Goal: Task Accomplishment & Management: Manage account settings

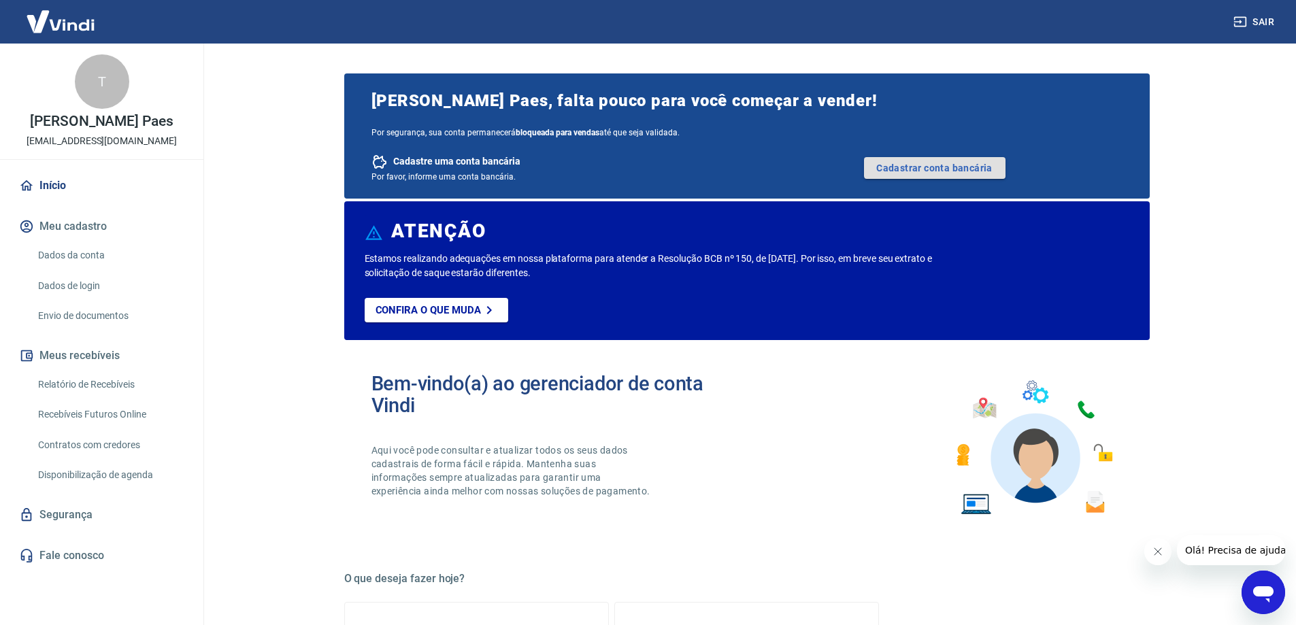
click at [960, 163] on link "Cadastrar conta bancária" at bounding box center [935, 168] width 142 height 22
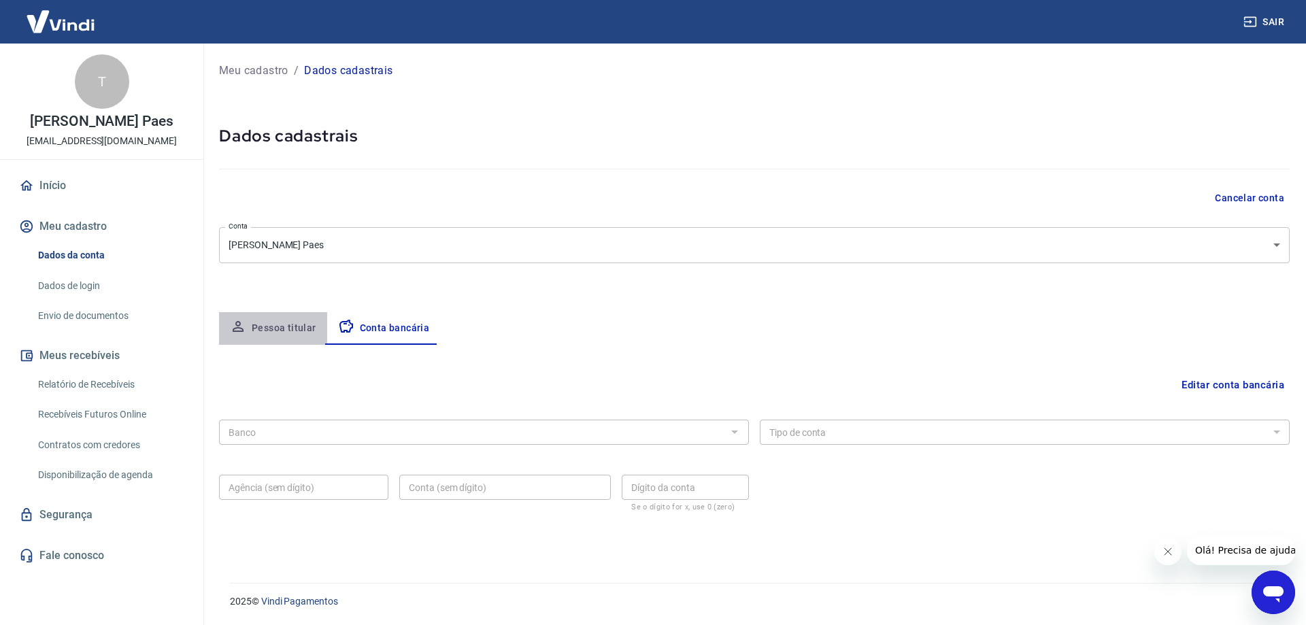
click at [296, 329] on button "Pessoa titular" at bounding box center [273, 328] width 108 height 33
select select "SC"
select select "business"
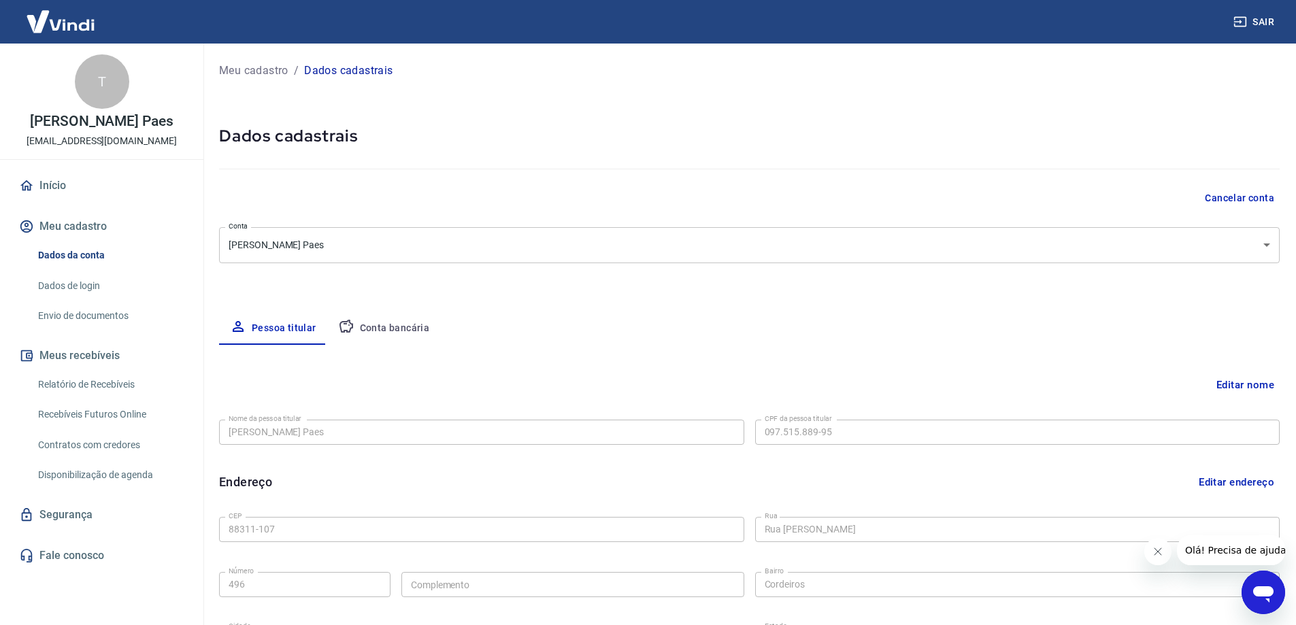
click at [360, 329] on button "Conta bancária" at bounding box center [384, 328] width 114 height 33
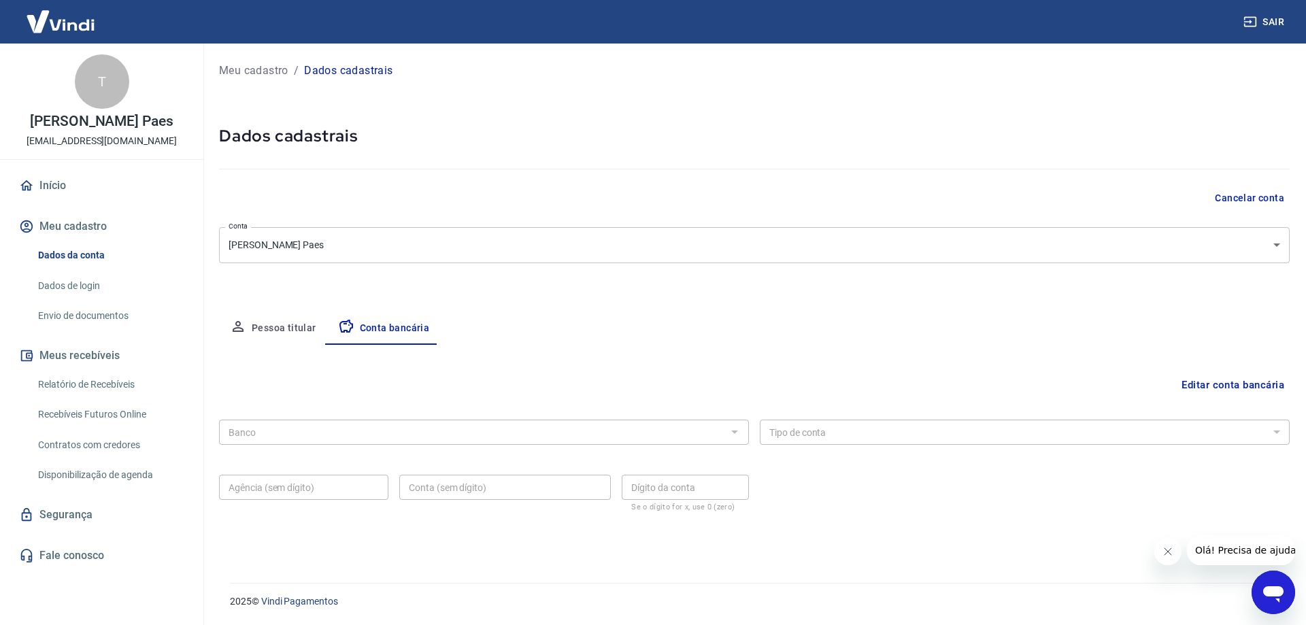
click at [1196, 380] on button "Editar conta bancária" at bounding box center [1233, 385] width 114 height 26
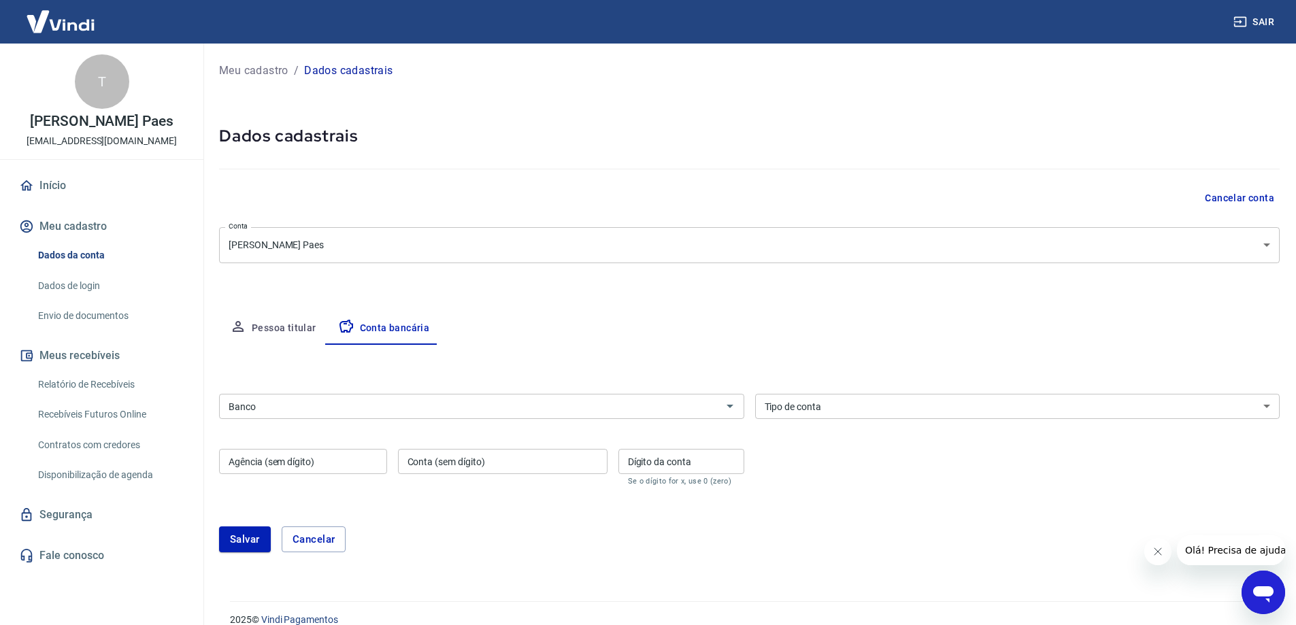
drag, startPoint x: 1196, startPoint y: 380, endPoint x: 742, endPoint y: 350, distance: 454.8
click at [742, 350] on div "Editar conta bancária Banco Banco Tipo de conta Conta Corrente Conta Poupança T…" at bounding box center [749, 457] width 1061 height 224
click at [282, 324] on button "Pessoa titular" at bounding box center [273, 328] width 108 height 33
select select "SC"
select select "business"
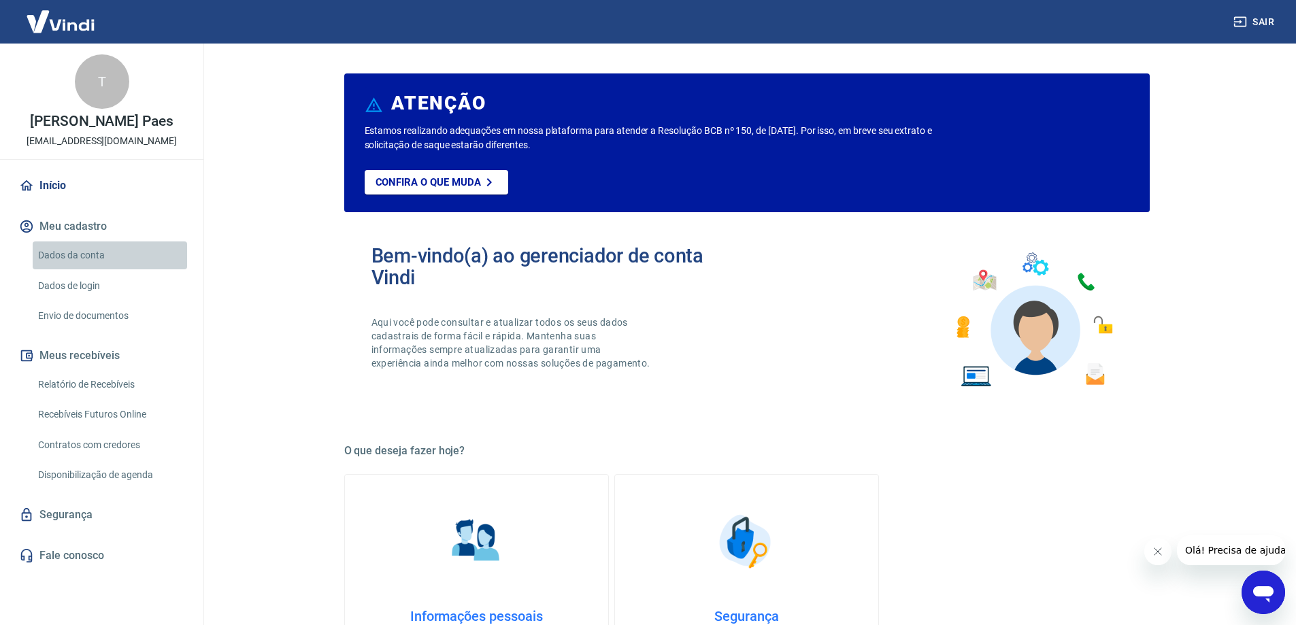
click at [97, 254] on link "Dados da conta" at bounding box center [110, 256] width 154 height 28
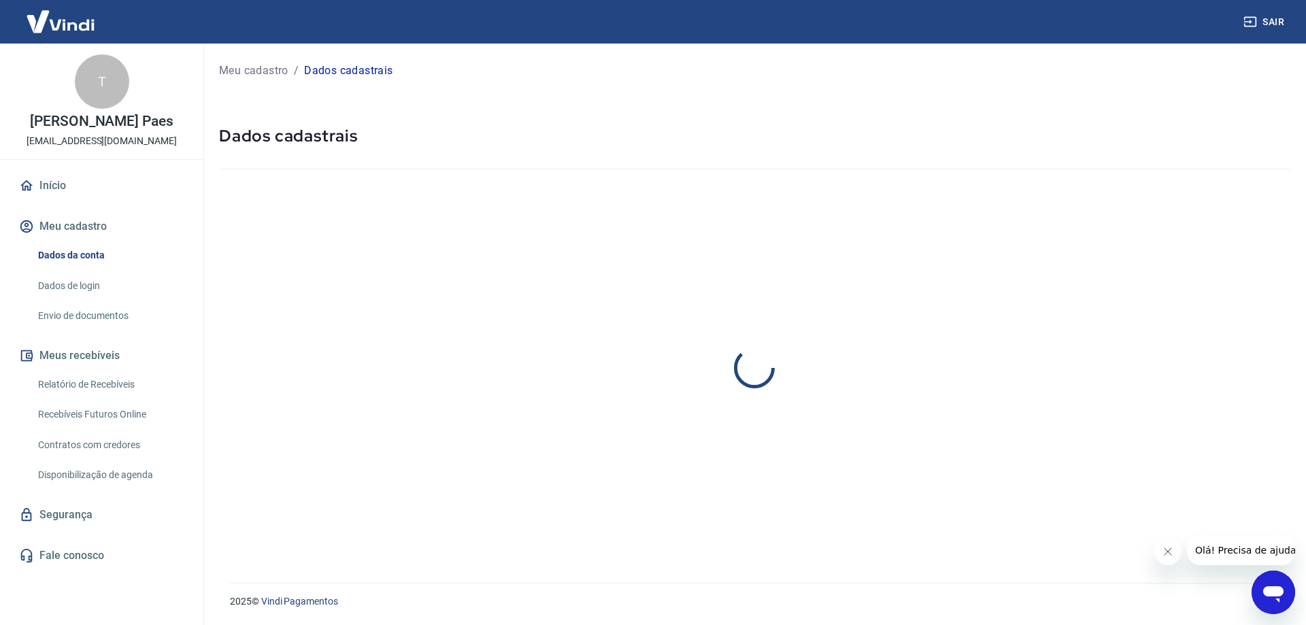
select select "SC"
select select "business"
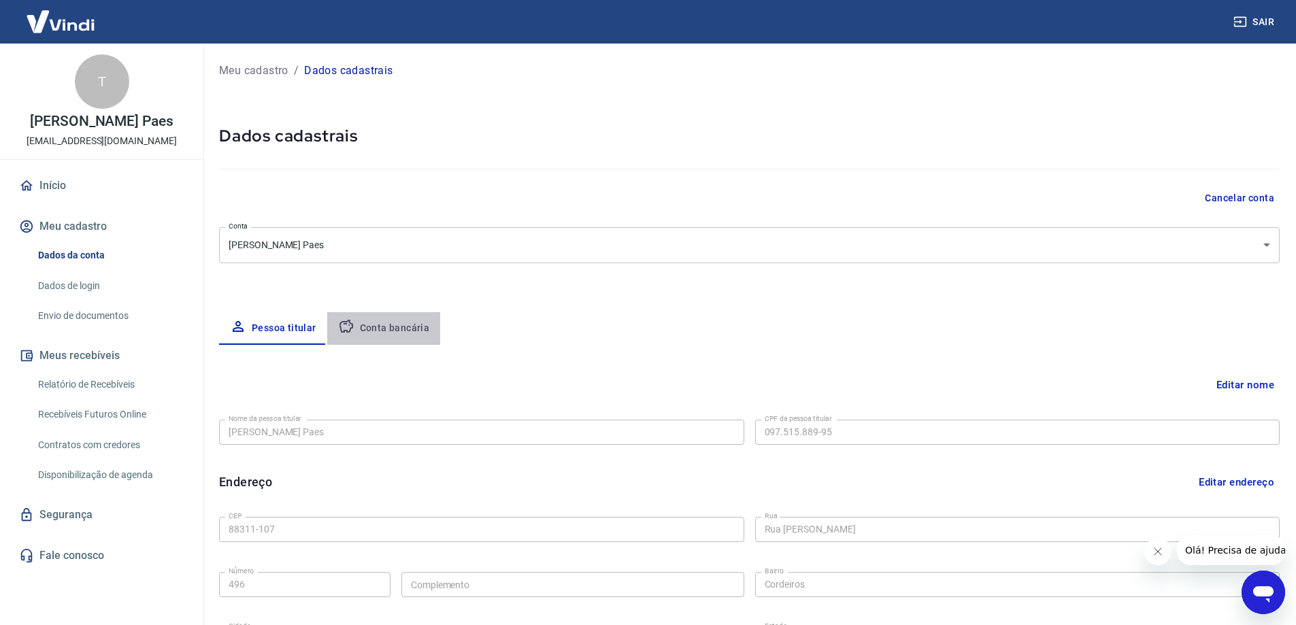
click at [404, 327] on button "Conta bancária" at bounding box center [384, 328] width 114 height 33
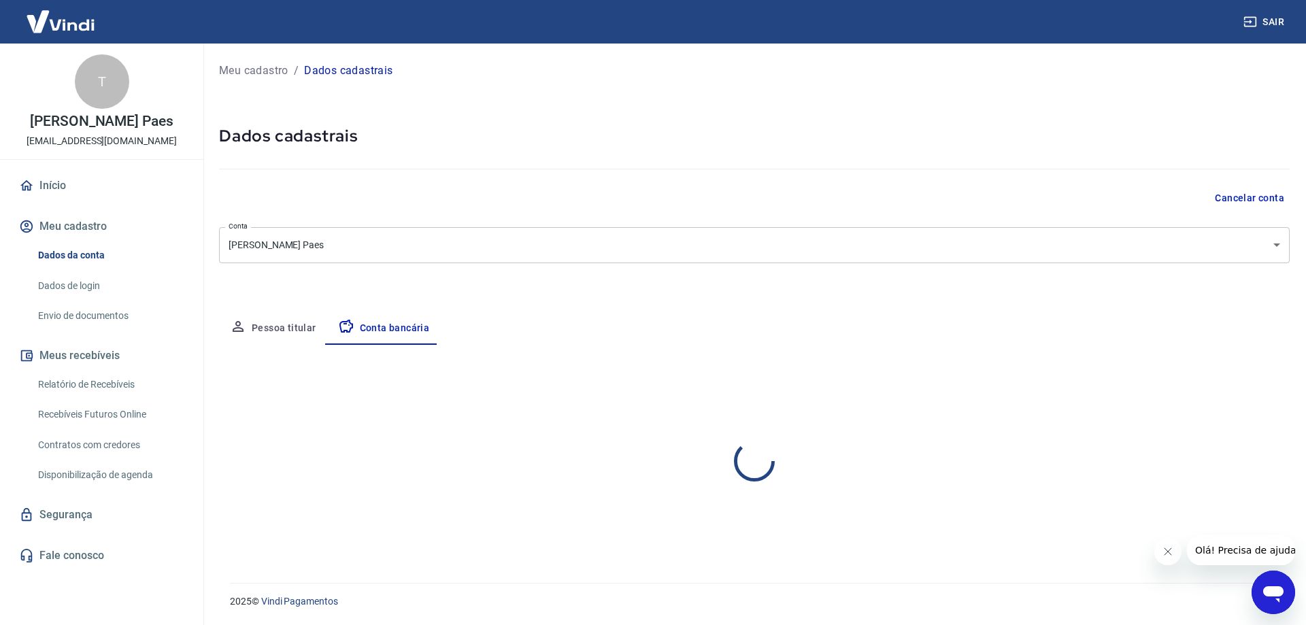
select select "1"
click at [280, 324] on button "Pessoa titular" at bounding box center [273, 328] width 108 height 33
select select "SC"
select select "business"
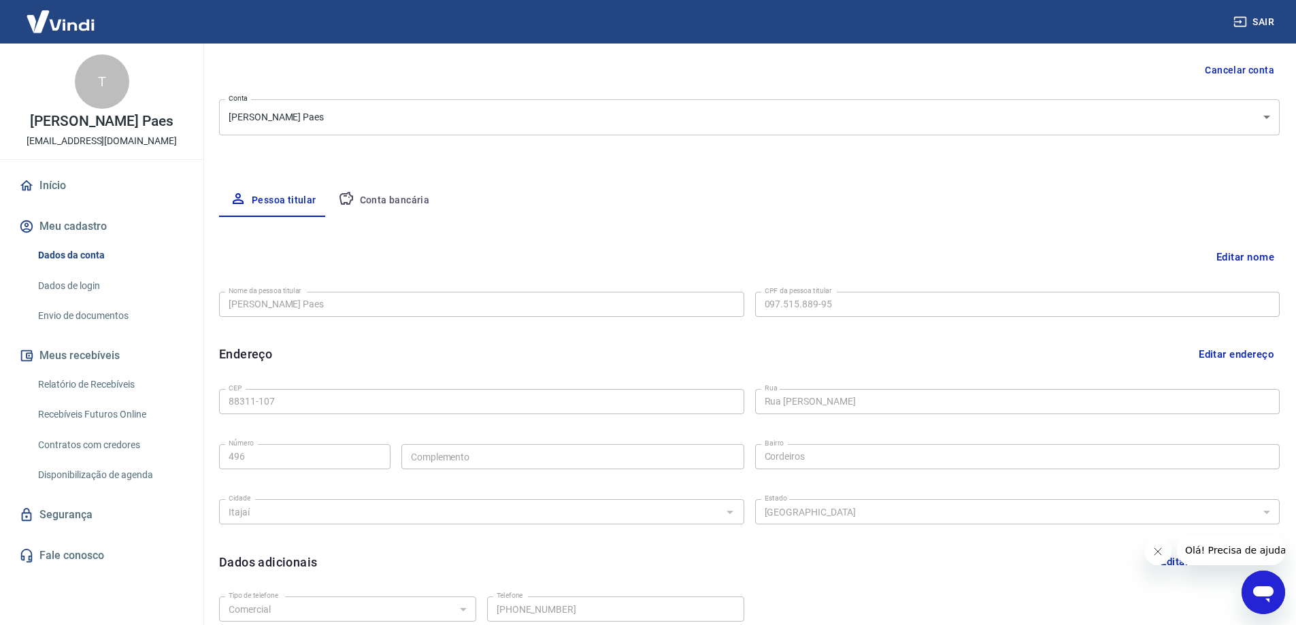
scroll to position [246, 0]
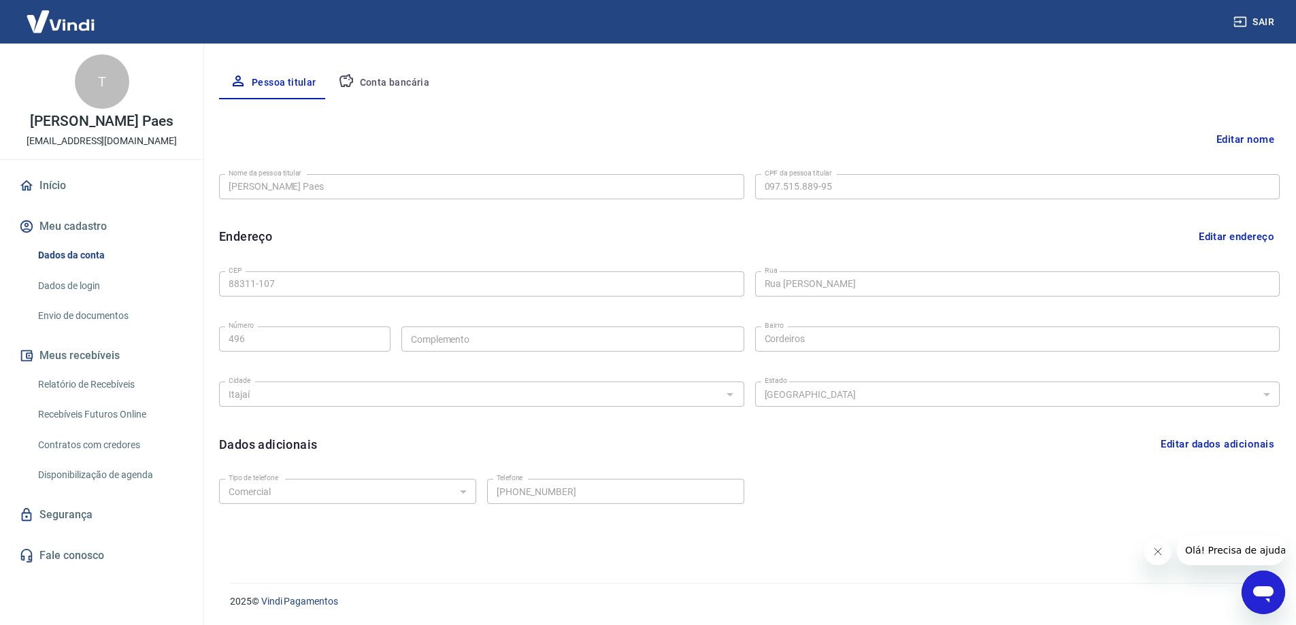
click at [55, 182] on link "Início" at bounding box center [101, 186] width 171 height 30
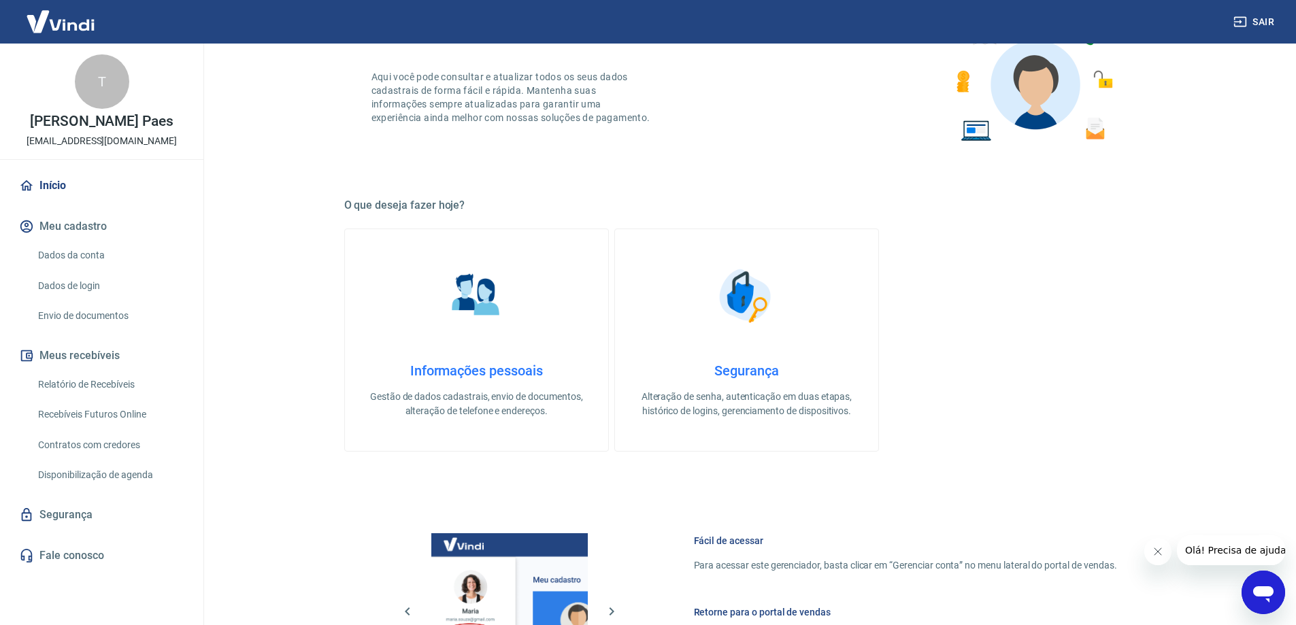
scroll to position [576, 0]
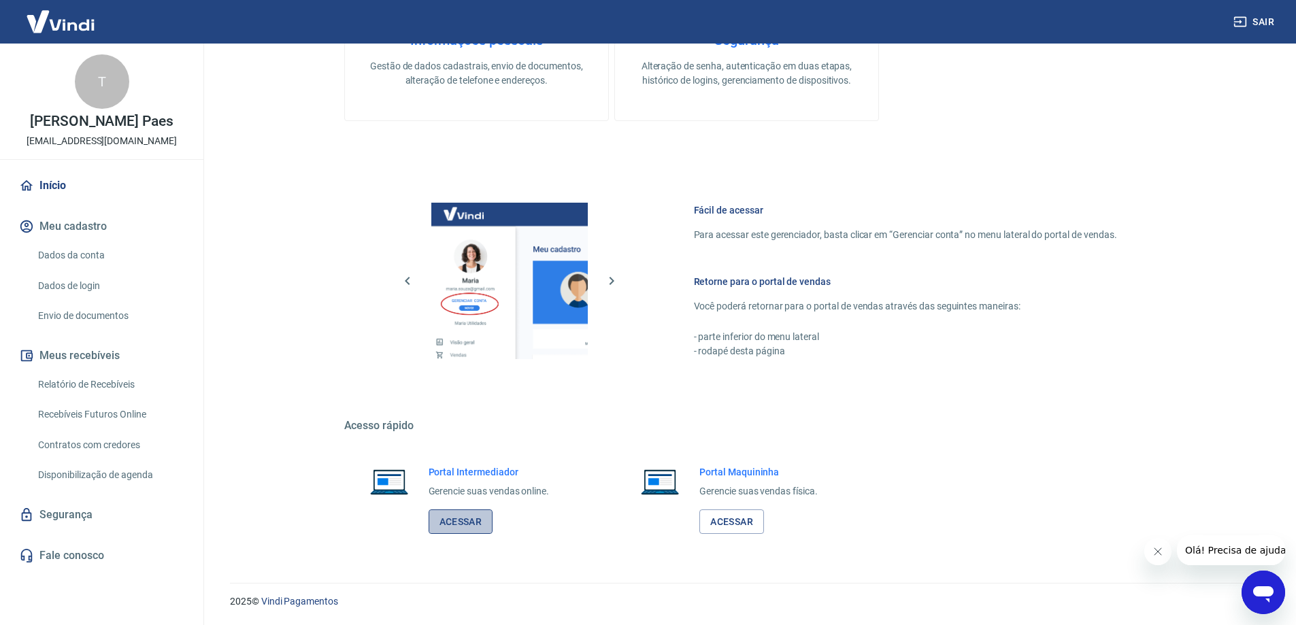
click at [476, 514] on link "Acessar" at bounding box center [461, 522] width 65 height 25
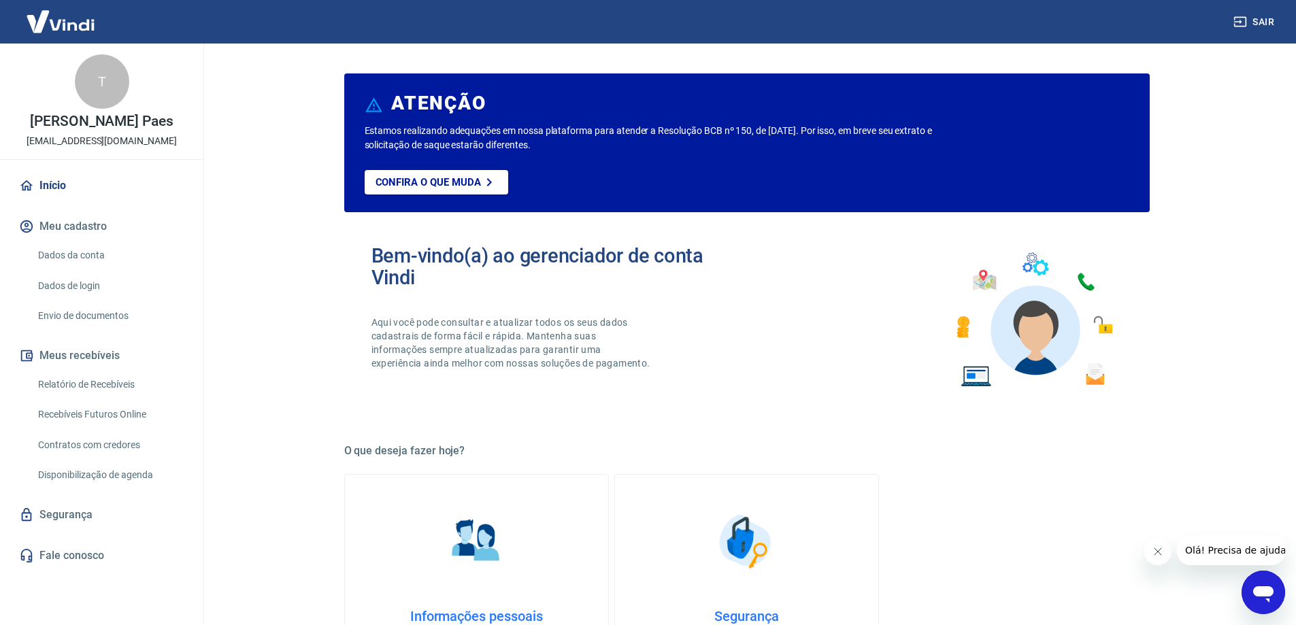
click at [110, 312] on link "Envio de documentos" at bounding box center [110, 316] width 154 height 28
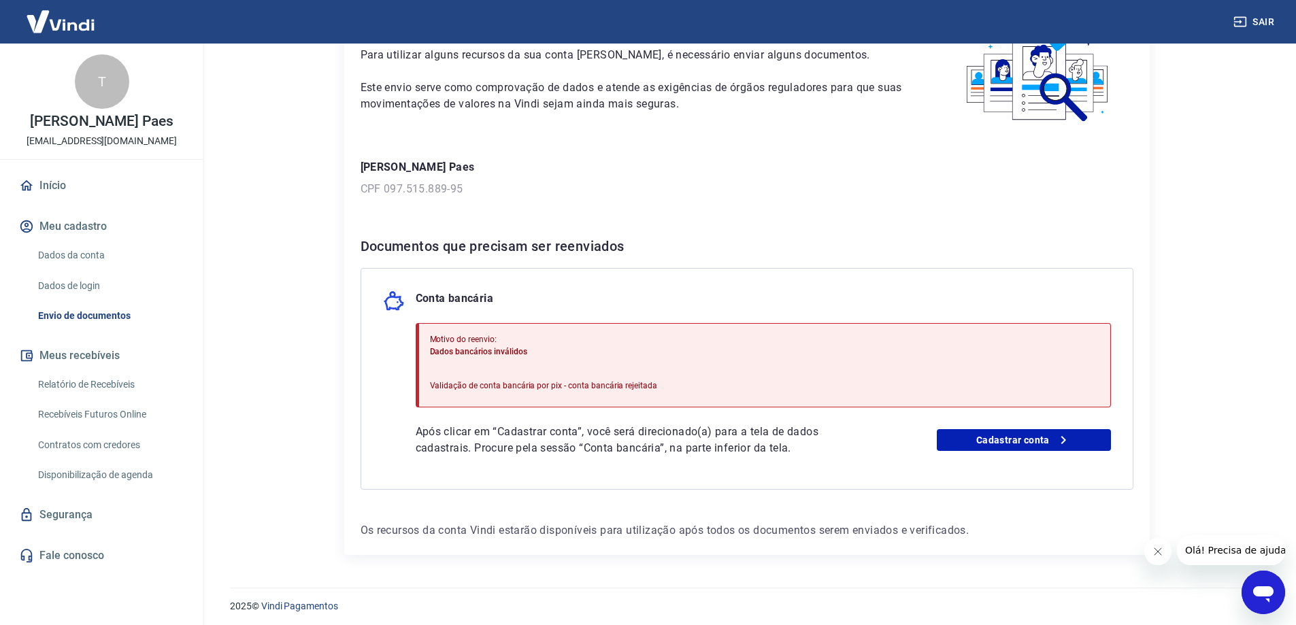
scroll to position [99, 0]
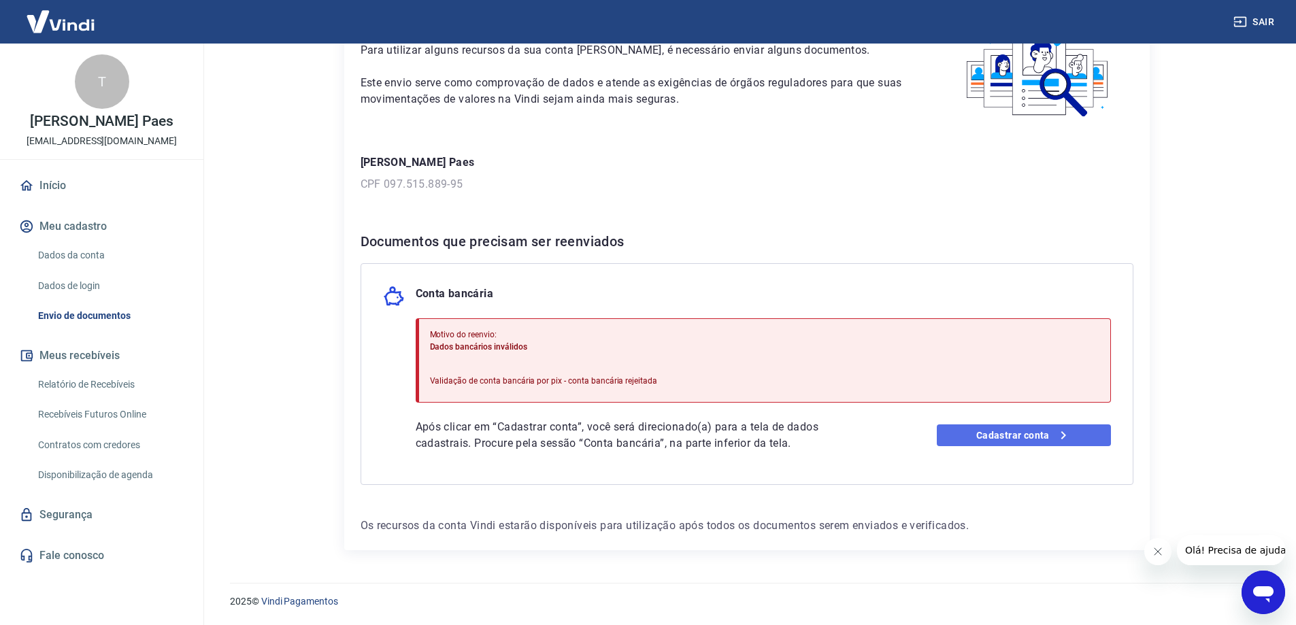
click at [991, 435] on link "Cadastrar conta" at bounding box center [1024, 436] width 174 height 22
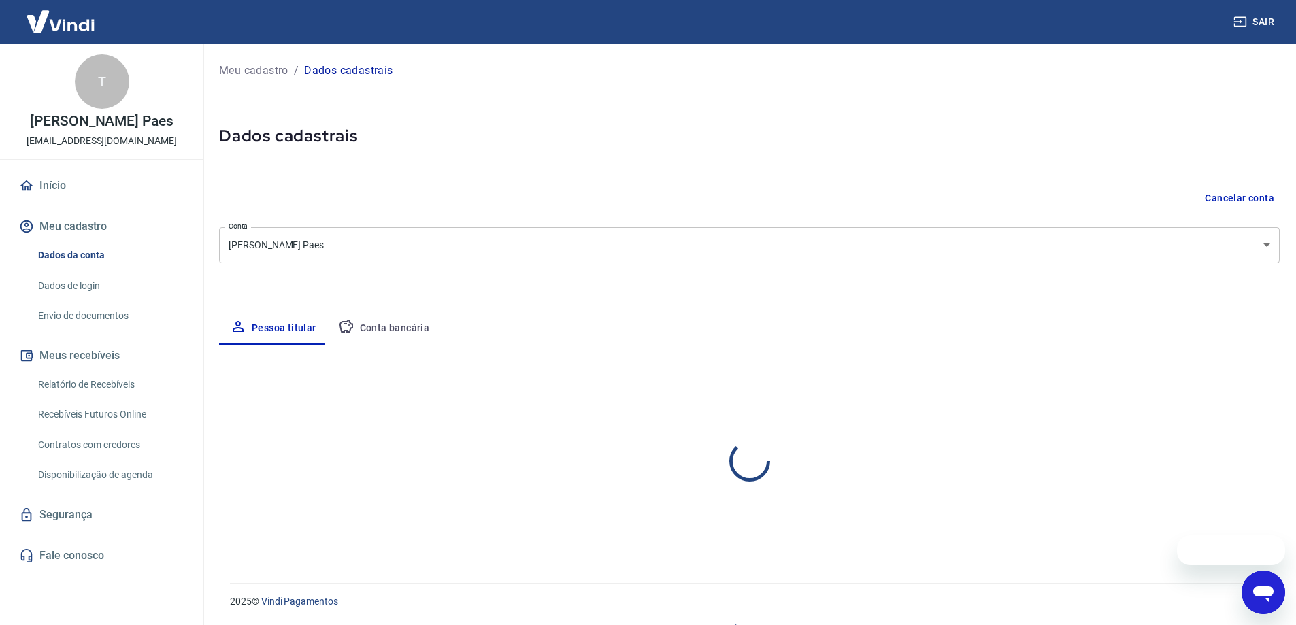
select select "SC"
select select "business"
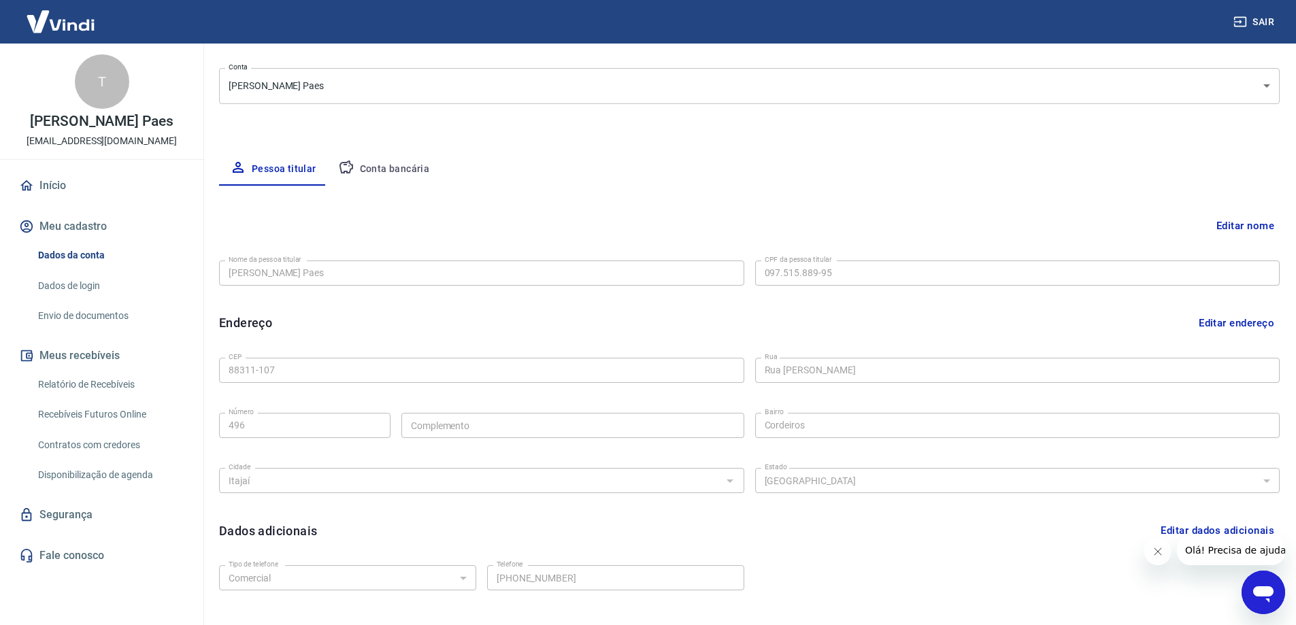
scroll to position [42, 0]
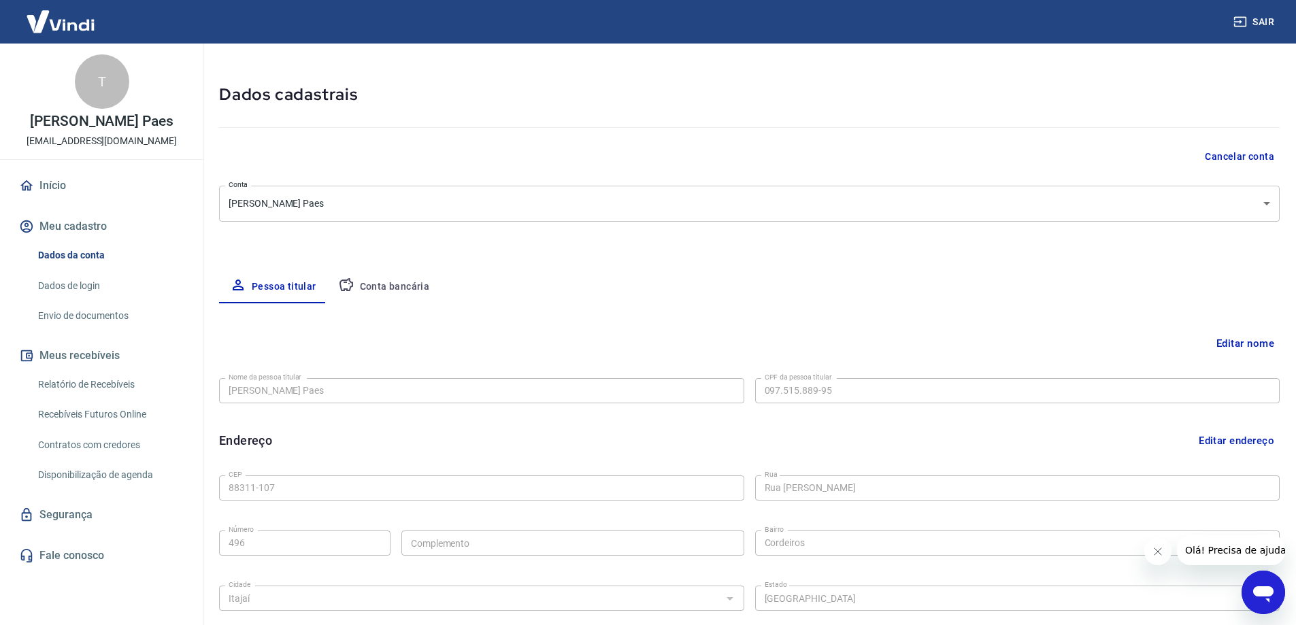
click at [383, 286] on button "Conta bancária" at bounding box center [384, 287] width 114 height 33
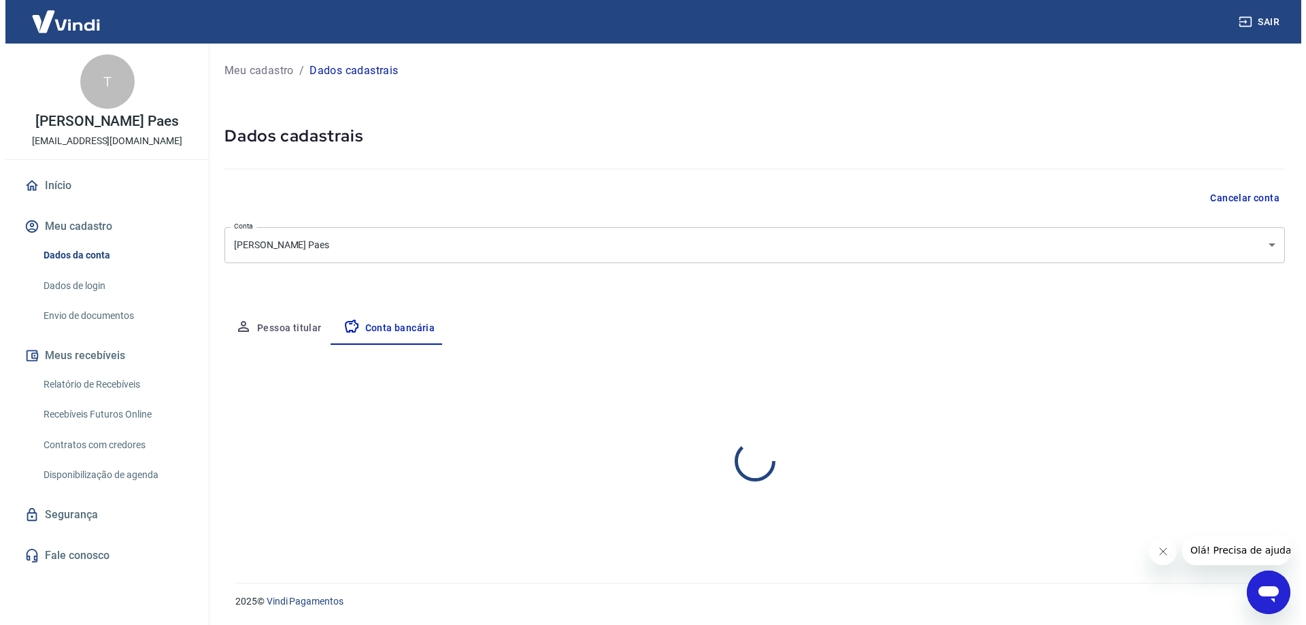
scroll to position [0, 0]
select select "1"
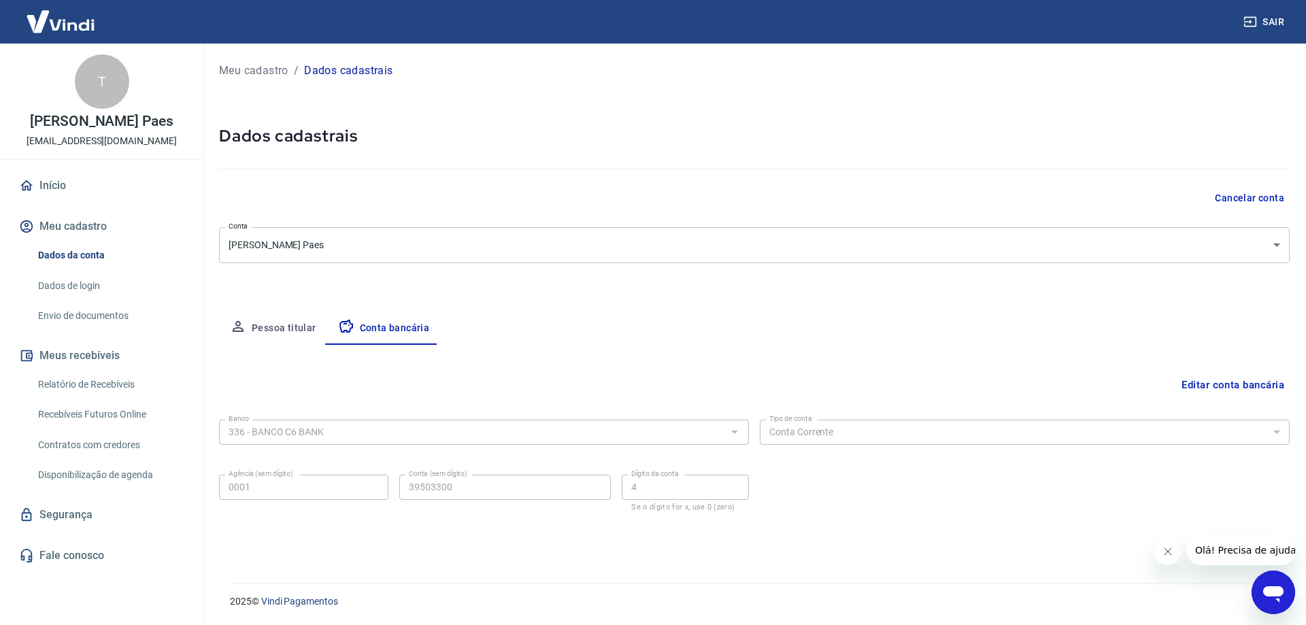
click at [1268, 587] on icon "Abrir janela de mensagens" at bounding box center [1274, 592] width 24 height 24
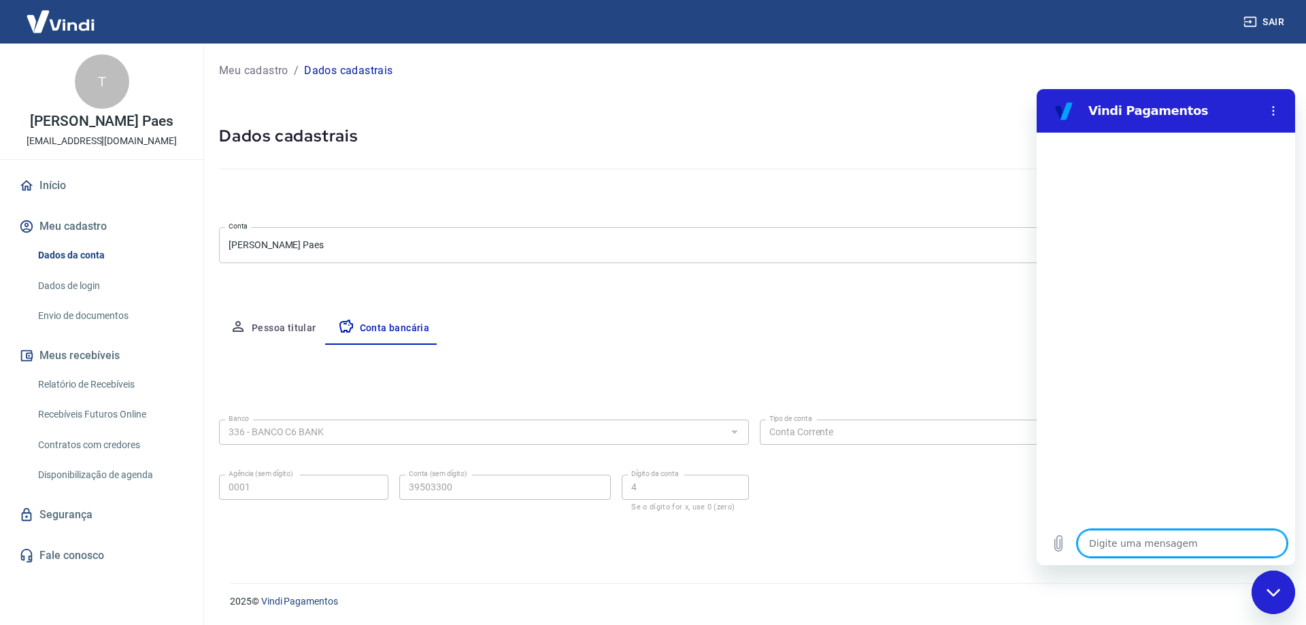
type textarea "o"
type textarea "x"
type textarea "oi"
type textarea "x"
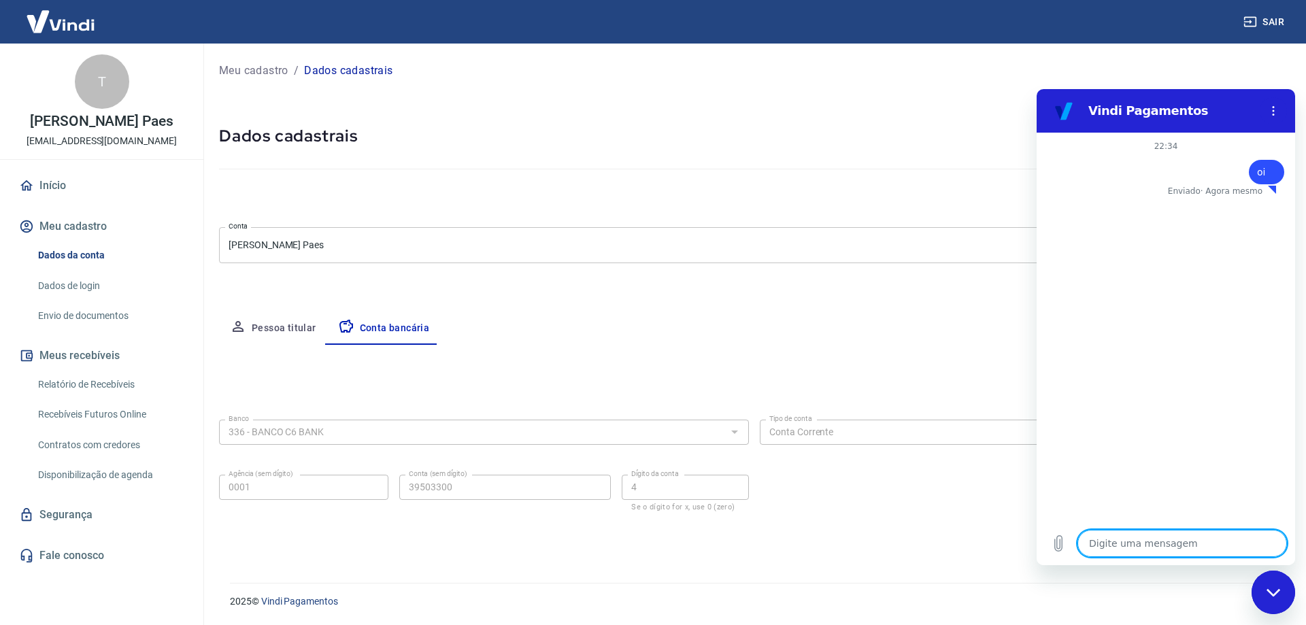
type textarea "a"
type textarea "x"
type textarea "t"
type textarea "x"
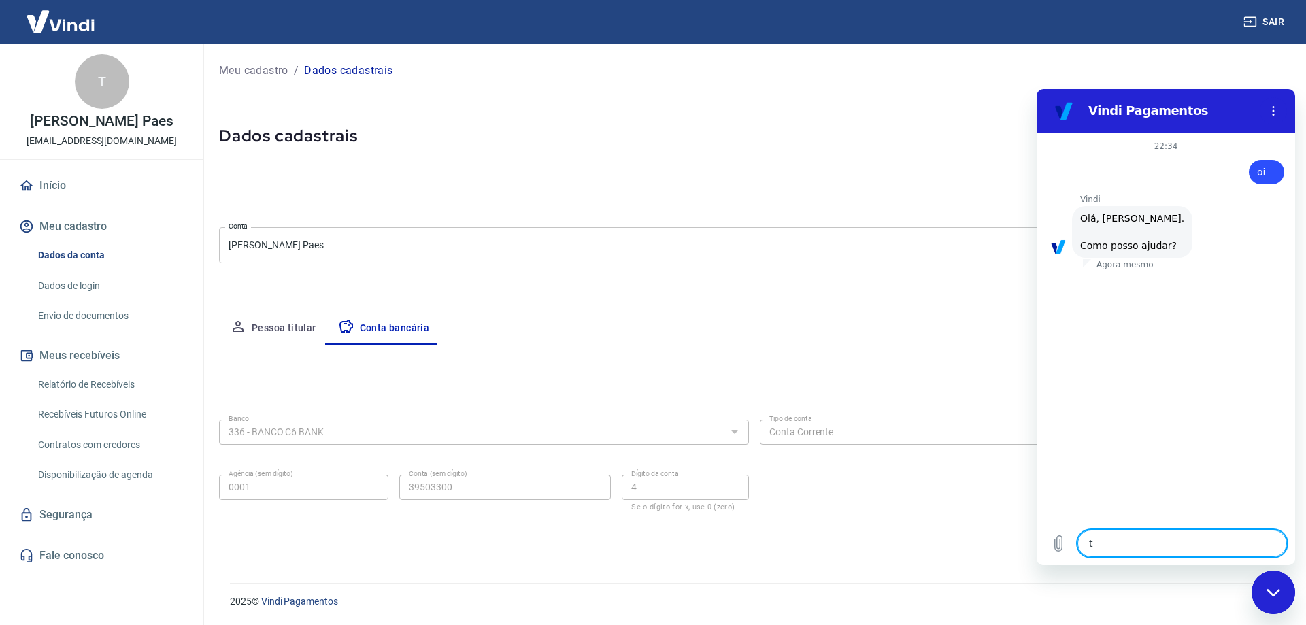
type textarea "te"
type textarea "x"
type textarea "ten"
type textarea "x"
type textarea "tent"
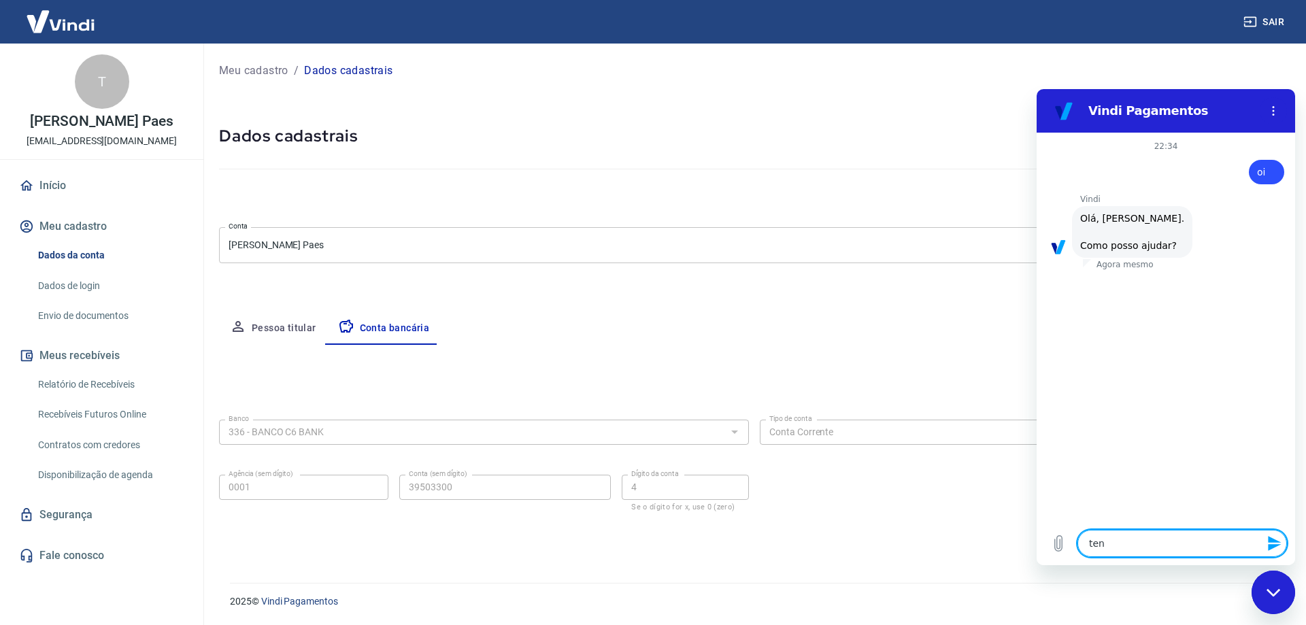
type textarea "x"
type textarea "tente"
type textarea "x"
type textarea "tentei"
type textarea "x"
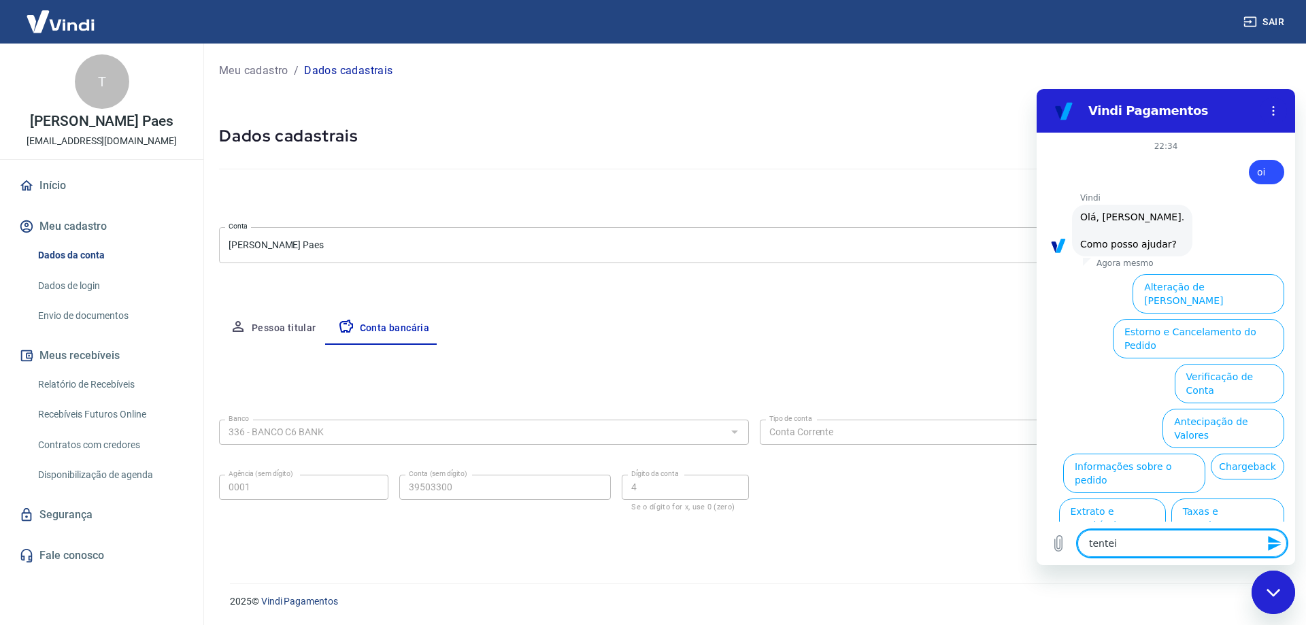
type textarea "tentei"
type textarea "x"
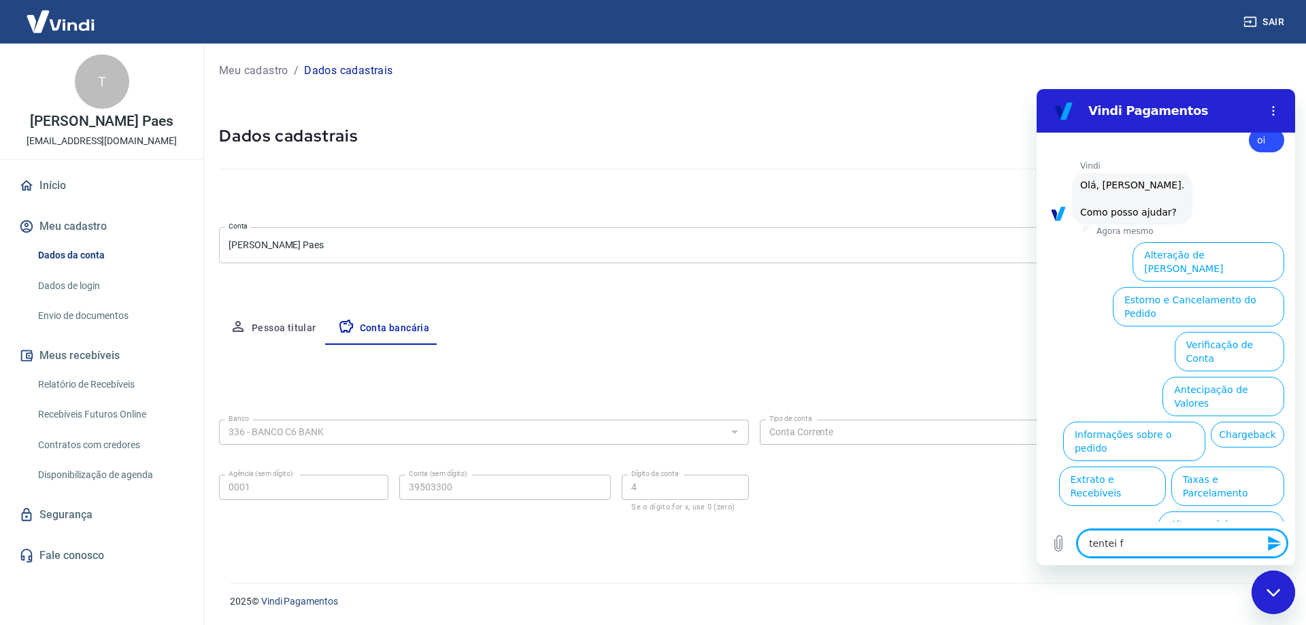
type textarea "tentei fg"
type textarea "x"
type textarea "tentei fga"
type textarea "x"
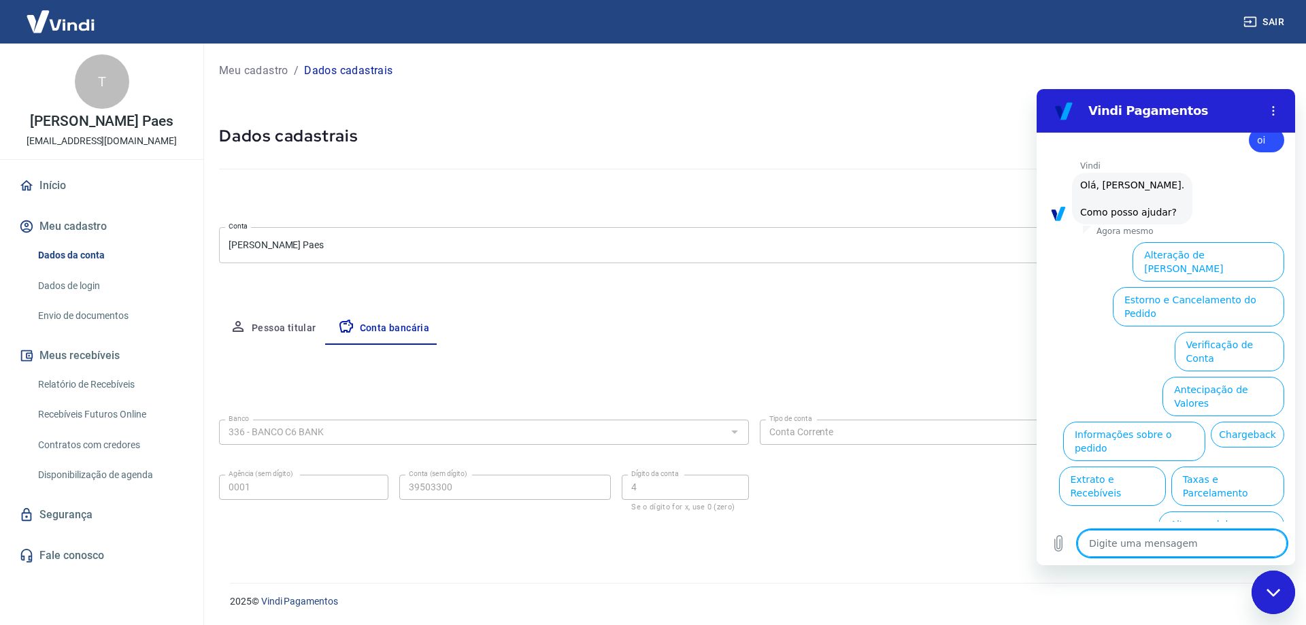
click at [65, 189] on link "Início" at bounding box center [101, 186] width 171 height 30
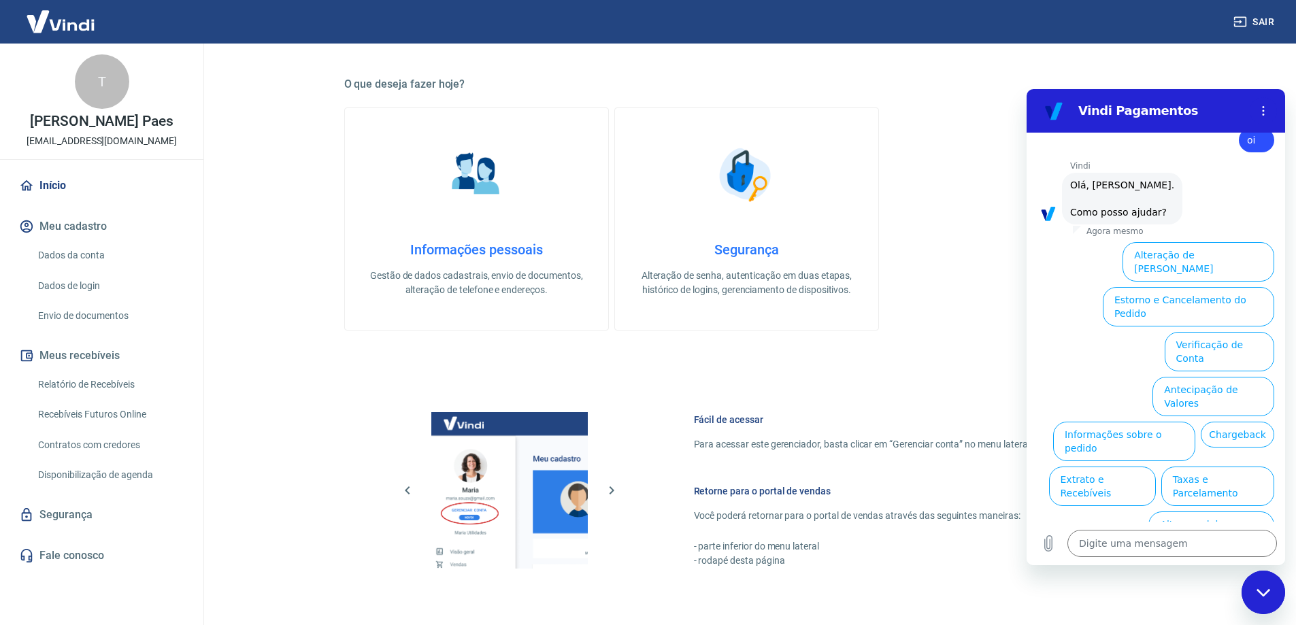
scroll to position [476, 0]
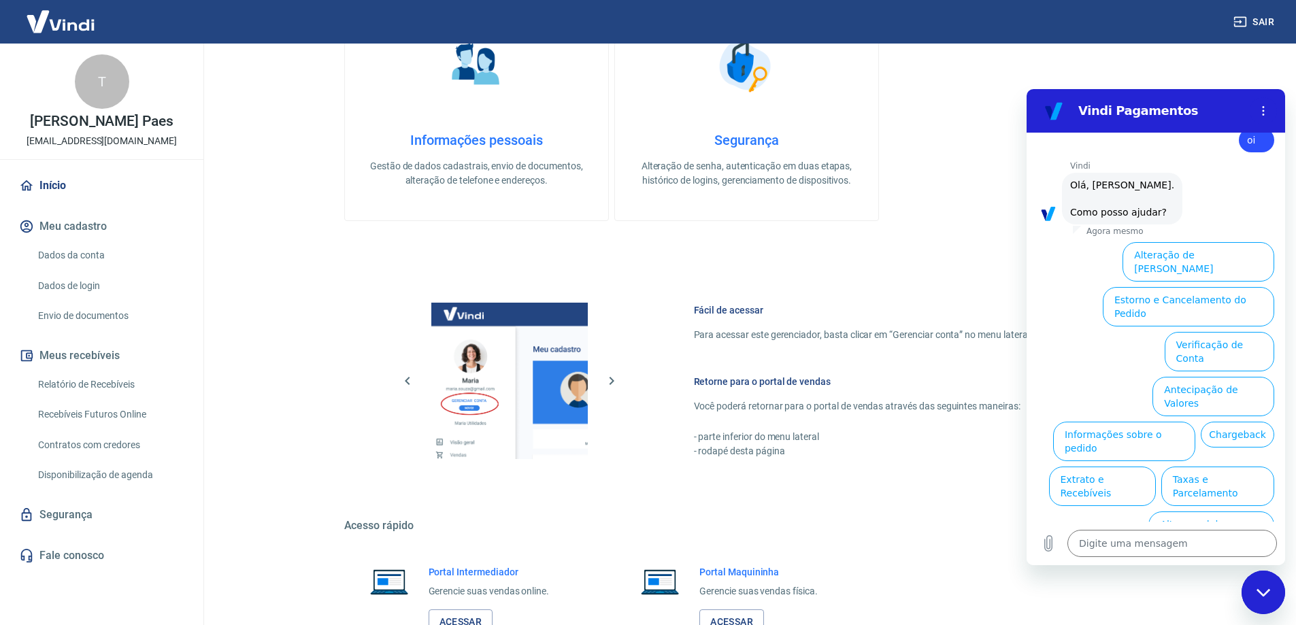
click at [82, 252] on link "Dados da conta" at bounding box center [110, 256] width 154 height 28
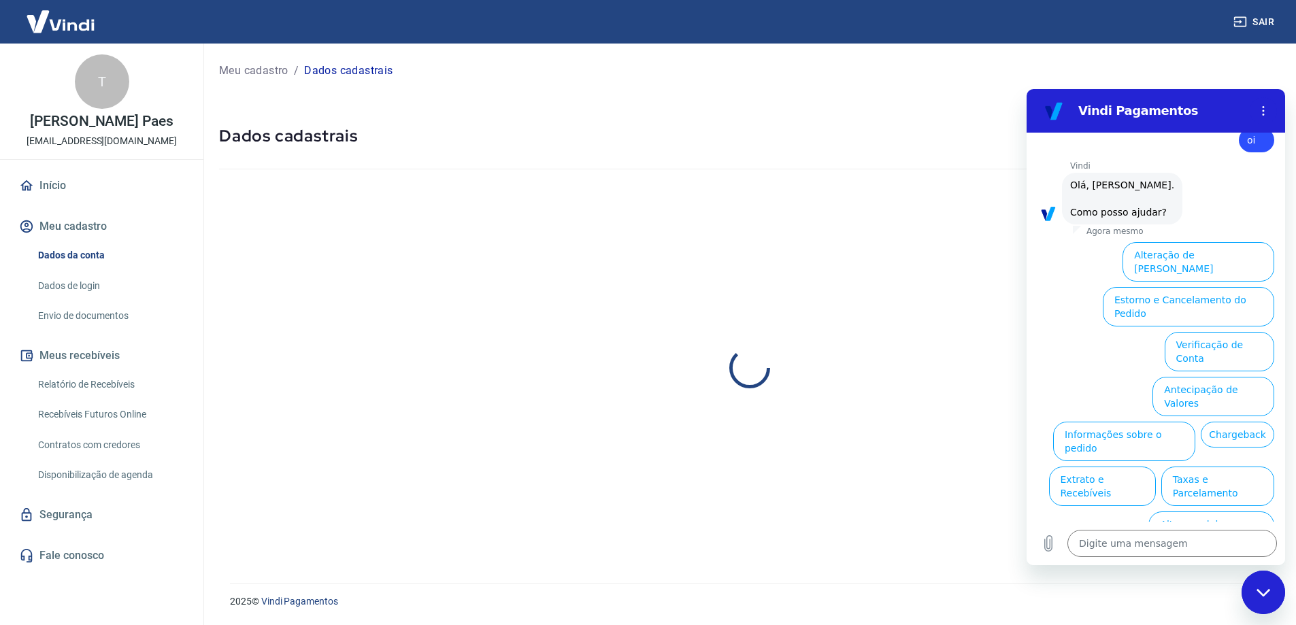
select select "SC"
select select "business"
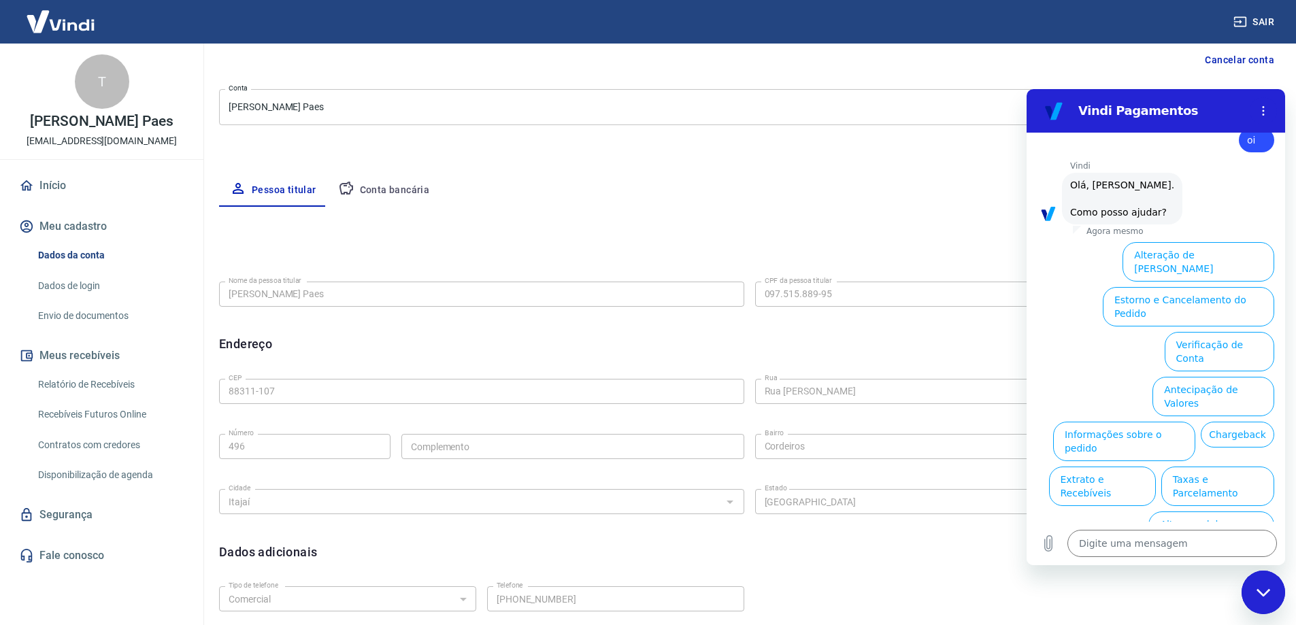
scroll to position [246, 0]
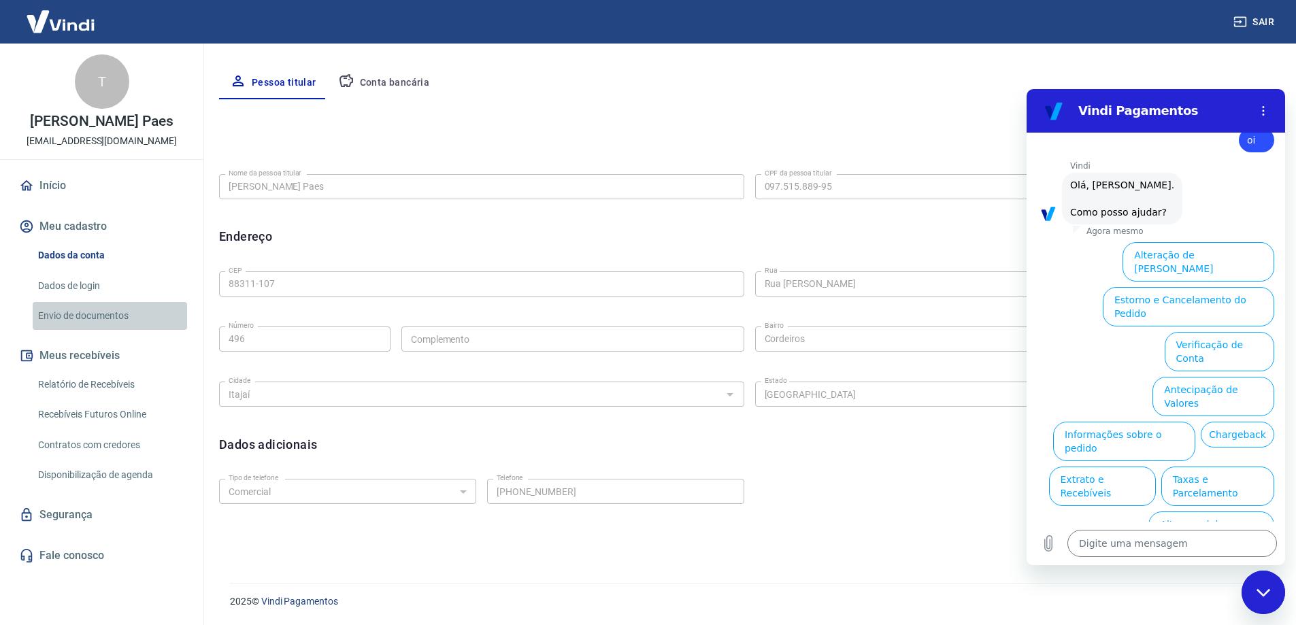
click at [99, 314] on link "Envio de documentos" at bounding box center [110, 316] width 154 height 28
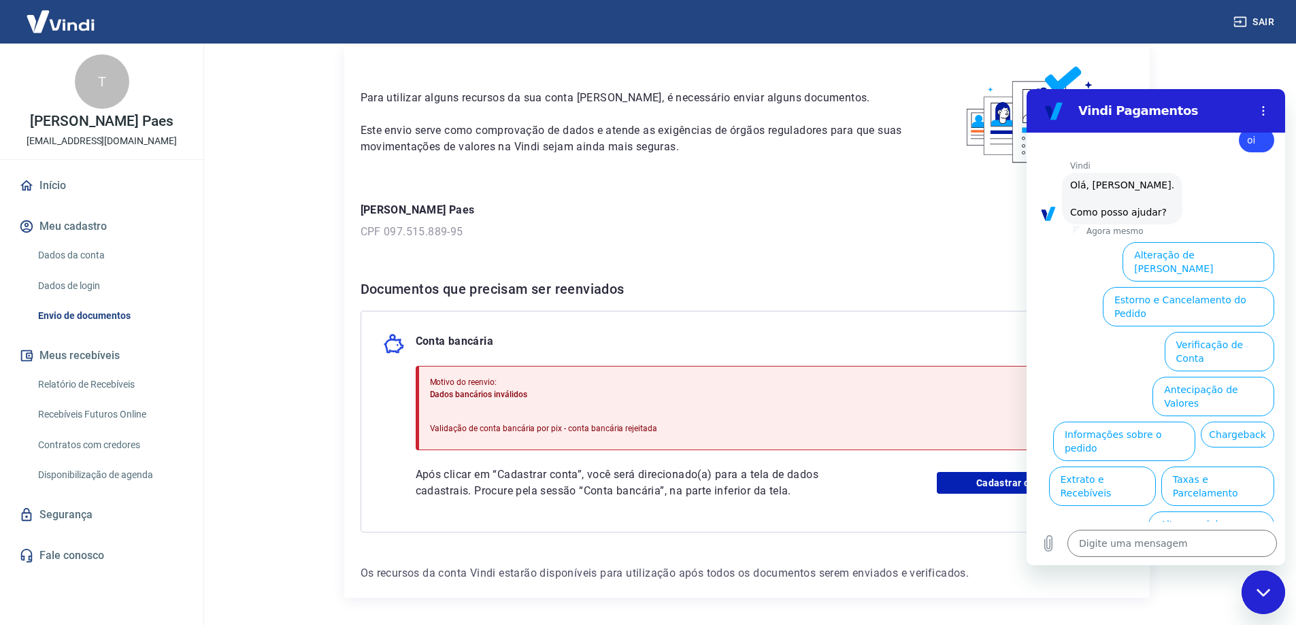
scroll to position [99, 0]
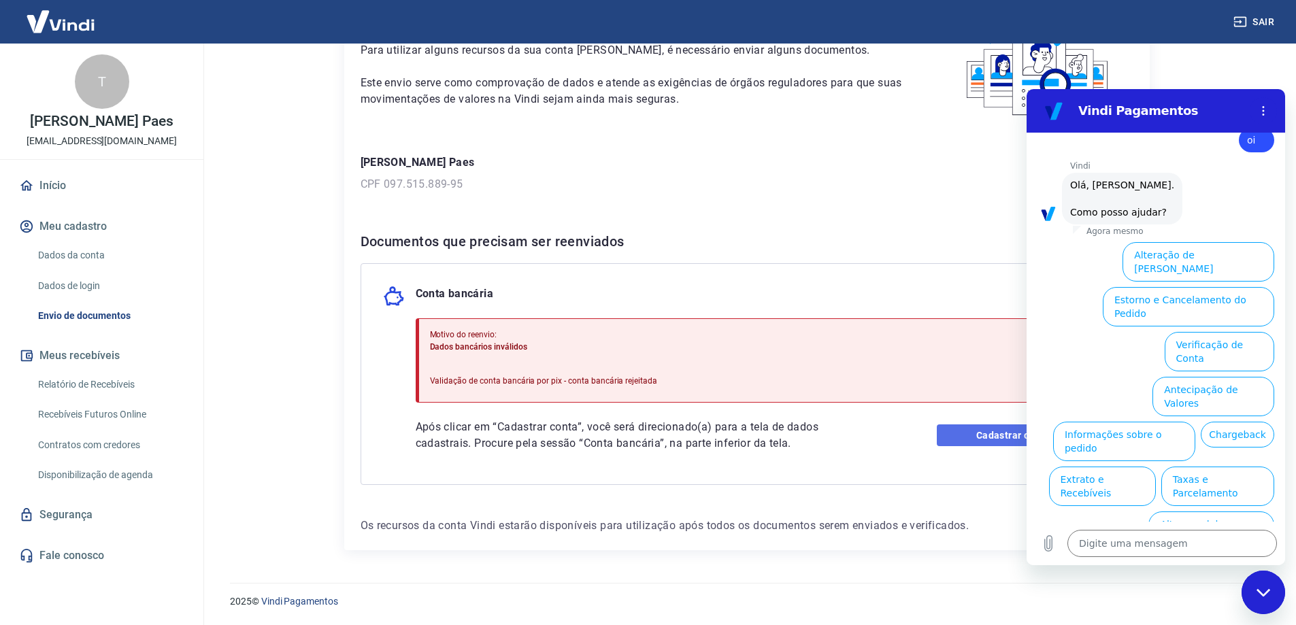
click at [966, 433] on link "Cadastrar conta" at bounding box center [1024, 436] width 174 height 22
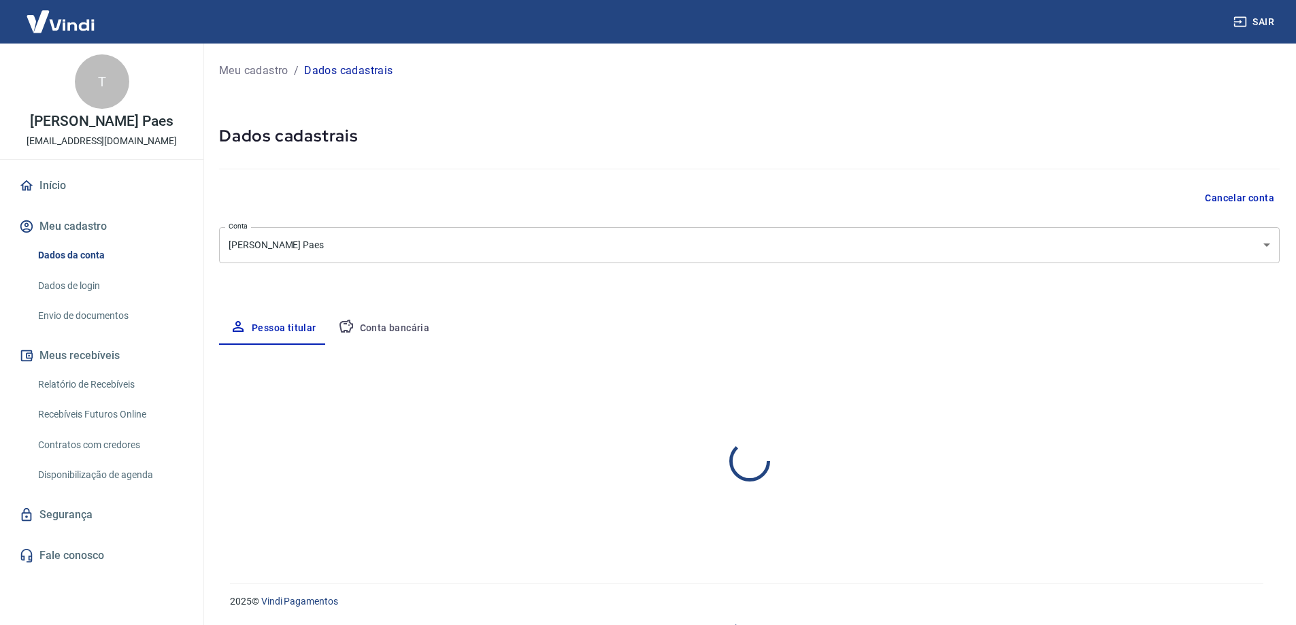
select select "SC"
select select "business"
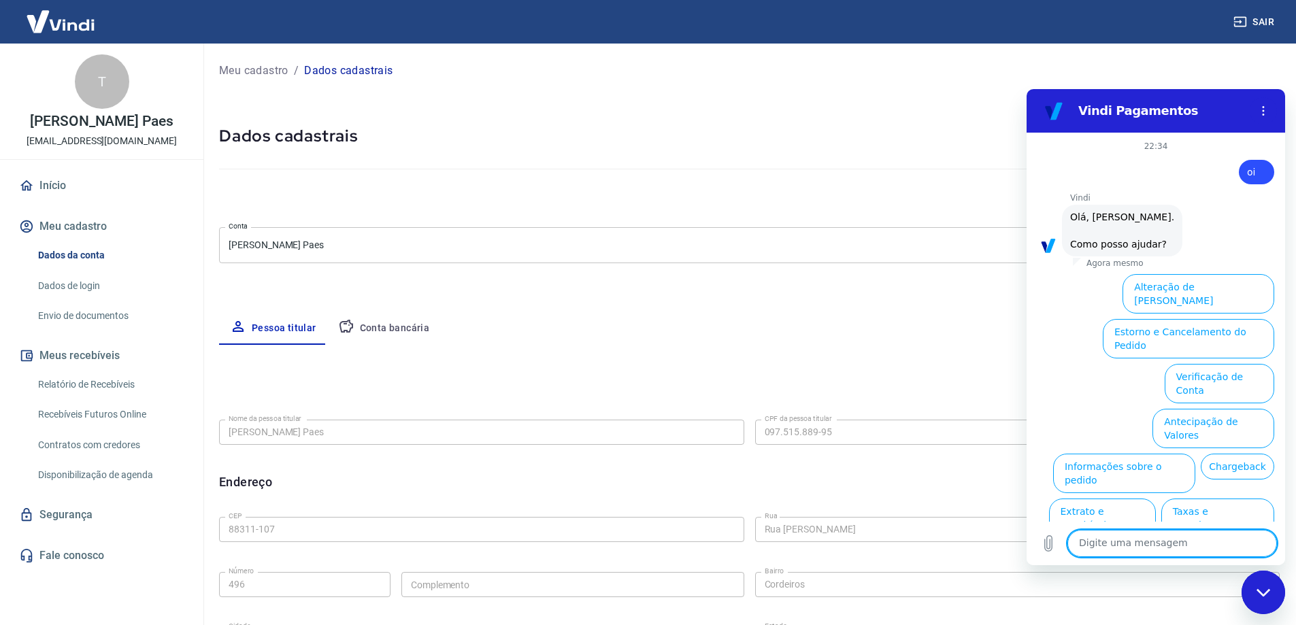
scroll to position [32, 0]
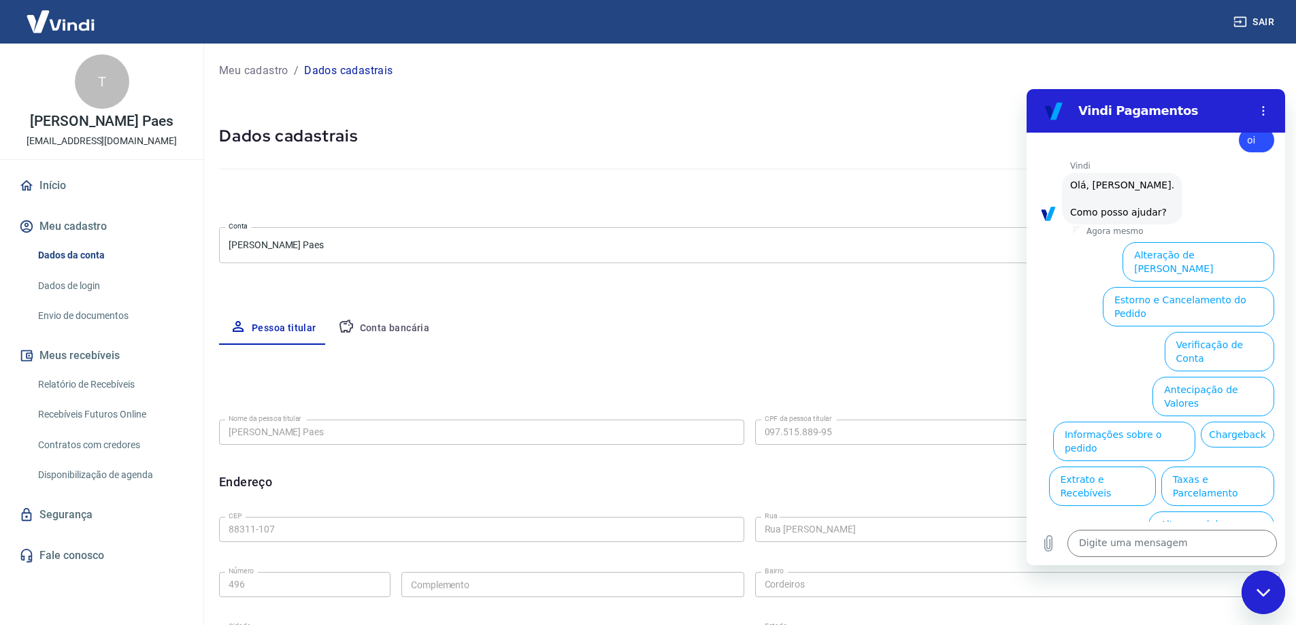
click at [1256, 586] on div "Fechar janela de mensagens" at bounding box center [1263, 592] width 41 height 41
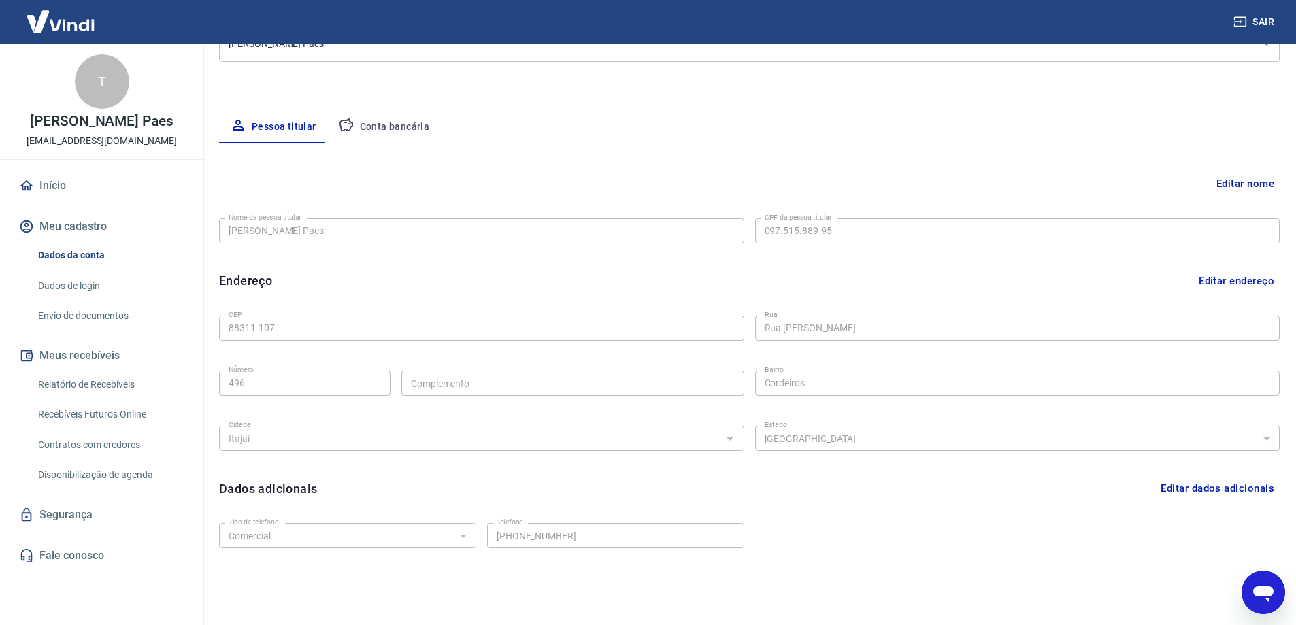
scroll to position [178, 0]
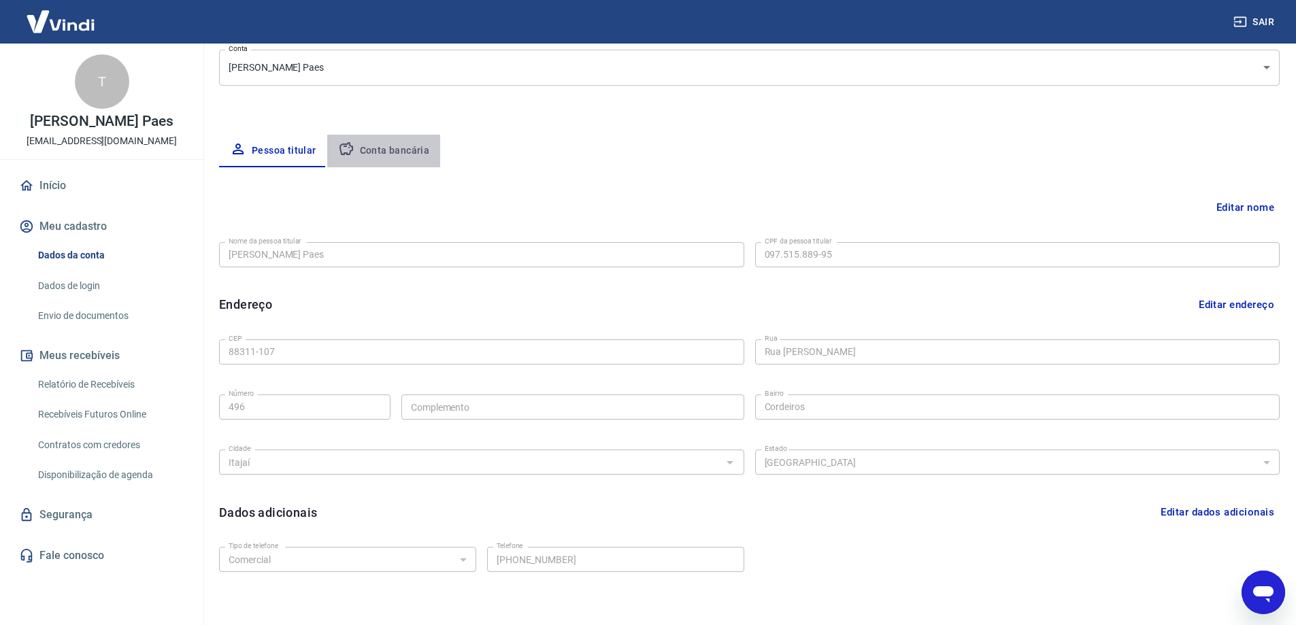
click at [407, 149] on button "Conta bancária" at bounding box center [384, 151] width 114 height 33
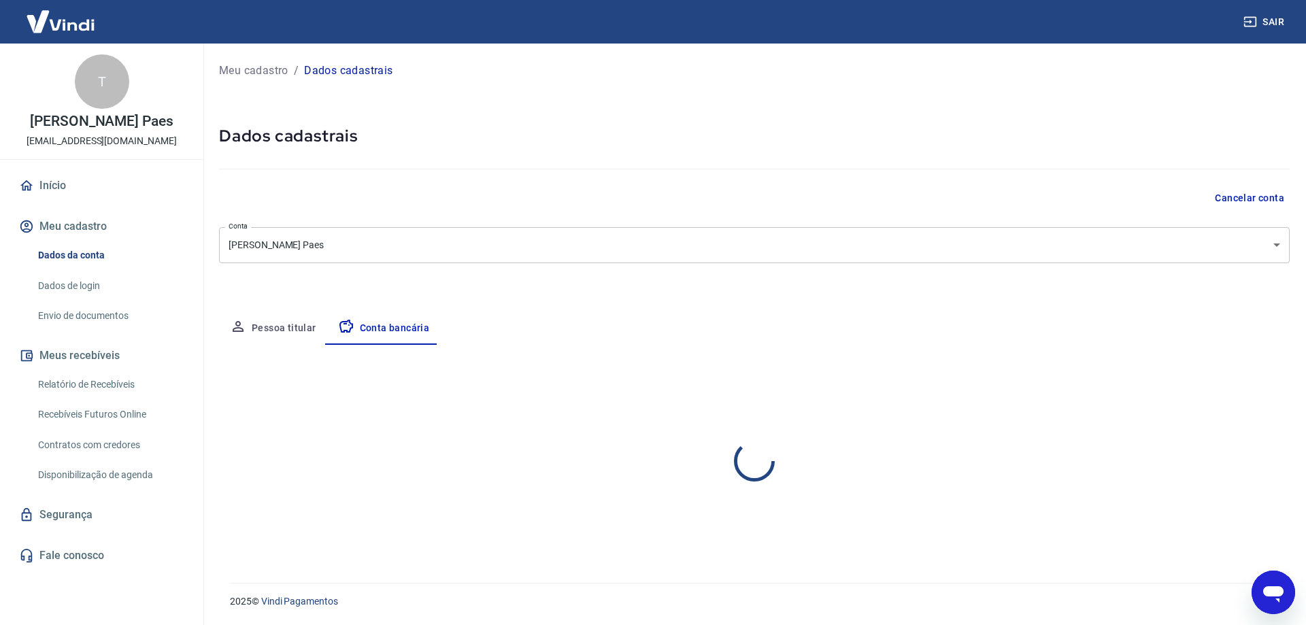
select select "1"
click at [1217, 386] on button "Editar conta bancária" at bounding box center [1233, 385] width 114 height 26
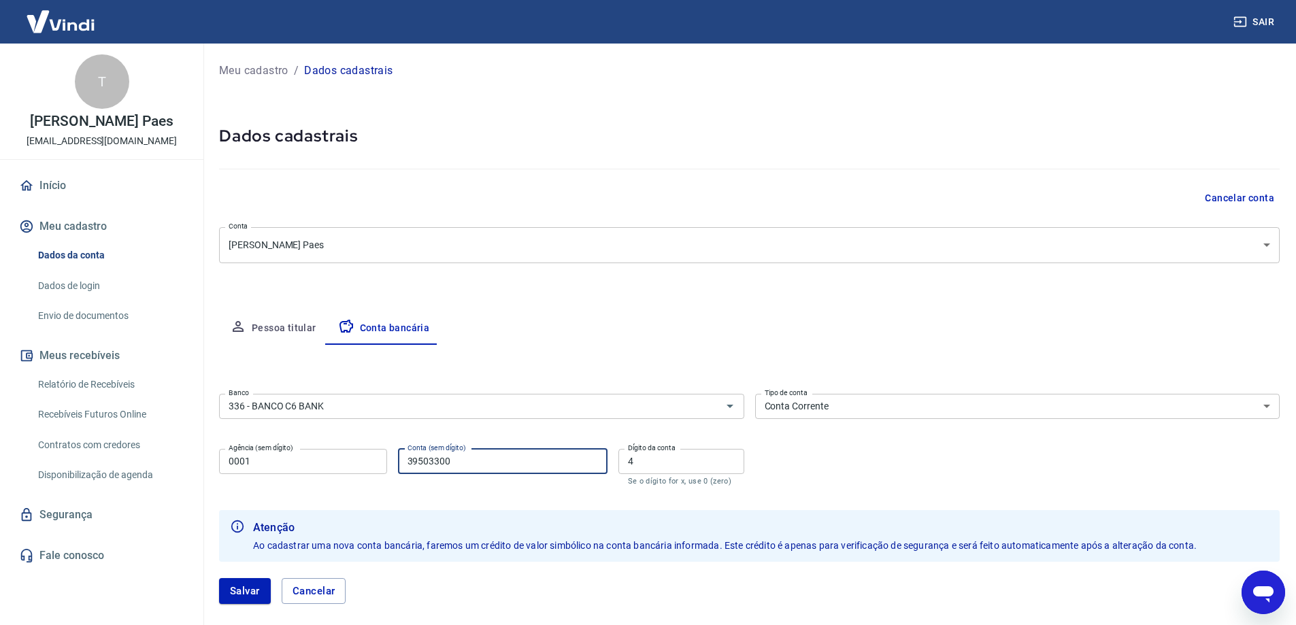
drag, startPoint x: 465, startPoint y: 463, endPoint x: 252, endPoint y: 458, distance: 213.0
click at [253, 458] on div "Agência (sem dígito) 0001 Agência (sem dígito) Conta (sem dígito) 39503300 Cont…" at bounding box center [481, 466] width 525 height 45
paste input "text"
drag, startPoint x: 670, startPoint y: 466, endPoint x: 602, endPoint y: 456, distance: 68.1
click at [604, 456] on div "Agência (sem dígito) 0001 Agência (sem dígito) Conta (sem dígito) 39503300 Cont…" at bounding box center [481, 466] width 525 height 45
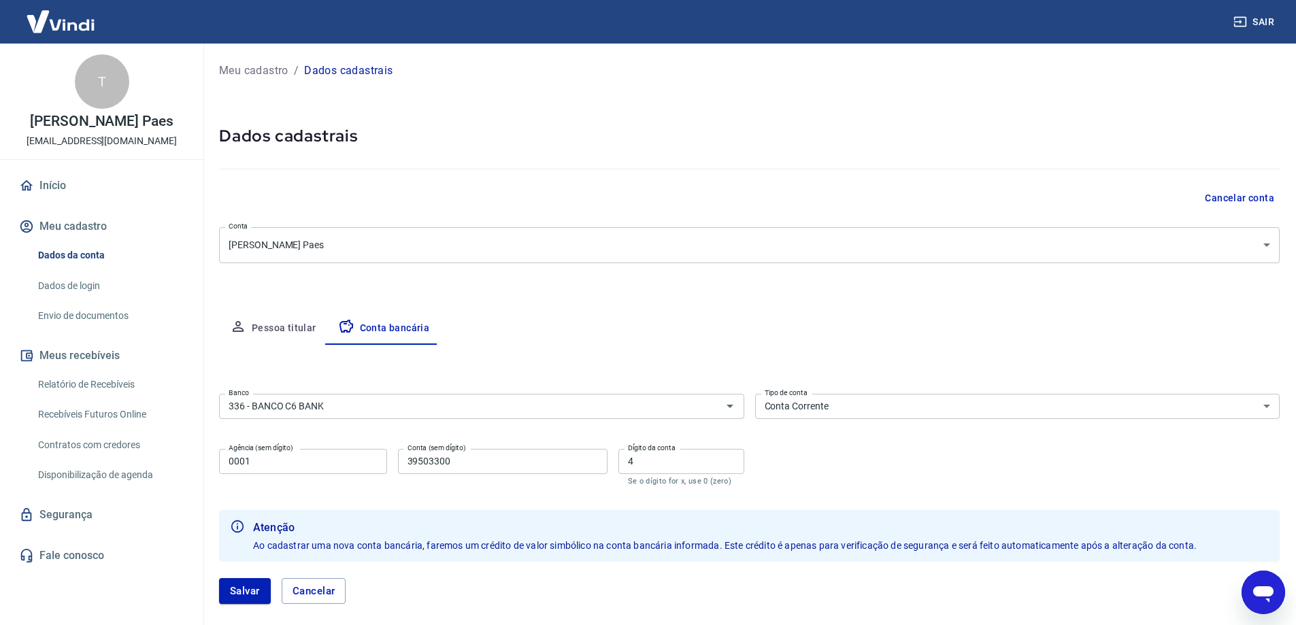
click at [861, 473] on div "Banco 336 - BANCO C6 BANK Banco Tipo de conta Conta Corrente Conta Poupança Tip…" at bounding box center [749, 439] width 1061 height 100
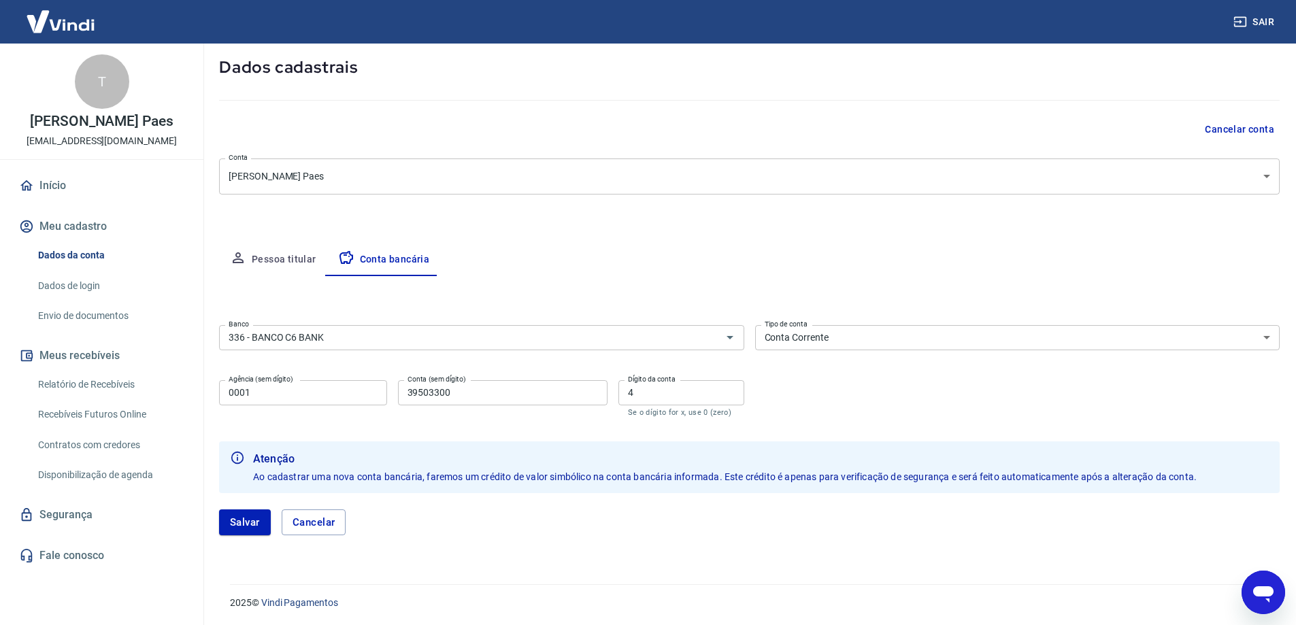
scroll to position [70, 0]
click at [252, 515] on button "Salvar" at bounding box center [245, 521] width 52 height 26
click at [508, 395] on input "39503300" at bounding box center [503, 391] width 210 height 25
type input "39503300"
click at [451, 433] on form "Banco 336 - BANCO C6 BANK Banco Tipo de conta Conta Corrente Conta Poupança Tip…" at bounding box center [749, 434] width 1061 height 232
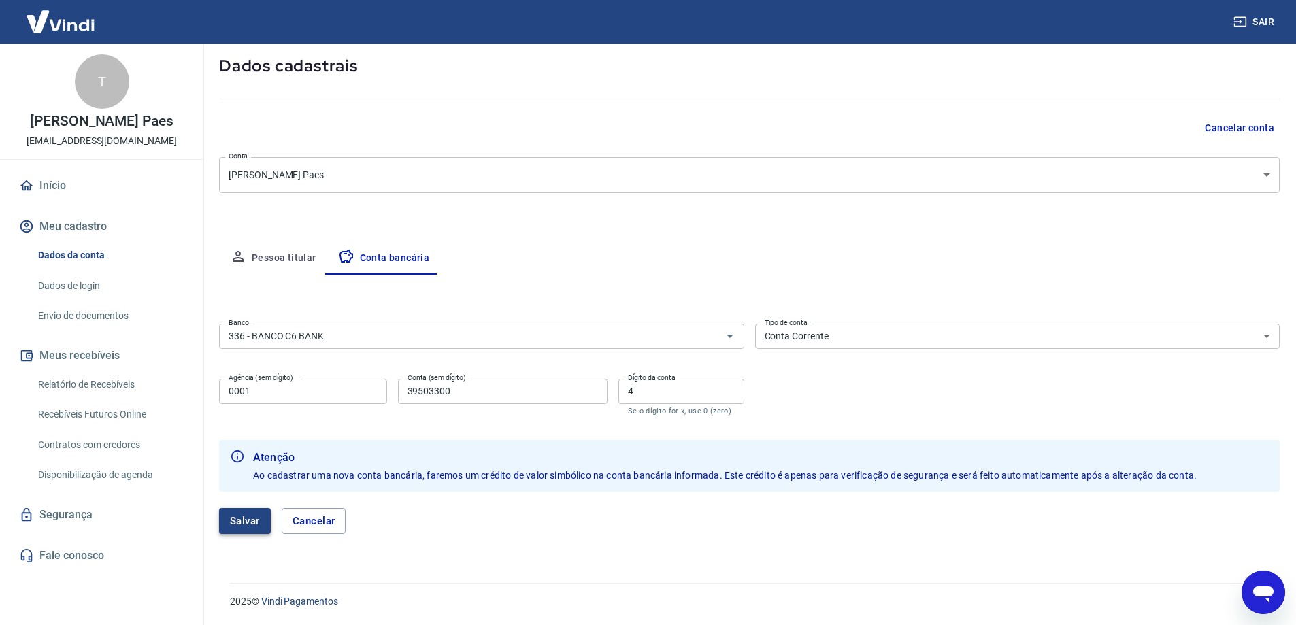
click at [244, 521] on button "Salvar" at bounding box center [245, 521] width 52 height 26
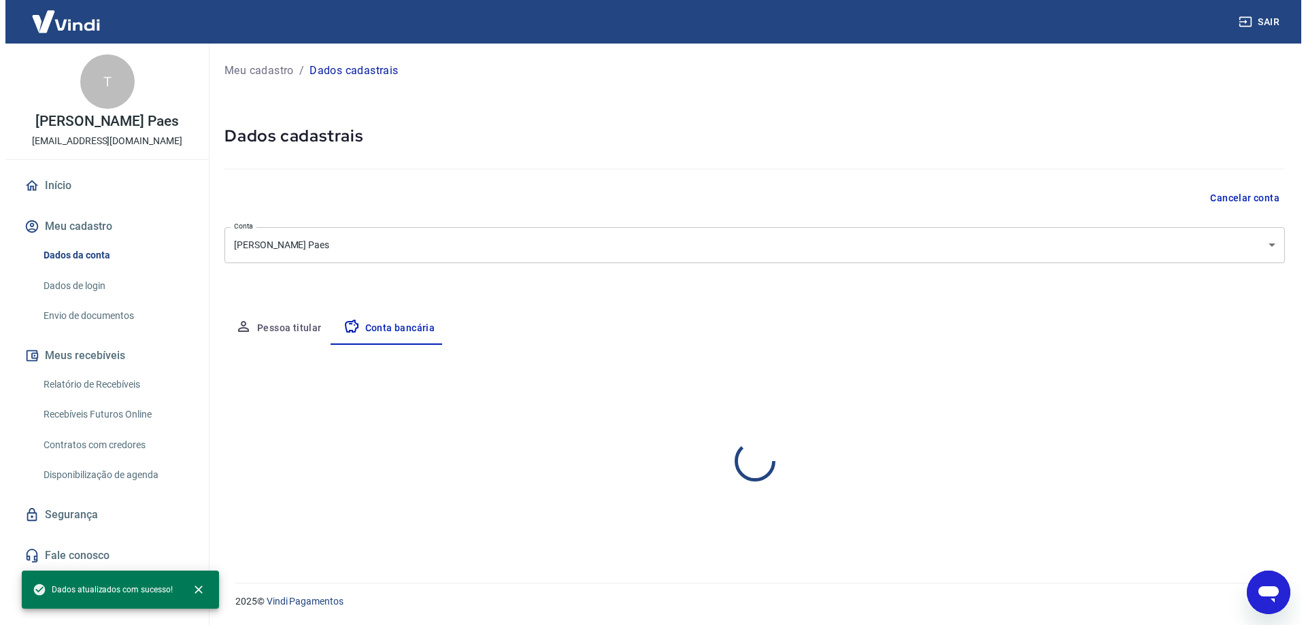
scroll to position [0, 0]
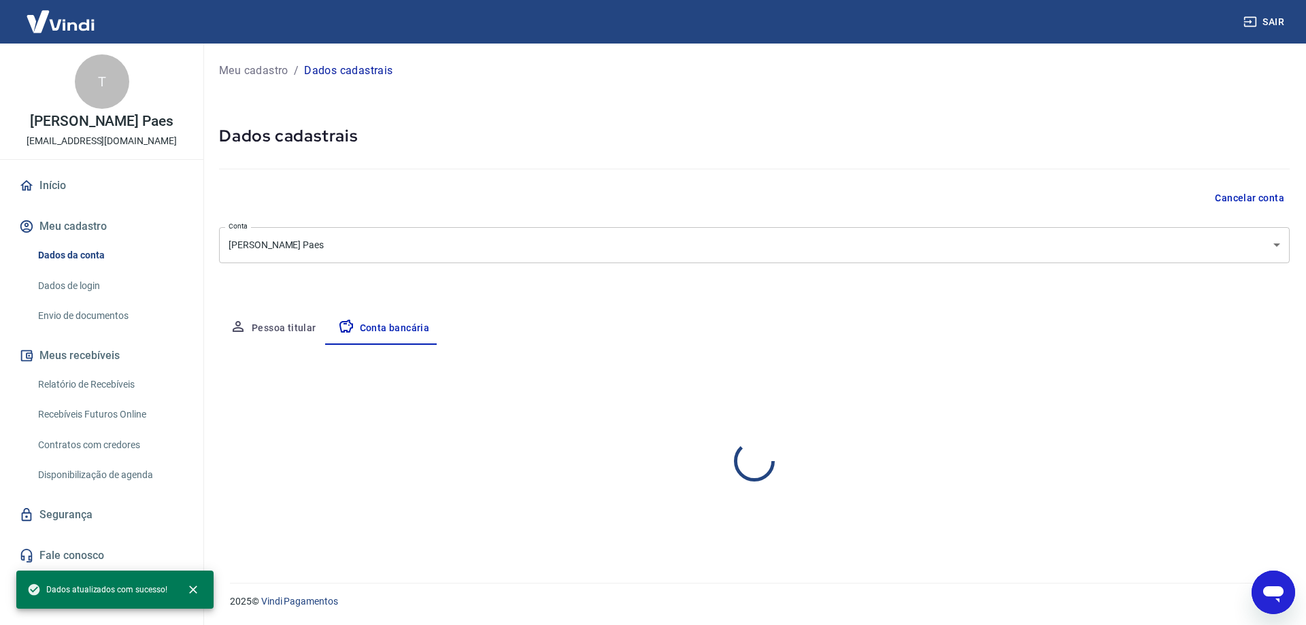
select select "1"
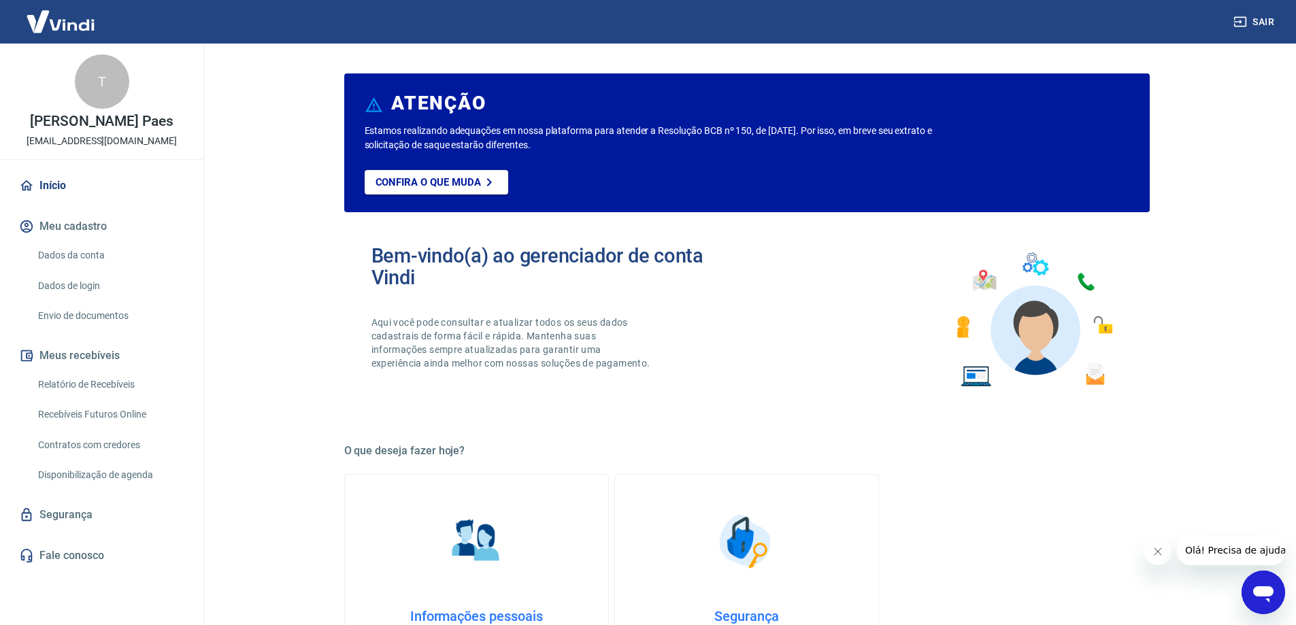
click at [58, 189] on link "Início" at bounding box center [101, 186] width 171 height 30
click at [82, 254] on link "Dados da conta" at bounding box center [110, 256] width 154 height 28
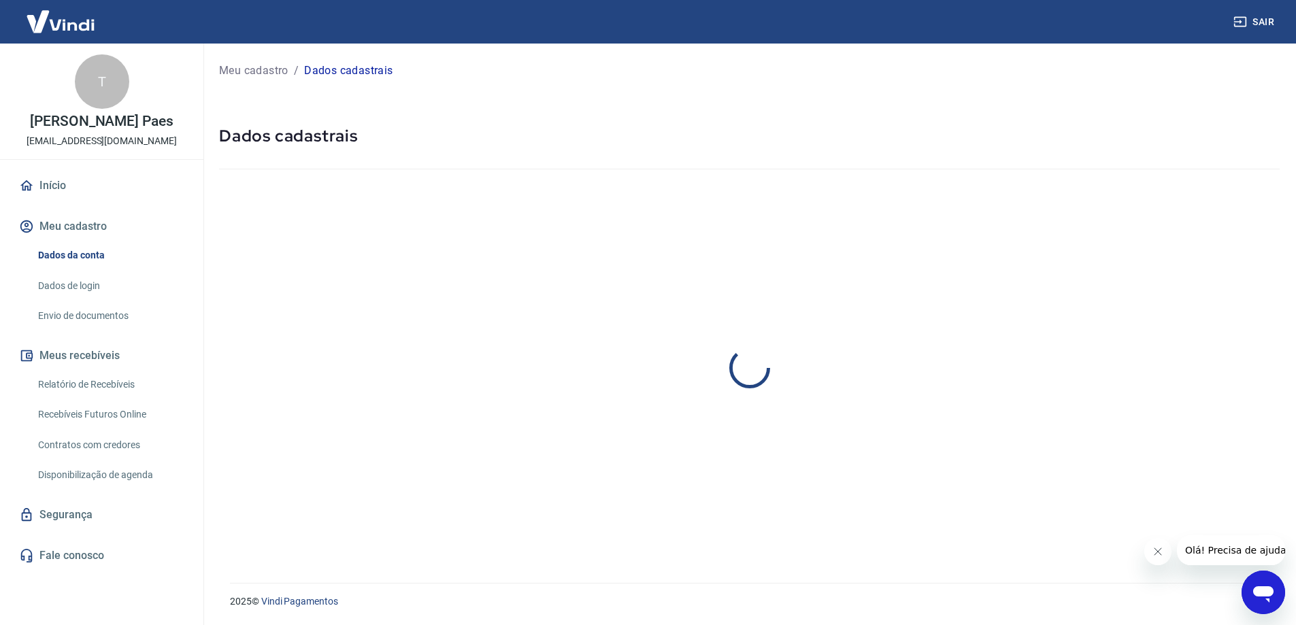
select select "SC"
select select "business"
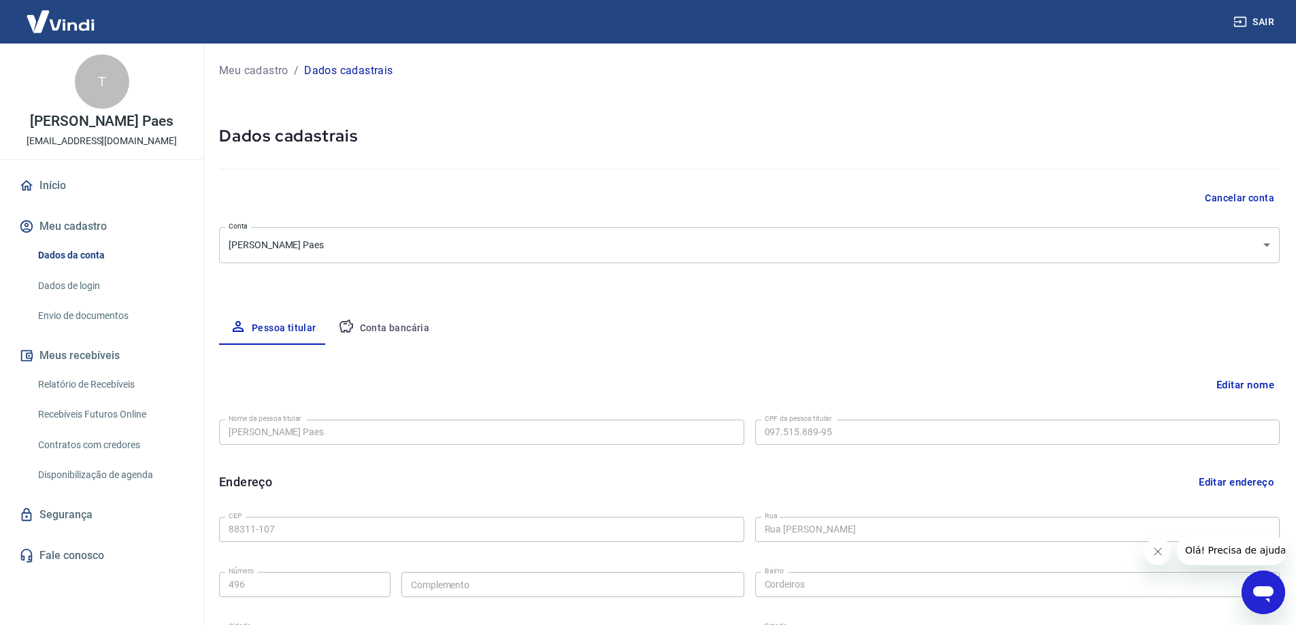
type input "[PHONE_NUMBER]"
click at [83, 309] on link "Envio de documentos" at bounding box center [110, 316] width 154 height 28
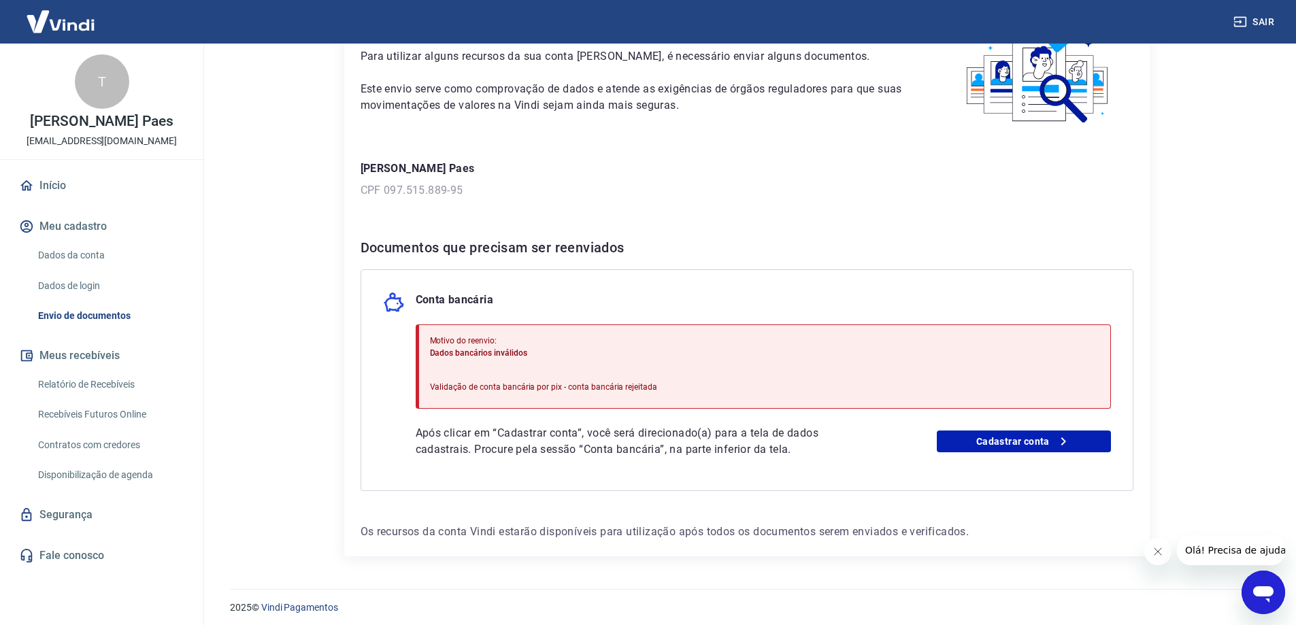
scroll to position [99, 0]
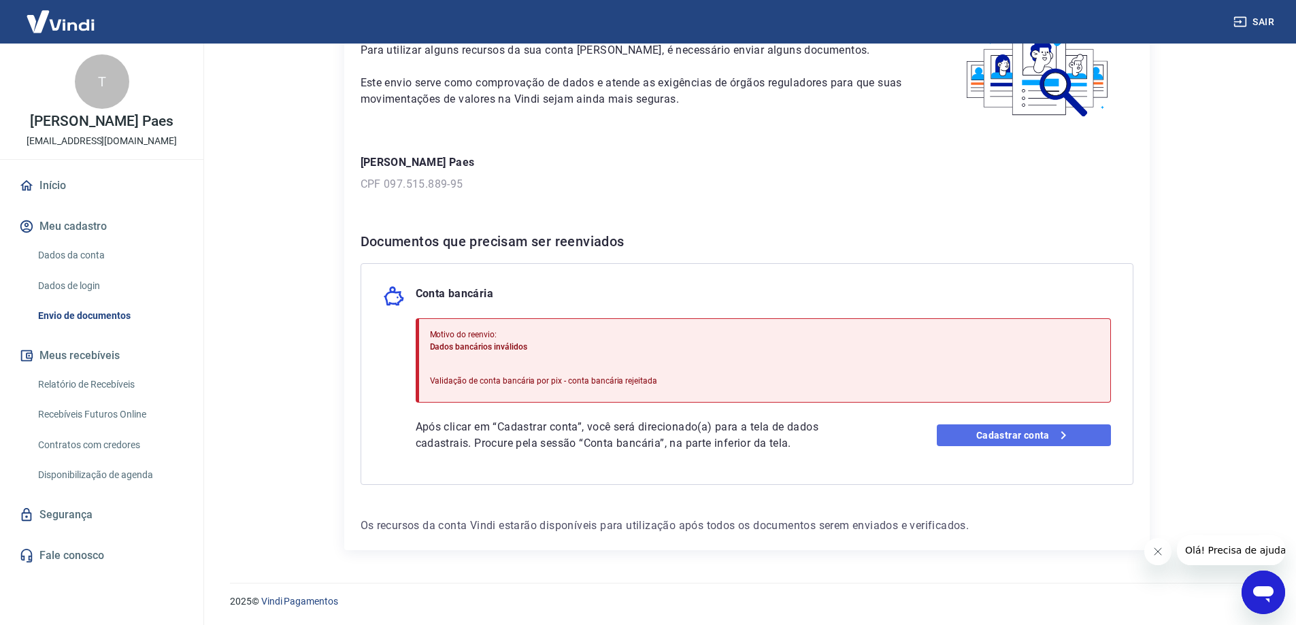
click at [1024, 433] on link "Cadastrar conta" at bounding box center [1024, 436] width 174 height 22
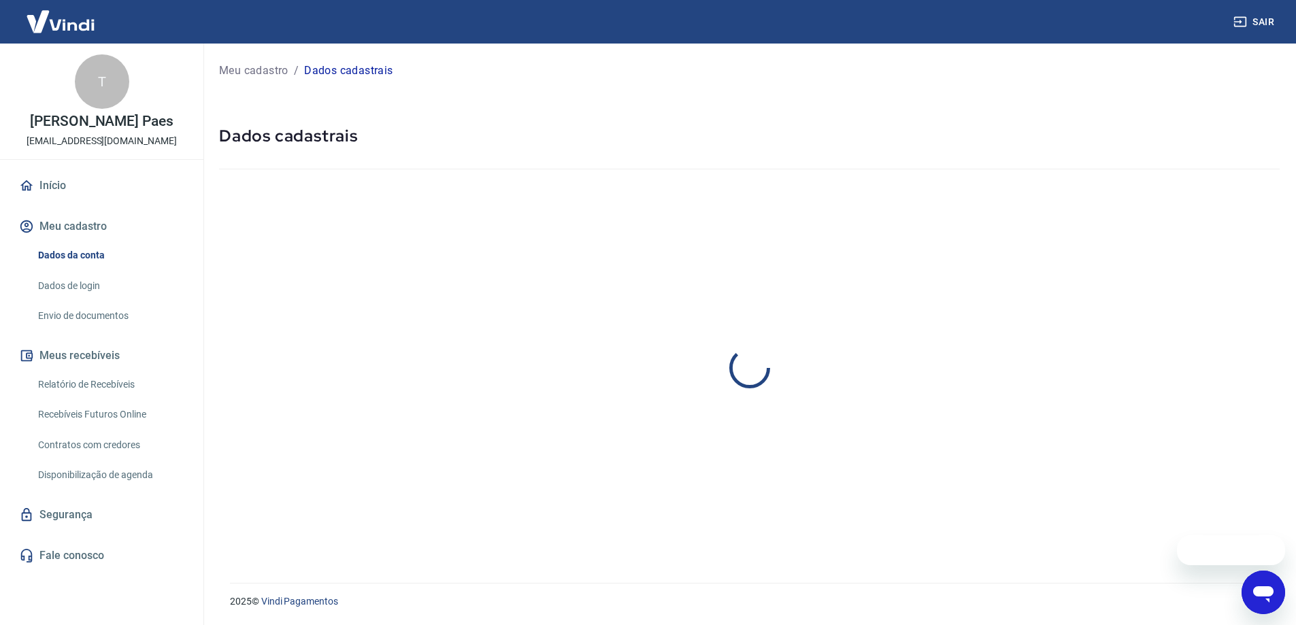
select select "SC"
select select "business"
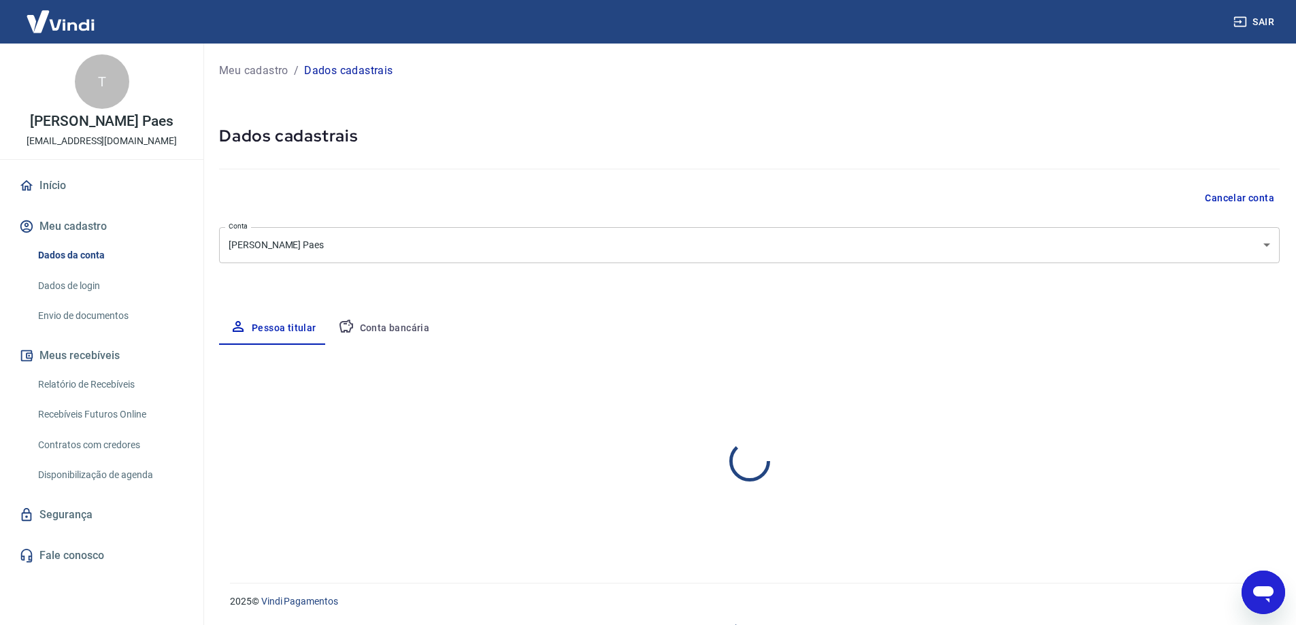
select select "SC"
select select "business"
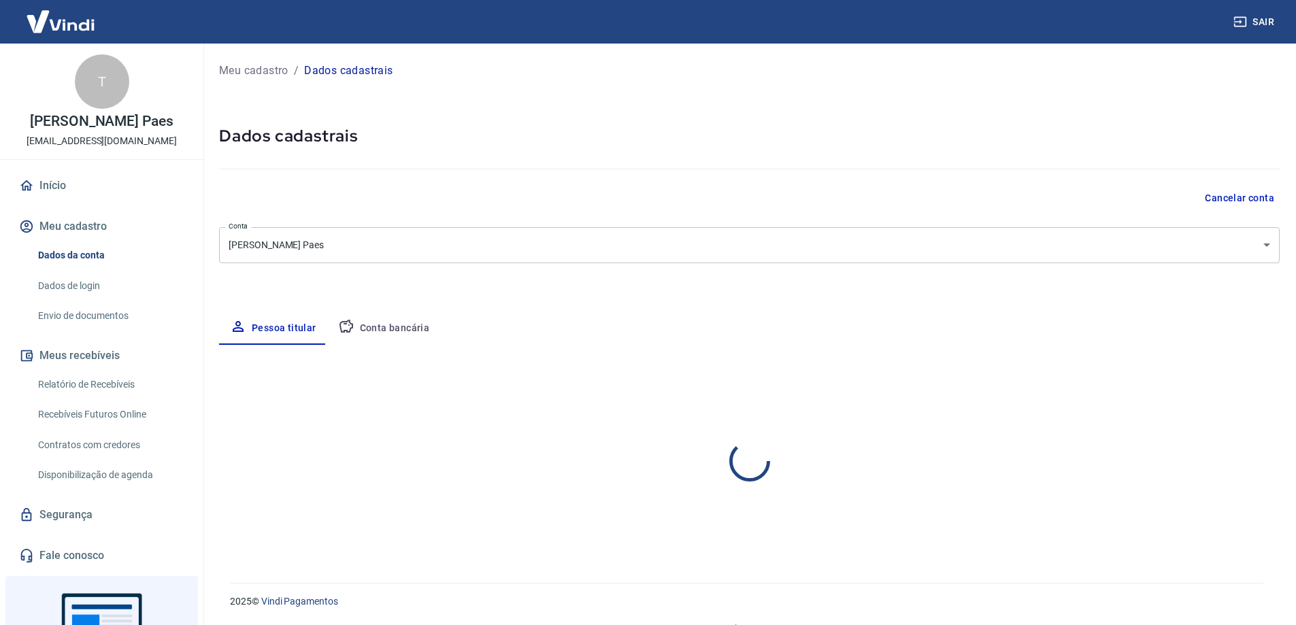
select select "SC"
select select "business"
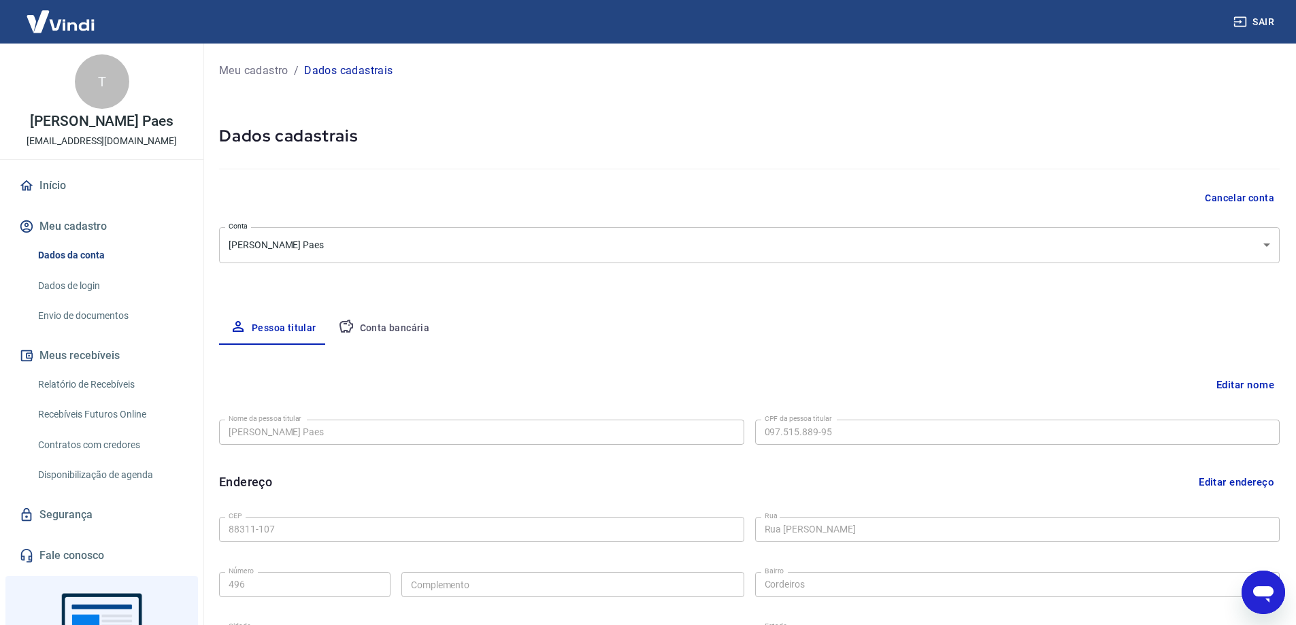
click at [819, 248] on body "Sair T [PERSON_NAME] Paes [EMAIL_ADDRESS][DOMAIN_NAME] Início Meu cadastro Dado…" at bounding box center [648, 312] width 1296 height 625
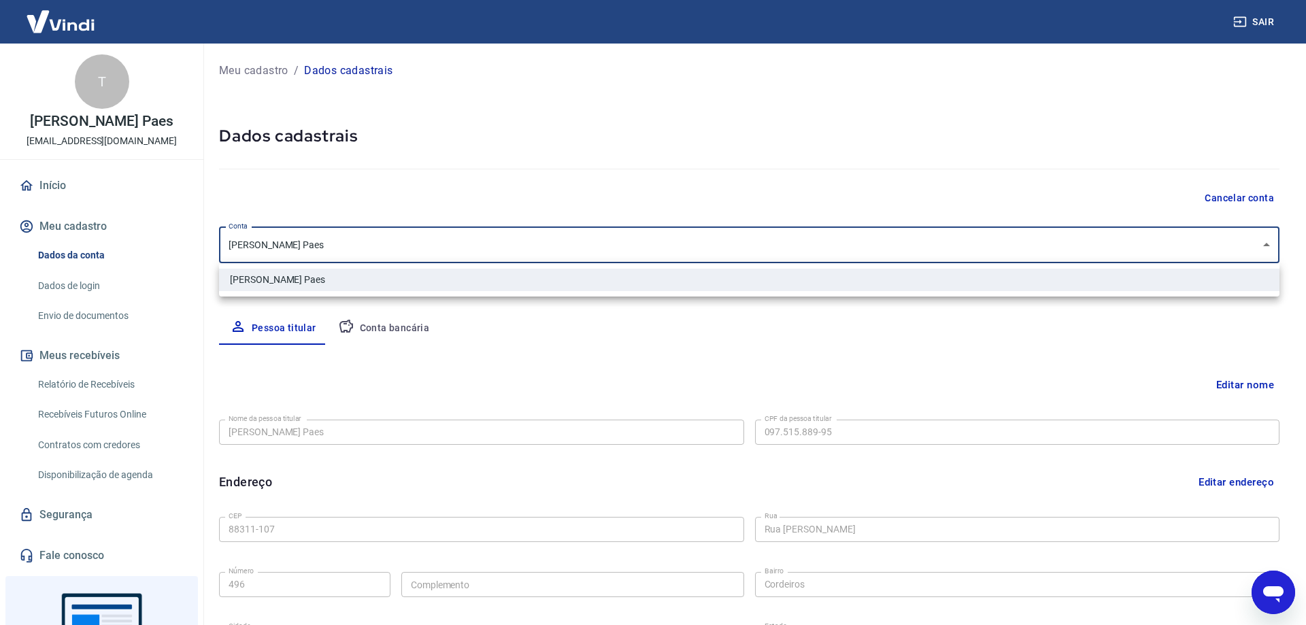
click at [819, 248] on div at bounding box center [653, 312] width 1306 height 625
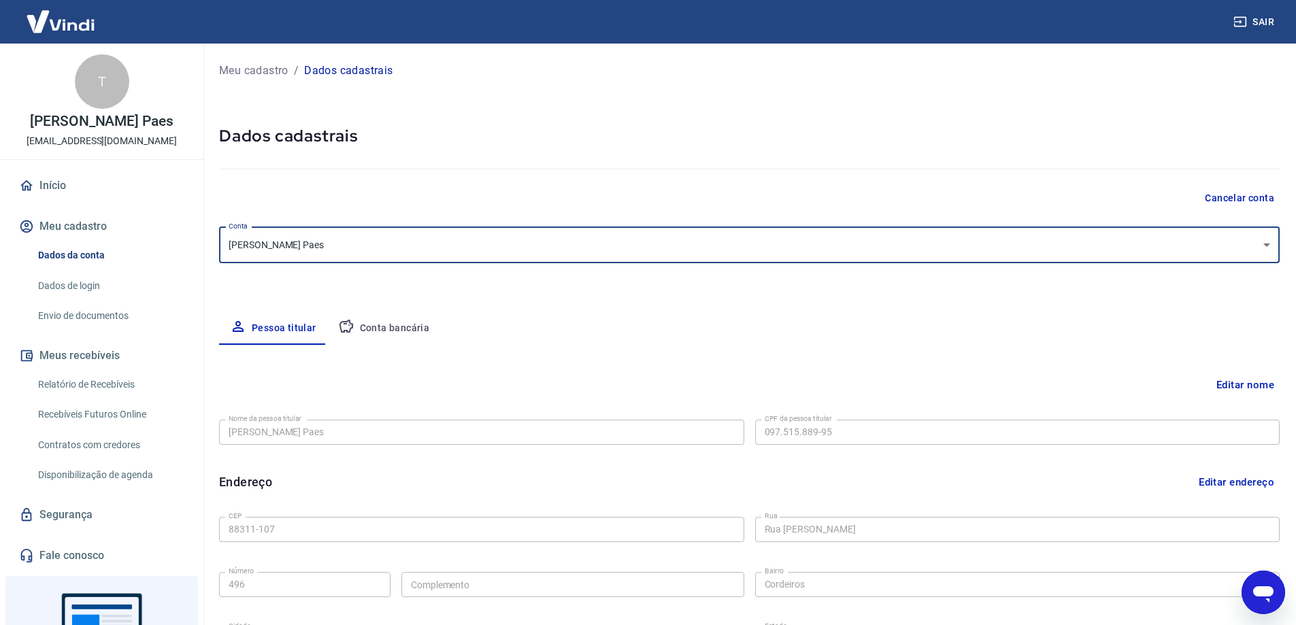
click at [80, 314] on link "Envio de documentos" at bounding box center [110, 316] width 154 height 28
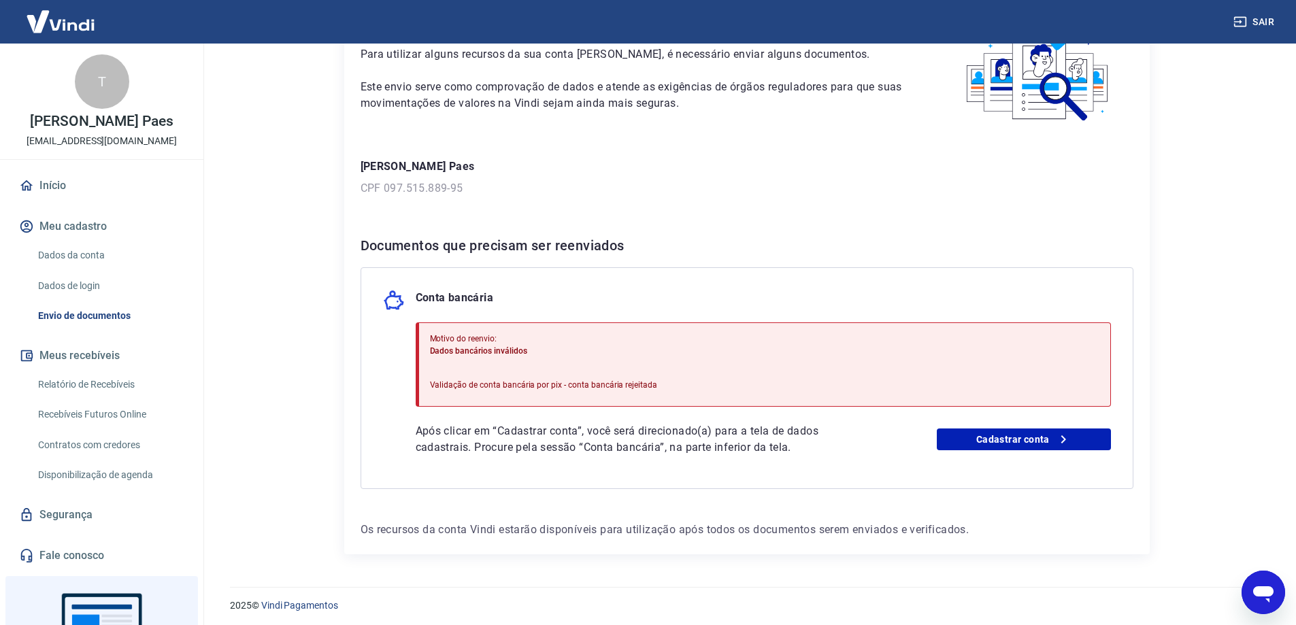
scroll to position [99, 0]
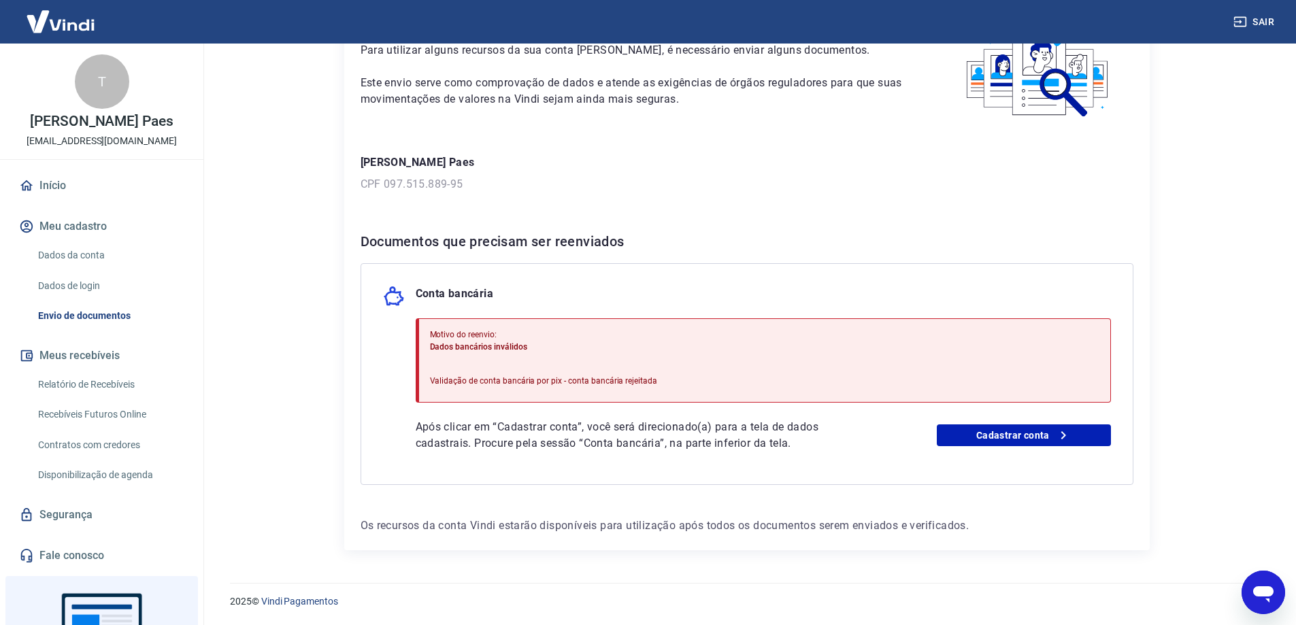
click at [1279, 598] on div "Abrir janela de mensagens" at bounding box center [1263, 592] width 41 height 41
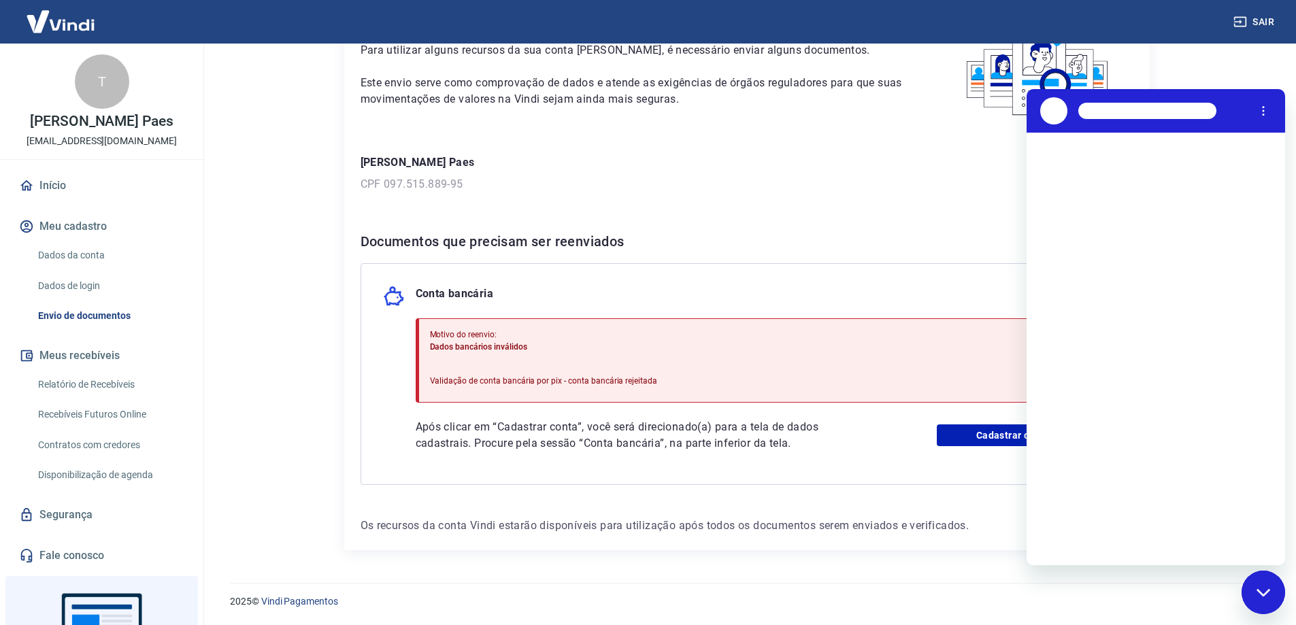
scroll to position [0, 0]
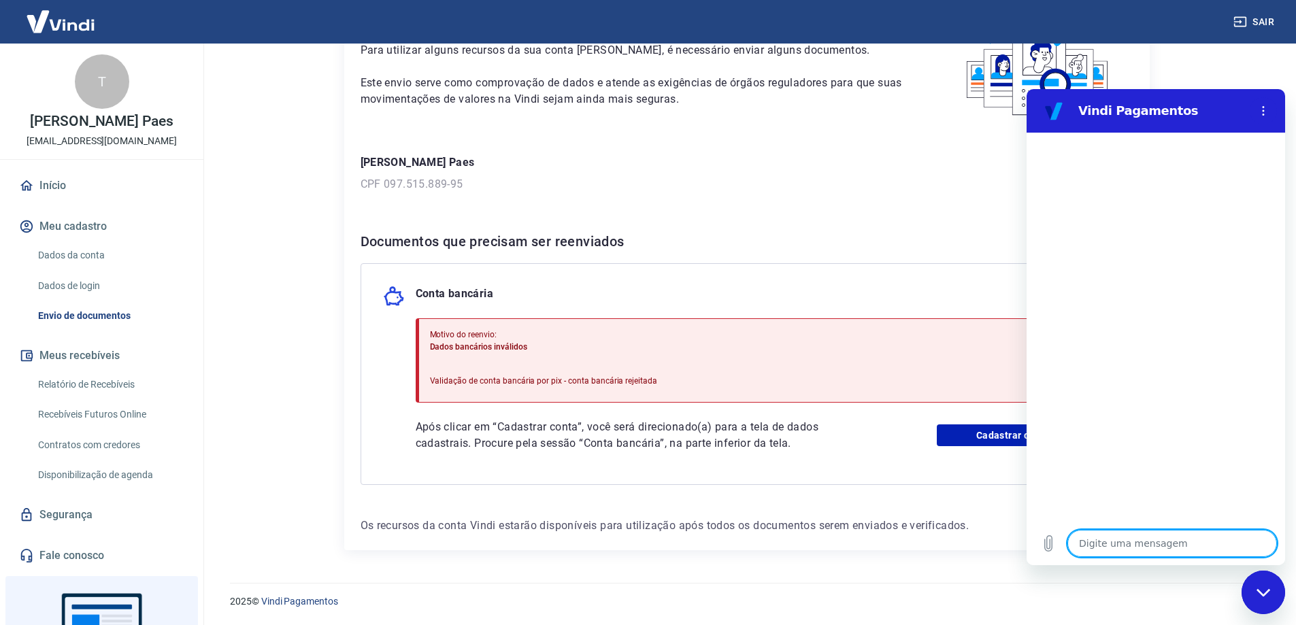
click at [1159, 538] on textarea at bounding box center [1173, 543] width 210 height 27
type textarea "o"
type textarea "x"
type textarea "oi"
type textarea "x"
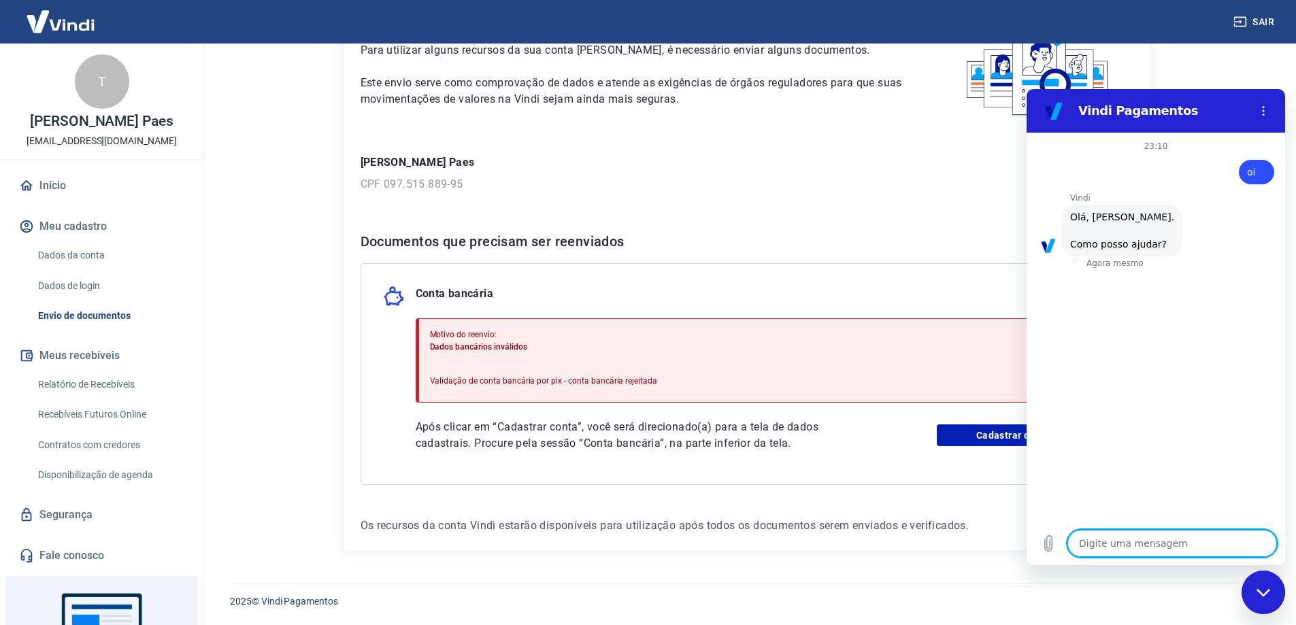
scroll to position [32, 0]
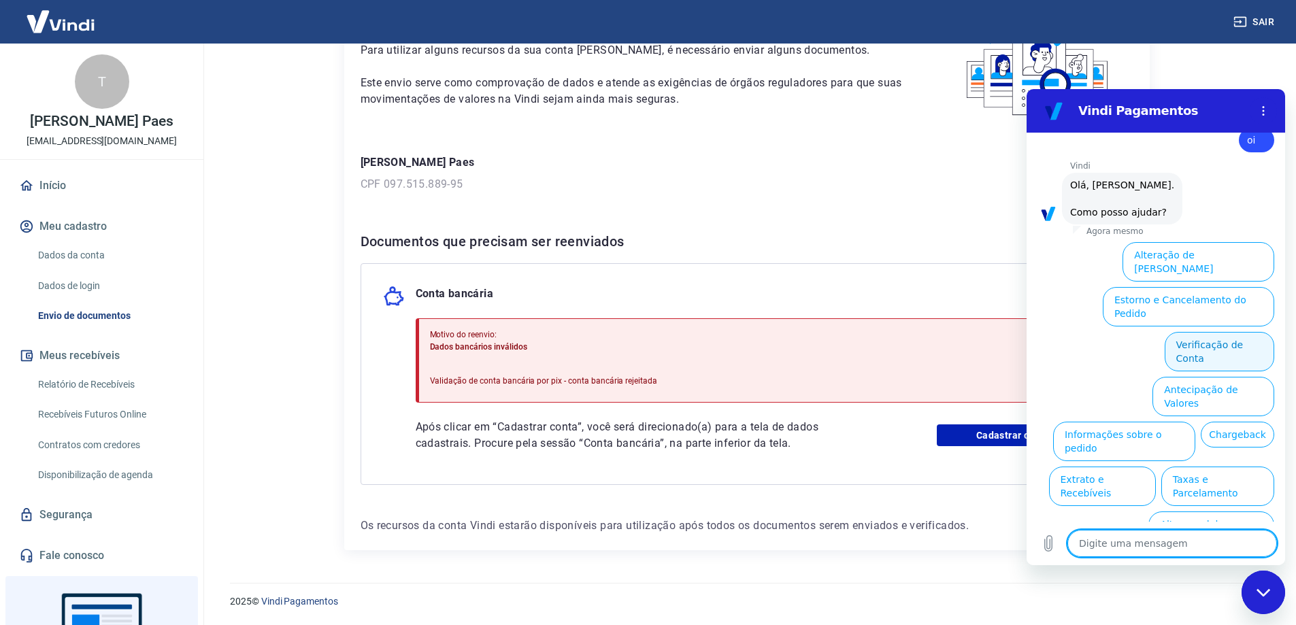
click at [1246, 332] on button "Verificação de Conta" at bounding box center [1220, 351] width 110 height 39
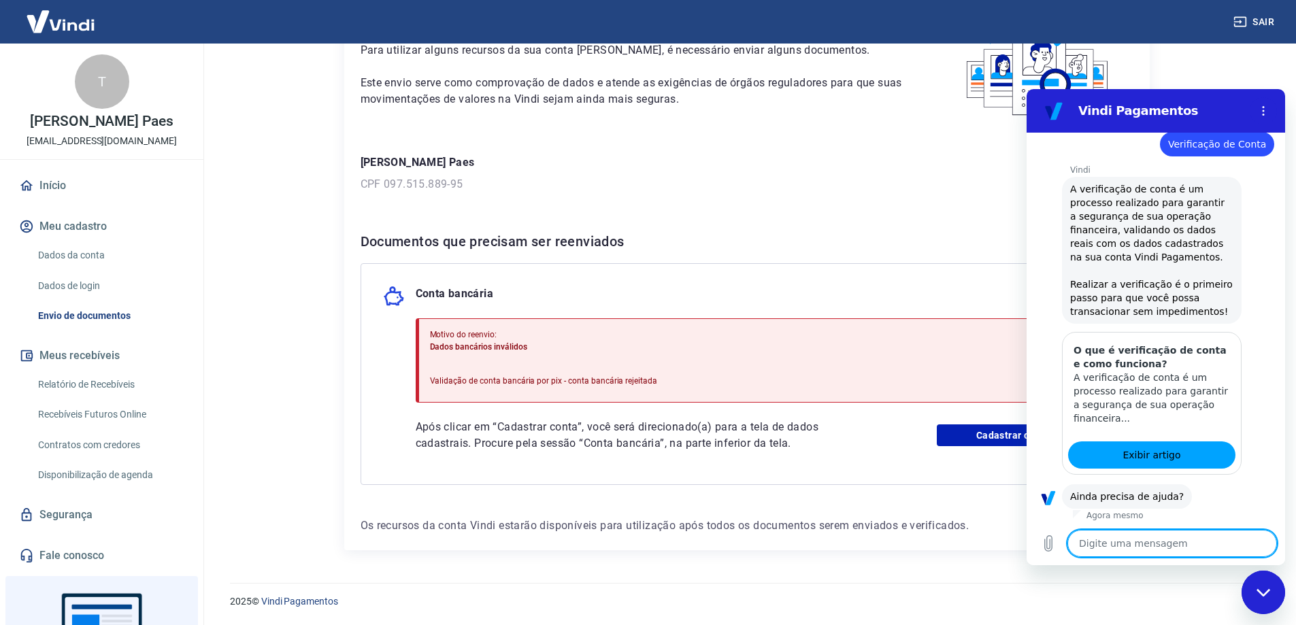
scroll to position [167, 0]
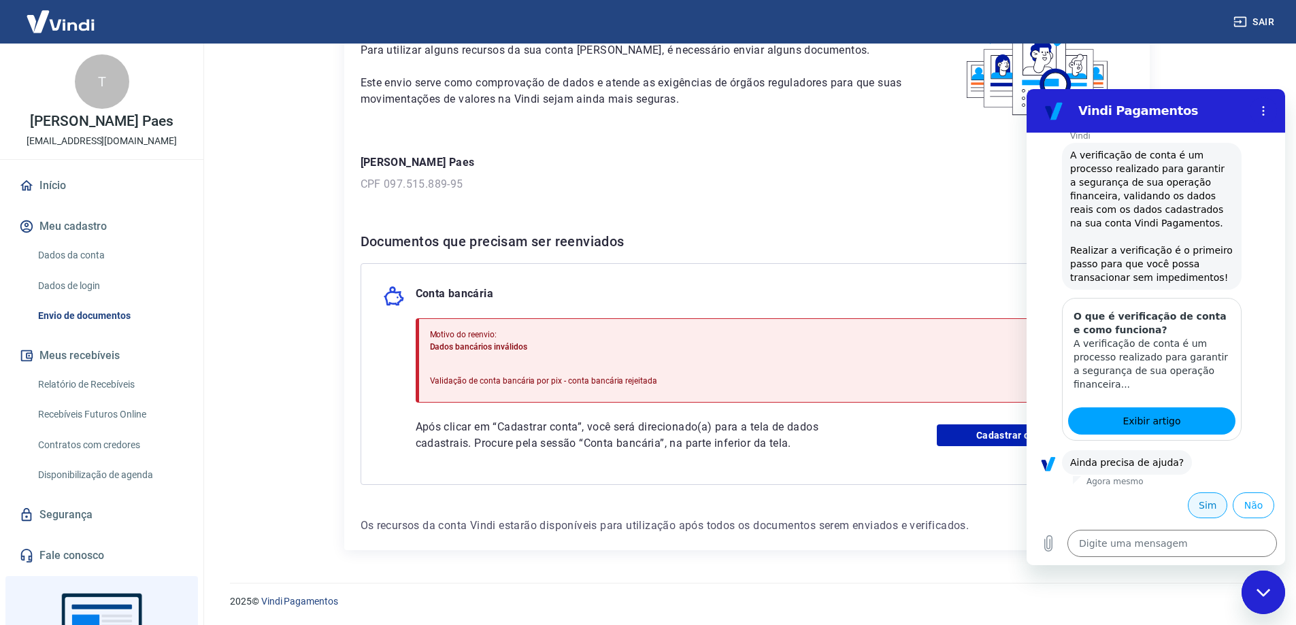
click at [1200, 508] on button "Sim" at bounding box center [1207, 506] width 39 height 26
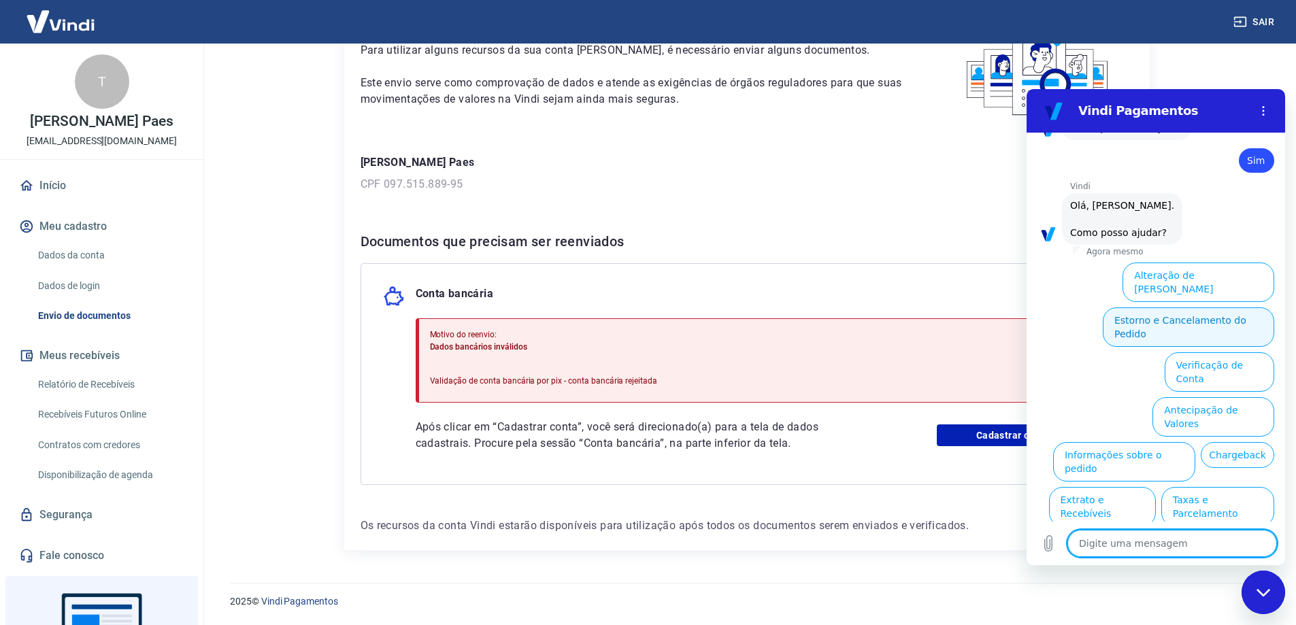
scroll to position [522, 0]
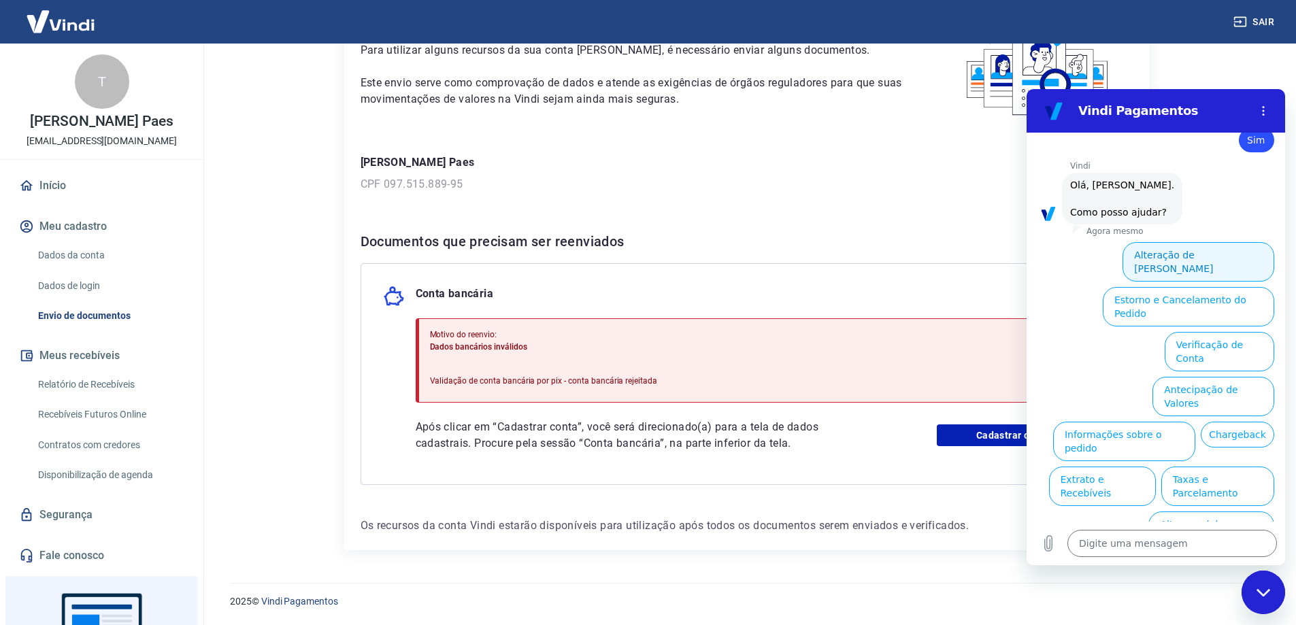
click at [1145, 252] on button "Alteração de [PERSON_NAME]" at bounding box center [1199, 261] width 152 height 39
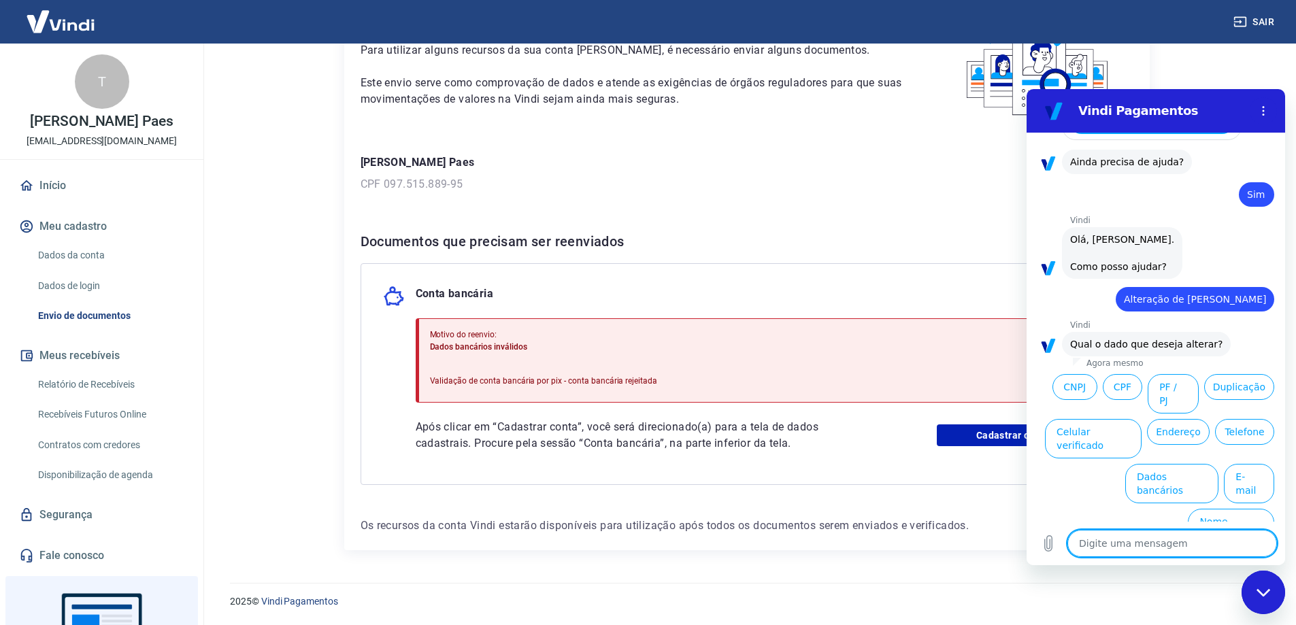
scroll to position [474, 0]
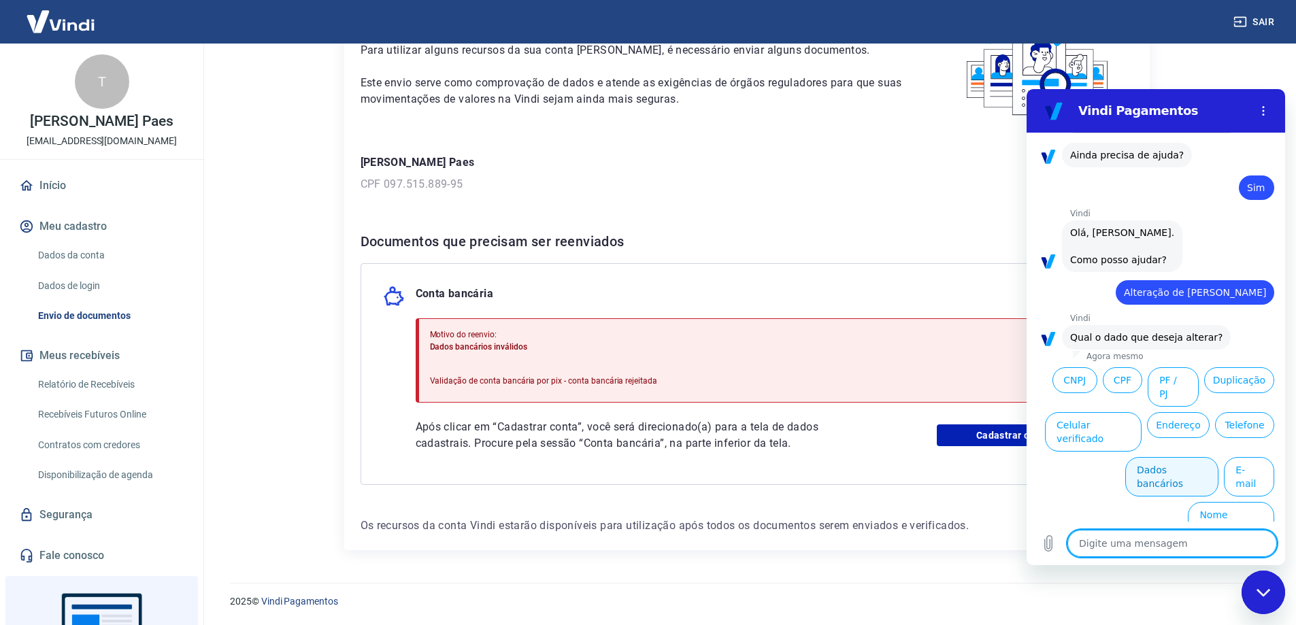
click at [1153, 476] on button "Dados bancários" at bounding box center [1171, 476] width 93 height 39
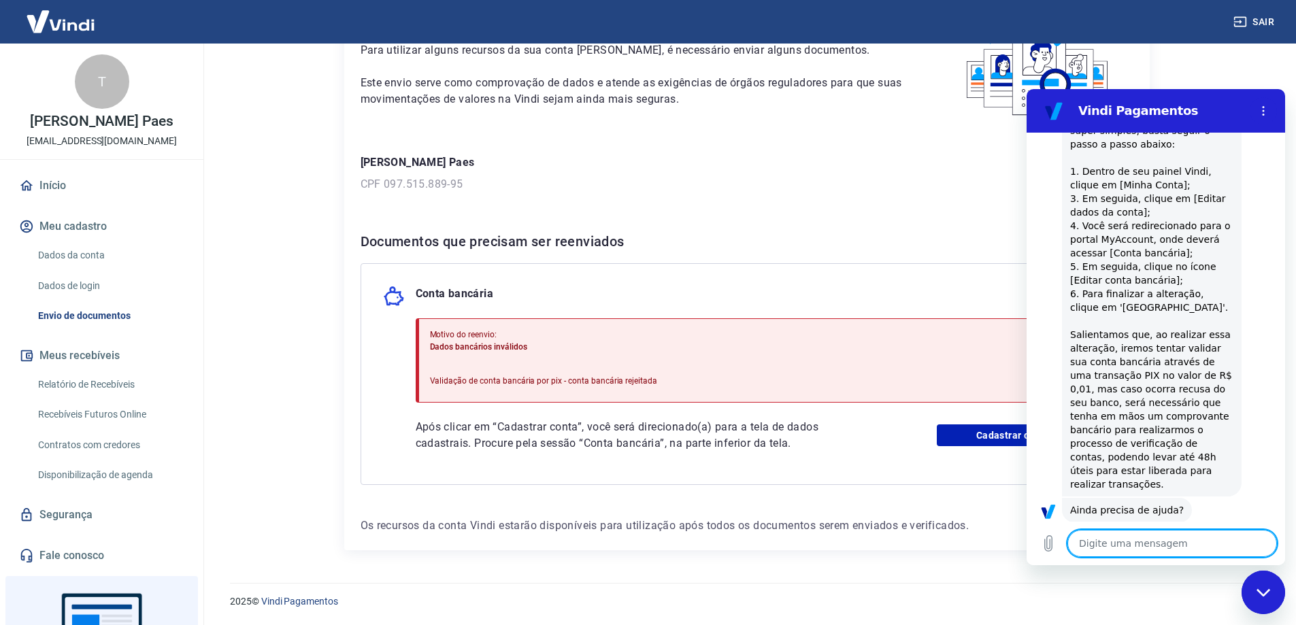
scroll to position [820, 0]
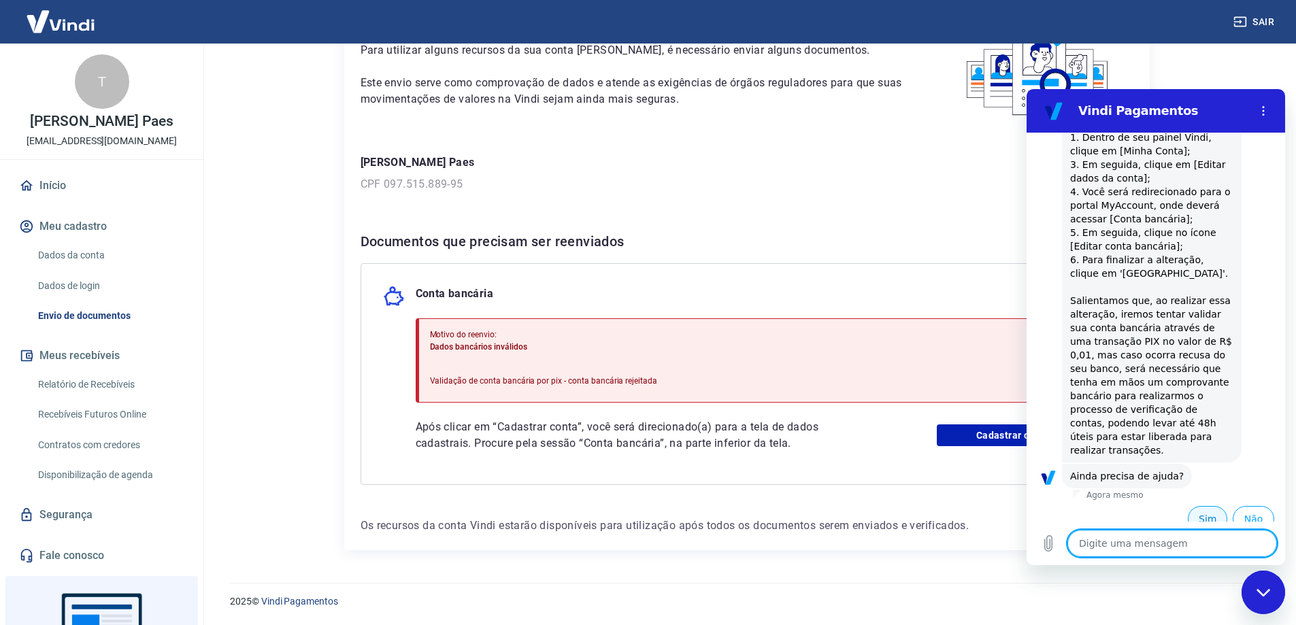
click at [1194, 506] on button "Sim" at bounding box center [1207, 519] width 39 height 26
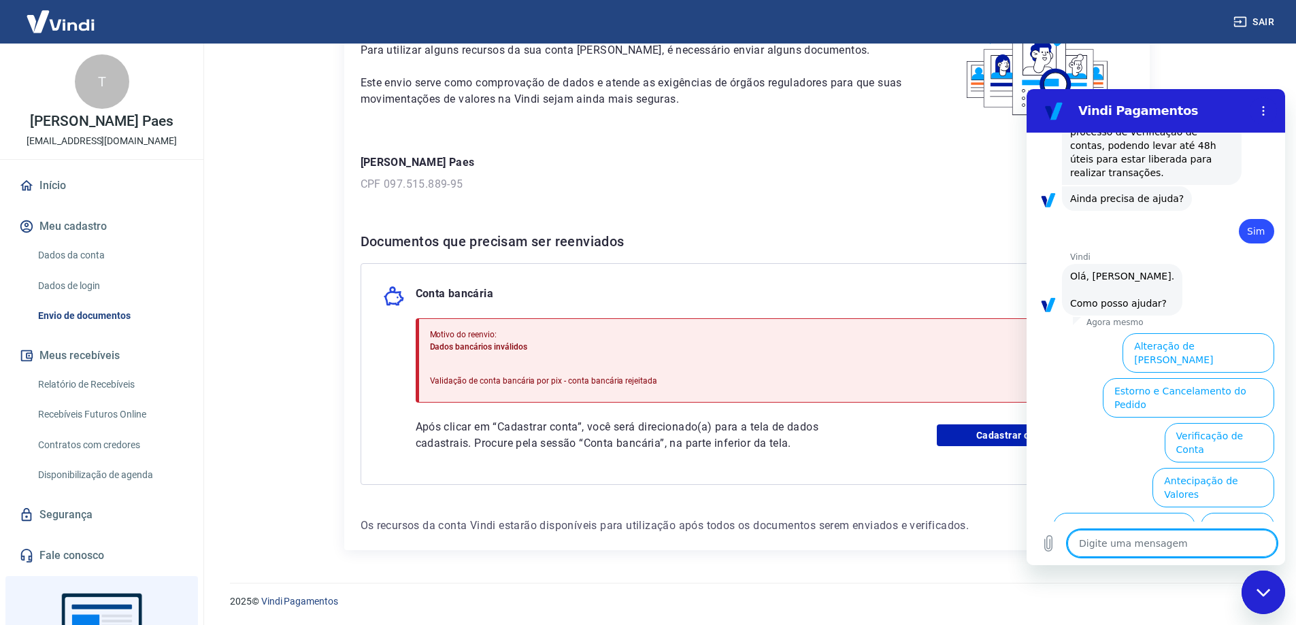
scroll to position [1175, 0]
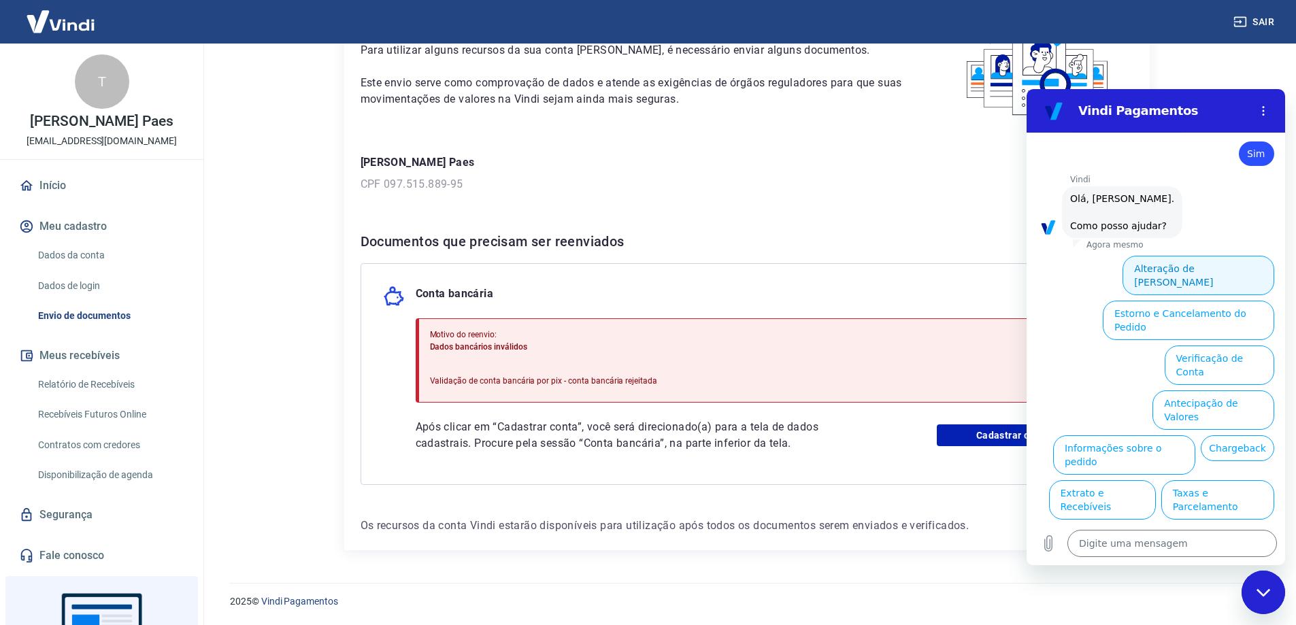
click at [1148, 256] on button "Alteração de [PERSON_NAME]" at bounding box center [1199, 275] width 152 height 39
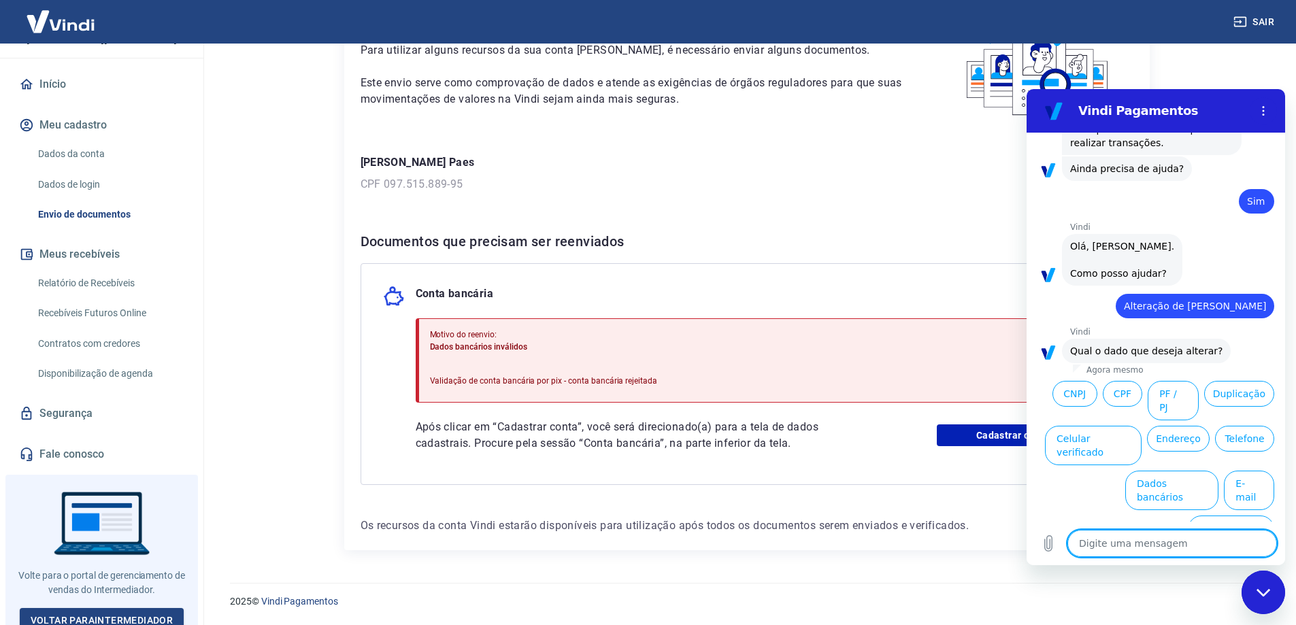
scroll to position [110, 0]
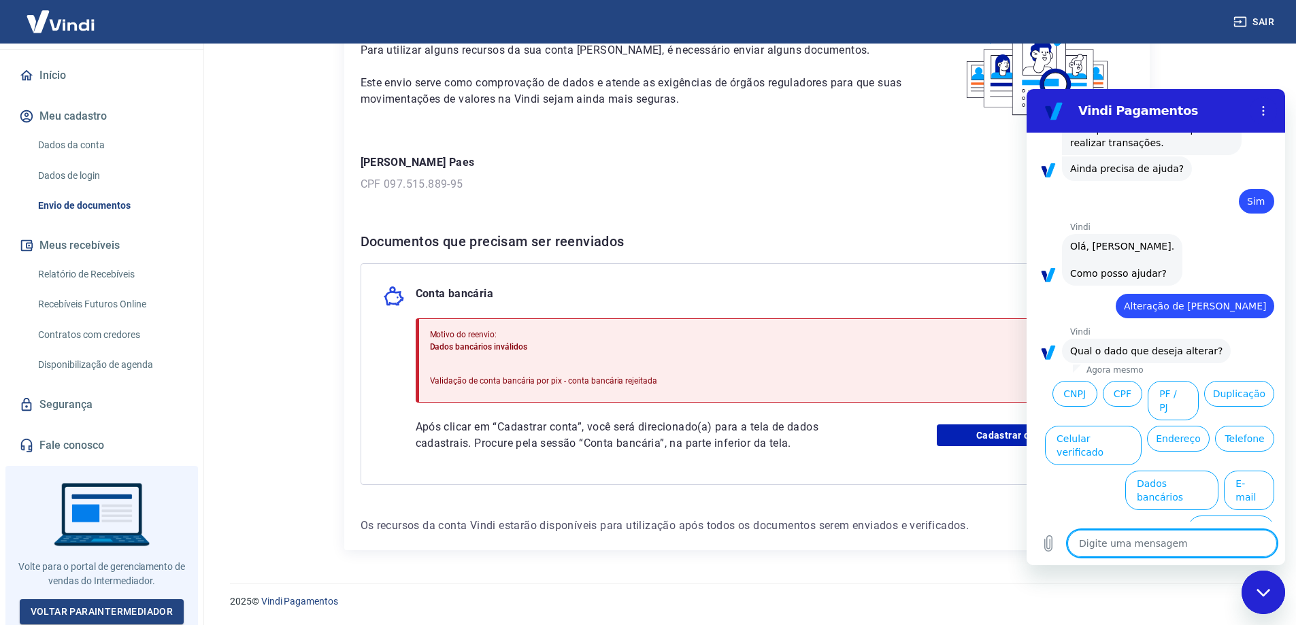
click at [71, 443] on link "Fale conosco" at bounding box center [101, 446] width 171 height 30
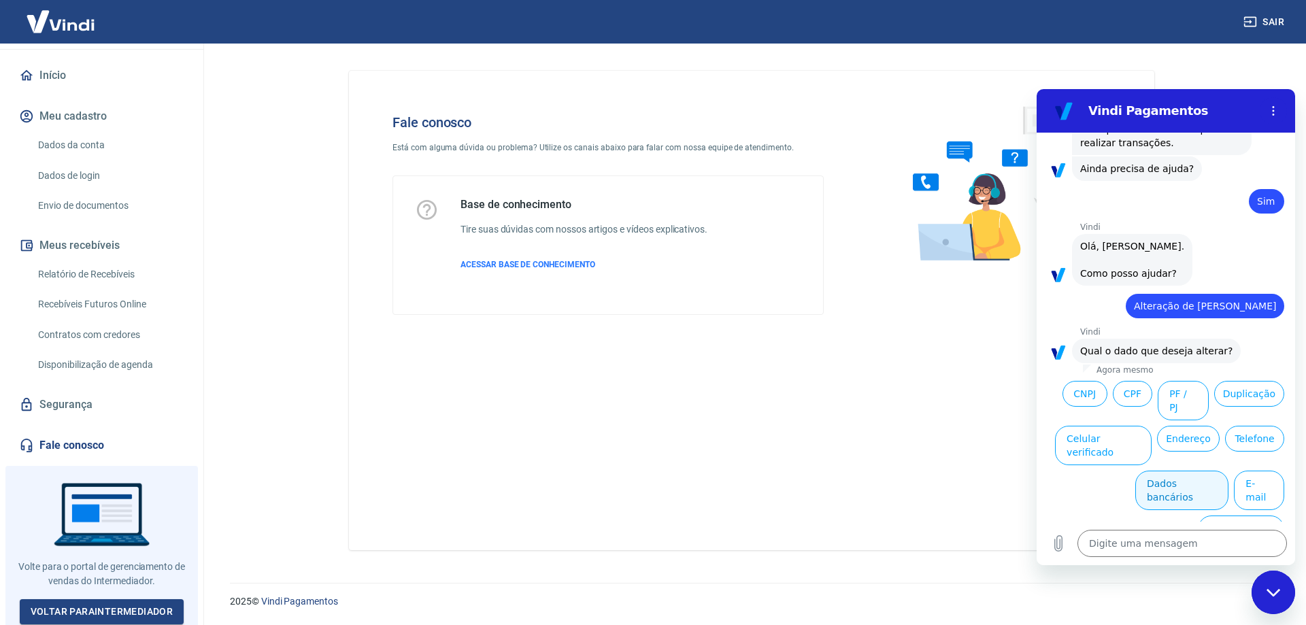
click at [1171, 477] on button "Dados bancários" at bounding box center [1182, 490] width 93 height 39
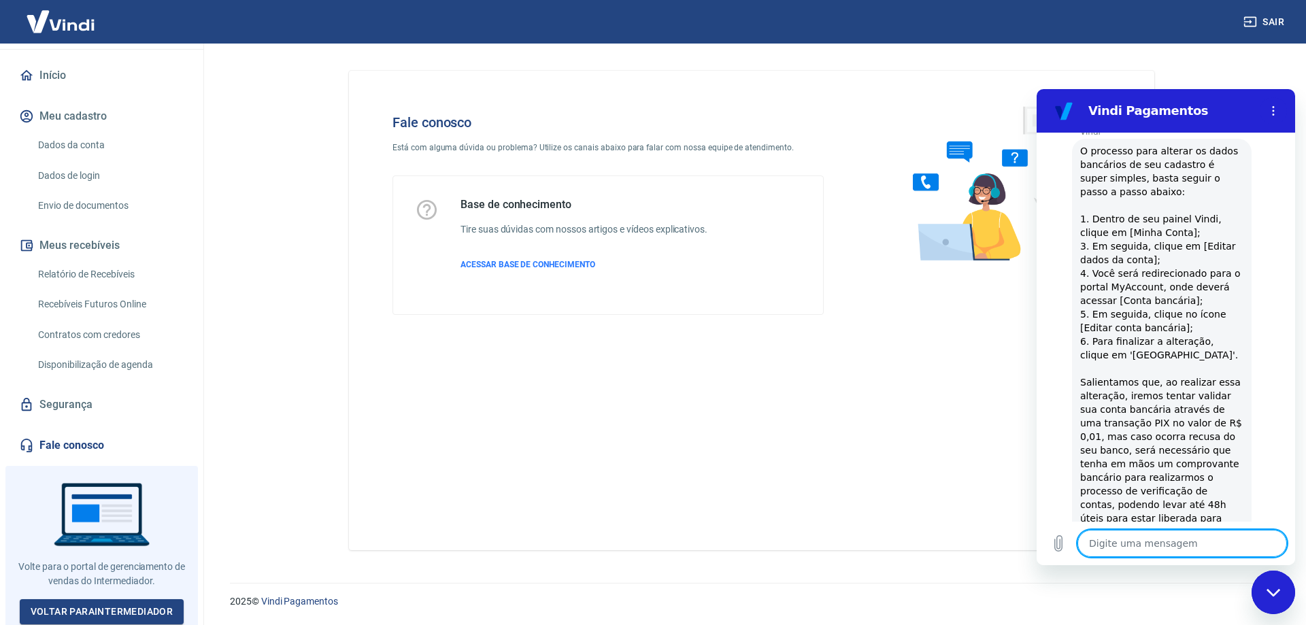
scroll to position [1473, 0]
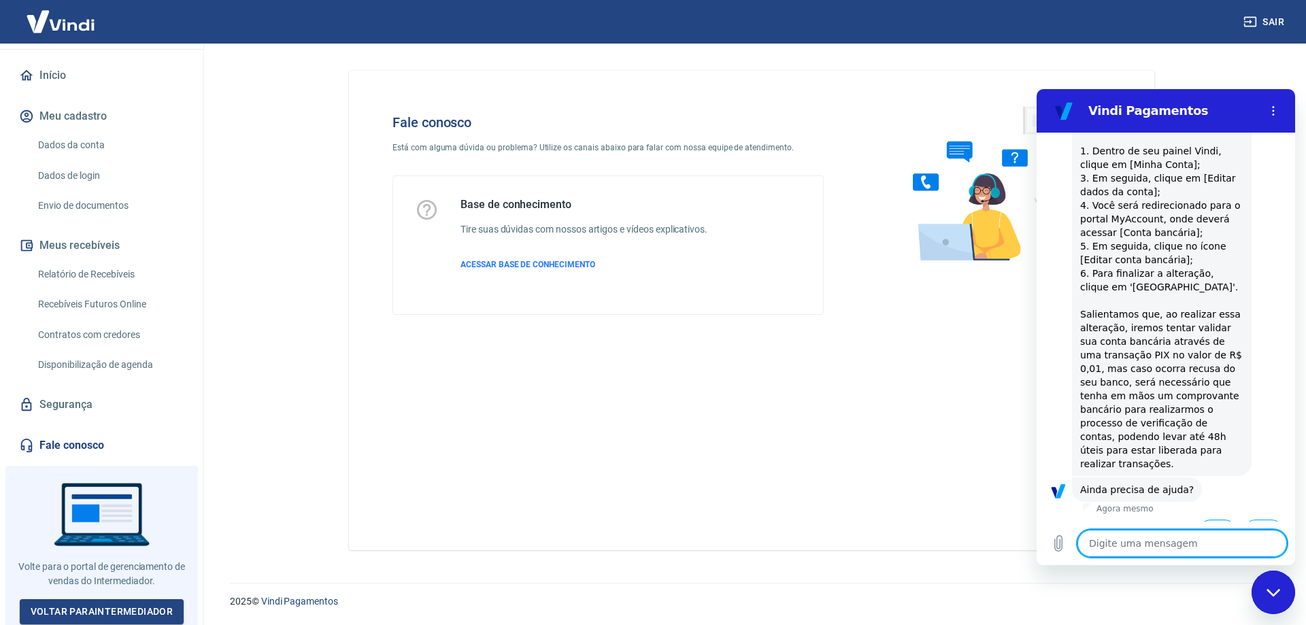
click at [1213, 520] on button "Sim" at bounding box center [1217, 533] width 39 height 26
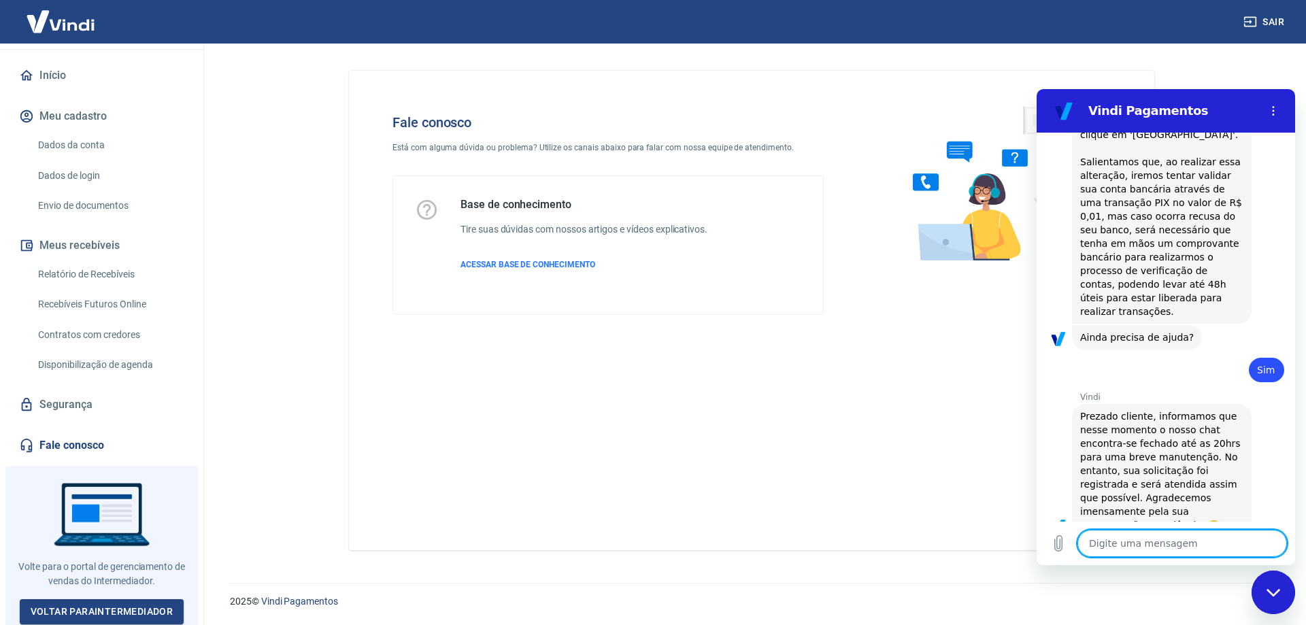
click at [1275, 582] on div "Fechar janela de mensagens" at bounding box center [1273, 592] width 41 height 41
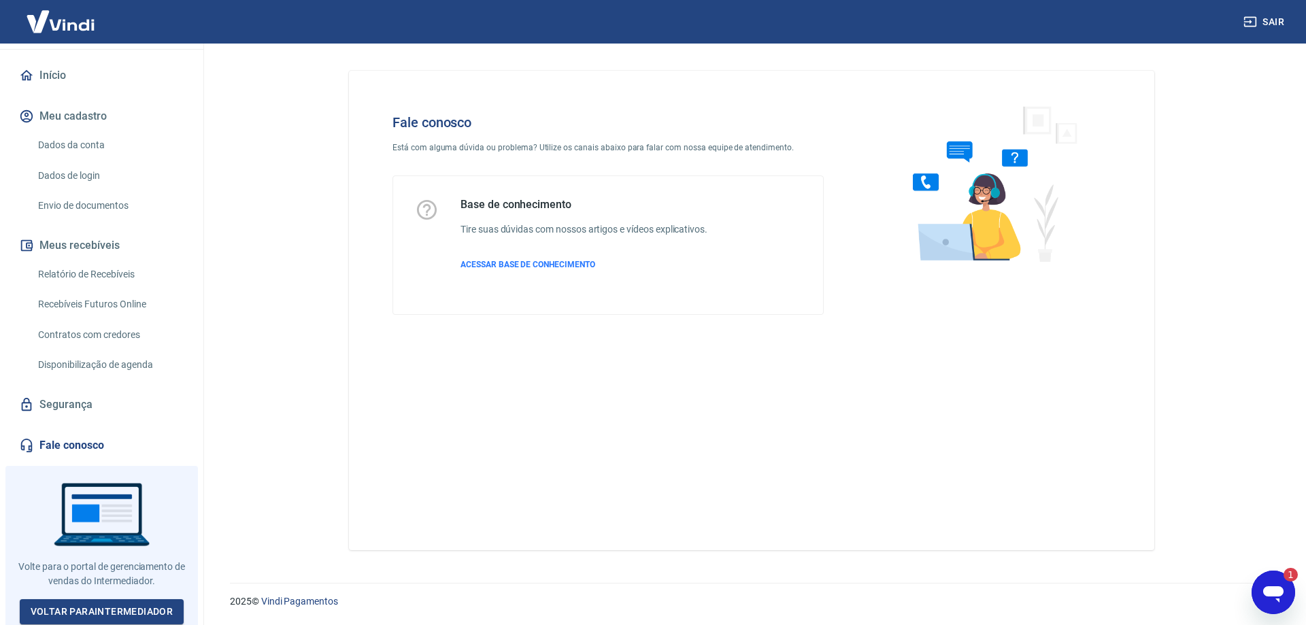
scroll to position [0, 0]
type textarea "x"
click at [85, 144] on link "Dados da conta" at bounding box center [110, 145] width 154 height 28
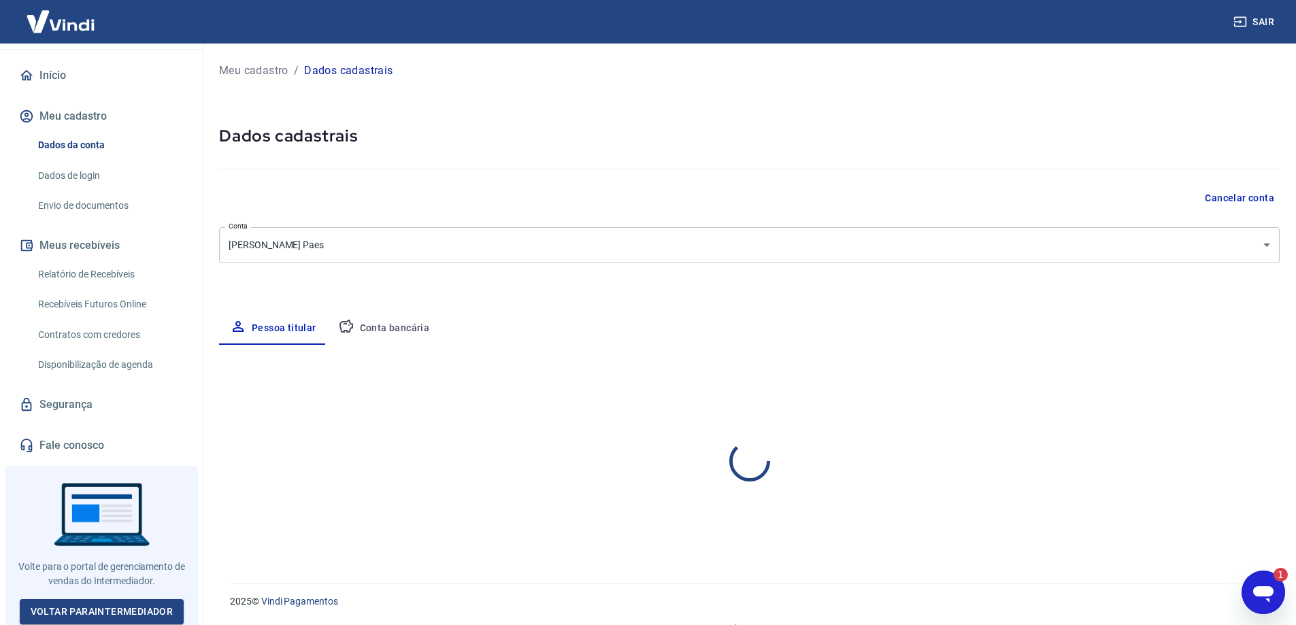
select select "SC"
select select "business"
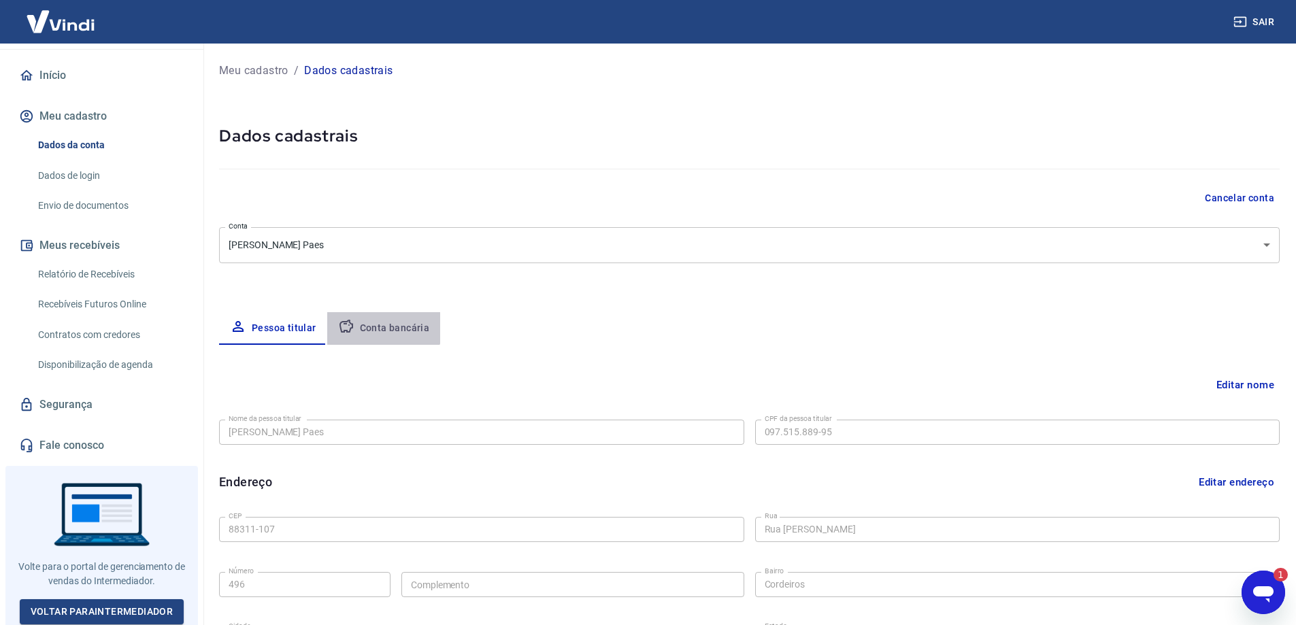
click at [374, 320] on button "Conta bancária" at bounding box center [384, 328] width 114 height 33
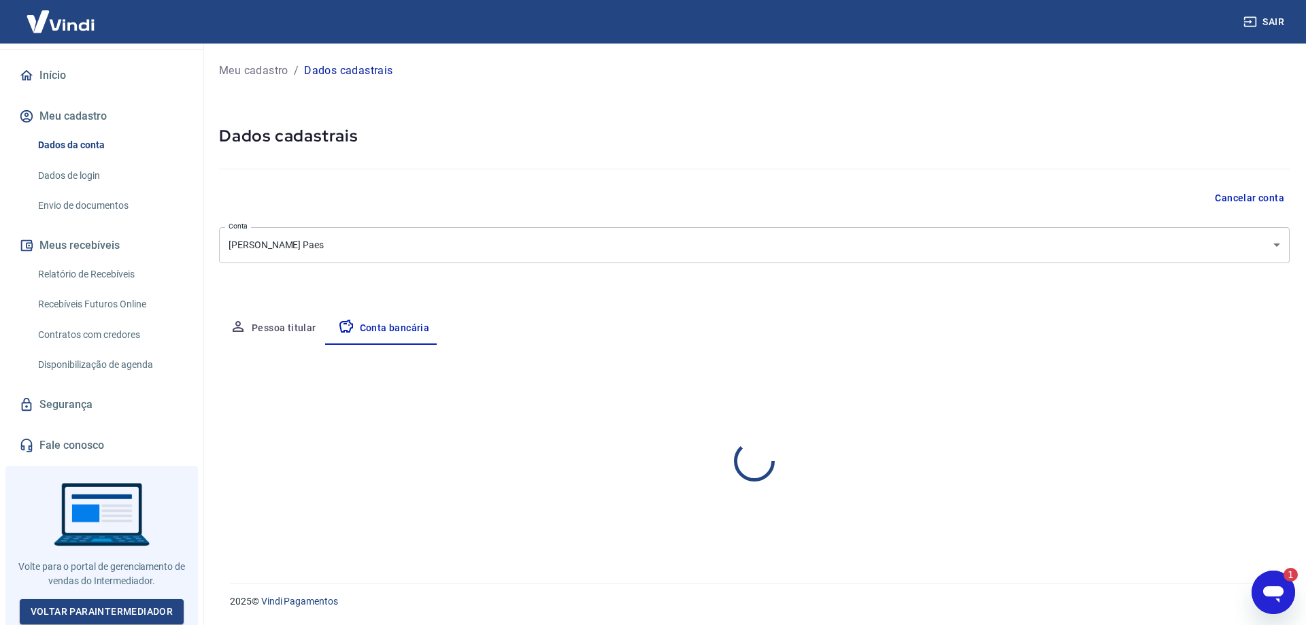
select select "1"
click at [1228, 376] on button "Editar conta bancária" at bounding box center [1233, 385] width 114 height 26
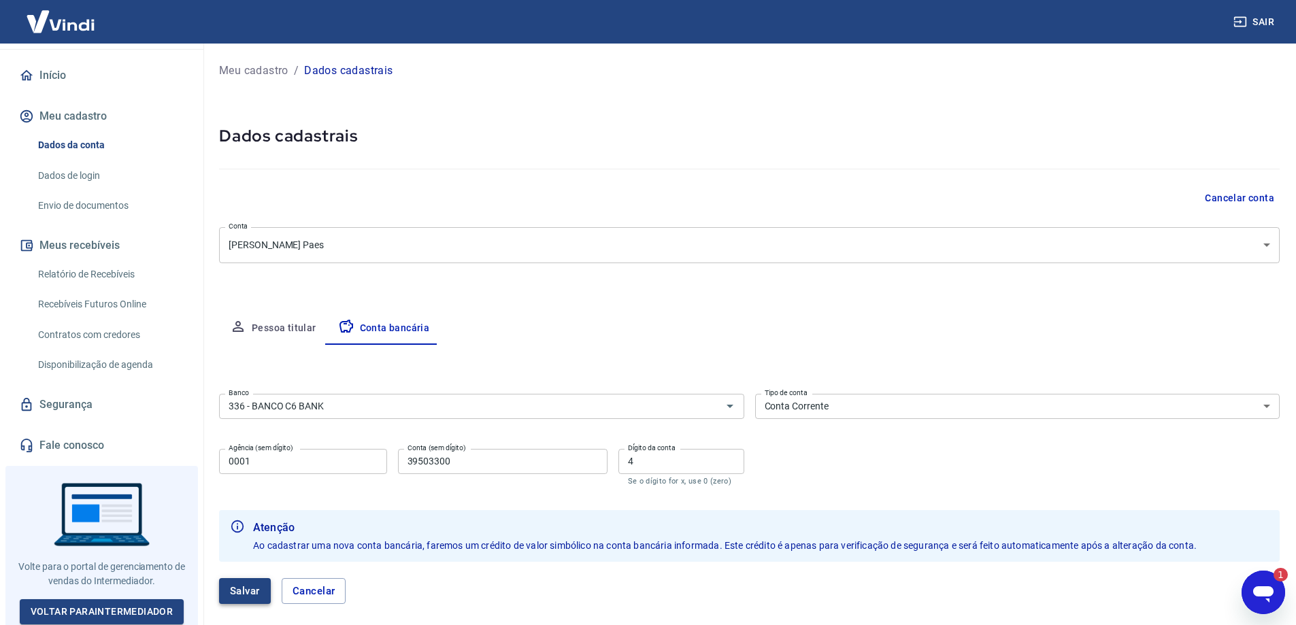
click at [249, 589] on button "Salvar" at bounding box center [245, 591] width 52 height 26
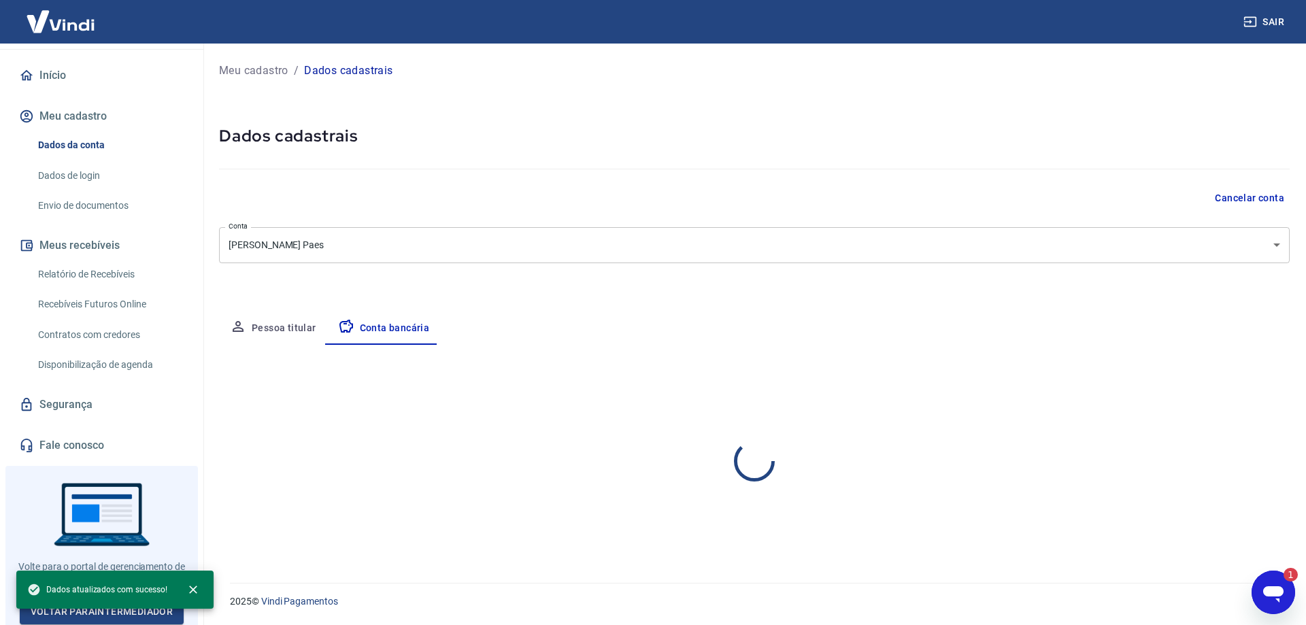
select select "1"
click at [193, 589] on icon "close" at bounding box center [193, 590] width 8 height 8
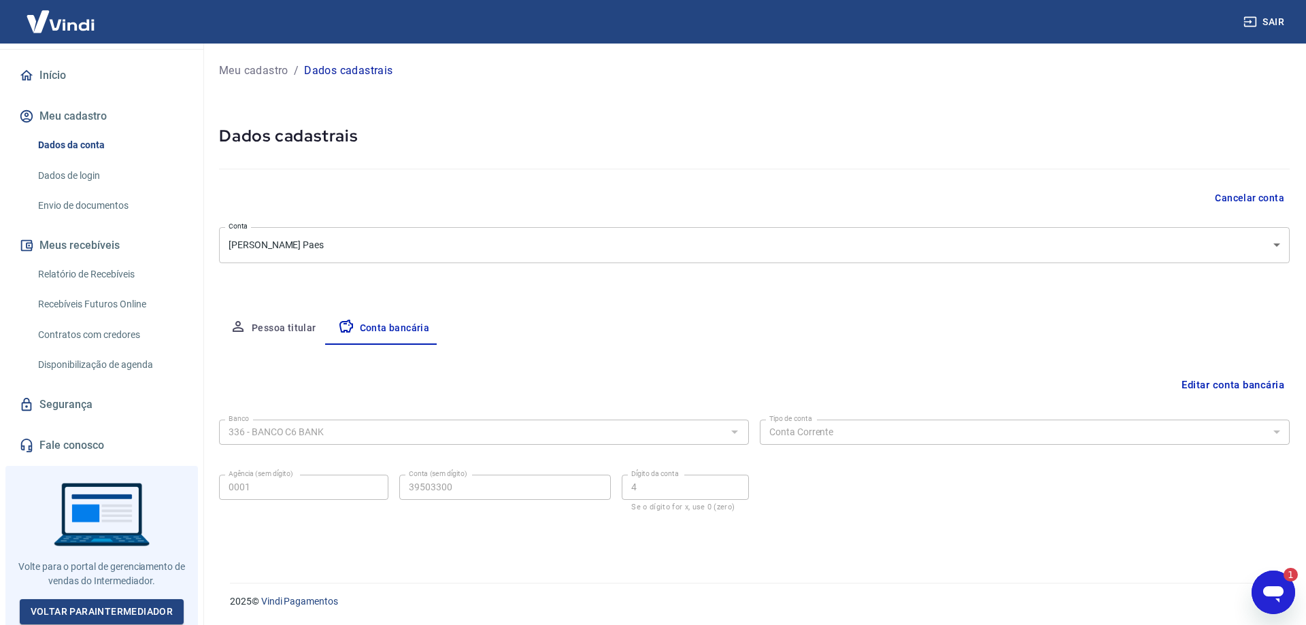
click at [1260, 588] on div "Abrir janela de mensagens, 1 mensagem não lida" at bounding box center [1273, 592] width 41 height 41
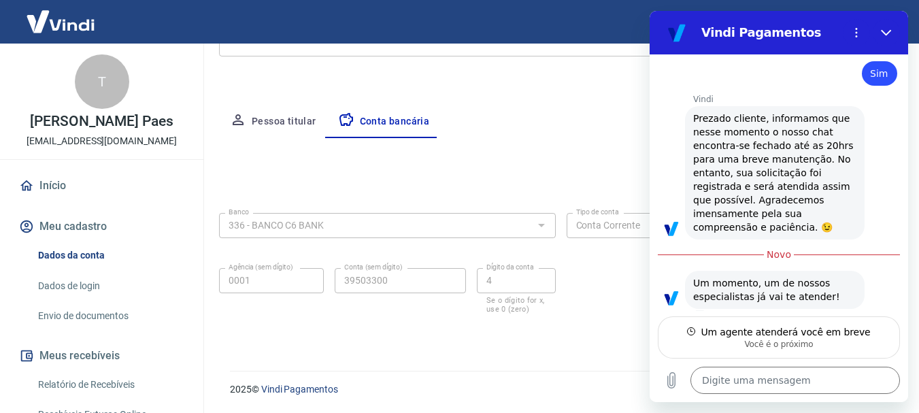
scroll to position [1830, 0]
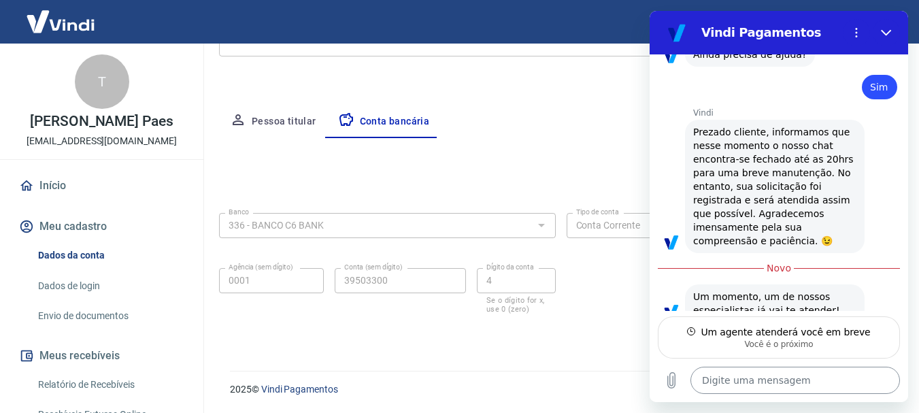
click at [783, 378] on textarea at bounding box center [796, 380] width 210 height 27
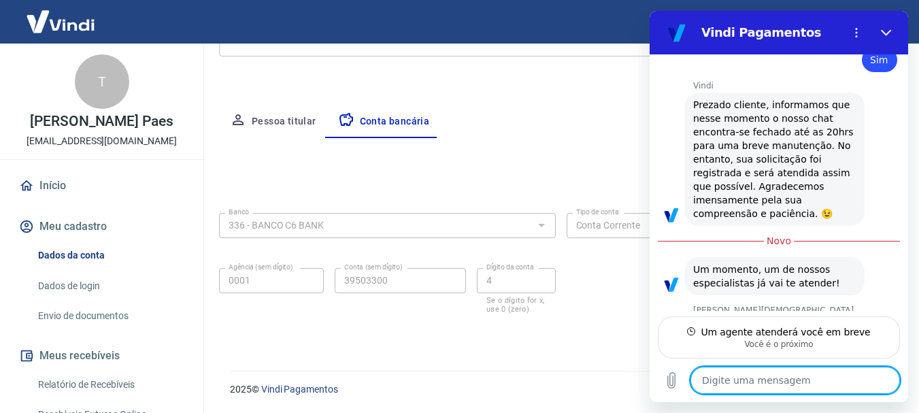
scroll to position [1856, 0]
click at [752, 375] on textarea at bounding box center [796, 380] width 210 height 27
type textarea "x"
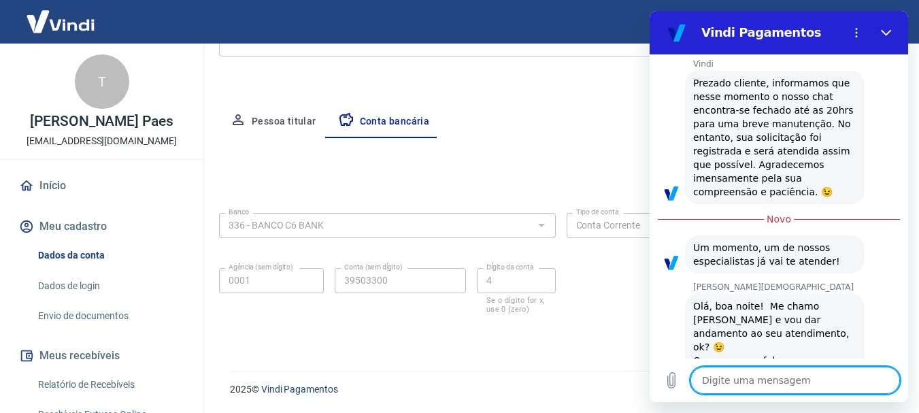
scroll to position [1882, 0]
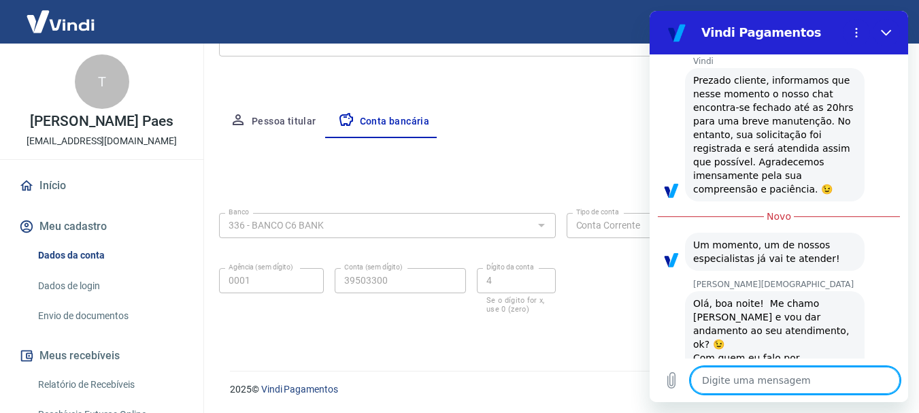
type textarea "O"
type textarea "x"
type textarea "Oi"
type textarea "x"
type textarea "Oi"
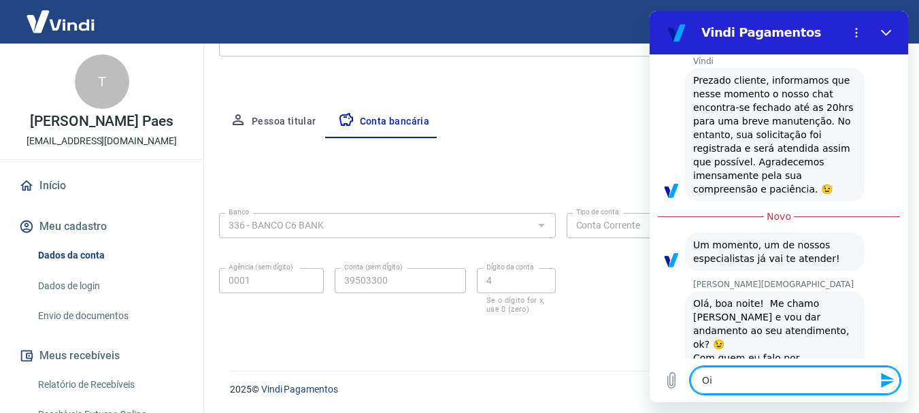
type textarea "x"
type textarea "Oi b"
type textarea "x"
type textarea "Oi bo"
type textarea "x"
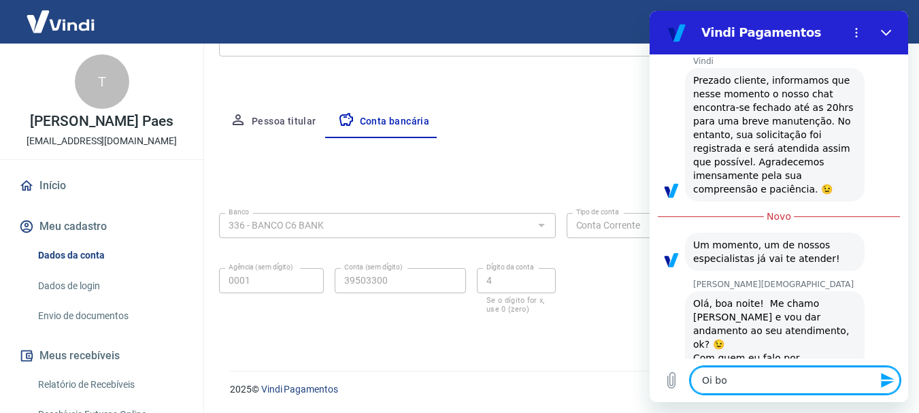
type textarea "Oi boa"
type textarea "x"
type textarea "Oi boa"
type textarea "x"
type textarea "Oi boa n"
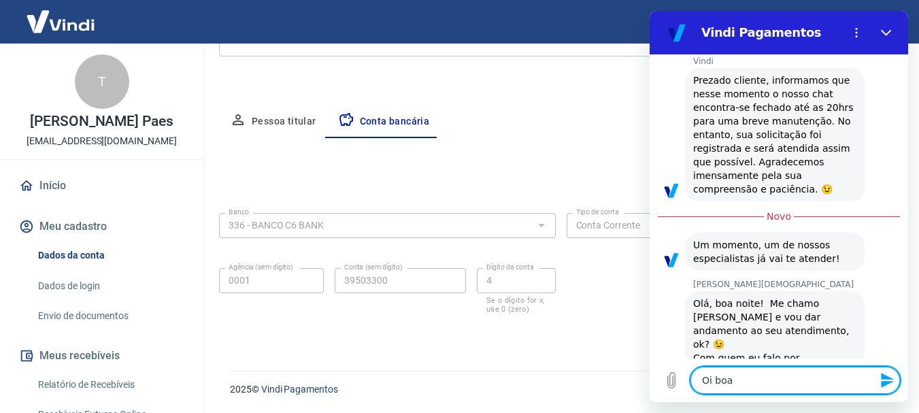
type textarea "x"
type textarea "Oi boa np"
type textarea "x"
type textarea "Oi boa npoi"
type textarea "x"
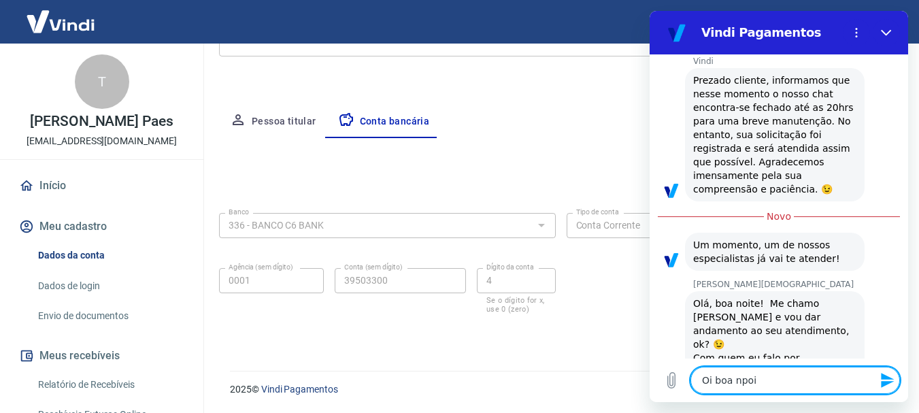
type textarea "Oi boa npo"
type textarea "x"
type textarea "Oi boa np"
type textarea "x"
type textarea "Oi boa n"
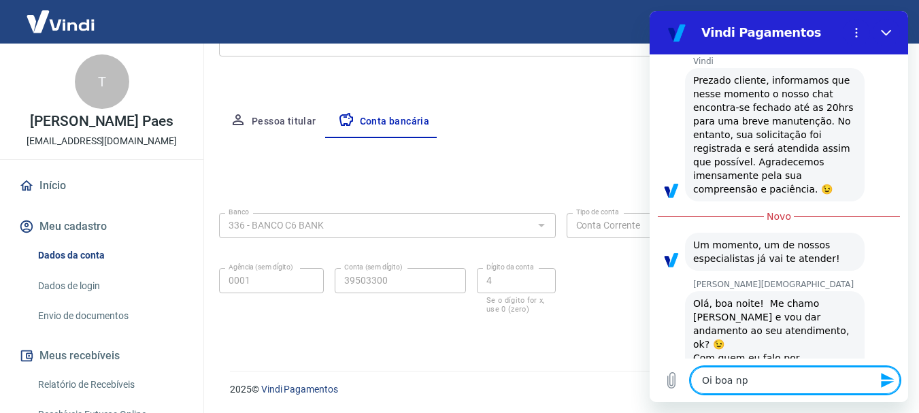
type textarea "x"
type textarea "Oi boa no"
type textarea "x"
type textarea "Oi boa noi"
type textarea "x"
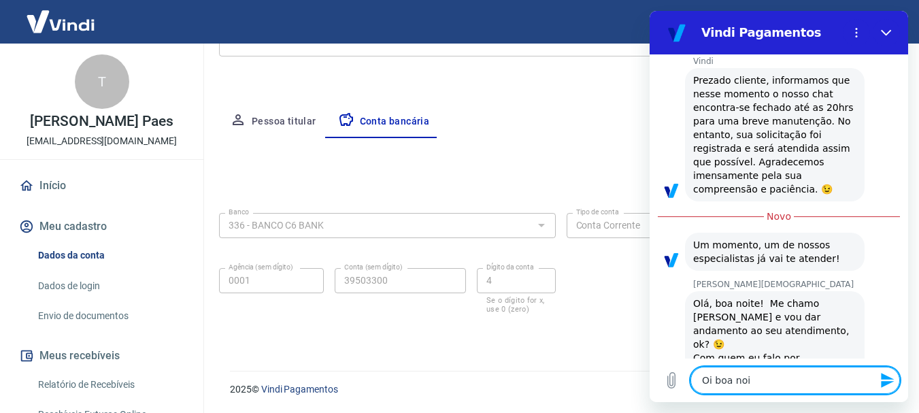
type textarea "Oi boa noit"
type textarea "x"
type textarea "Oi boa noite"
type textarea "x"
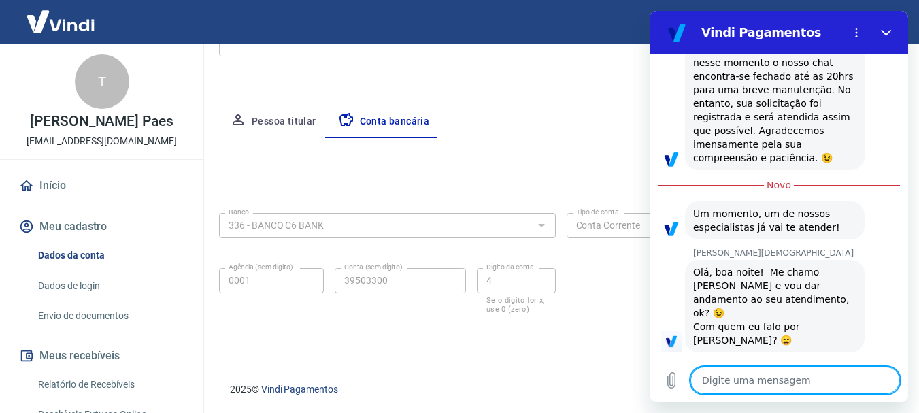
type textarea "x"
type textarea "J"
type textarea "x"
type textarea "Jo"
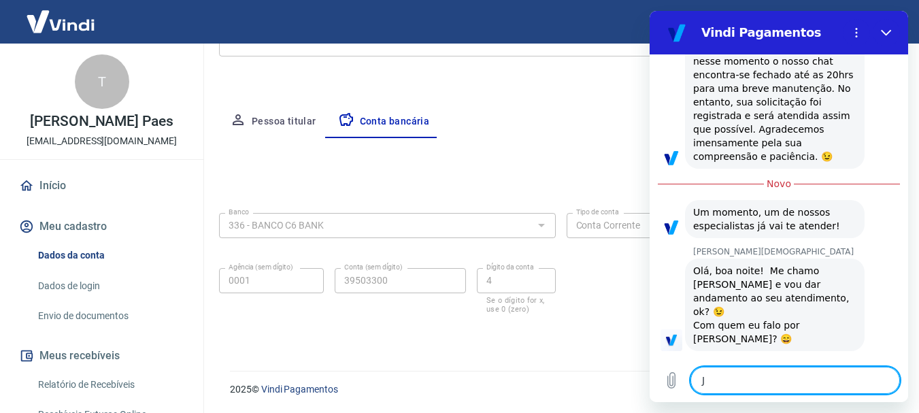
type textarea "x"
type textarea "Joh"
type textarea "x"
type textarea "John"
type textarea "x"
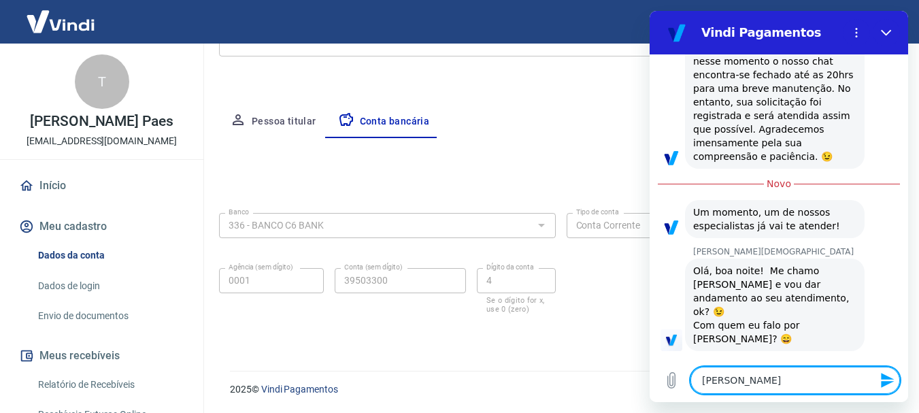
type textarea "Johny"
type textarea "x"
type textarea "Johny"
type textarea "x"
type textarea "Johny a"
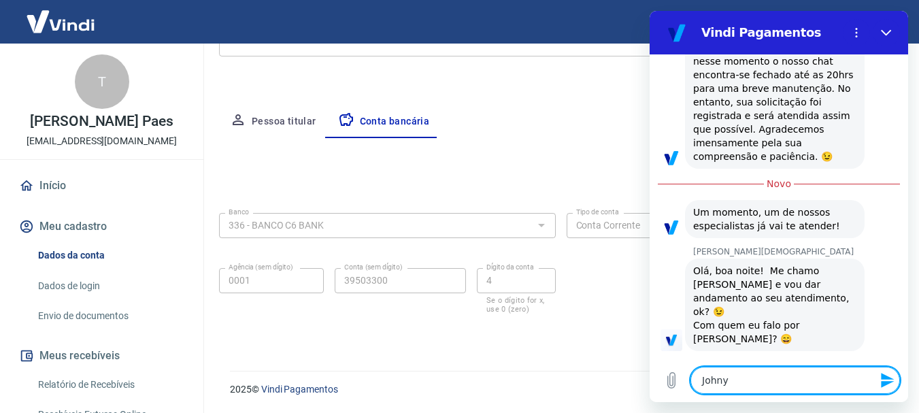
type textarea "x"
type textarea "Johny aq"
type textarea "x"
type textarea "Johny aqu"
type textarea "x"
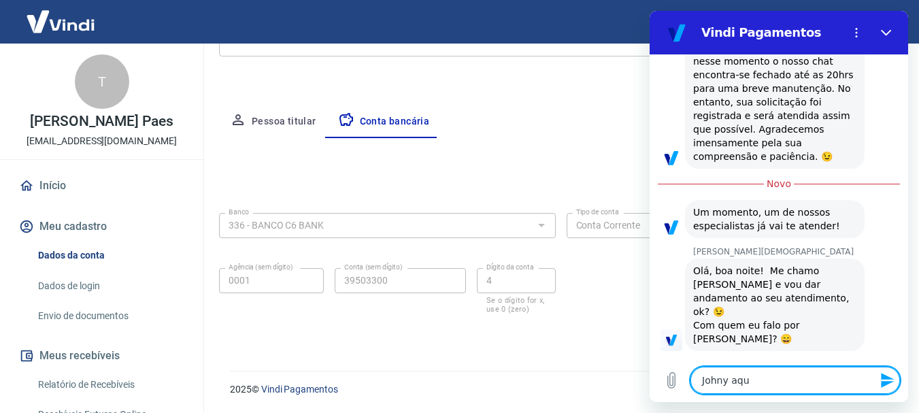
type textarea "Johny aqui"
type textarea "x"
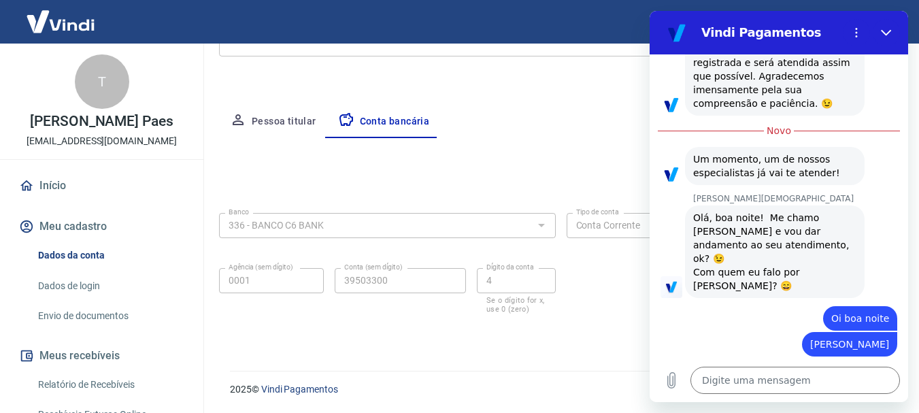
scroll to position [1966, 0]
type textarea "x"
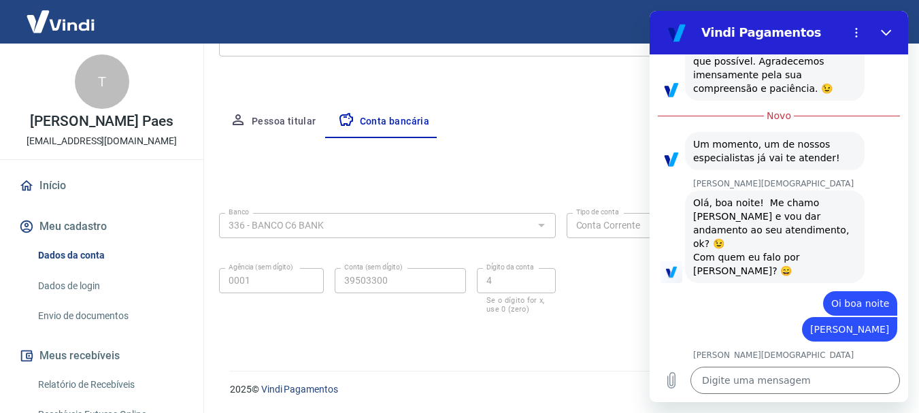
scroll to position [1985, 0]
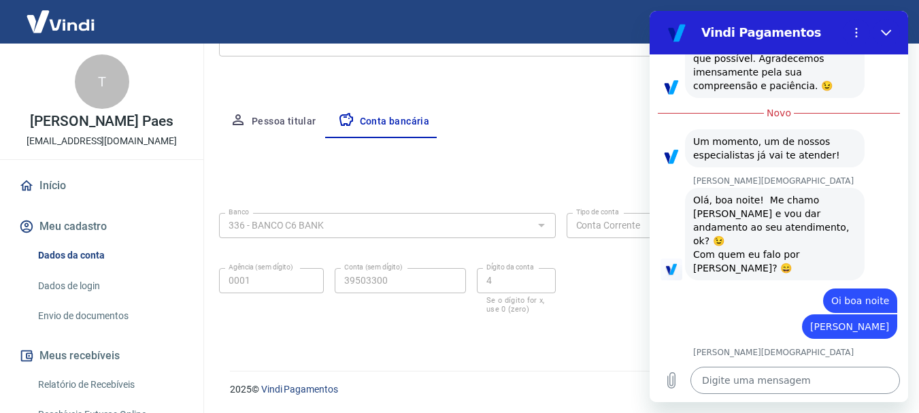
click at [753, 382] on textarea at bounding box center [796, 380] width 210 height 27
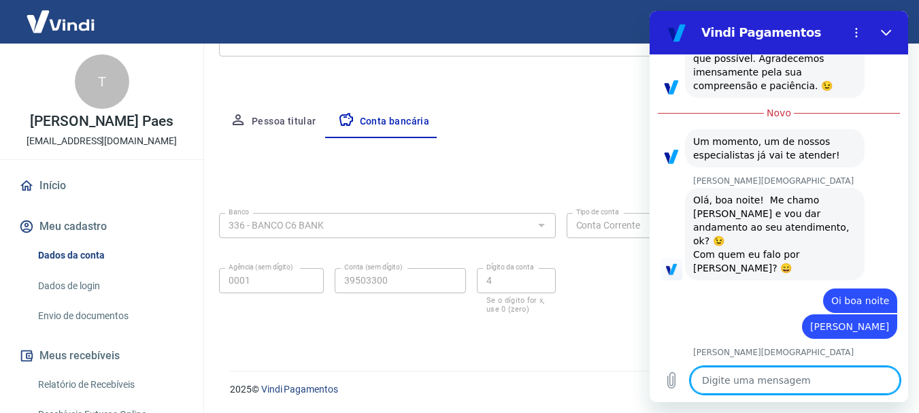
type textarea "t"
type textarea "x"
type textarea "tá"
type textarea "x"
type textarea "tá"
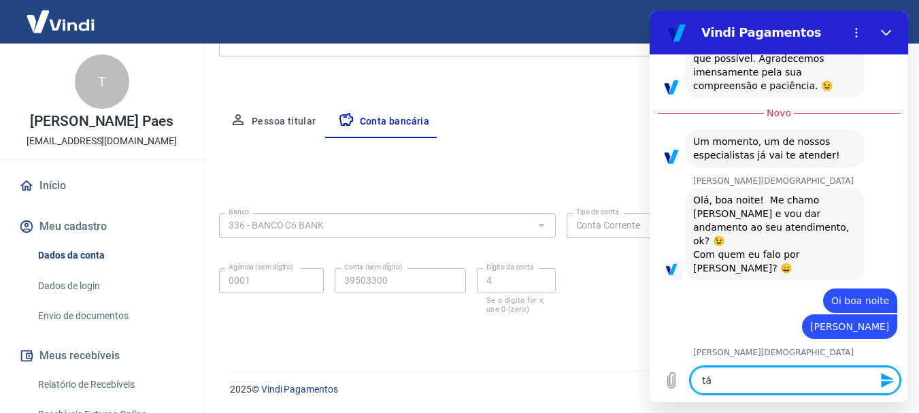
type textarea "x"
type textarea "tá d"
type textarea "x"
type textarea "tá da"
type textarea "x"
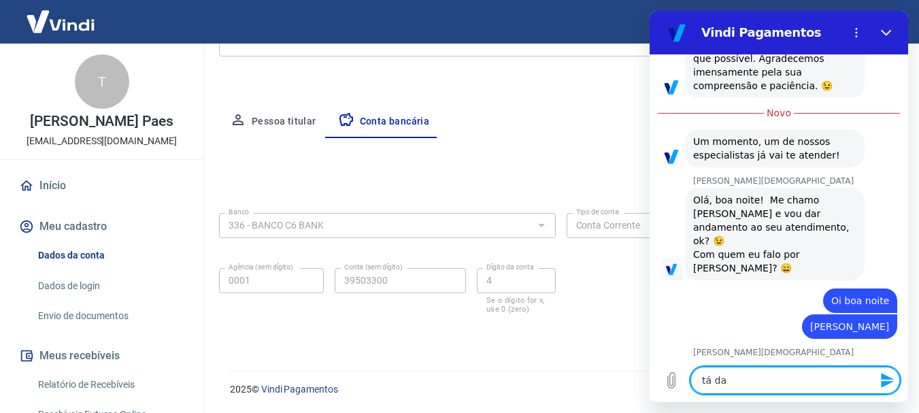
type textarea "tá dan"
type textarea "x"
type textarea "tá dand"
type textarea "x"
type textarea "tá dando"
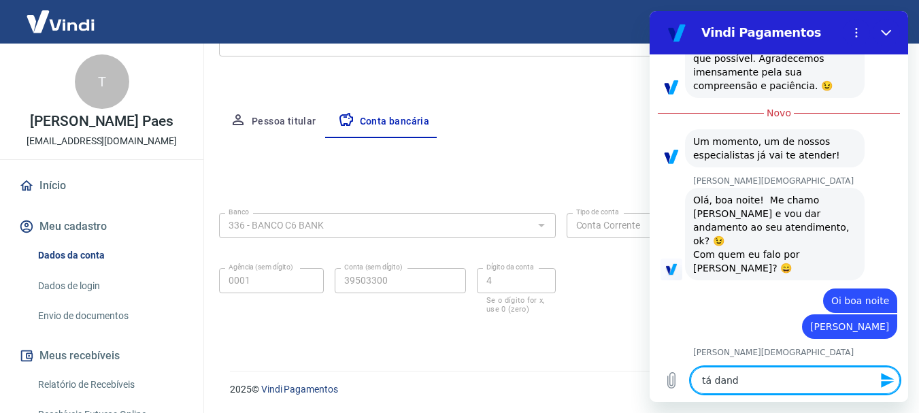
type textarea "x"
type textarea "tá dando"
type textarea "x"
type textarea "tá dando e"
type textarea "x"
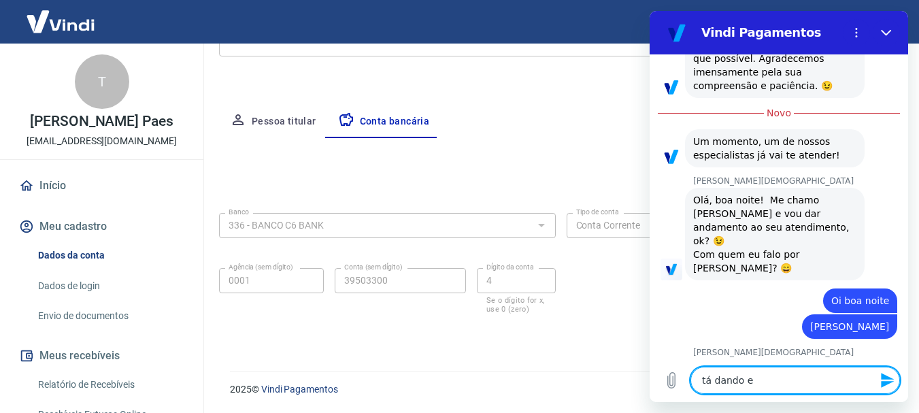
type textarea "tá dando er"
type textarea "x"
type textarea "tá dando err"
type textarea "x"
type textarea "tá dando erro"
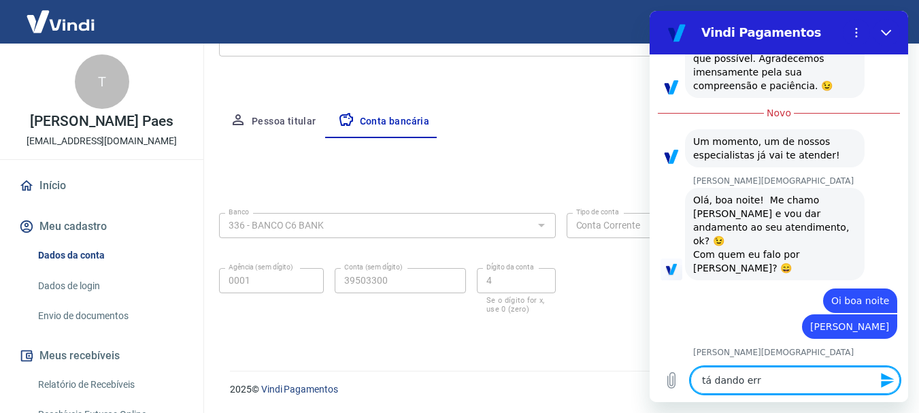
type textarea "x"
type textarea "tá dando erro"
type textarea "x"
type textarea "tá dando erro n"
type textarea "x"
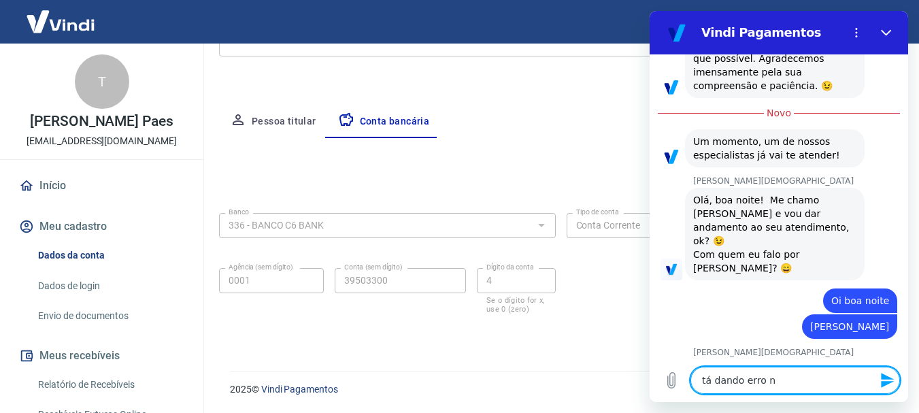
type textarea "tá dando erro na"
type textarea "x"
type textarea "tá dando erro na"
type textarea "x"
type textarea "tá dando erro na c"
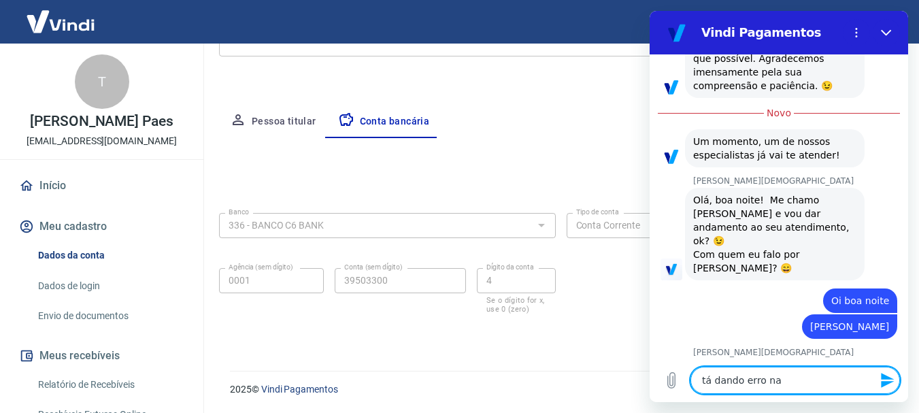
type textarea "x"
type textarea "tá dando erro na co"
type textarea "x"
type textarea "tá dando erro na con"
type textarea "x"
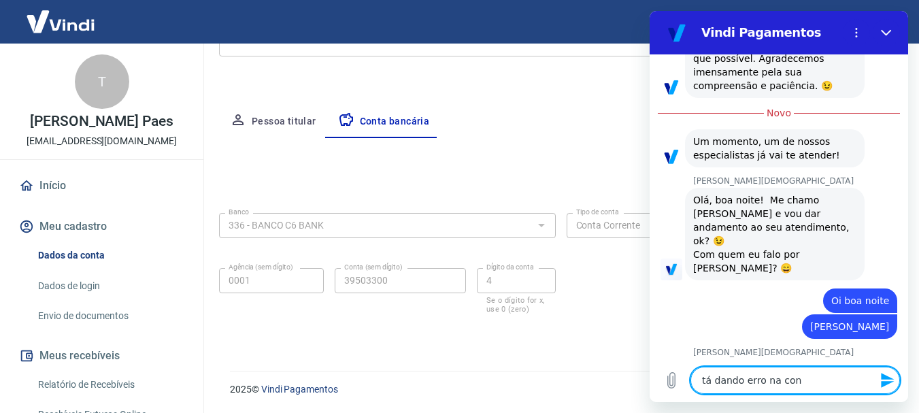
type textarea "tá dando erro na cont"
type textarea "x"
type textarea "tá dando erro na conta"
type textarea "x"
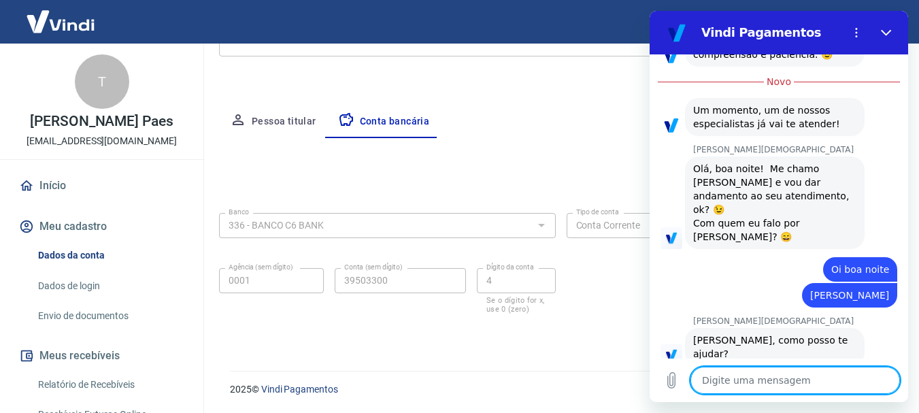
type textarea "x"
type textarea "c"
type textarea "x"
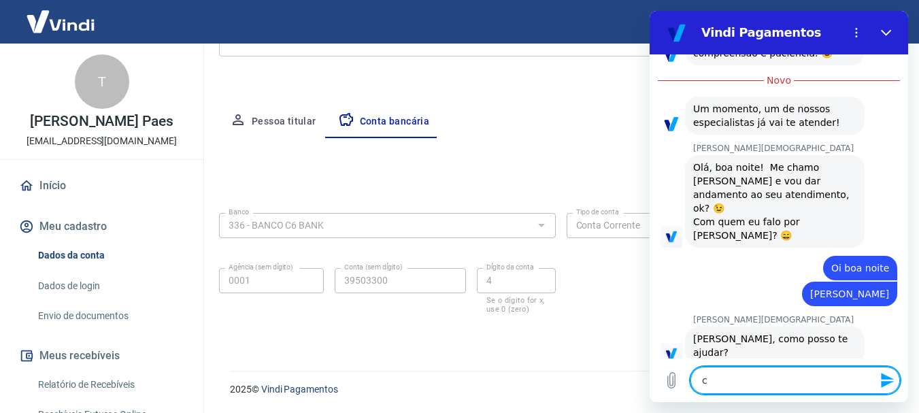
type textarea "ca"
type textarea "x"
type textarea "cad"
type textarea "x"
type textarea "cada"
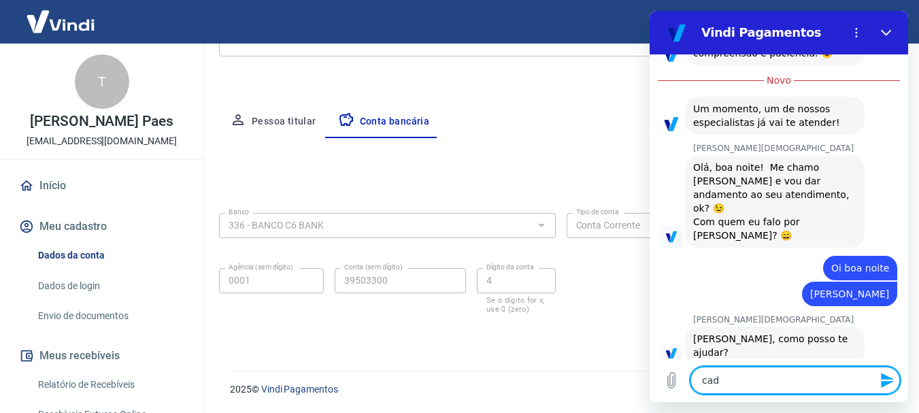
type textarea "x"
type textarea "cadas"
type textarea "x"
type textarea "cadast"
type textarea "x"
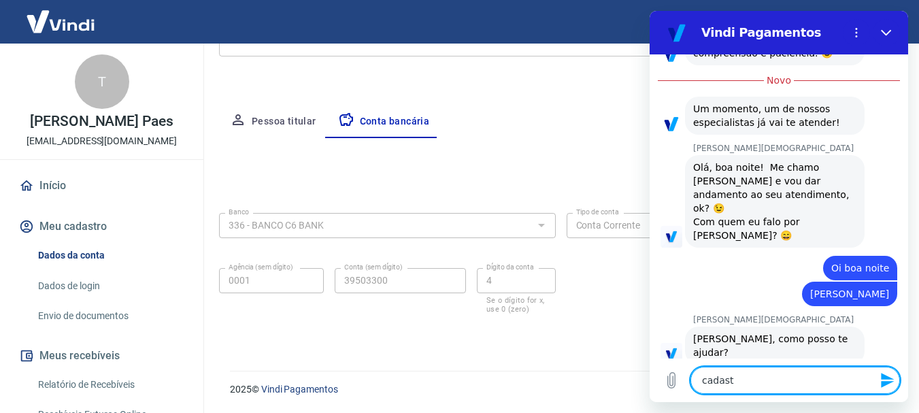
type textarea "cadastr"
type textarea "x"
type textarea "cadastre"
type textarea "x"
type textarea "cadastrei"
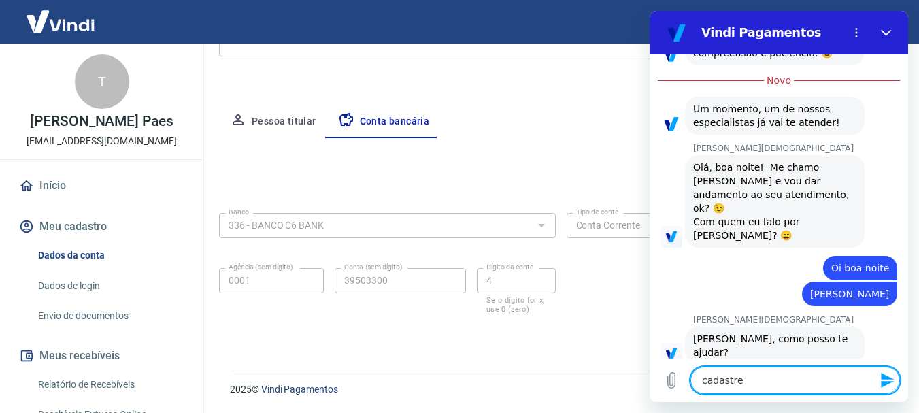
type textarea "x"
type textarea "cadastrei"
type textarea "x"
type textarea "cadastrei a"
type textarea "x"
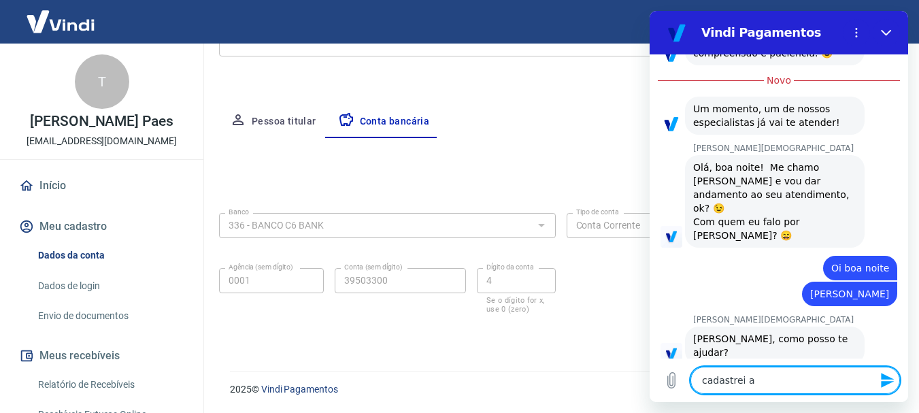
type textarea "cadastrei a"
type textarea "x"
type textarea "cadastrei a c"
type textarea "x"
type textarea "cadastrei a cop"
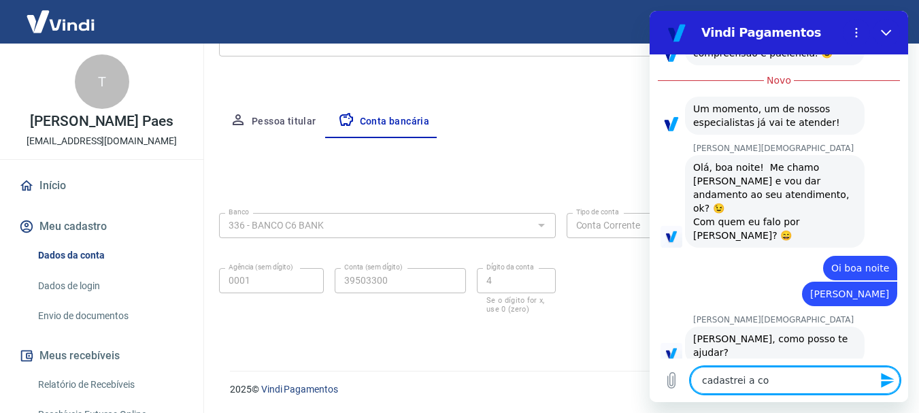
type textarea "x"
type textarea "cadastrei a copn"
type textarea "x"
type textarea "cadastrei a copnt"
type textarea "x"
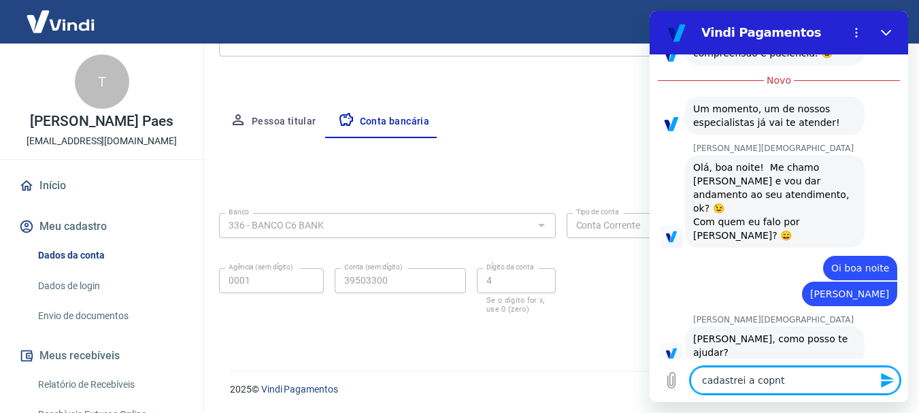
type textarea "cadastrei a copnta"
type textarea "x"
type textarea "cadastrei a copnt"
type textarea "x"
type textarea "cadastrei a copn"
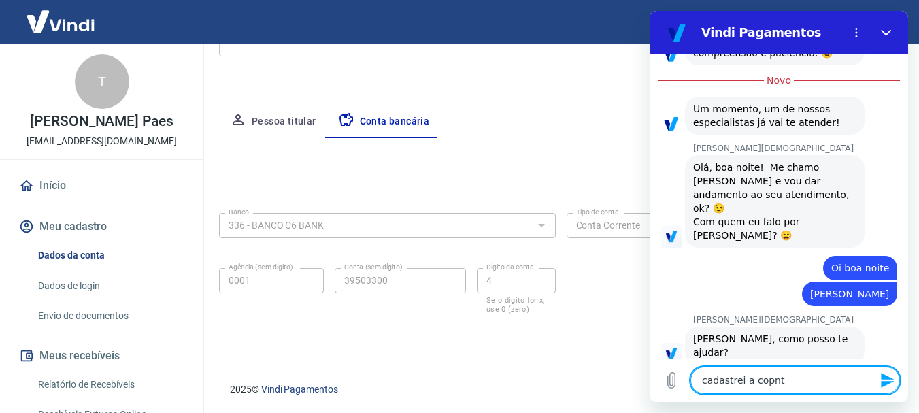
type textarea "x"
type textarea "cadastrei a cop"
type textarea "x"
type textarea "cadastrei a co"
type textarea "x"
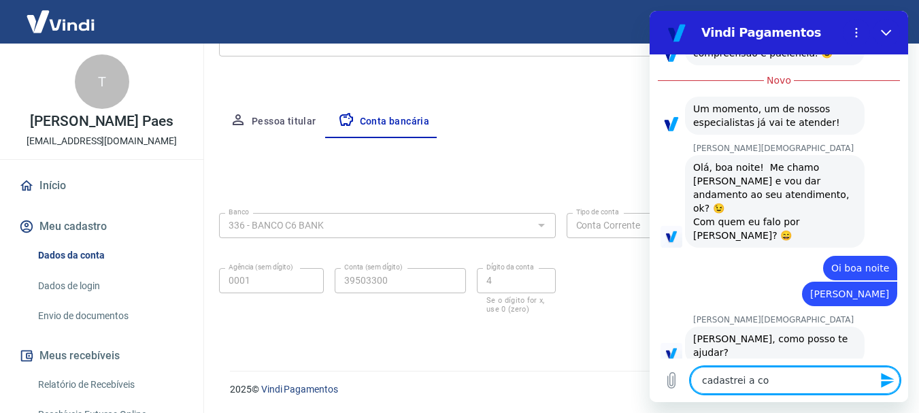
type textarea "cadastrei a con"
type textarea "x"
type textarea "cadastrei a cont"
type textarea "x"
type textarea "cadastrei a conta"
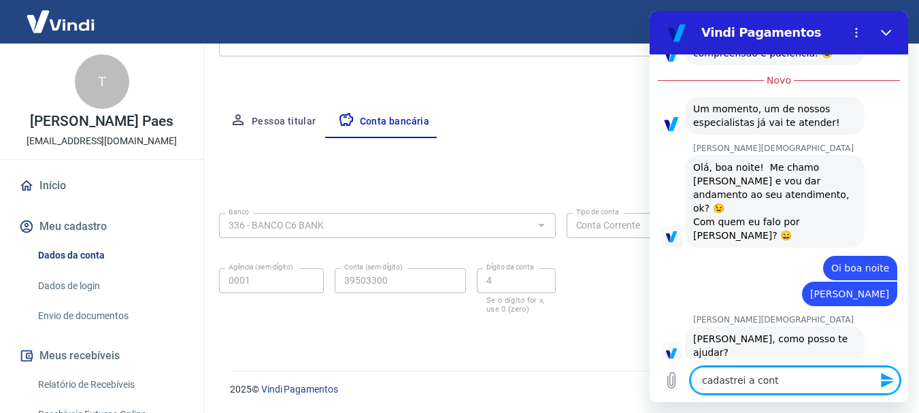
type textarea "x"
type textarea "cadastrei a conta."
type textarea "x"
type textarea "cadastrei a conta.."
type textarea "x"
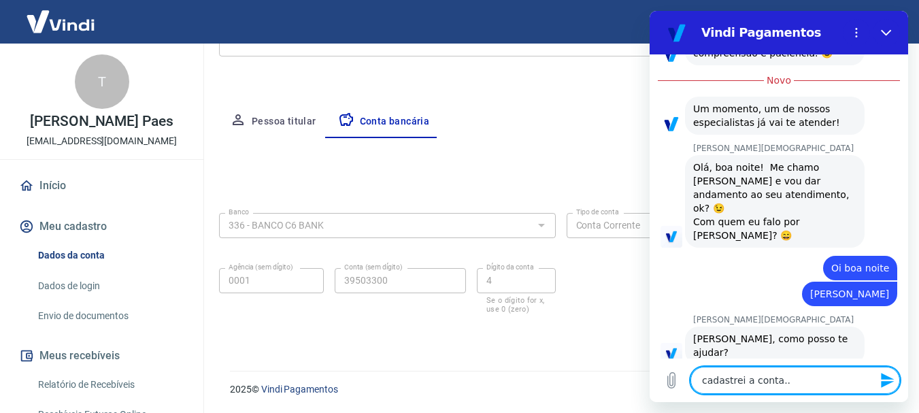
type textarea "cadastrei a conta..."
type textarea "x"
type textarea "cadastrei a conta..."
type textarea "x"
type textarea "cadastrei a conta... m"
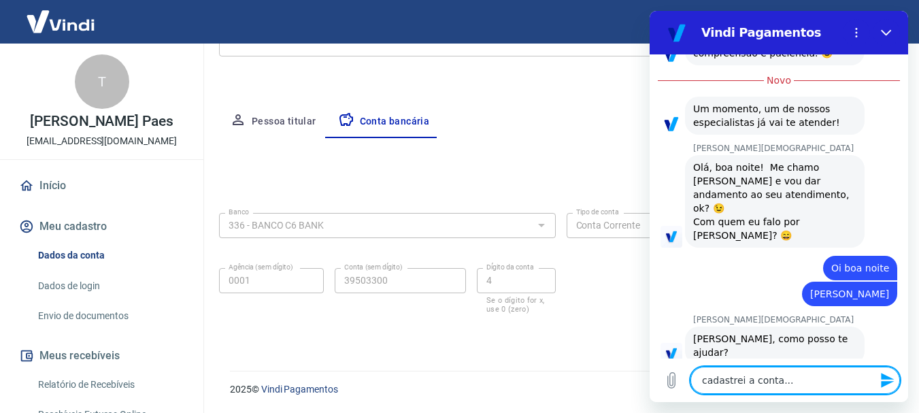
type textarea "x"
type textarea "cadastrei a conta... ma"
type textarea "x"
type textarea "cadastrei a conta... mas"
type textarea "x"
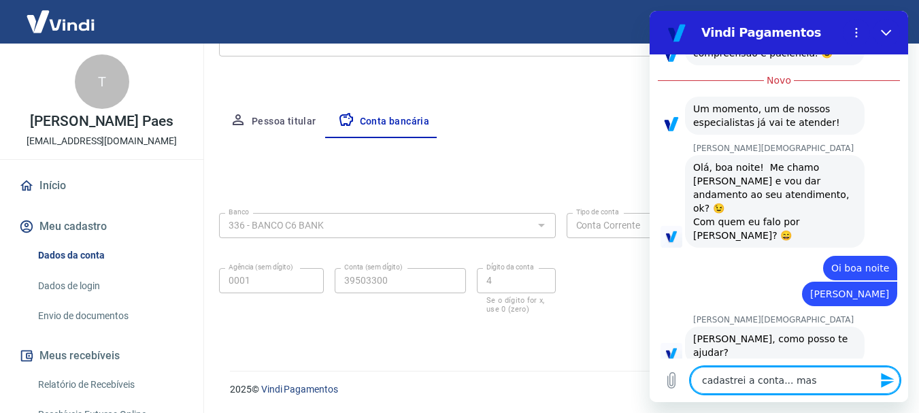
type textarea "cadastrei a conta... ma"
type textarea "x"
type textarea "cadastrei a conta... m"
type textarea "x"
type textarea "cadastrei a conta..."
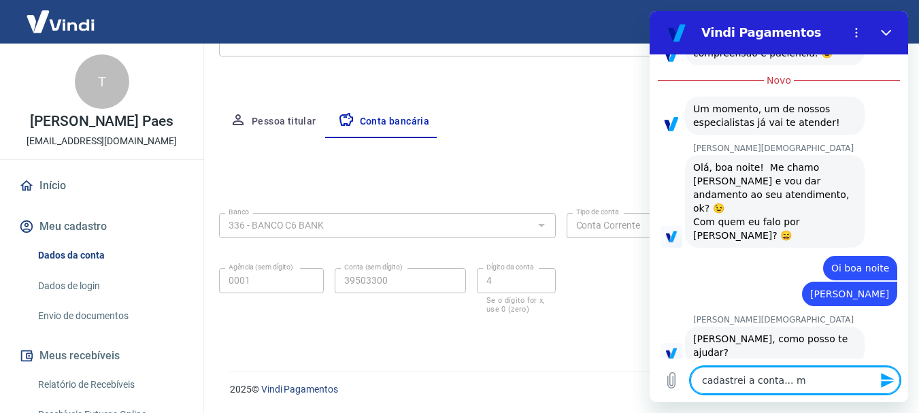
type textarea "x"
type textarea "cadastrei a conta..."
type textarea "x"
type textarea "cadastrei a conta.."
type textarea "x"
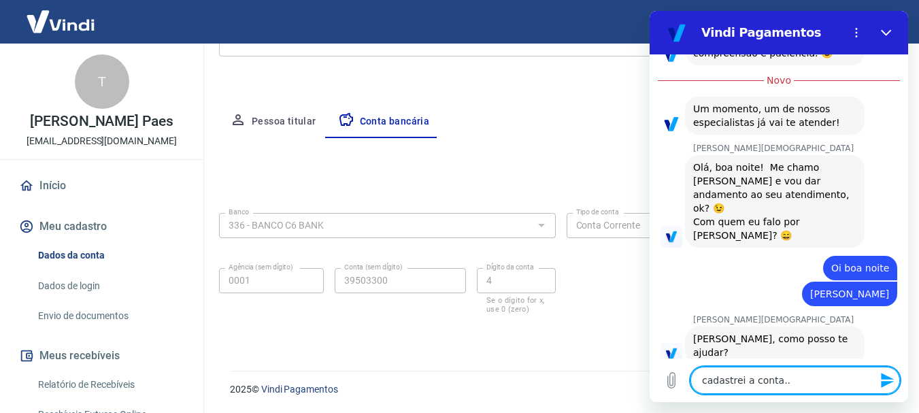
type textarea "cadastrei a conta."
type textarea "x"
type textarea "cadastrei a conta"
type textarea "x"
type textarea "cadastrei a conta."
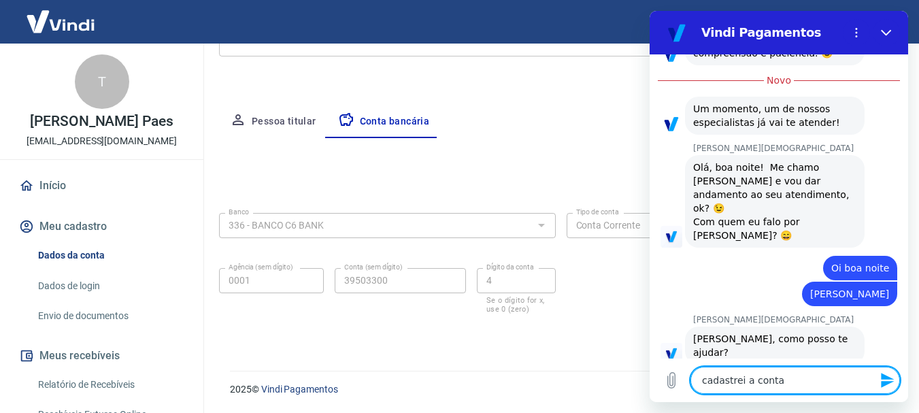
type textarea "x"
type textarea "cadastrei a conta.."
type textarea "x"
type textarea "cadastrei a conta."
type textarea "x"
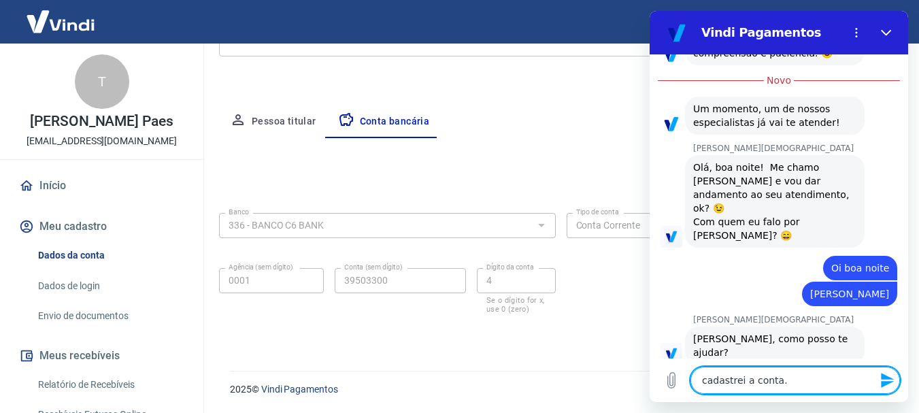
type textarea "cadastrei a conta"
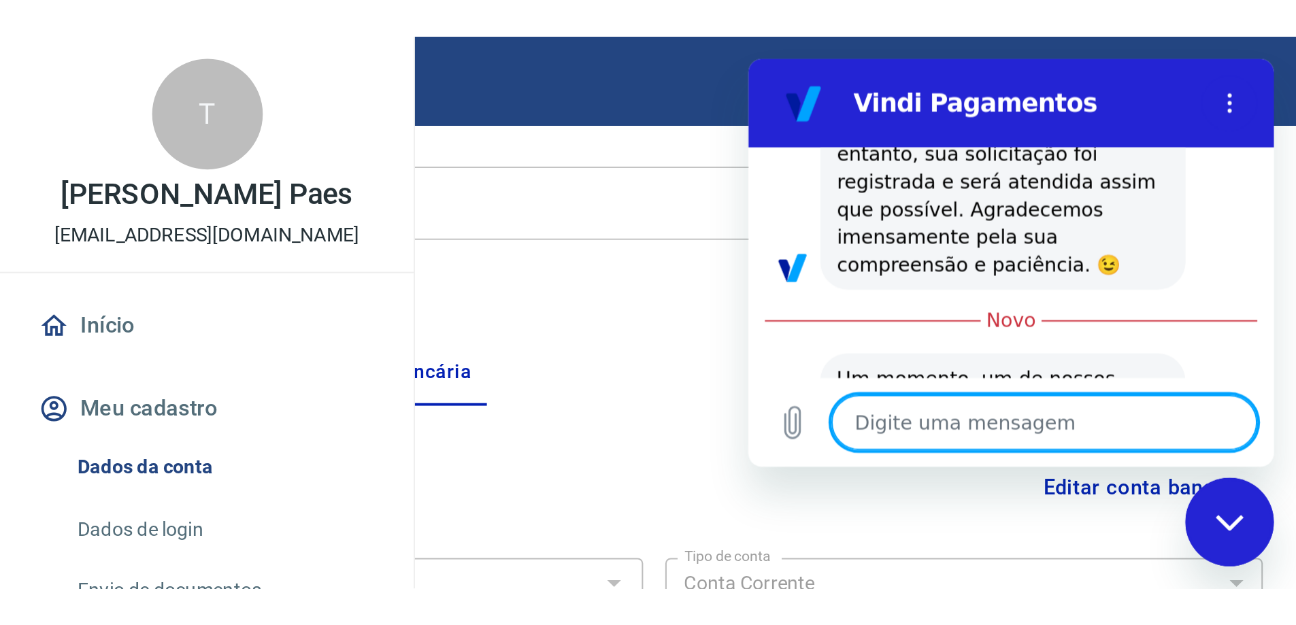
scroll to position [0, 0]
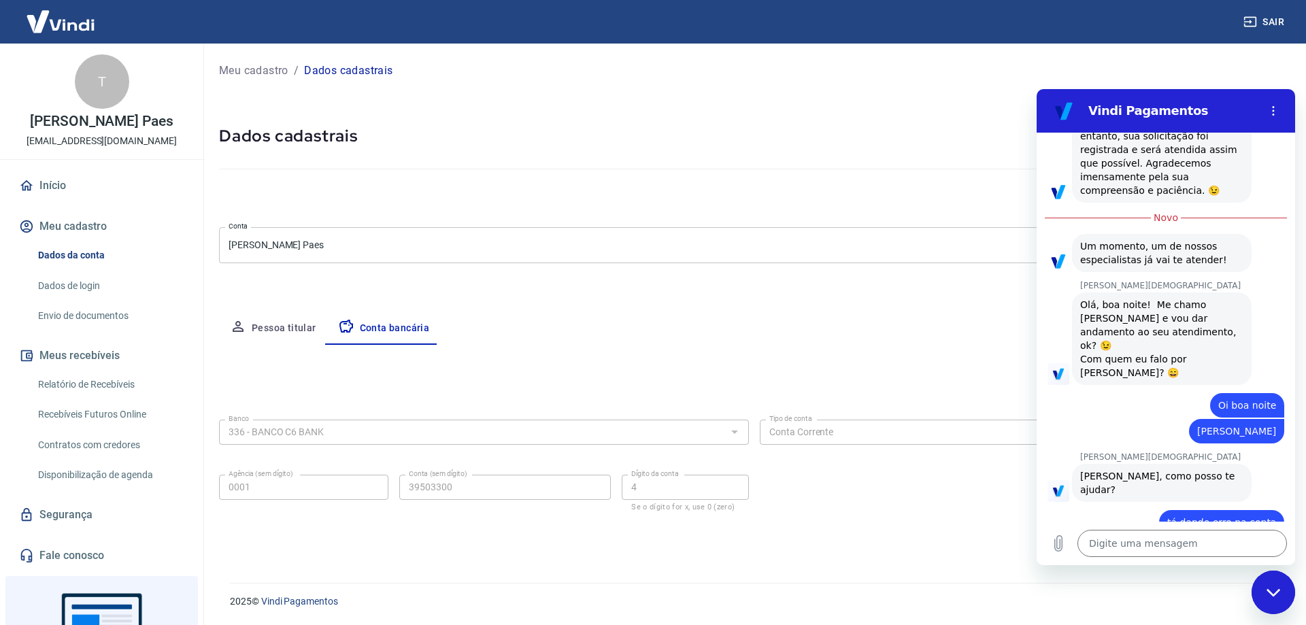
click at [40, 188] on link "Início" at bounding box center [101, 186] width 171 height 30
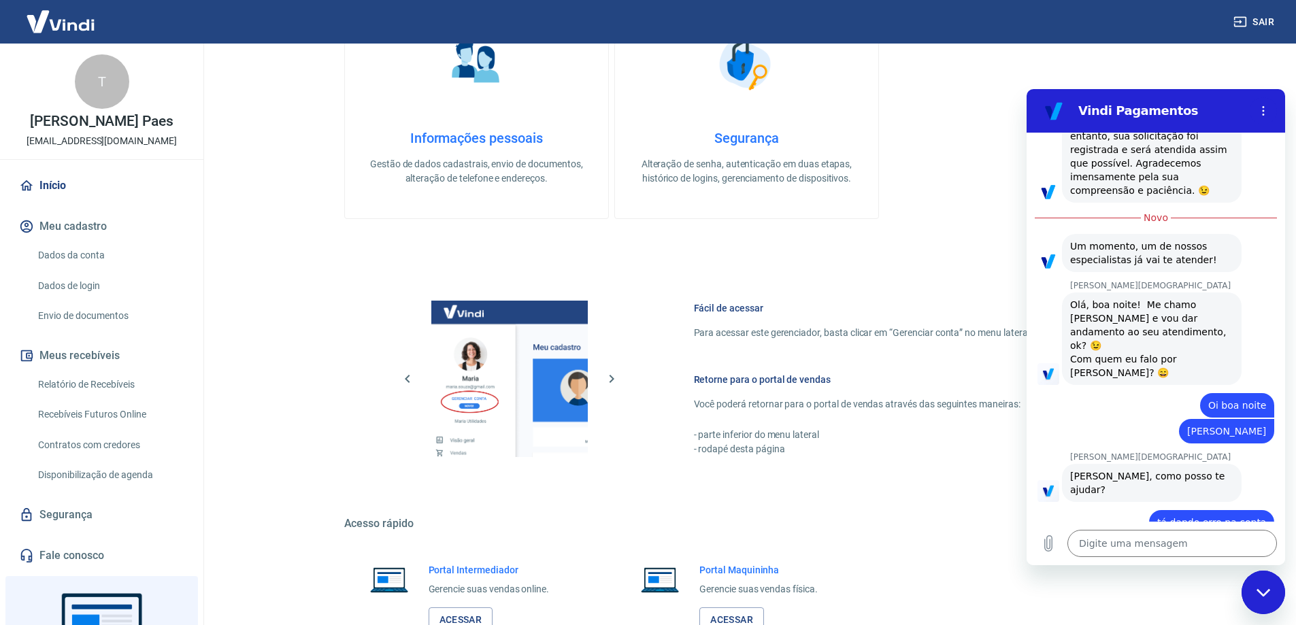
scroll to position [576, 0]
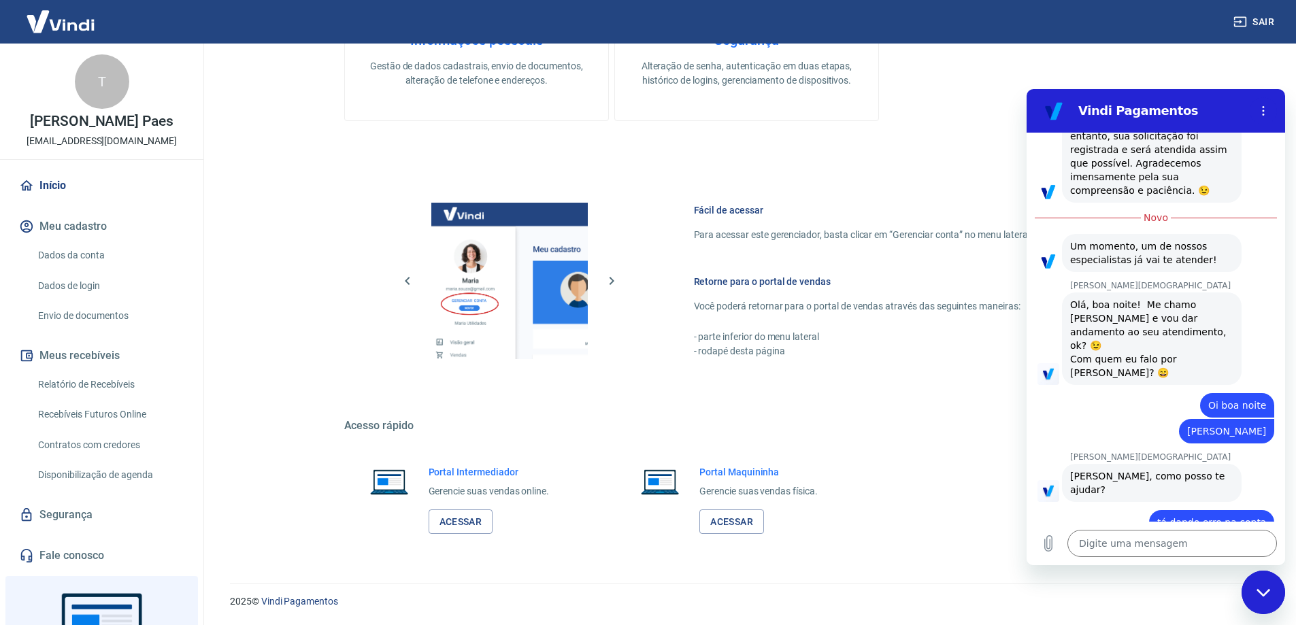
click at [88, 316] on link "Envio de documentos" at bounding box center [110, 316] width 154 height 28
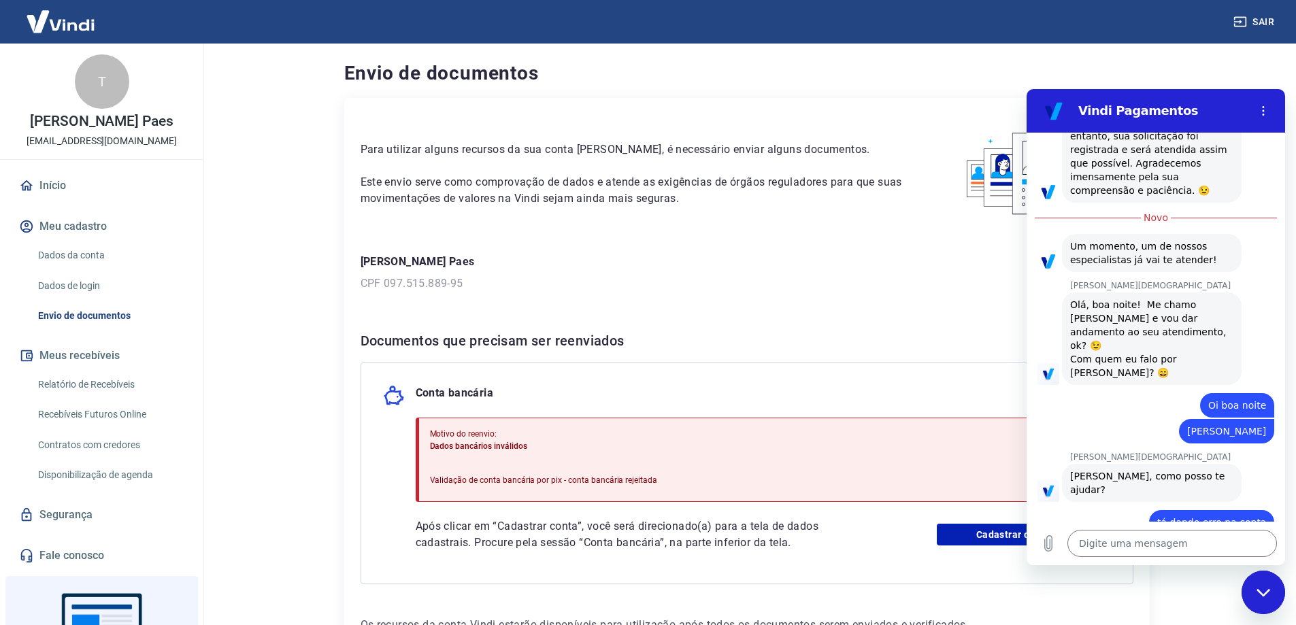
scroll to position [99, 0]
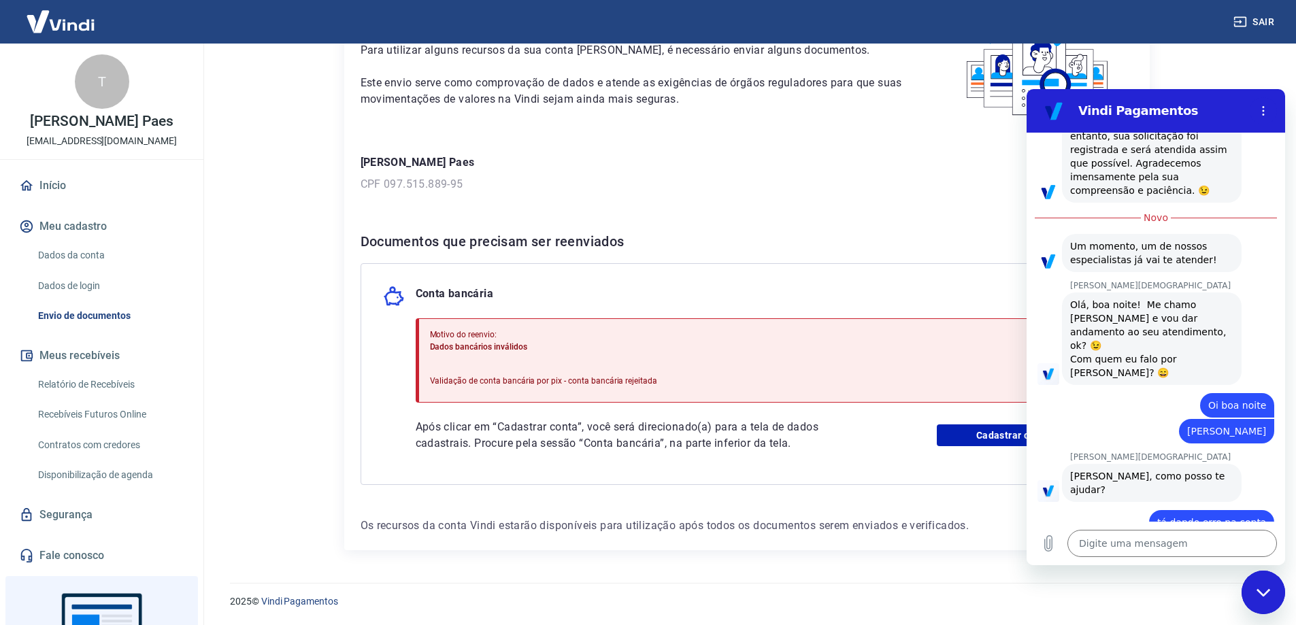
click at [733, 312] on div "Conta bancária Motivo do reenvio: Dados bancários inválidos Validação de conta …" at bounding box center [747, 374] width 773 height 222
click at [1266, 591] on icon "Fechar janela de mensagens" at bounding box center [1264, 593] width 14 height 9
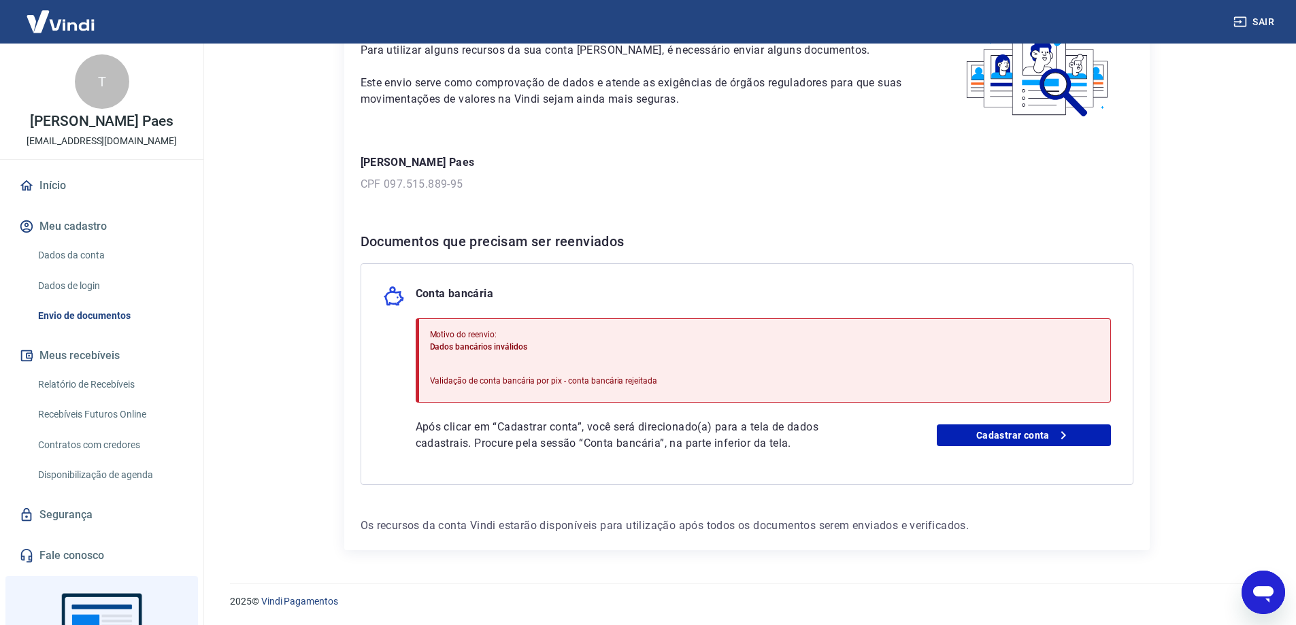
click at [905, 283] on div "Conta bancária Motivo do reenvio: Dados bancários inválidos Validação de conta …" at bounding box center [747, 374] width 773 height 222
click at [1264, 593] on icon "Abrir janela de mensagens" at bounding box center [1263, 595] width 20 height 16
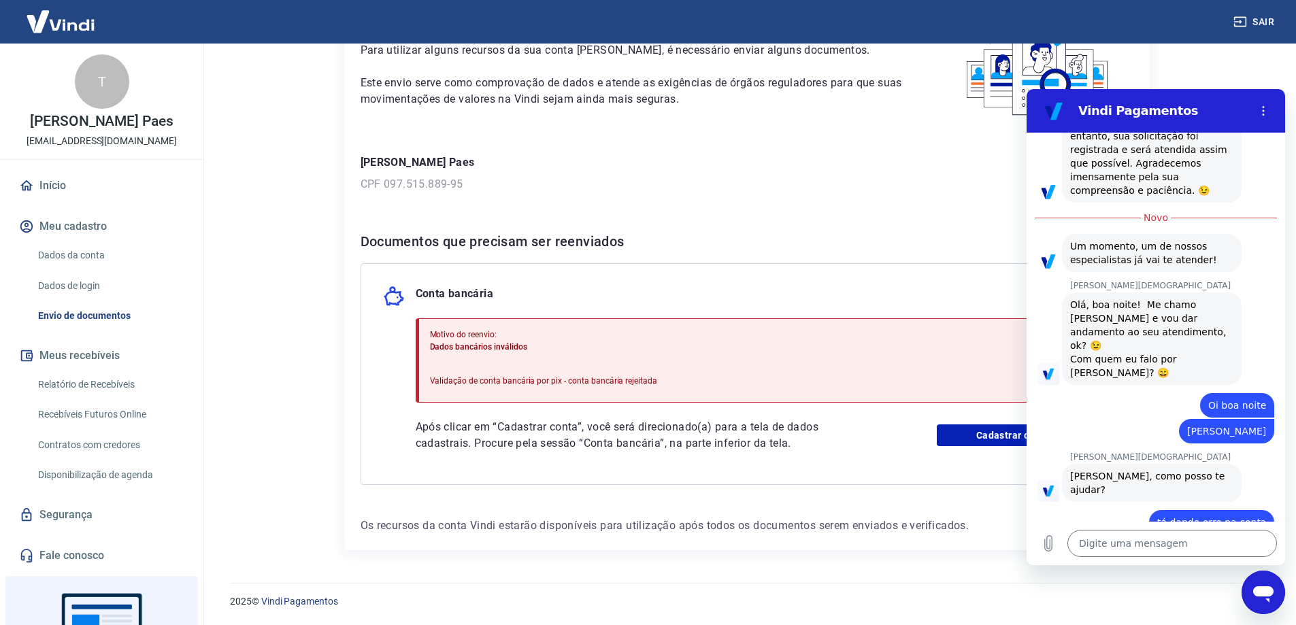
scroll to position [1937, 0]
click at [738, 255] on div "Documentos que precisam ser reenviados Conta bancária Motivo do reenvio: Dados …" at bounding box center [747, 358] width 773 height 254
click at [1257, 585] on div "Fechar janela de mensagens" at bounding box center [1263, 592] width 41 height 41
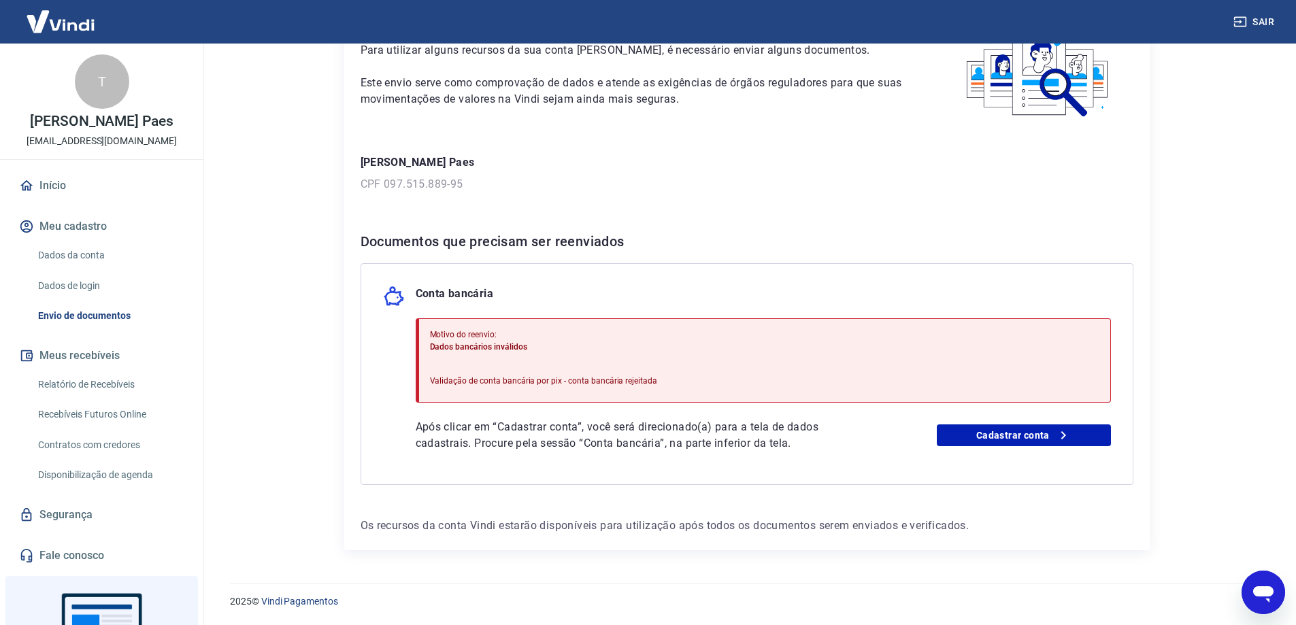
scroll to position [1959, 0]
click at [888, 254] on div "Documentos que precisam ser reenviados Conta bancária Motivo do reenvio: Dados …" at bounding box center [747, 358] width 773 height 254
click at [1291, 604] on div "2025 © Vindi Pagamentos" at bounding box center [746, 596] width 1099 height 59
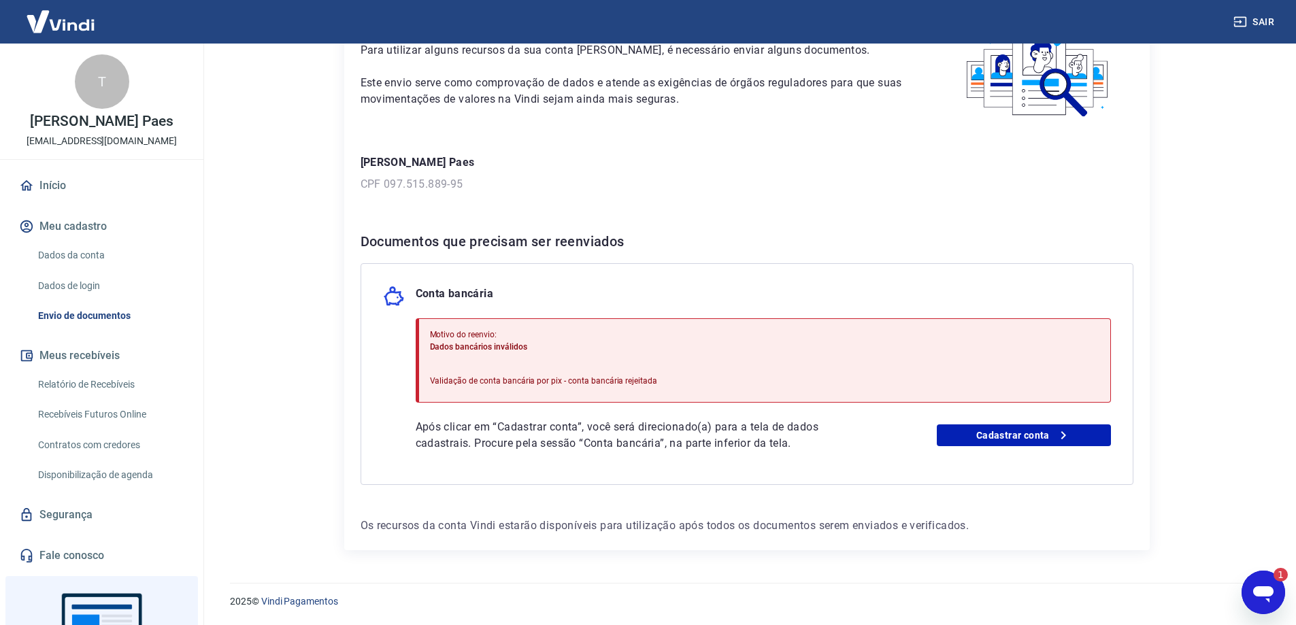
click at [1281, 601] on div "Abrir janela de mensagens, 1 mensagem não lida" at bounding box center [1263, 592] width 41 height 41
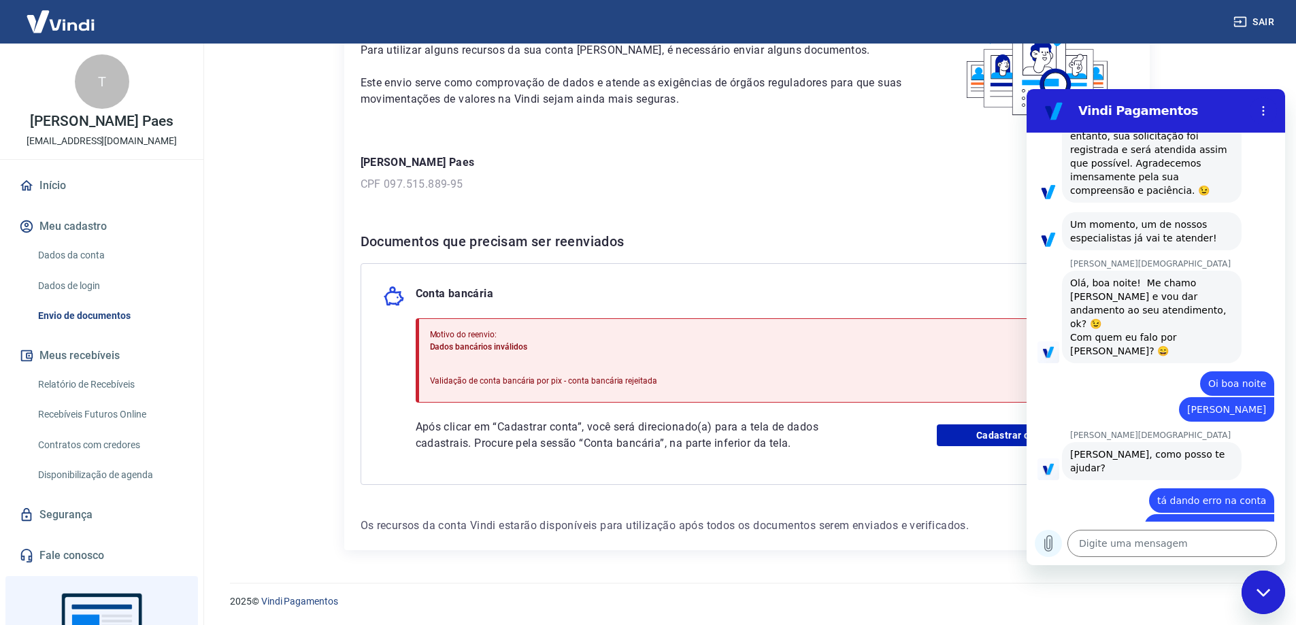
click at [1045, 542] on icon "Carregar arquivo" at bounding box center [1048, 544] width 7 height 16
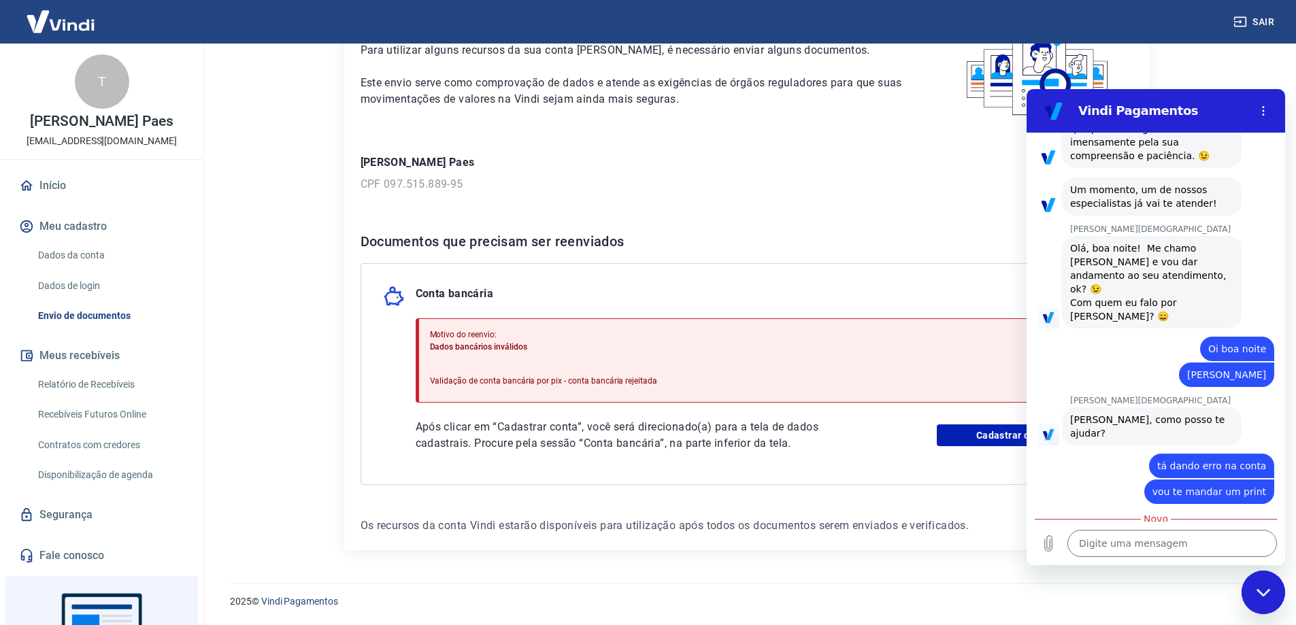
scroll to position [2004, 0]
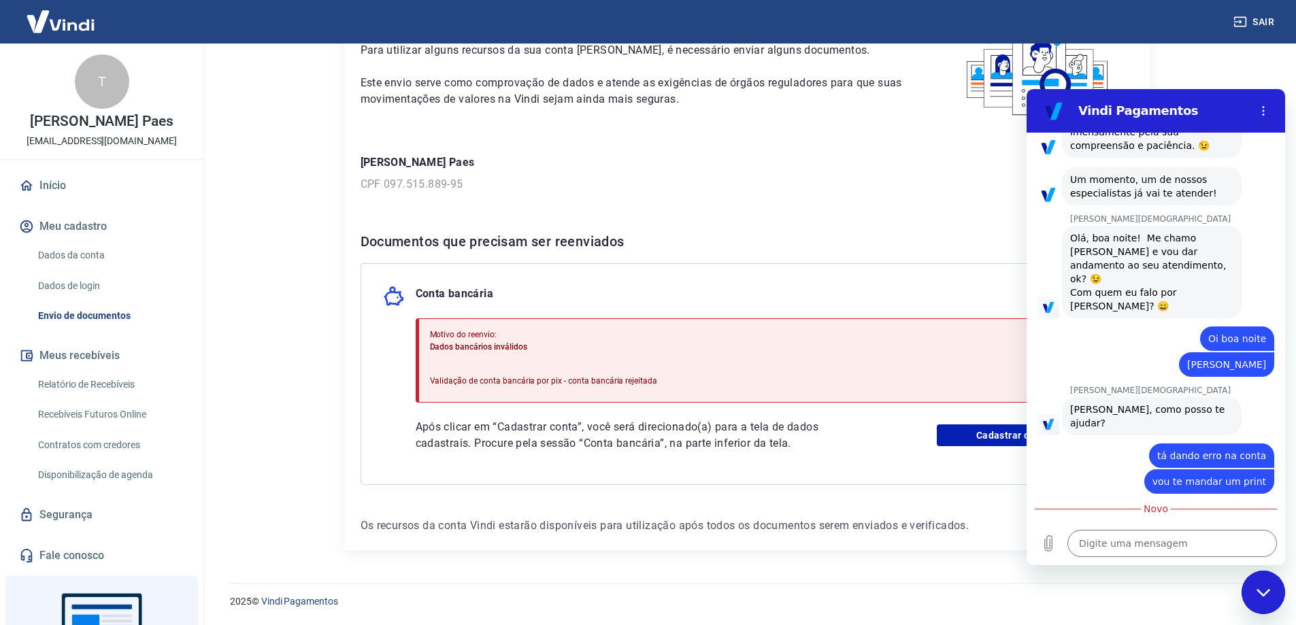
click at [1211, 535] on div "Michel Evangelista diz: Certo" at bounding box center [1162, 548] width 248 height 26
click at [1202, 536] on textarea at bounding box center [1173, 543] width 210 height 27
drag, startPoint x: 1202, startPoint y: 504, endPoint x: 2243, endPoint y: 660, distance: 1052.6
click at [1202, 535] on div "Michel Evangelista diz: Certo" at bounding box center [1162, 548] width 248 height 26
click at [1260, 592] on icon "Fechar janela de mensagens" at bounding box center [1263, 592] width 14 height 7
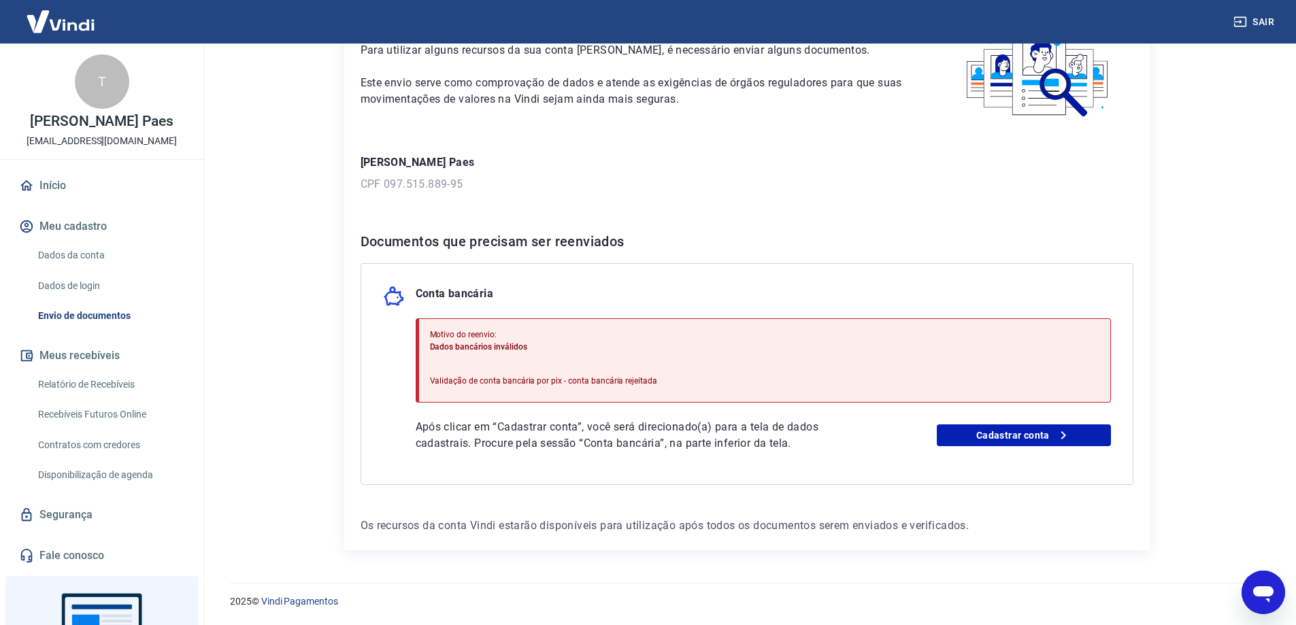
click at [959, 258] on div "Documentos que precisam ser reenviados Conta bancária Motivo do reenvio: Dados …" at bounding box center [747, 358] width 773 height 254
click at [1266, 586] on icon "Abrir janela de mensagens" at bounding box center [1263, 592] width 24 height 24
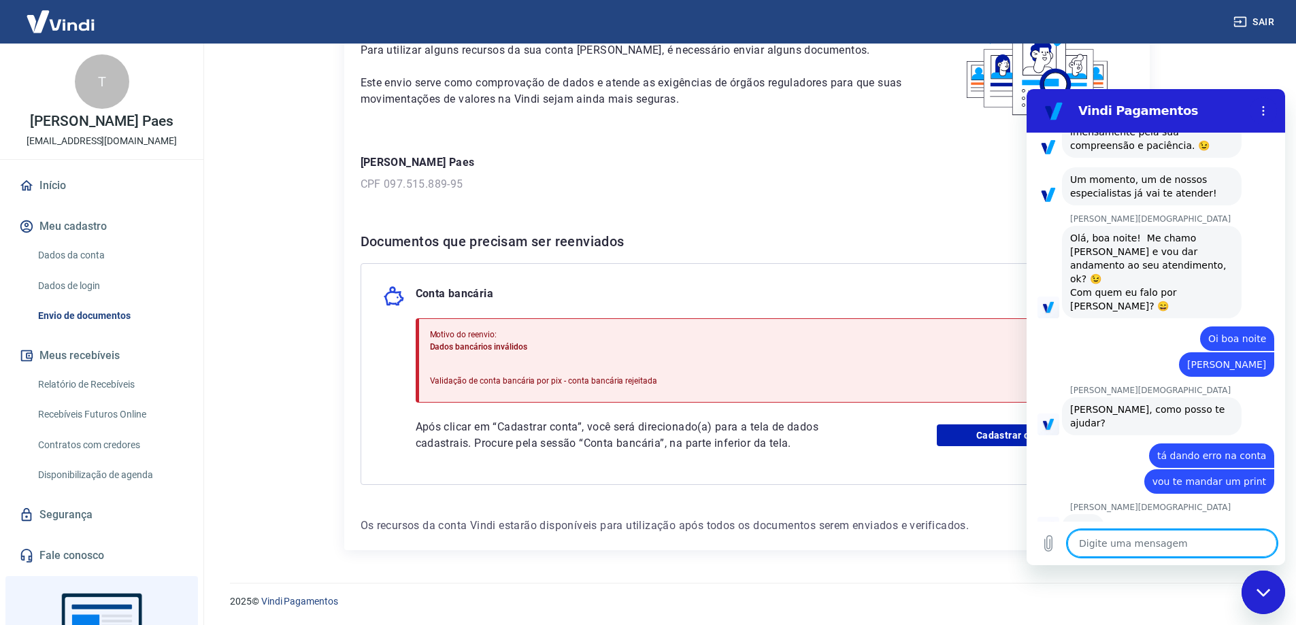
scroll to position [1982, 0]
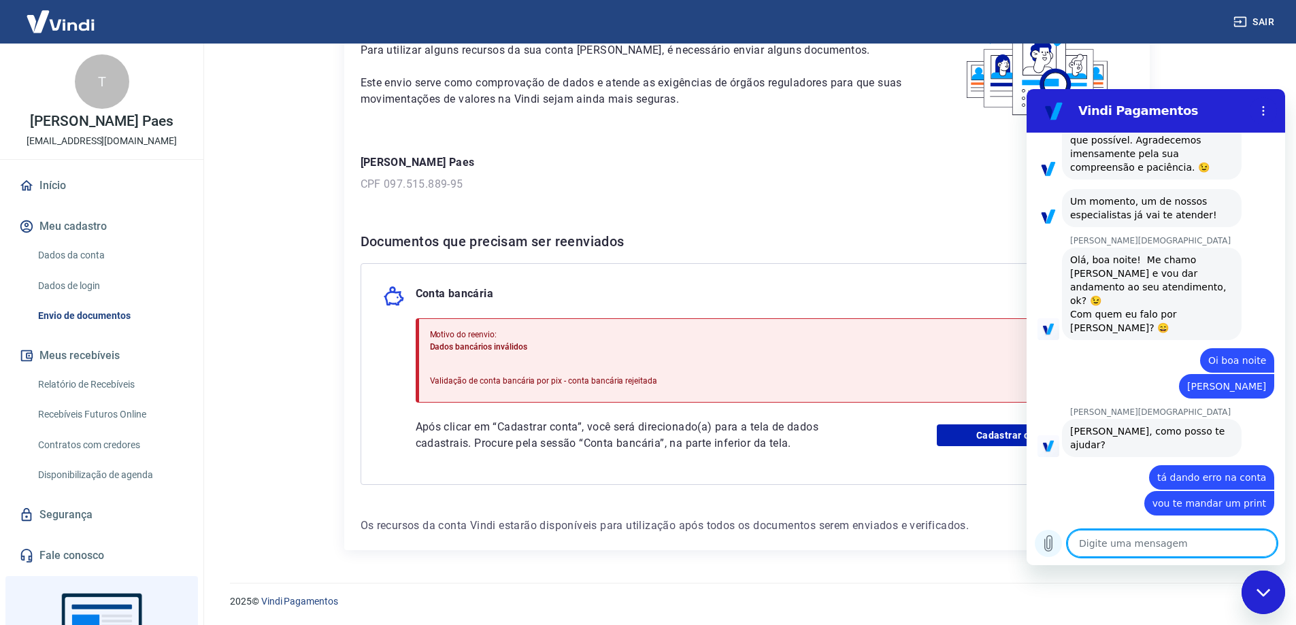
click at [1053, 547] on icon "Carregar arquivo" at bounding box center [1048, 544] width 7 height 16
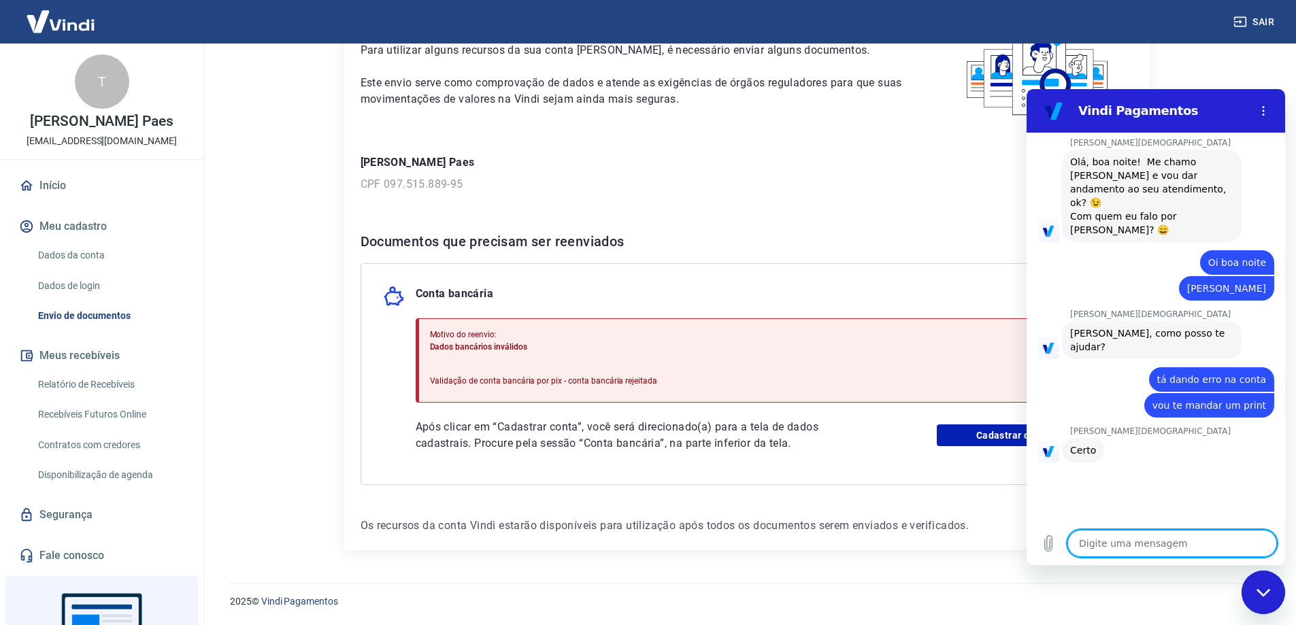
scroll to position [2090, 0]
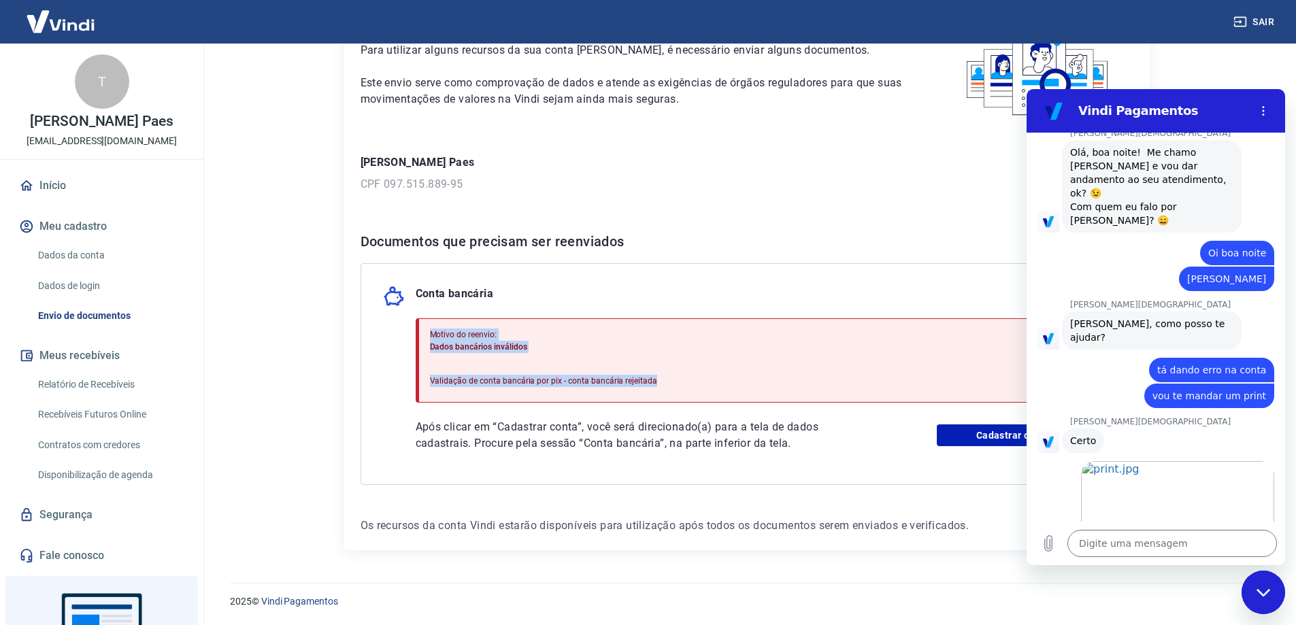
drag, startPoint x: 425, startPoint y: 332, endPoint x: 671, endPoint y: 374, distance: 249.1
click at [671, 374] on div "Motivo do reenvio: Dados bancários inválidos Validação de conta bancária por pi…" at bounding box center [763, 360] width 695 height 84
copy div "Motivo do reenvio: Dados bancários inválidos Validação de conta bancária por pi…"
click at [1140, 543] on textarea at bounding box center [1173, 543] width 210 height 27
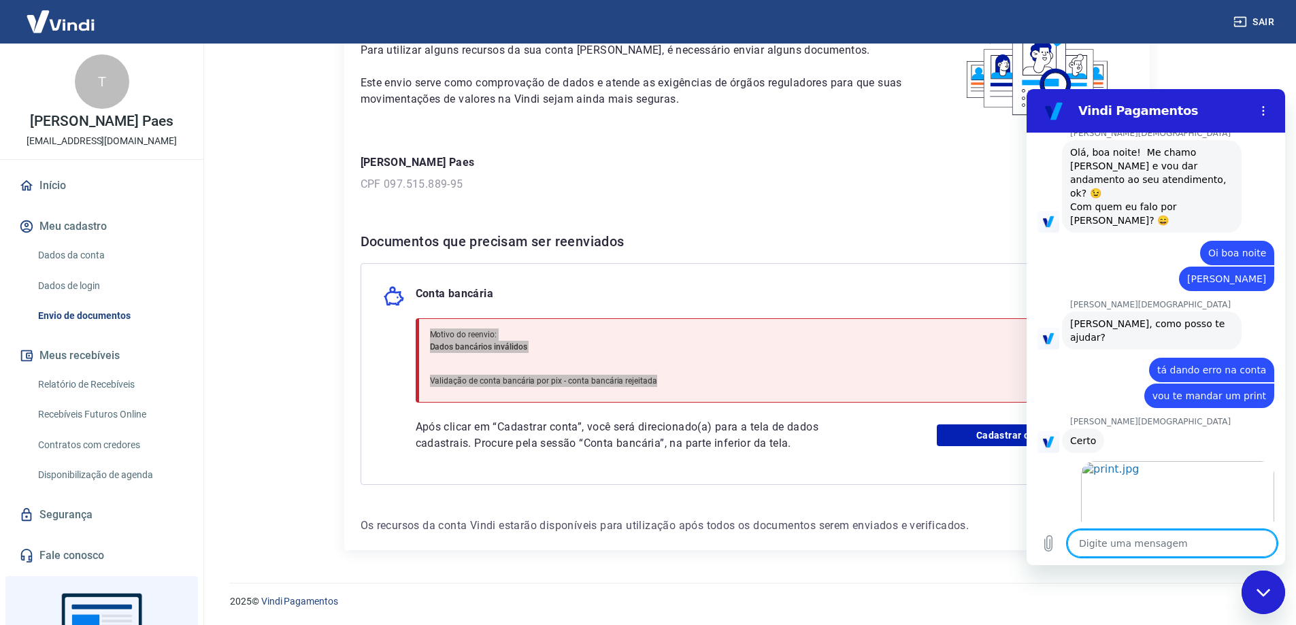
paste textarea "Motivo do reenvio: Dados bancários inválidos Validação de conta bancária por pi…"
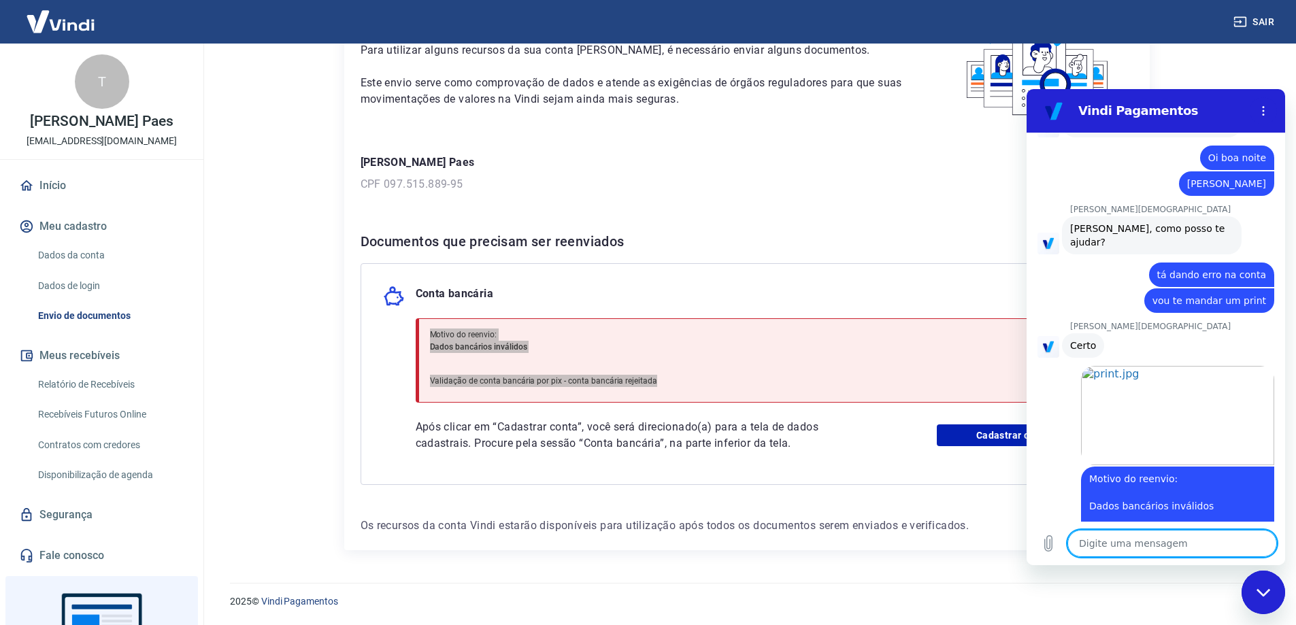
scroll to position [2183, 0]
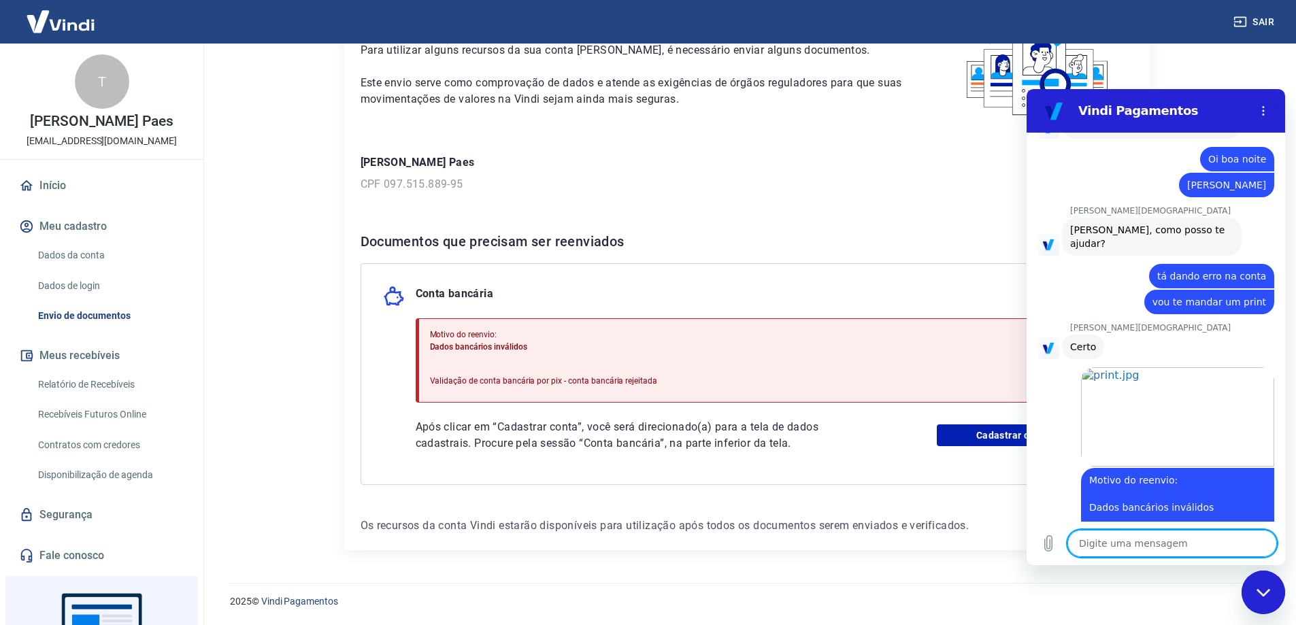
click at [374, 425] on div "Conta bancária Motivo do reenvio: Dados bancários inválidos Validação de conta …" at bounding box center [747, 374] width 773 height 222
click at [1265, 16] on button "Sair" at bounding box center [1255, 22] width 49 height 25
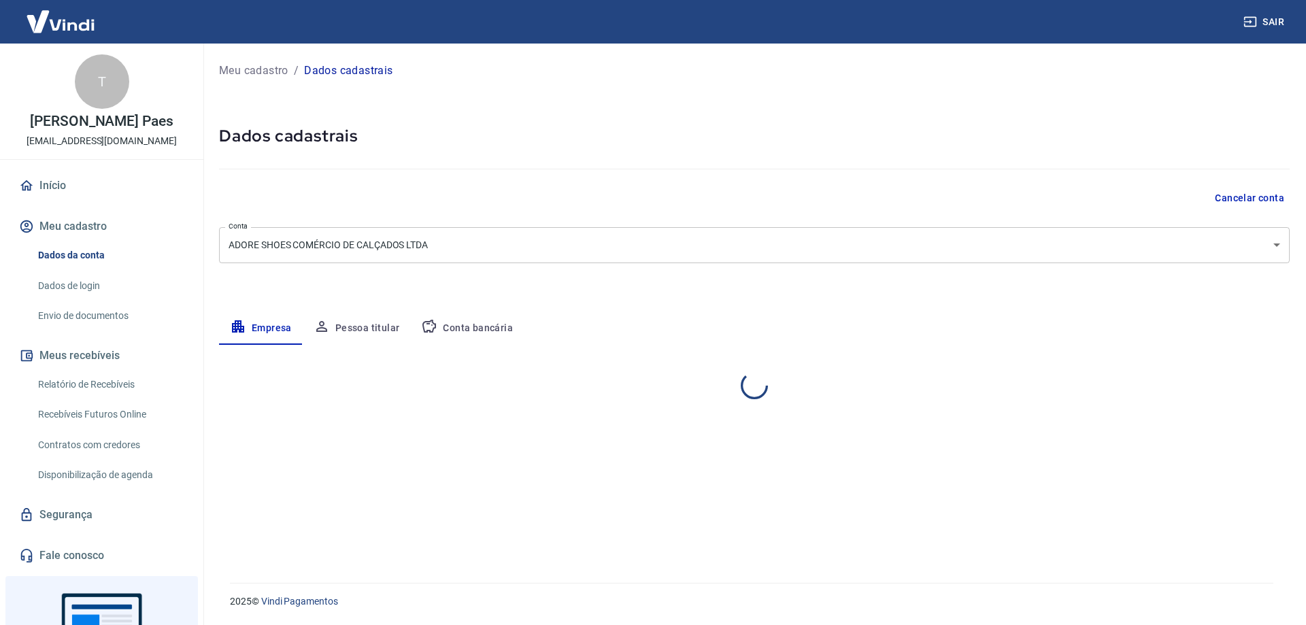
select select "SC"
select select "business"
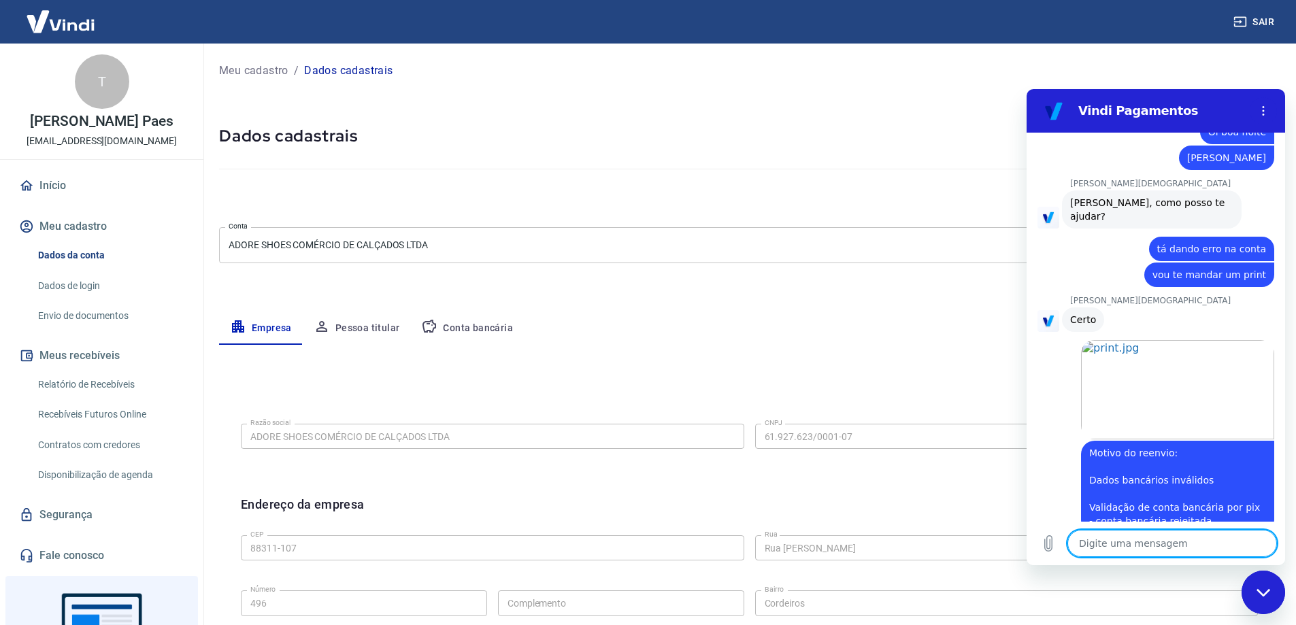
scroll to position [2209, 0]
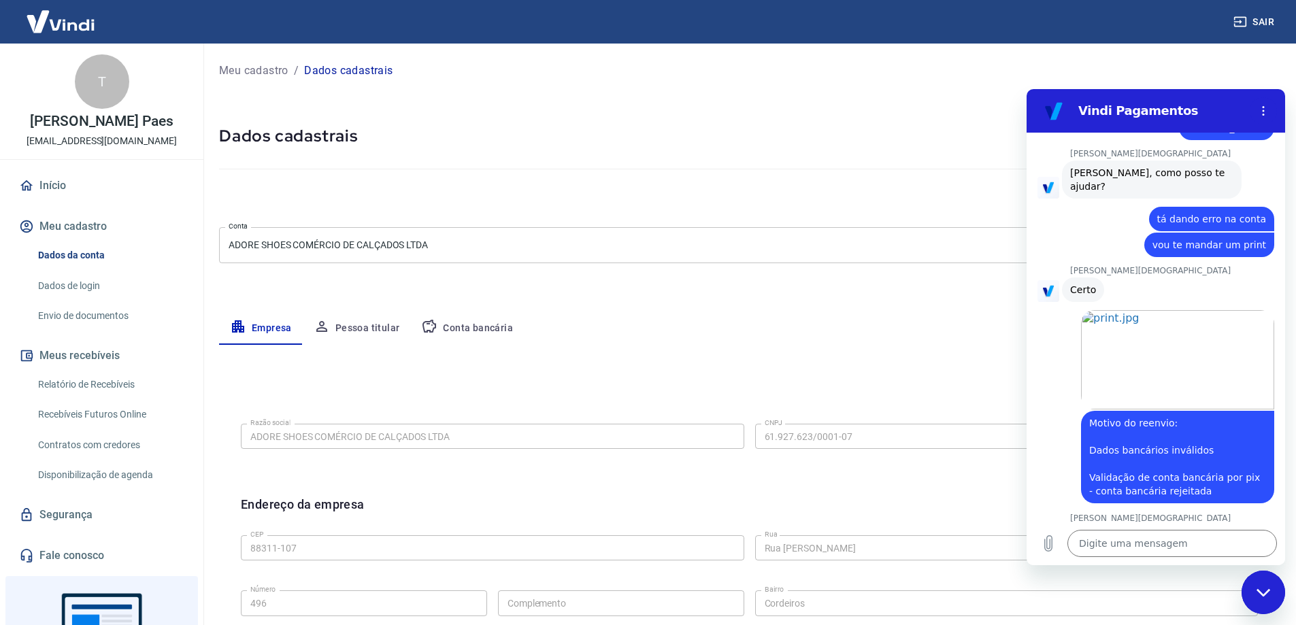
type textarea "x"
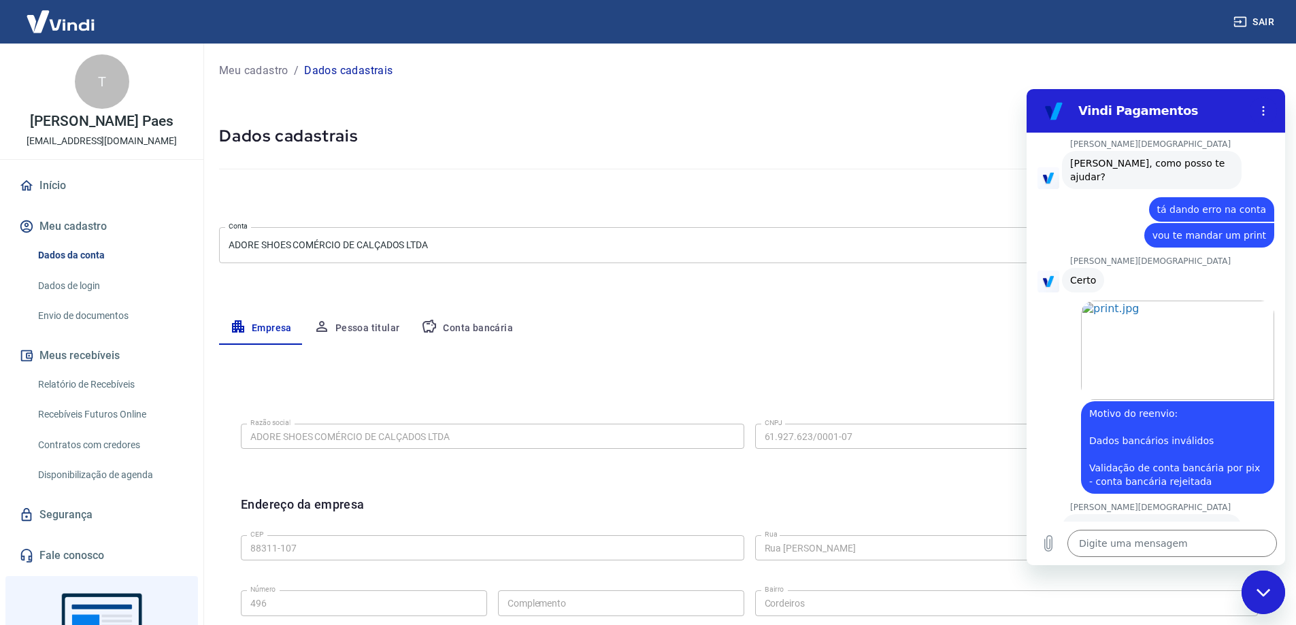
scroll to position [2249, 0]
click at [1156, 537] on textarea at bounding box center [1173, 543] width 210 height 27
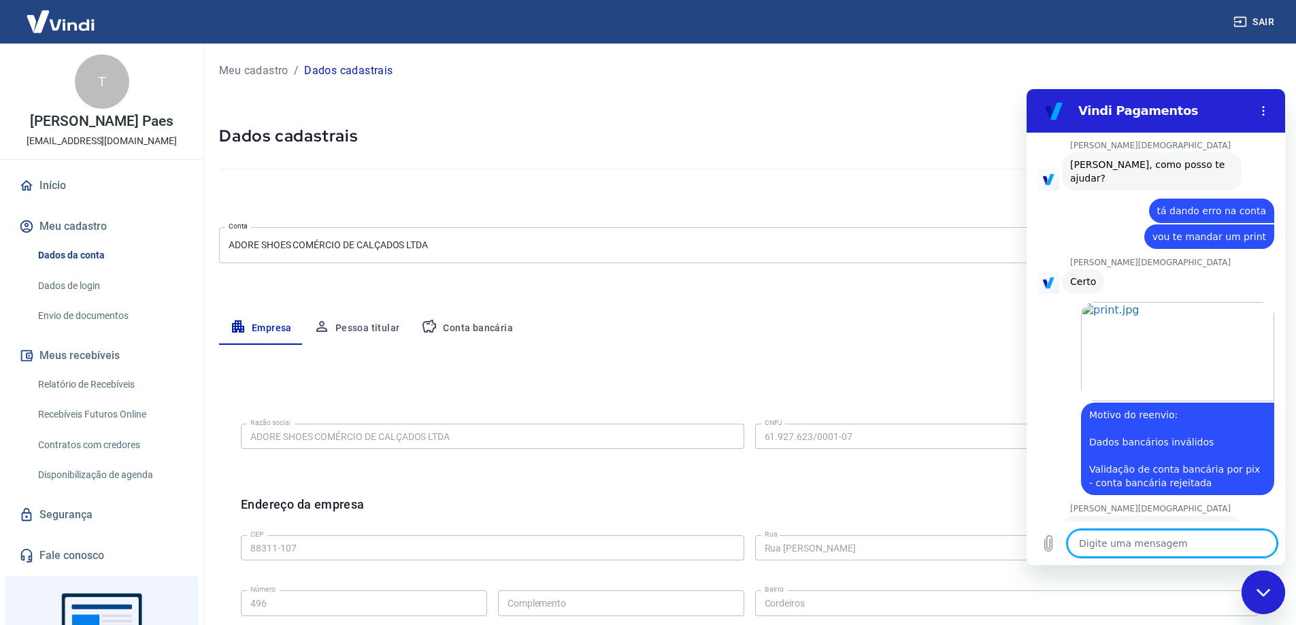
type textarea "o"
type textarea "x"
type textarea "ob"
type textarea "x"
type textarea "obr"
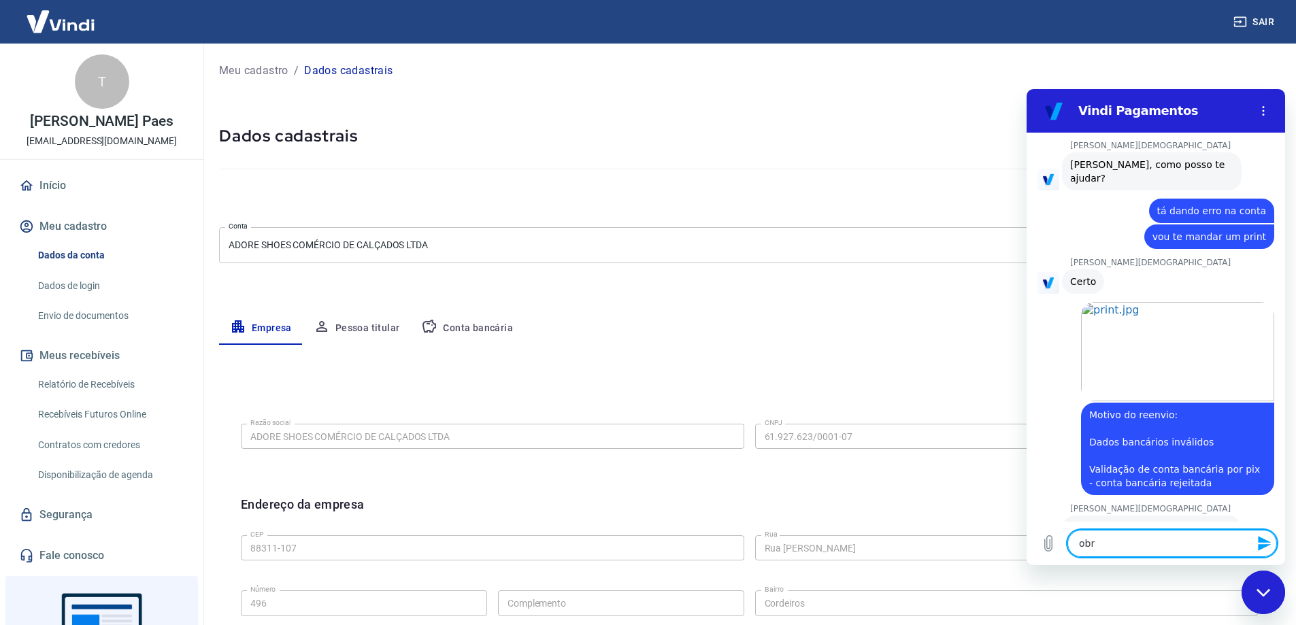
type textarea "x"
type textarea "obri"
type textarea "x"
type textarea "obrig"
type textarea "x"
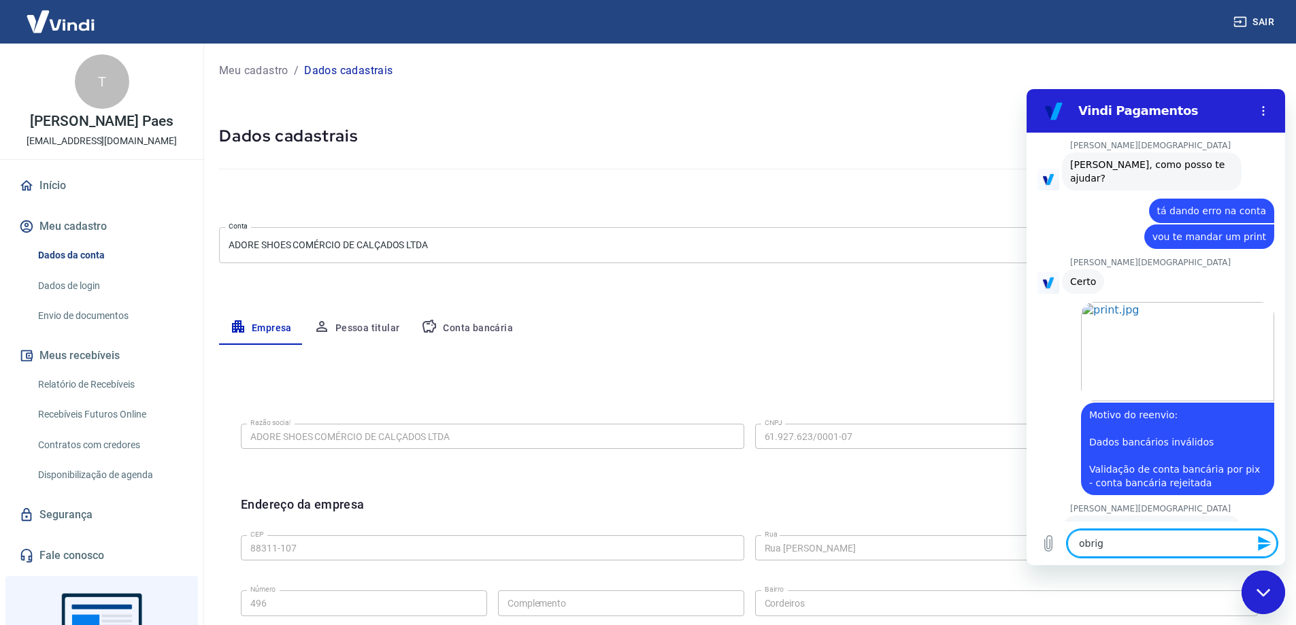
type textarea "obriga"
type textarea "x"
type textarea "obrigad"
type textarea "x"
type textarea "obrigado"
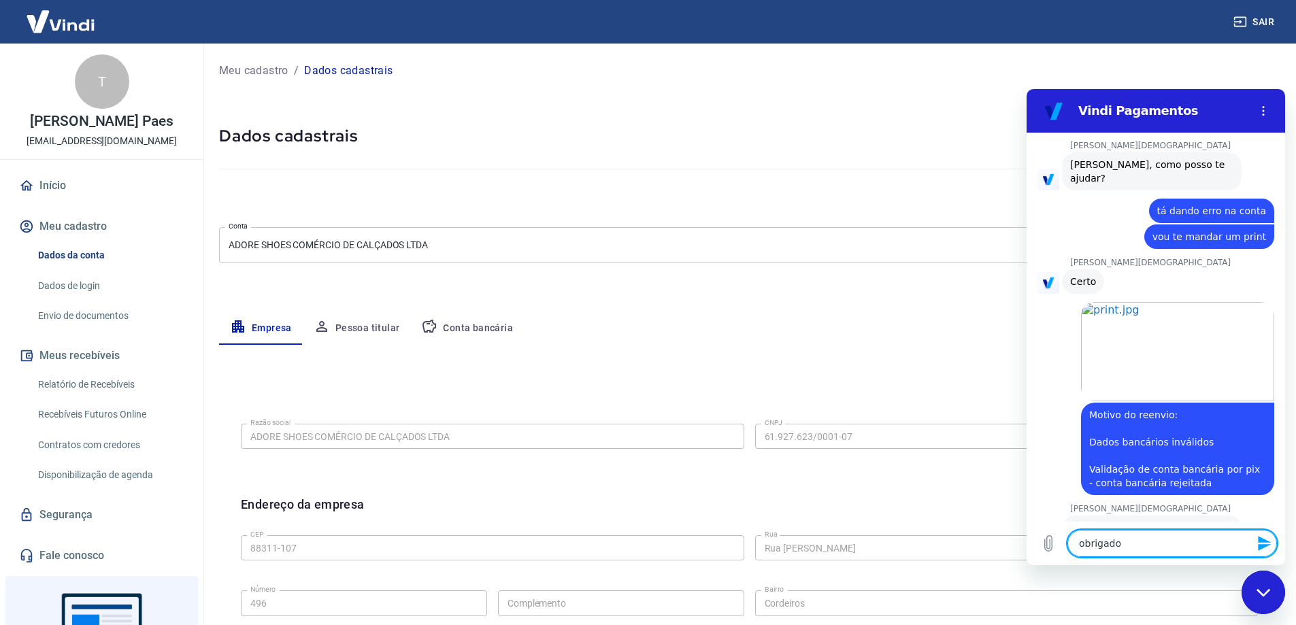
type textarea "x"
type textarea "obrigado,"
type textarea "x"
type textarea "obrigado,"
type textarea "x"
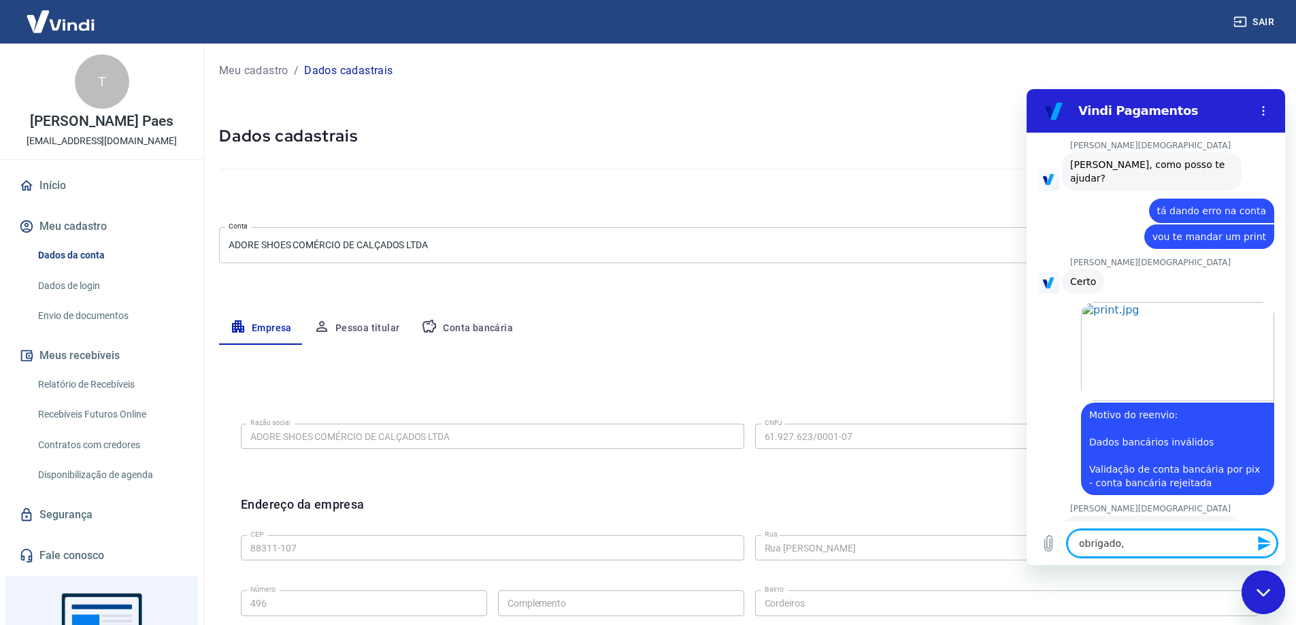
type textarea "obrigado, c"
type textarea "x"
type textarea "obrigado, cl"
type textarea "x"
type textarea "obrigado, cli"
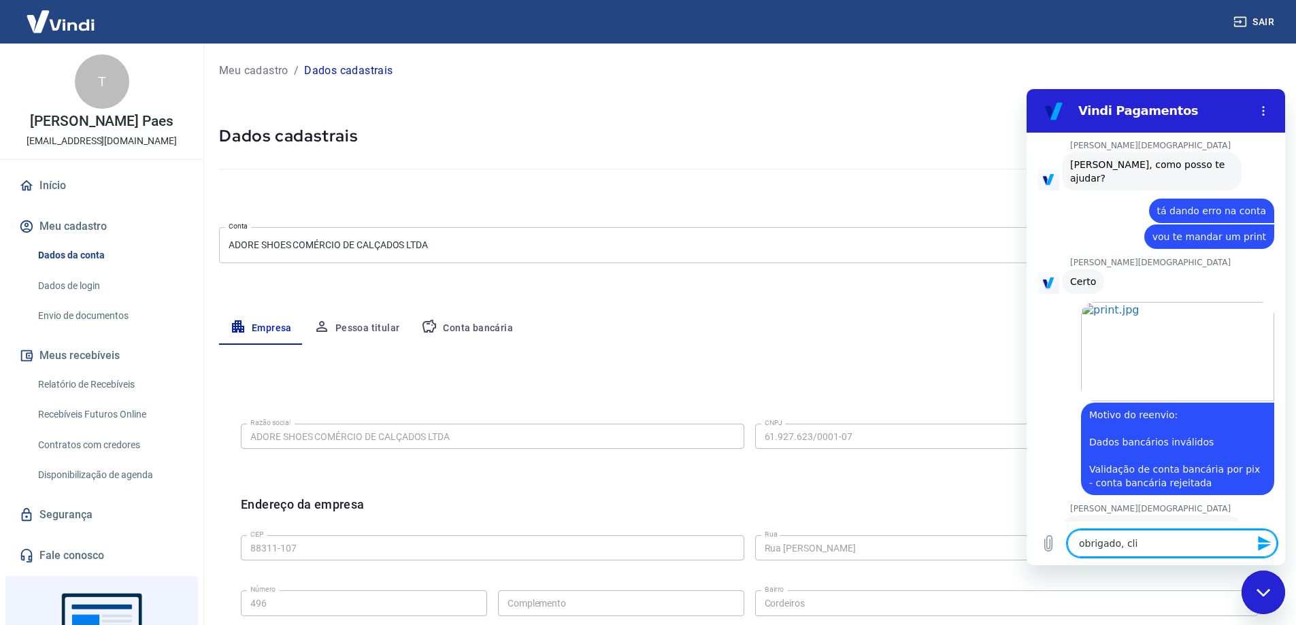
type textarea "x"
type textarea "obrigado, clie"
type textarea "x"
type textarea "obrigado, clien"
type textarea "x"
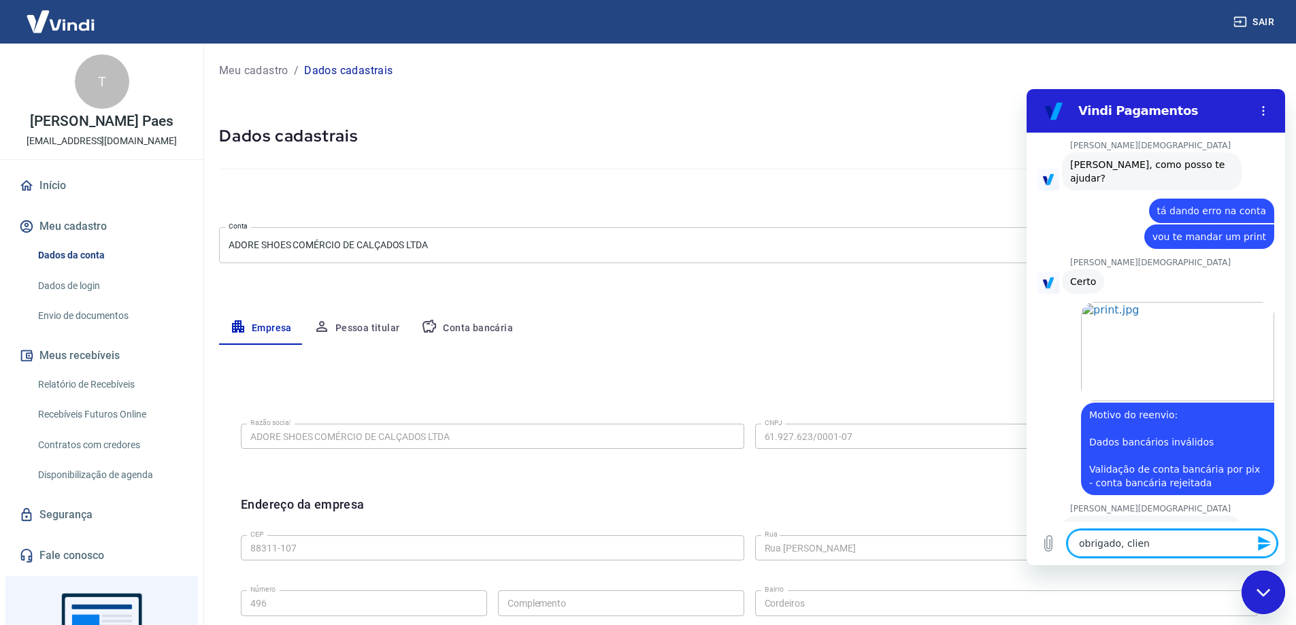
type textarea "obrigado, client"
type textarea "x"
type textarea "obrigado, cliente"
type textarea "x"
type textarea "obrigado, cliente"
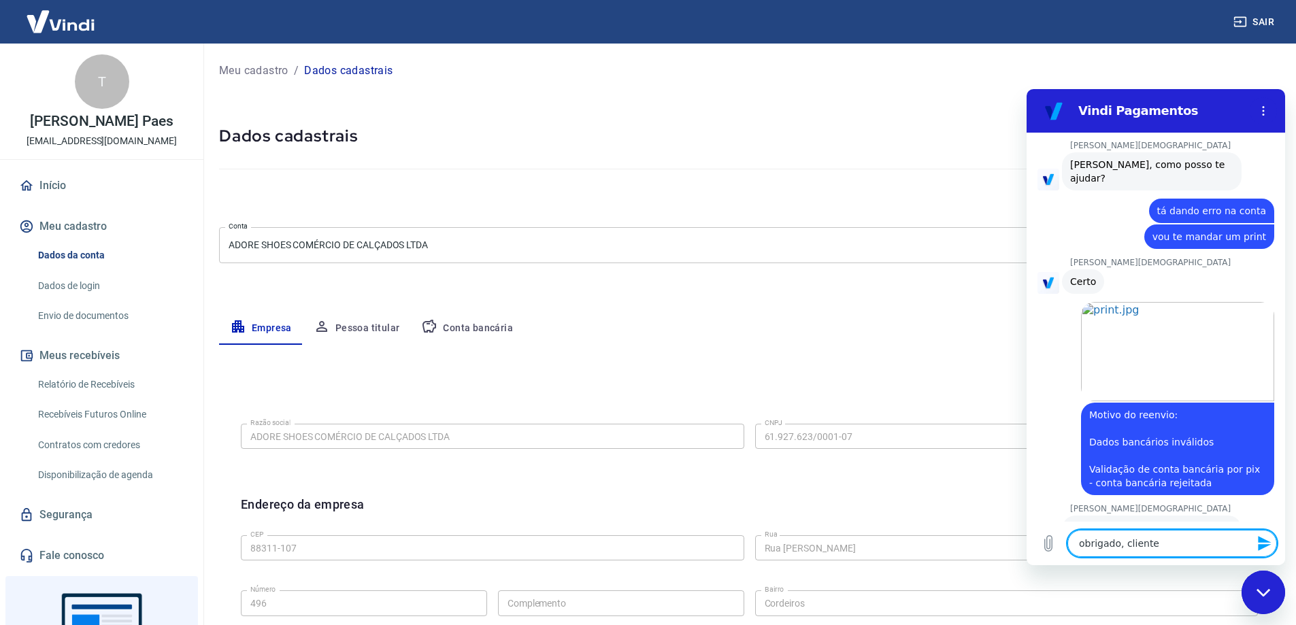
type textarea "x"
type textarea "obrigado, cliente p"
type textarea "x"
type textarea "obrigado, cliente pr"
type textarea "x"
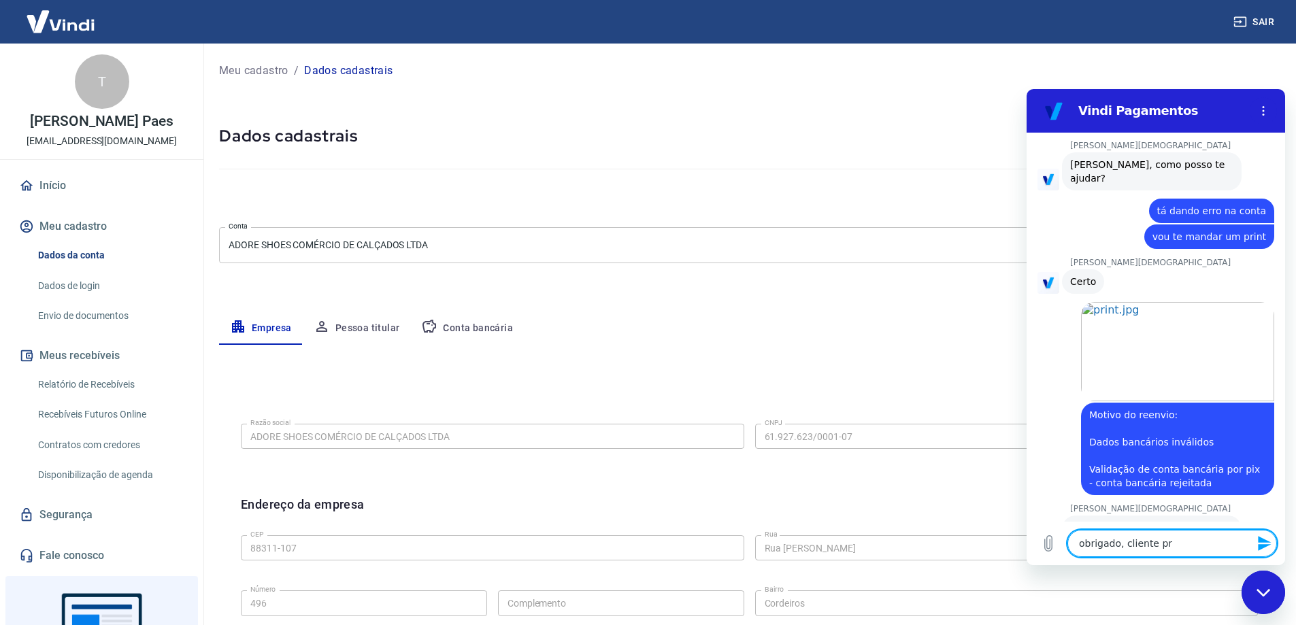
type textarea "obrigado, cliente pre"
type textarea "x"
type textarea "obrigado, cliente pret"
type textarea "x"
type textarea "obrigado, cliente [DEMOGRAPHIC_DATA]"
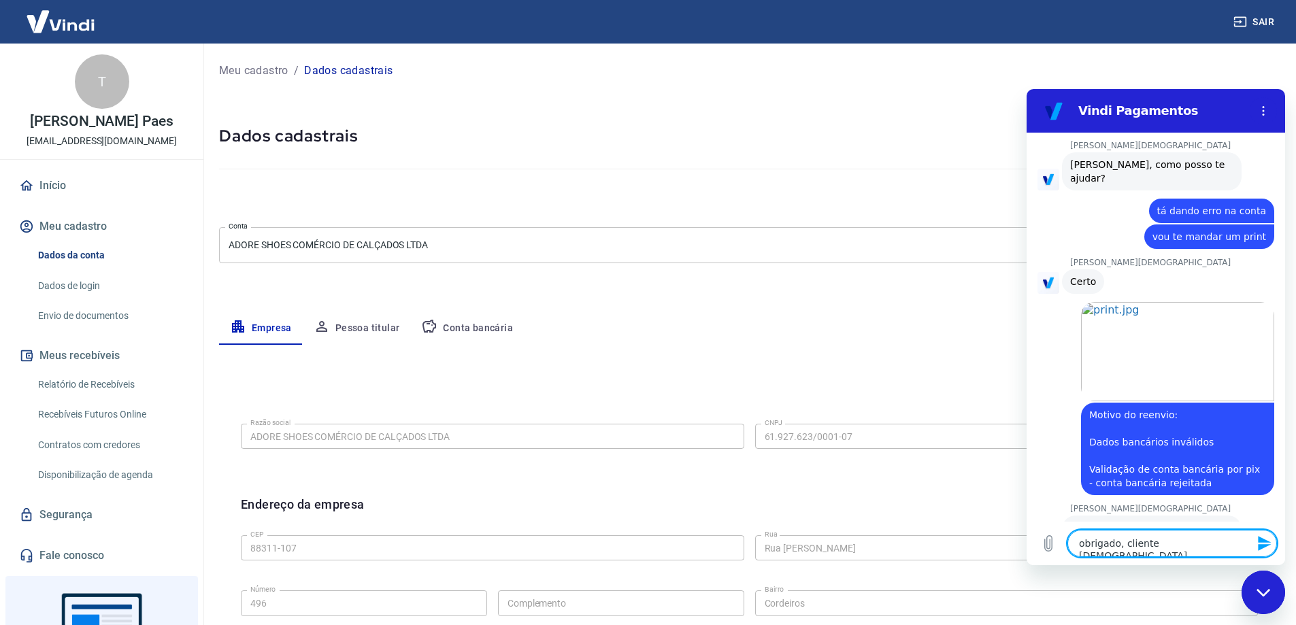
type textarea "x"
type textarea "obrigado, cliente preten"
type textarea "x"
type textarea "obrigado, cliente pretend"
type textarea "x"
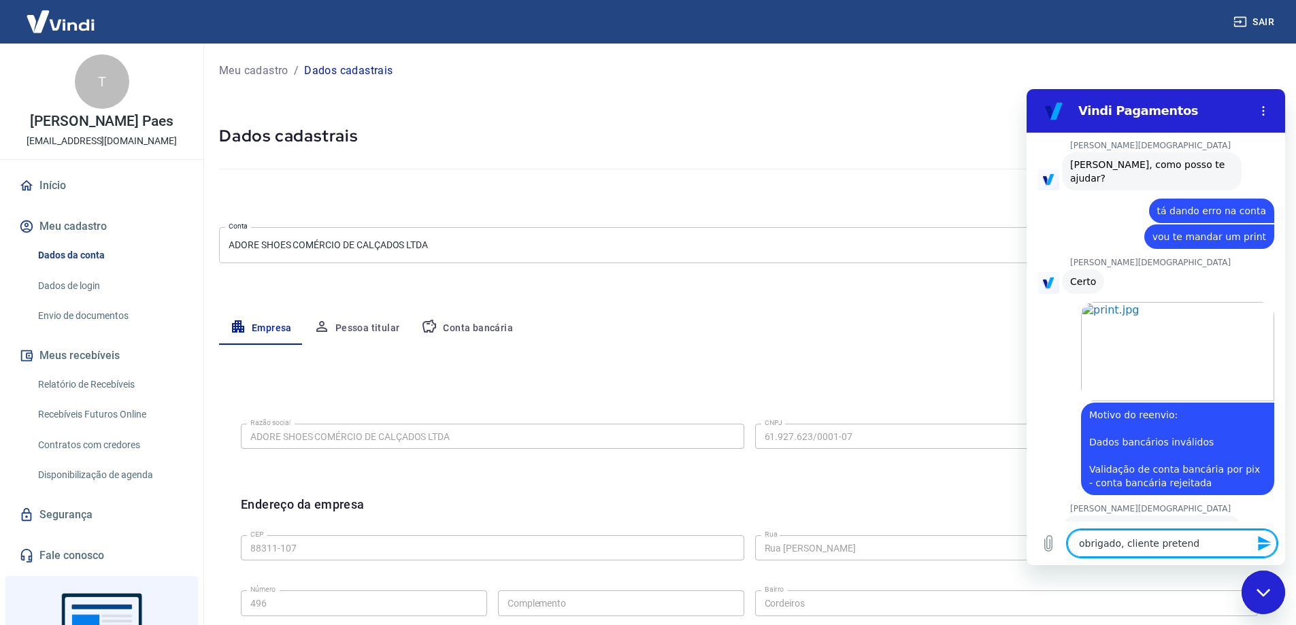
type textarea "obrigado, cliente pretende"
type textarea "x"
type textarea "obrigado, cliente pretende"
type textarea "x"
type textarea "obrigado, cliente pretende i"
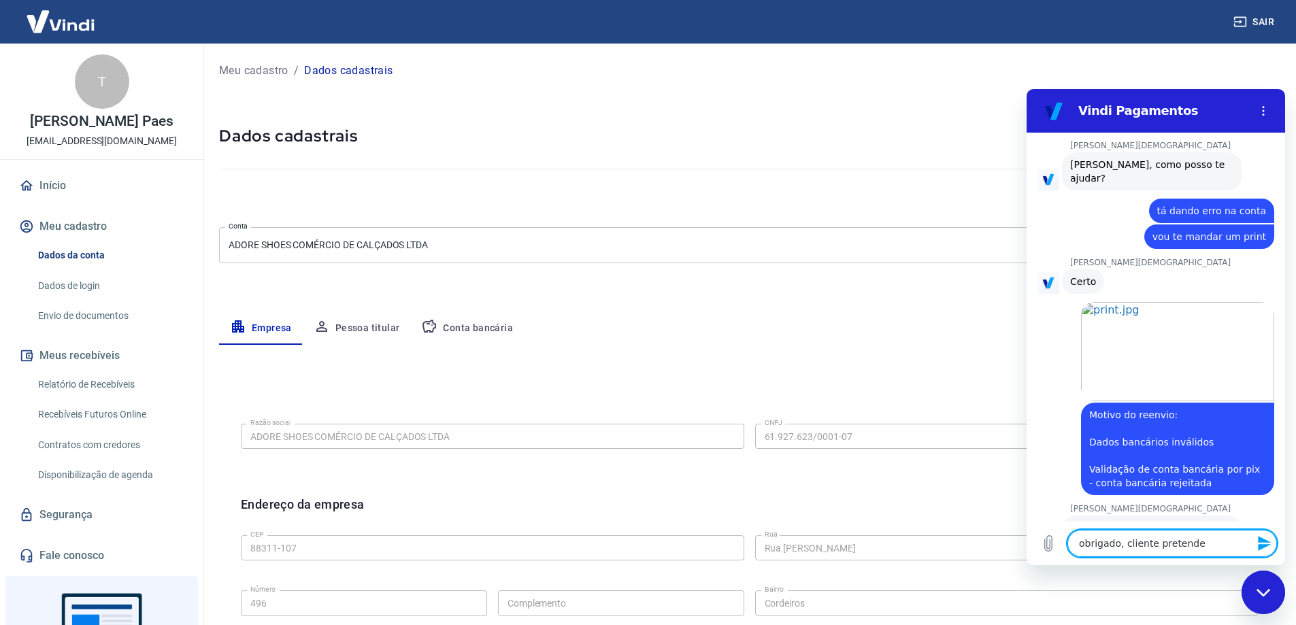
type textarea "x"
type textarea "obrigado, cliente pretende in"
type textarea "x"
type textarea "obrigado, cliente pretende ina"
type textarea "x"
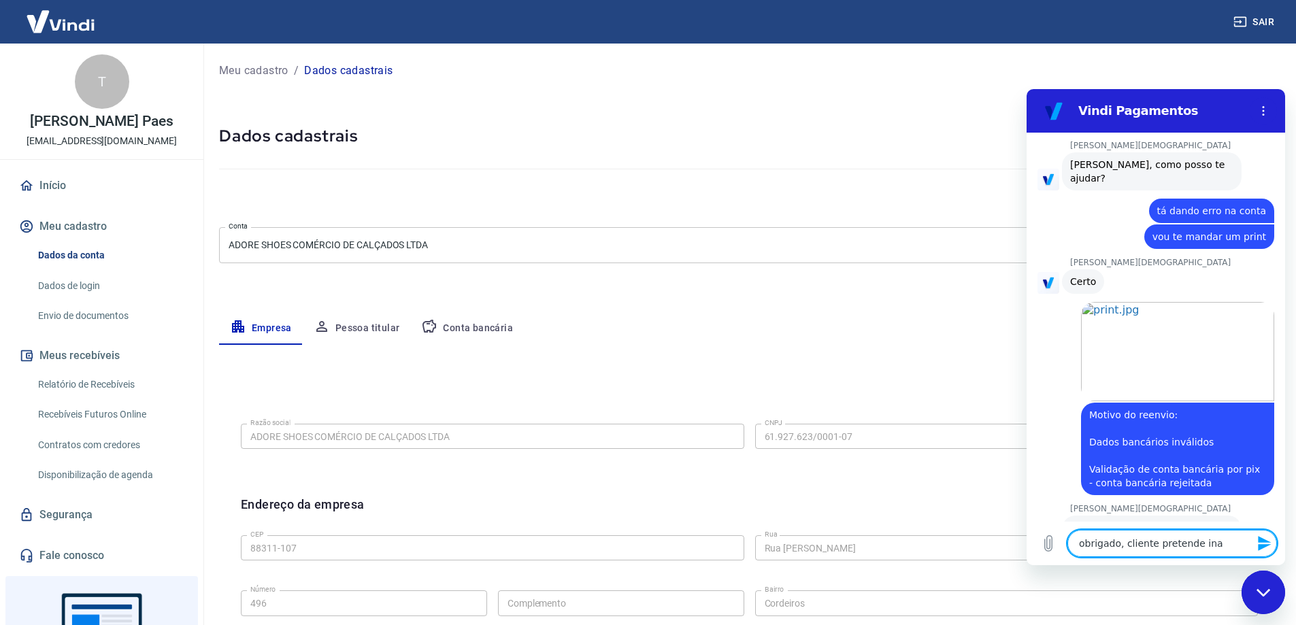
type textarea "obrigado, cliente pretende inau"
type textarea "x"
type textarea "obrigado, cliente pretende inaug"
type textarea "x"
type textarea "obrigado, cliente pretende inaugu"
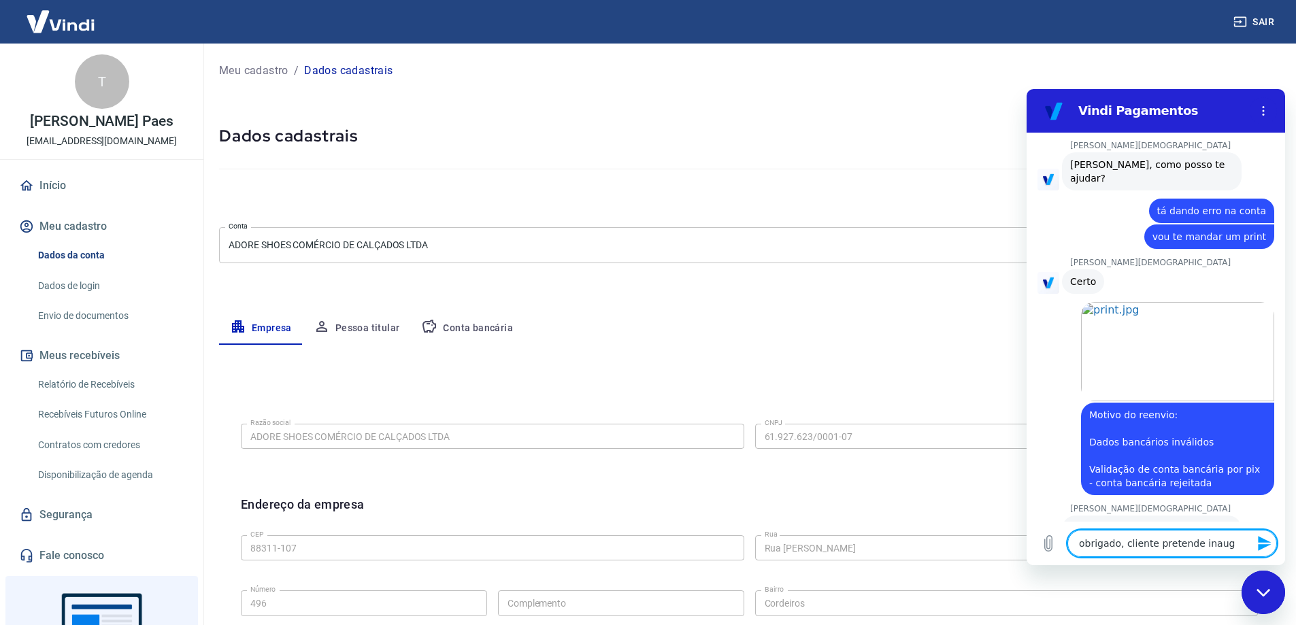
type textarea "x"
type textarea "obrigado, cliente pretende inaugur"
type textarea "x"
type textarea "obrigado, cliente pretende inaugura"
type textarea "x"
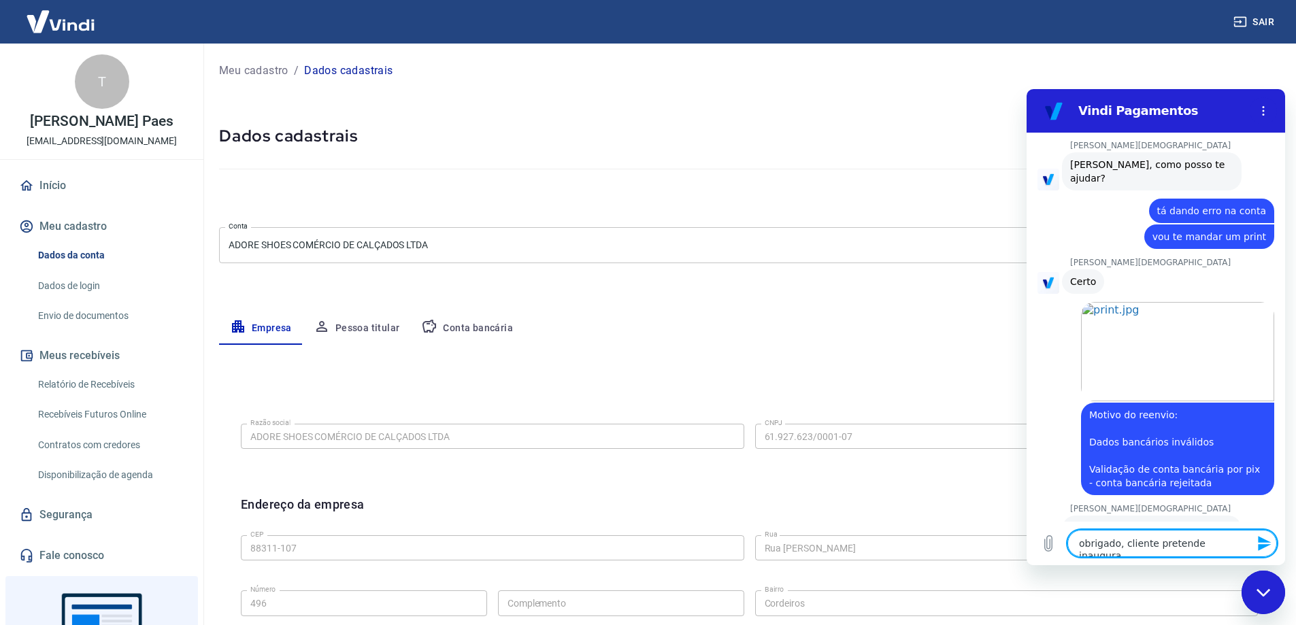
type textarea "obrigado, cliente pretende inaugurar"
type textarea "x"
type textarea "obrigado, cliente pretende inaugurar"
type textarea "x"
type textarea "obrigado, cliente pretende inaugurar a"
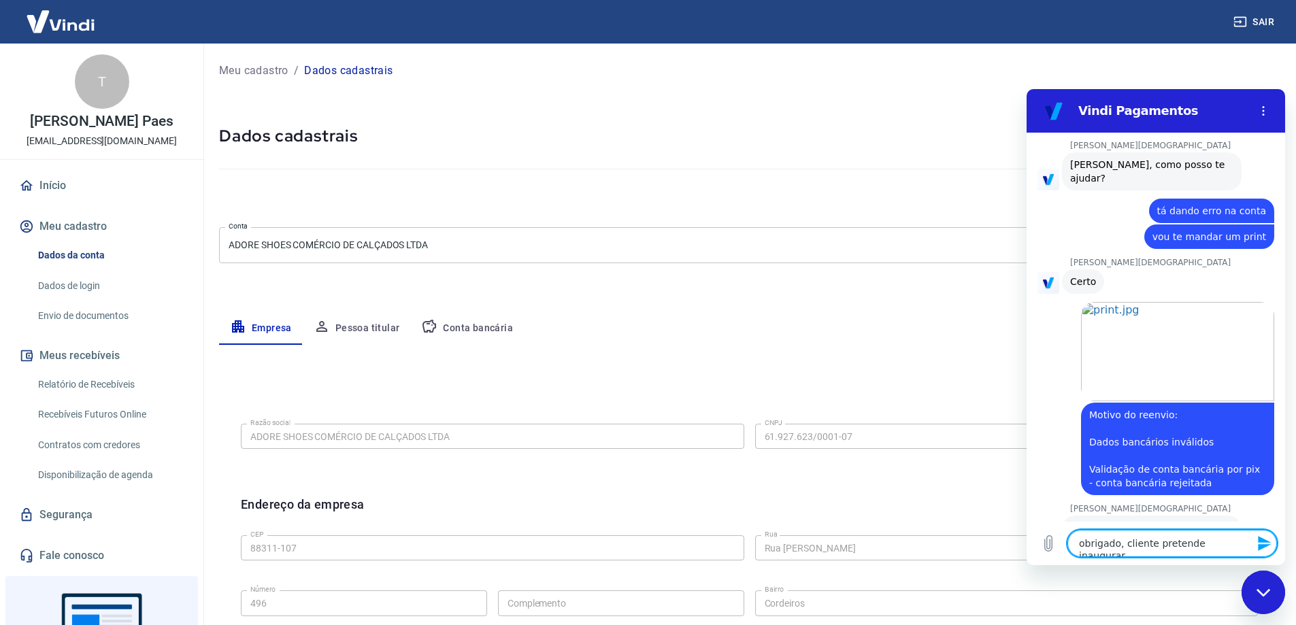
type textarea "x"
type textarea "obrigado, cliente pretende inaugurar am"
type textarea "x"
type textarea "obrigado, cliente pretende inaugurar ama"
type textarea "x"
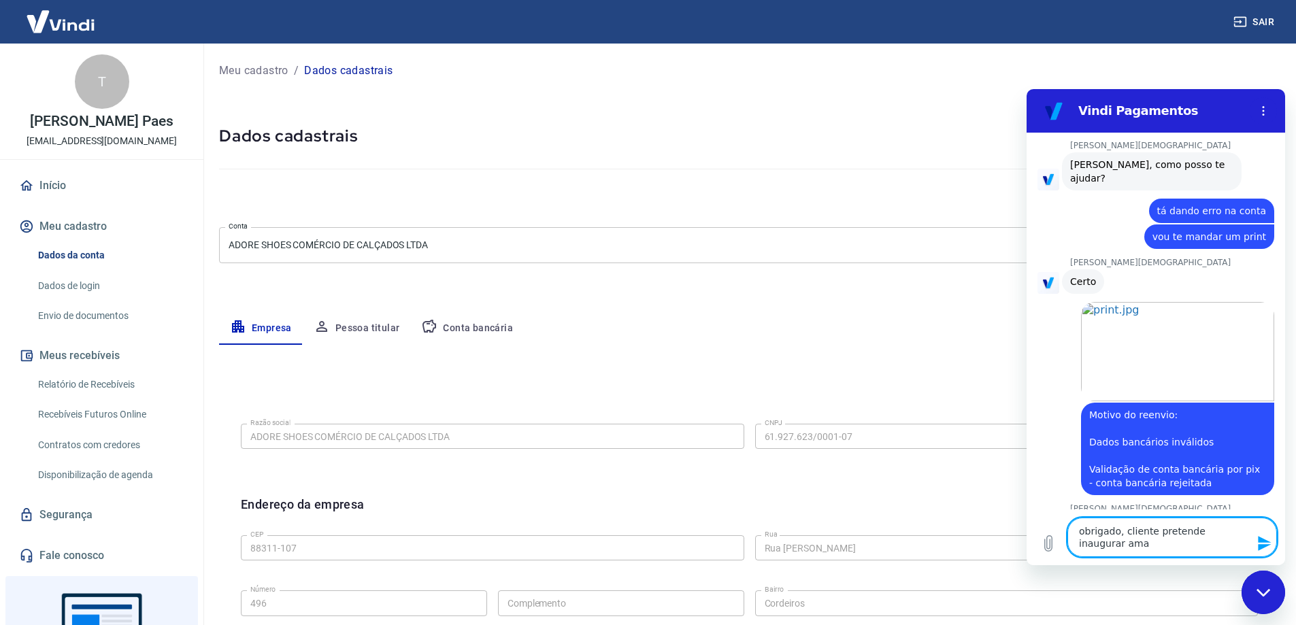
type textarea "obrigado, cliente pretende inaugurar aman"
type textarea "x"
type textarea "obrigado, cliente pretende inaugurar amanh"
type textarea "x"
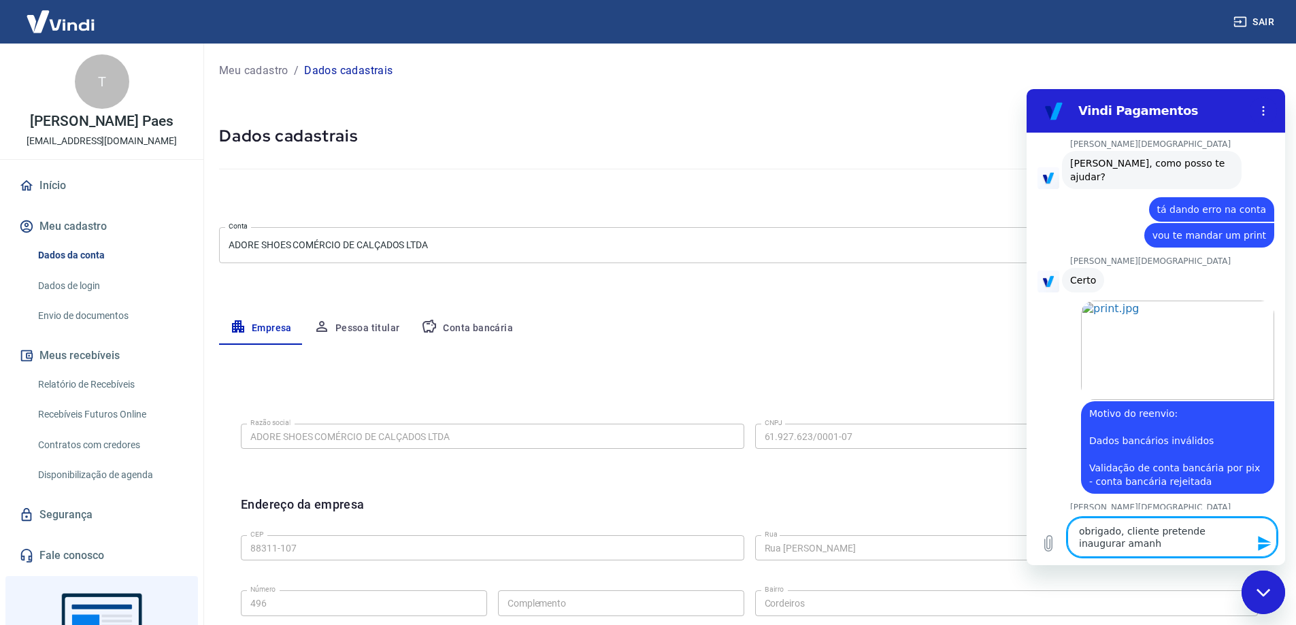
type textarea "obrigado, cliente pretende inaugurar amanhã"
type textarea "x"
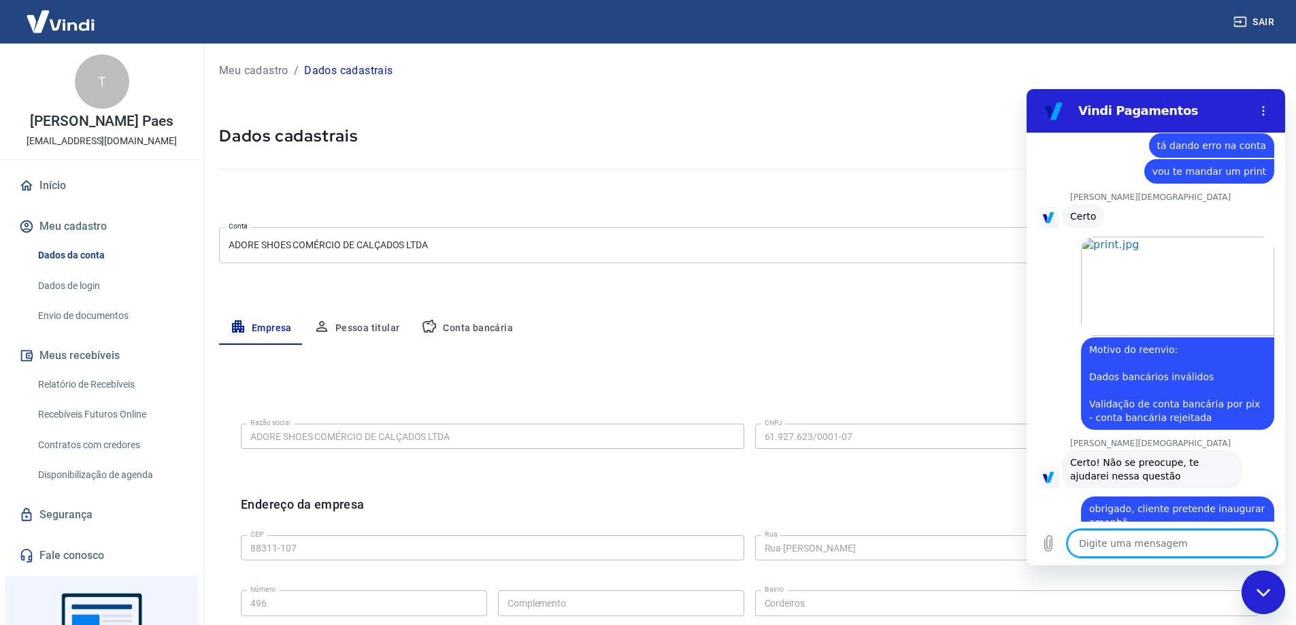
type textarea "x"
type textarea "v"
type textarea "x"
type textarea "va"
type textarea "x"
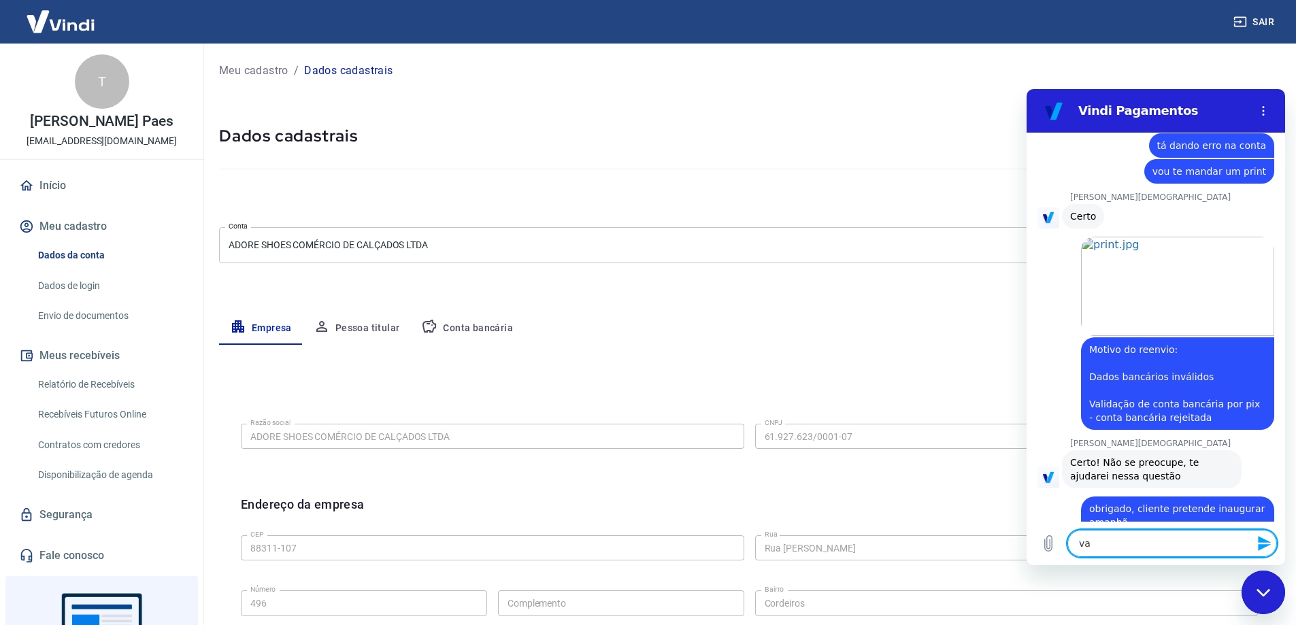
type textarea "vai"
type textarea "x"
type textarea "vai"
type textarea "x"
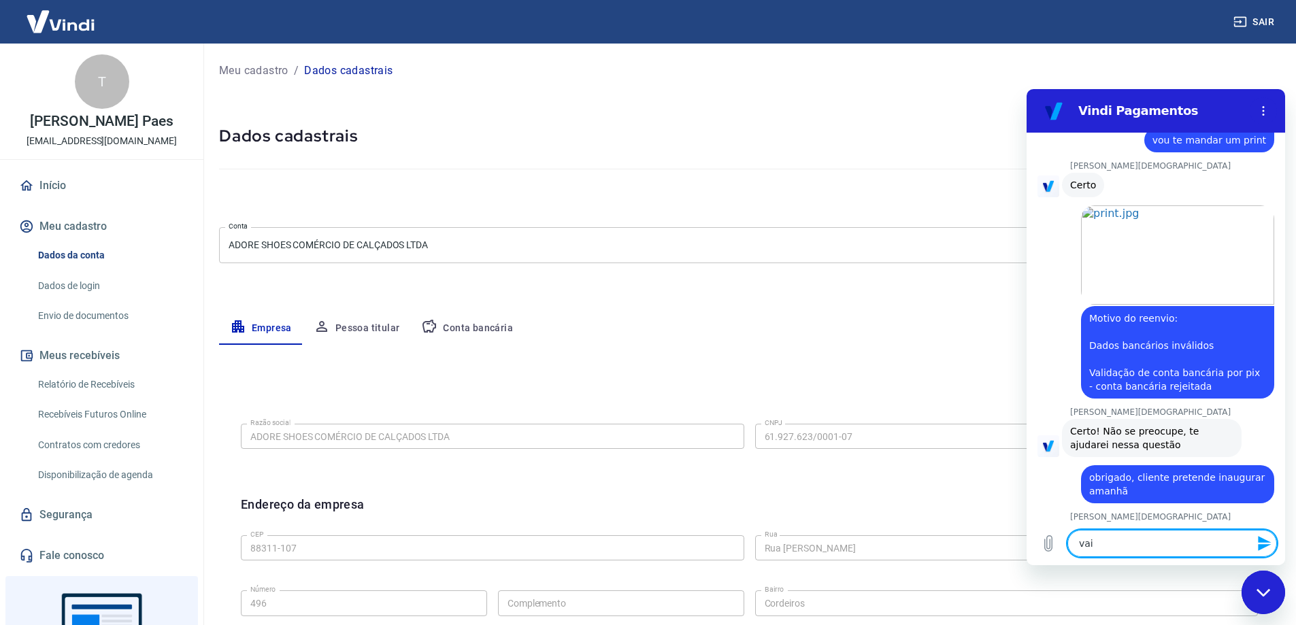
type textarea "vai t"
type textarea "x"
type textarea "vai te"
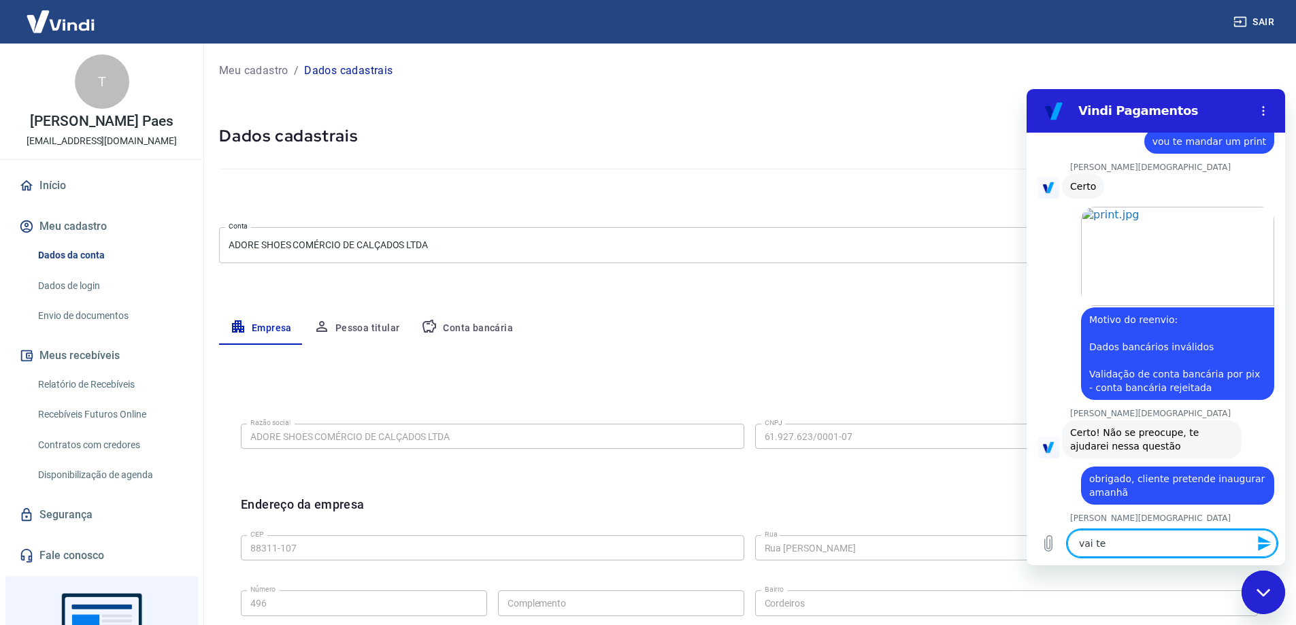
type textarea "x"
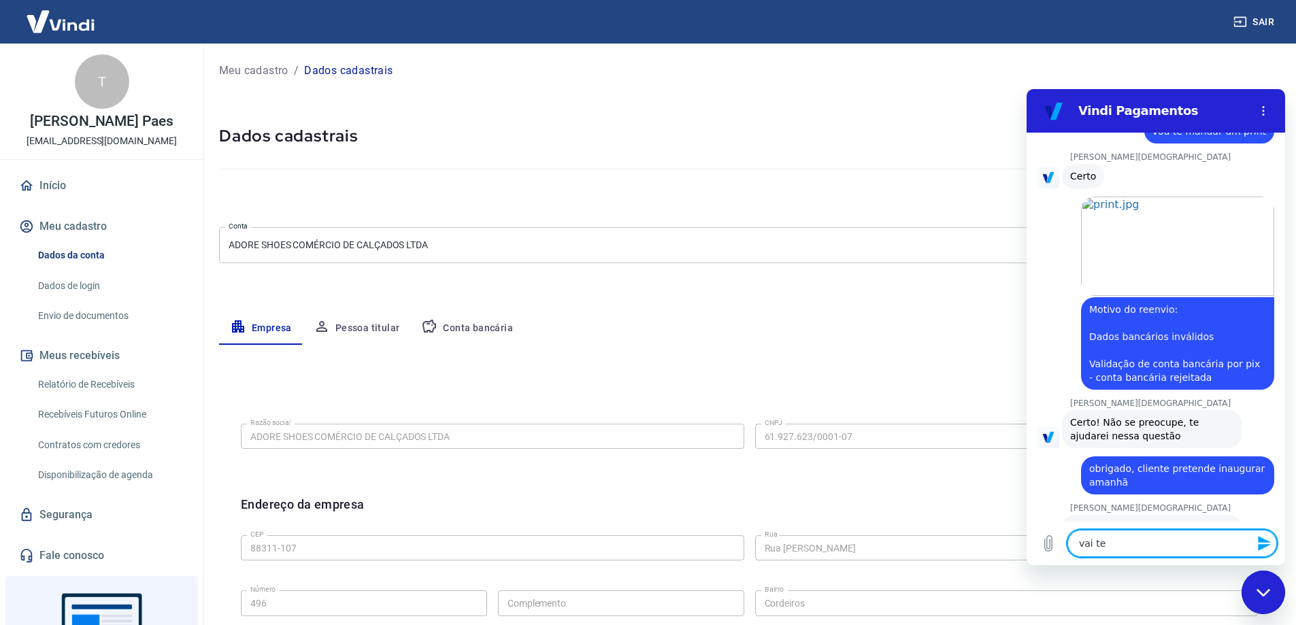
type textarea "vai ter"
type textarea "x"
type textarea "vai ter"
type textarea "x"
type textarea "vai ter u"
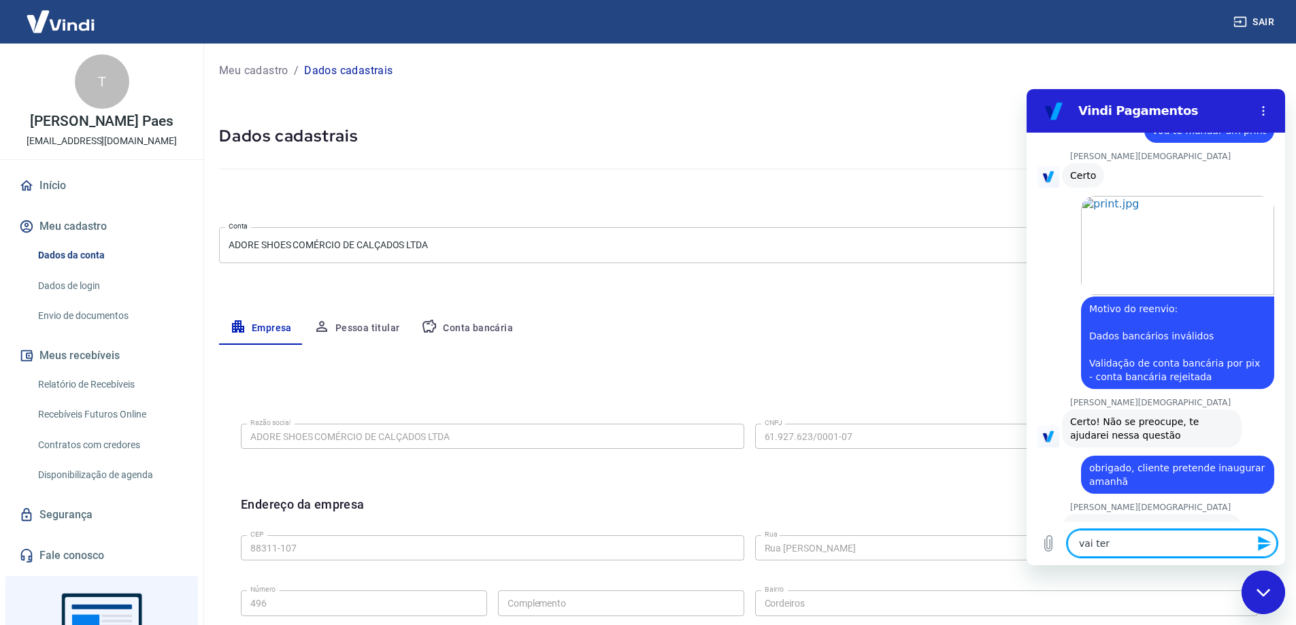
type textarea "x"
type textarea "vai ter um"
type textarea "x"
type textarea "vai ter um"
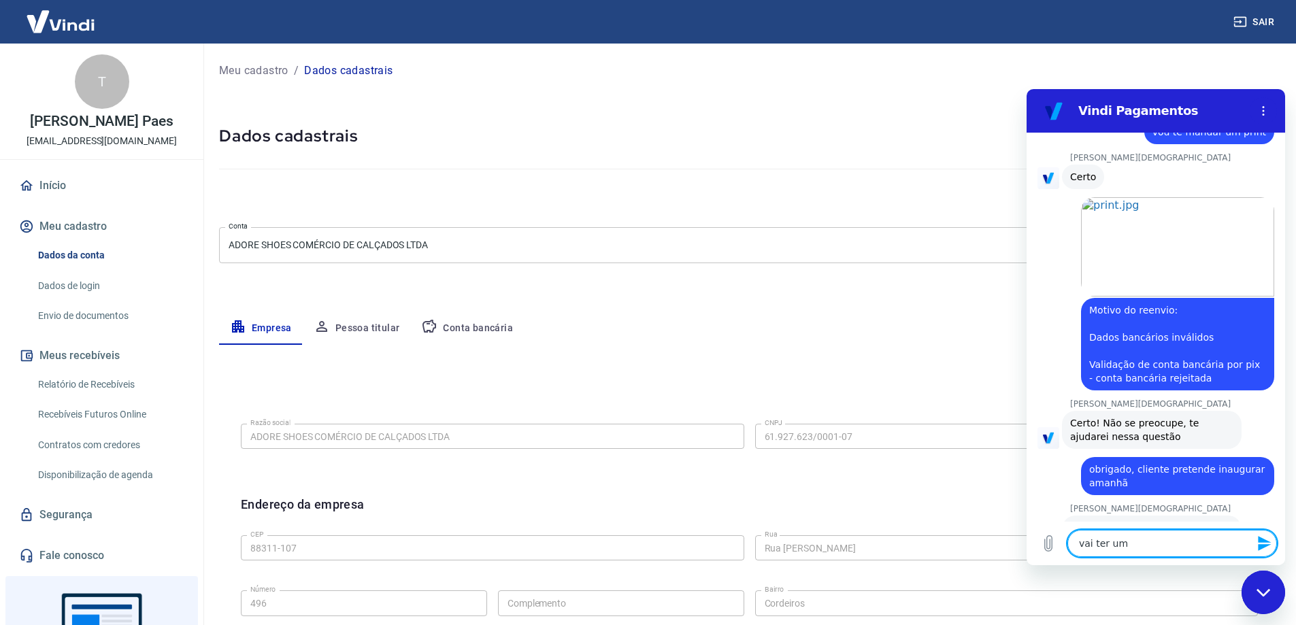
type textarea "x"
type textarea "vai ter um e"
type textarea "x"
type textarea "vai ter um ev"
type textarea "x"
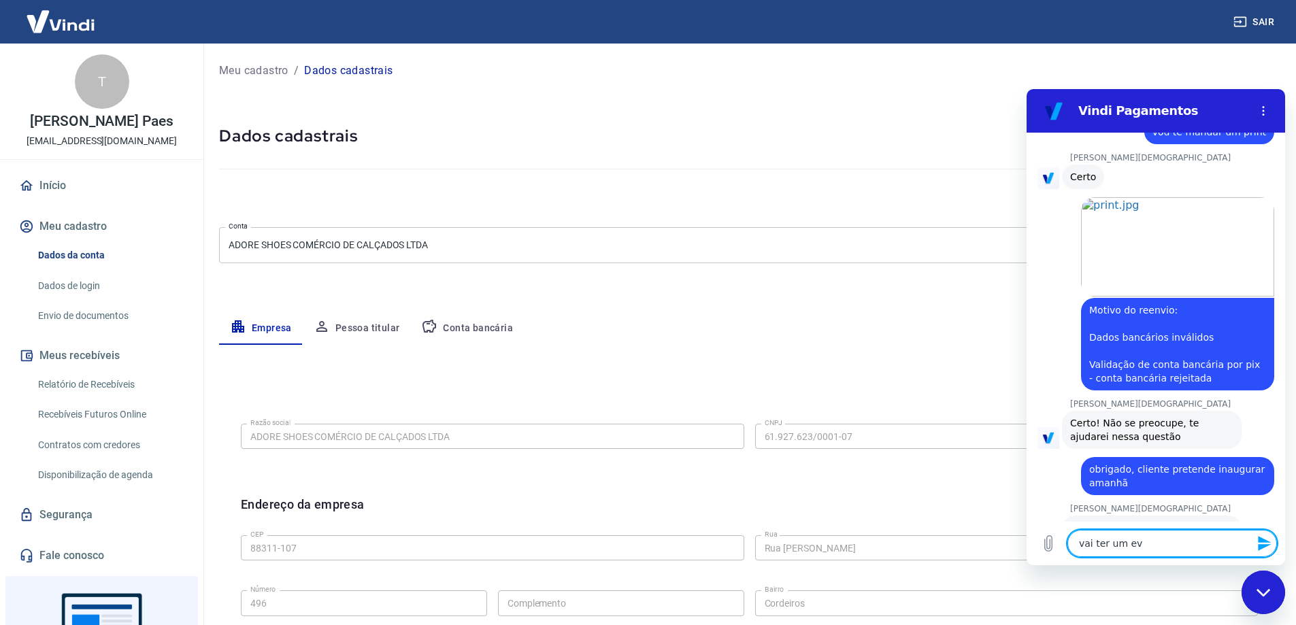
type textarea "vai ter um eve"
type textarea "x"
type textarea "vai ter um even"
type textarea "x"
type textarea "vai ter um event"
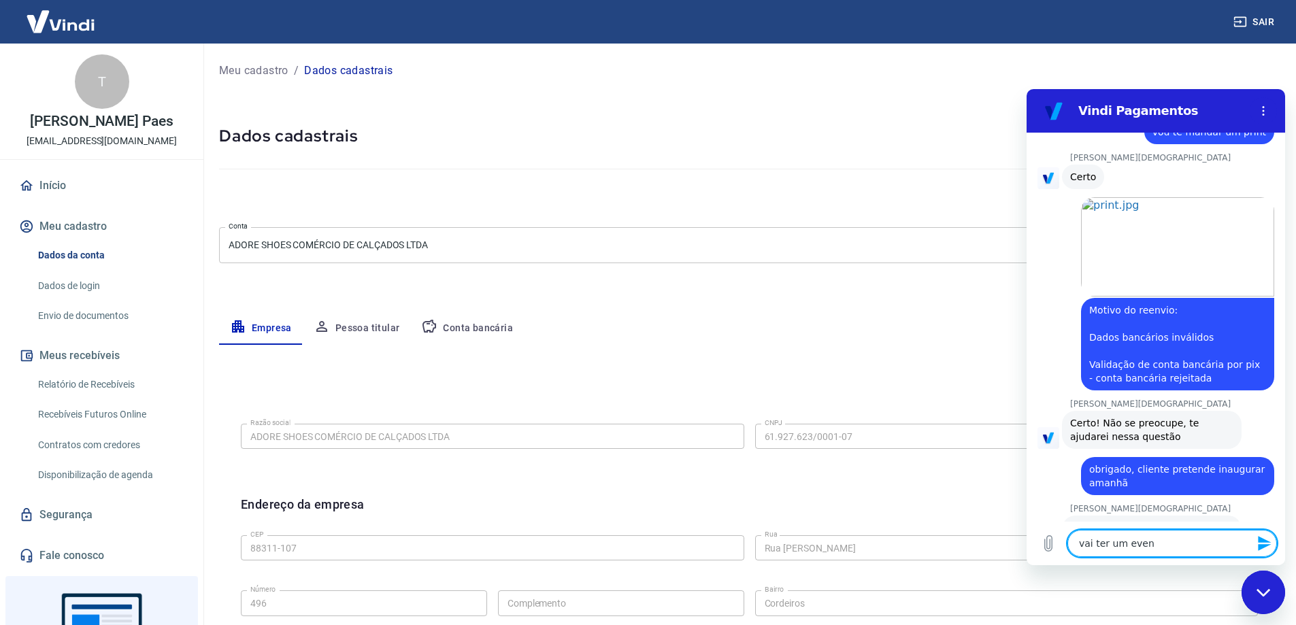
type textarea "x"
type textarea "vai ter um evento"
type textarea "x"
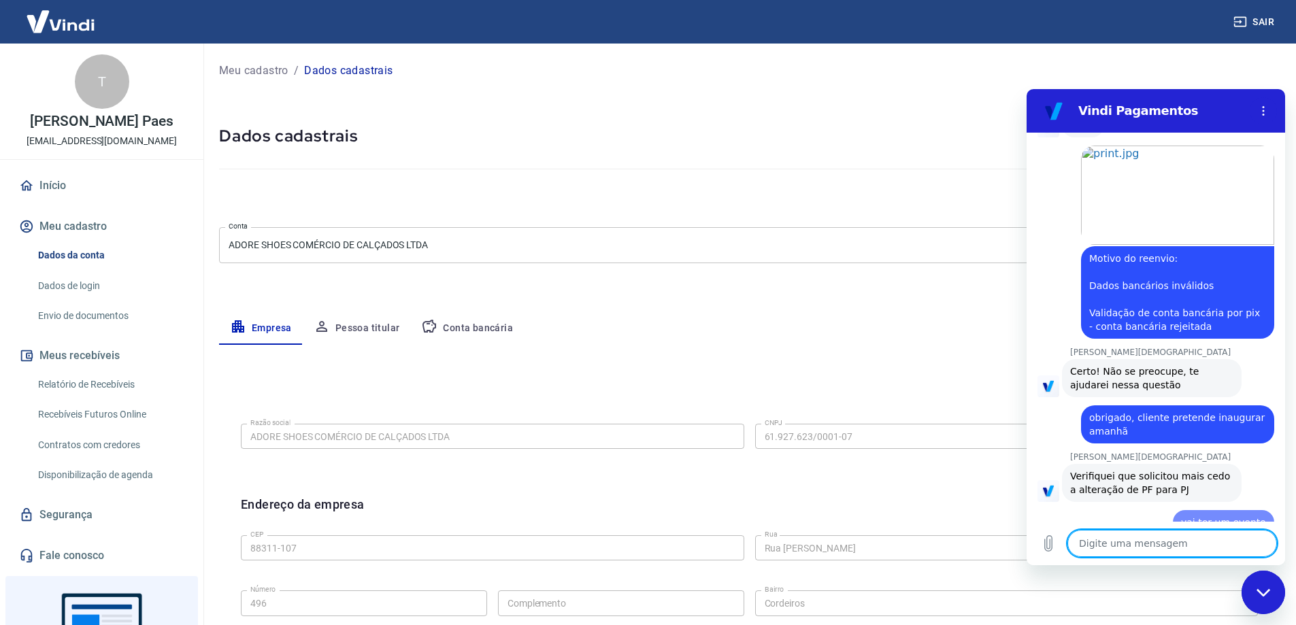
type textarea "x"
type textarea "s"
type textarea "x"
type textarea "si"
type textarea "x"
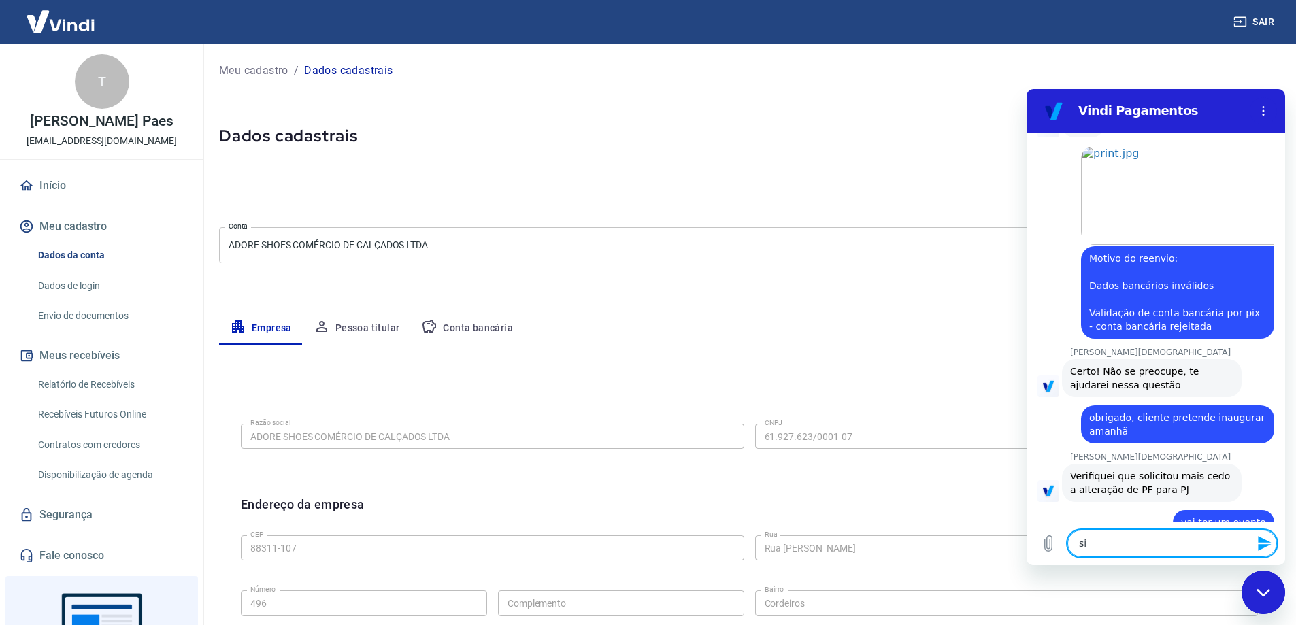
type textarea "sim"
type textarea "x"
type textarea "sim,"
type textarea "x"
type textarea "sim,"
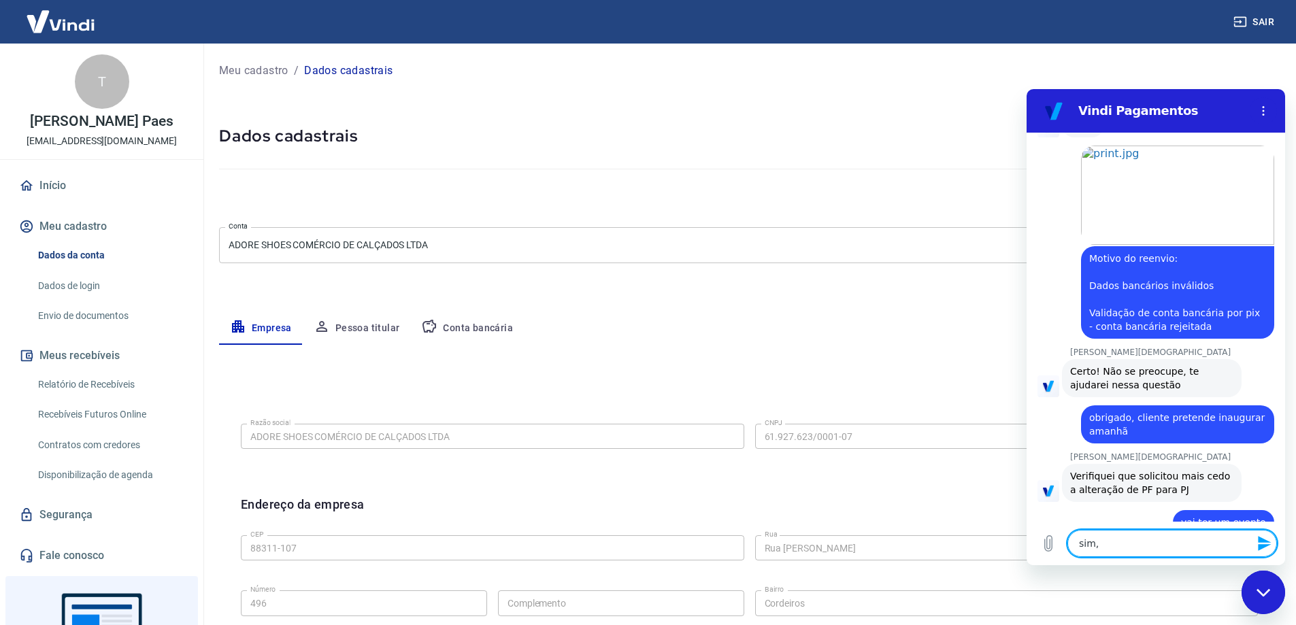
type textarea "x"
type textarea "sim, m"
type textarea "x"
type textarea "sim, [GEOGRAPHIC_DATA]"
type textarea "x"
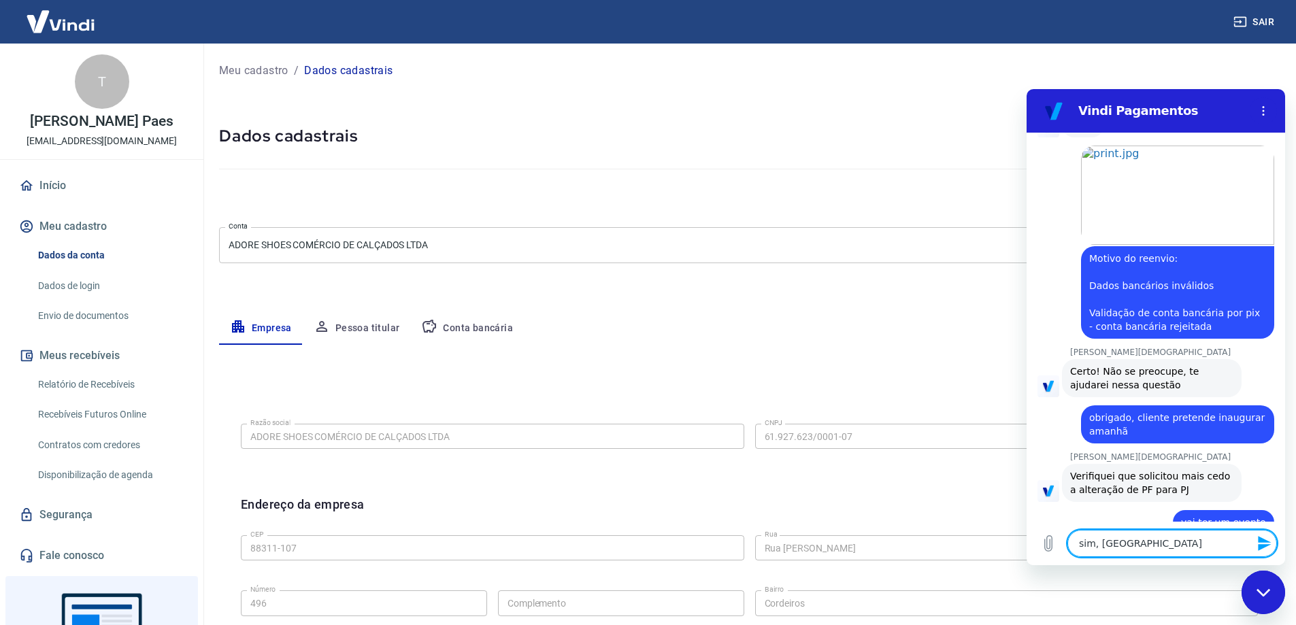
type textarea "sim, mas"
type textarea "x"
type textarea "sim, mas"
type textarea "x"
type textarea "sim, mas a"
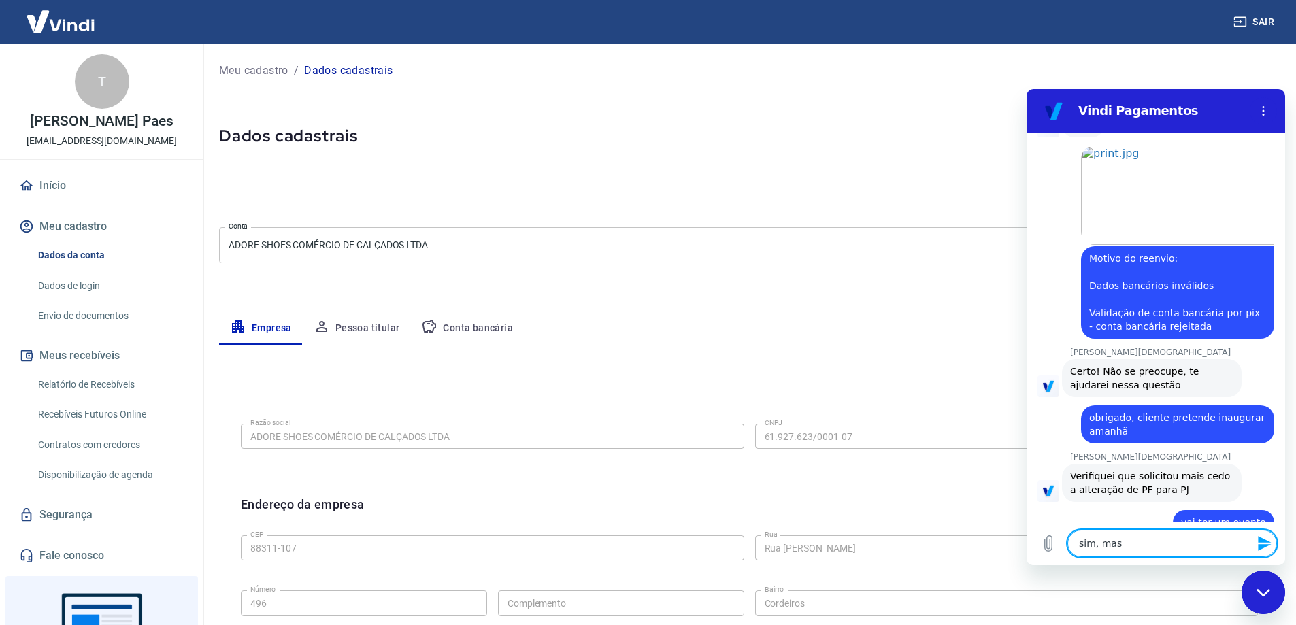
type textarea "x"
type textarea "sim, mas ac"
type textarea "x"
type textarea "sim, mas ace"
type textarea "x"
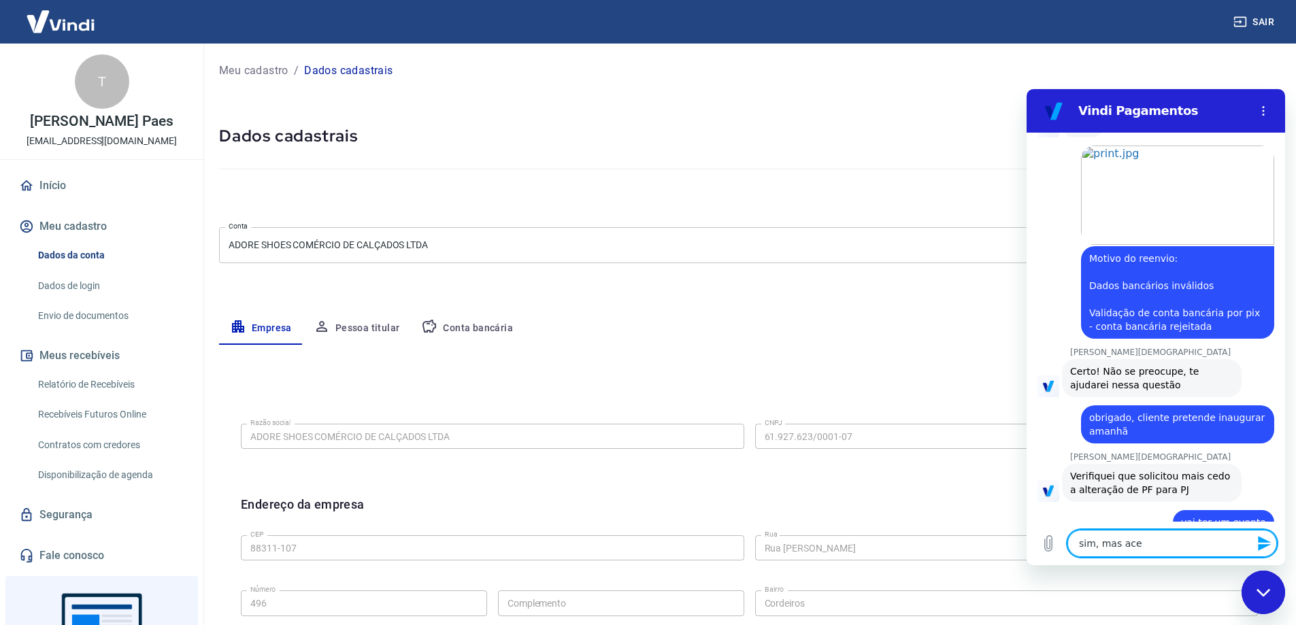
type textarea "sim, mas ac"
type textarea "x"
type textarea "sim, mas ach"
type textarea "x"
type textarea "sim, mas ache"
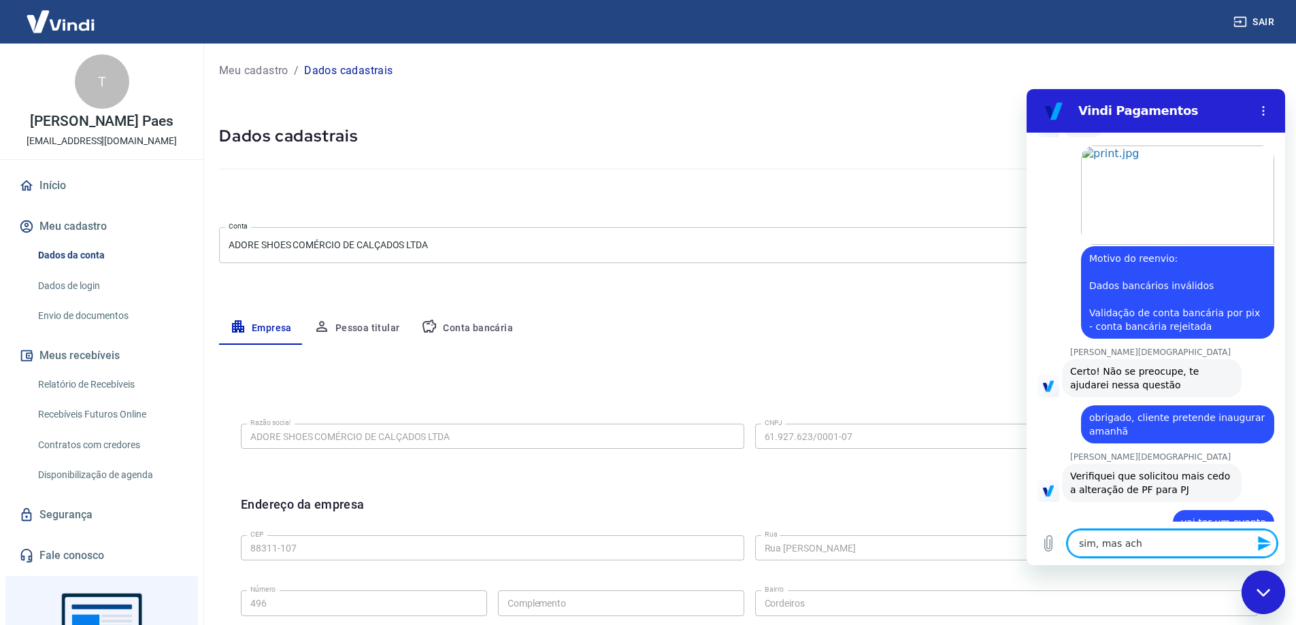
type textarea "x"
type textarea "sim, mas achei"
type textarea "x"
type textarea "sim, mas achei"
type textarea "x"
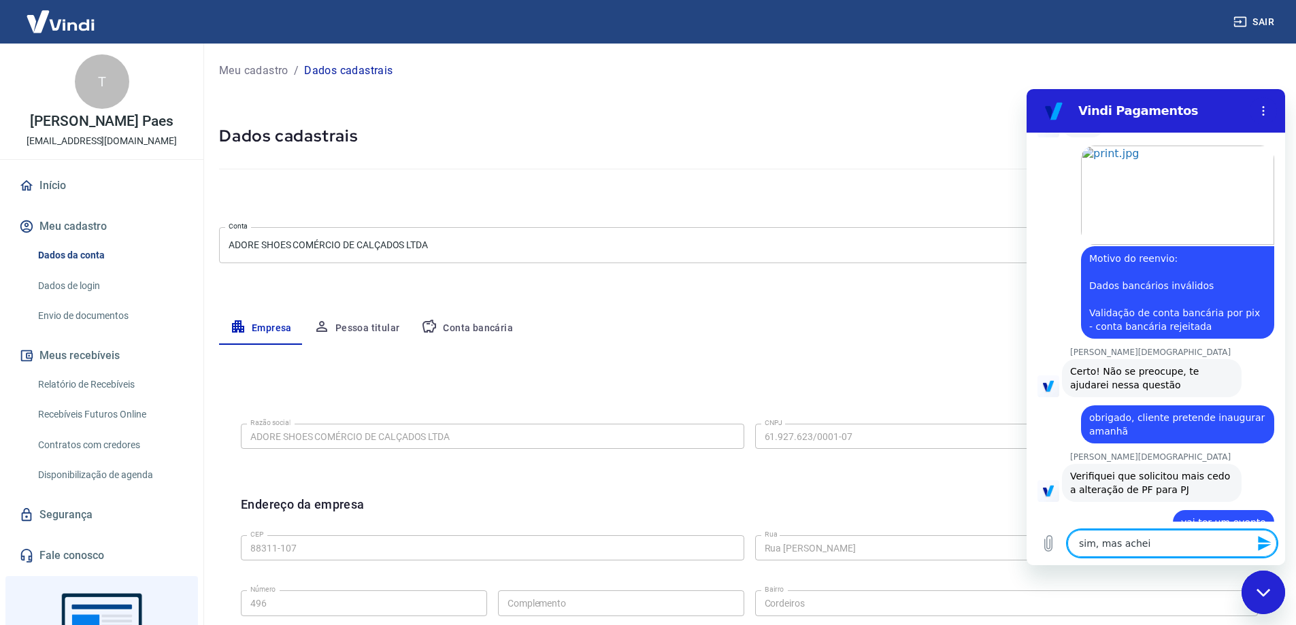
type textarea "sim, mas achei q"
type textarea "x"
type textarea "sim, mas achei qu"
type textarea "x"
type textarea "sim, mas achei que"
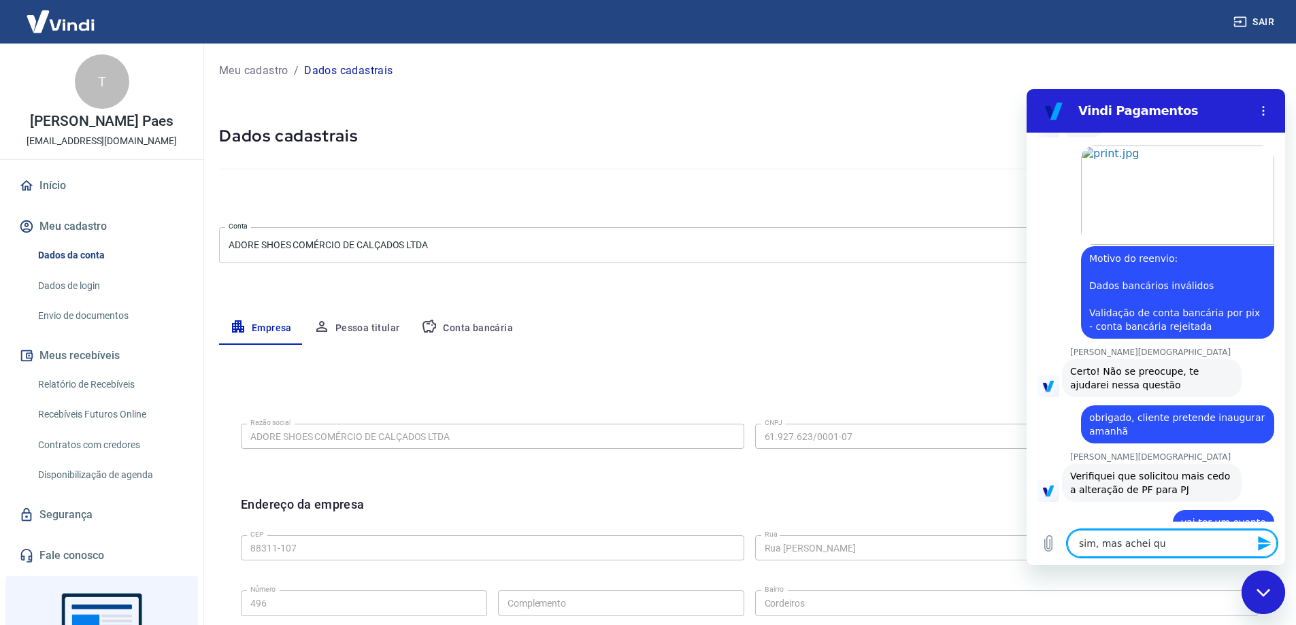
type textarea "x"
type textarea "sim, mas achei que"
type textarea "x"
type textarea "sim, mas achei que f"
type textarea "x"
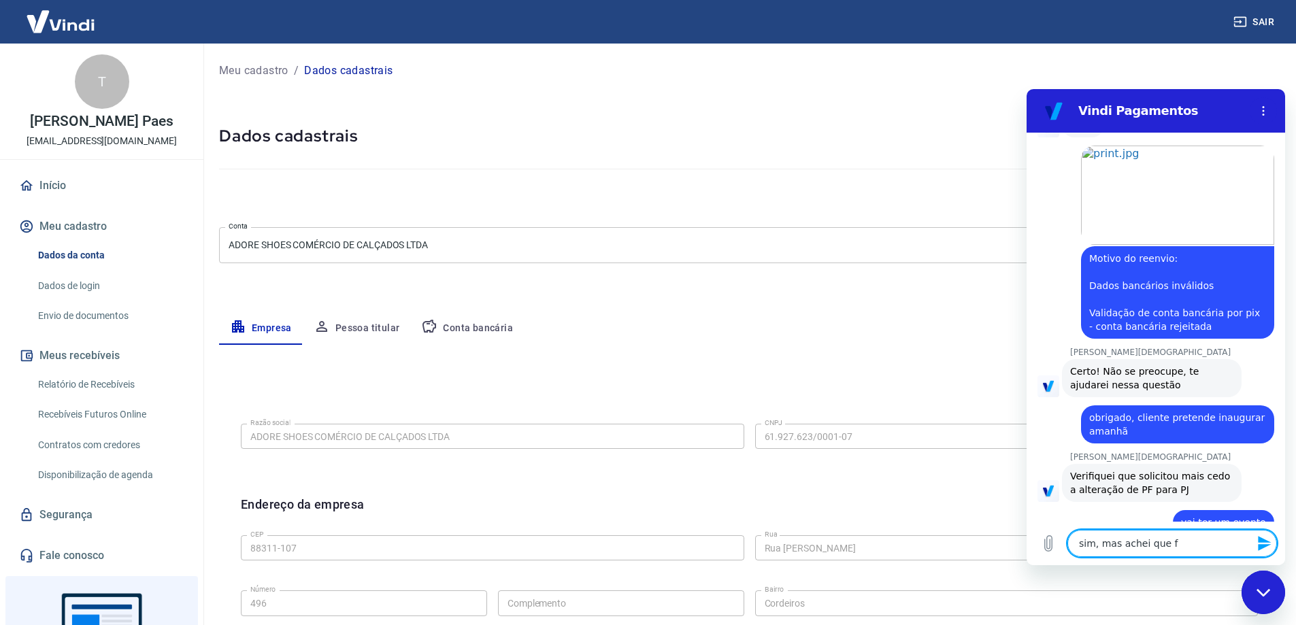
type textarea "sim, mas achei que fo"
type textarea "x"
type textarea "sim, mas achei que fos"
type textarea "x"
type textarea "sim, mas achei que foss"
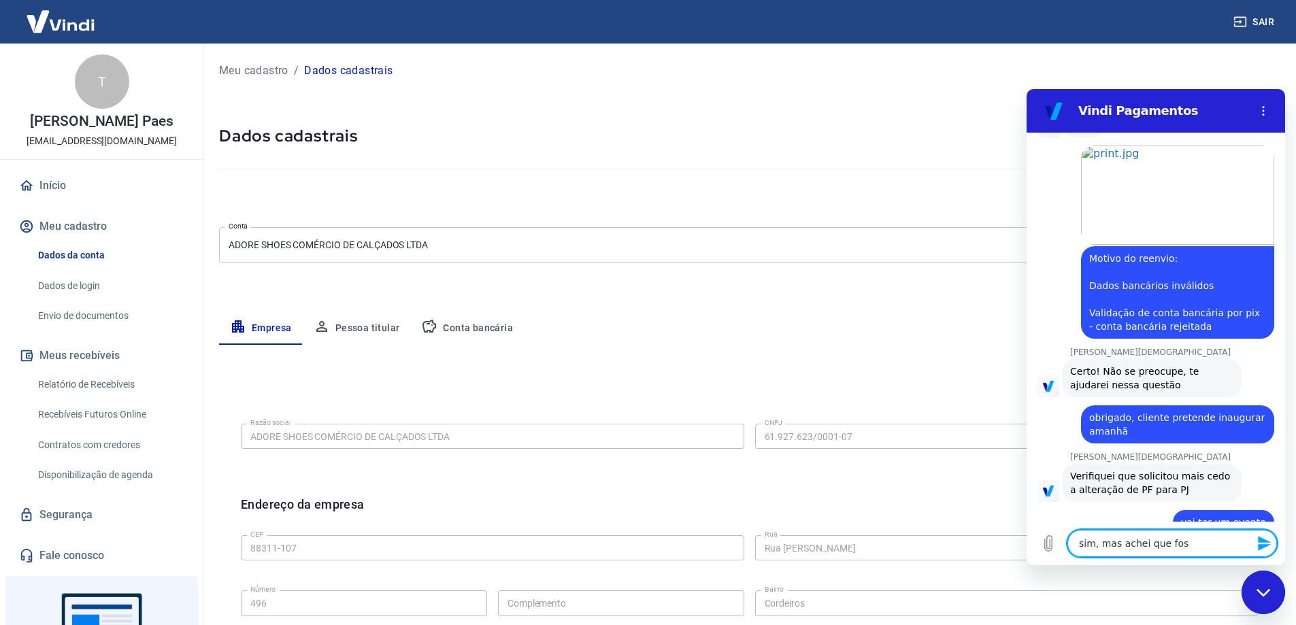
type textarea "x"
type textarea "sim, mas achei que fosse"
type textarea "x"
type textarea "sim, mas achei que fosse"
type textarea "x"
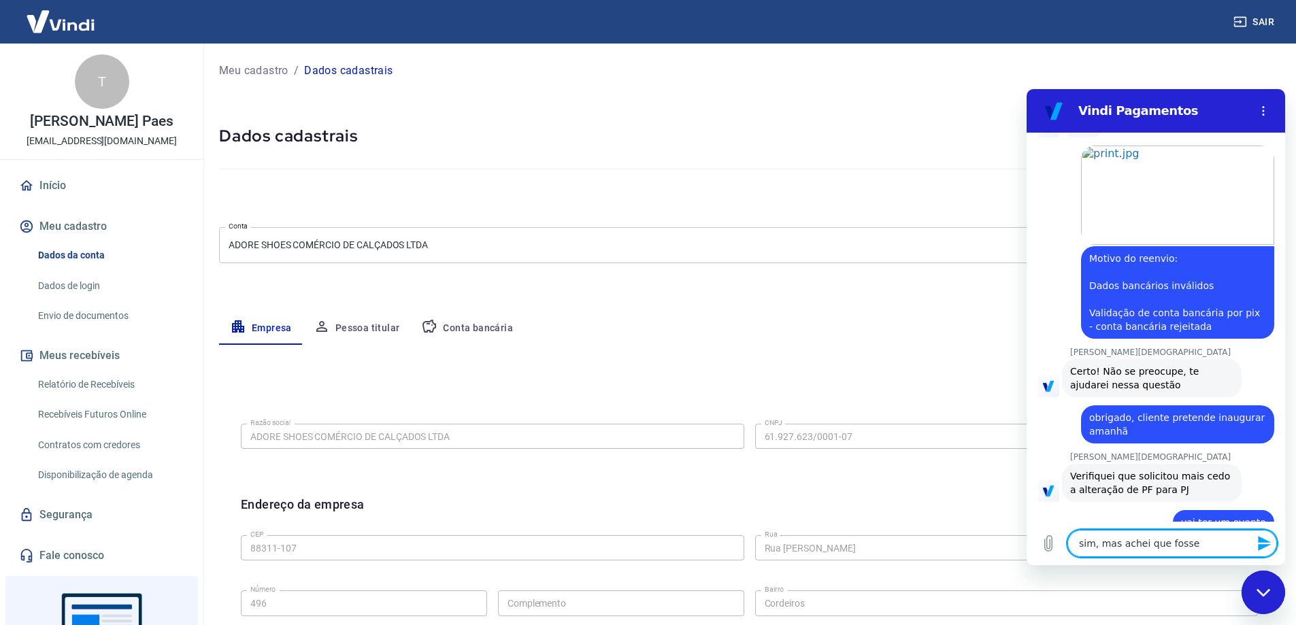
type textarea "sim, mas achei que fosse a"
type textarea "x"
type textarea "sim, mas achei que fosse al"
type textarea "x"
type textarea "sim, mas achei que fosse alg"
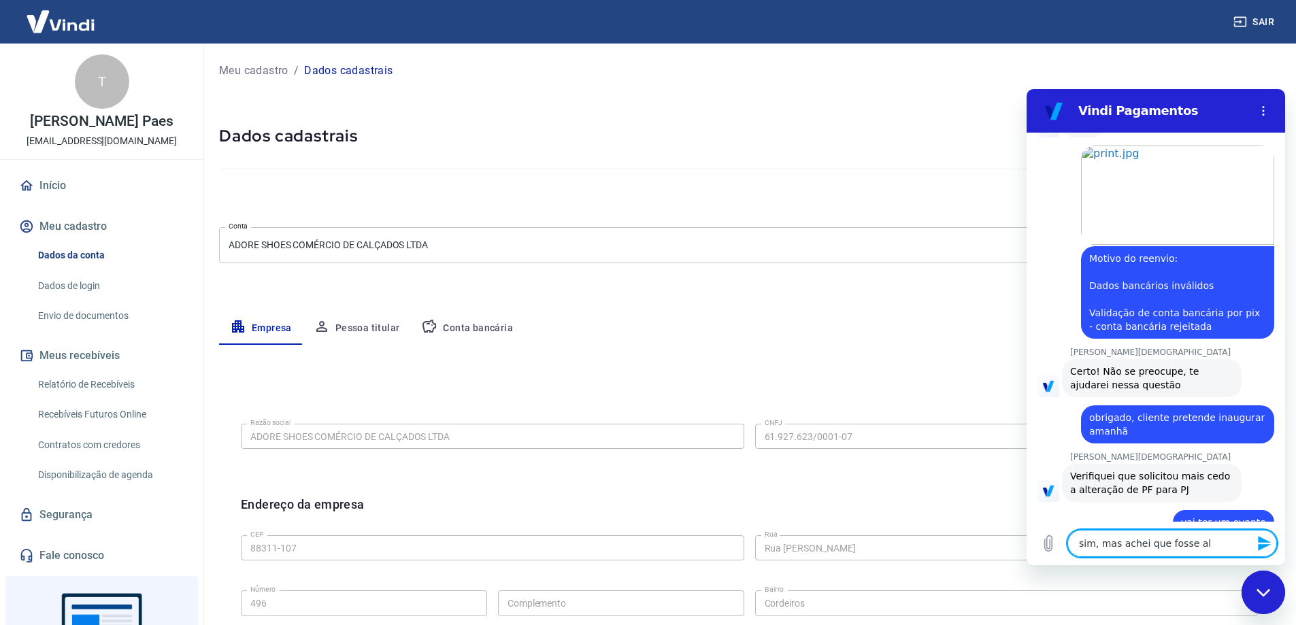
type textarea "x"
type textarea "sim, mas achei que fosse algo"
type textarea "x"
type textarea "sim, mas achei que fosse algo"
type textarea "x"
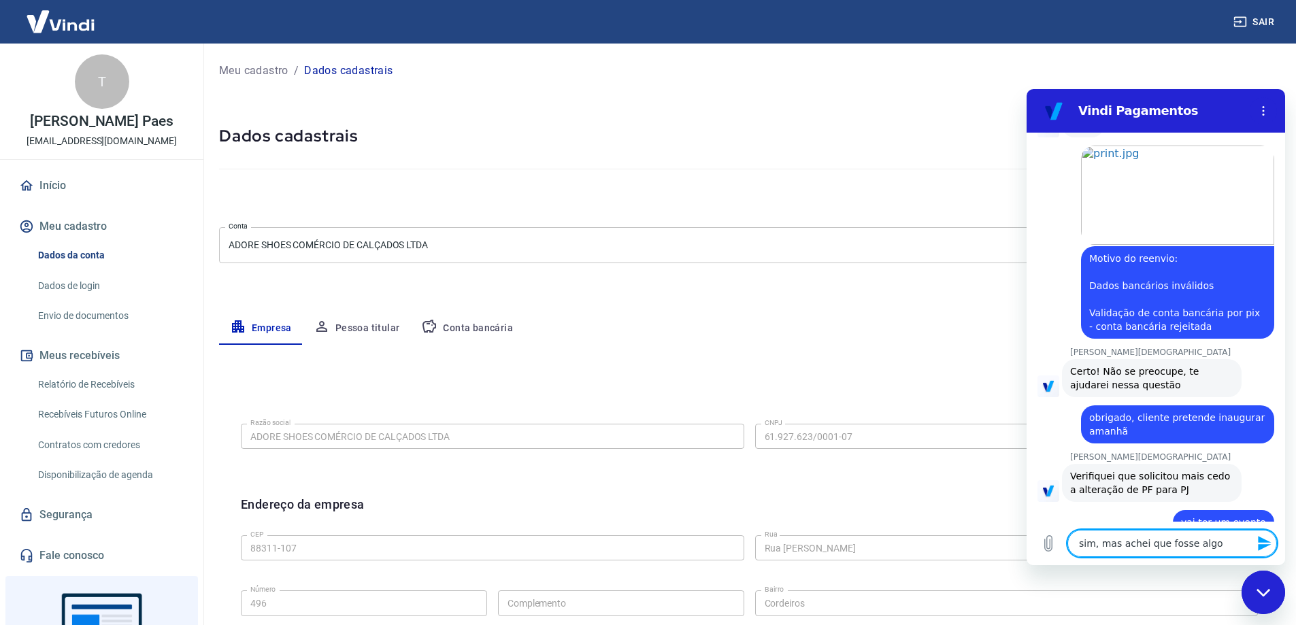
type textarea "sim, mas achei que fosse algo r"
type textarea "x"
type textarea "sim, mas achei que fosse algo rá"
type textarea "x"
type textarea "sim, mas achei que fosse algo ráp"
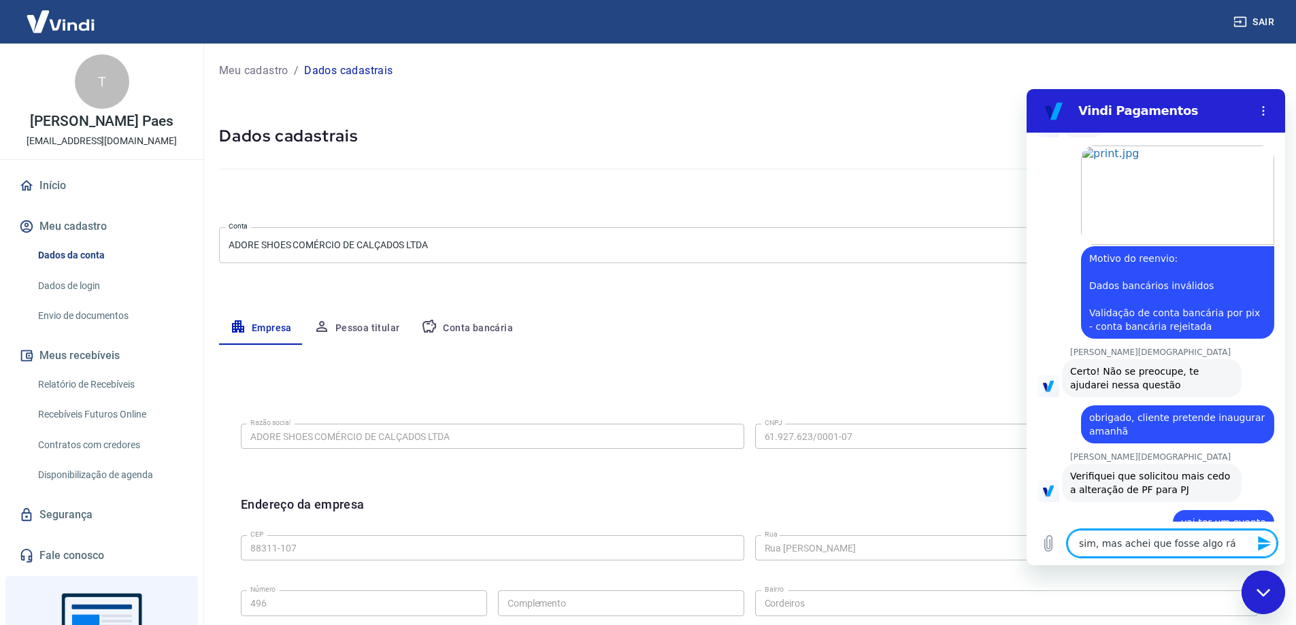
type textarea "x"
type textarea "sim, mas achei que fosse algo rápi"
type textarea "x"
type textarea "sim, mas achei que fosse algo rápid"
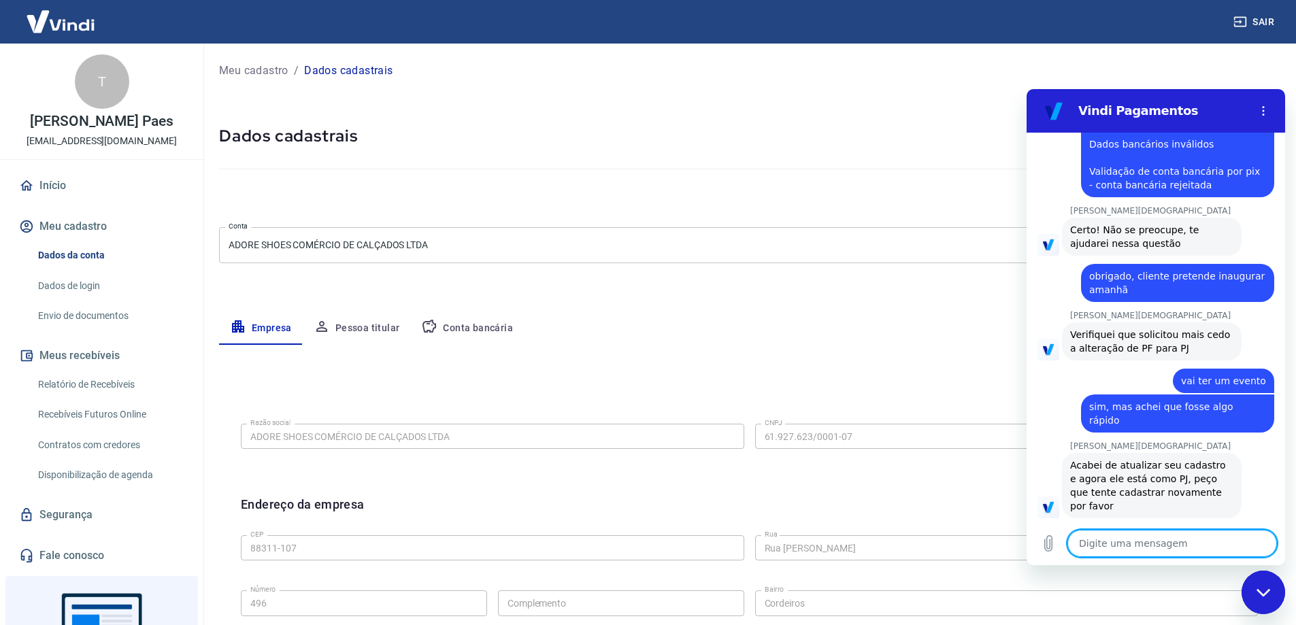
scroll to position [2550, 0]
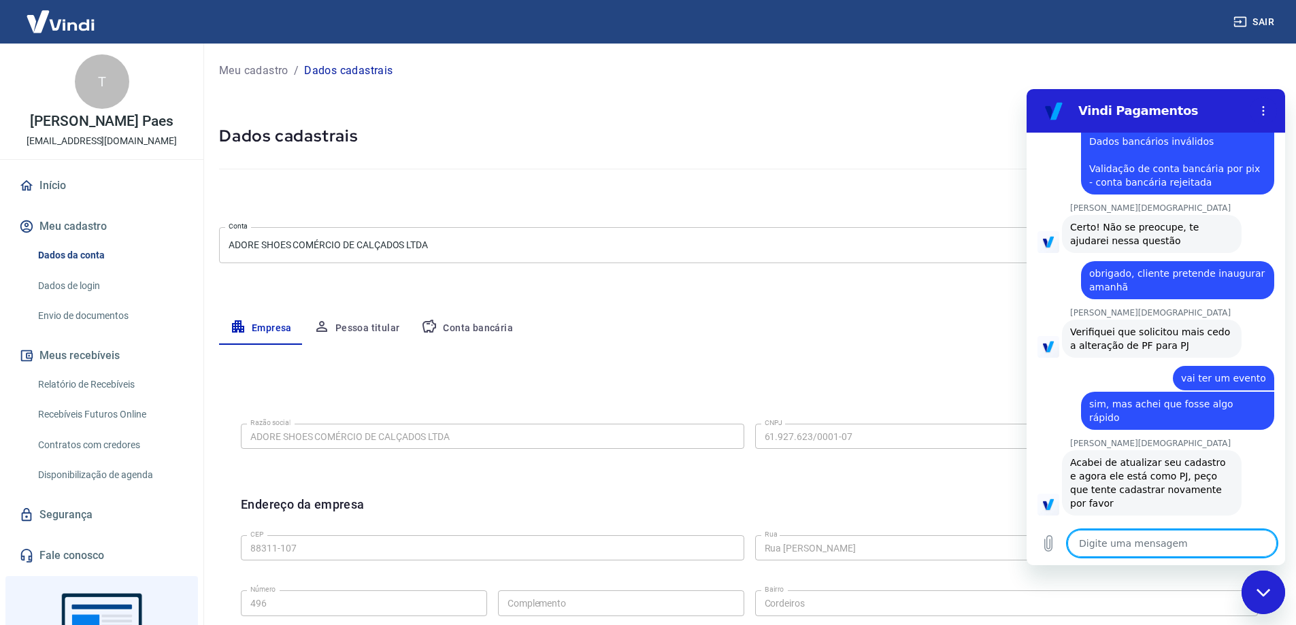
click at [1268, 603] on div "Fechar janela de mensagens" at bounding box center [1263, 592] width 41 height 41
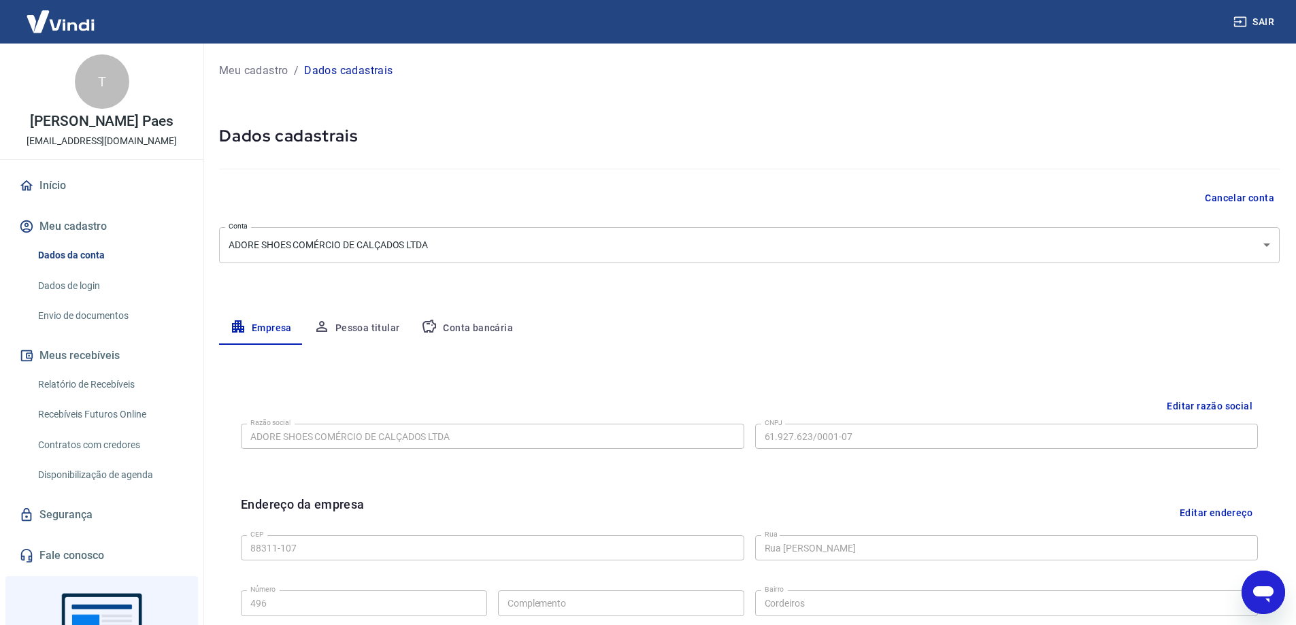
click at [687, 301] on div "Meu cadastro / Dados cadastrais Dados cadastrais Cancelar conta Conta ADORE SHO…" at bounding box center [749, 483] width 1093 height 879
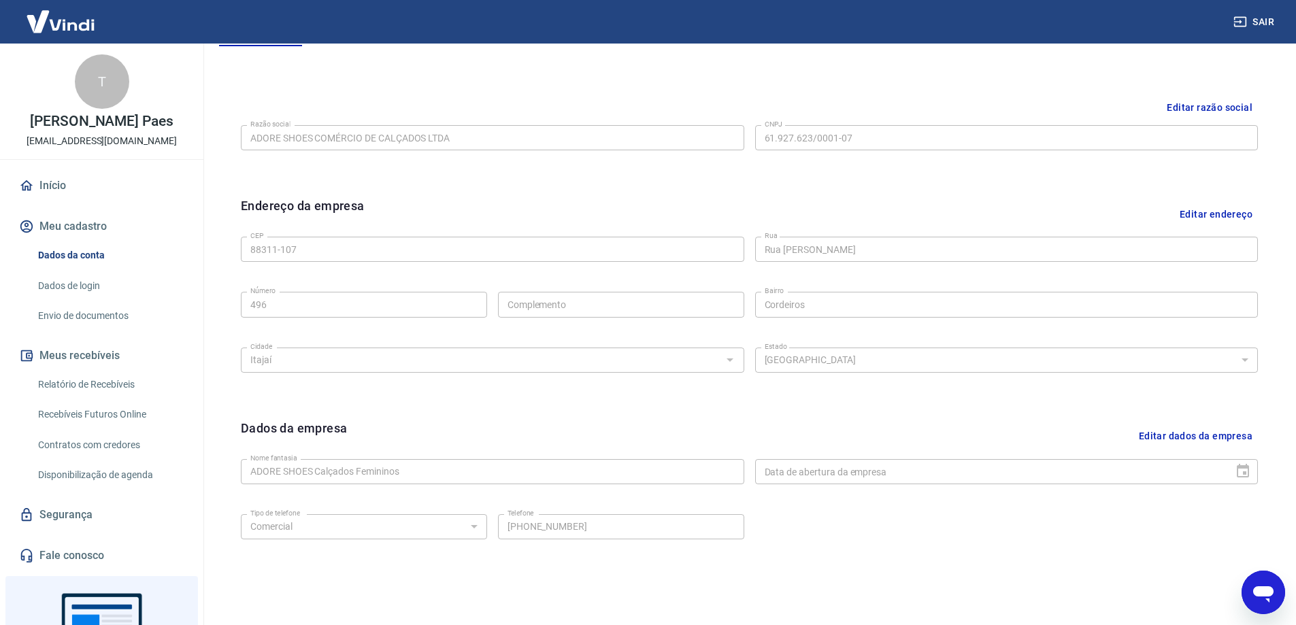
scroll to position [220, 0]
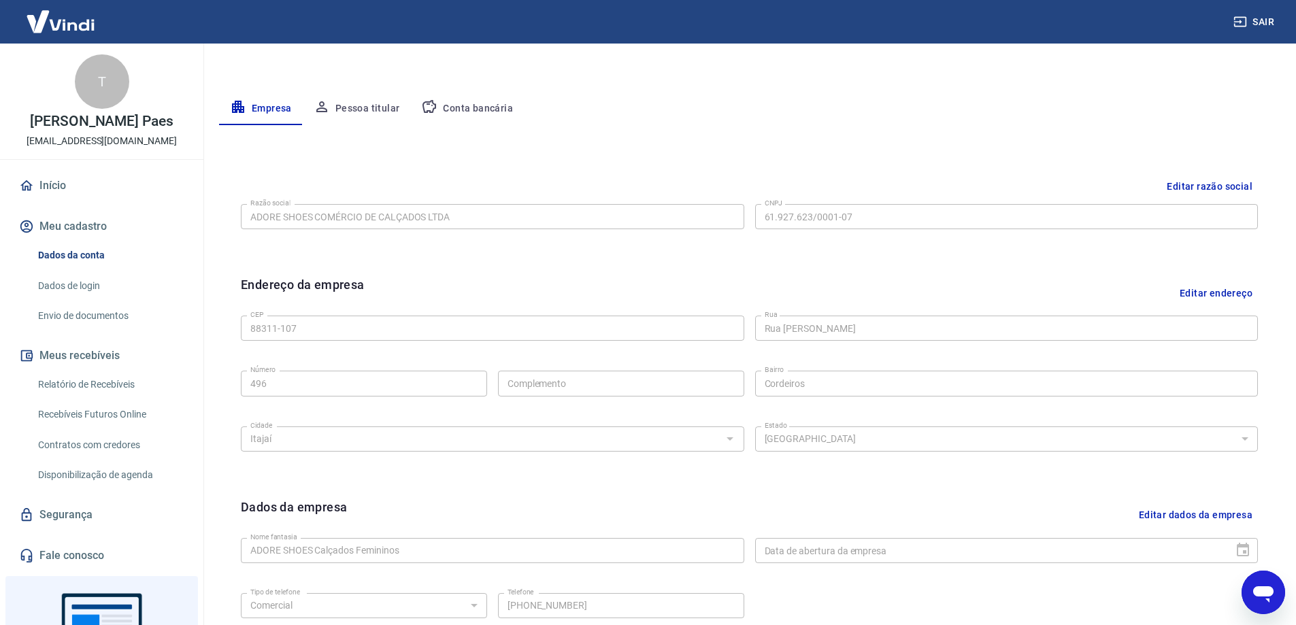
click at [668, 159] on div "Editar razão social Razão social ADORE SHOES COMÉRCIO DE CALÇADOS LTDA Razão so…" at bounding box center [749, 419] width 1061 height 534
click at [494, 108] on button "Conta bancária" at bounding box center [467, 109] width 114 height 33
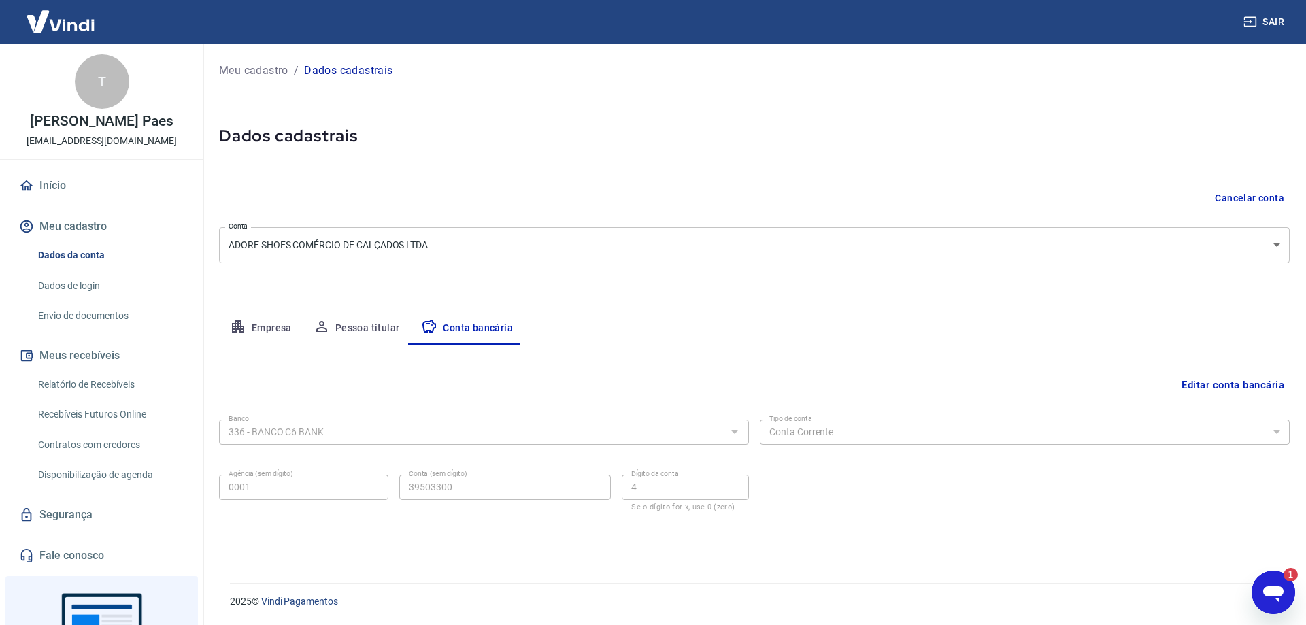
click at [1283, 598] on icon "Abrir janela de mensagens, 1 mensagem não lida" at bounding box center [1274, 592] width 24 height 24
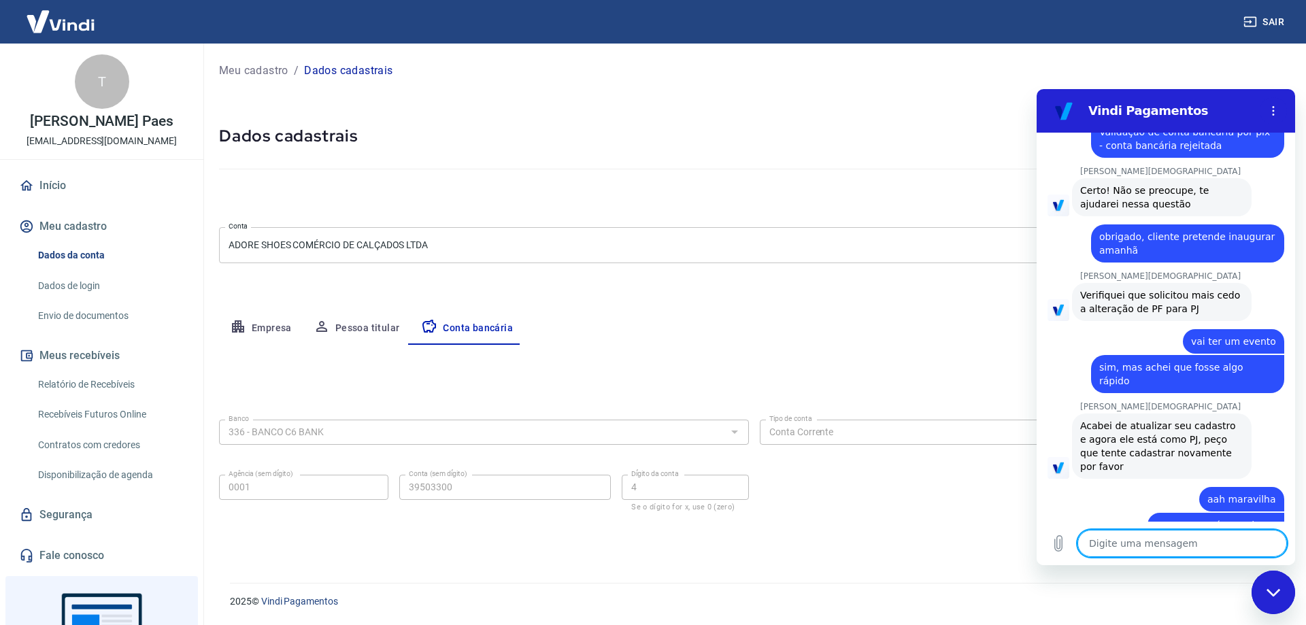
scroll to position [2616, 0]
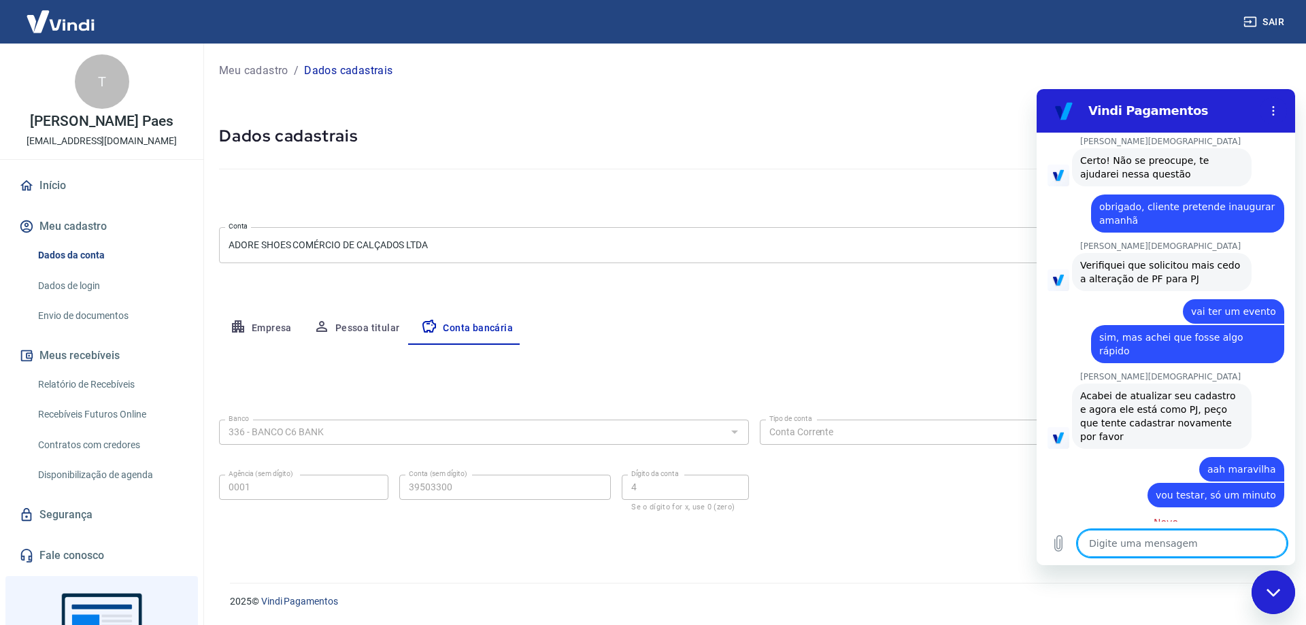
click at [1121, 547] on textarea at bounding box center [1183, 543] width 210 height 27
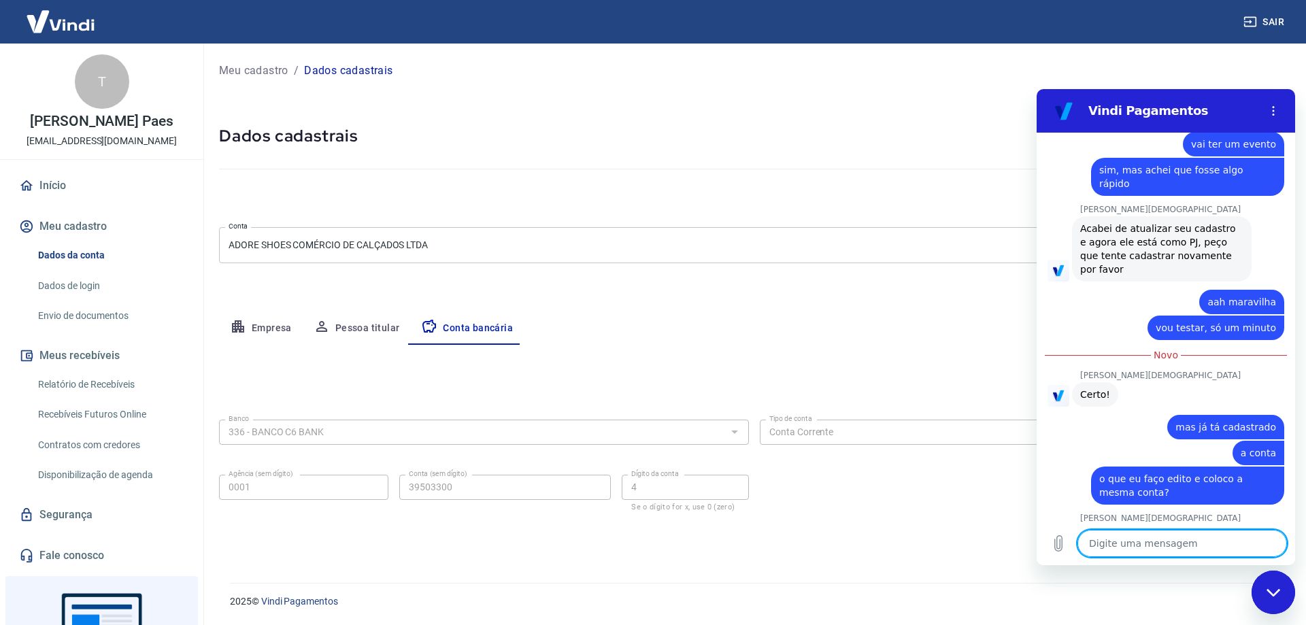
scroll to position [2786, 0]
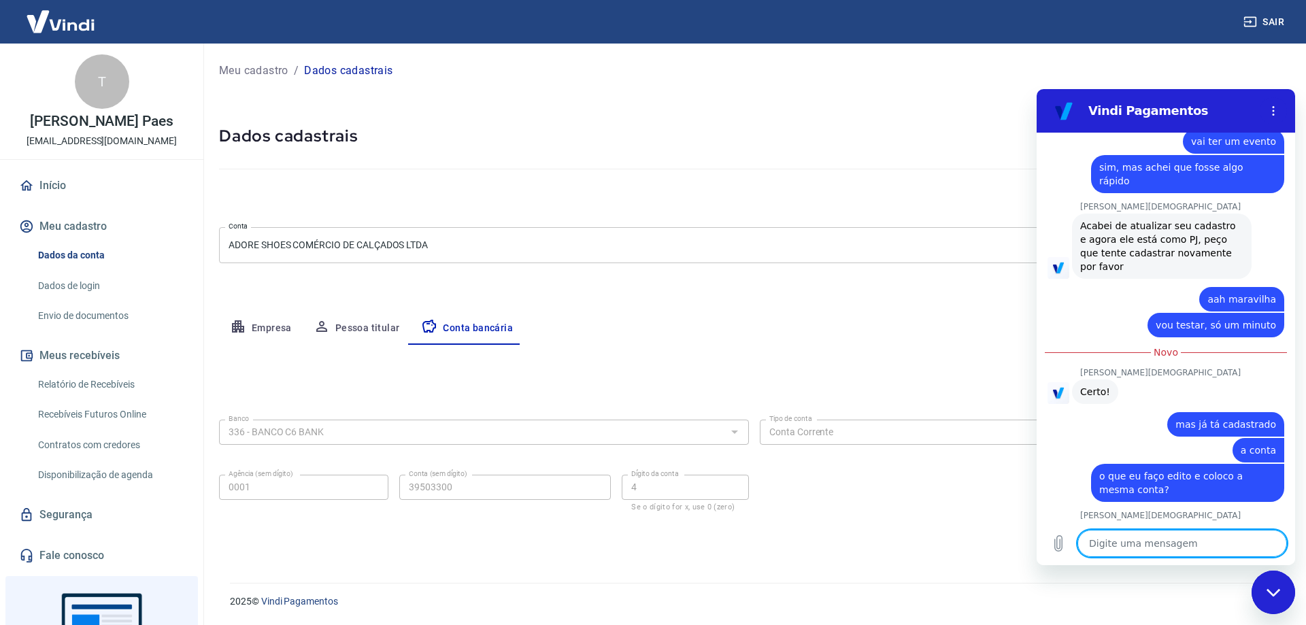
click at [1177, 531] on textarea at bounding box center [1183, 543] width 210 height 27
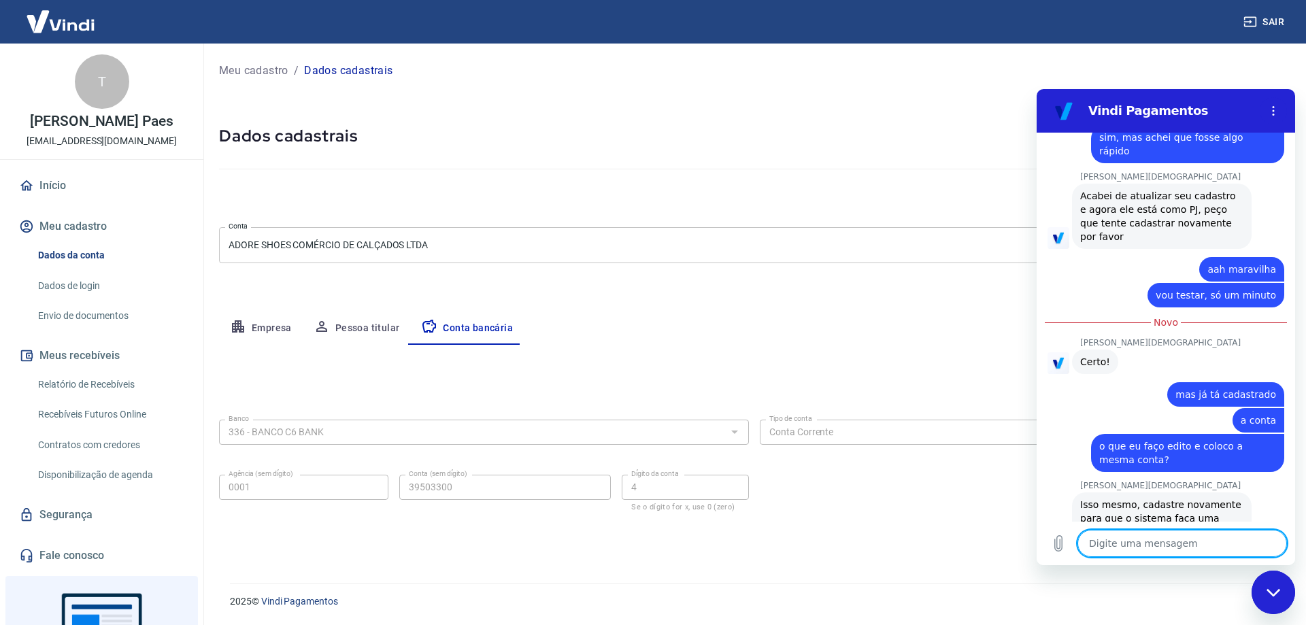
scroll to position [2819, 0]
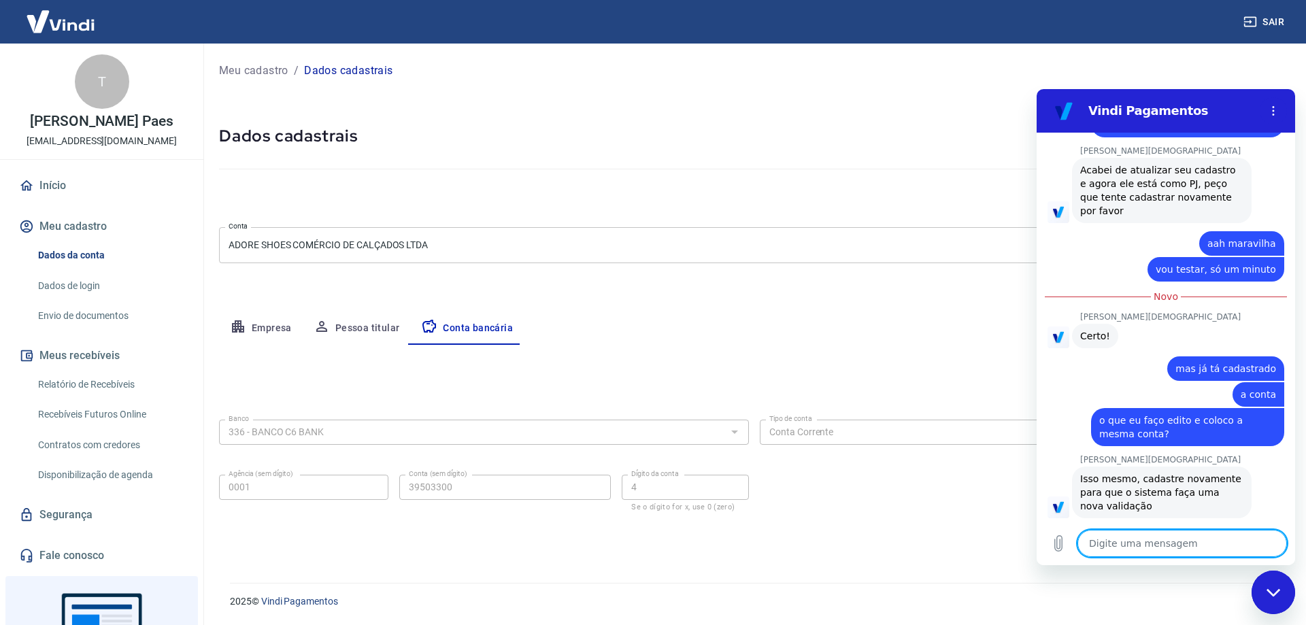
click at [1279, 593] on icon "Fechar janela de mensagens" at bounding box center [1274, 593] width 14 height 9
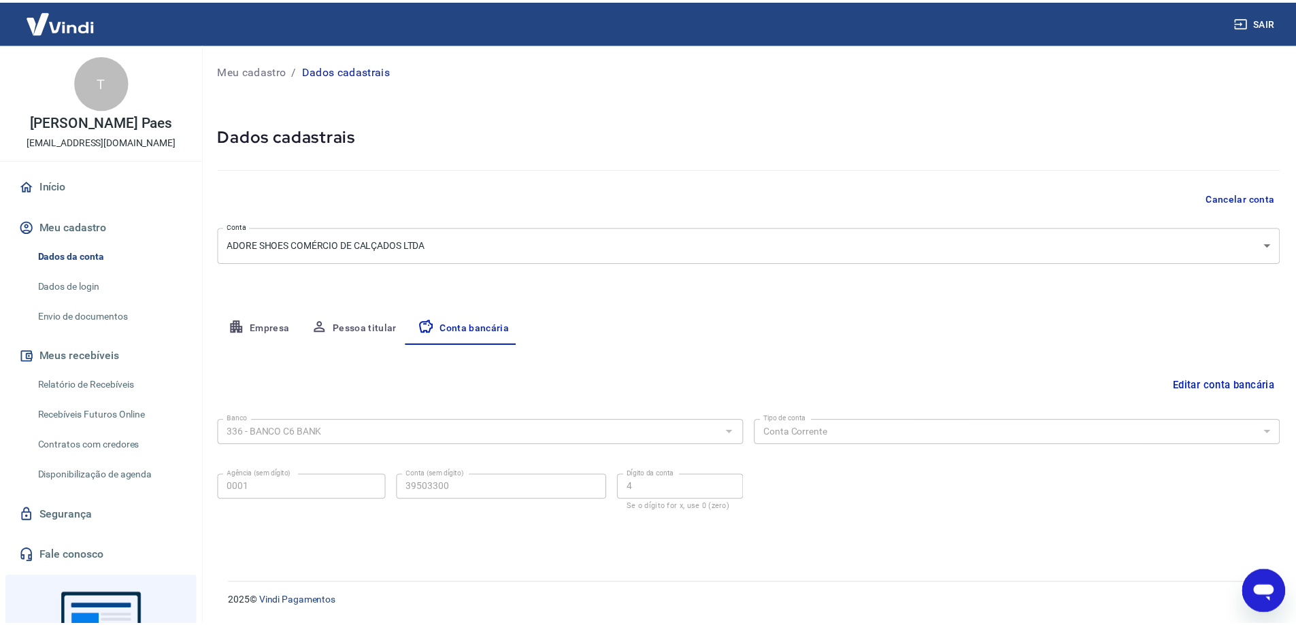
scroll to position [2843, 0]
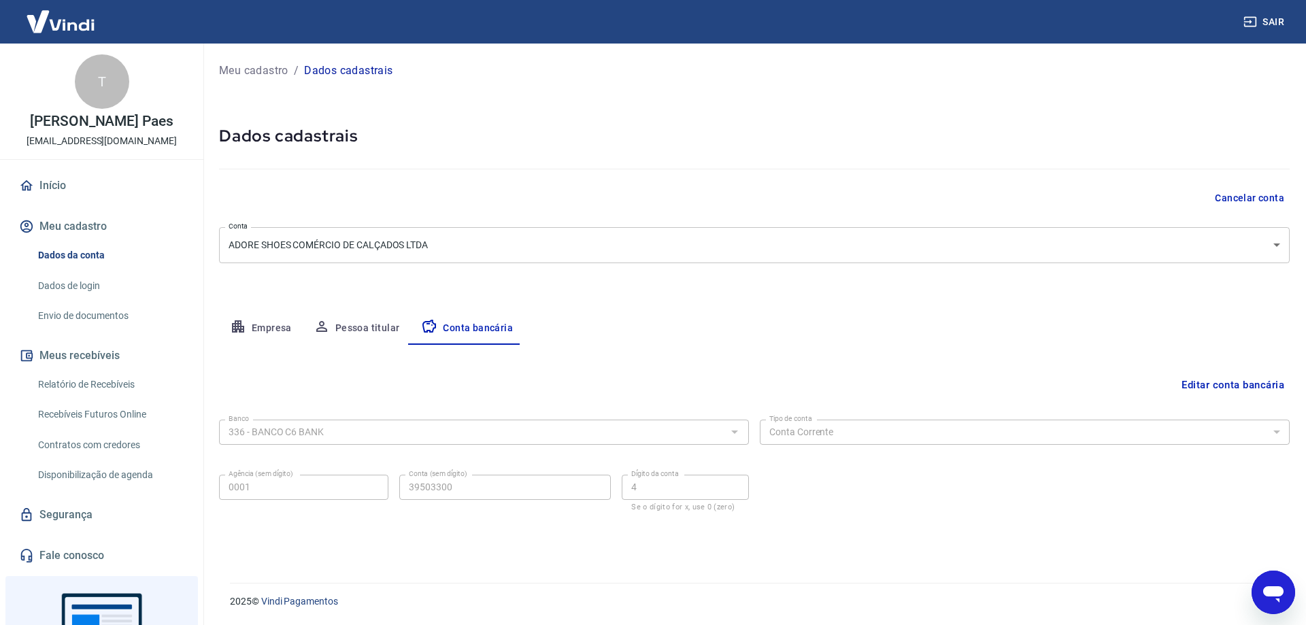
click at [1217, 386] on button "Editar conta bancária" at bounding box center [1233, 385] width 114 height 26
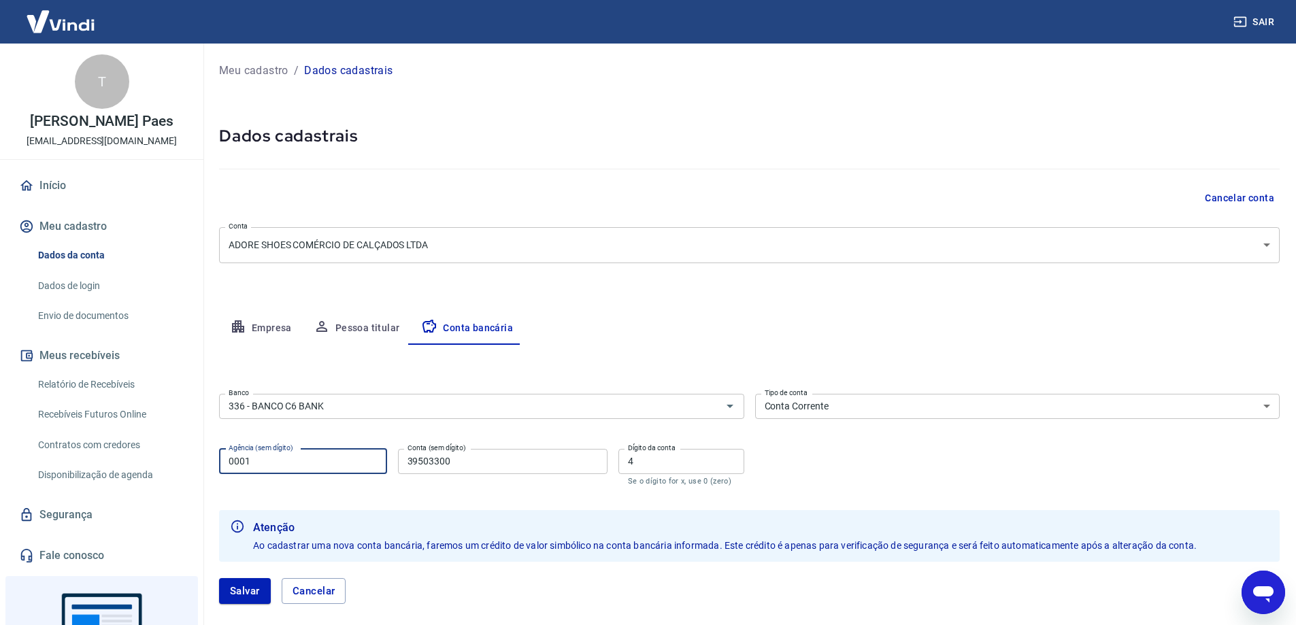
drag, startPoint x: 285, startPoint y: 461, endPoint x: 158, endPoint y: 465, distance: 127.3
click at [159, 465] on div "Sair T [PERSON_NAME] Paes [EMAIL_ADDRESS][DOMAIN_NAME] Início Meu cadastro Dado…" at bounding box center [648, 312] width 1296 height 625
paste input "0001"
drag, startPoint x: 465, startPoint y: 460, endPoint x: 325, endPoint y: 460, distance: 140.8
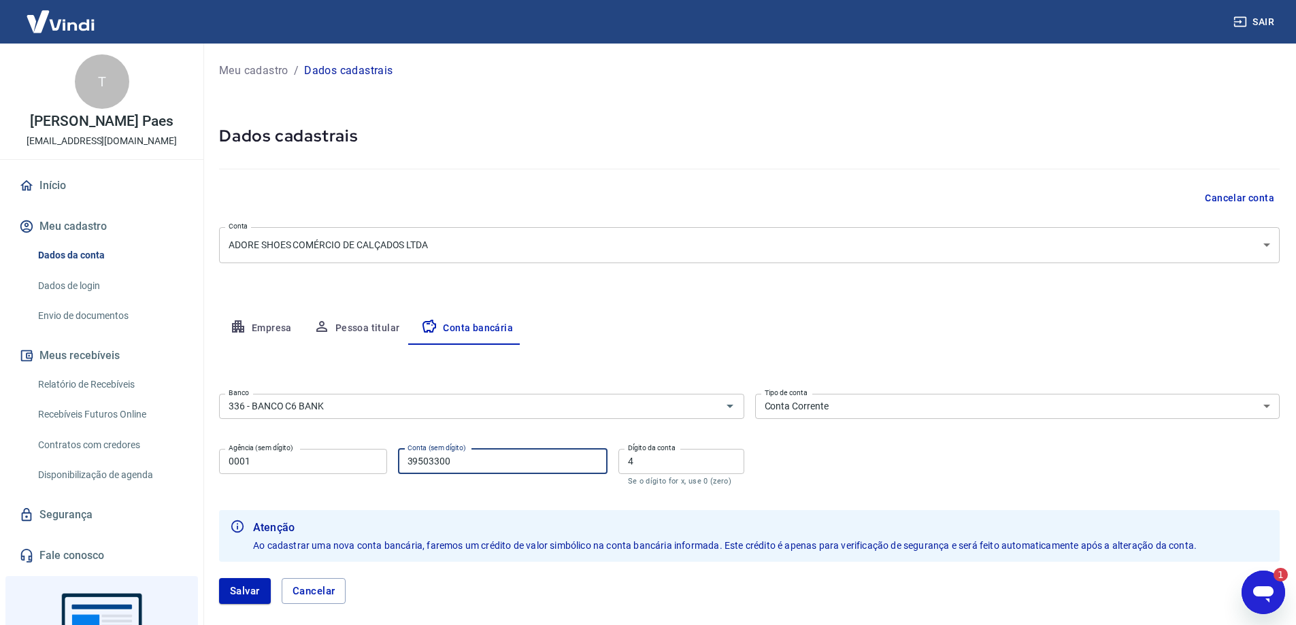
click at [325, 460] on div "Agência (sem dígito) 0001 Agência (sem dígito) Conta (sem dígito) 39503300 Cont…" at bounding box center [481, 466] width 525 height 45
paste input "39503300"
drag, startPoint x: 631, startPoint y: 465, endPoint x: 561, endPoint y: 465, distance: 70.1
click at [561, 465] on div "Agência (sem dígito) 0001 Agência (sem dígito) Conta (sem dígito) 39503300 Cont…" at bounding box center [481, 466] width 525 height 45
paste input "4"
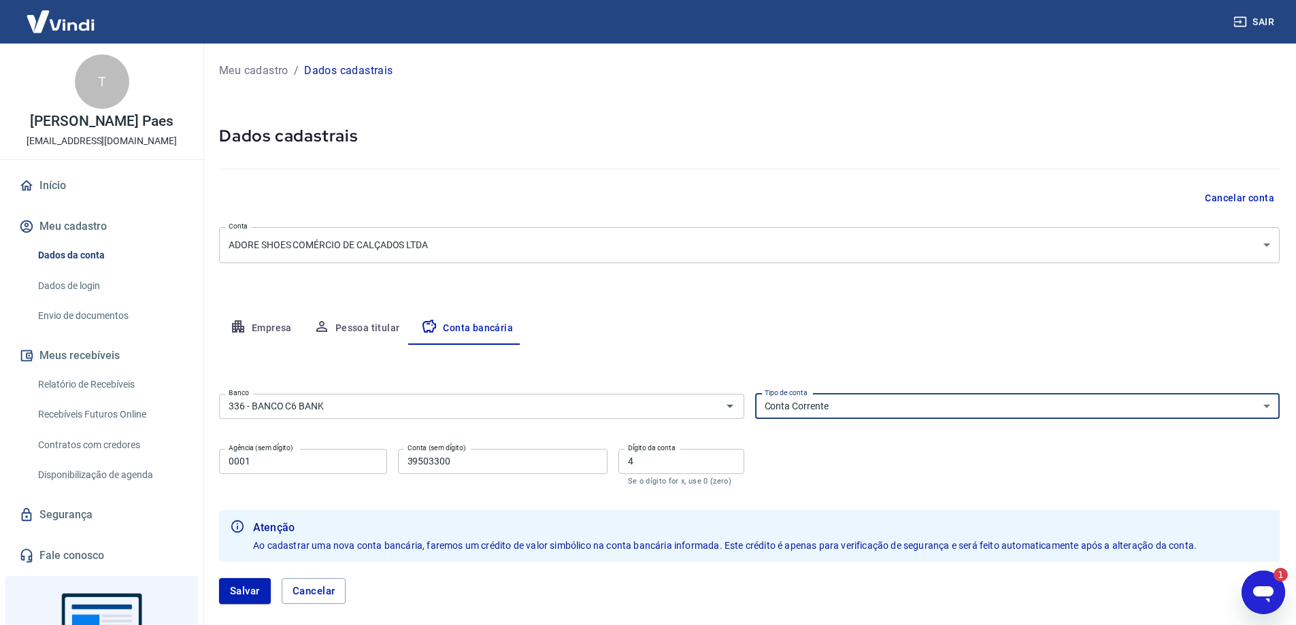
click at [849, 408] on select "Conta Corrente Conta Poupança" at bounding box center [1017, 406] width 525 height 25
click at [755, 394] on select "Conta Corrente Conta Poupança" at bounding box center [1017, 406] width 525 height 25
click at [823, 408] on select "Conta Corrente Conta Poupança" at bounding box center [1017, 406] width 525 height 25
click at [755, 394] on select "Conta Corrente Conta Poupança" at bounding box center [1017, 406] width 525 height 25
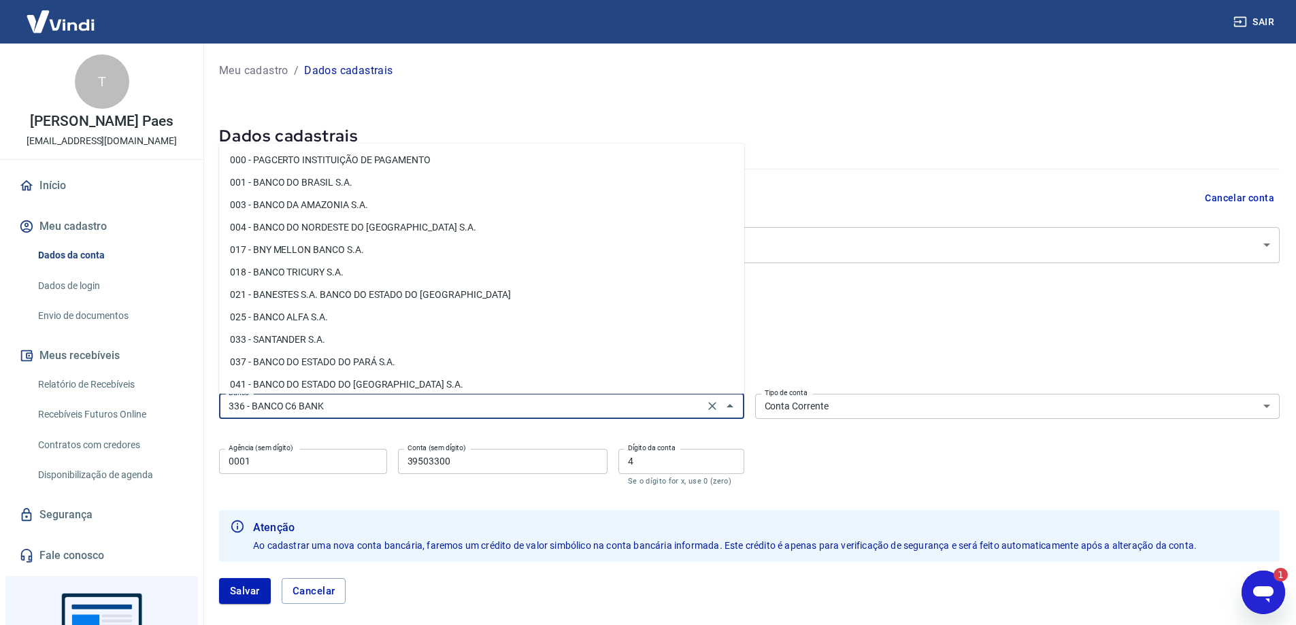
click at [393, 408] on input "336 - BANCO C6 BANK" at bounding box center [461, 406] width 477 height 17
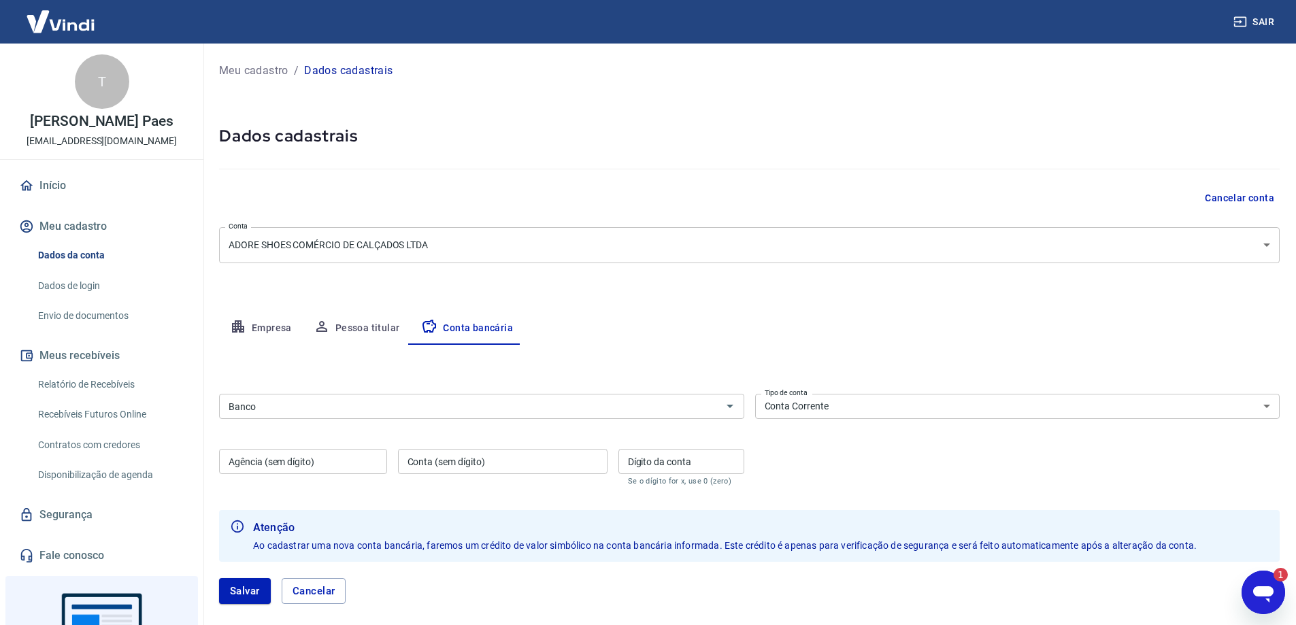
scroll to position [70, 0]
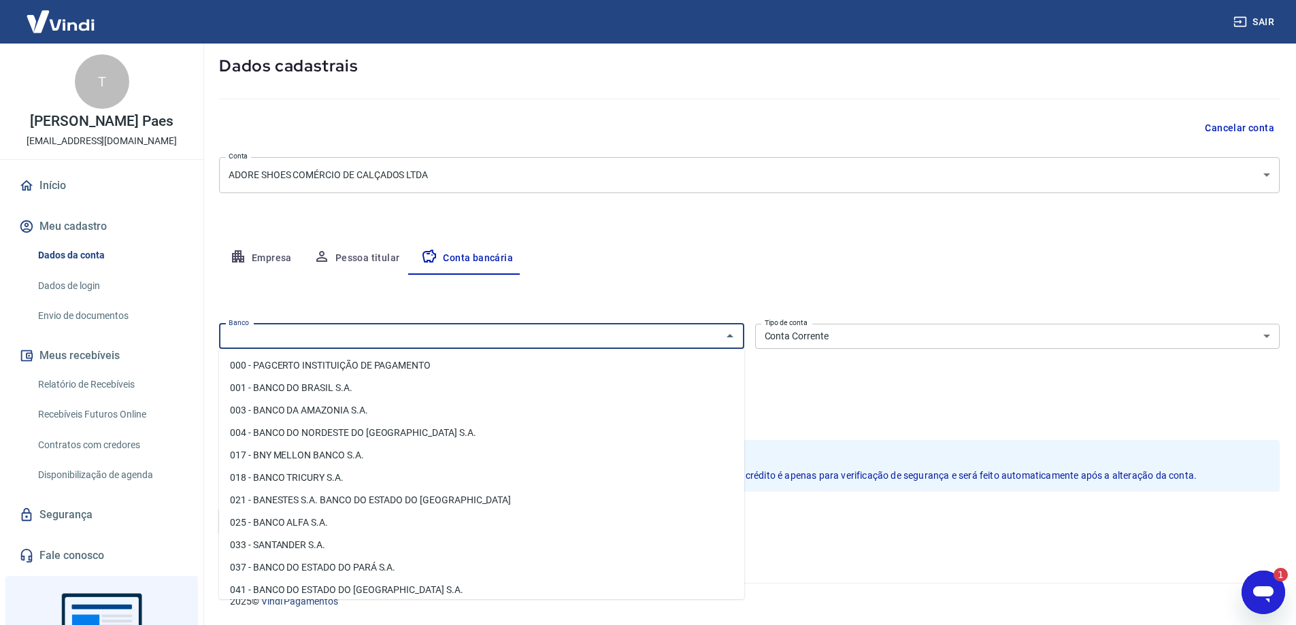
click at [404, 344] on input "Banco" at bounding box center [470, 336] width 495 height 17
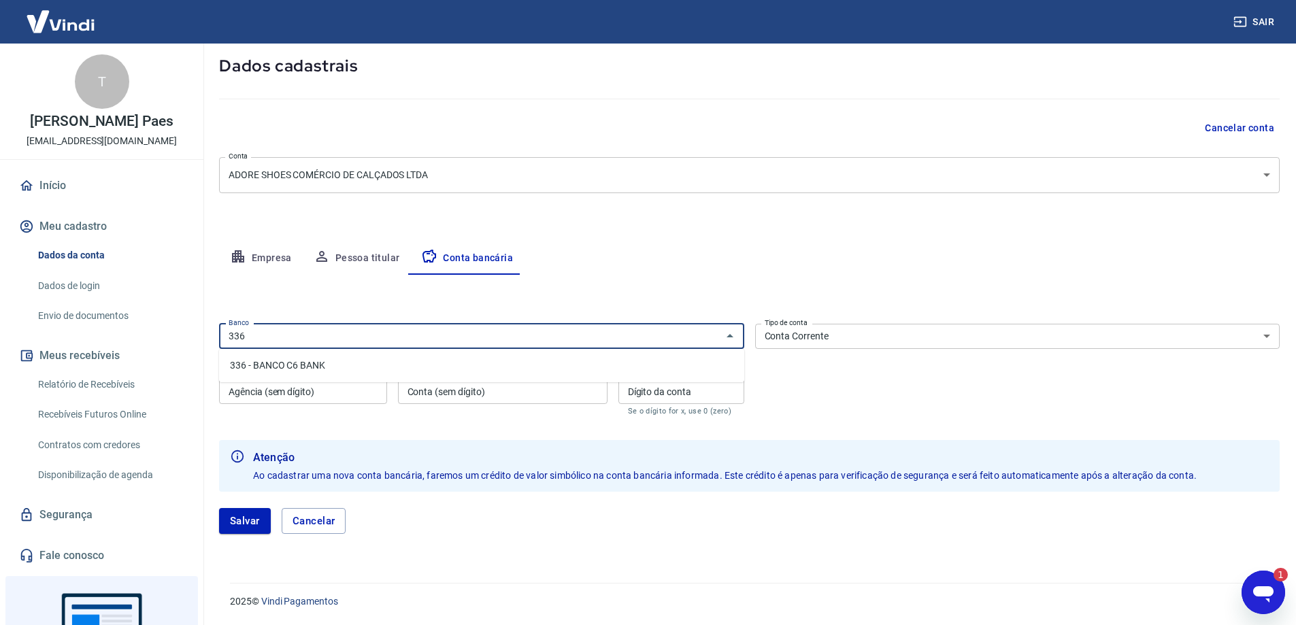
click at [300, 357] on li "336 - BANCO C6 BANK" at bounding box center [481, 366] width 525 height 22
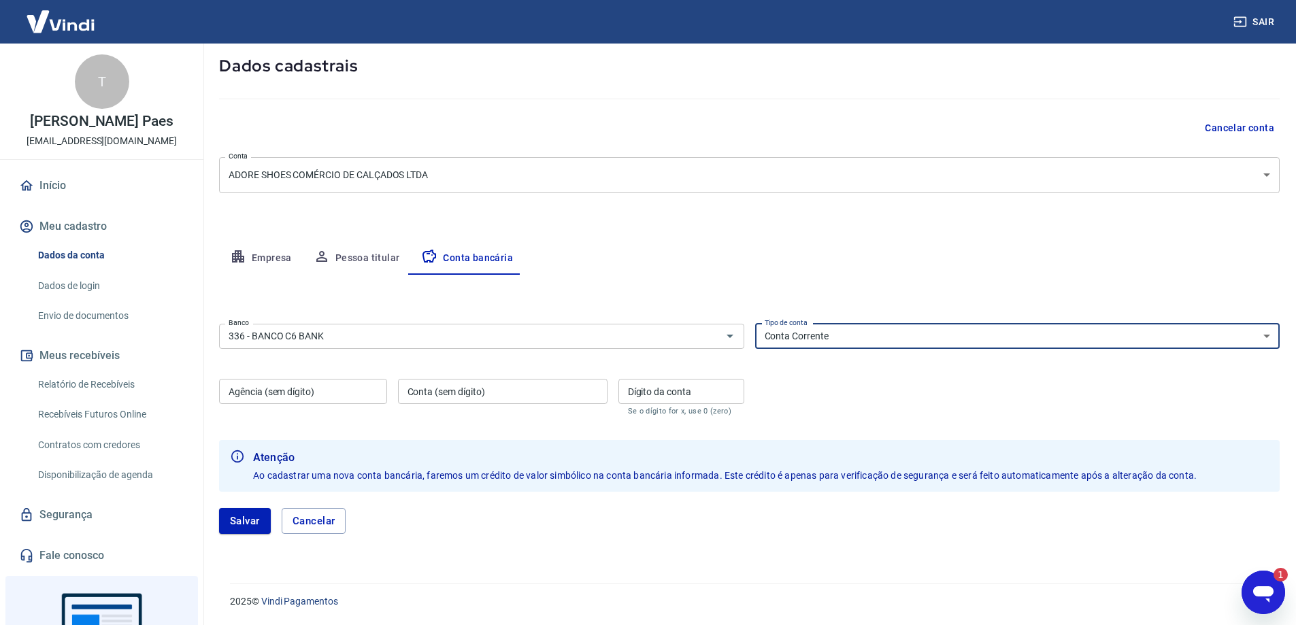
click at [903, 340] on select "Conta Corrente Conta Poupança" at bounding box center [1017, 336] width 525 height 25
click at [755, 324] on select "Conta Corrente Conta Poupança" at bounding box center [1017, 336] width 525 height 25
click at [357, 393] on input "Agência (sem dígito)" at bounding box center [303, 391] width 168 height 25
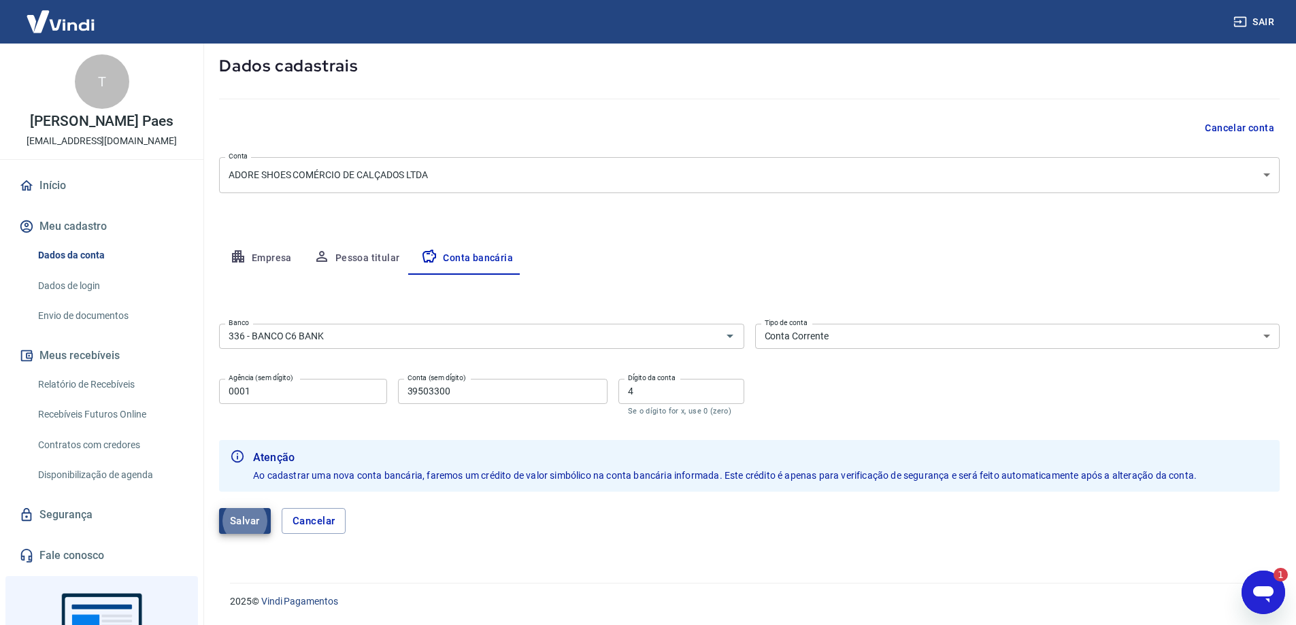
click at [247, 515] on button "Salvar" at bounding box center [245, 521] width 52 height 26
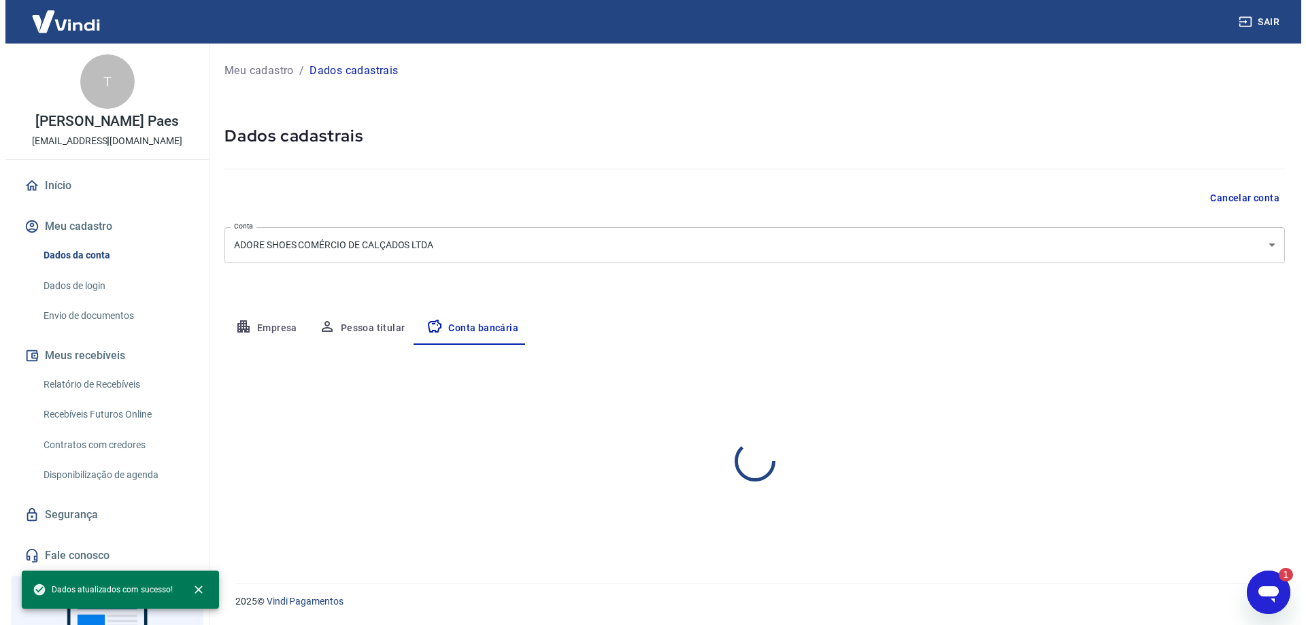
scroll to position [0, 0]
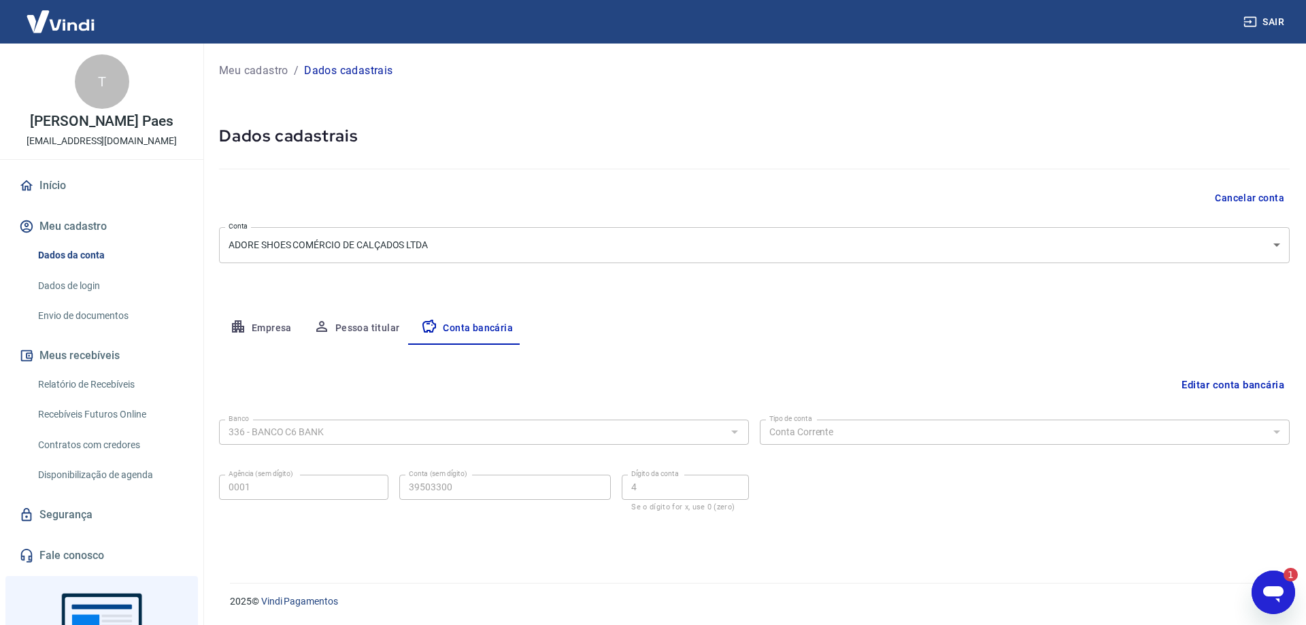
click at [1274, 587] on icon "Abrir janela de mensagens, 1 mensagem não lida" at bounding box center [1274, 595] width 20 height 16
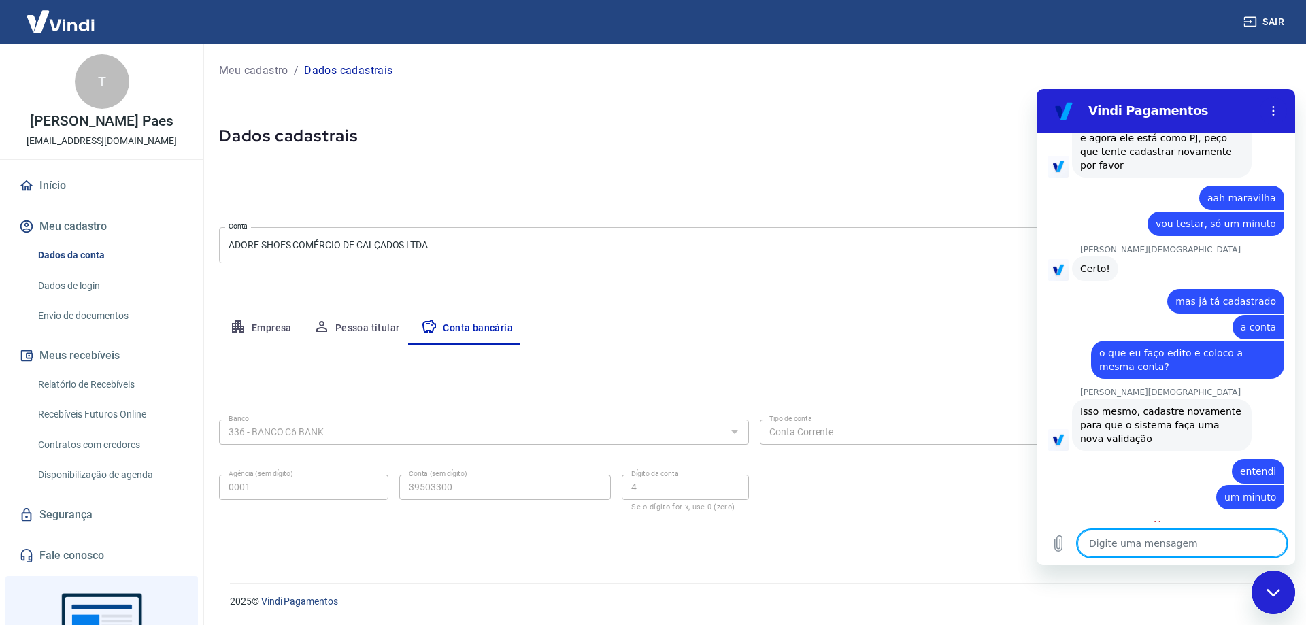
scroll to position [2890, 0]
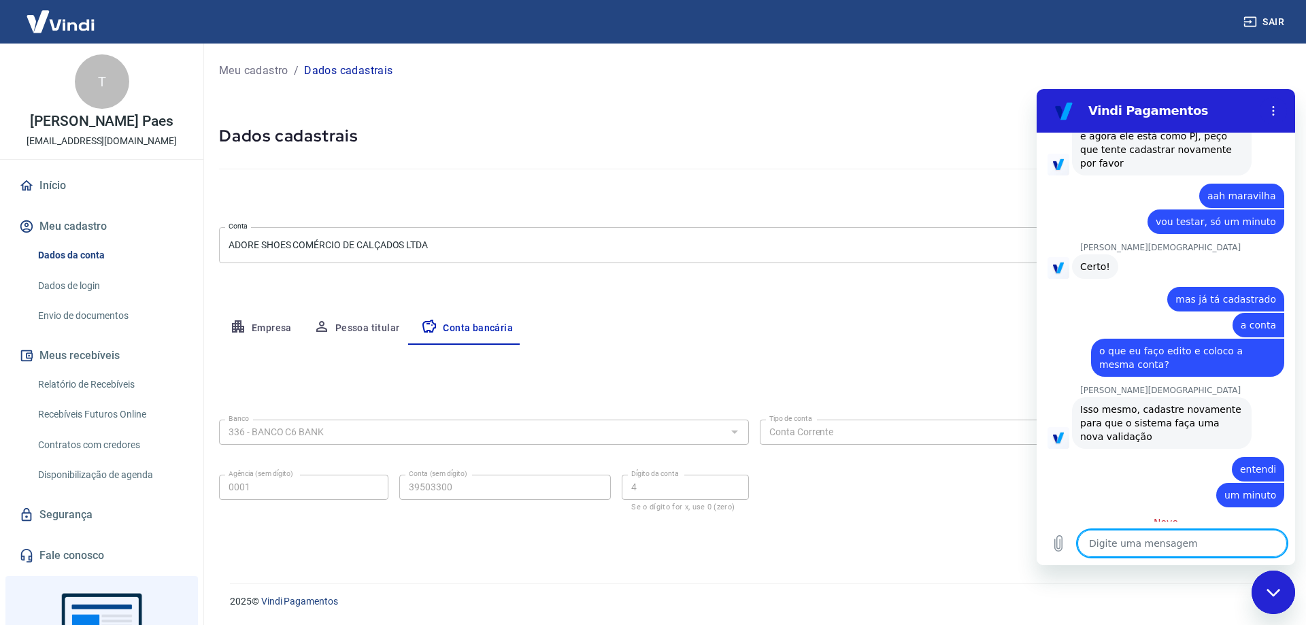
click at [1140, 538] on textarea at bounding box center [1183, 543] width 210 height 27
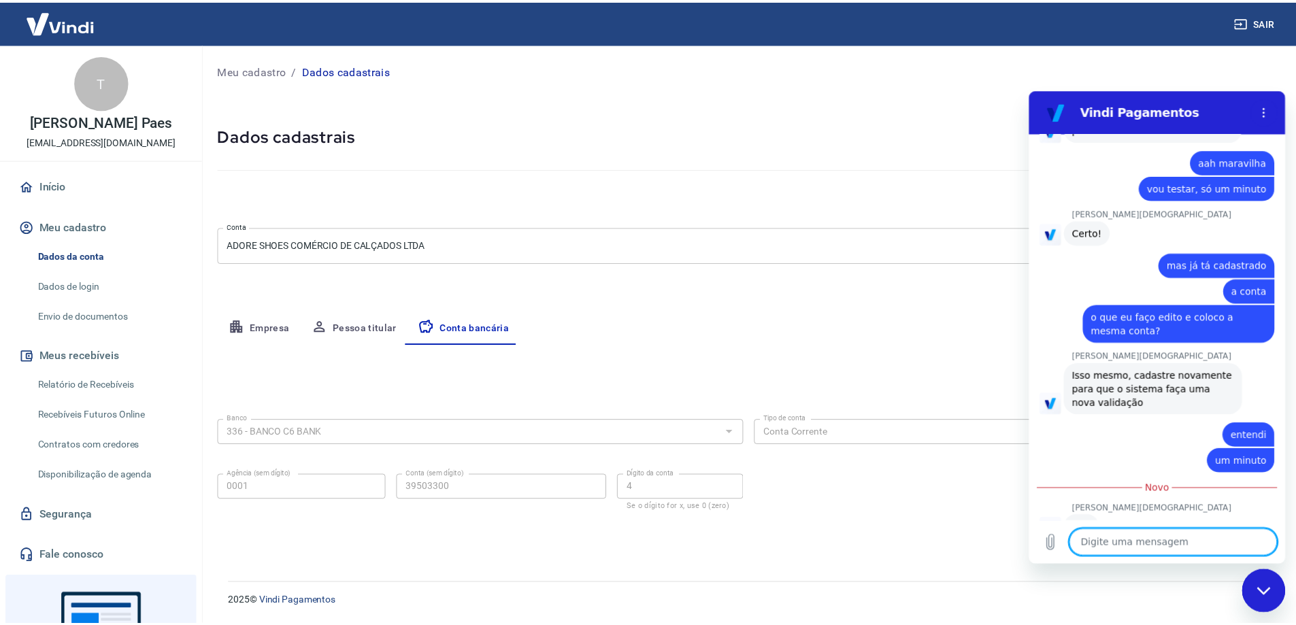
scroll to position [2922, 0]
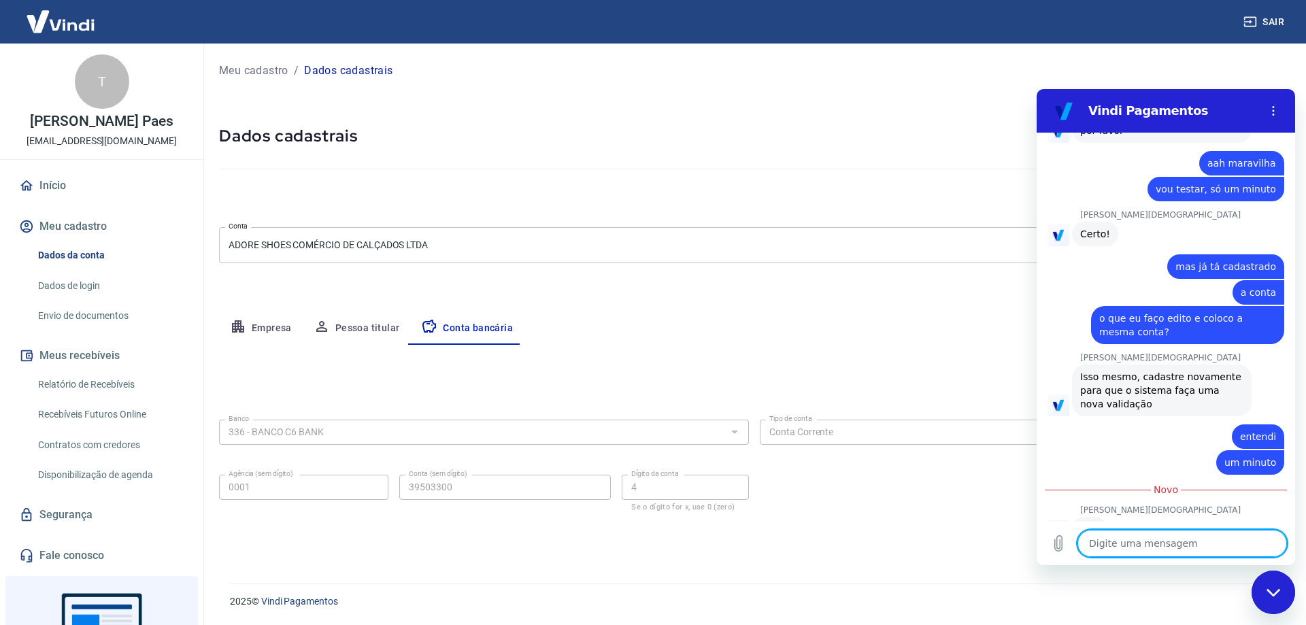
click at [1140, 547] on textarea at bounding box center [1183, 543] width 210 height 27
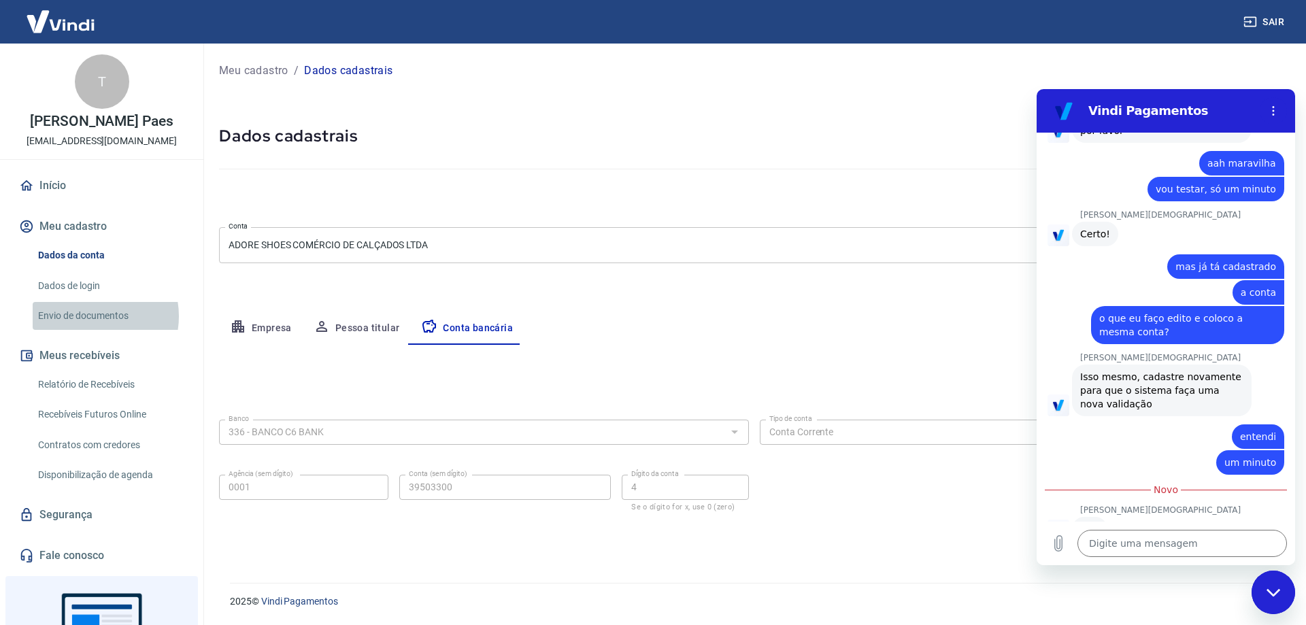
click at [89, 316] on link "Envio de documentos" at bounding box center [110, 316] width 154 height 28
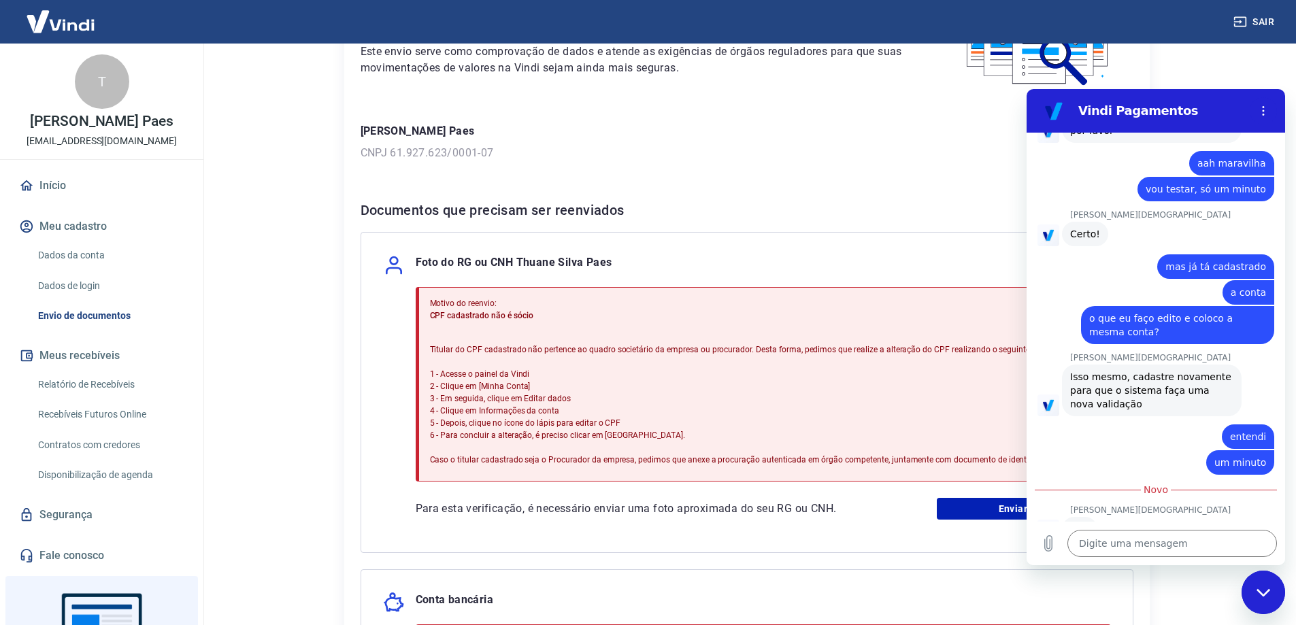
scroll to position [136, 0]
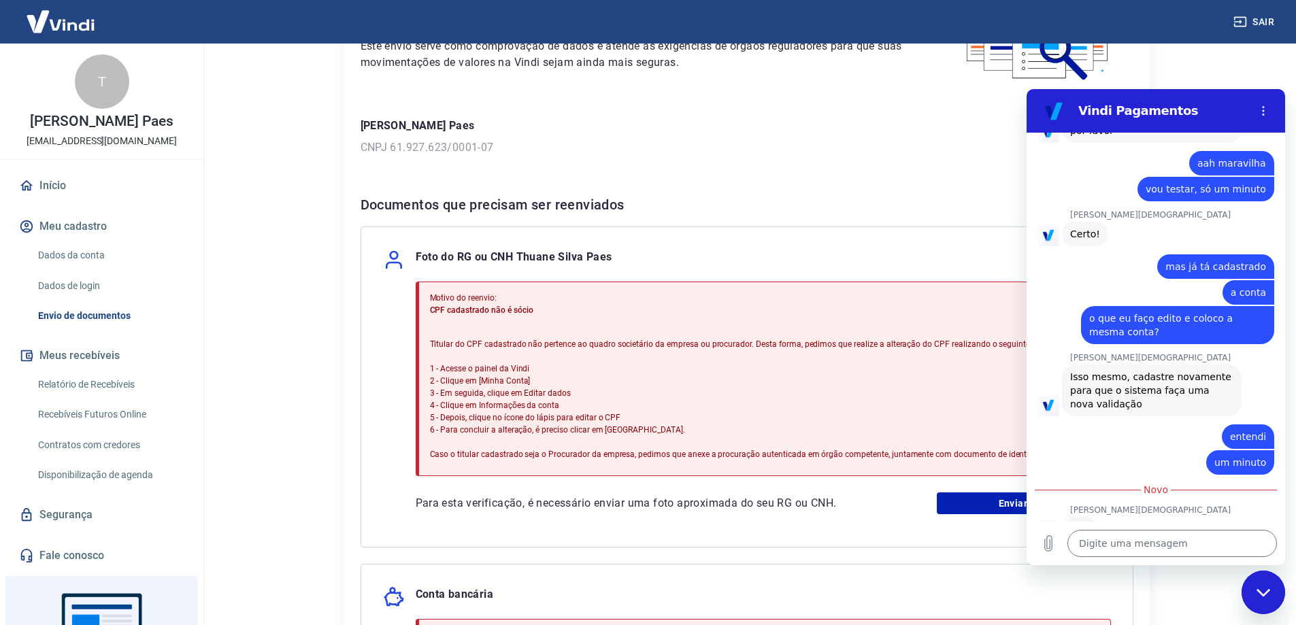
click at [779, 523] on div "Foto do RG ou CNH [PERSON_NAME] Paes Motivo do reenvio: CPF cadastrado não é só…" at bounding box center [747, 387] width 773 height 321
drag, startPoint x: 1200, startPoint y: 542, endPoint x: 1215, endPoint y: 538, distance: 14.9
click at [1202, 542] on textarea at bounding box center [1173, 543] width 210 height 27
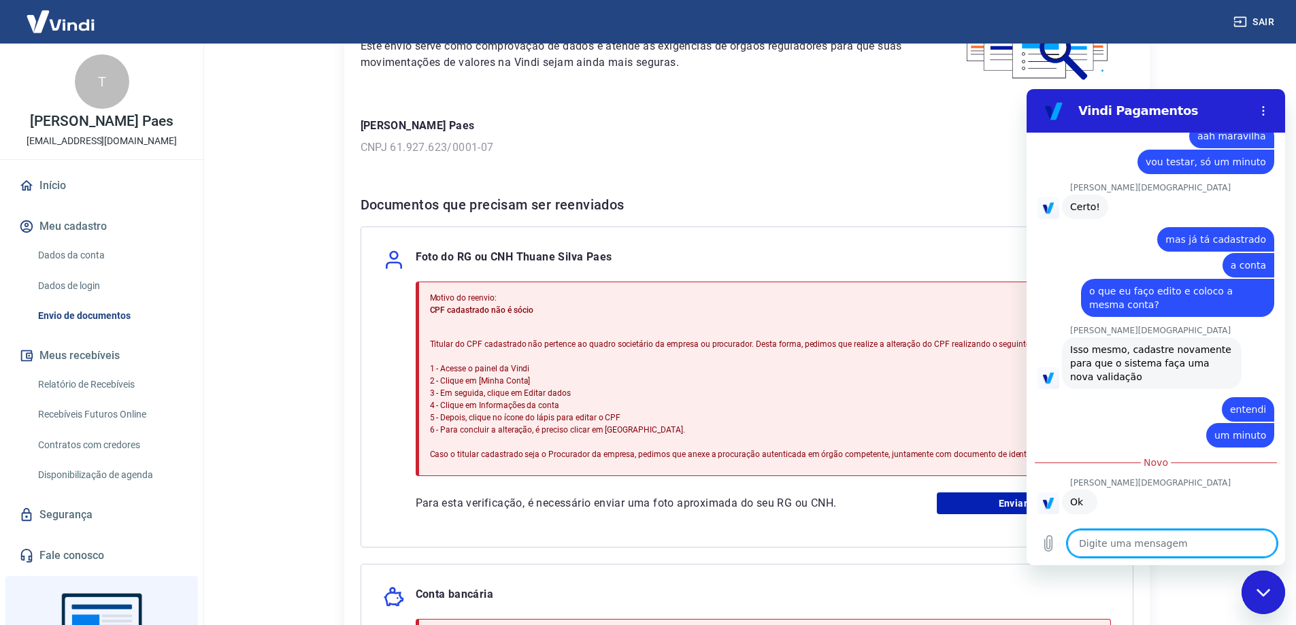
scroll to position [2948, 0]
click at [1264, 598] on div "Fechar janela de mensagens" at bounding box center [1263, 592] width 41 height 41
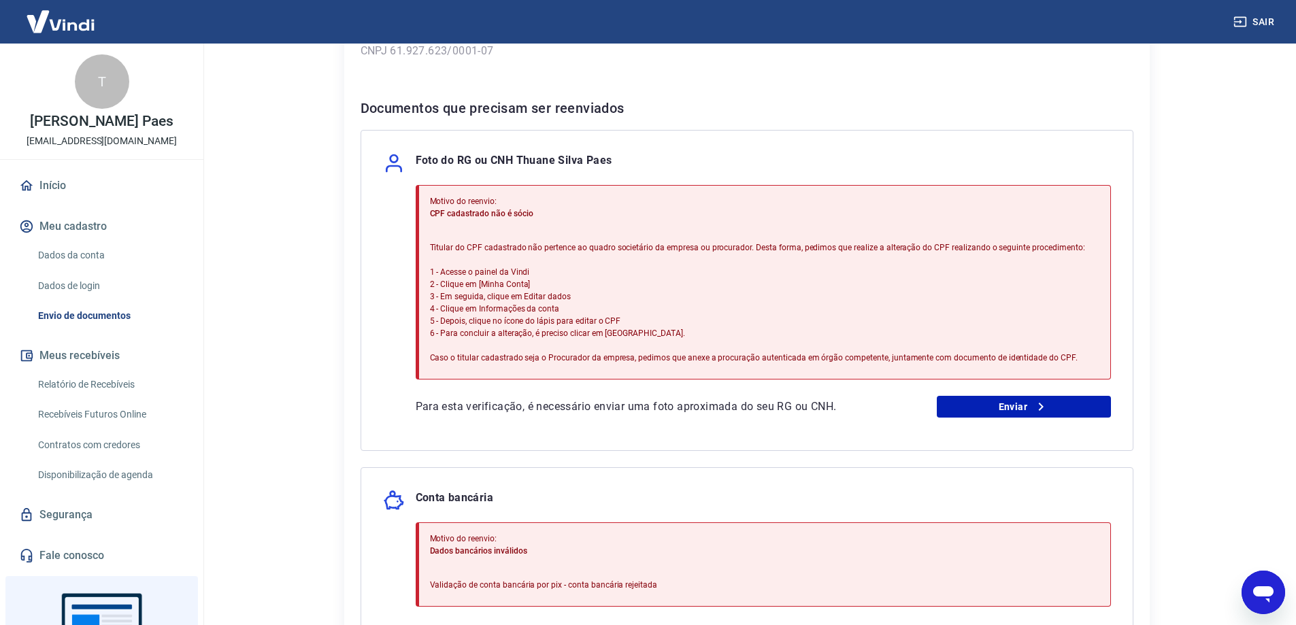
scroll to position [301, 0]
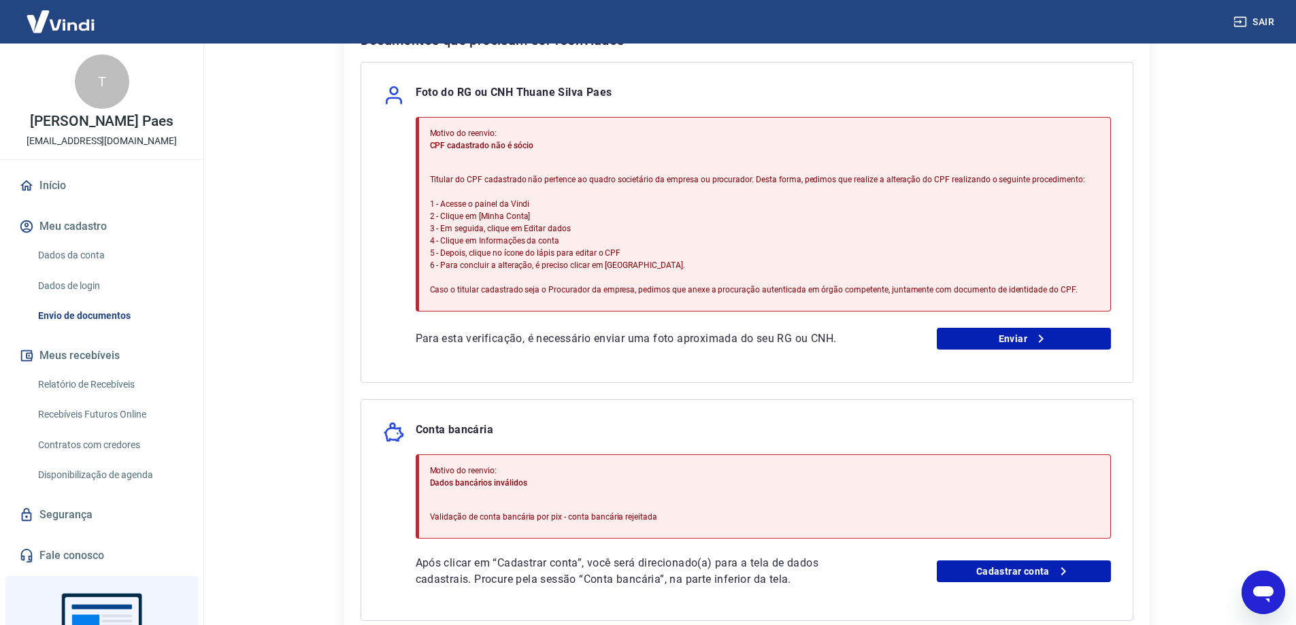
click at [1197, 325] on html "Sair T [PERSON_NAME] Paes [EMAIL_ADDRESS][DOMAIN_NAME] Início Meu cadastro Dado…" at bounding box center [648, 11] width 1296 height 625
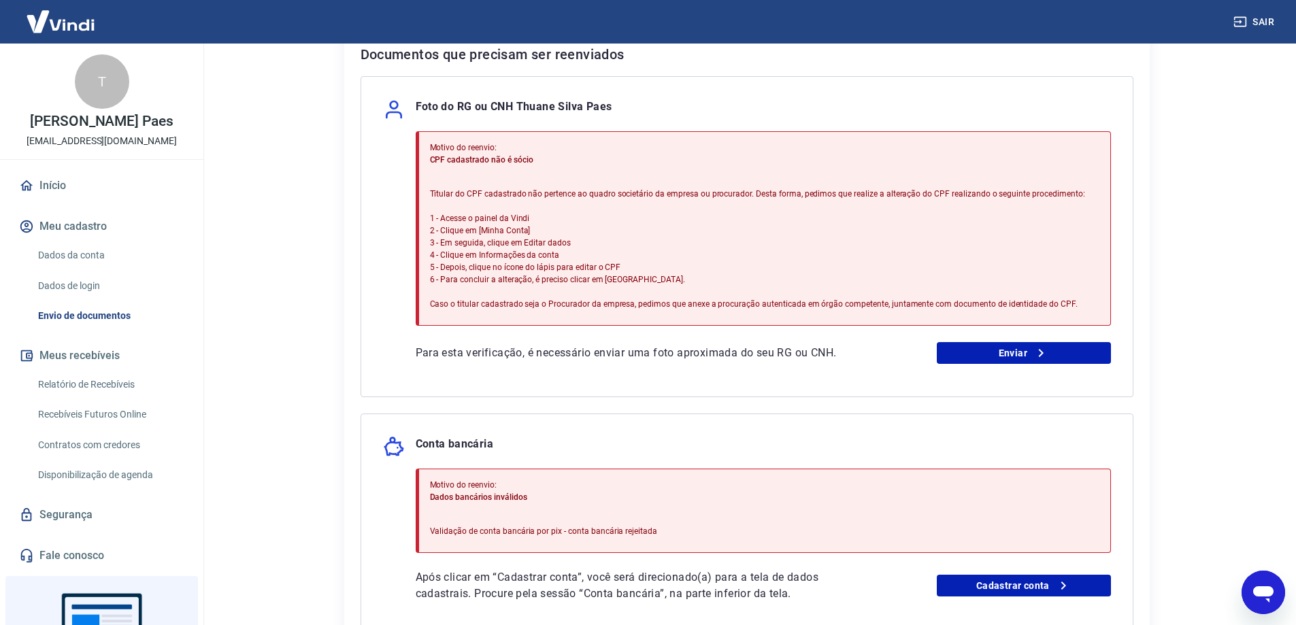
click at [1168, 250] on div "Envio de documentos Para utilizar alguns recursos da sua conta [PERSON_NAME], é…" at bounding box center [747, 237] width 871 height 960
click at [1272, 604] on icon "Abrir janela de mensagens" at bounding box center [1263, 592] width 24 height 24
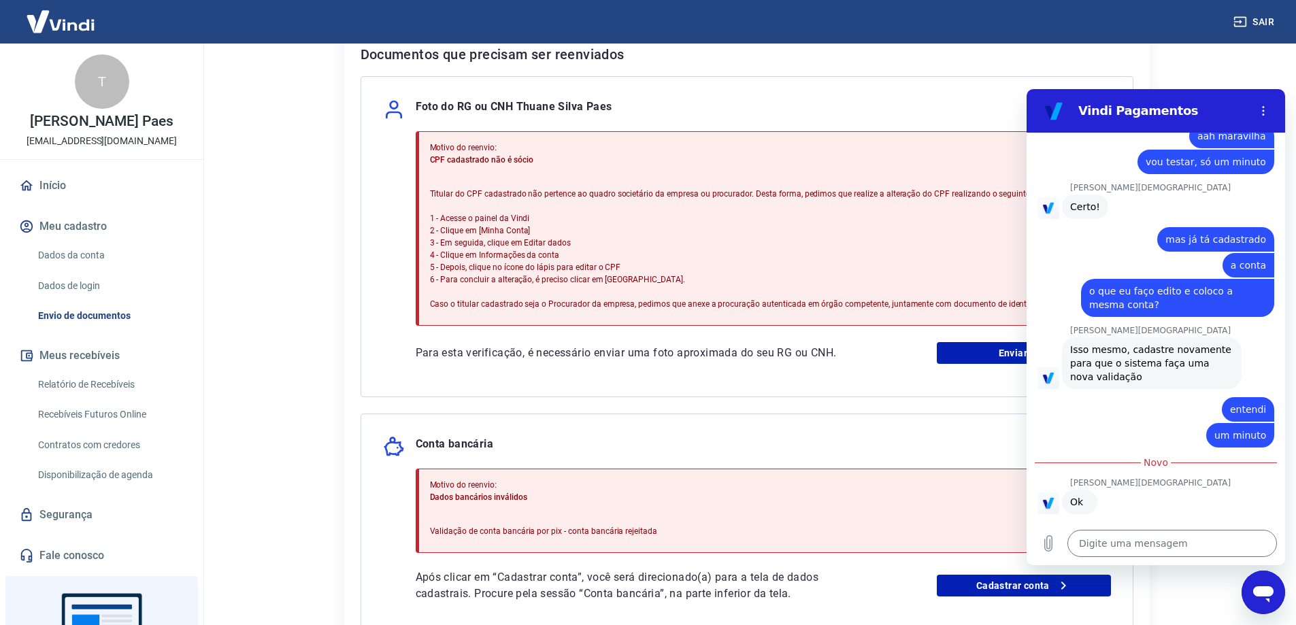
scroll to position [0, 0]
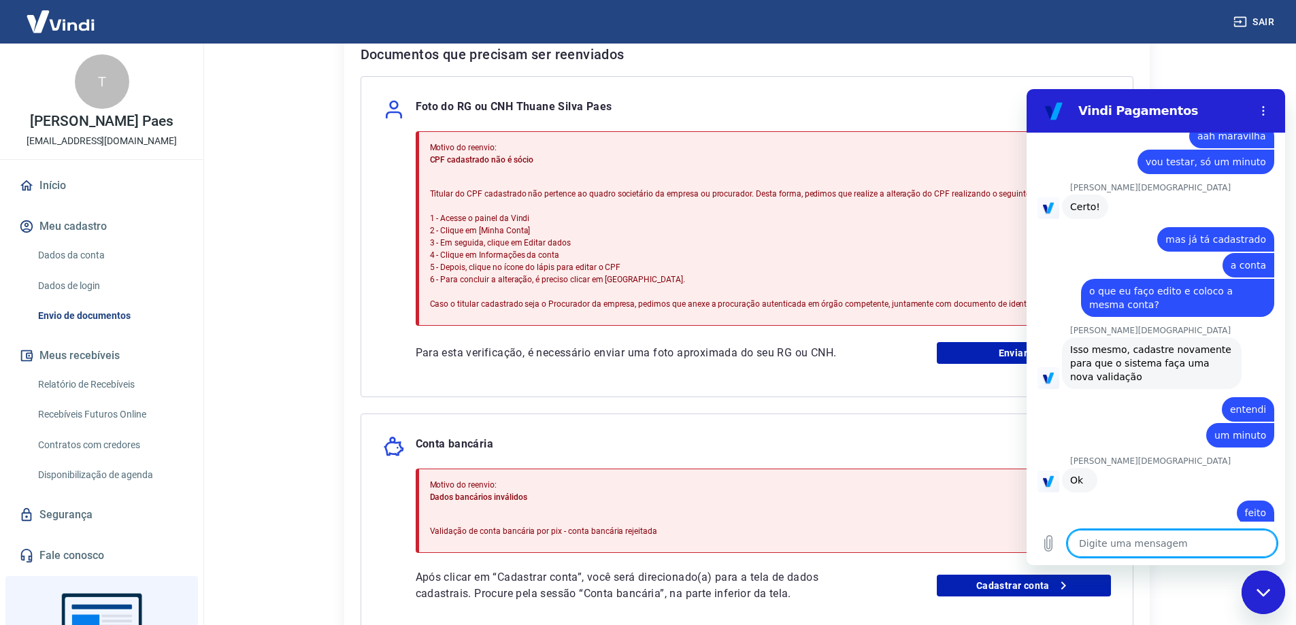
click at [1159, 538] on textarea at bounding box center [1173, 543] width 210 height 27
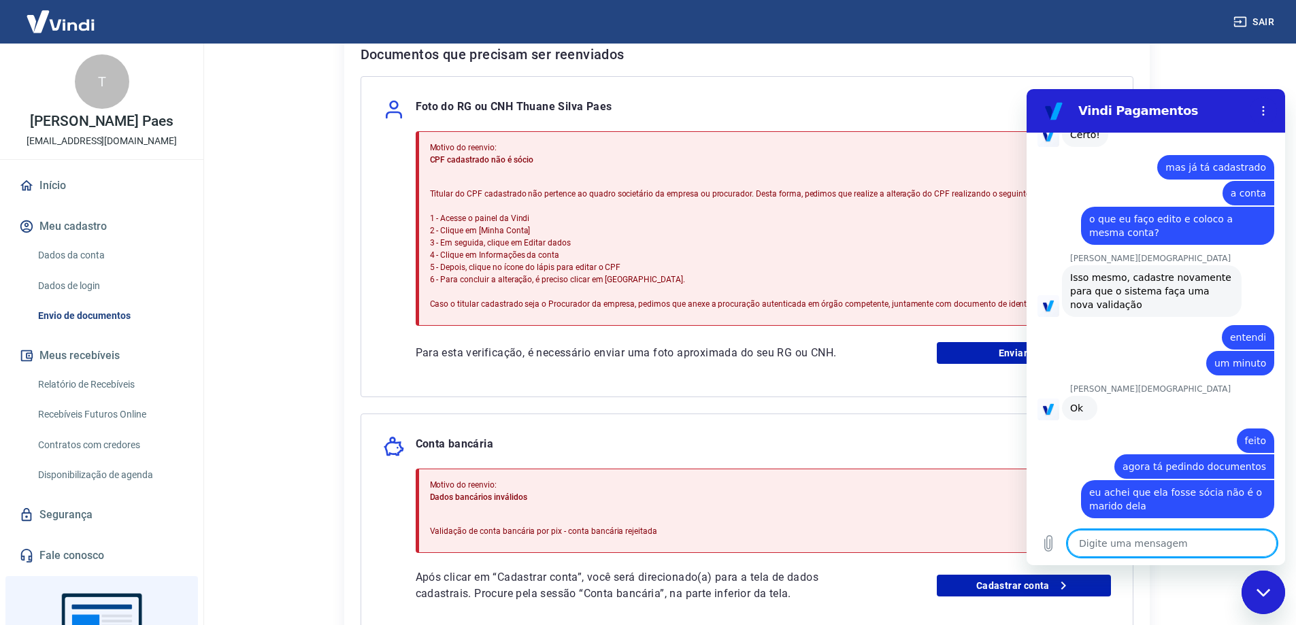
scroll to position [3024, 0]
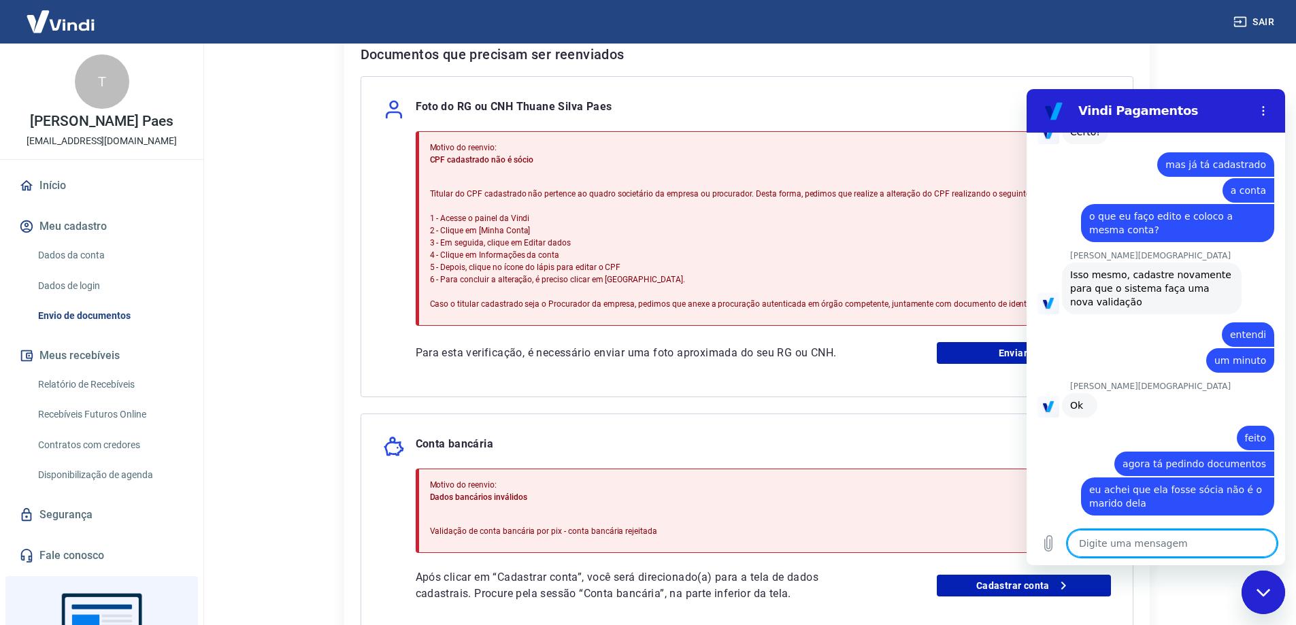
click at [1159, 538] on textarea at bounding box center [1173, 543] width 210 height 27
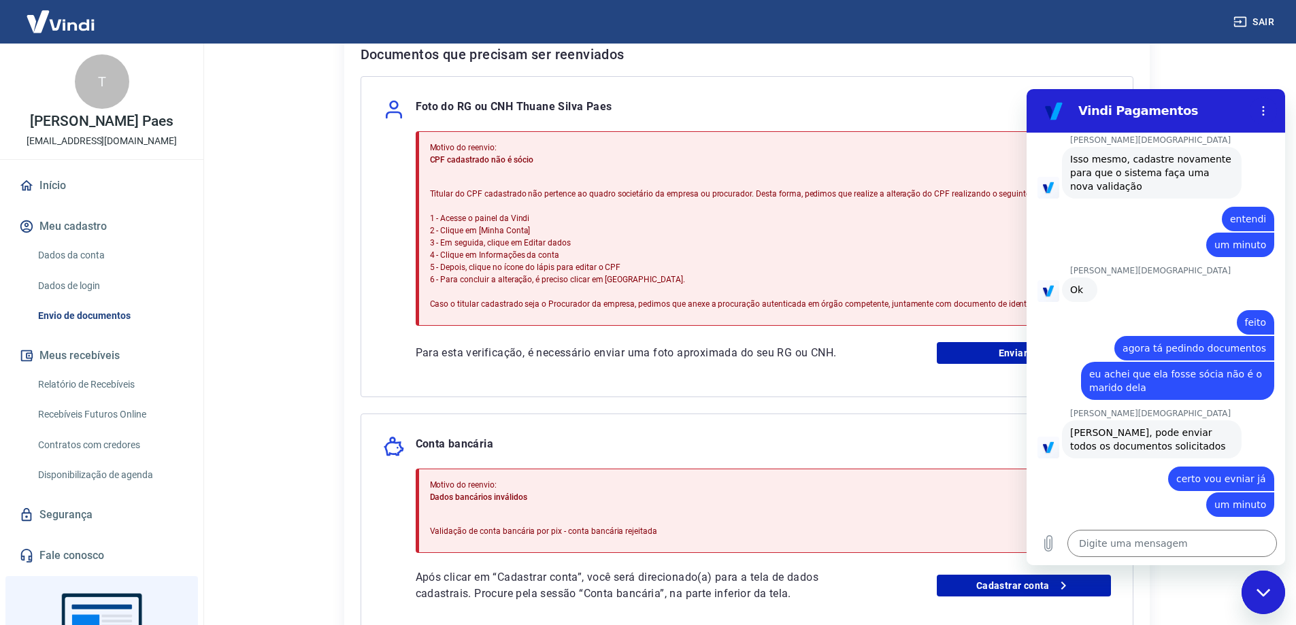
scroll to position [3142, 0]
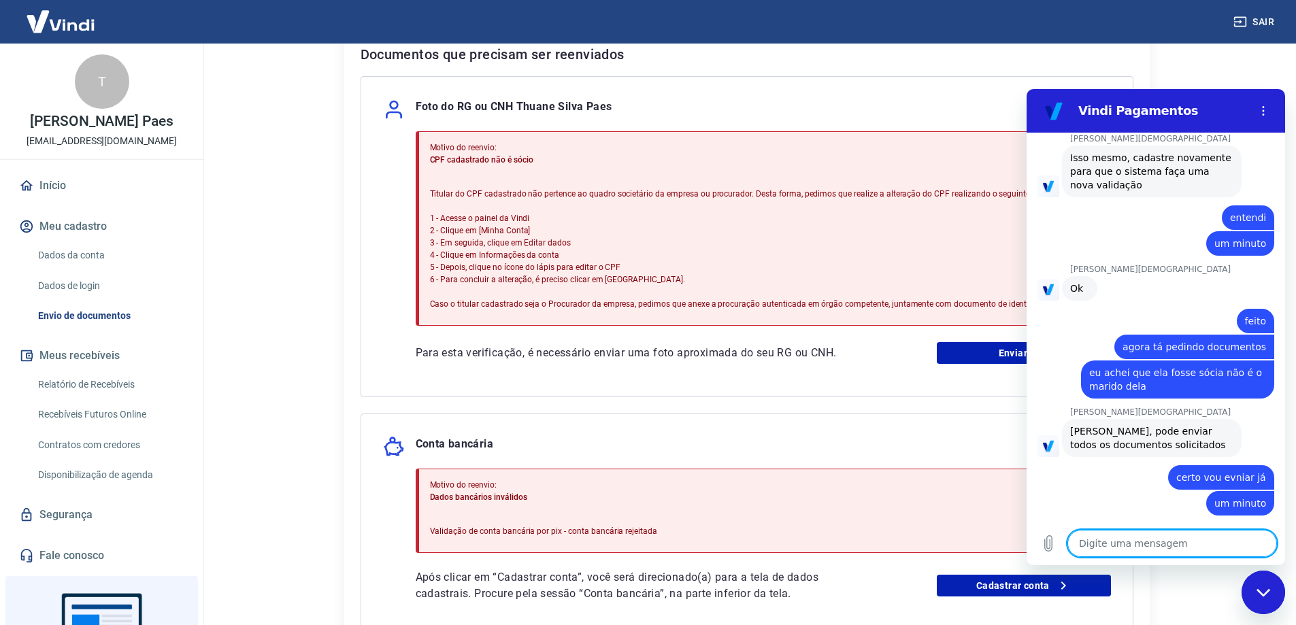
click at [1179, 540] on textarea at bounding box center [1173, 543] width 210 height 27
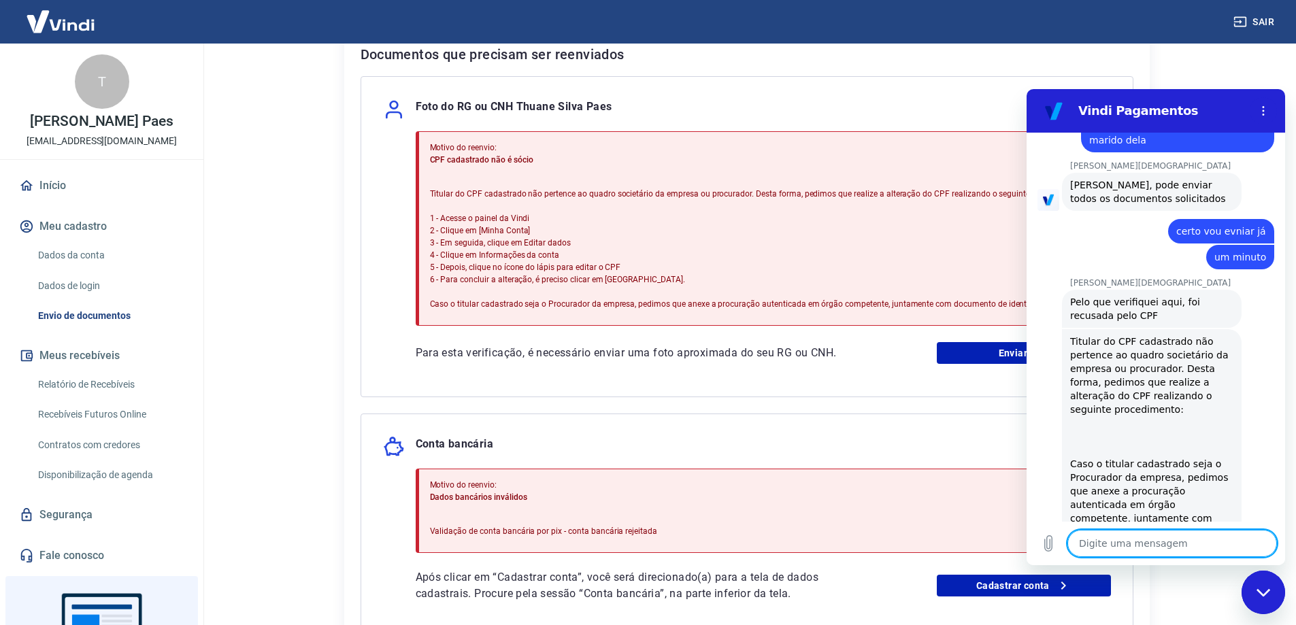
scroll to position [3391, 0]
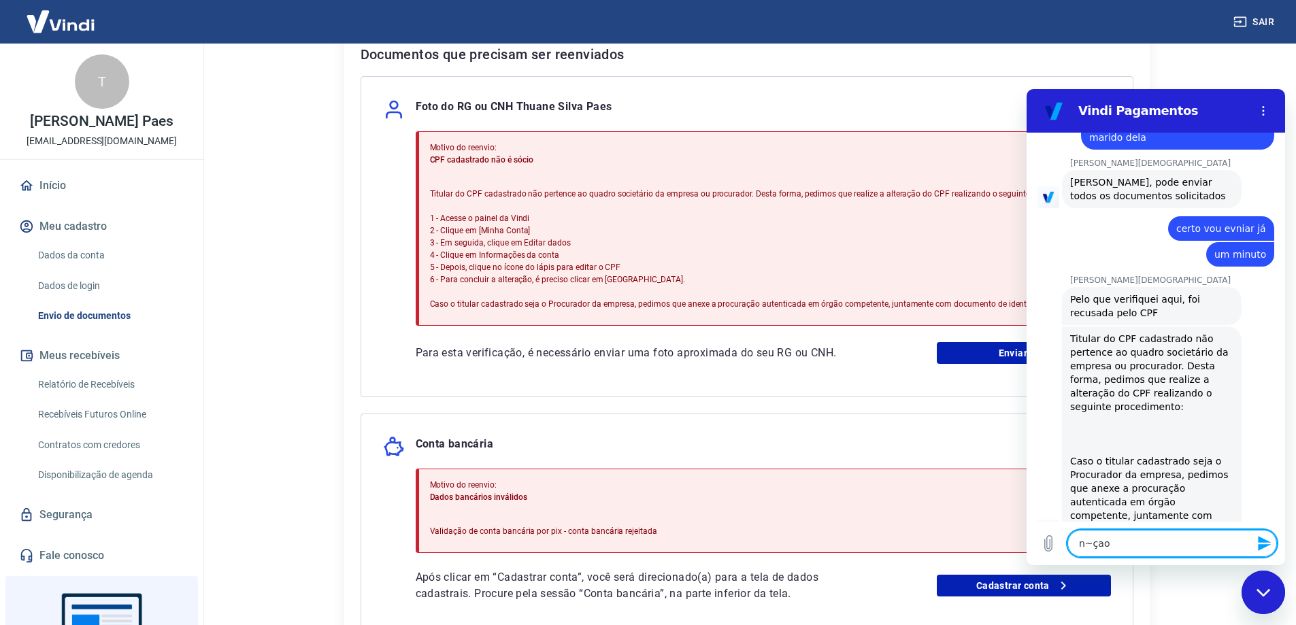
click at [457, 216] on p "Titular do CPF cadastrado não pertence ao quadro societário da empresa ou procu…" at bounding box center [757, 249] width 655 height 122
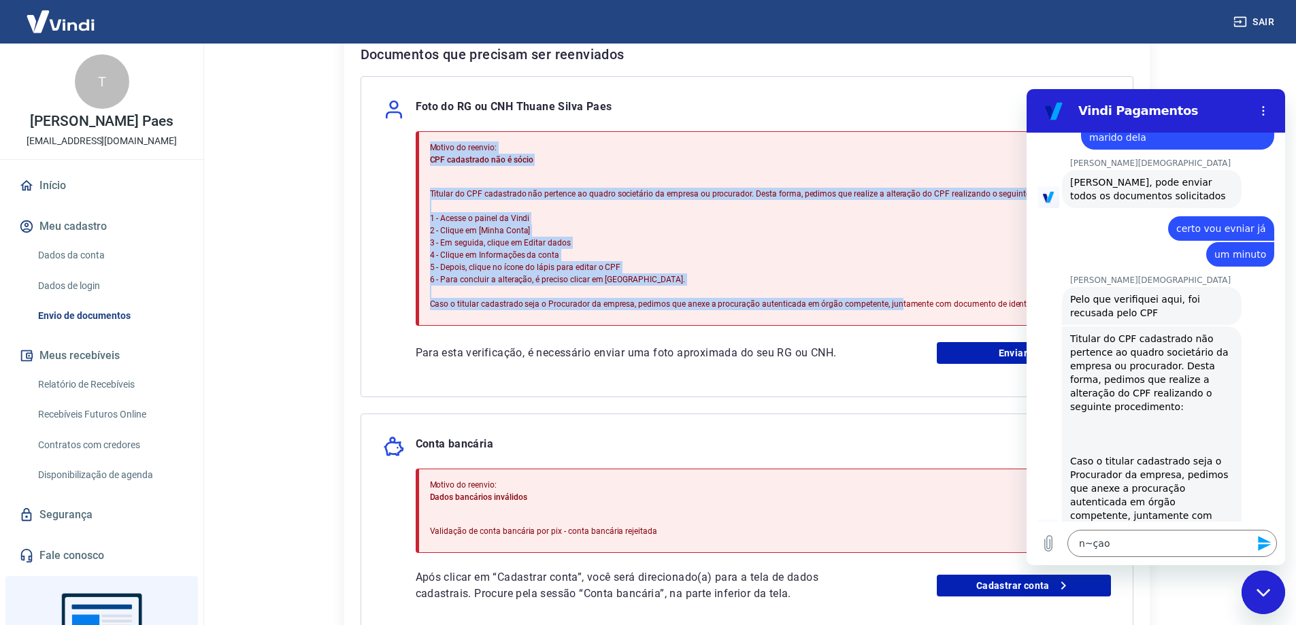
drag, startPoint x: 433, startPoint y: 140, endPoint x: 940, endPoint y: 314, distance: 535.8
click at [940, 314] on div "Motivo do reenvio: CPF cadastrado não é sócio Titular do CPF cadastrado não per…" at bounding box center [757, 228] width 655 height 185
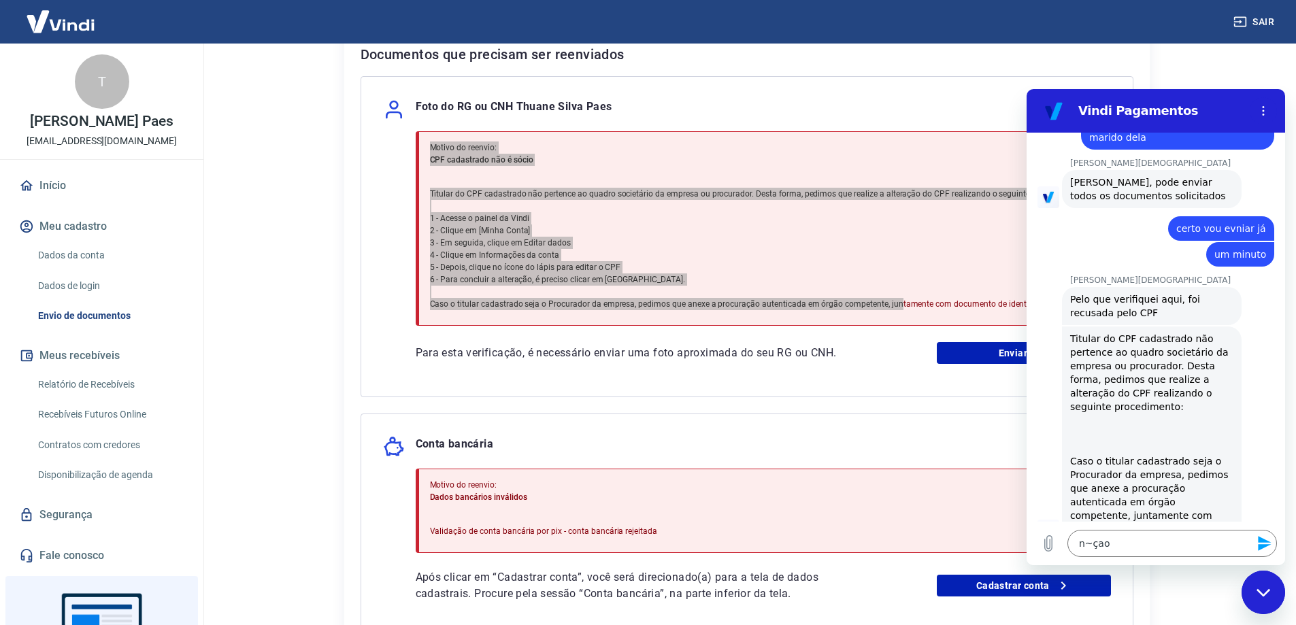
click at [1259, 584] on div "Fechar janela de mensagens" at bounding box center [1263, 592] width 41 height 41
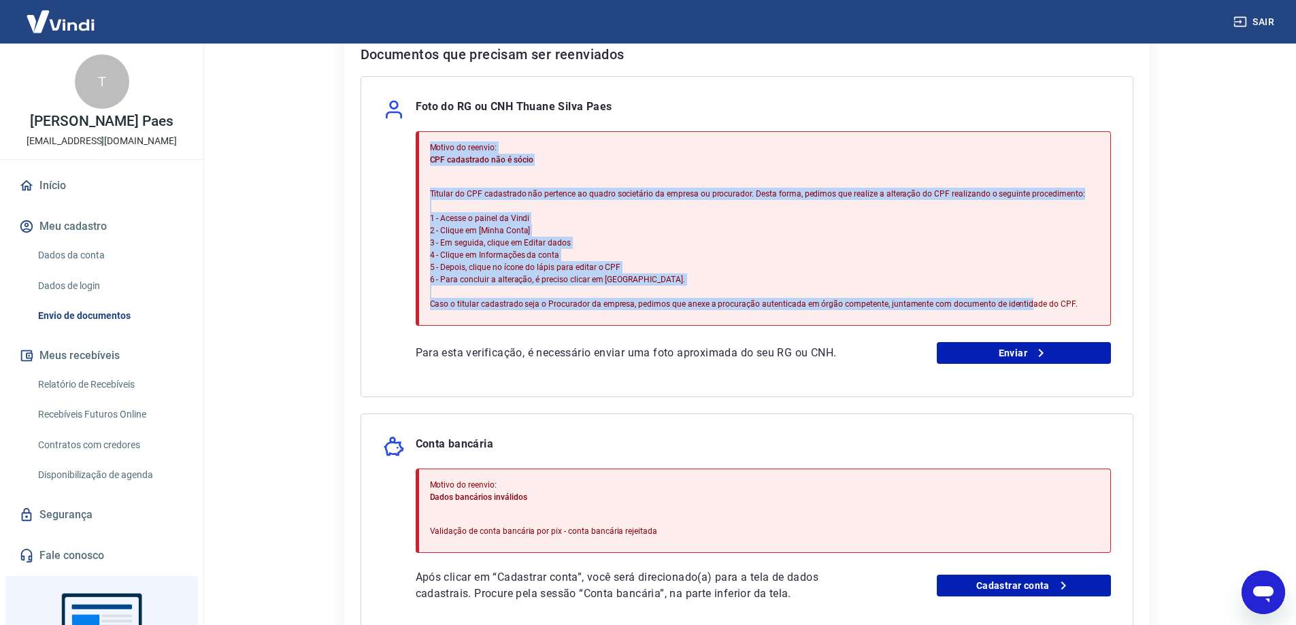
click at [1067, 301] on p "Titular do CPF cadastrado não pertence ao quadro societário da empresa ou procu…" at bounding box center [757, 249] width 655 height 122
copy div "Motivo do reenvio: CPF cadastrado não é sócio Titular do CPF cadastrado não per…"
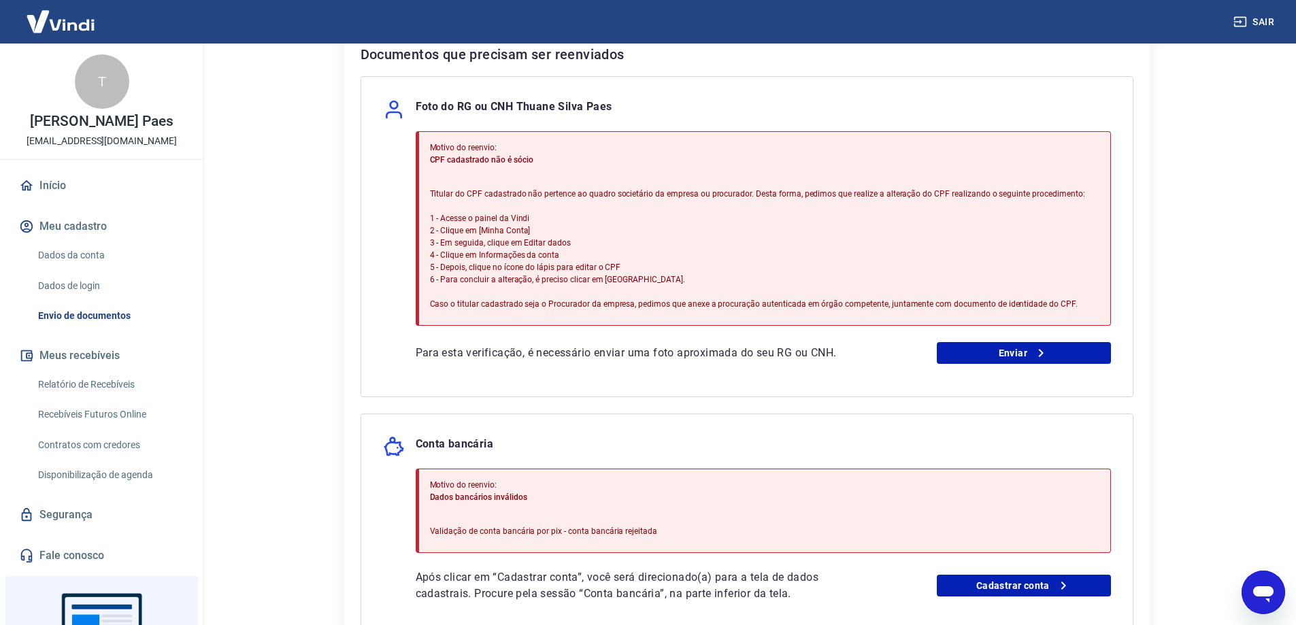
click at [440, 355] on p "Para esta verificação, é necessário enviar uma foto aproximada do seu RG ou CNH." at bounding box center [642, 353] width 452 height 16
copy p "Para esta verificação, é necessário enviar uma foto aproximada do seu RG ou CNH."
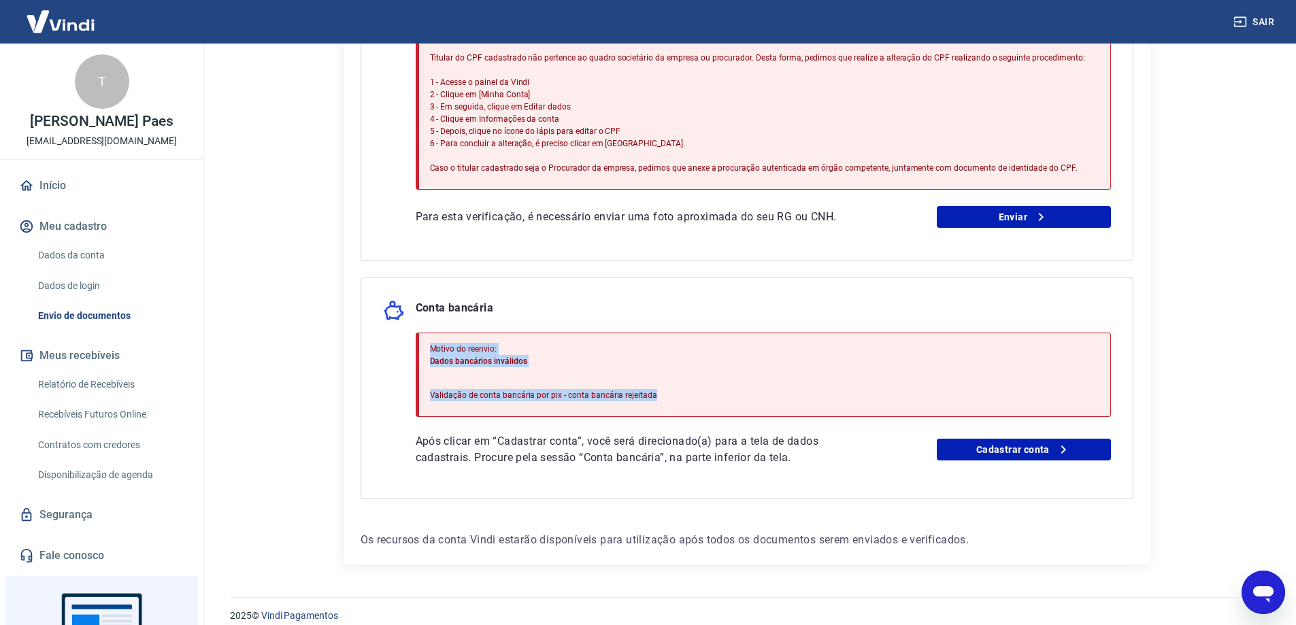
drag, startPoint x: 427, startPoint y: 348, endPoint x: 672, endPoint y: 399, distance: 250.4
click at [672, 399] on div "Motivo do reenvio: Dados bancários inválidos Validação de conta bancária por pi…" at bounding box center [763, 375] width 695 height 84
click at [699, 372] on div "Motivo do reenvio: Dados bancários inválidos Validação de conta bancária por pi…" at bounding box center [763, 375] width 695 height 84
click at [1269, 604] on icon "Abrir janela de mensagens" at bounding box center [1263, 592] width 24 height 24
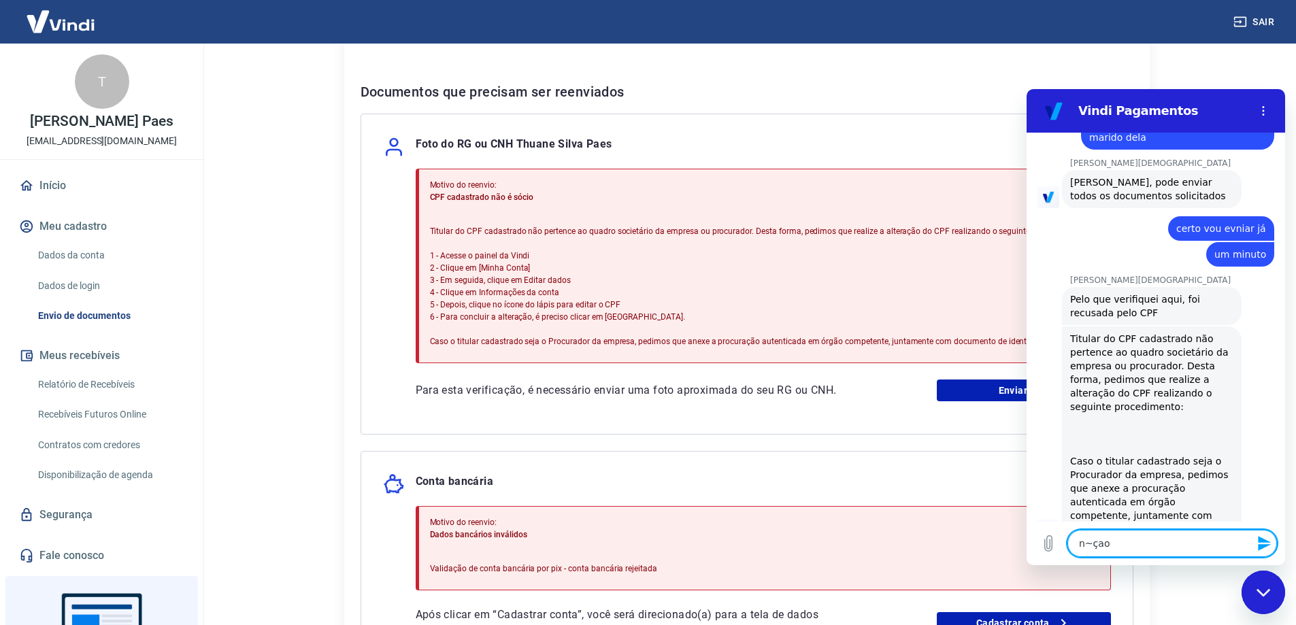
scroll to position [286, 0]
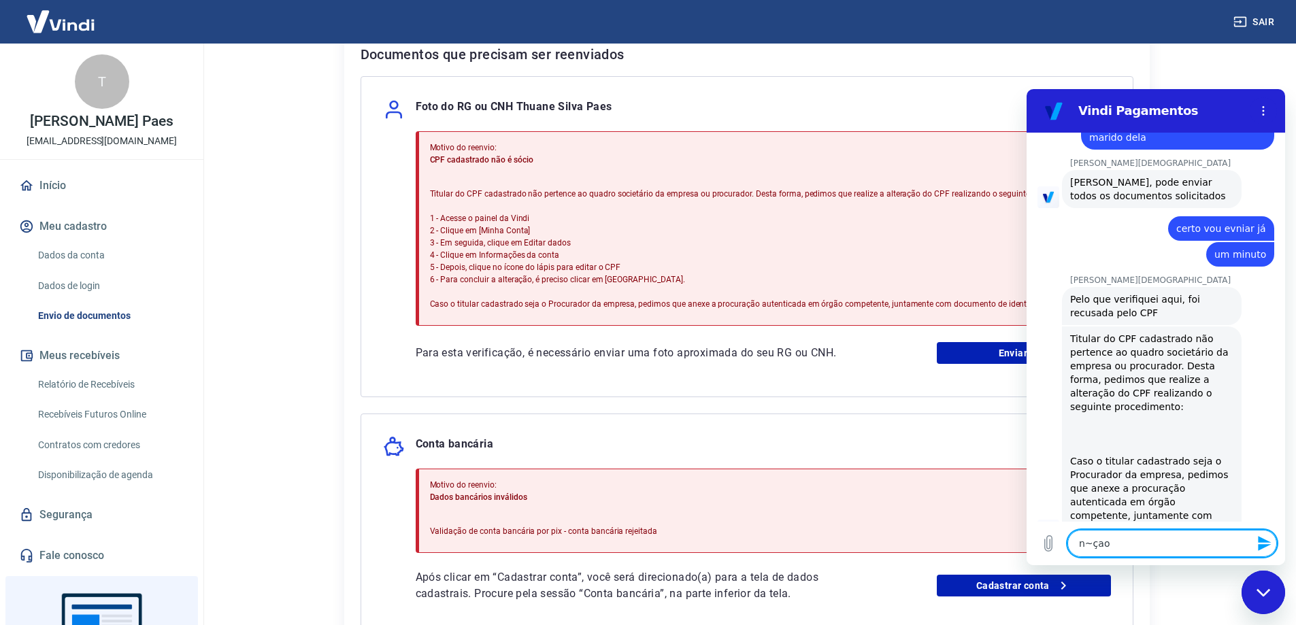
click at [1129, 545] on textarea "n~çao" at bounding box center [1173, 543] width 210 height 27
drag, startPoint x: 1129, startPoint y: 545, endPoint x: 1023, endPoint y: 540, distance: 106.3
click html "Vindi Pagamentos 23:10 Web User 68a923156774ca366887dece diz: oi Vindi Vindi di…"
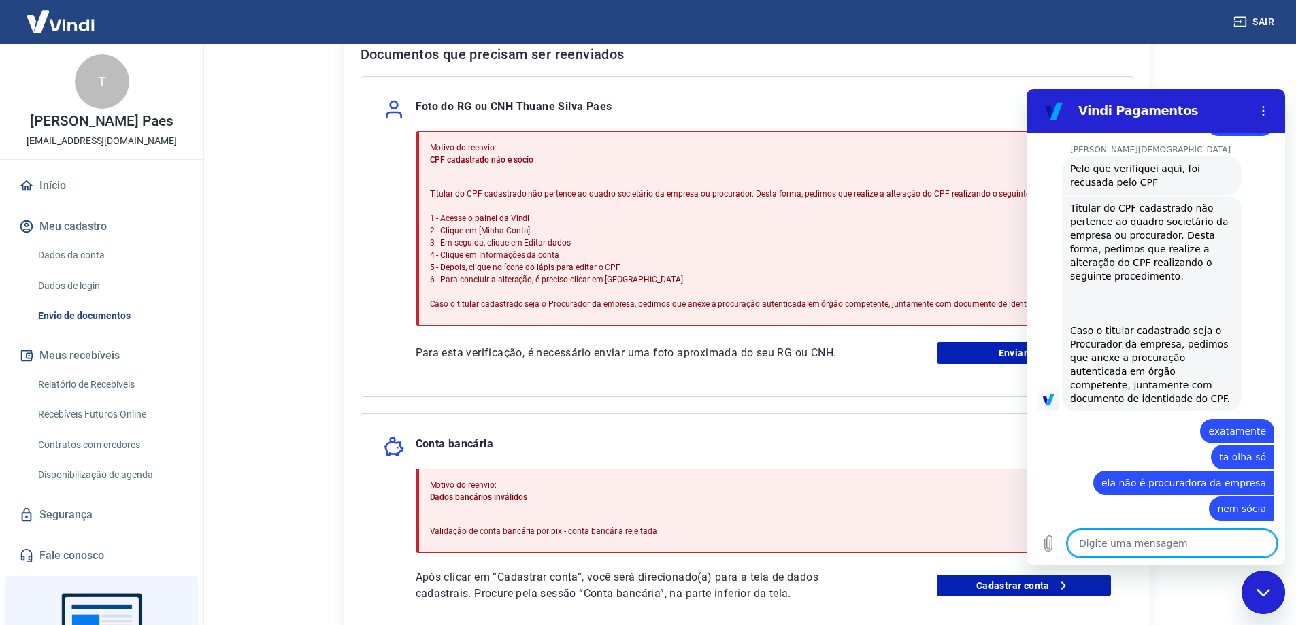
scroll to position [3520, 0]
click at [516, 357] on p "Para esta verificação, é necessário enviar uma foto aproximada do seu RG ou CNH." at bounding box center [642, 353] width 452 height 16
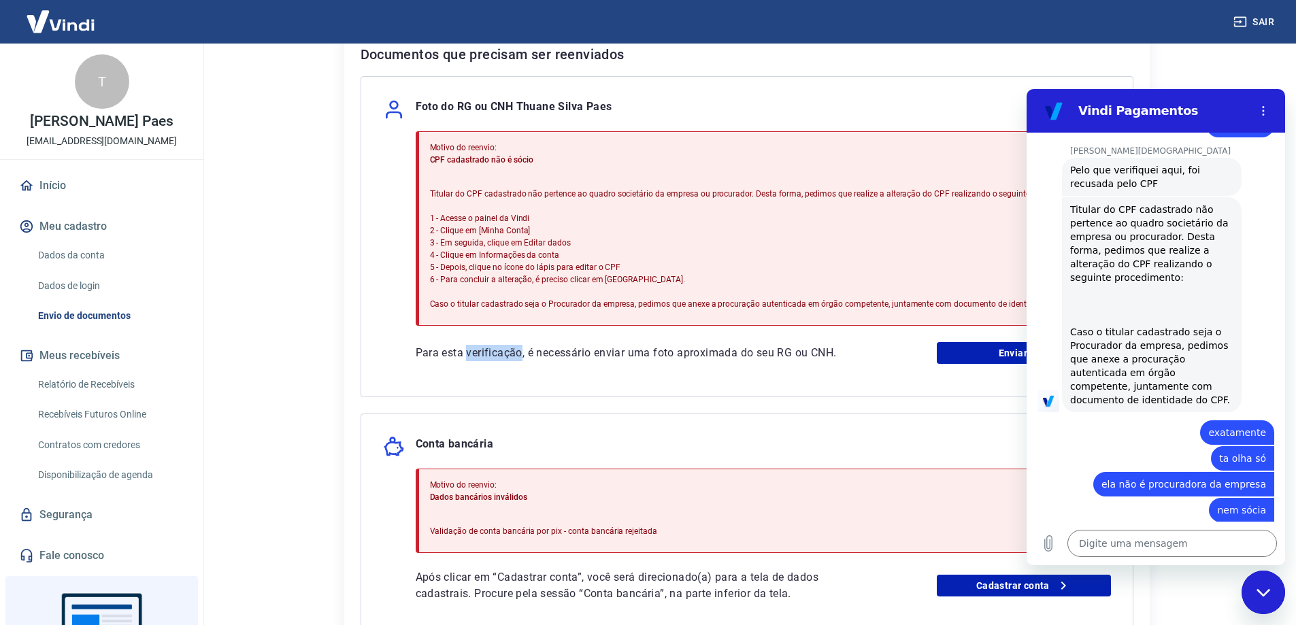
click at [516, 357] on p "Para esta verificação, é necessário enviar uma foto aproximada do seu RG ou CNH." at bounding box center [642, 353] width 452 height 16
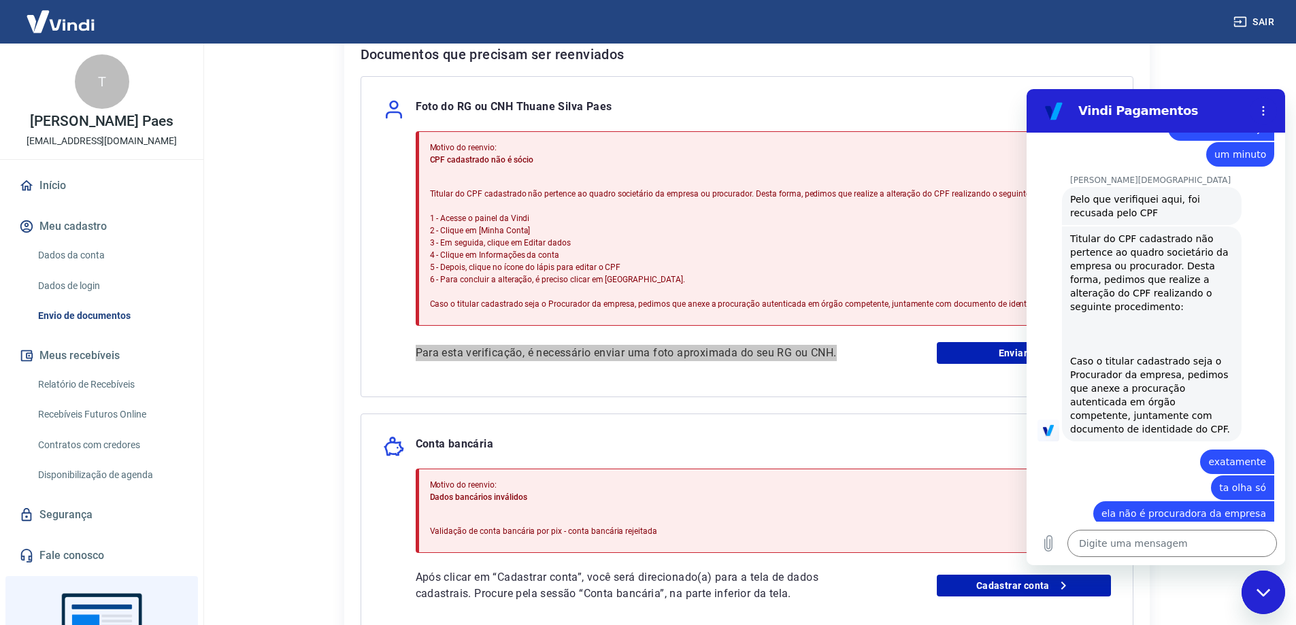
scroll to position [3494, 0]
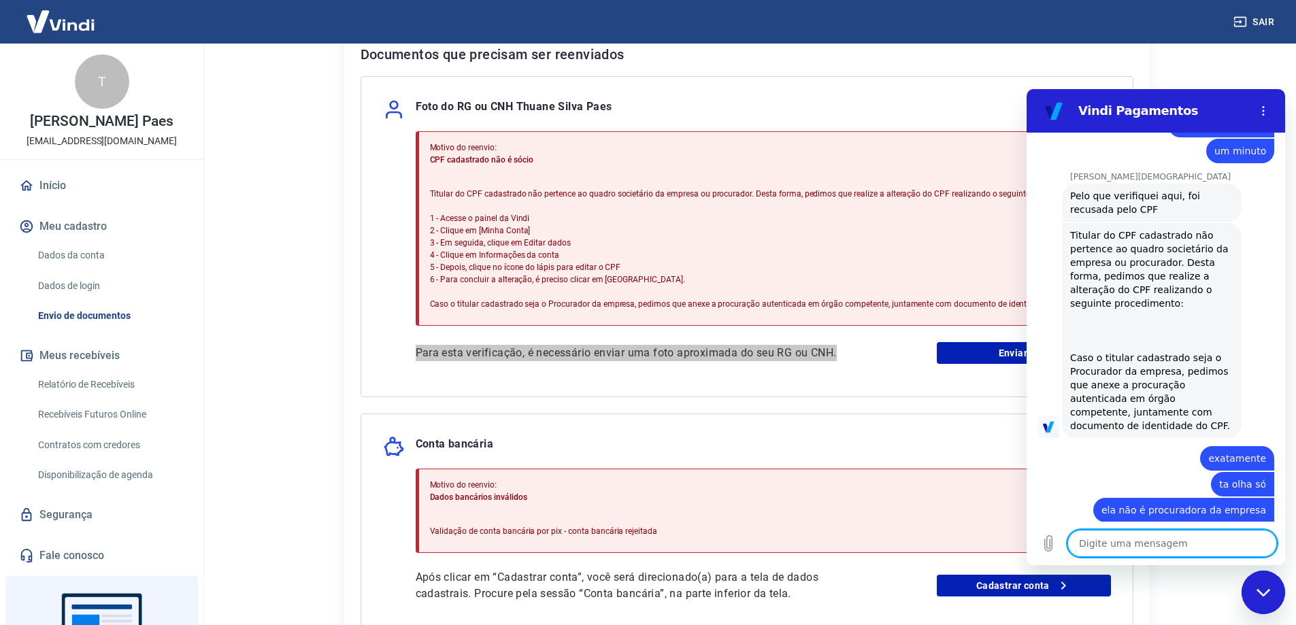
click at [1103, 548] on textarea at bounding box center [1173, 543] width 210 height 27
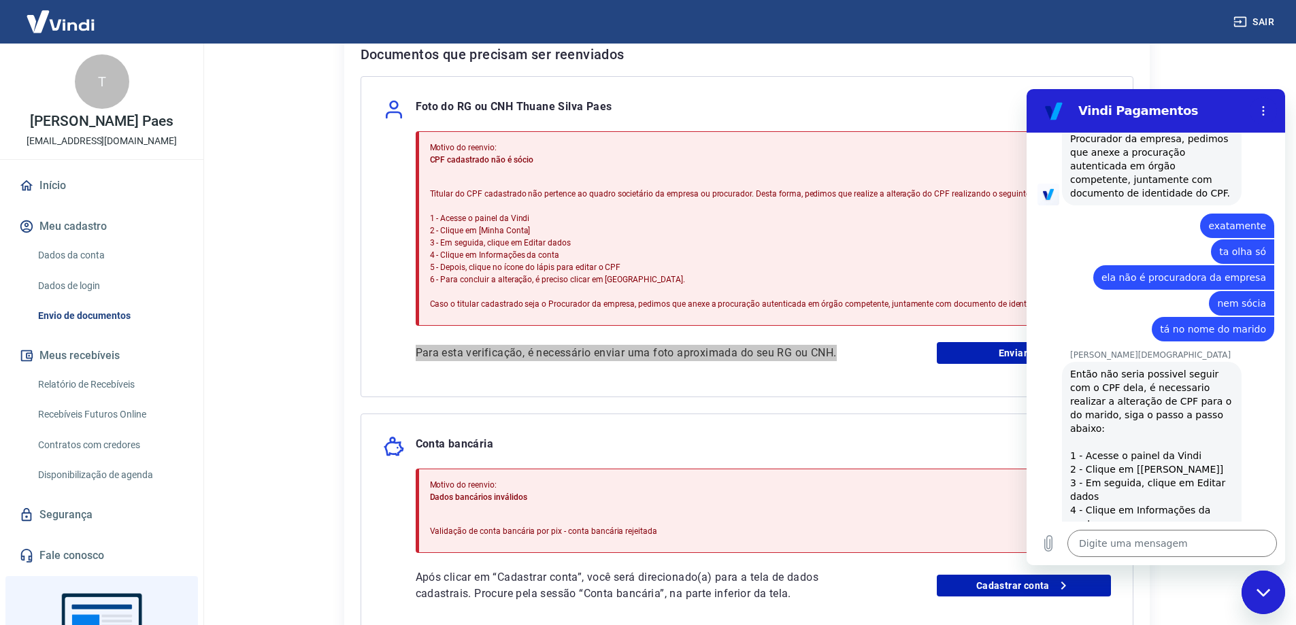
scroll to position [3729, 0]
click at [1259, 591] on icon "Fechar janela de mensagens" at bounding box center [1263, 592] width 14 height 7
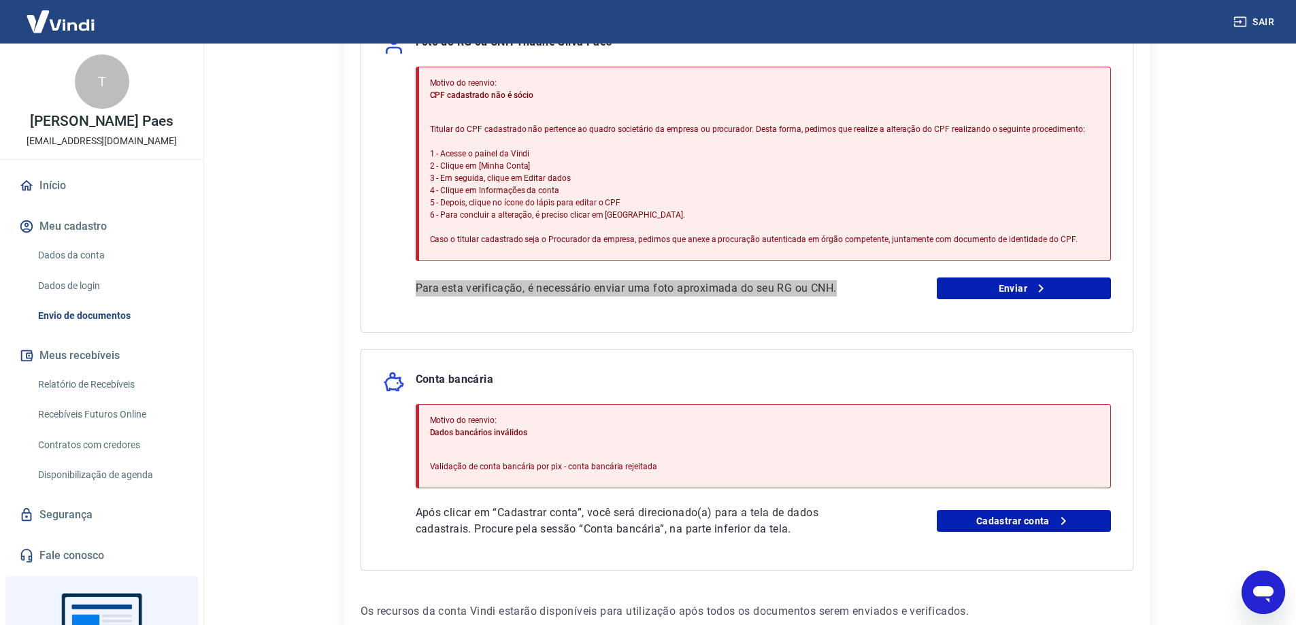
scroll to position [423, 0]
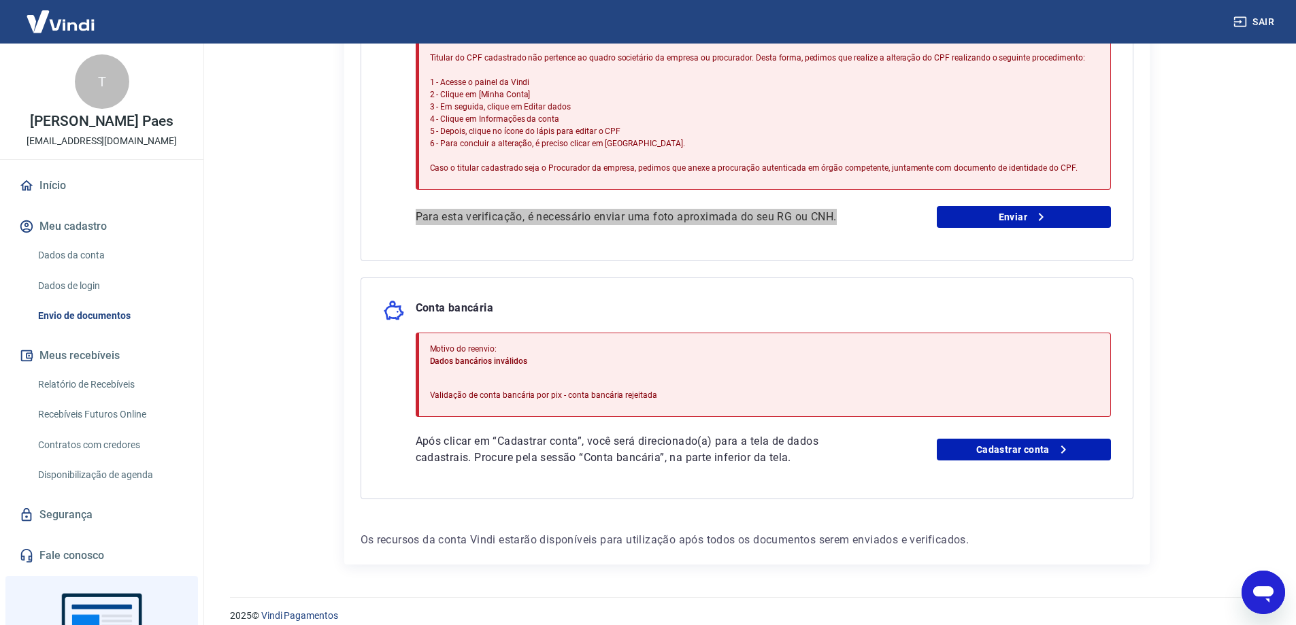
click at [1260, 576] on div "Abrir janela de mensagens" at bounding box center [1263, 592] width 41 height 41
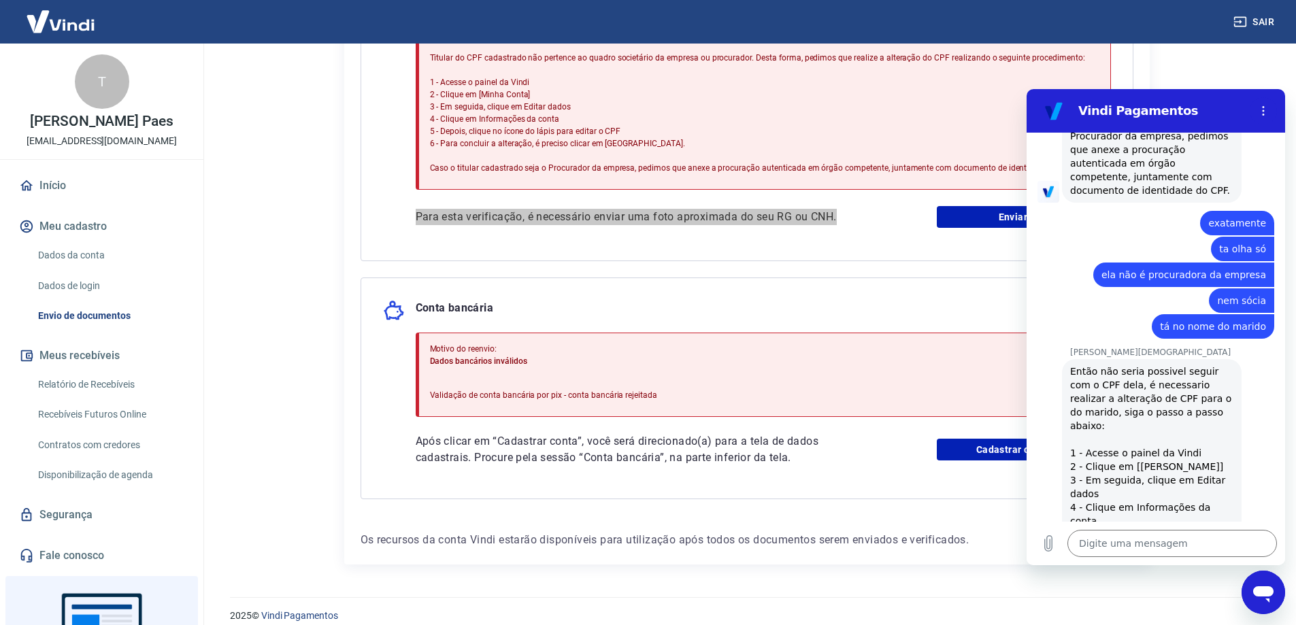
scroll to position [0, 0]
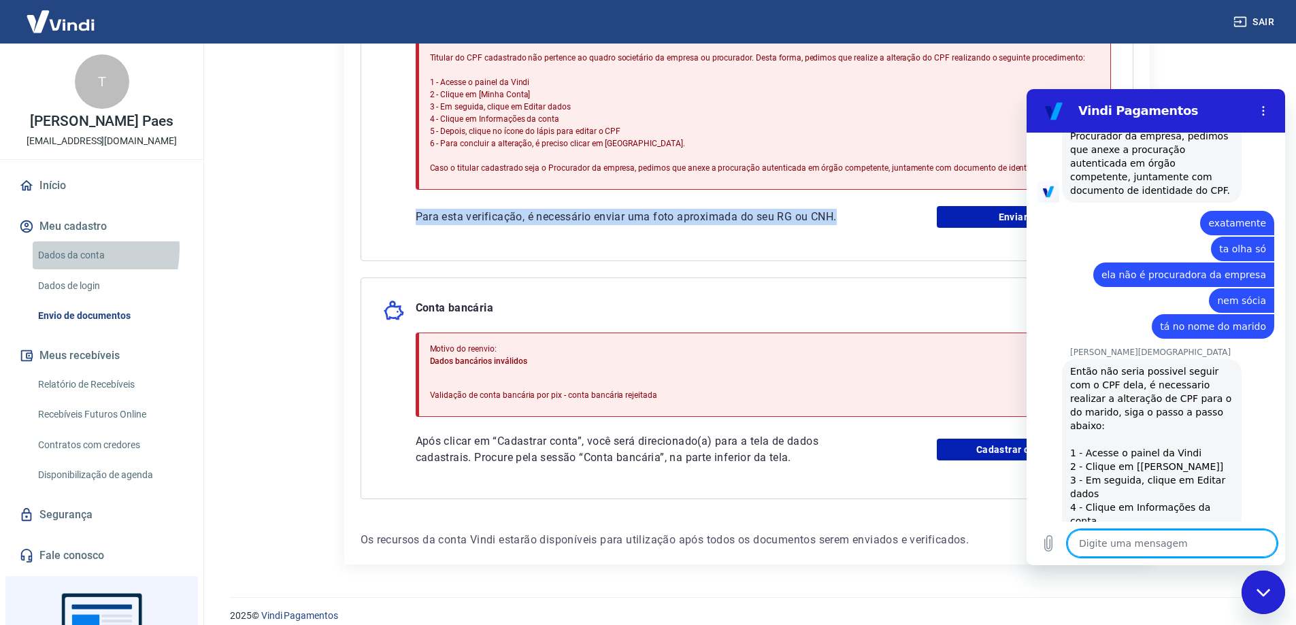
click at [67, 249] on link "Dados da conta" at bounding box center [110, 256] width 154 height 28
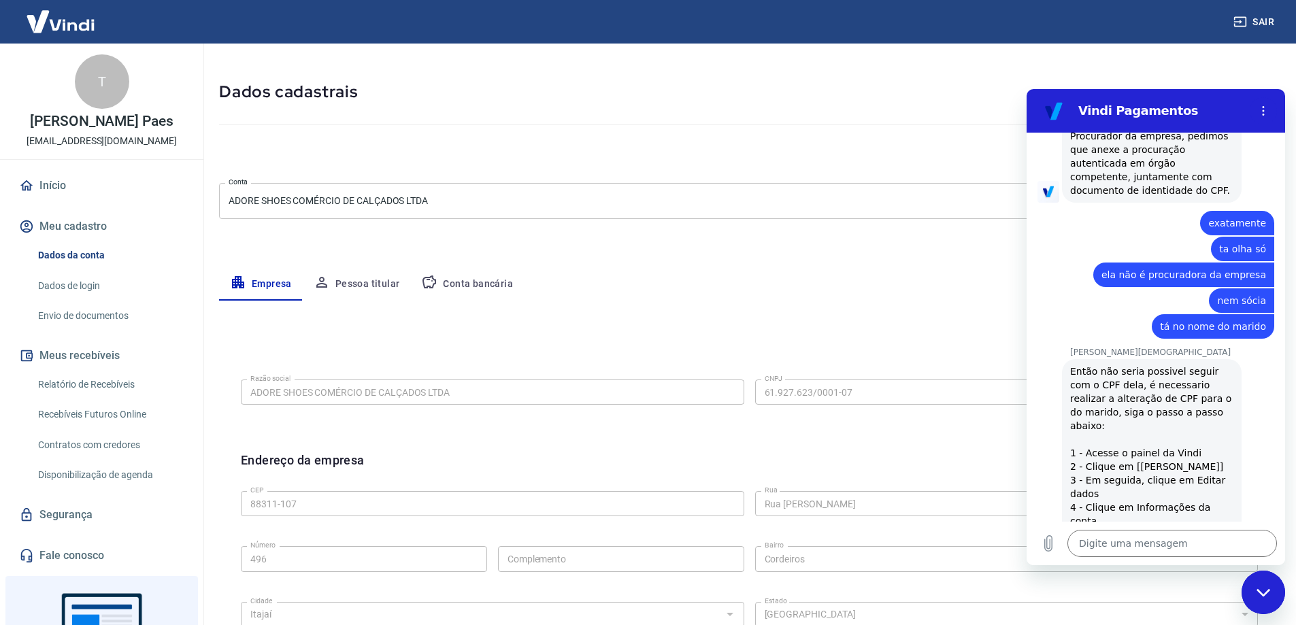
scroll to position [68, 0]
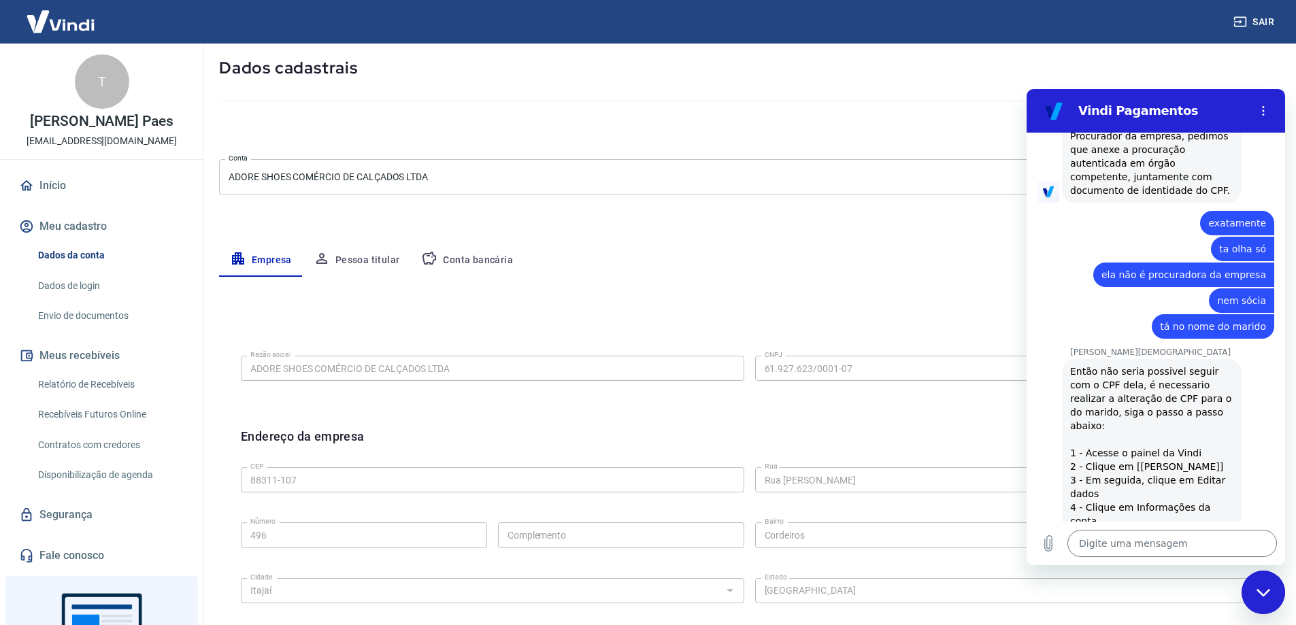
click at [355, 261] on button "Pessoa titular" at bounding box center [357, 260] width 108 height 33
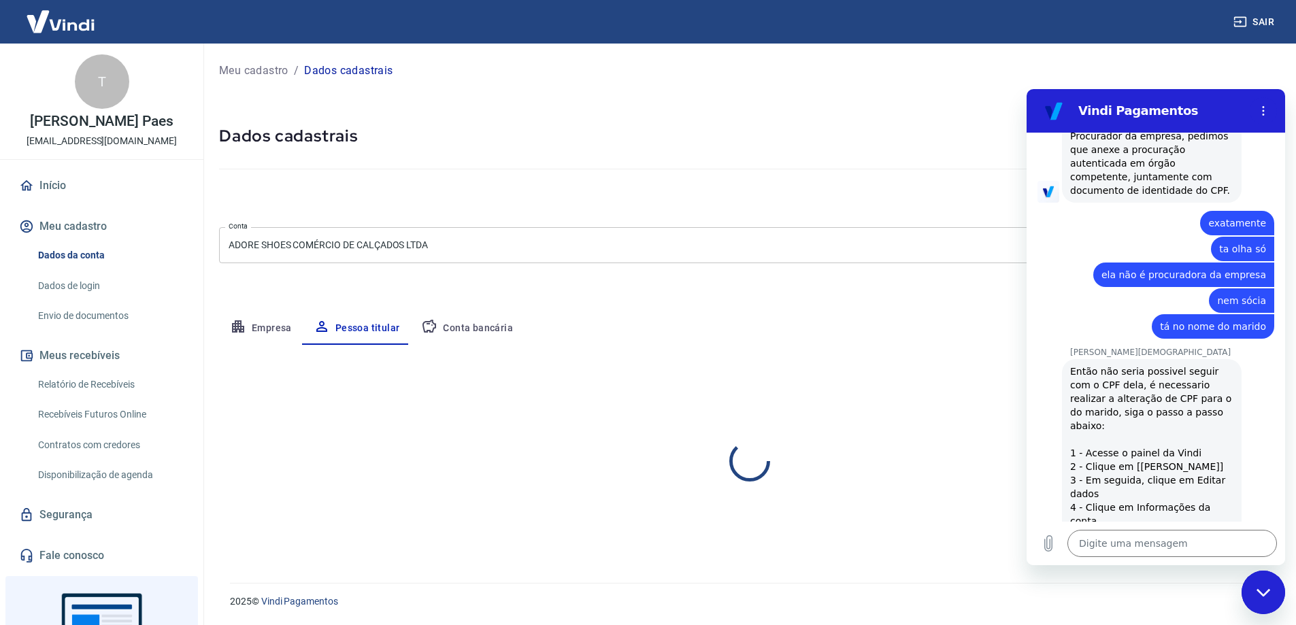
scroll to position [0, 0]
click at [1292, 599] on div "Fechar janela de mensagens" at bounding box center [1273, 592] width 41 height 41
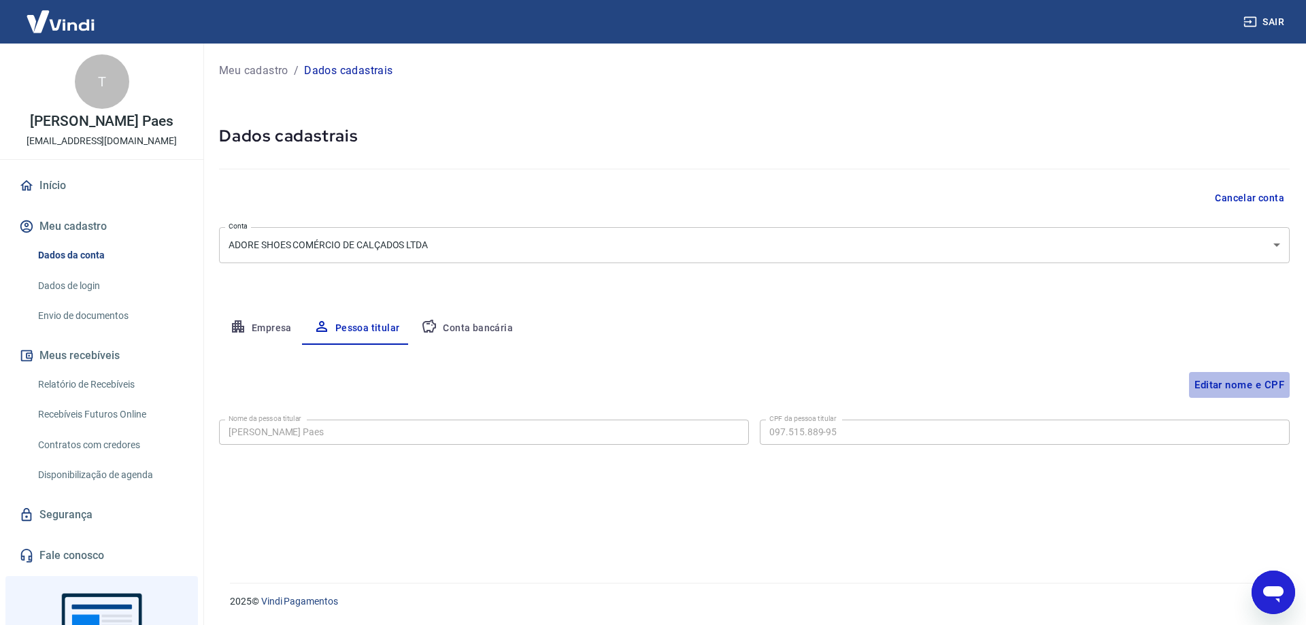
click at [1240, 385] on button "Editar nome e CPF" at bounding box center [1239, 385] width 101 height 26
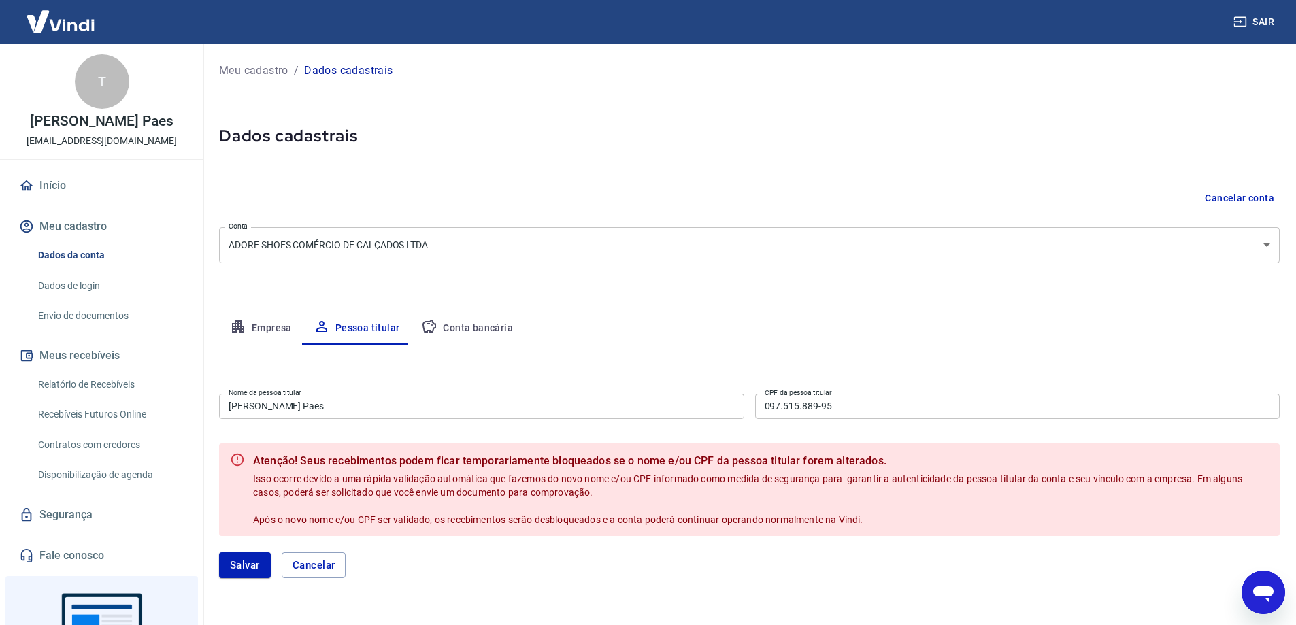
drag, startPoint x: 353, startPoint y: 411, endPoint x: 250, endPoint y: 404, distance: 103.6
click at [256, 406] on input "[PERSON_NAME] Paes" at bounding box center [481, 406] width 525 height 25
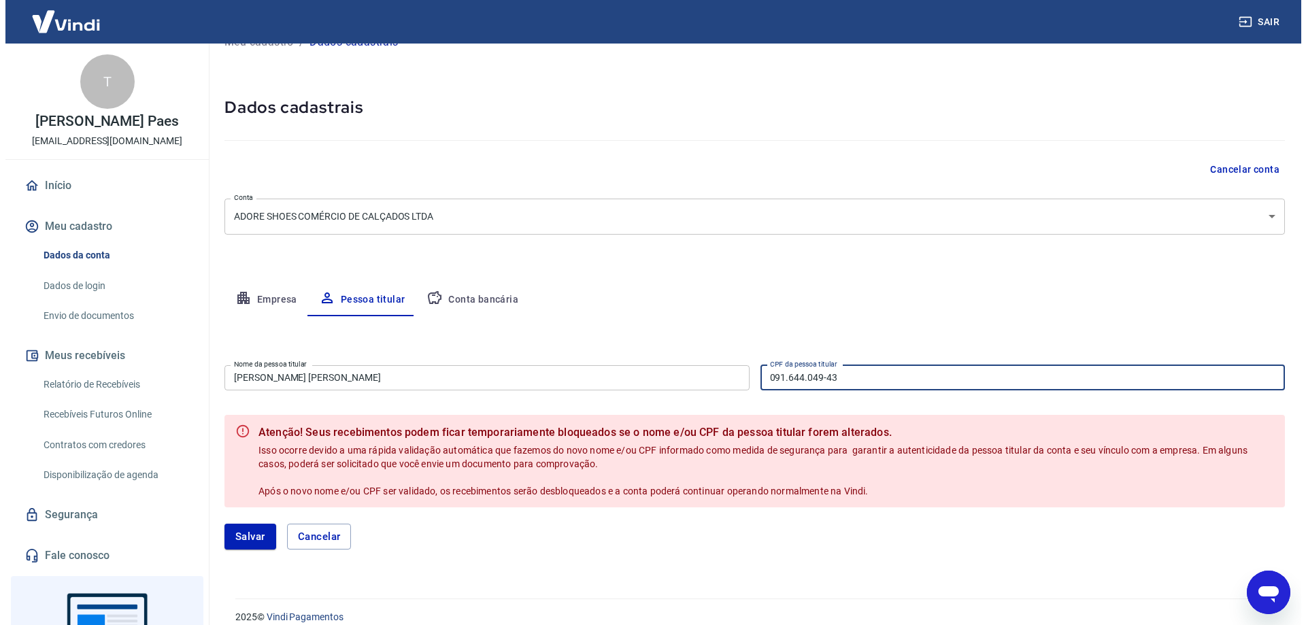
scroll to position [44, 0]
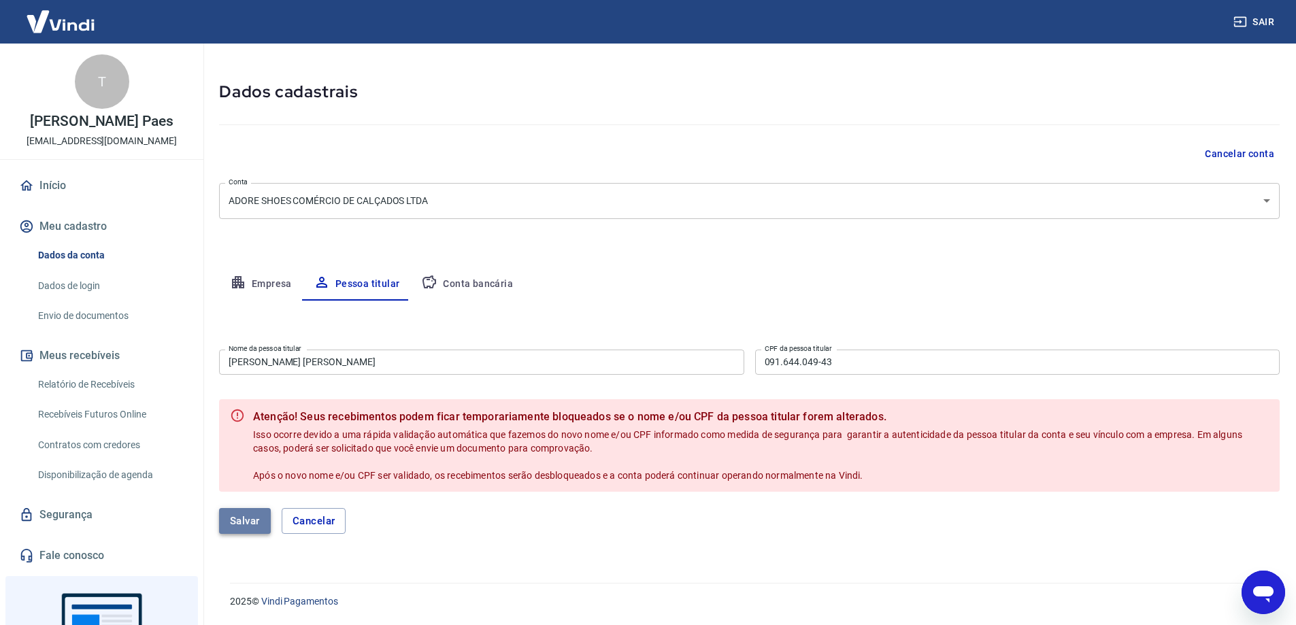
click at [234, 521] on button "Salvar" at bounding box center [245, 521] width 52 height 26
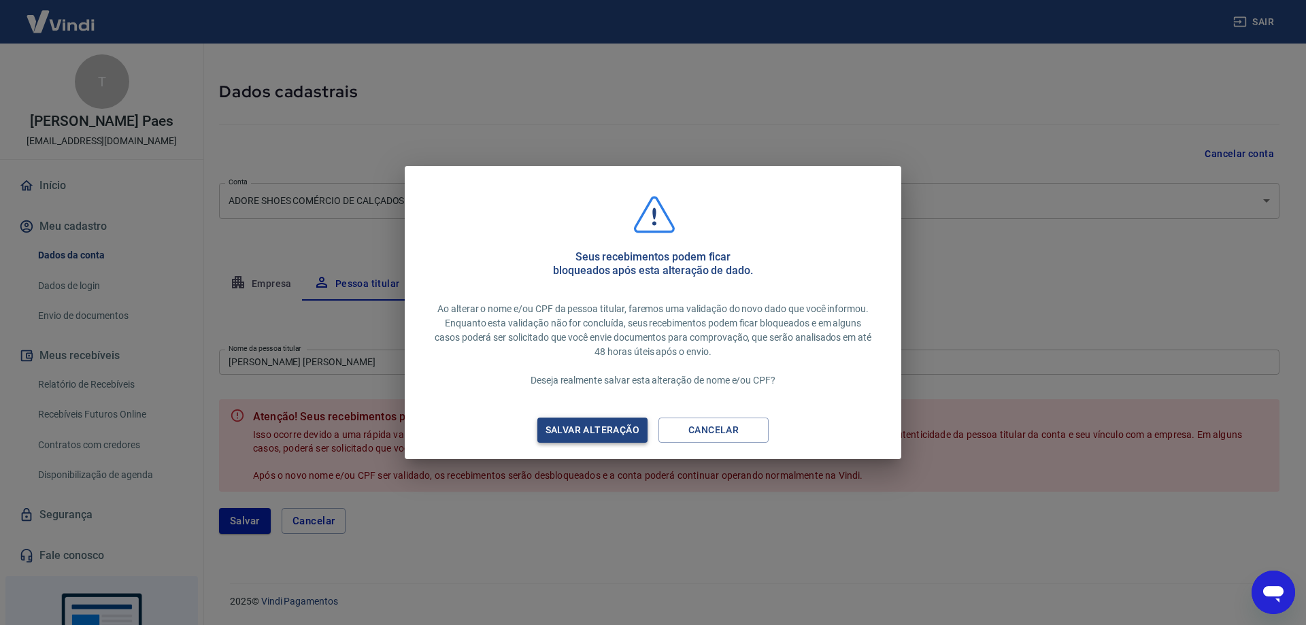
click at [603, 429] on div "Salvar alteração" at bounding box center [592, 430] width 127 height 17
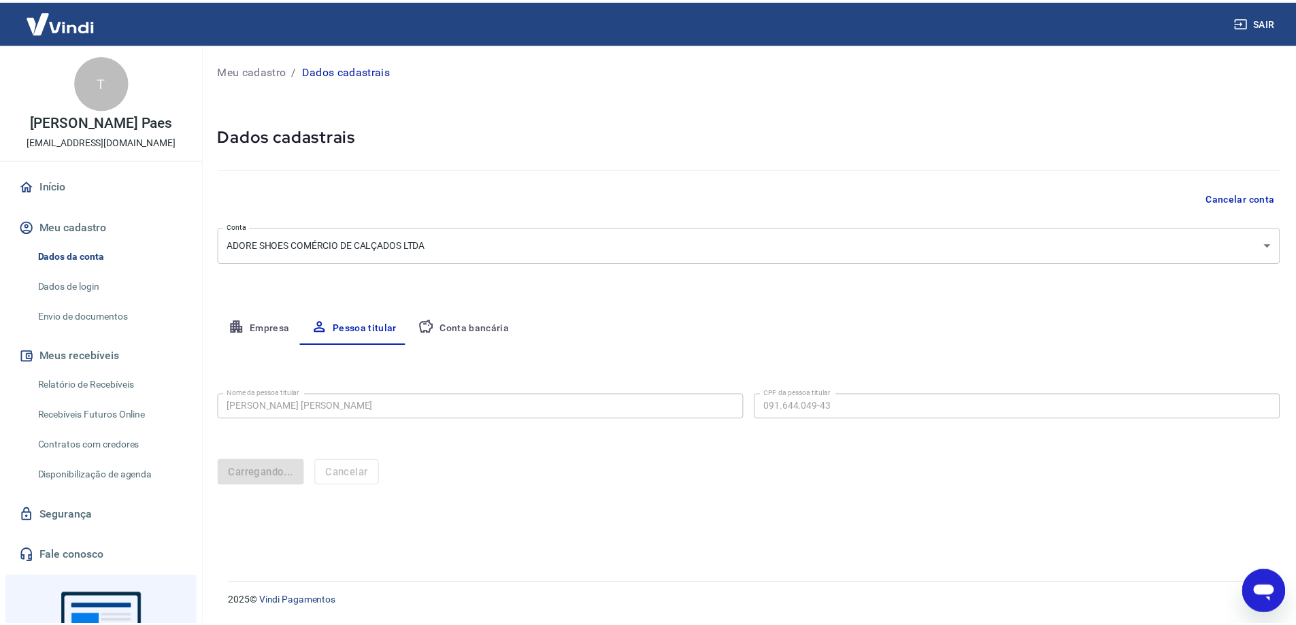
scroll to position [0, 0]
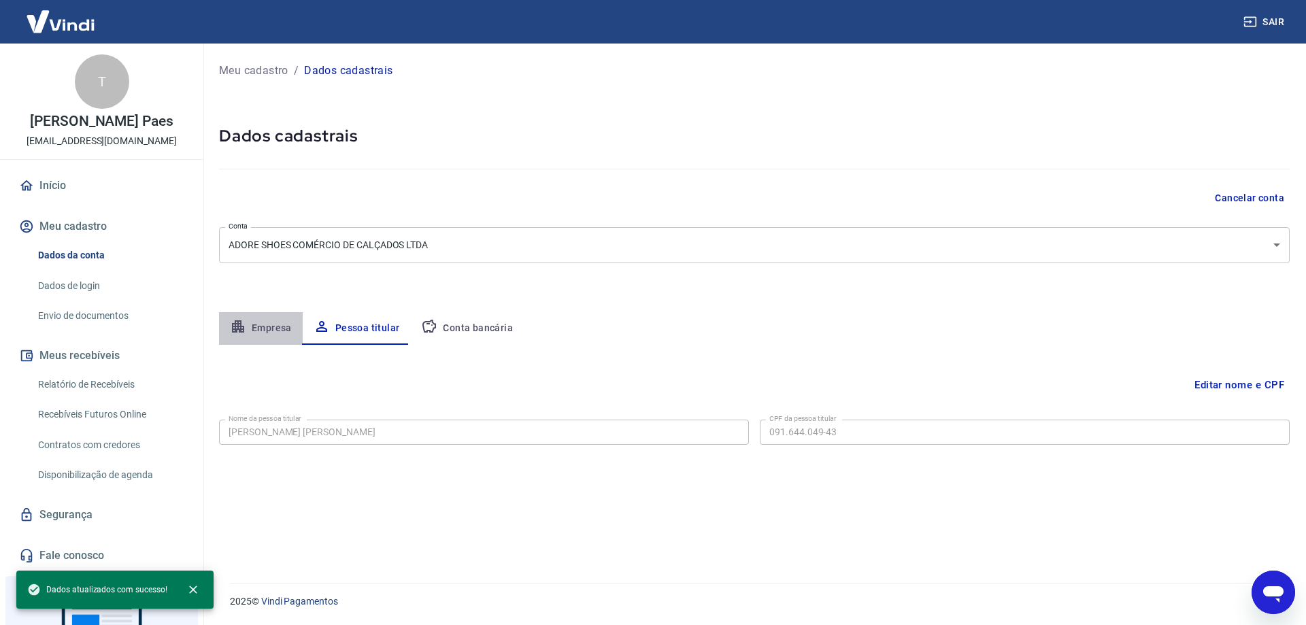
click at [265, 325] on button "Empresa" at bounding box center [261, 328] width 84 height 33
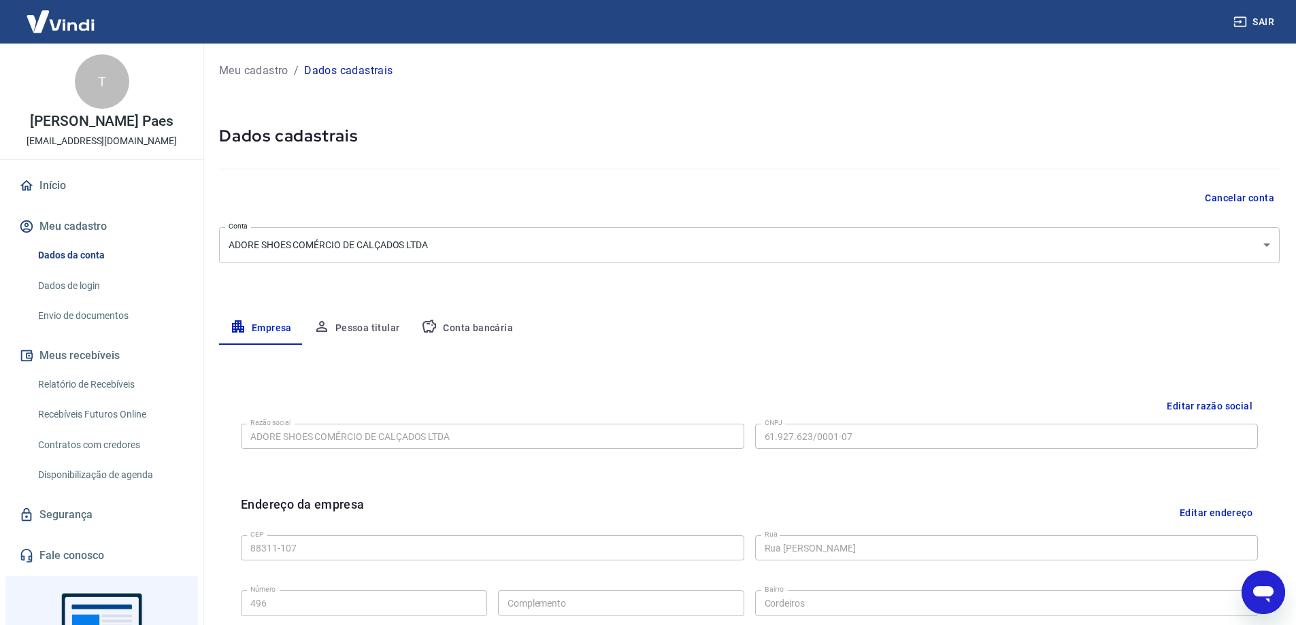
click at [465, 328] on button "Conta bancária" at bounding box center [467, 328] width 114 height 33
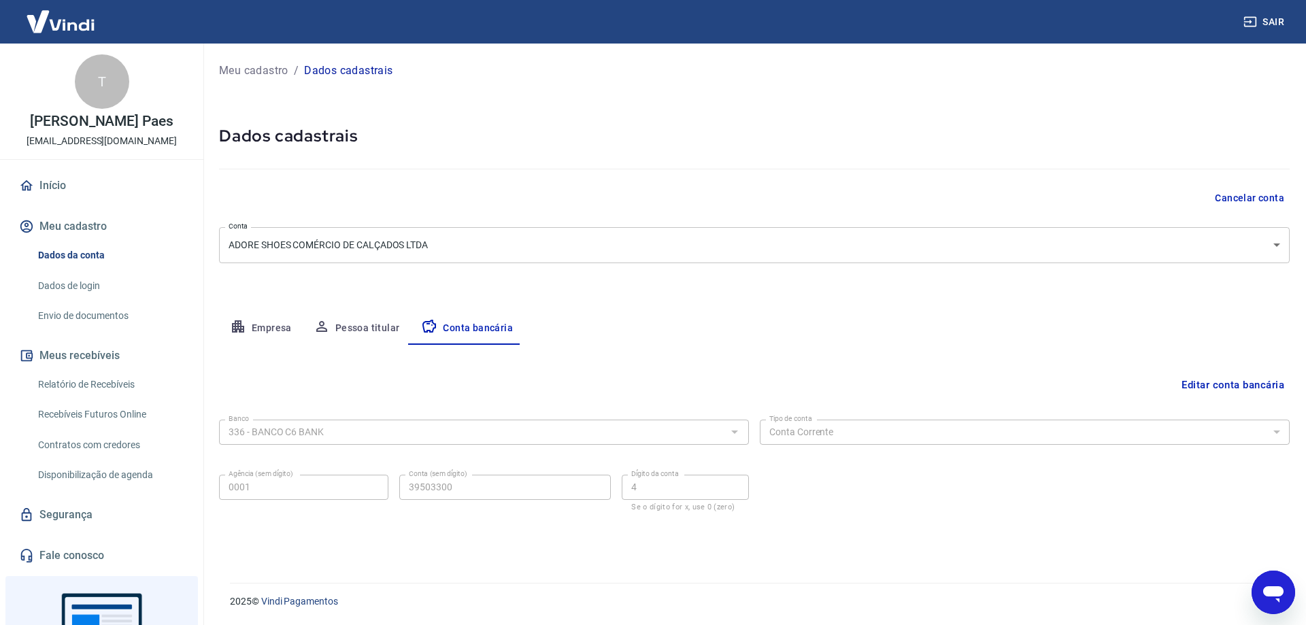
click at [1253, 387] on button "Editar conta bancária" at bounding box center [1233, 385] width 114 height 26
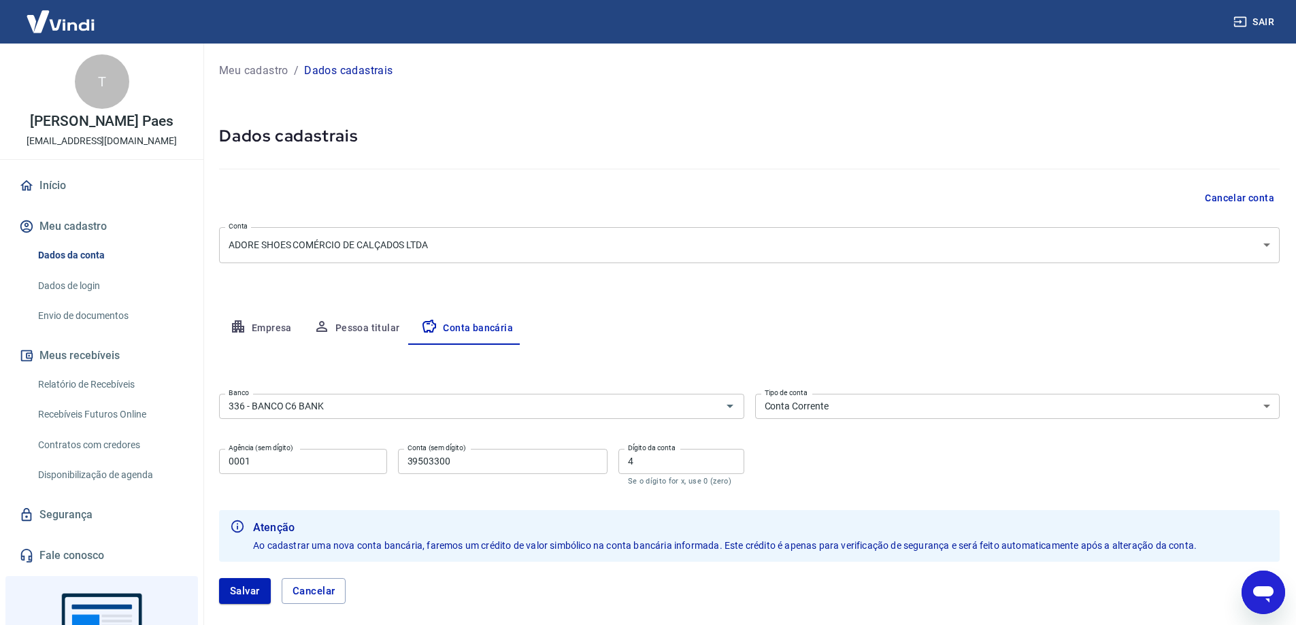
drag, startPoint x: 263, startPoint y: 459, endPoint x: 274, endPoint y: 463, distance: 10.8
click at [266, 460] on input "0001" at bounding box center [303, 461] width 168 height 25
click at [318, 432] on div "Banco 336 - BANCO C6 BANK Banco Tipo de conta Conta Corrente Conta Poupança Tip…" at bounding box center [749, 439] width 1061 height 100
click at [247, 593] on button "Salvar" at bounding box center [245, 591] width 52 height 26
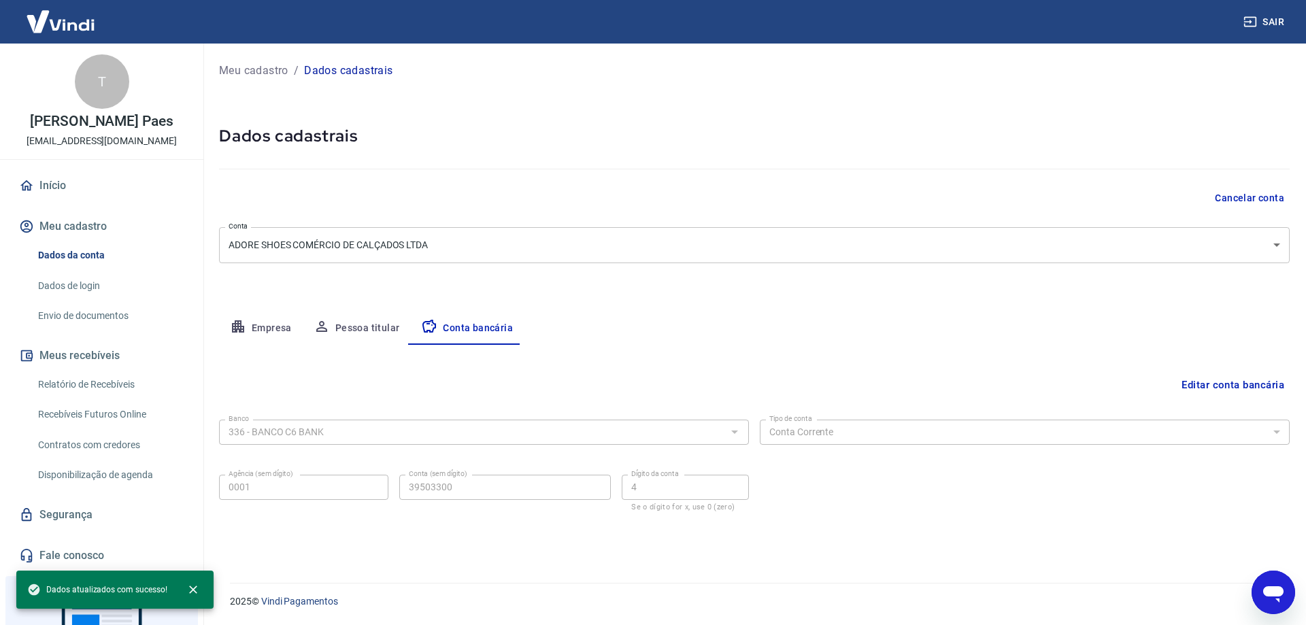
click at [1285, 597] on icon "Abrir janela de mensagens" at bounding box center [1274, 592] width 24 height 24
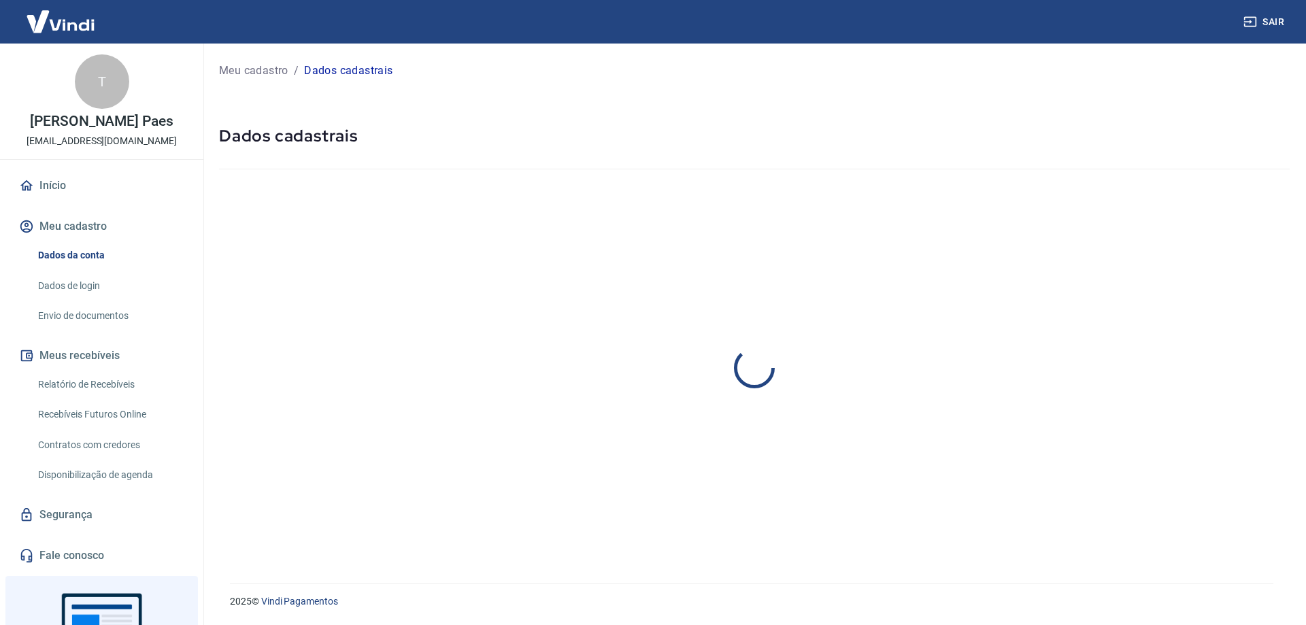
select select "SC"
select select "business"
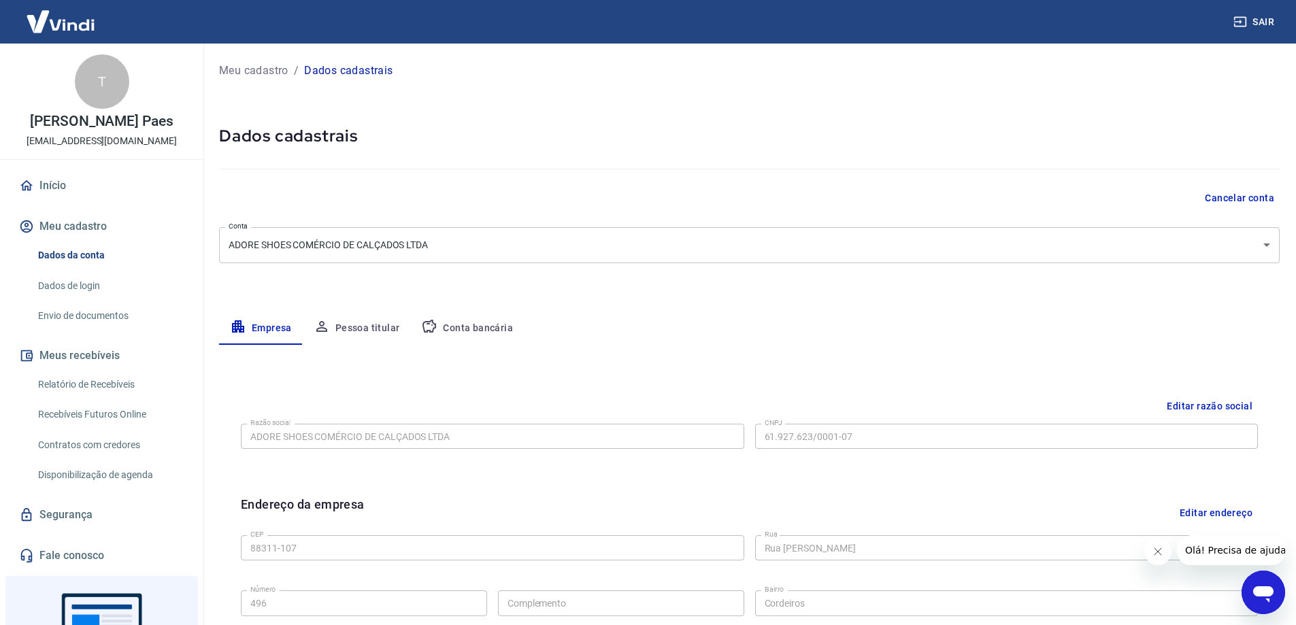
click at [104, 314] on link "Envio de documentos" at bounding box center [110, 316] width 154 height 28
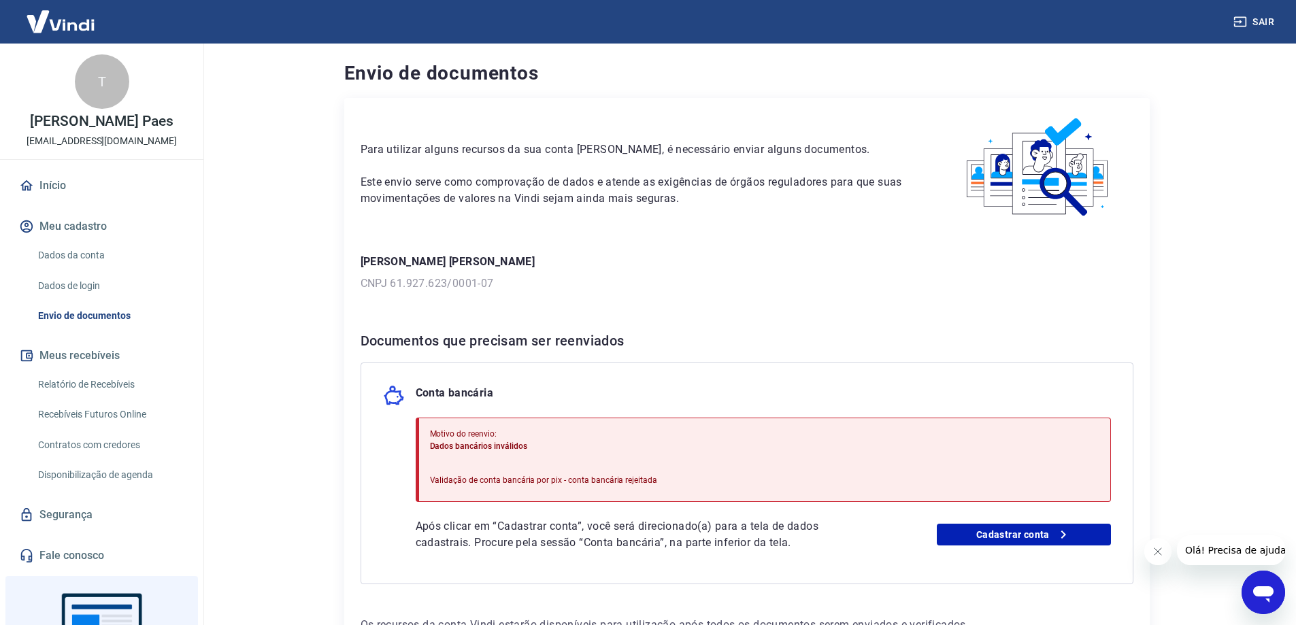
scroll to position [68, 0]
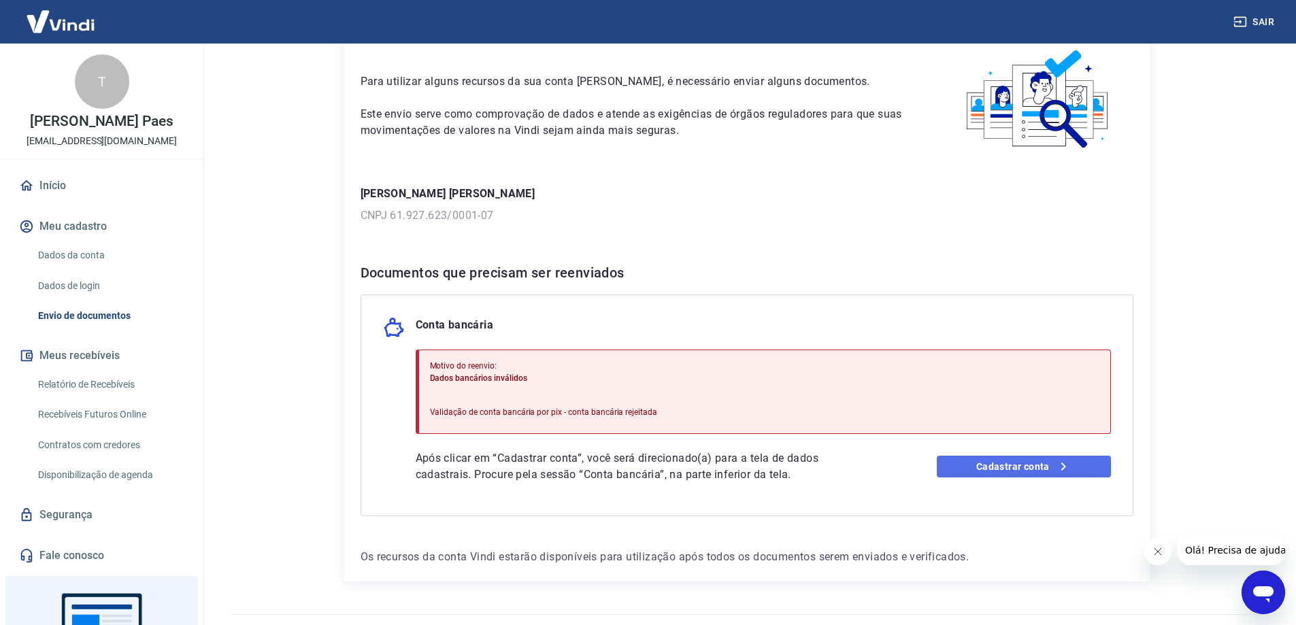
click at [1053, 468] on link "Cadastrar conta" at bounding box center [1024, 467] width 174 height 22
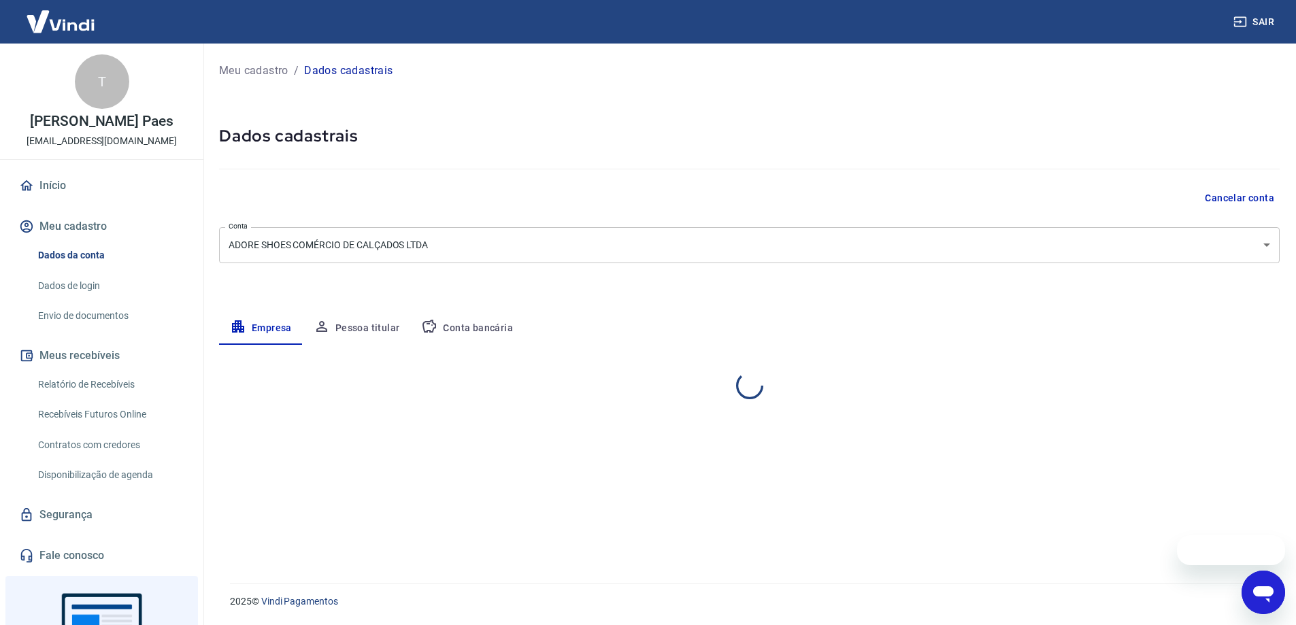
select select "SC"
select select "business"
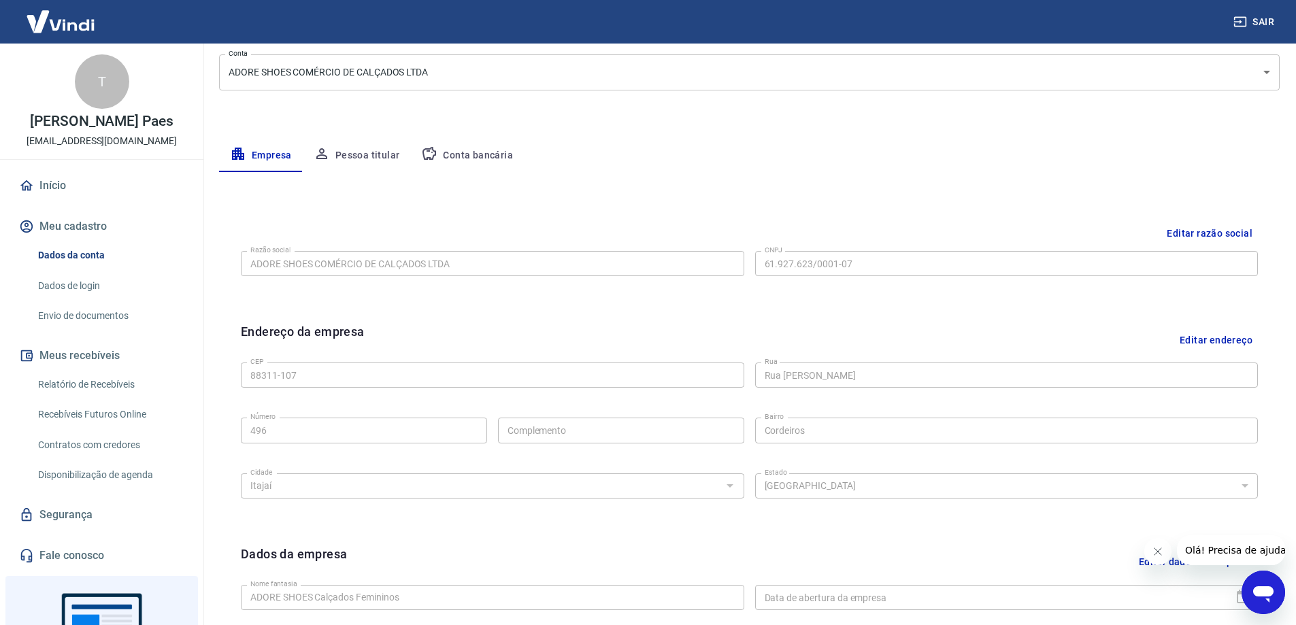
scroll to position [204, 0]
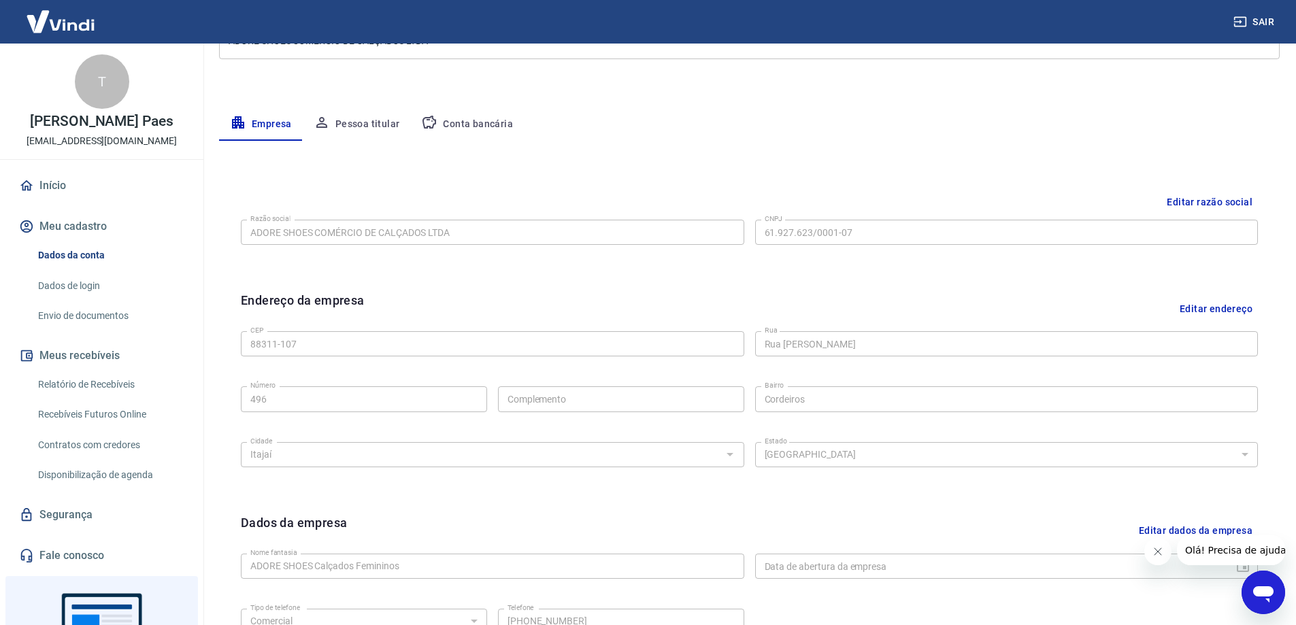
click at [1270, 603] on icon "Abrir janela de mensagens" at bounding box center [1263, 592] width 24 height 24
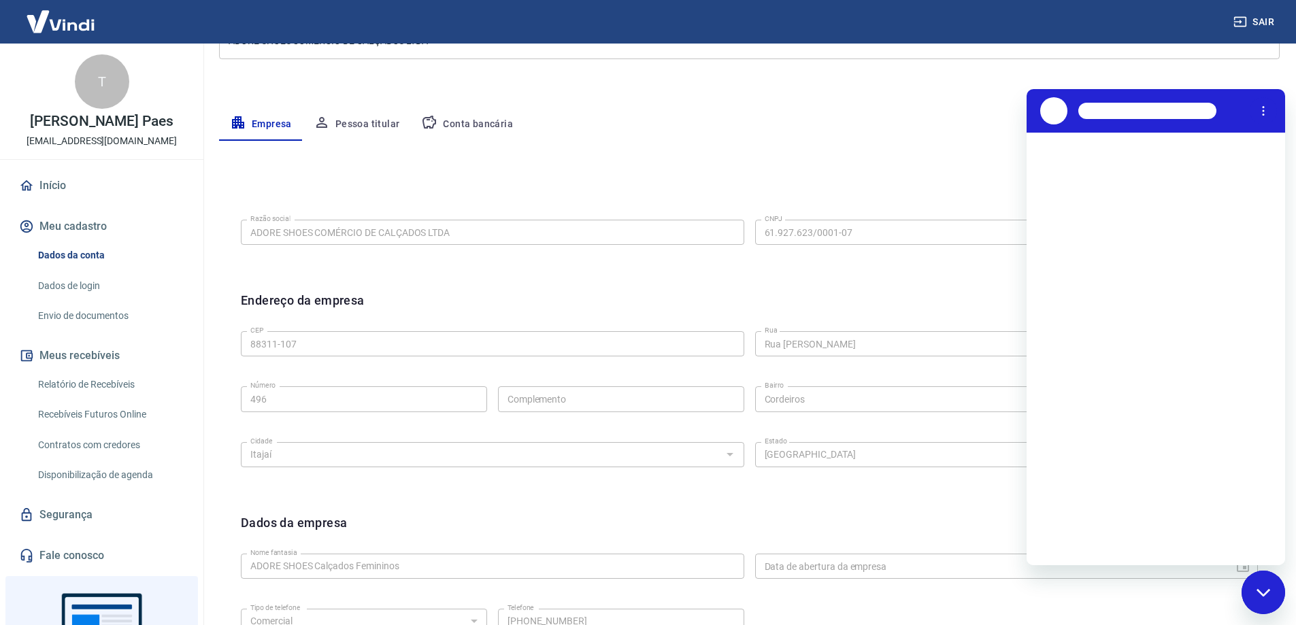
scroll to position [0, 0]
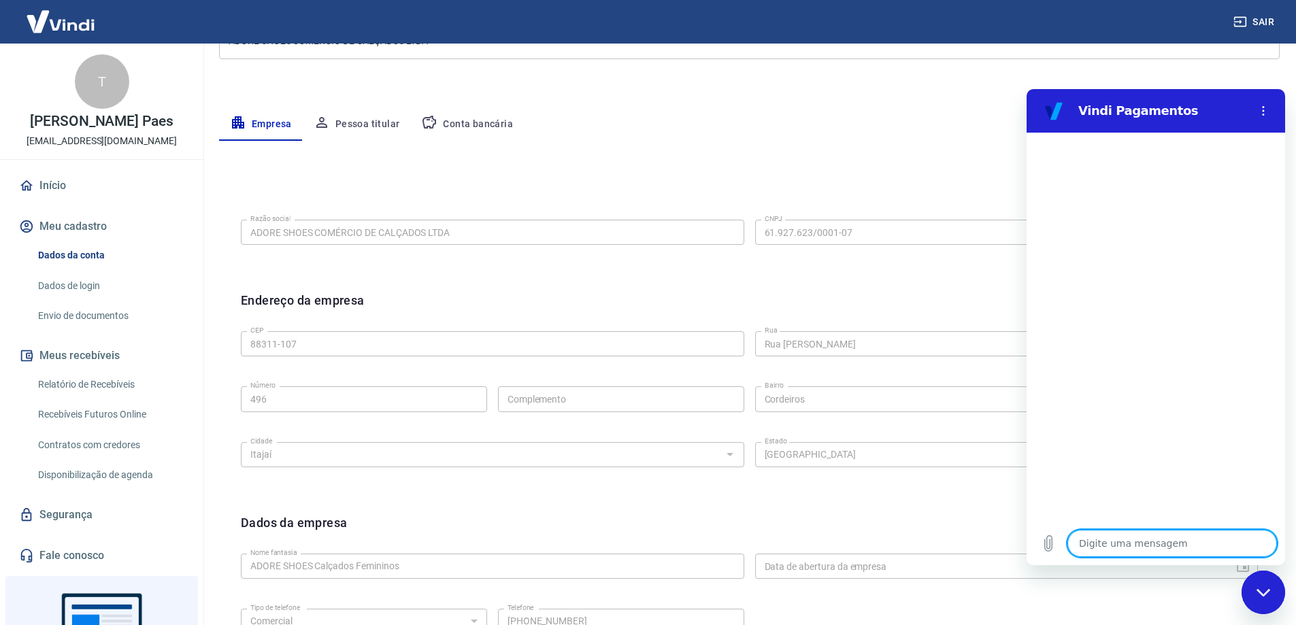
click at [1140, 548] on textarea at bounding box center [1173, 543] width 210 height 27
type textarea "a"
type textarea "x"
type textarea "al"
type textarea "x"
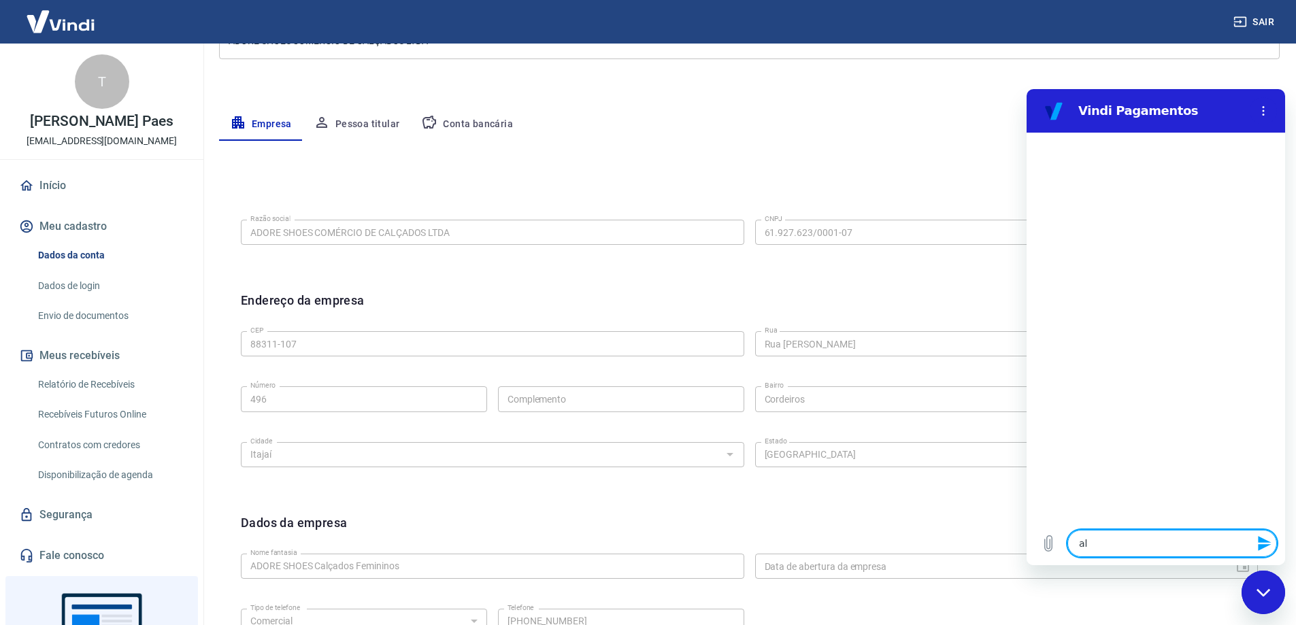
type textarea "alt"
type textarea "x"
type textarea "alte"
type textarea "x"
type textarea "alter"
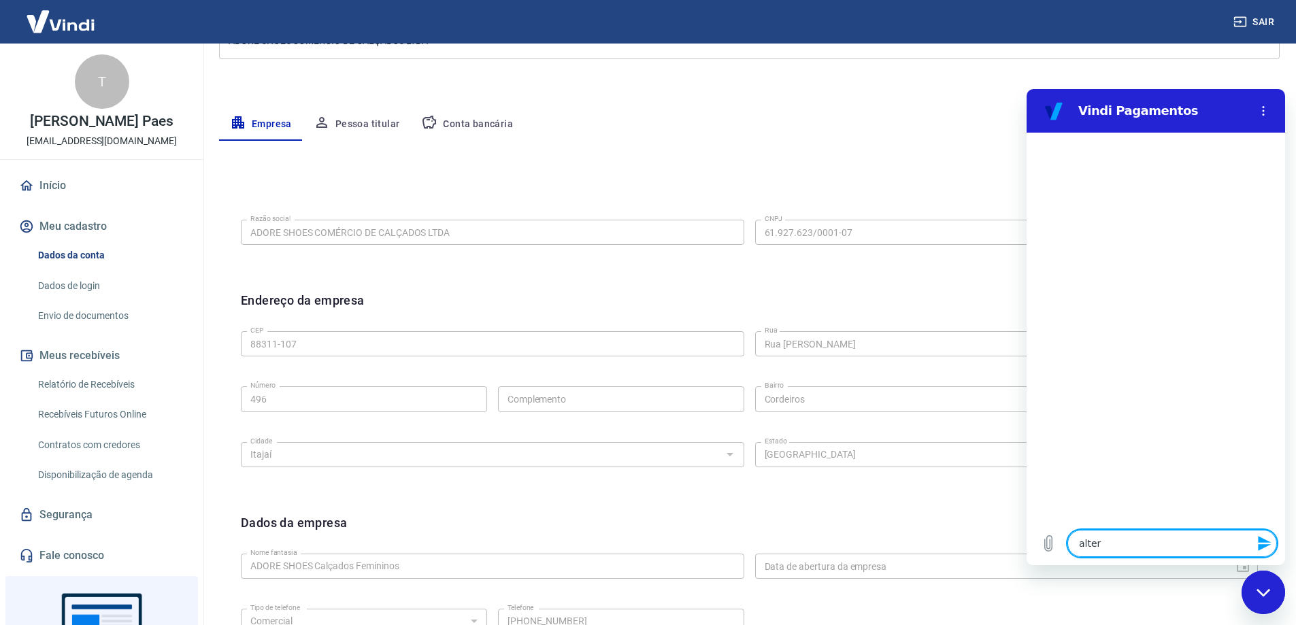
type textarea "x"
type textarea "altere"
type textarea "x"
type textarea "alterei"
type textarea "x"
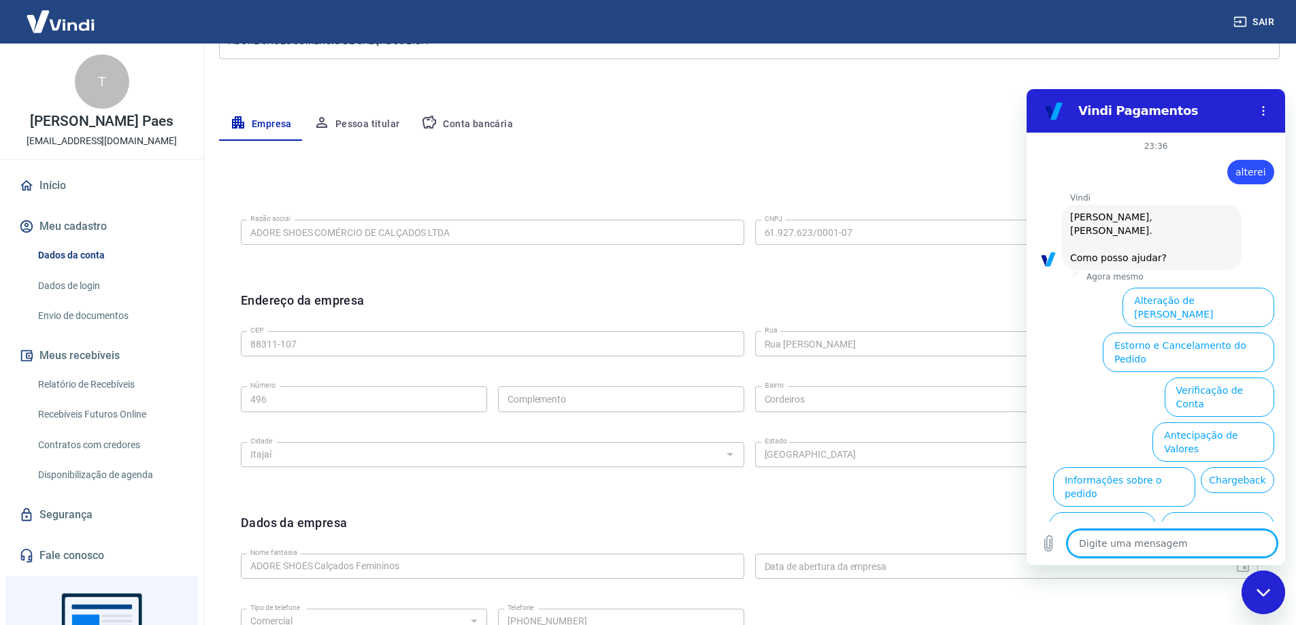
scroll to position [32, 0]
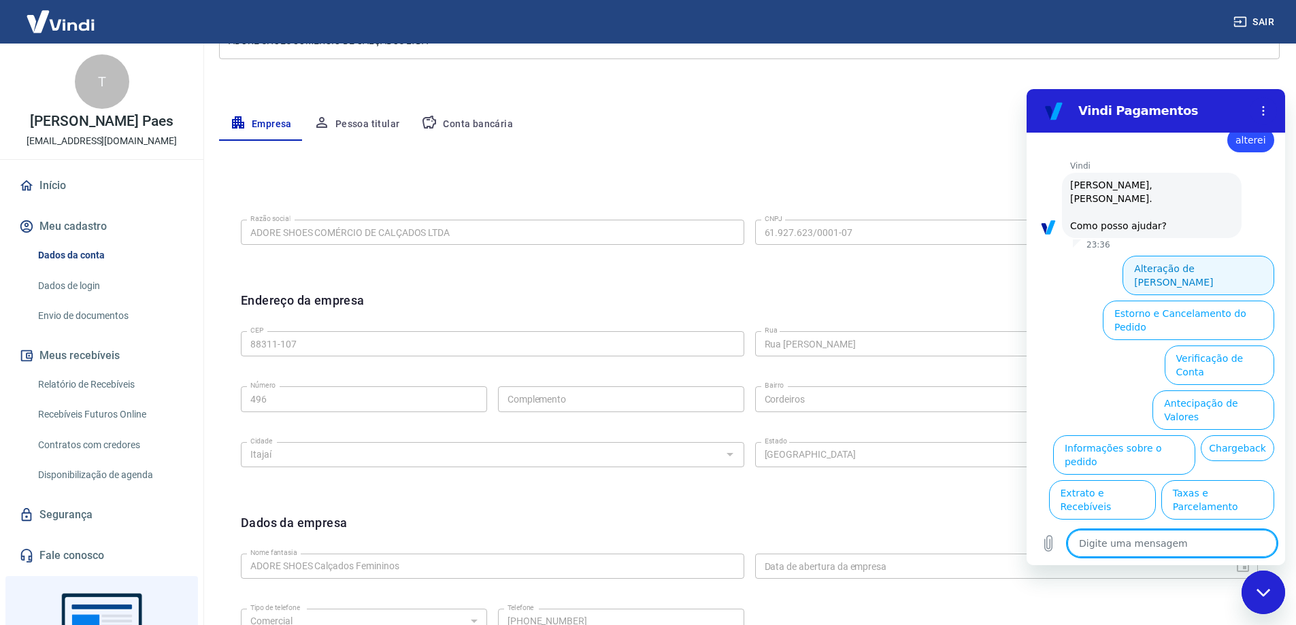
click at [1140, 256] on button "Alteração de Dados Cadastrais" at bounding box center [1199, 275] width 152 height 39
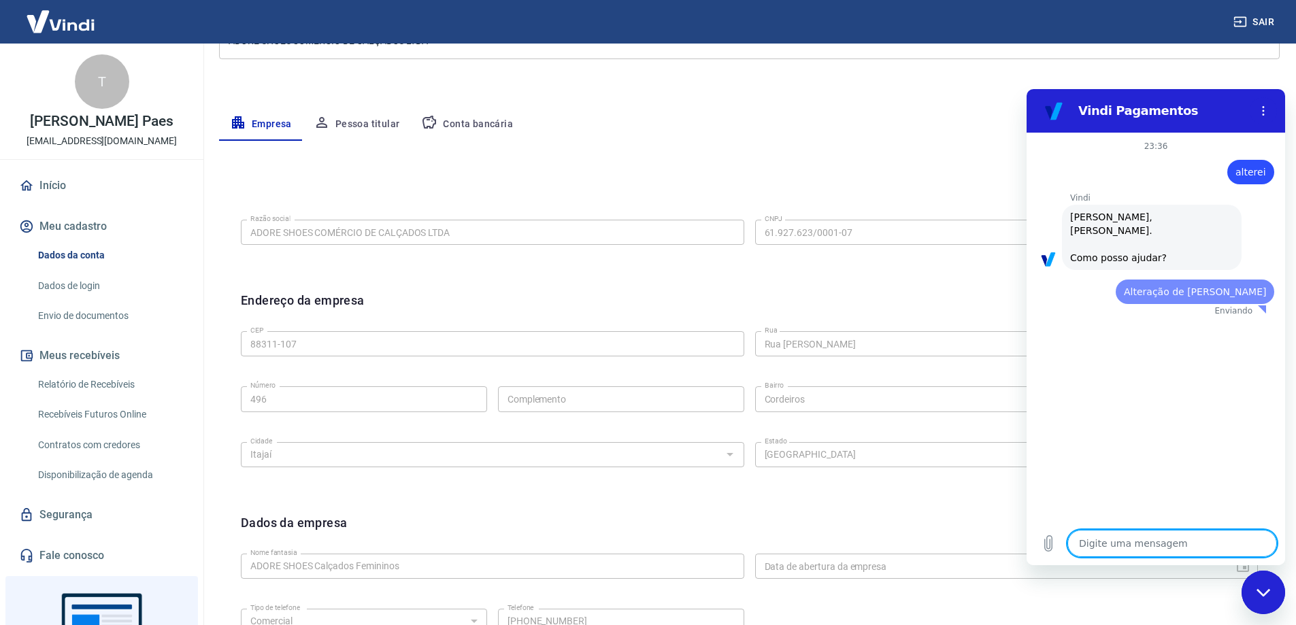
scroll to position [0, 0]
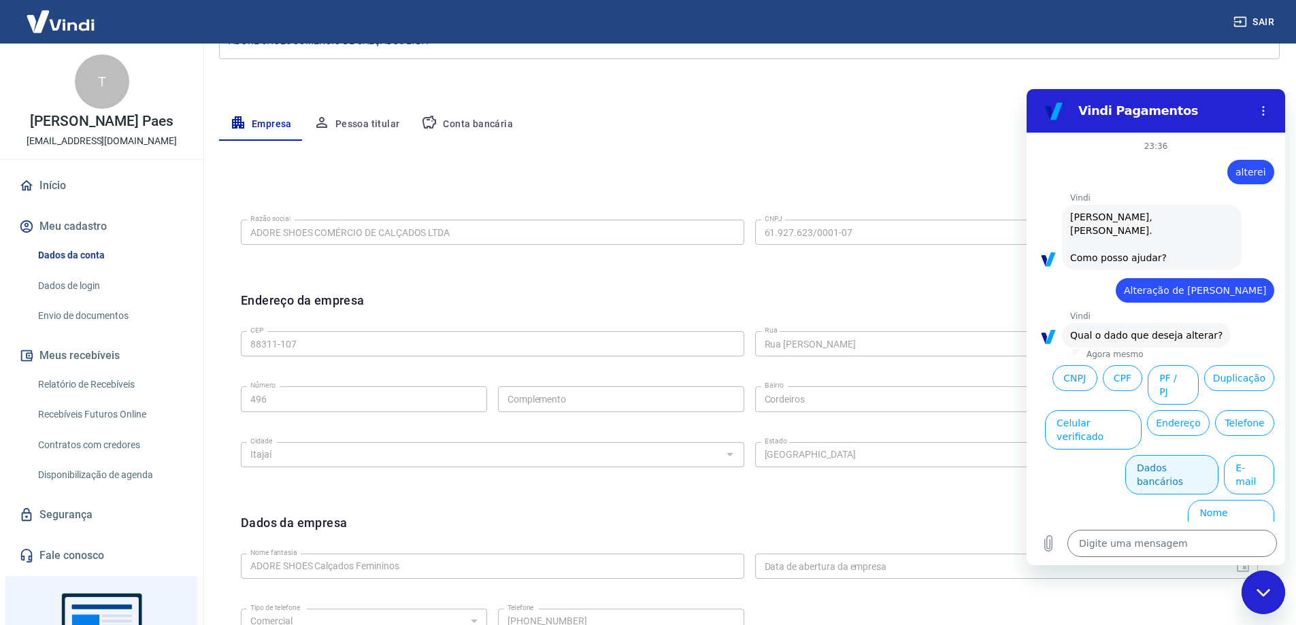
click at [1168, 455] on button "Dados bancários" at bounding box center [1171, 474] width 93 height 39
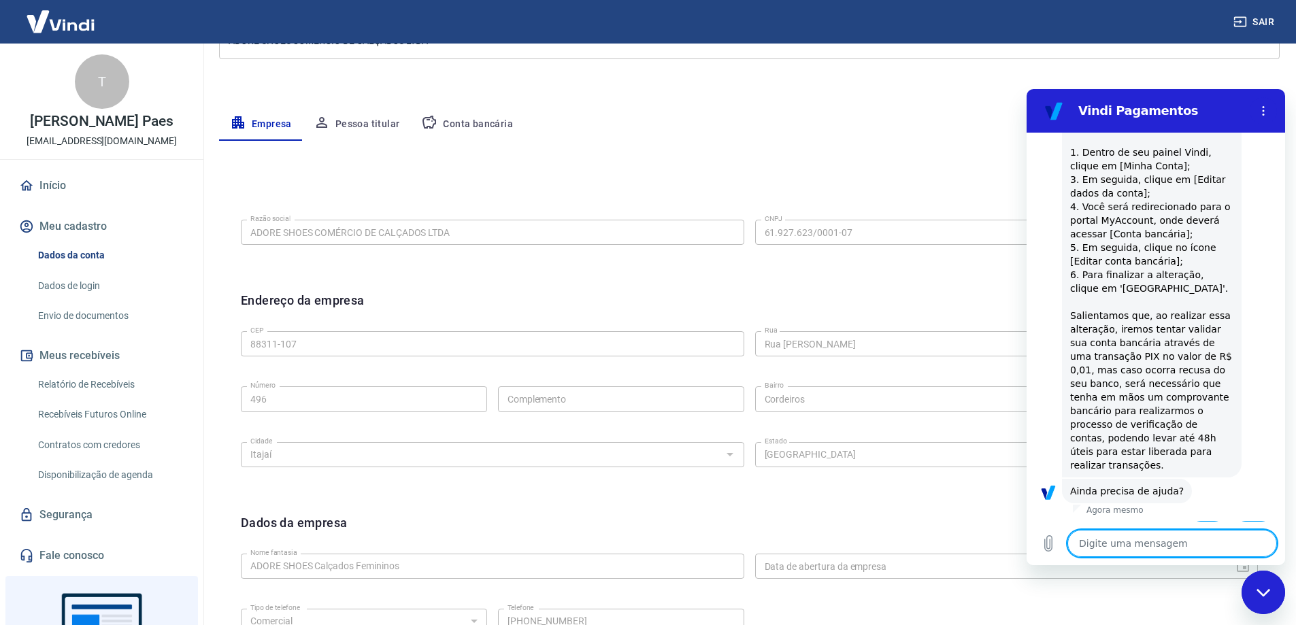
scroll to position [330, 0]
click at [1191, 520] on button "Sim" at bounding box center [1207, 533] width 39 height 26
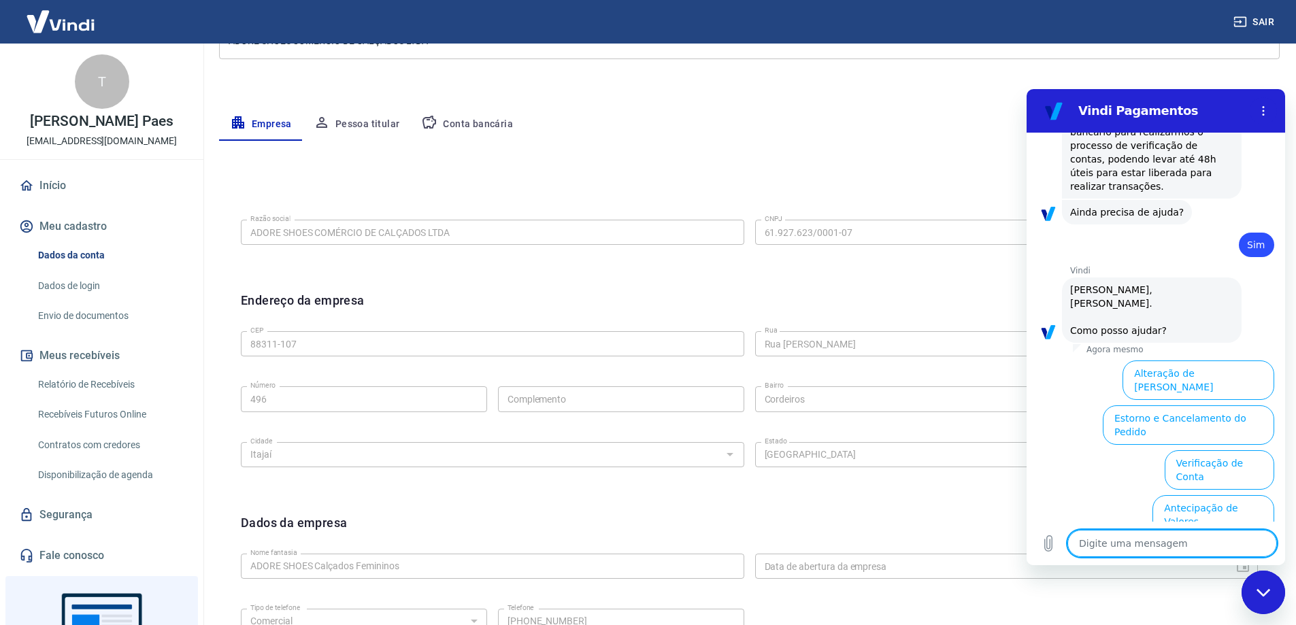
scroll to position [685, 0]
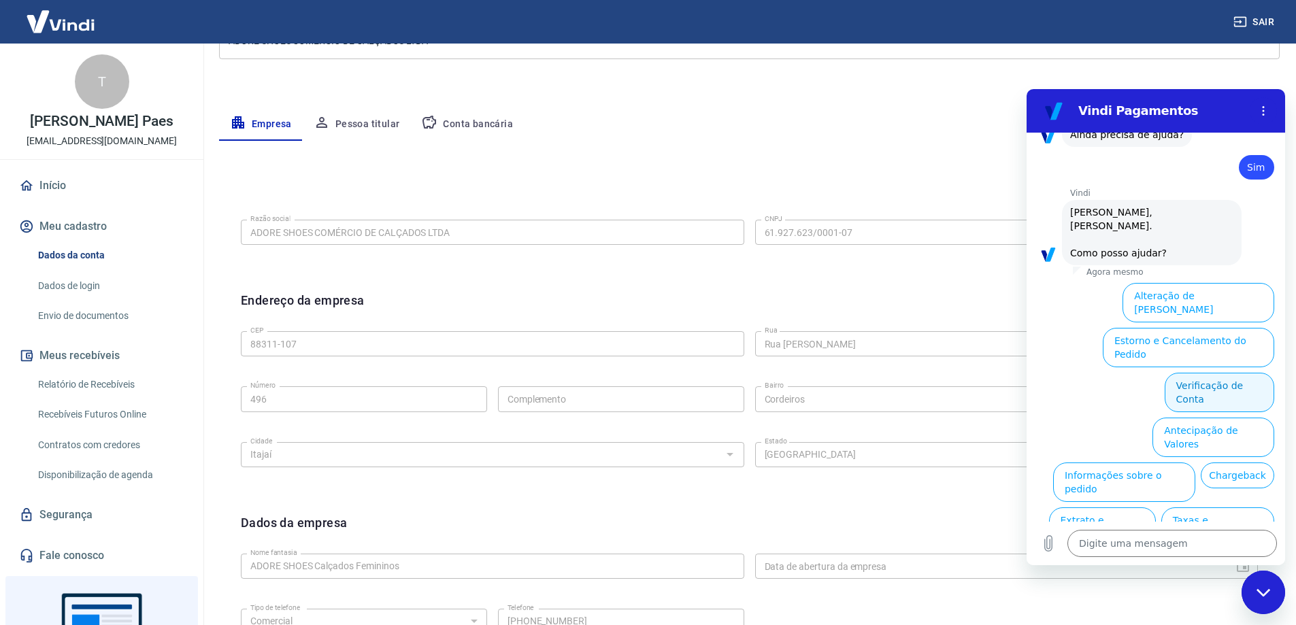
click at [1227, 373] on button "Verificação de Conta" at bounding box center [1220, 392] width 110 height 39
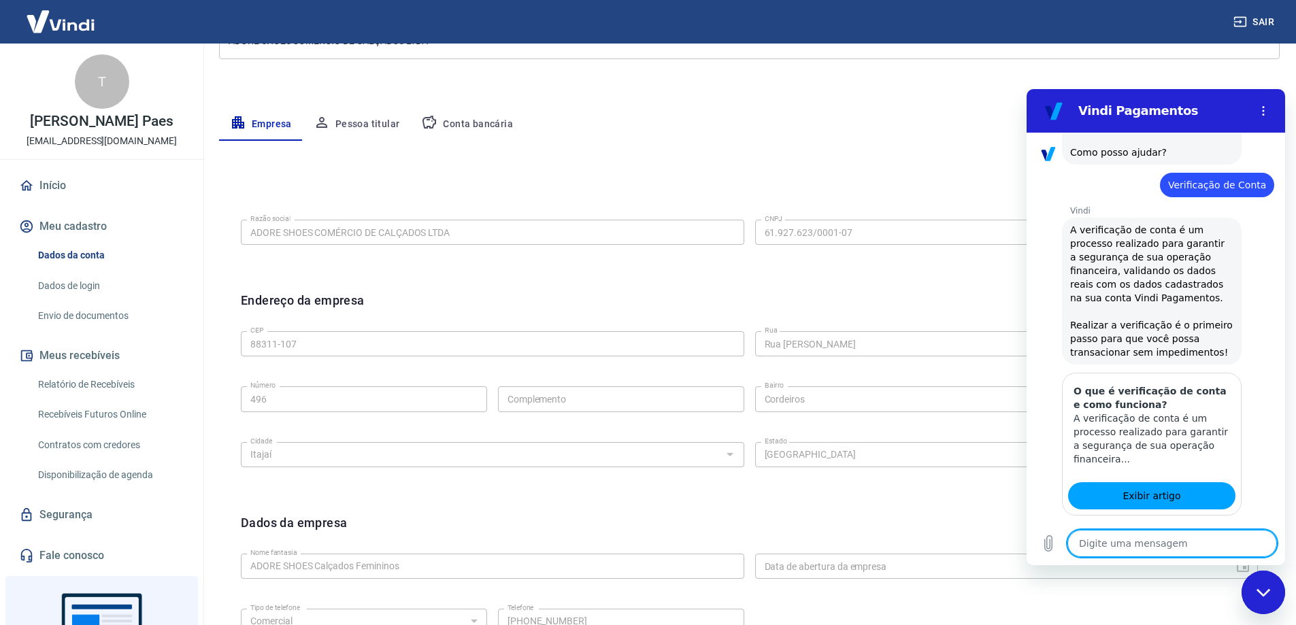
scroll to position [820, 0]
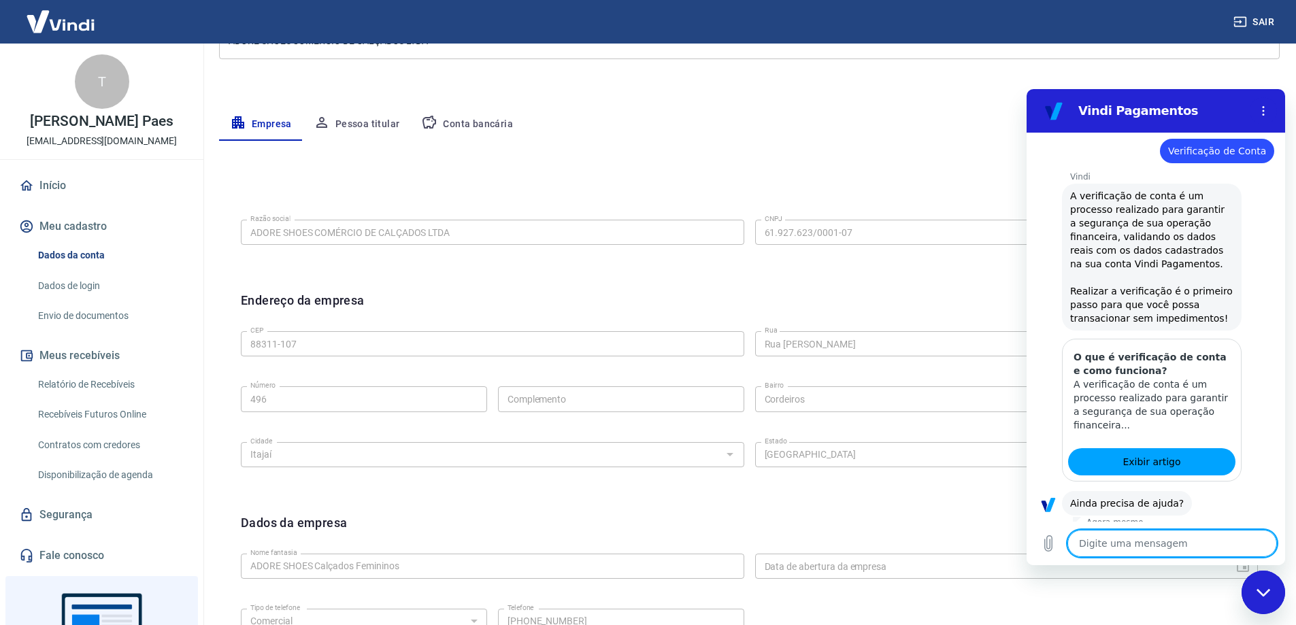
click at [1198, 533] on button "Sim" at bounding box center [1207, 546] width 39 height 26
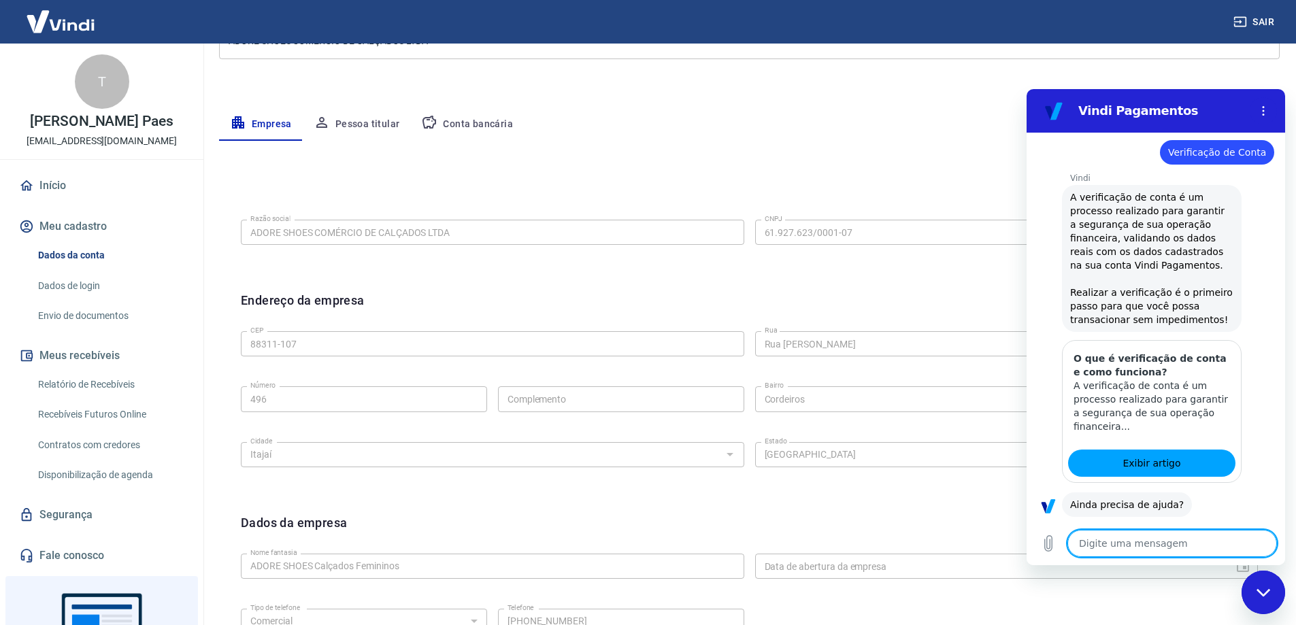
scroll to position [821, 0]
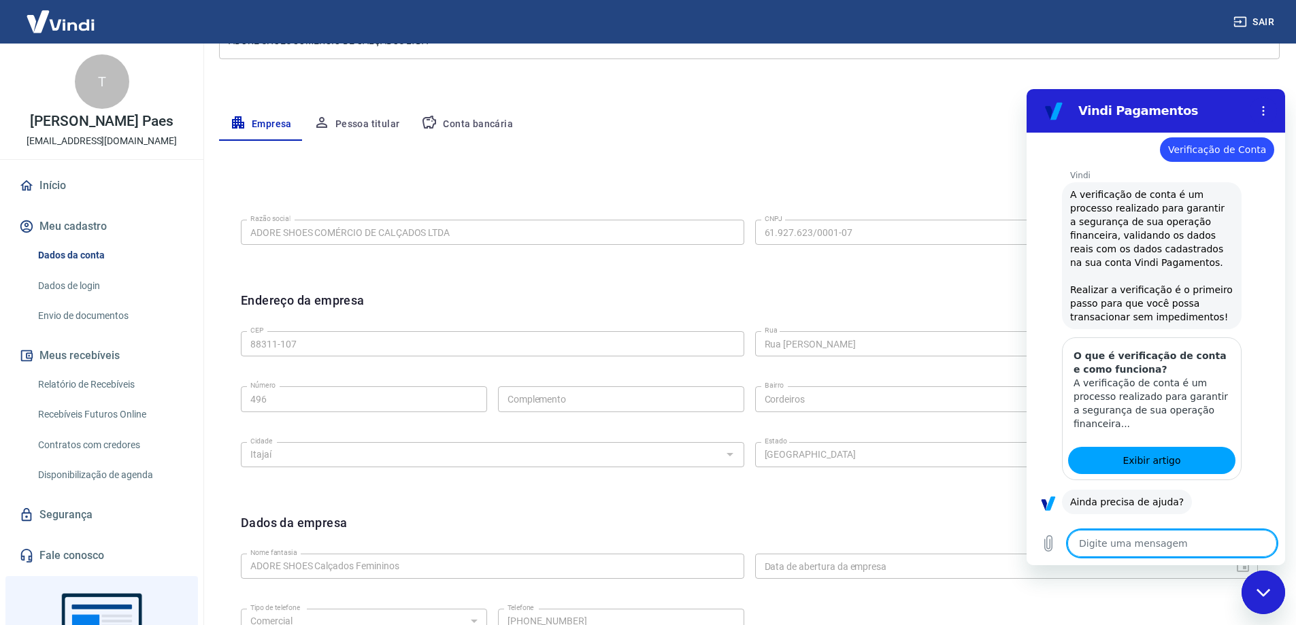
type textarea "x"
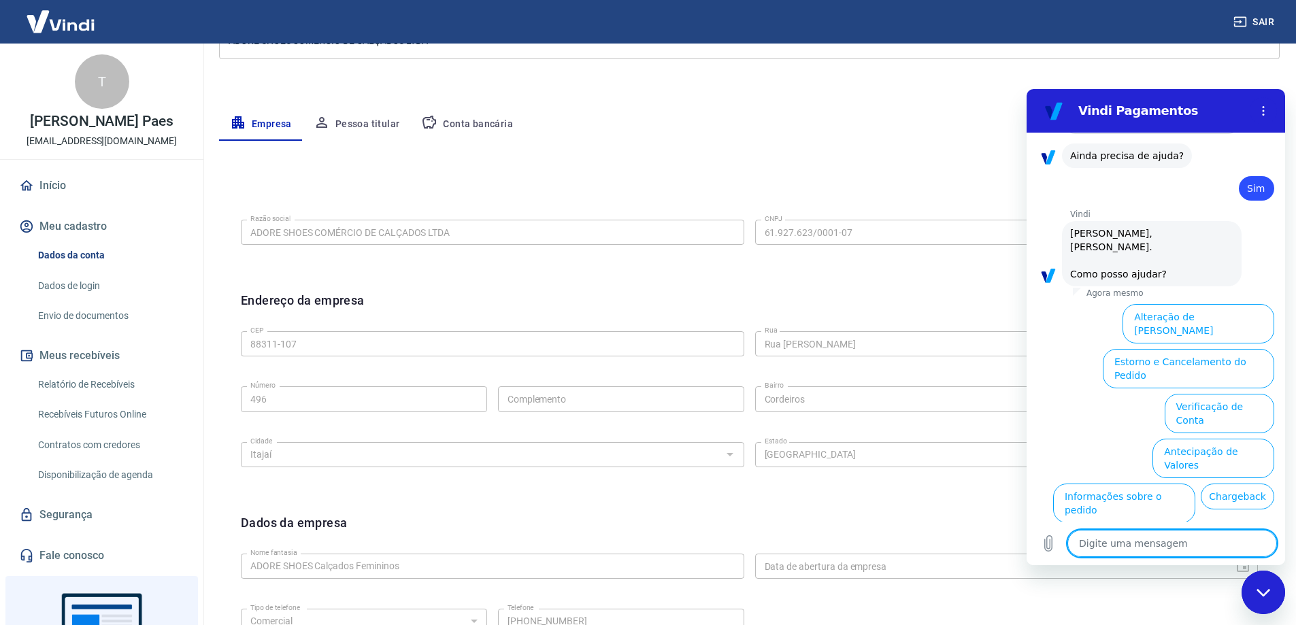
scroll to position [1175, 0]
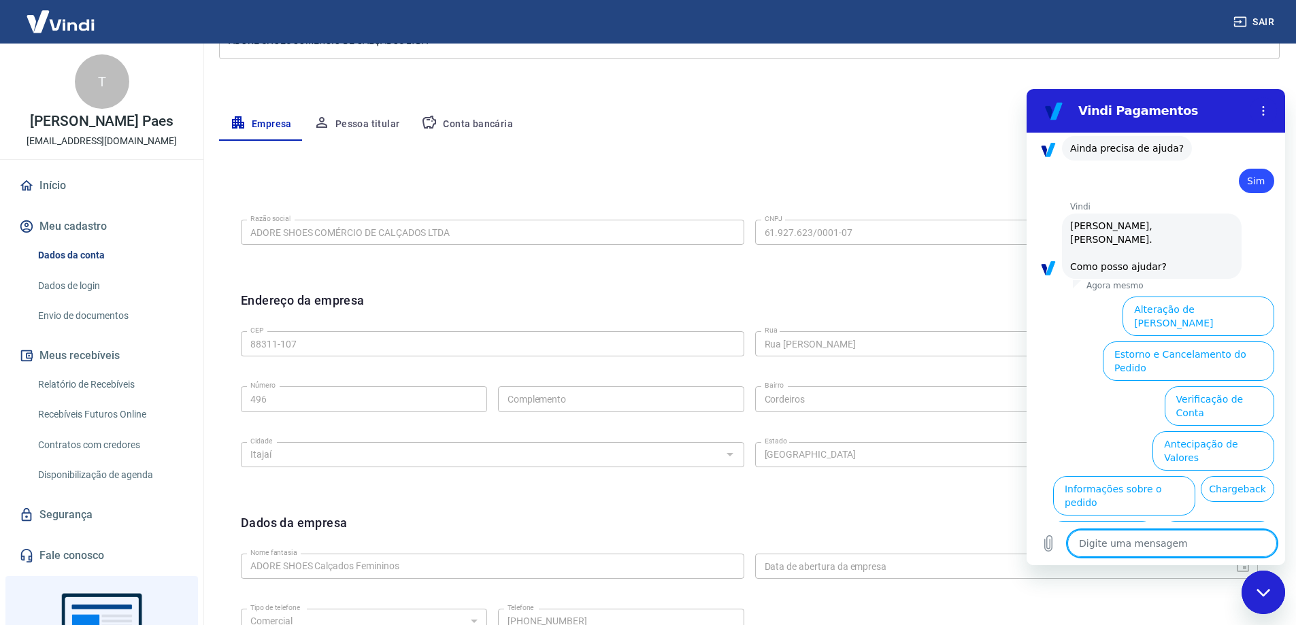
click at [93, 309] on link "Envio de documentos" at bounding box center [110, 316] width 154 height 28
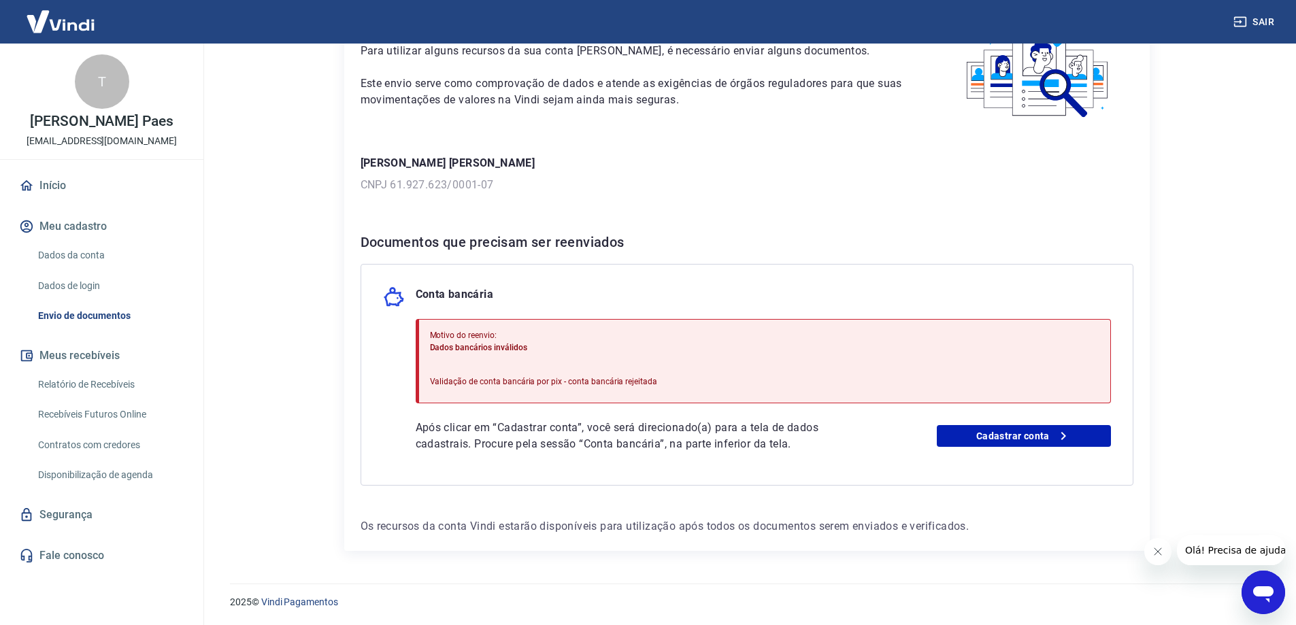
scroll to position [99, 0]
click at [1019, 433] on link "Cadastrar conta" at bounding box center [1024, 436] width 174 height 22
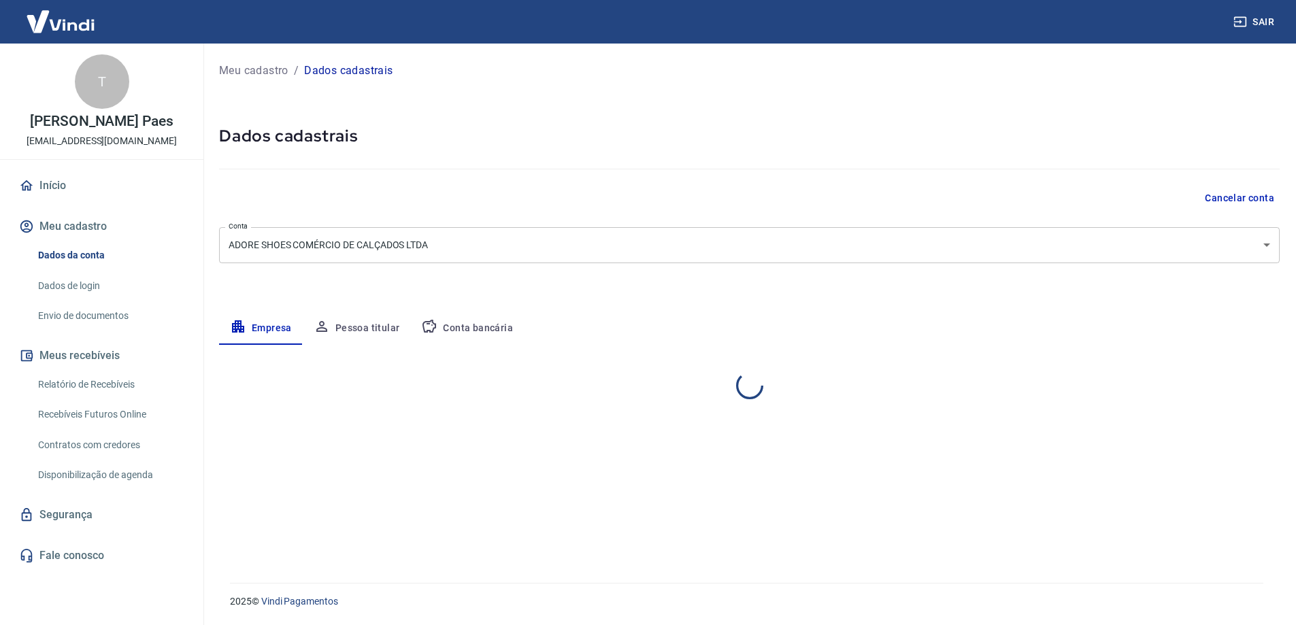
select select "SC"
select select "business"
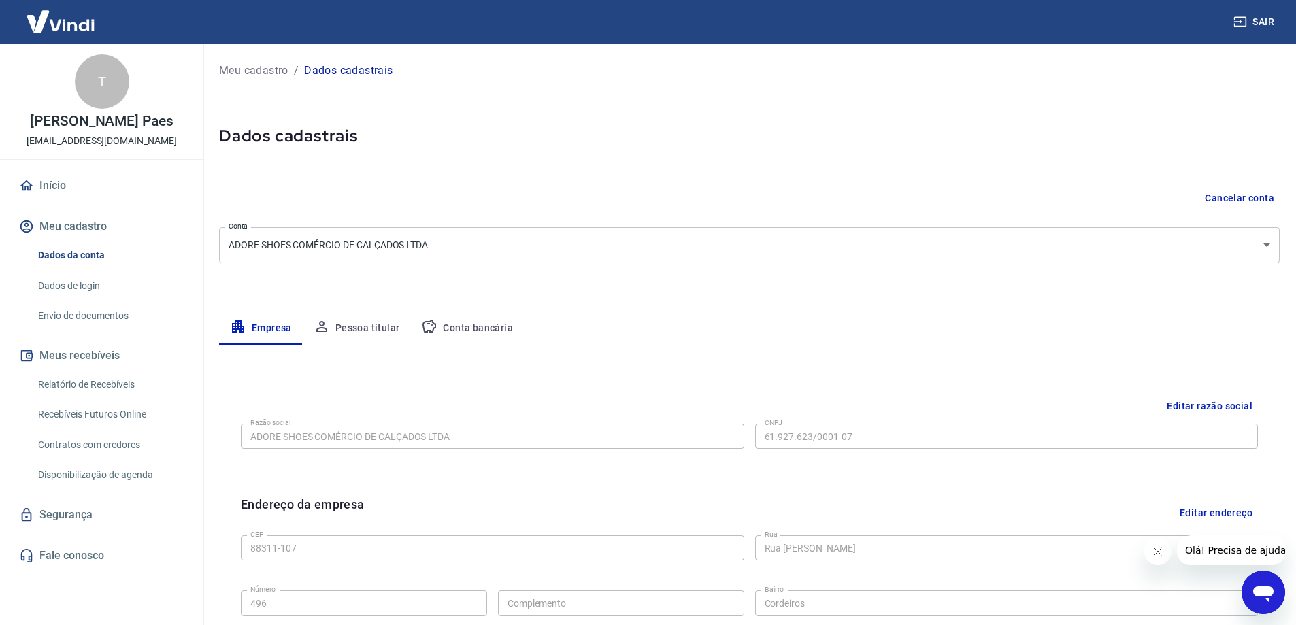
click at [494, 330] on button "Conta bancária" at bounding box center [467, 328] width 114 height 33
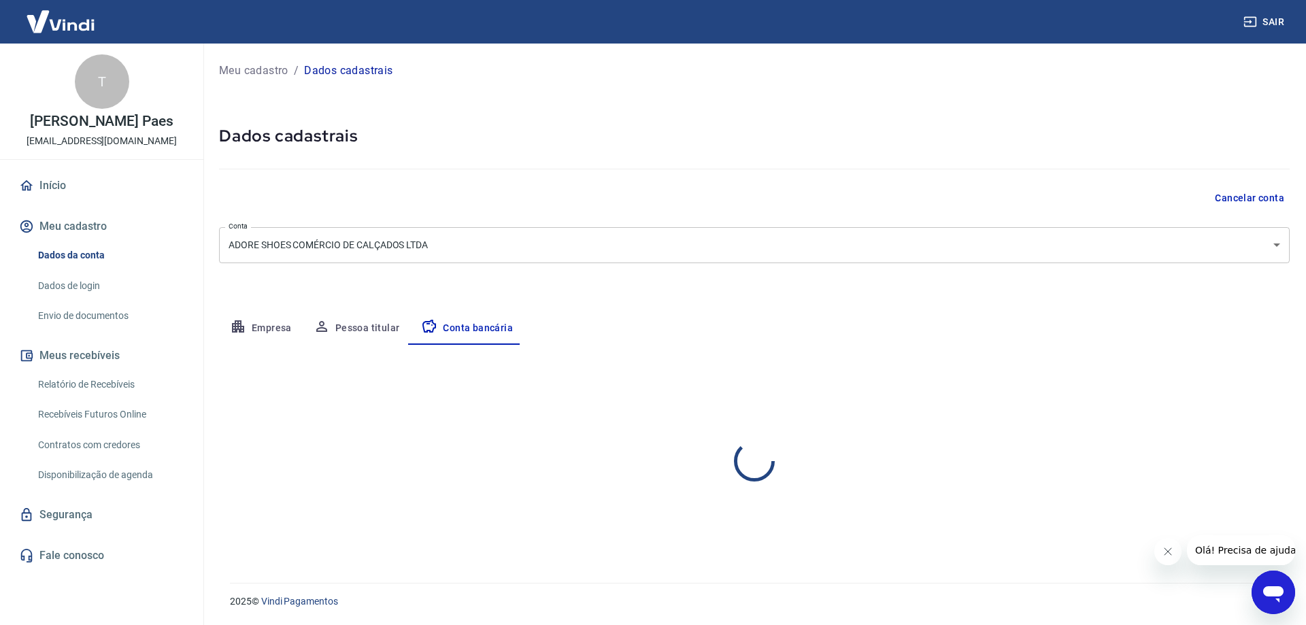
select select "1"
click at [1216, 380] on button "Editar conta bancária" at bounding box center [1233, 385] width 114 height 26
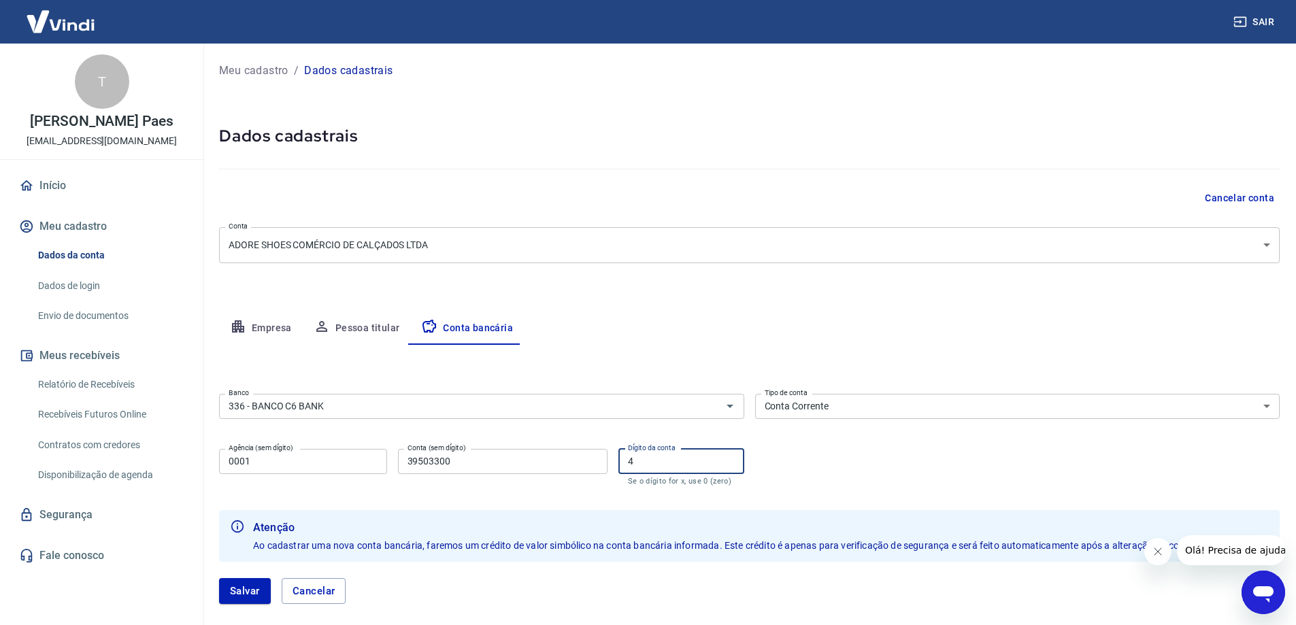
drag, startPoint x: 653, startPoint y: 461, endPoint x: 587, endPoint y: 461, distance: 65.3
click at [599, 461] on div "Agência (sem dígito) 0001 Agência (sem dígito) Conta (sem dígito) 39503300 Cont…" at bounding box center [481, 466] width 525 height 45
type input "4"
drag, startPoint x: 493, startPoint y: 467, endPoint x: 283, endPoint y: 463, distance: 210.3
click at [284, 463] on div "Agência (sem dígito) 0001 Agência (sem dígito) Conta (sem dígito) 39503300 Cont…" at bounding box center [481, 466] width 525 height 45
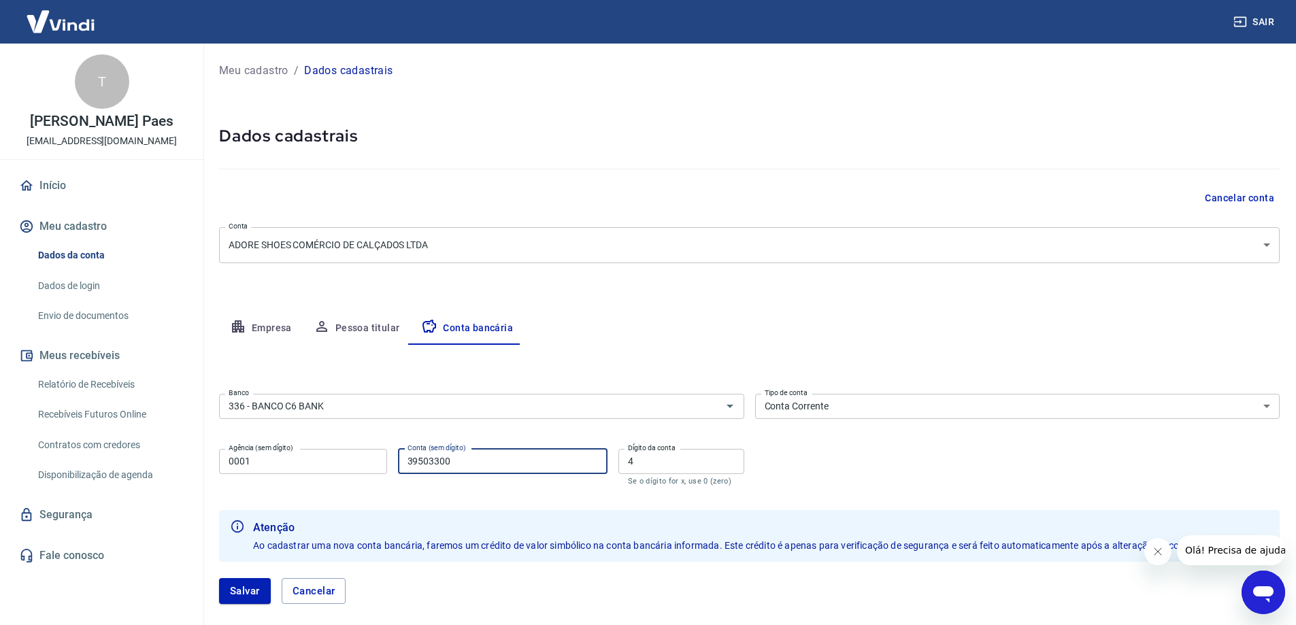
paste input "-4"
type input "39503300"
click at [283, 463] on input "0001" at bounding box center [303, 461] width 168 height 25
type input "0001"
click at [384, 406] on input "336 - BANCO C6 BANK" at bounding box center [461, 406] width 477 height 17
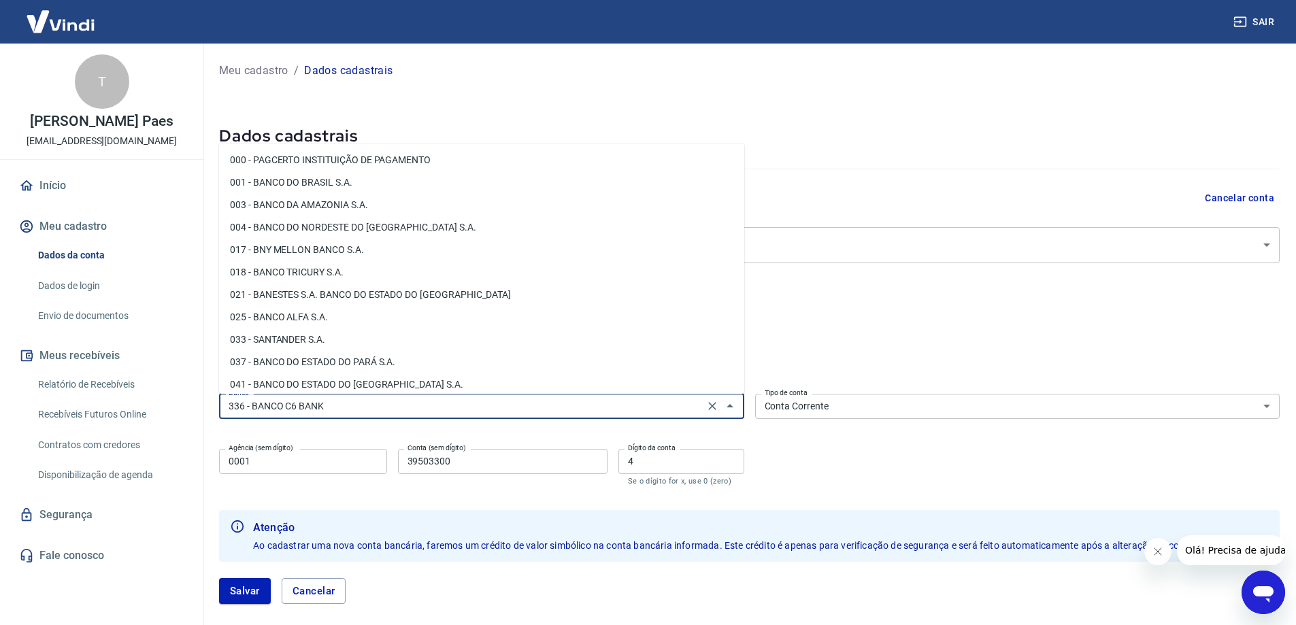
scroll to position [1094, 0]
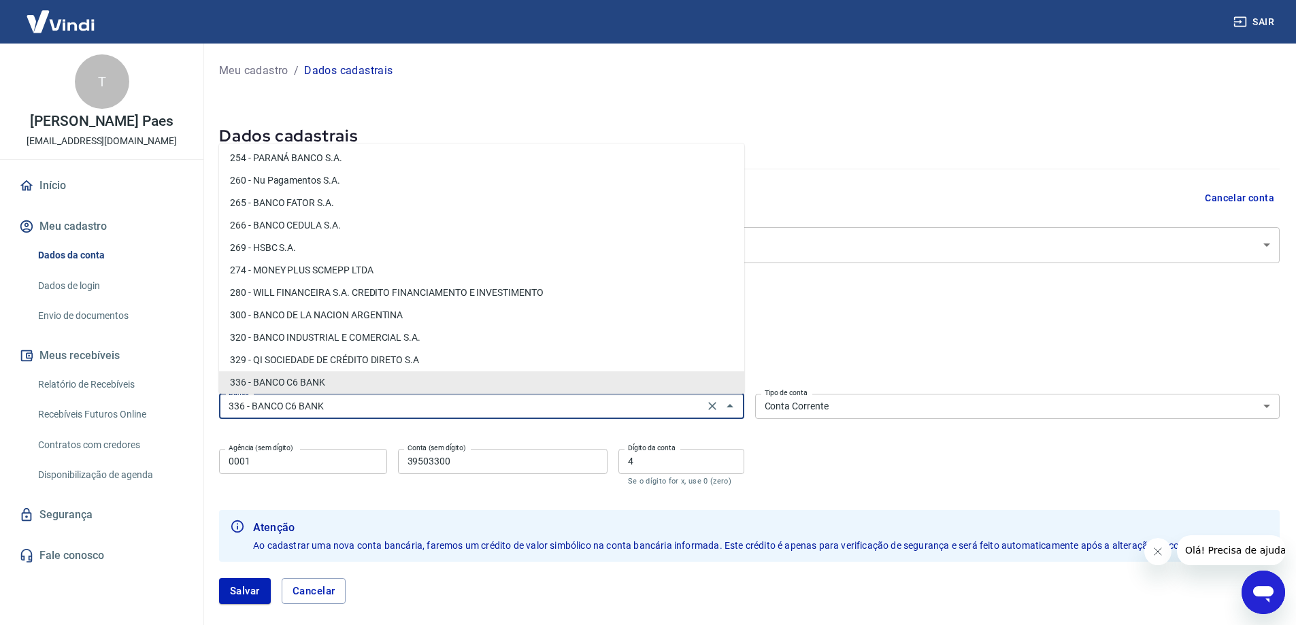
click at [274, 382] on li "336 - BANCO C6 BANK" at bounding box center [481, 383] width 525 height 22
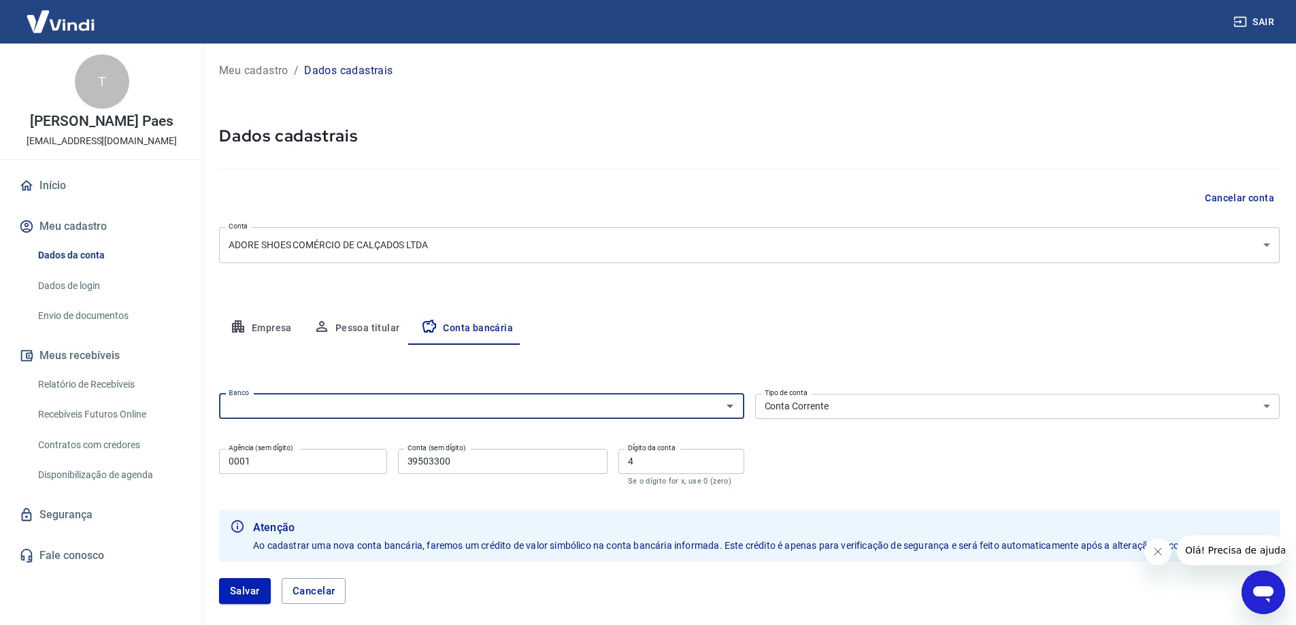
click at [365, 406] on input "Banco" at bounding box center [470, 406] width 495 height 17
click at [279, 434] on li "336 - BANCO C6 BANK" at bounding box center [481, 436] width 525 height 22
type input "336 - BANCO C6 BANK"
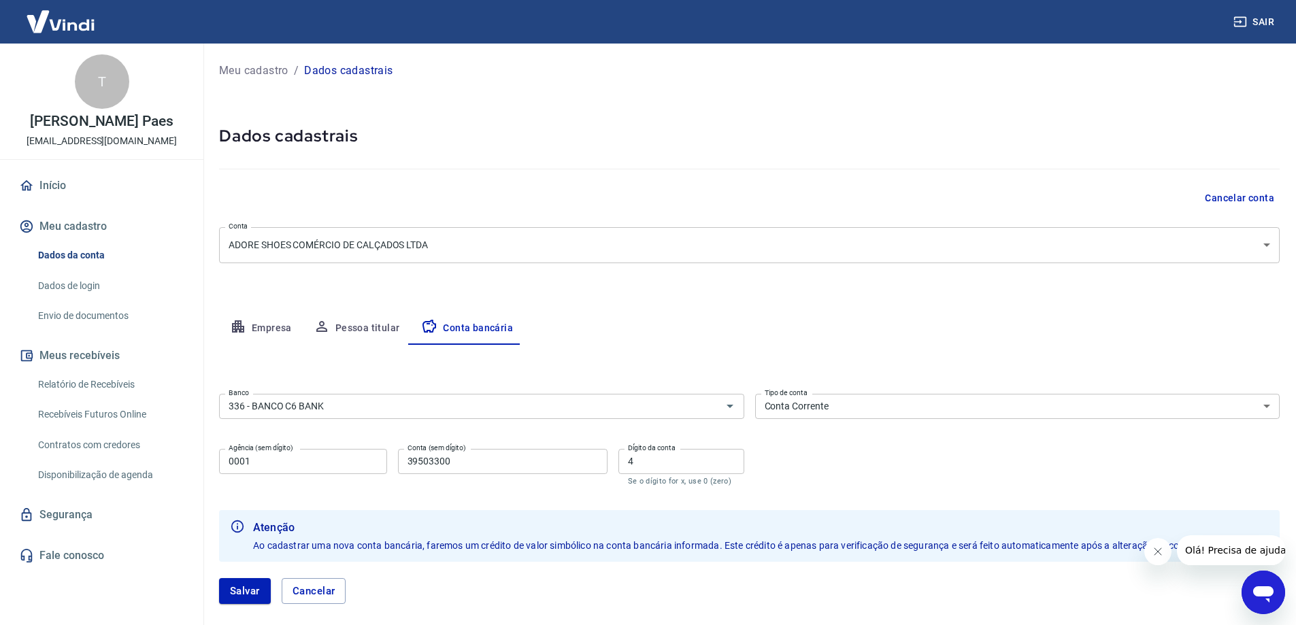
click at [827, 455] on div "Banco 336 - BANCO C6 BANK Banco Tipo de conta Conta Corrente Conta Poupança Tip…" at bounding box center [749, 439] width 1061 height 100
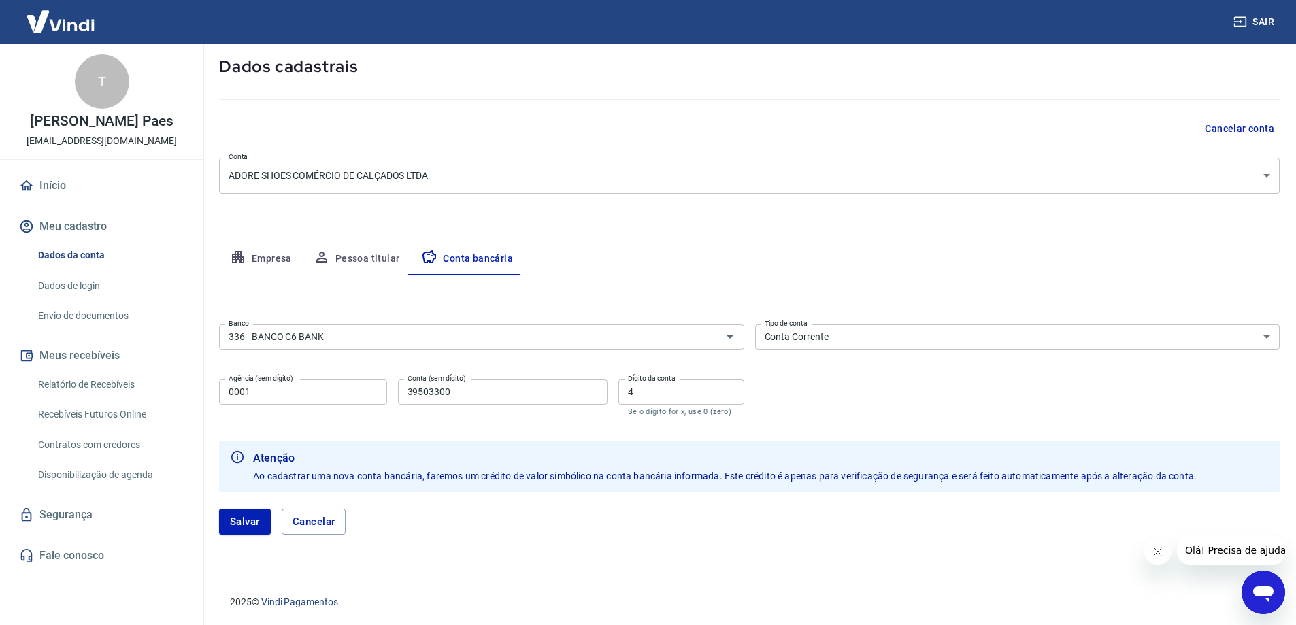
scroll to position [70, 0]
click at [234, 521] on button "Salvar" at bounding box center [245, 521] width 52 height 26
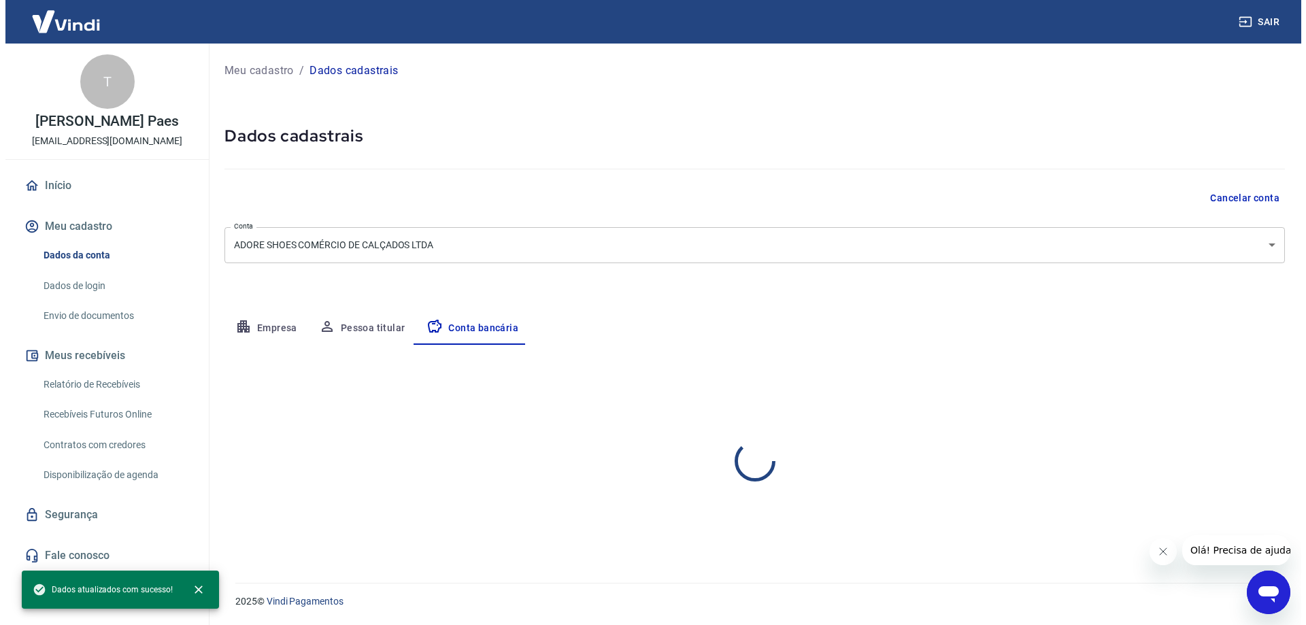
scroll to position [0, 0]
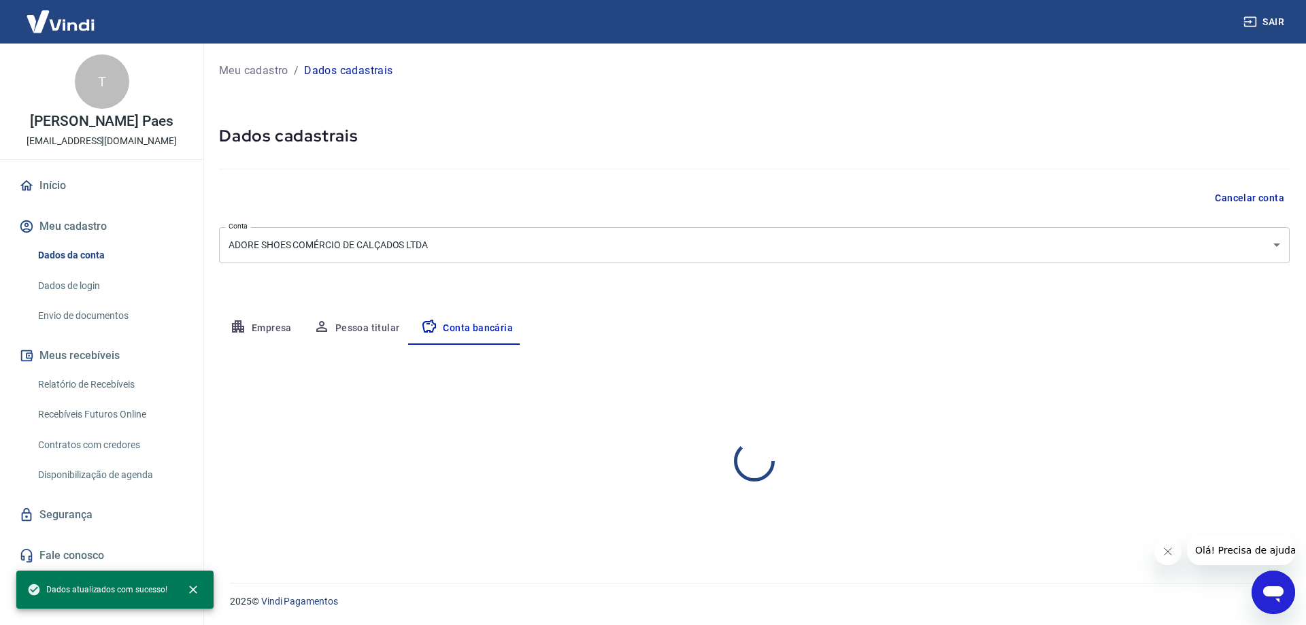
select select "1"
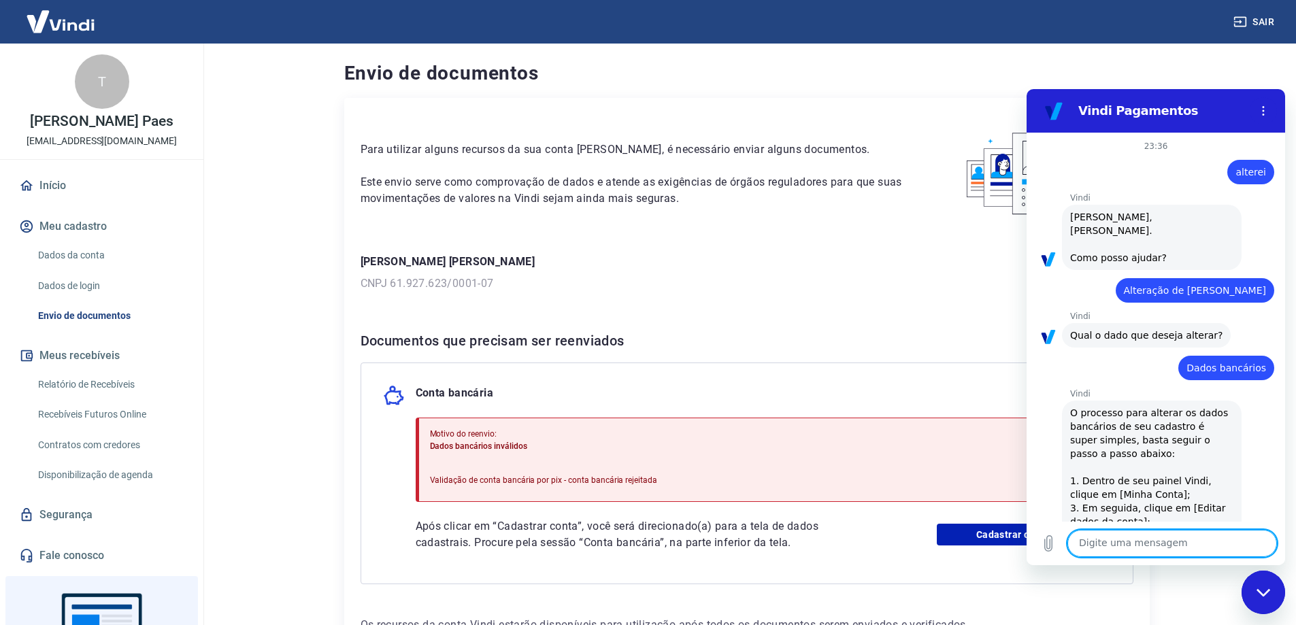
scroll to position [1175, 0]
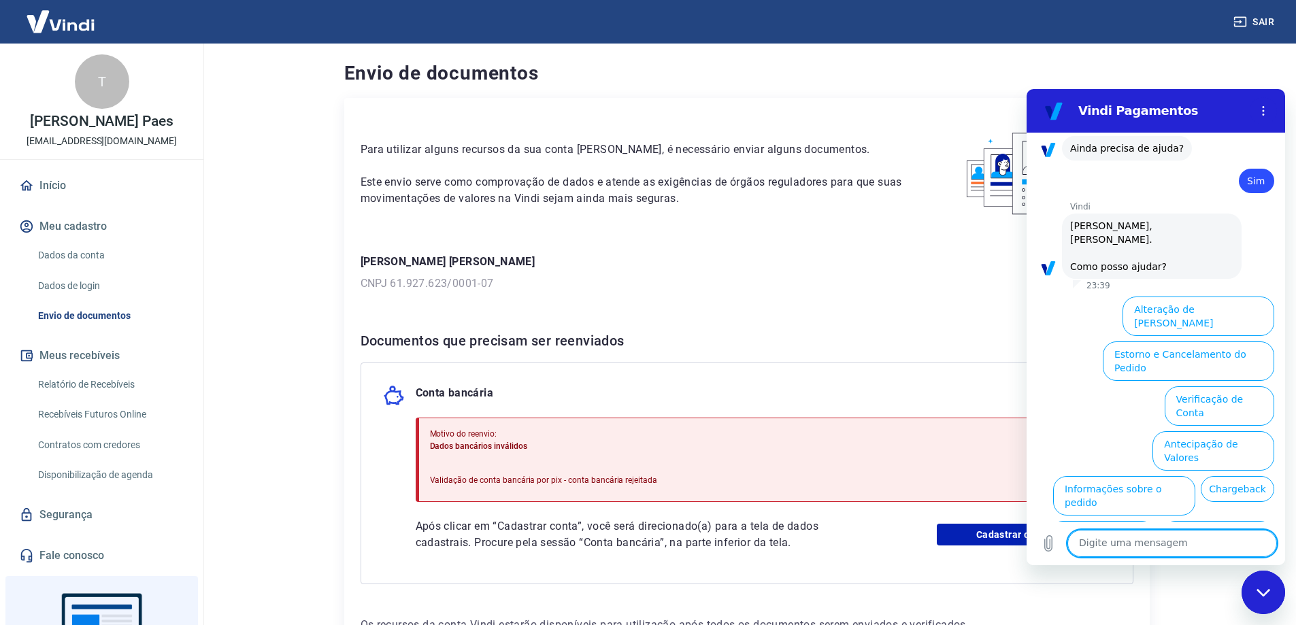
click at [831, 345] on h6 "Documentos que precisam ser reenviados" at bounding box center [747, 341] width 773 height 22
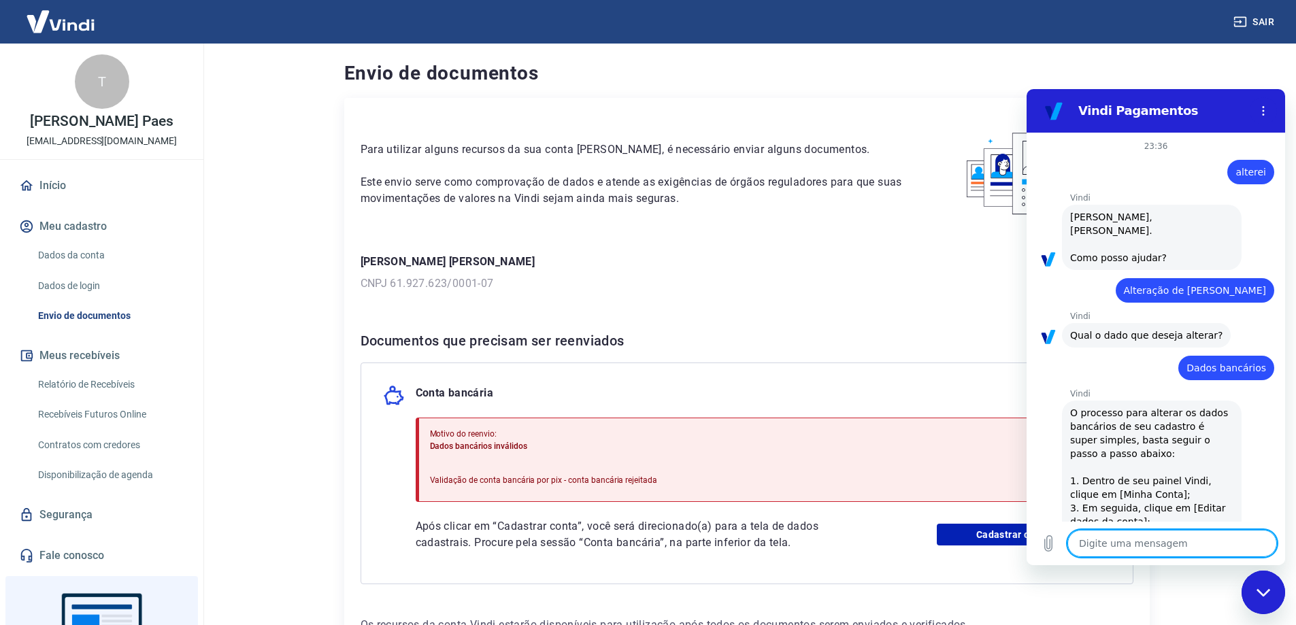
scroll to position [1175, 0]
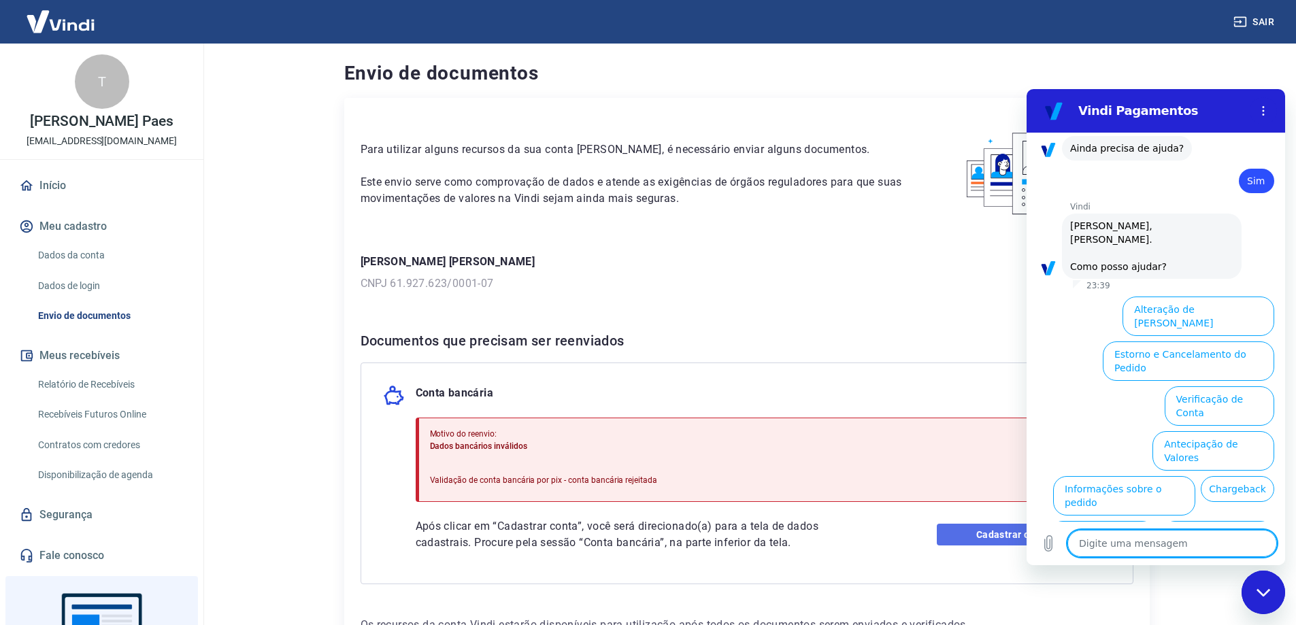
click at [977, 536] on link "Cadastrar conta" at bounding box center [1024, 535] width 174 height 22
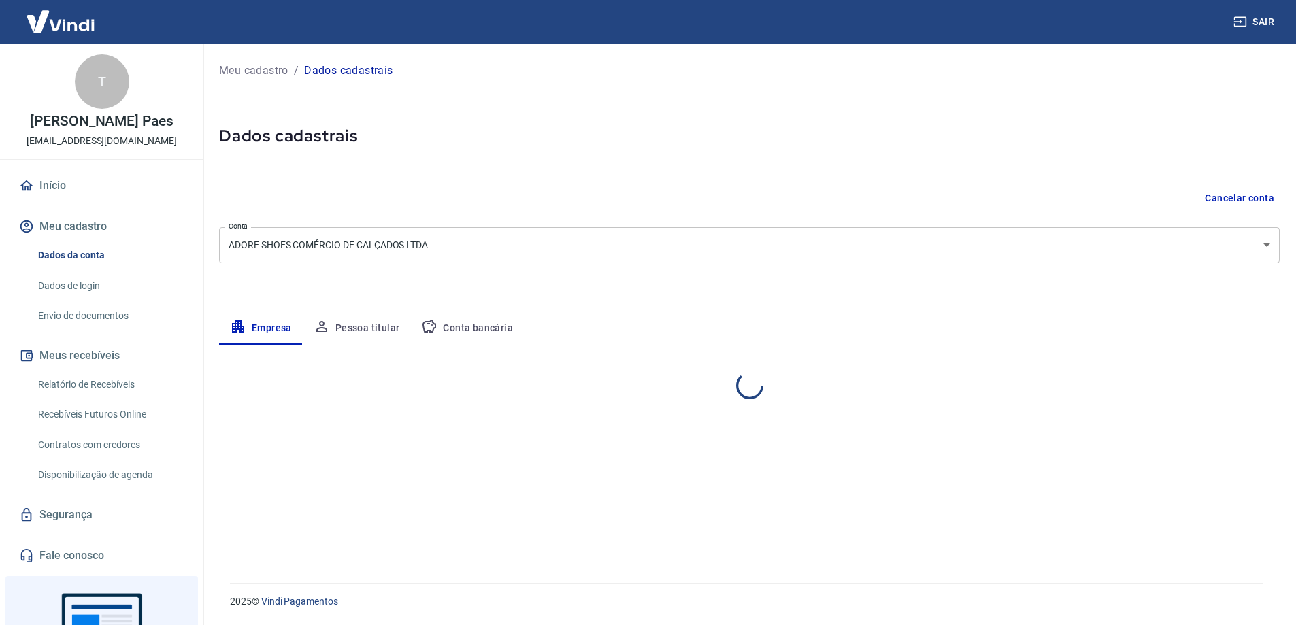
select select "SC"
select select "business"
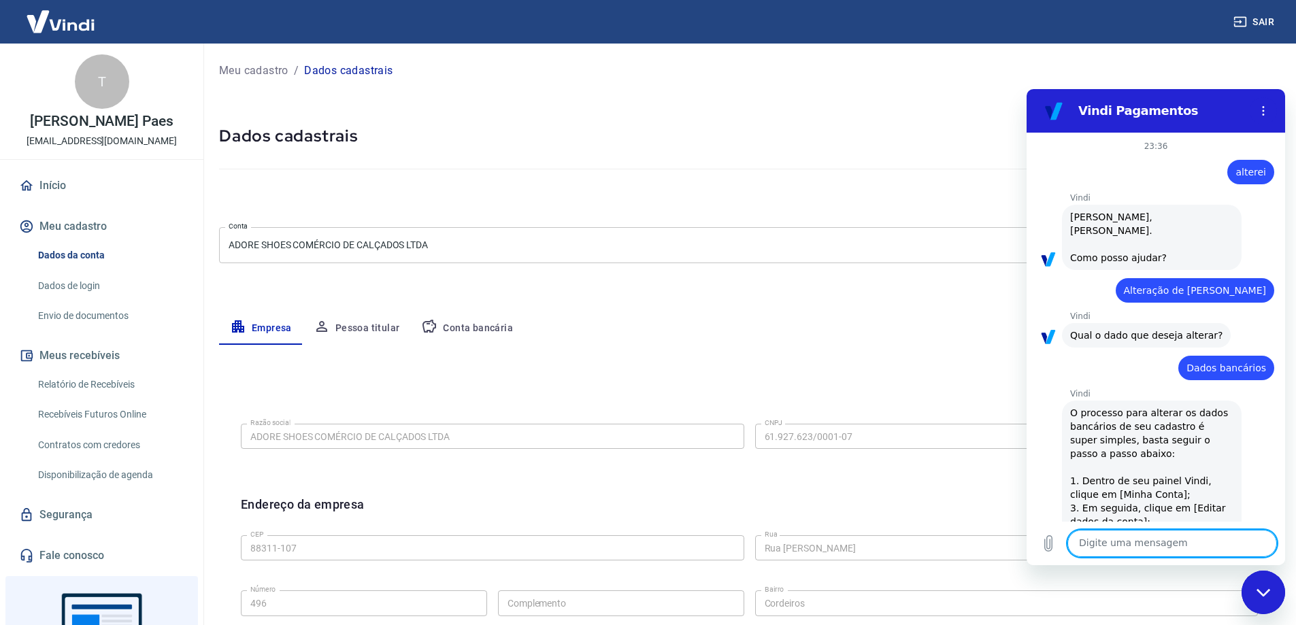
scroll to position [1175, 0]
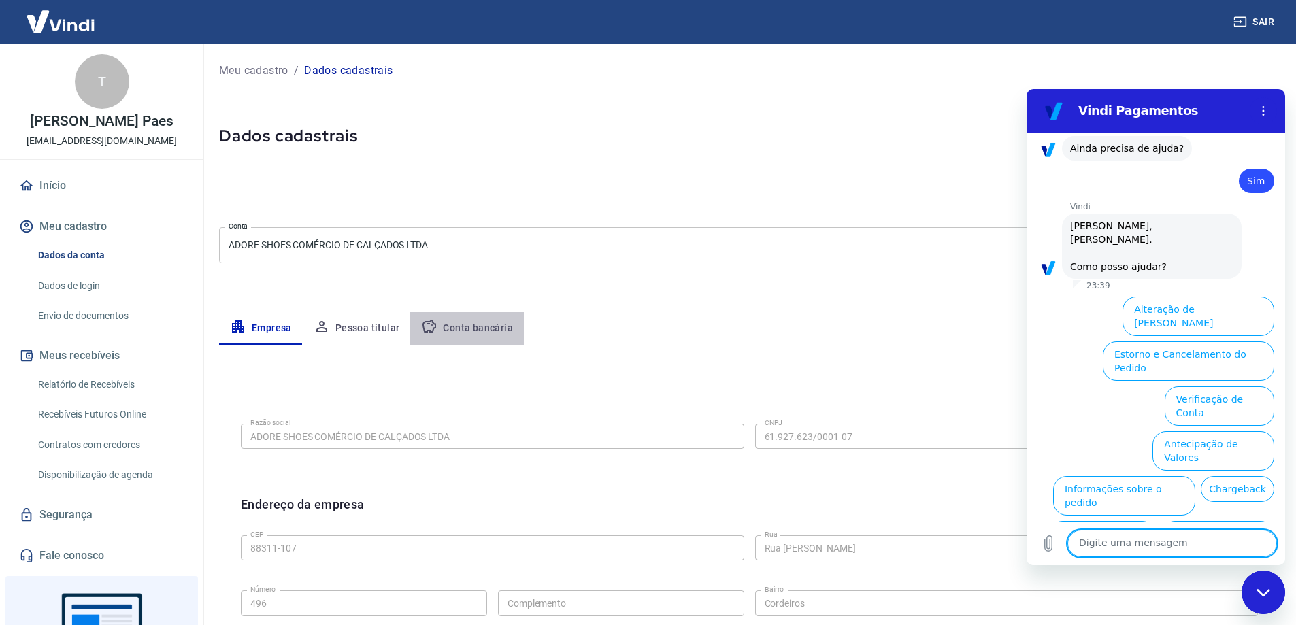
click at [487, 329] on button "Conta bancária" at bounding box center [467, 328] width 114 height 33
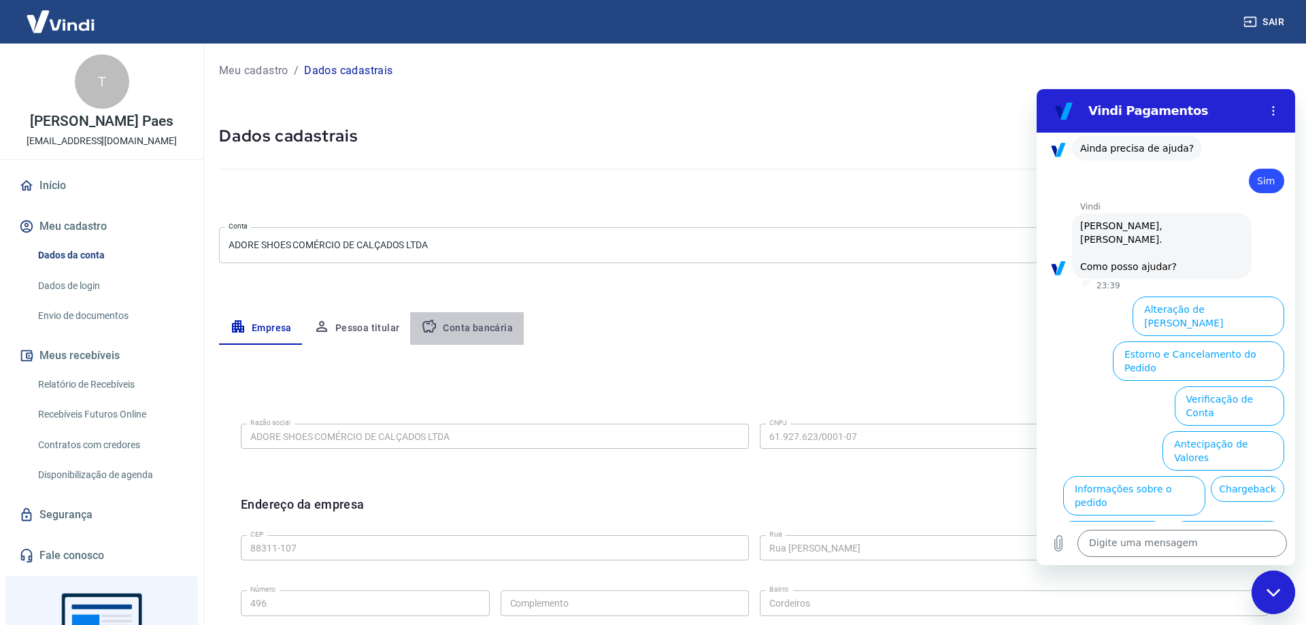
select select "1"
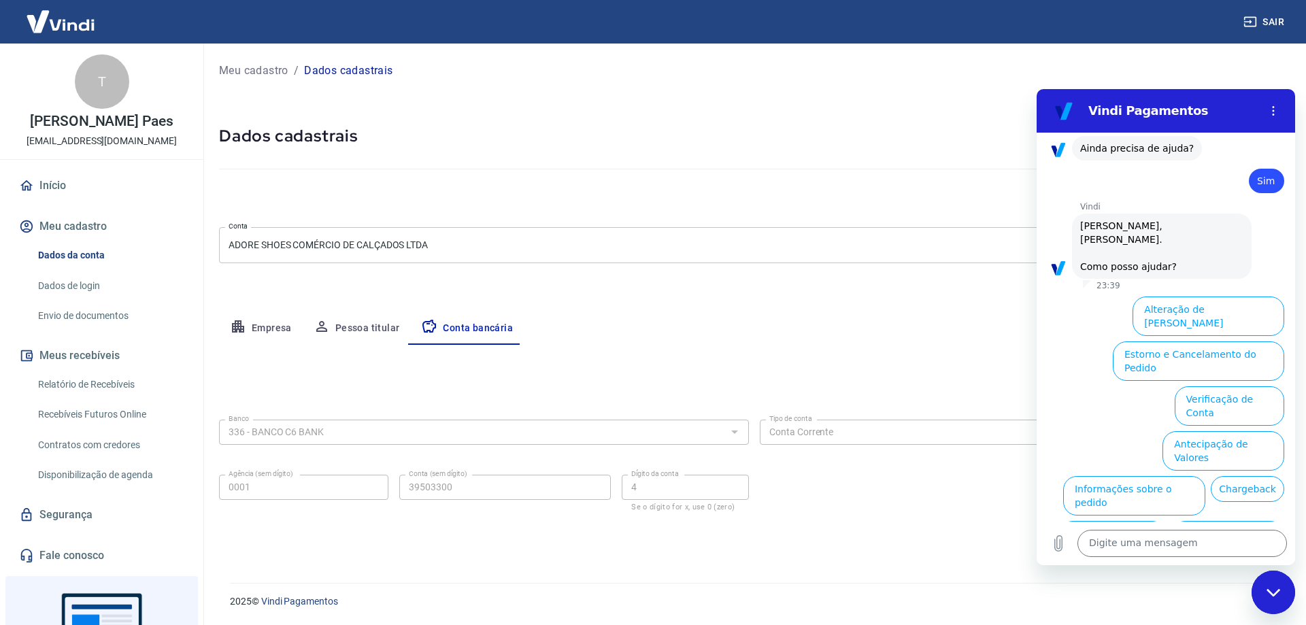
click at [1274, 586] on div "Fechar janela de mensagens" at bounding box center [1273, 592] width 41 height 41
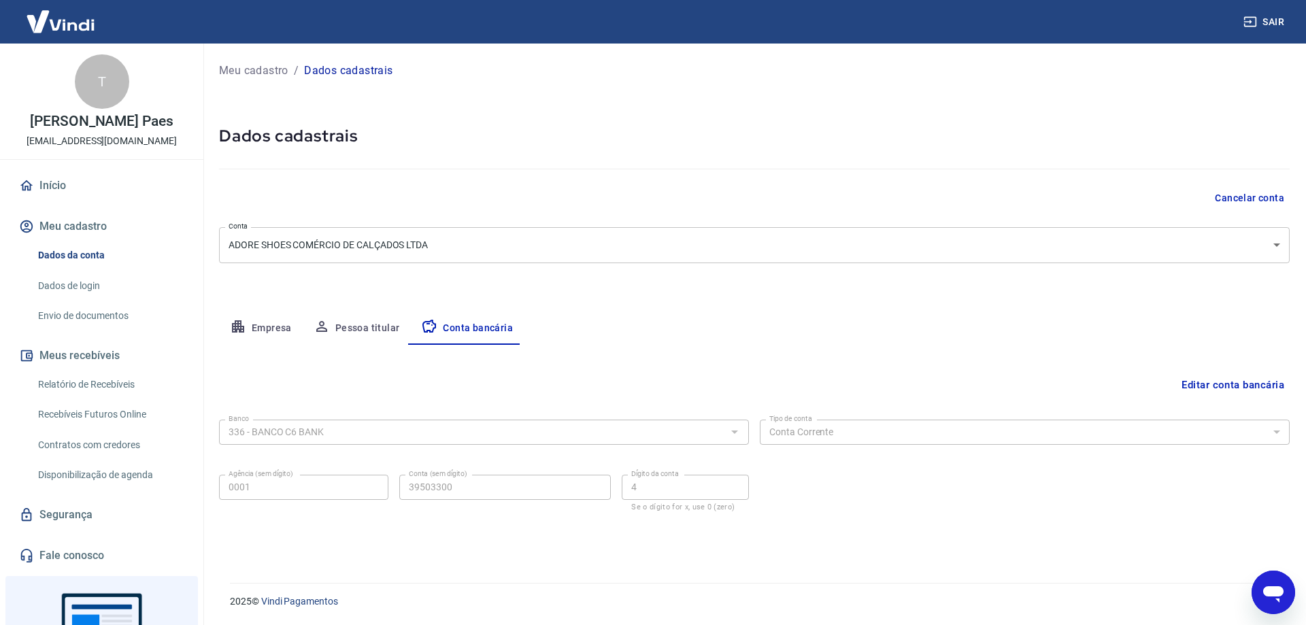
click at [1219, 388] on button "Editar conta bancária" at bounding box center [1233, 385] width 114 height 26
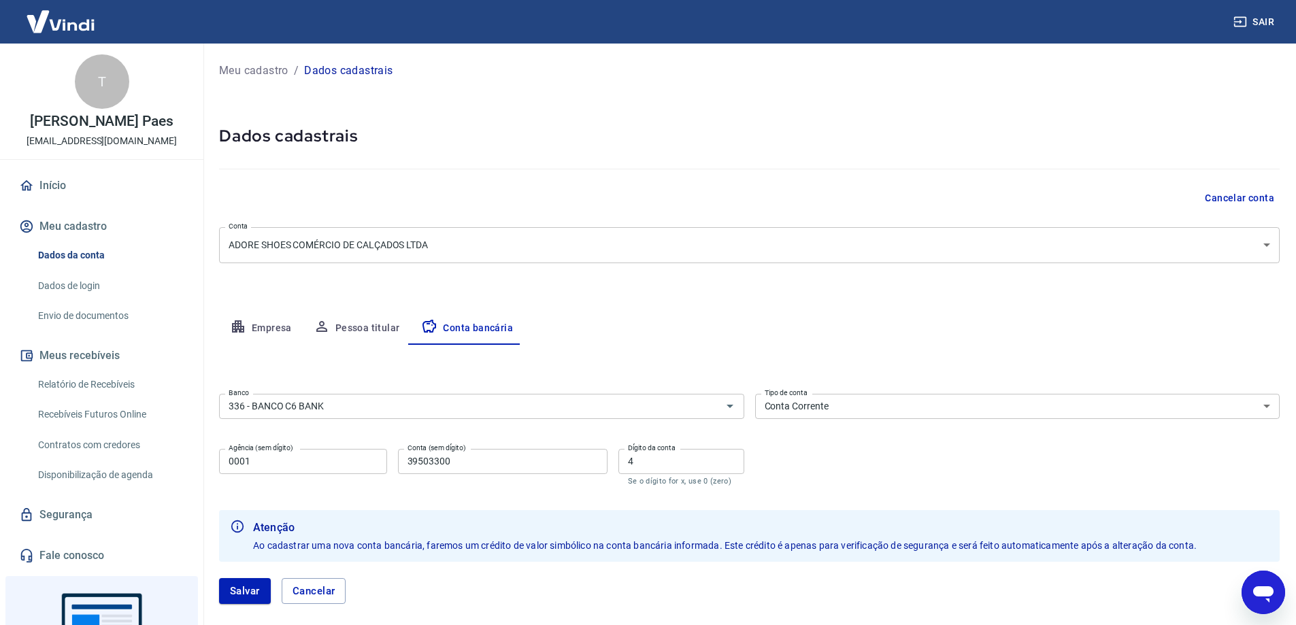
click at [312, 467] on input "0001" at bounding box center [303, 461] width 168 height 25
type input "0001"
click at [257, 583] on button "Salvar" at bounding box center [245, 591] width 52 height 26
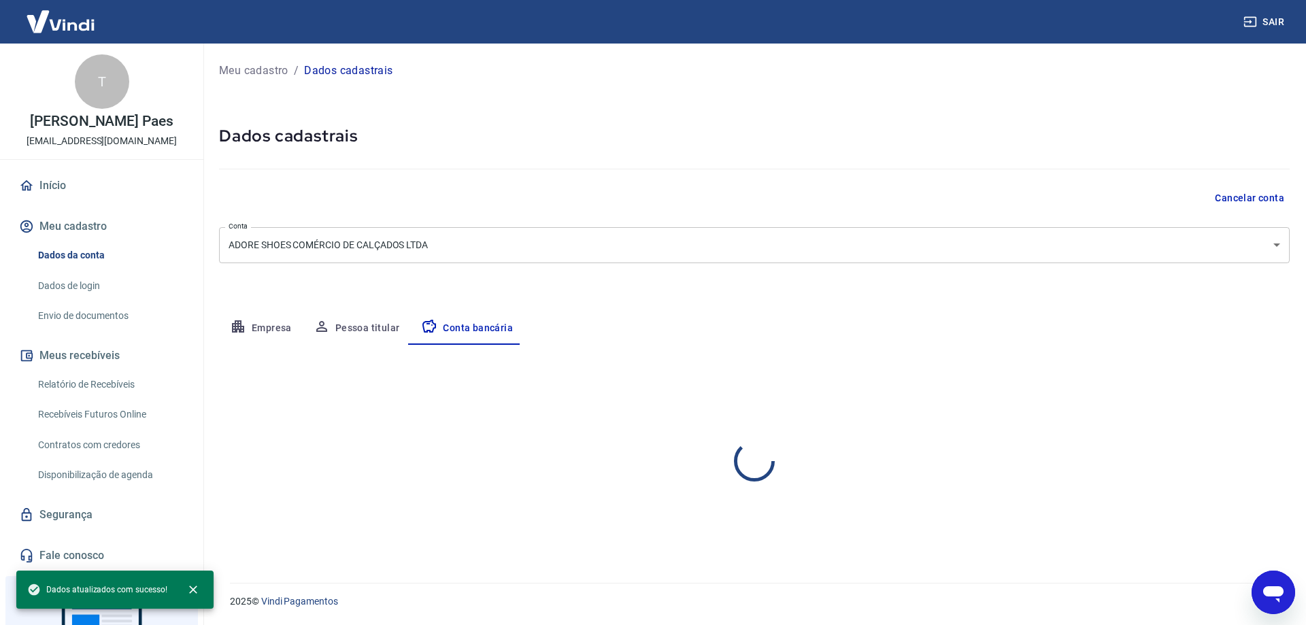
select select "1"
click at [193, 590] on icon "close" at bounding box center [193, 590] width 8 height 8
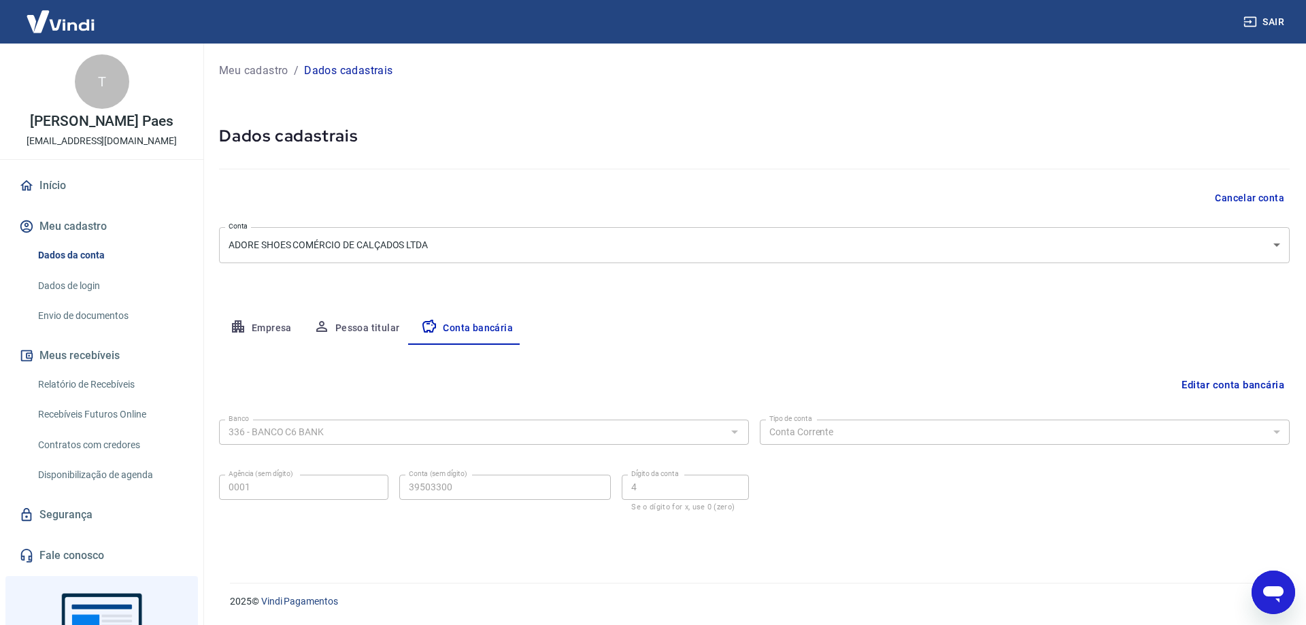
click at [269, 67] on p "Meu cadastro" at bounding box center [253, 71] width 69 height 16
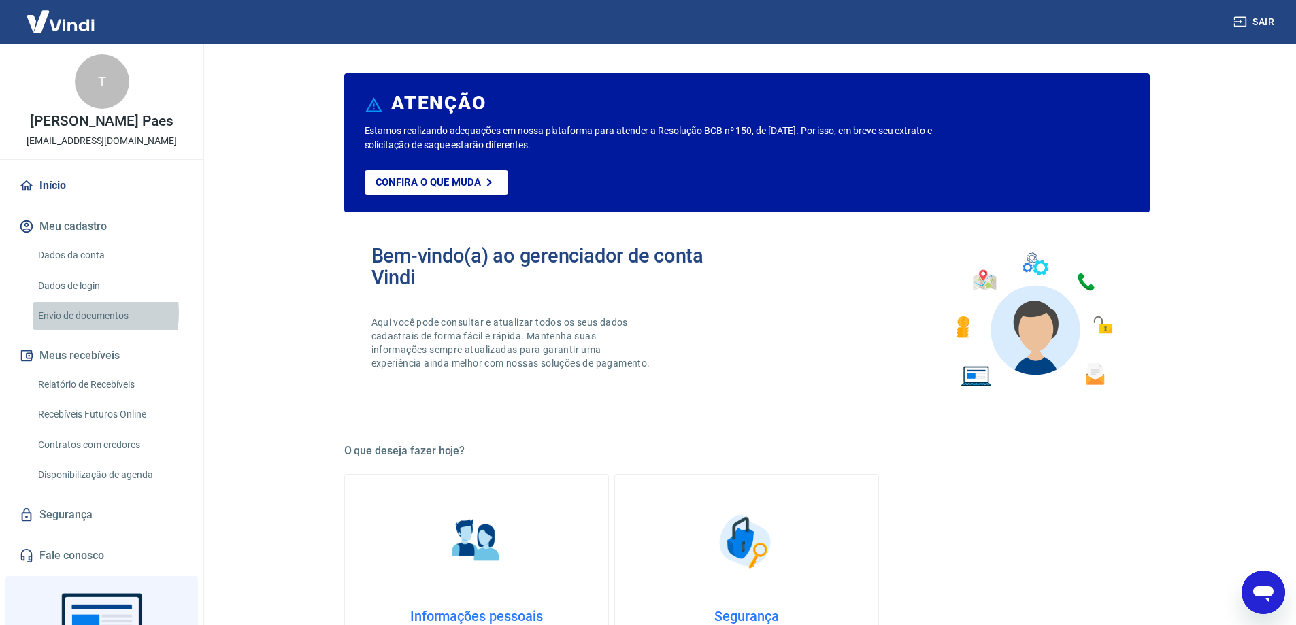
click at [68, 313] on link "Envio de documentos" at bounding box center [110, 316] width 154 height 28
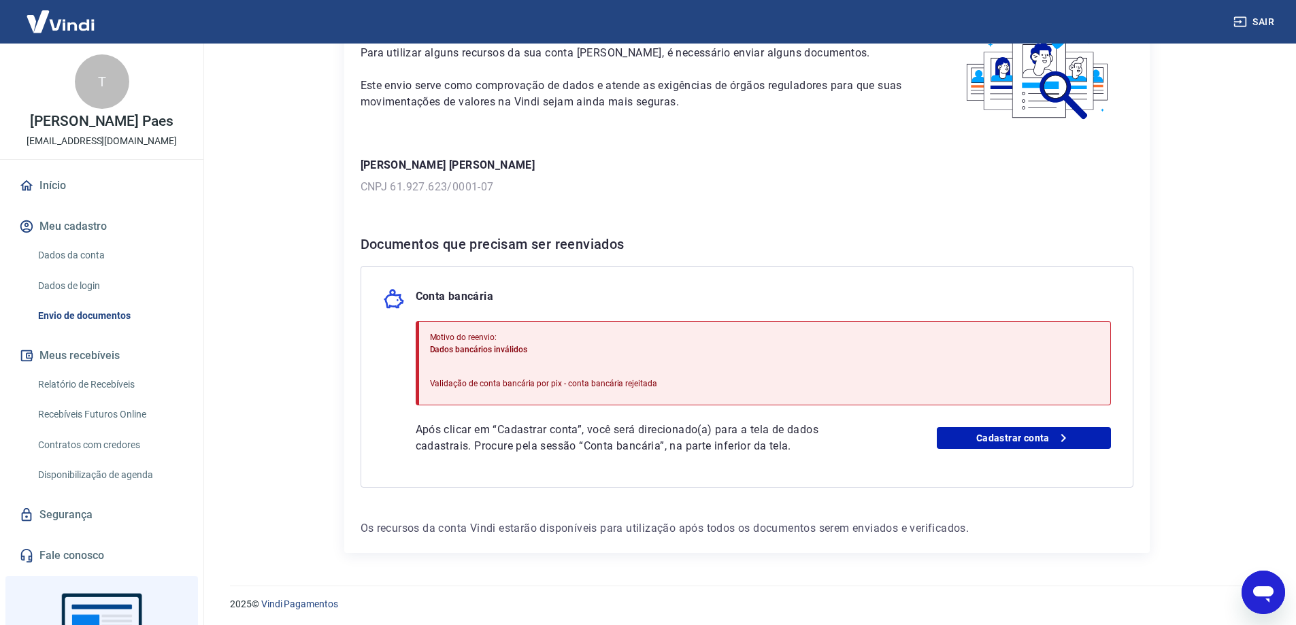
scroll to position [99, 0]
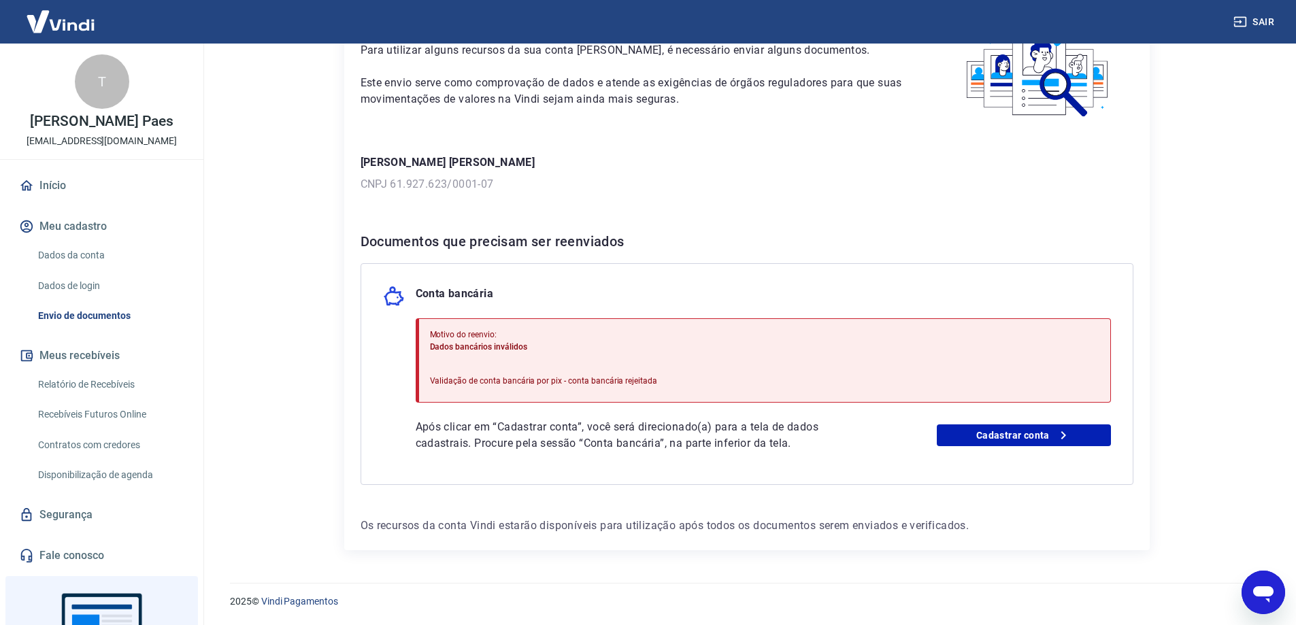
click at [1261, 601] on icon "Abrir janela de mensagens" at bounding box center [1263, 592] width 24 height 24
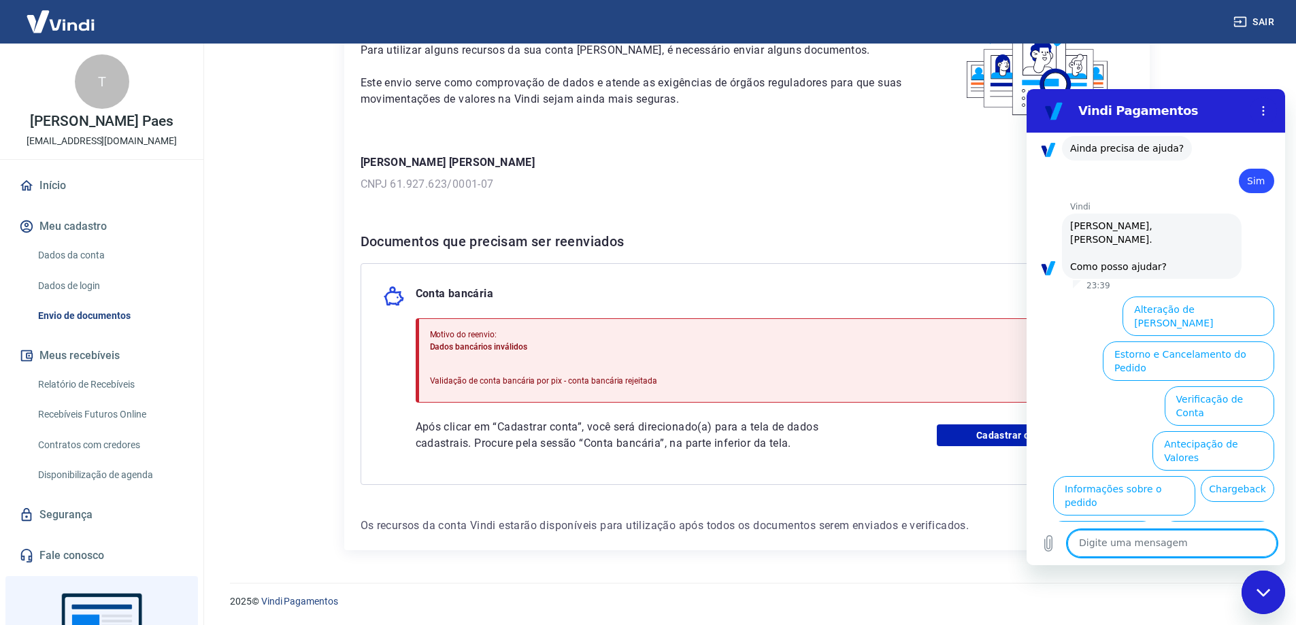
scroll to position [0, 0]
click at [1146, 542] on textarea at bounding box center [1173, 543] width 210 height 27
type textarea "erro"
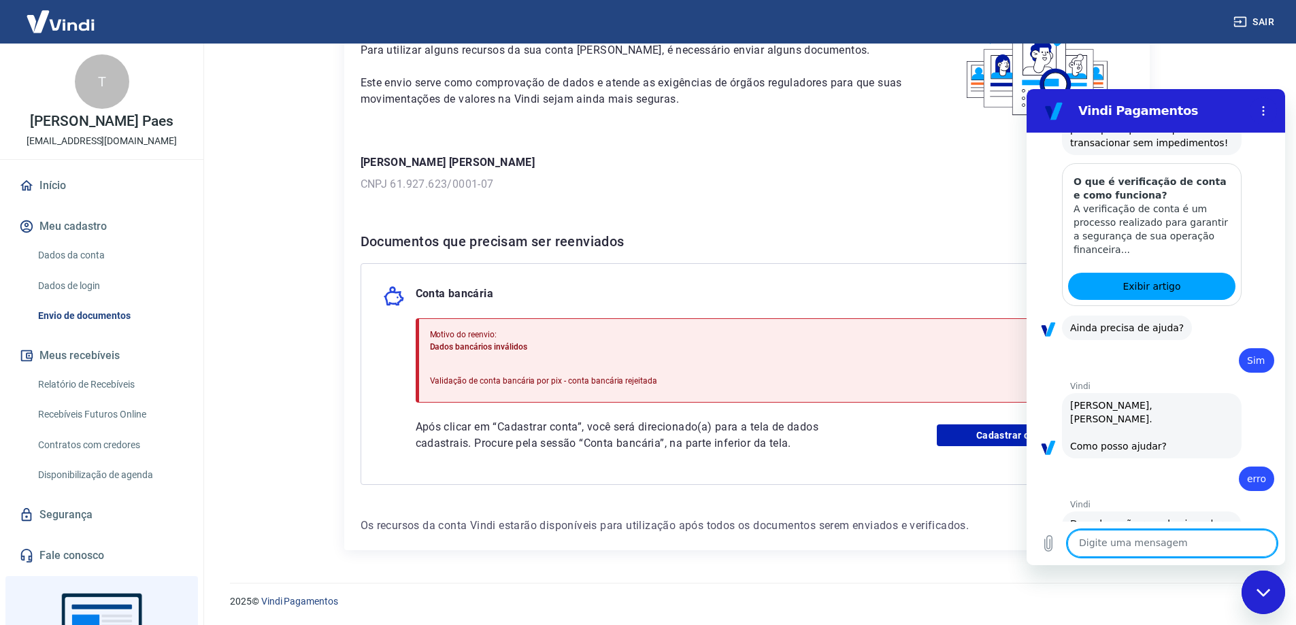
scroll to position [998, 0]
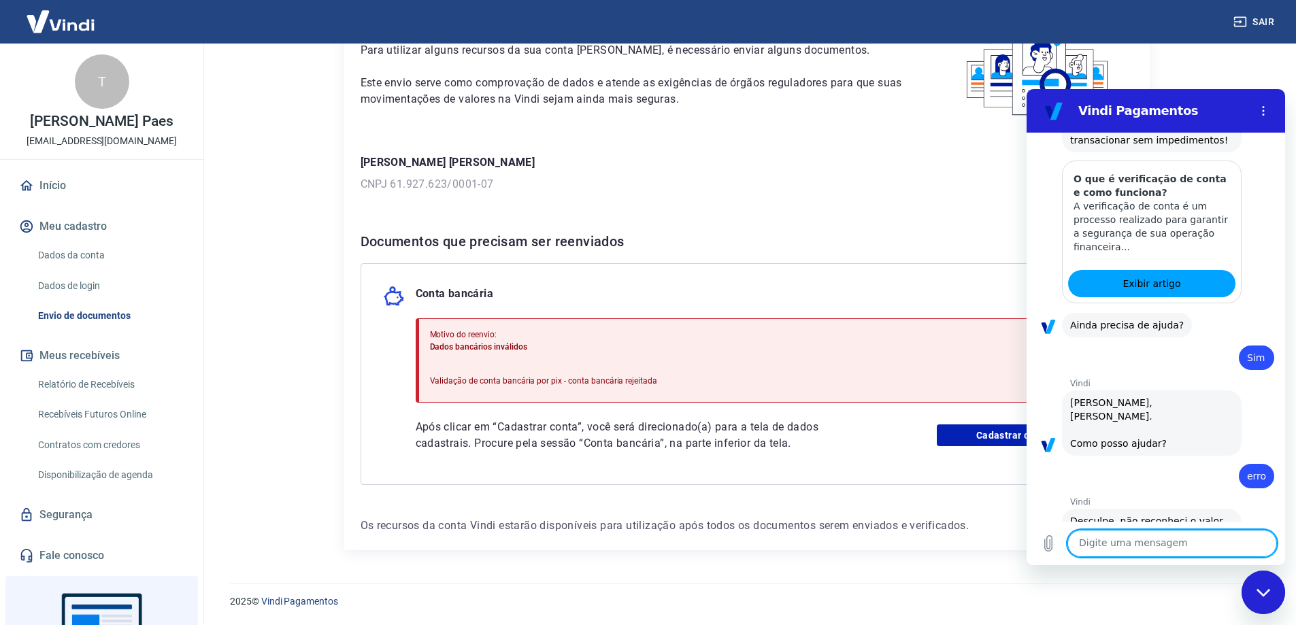
click at [1163, 528] on div "Digite uma mensagem x" at bounding box center [1156, 544] width 259 height 44
click at [1142, 542] on textarea at bounding box center [1173, 543] width 210 height 27
type textarea "oi"
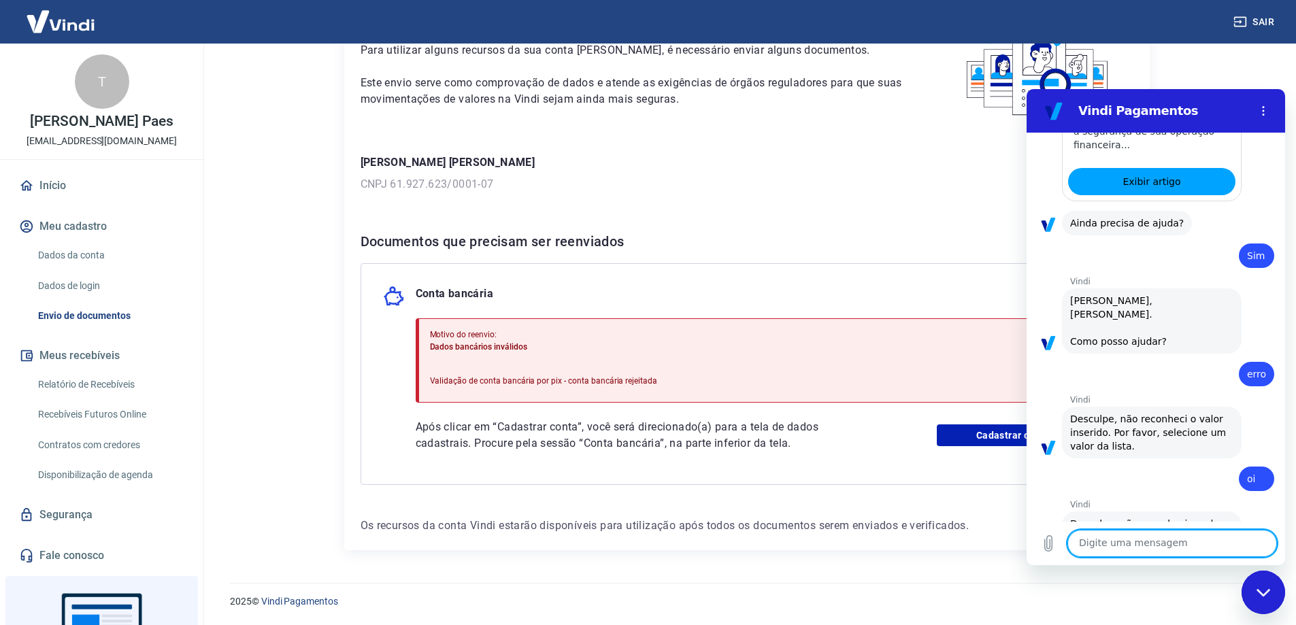
scroll to position [1103, 0]
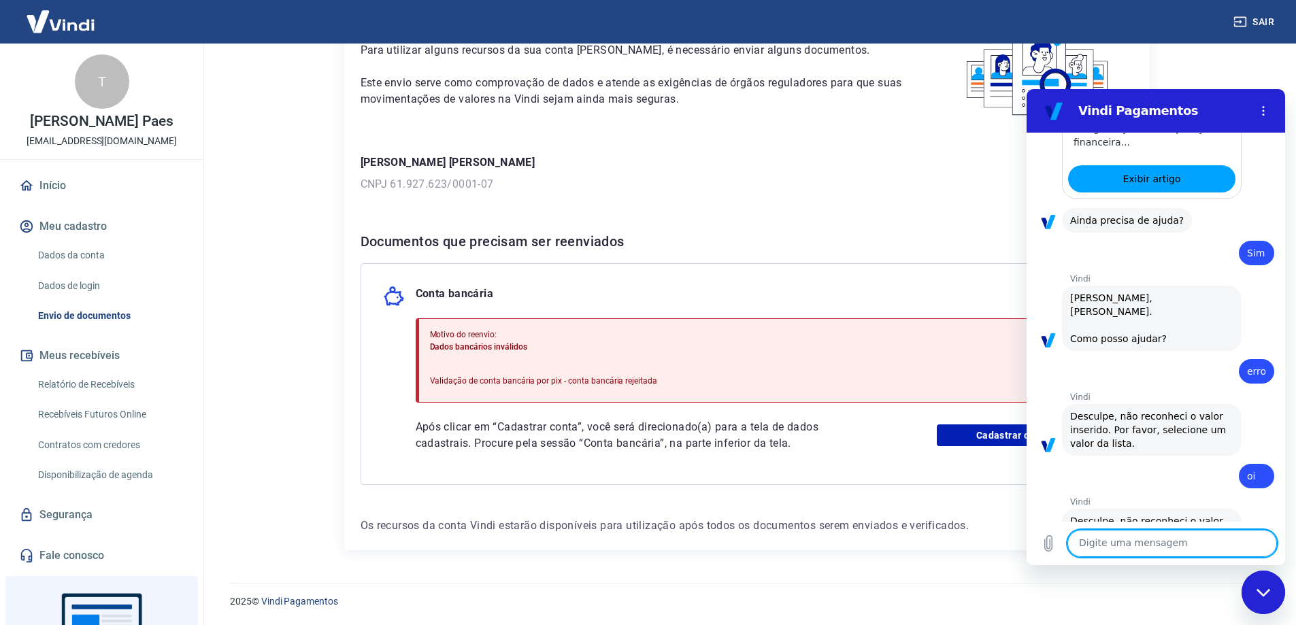
click at [1180, 544] on textarea at bounding box center [1173, 543] width 210 height 27
click at [1262, 109] on icon "Menu de opções" at bounding box center [1263, 110] width 11 height 11
click at [1255, 590] on div "Fechar janela de mensagens" at bounding box center [1263, 592] width 41 height 41
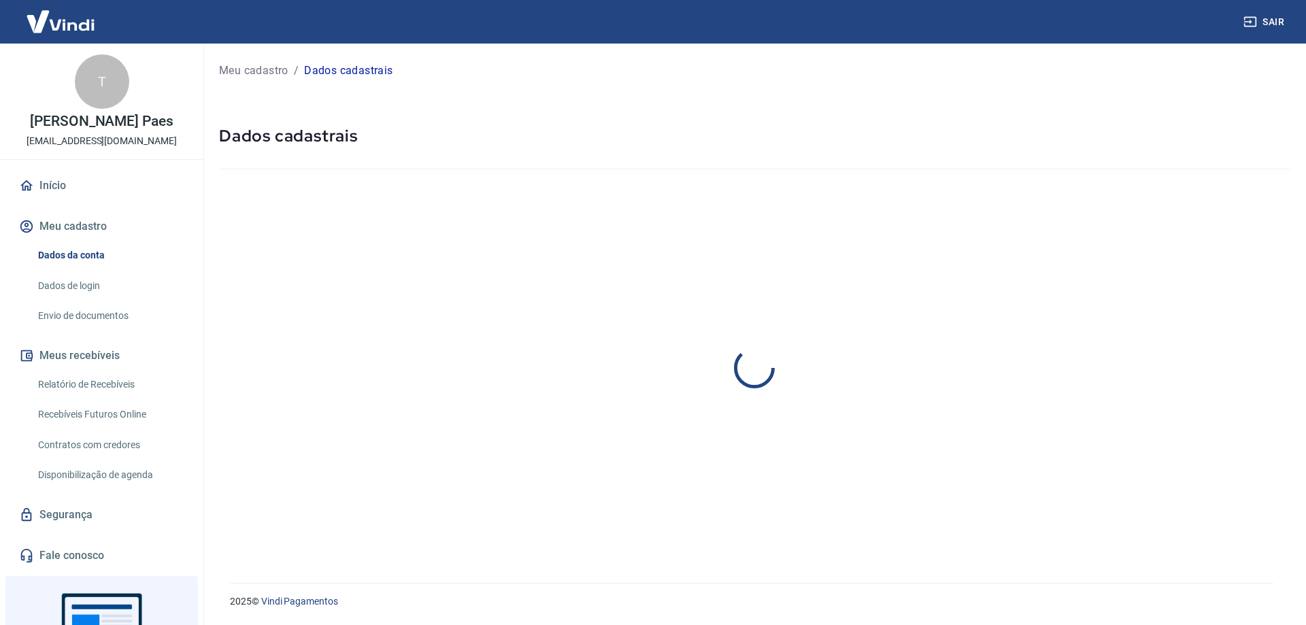
select select "SC"
select select "business"
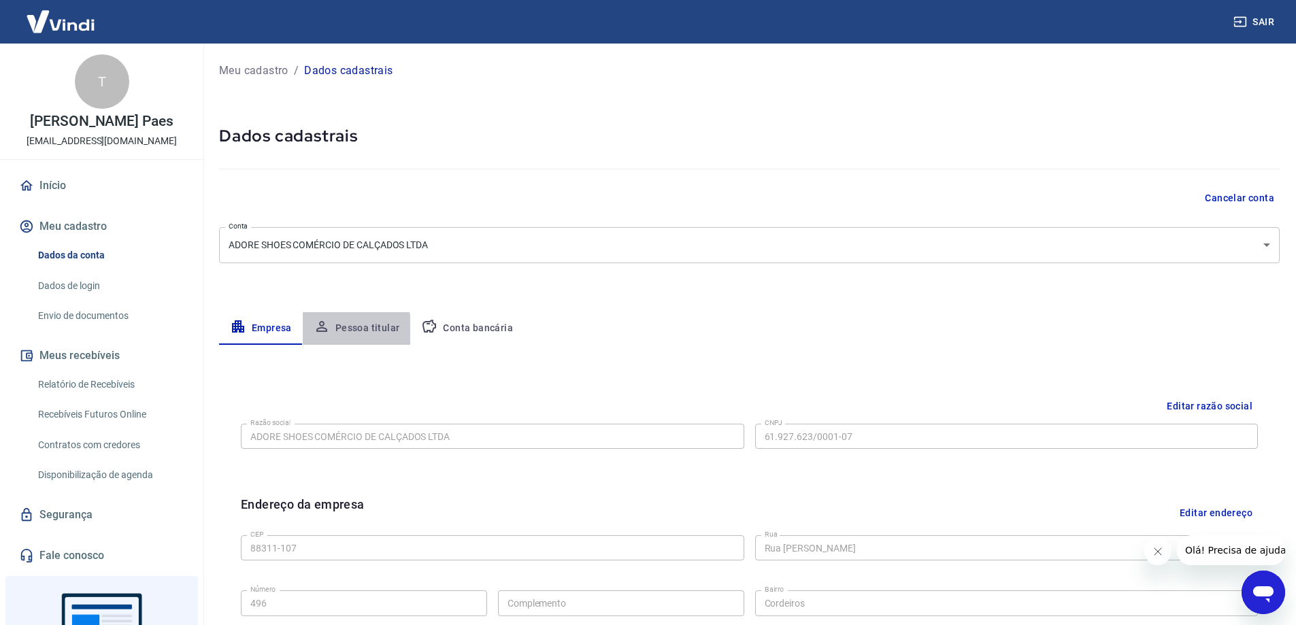
click at [352, 331] on button "Pessoa titular" at bounding box center [357, 328] width 108 height 33
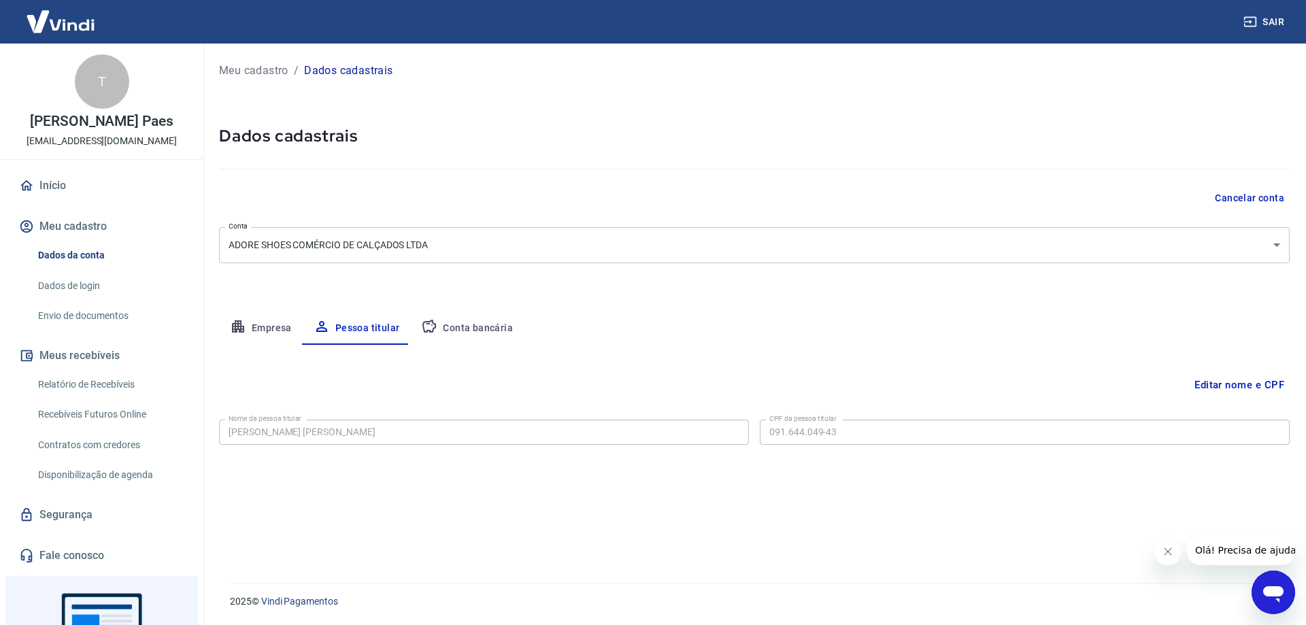
click at [476, 323] on button "Conta bancária" at bounding box center [467, 328] width 114 height 33
select select "1"
click at [1214, 386] on button "Editar conta bancária" at bounding box center [1233, 385] width 114 height 26
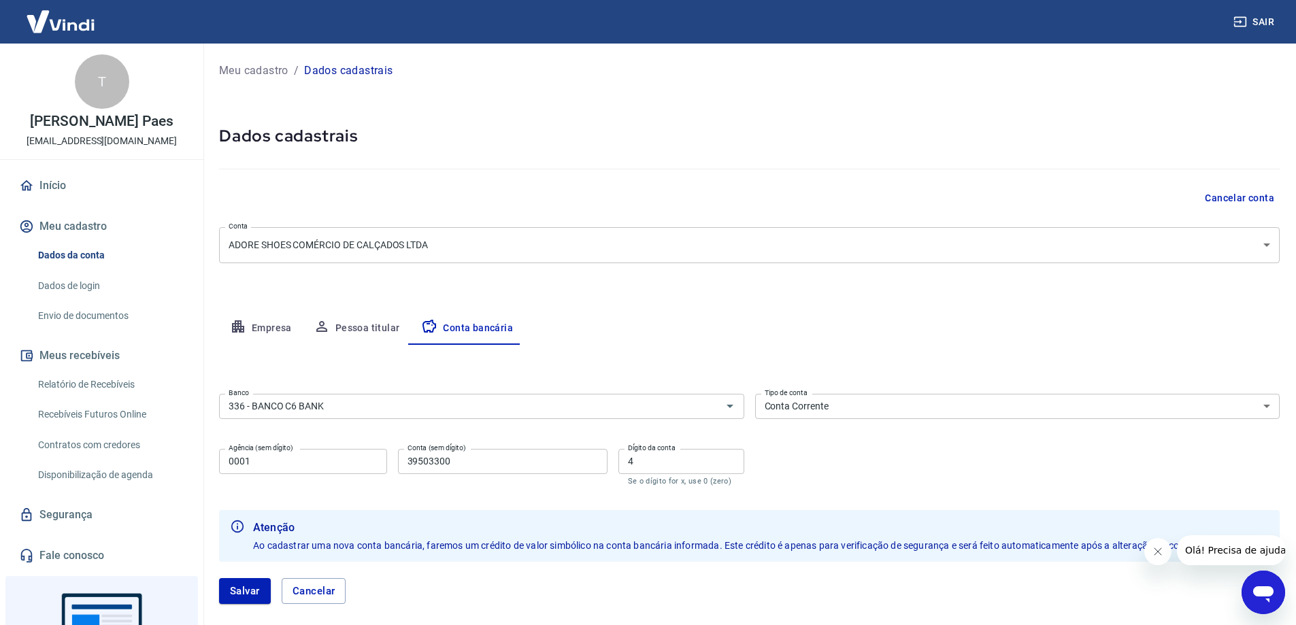
drag, startPoint x: 669, startPoint y: 466, endPoint x: 572, endPoint y: 466, distance: 97.3
click at [581, 466] on div "Agência (sem dígito) 0001 Agência (sem dígito) Conta (sem dígito) 39503300 Cont…" at bounding box center [481, 466] width 525 height 45
drag, startPoint x: 471, startPoint y: 461, endPoint x: 280, endPoint y: 453, distance: 191.3
click at [311, 453] on div "Agência (sem dígito) 0001 Agência (sem dígito) Conta (sem dígito) 39503300 Cont…" at bounding box center [481, 466] width 525 height 45
drag, startPoint x: 293, startPoint y: 453, endPoint x: 136, endPoint y: 463, distance: 156.8
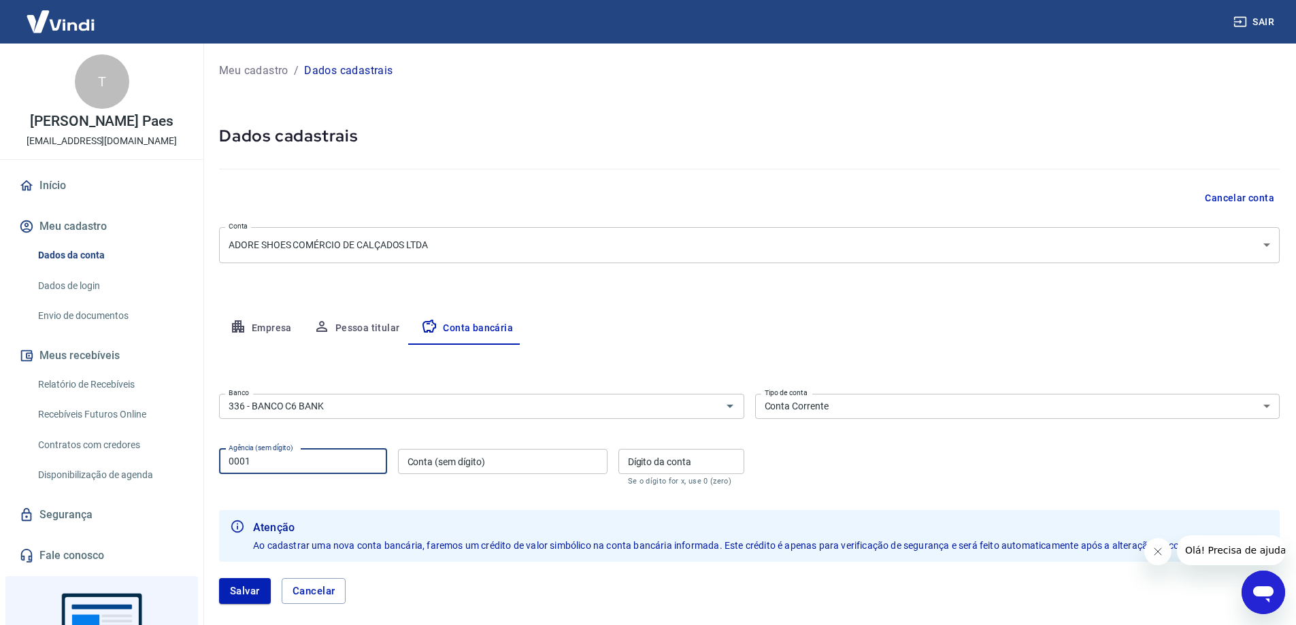
click at [148, 463] on div "Sair T Thuane Silva Paes contato@adoreshoes.com.br Início Meu cadastro Dados da…" at bounding box center [648, 312] width 1296 height 625
drag, startPoint x: 372, startPoint y: 409, endPoint x: 91, endPoint y: 408, distance: 281.0
click at [99, 408] on div "Sair T Thuane Silva Paes contato@adoreshoes.com.br Início Meu cadastro Dados da…" at bounding box center [648, 312] width 1296 height 625
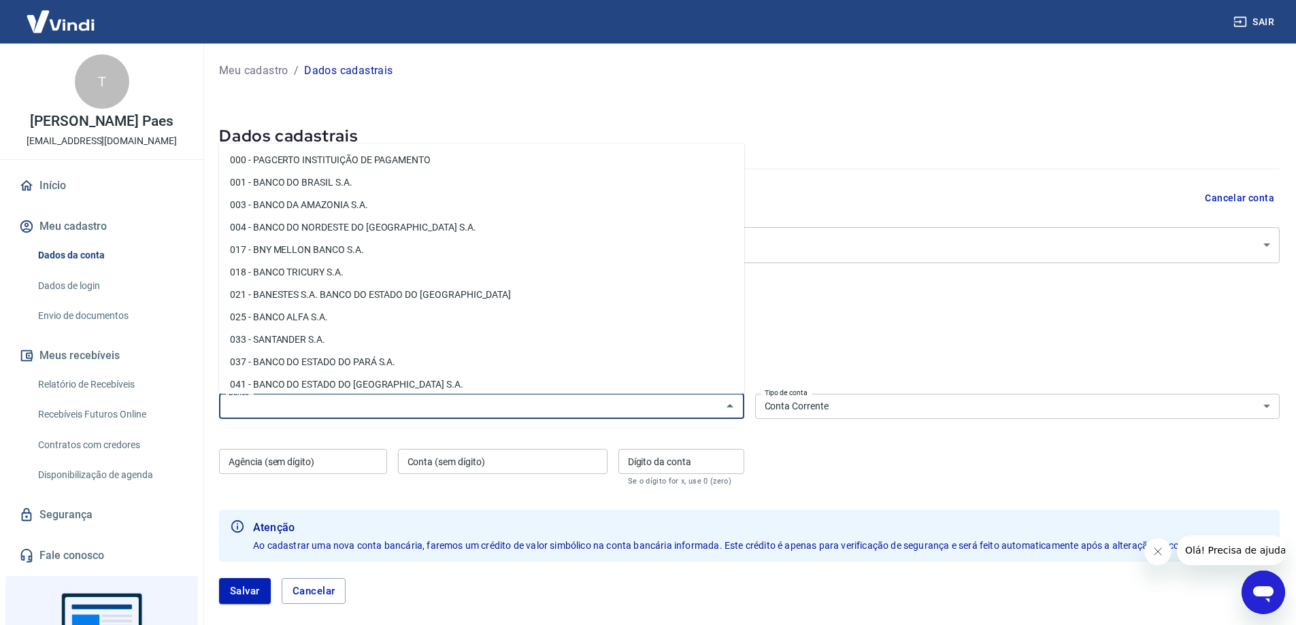
click at [808, 409] on select "Conta Corrente Conta Poupança" at bounding box center [1017, 406] width 525 height 25
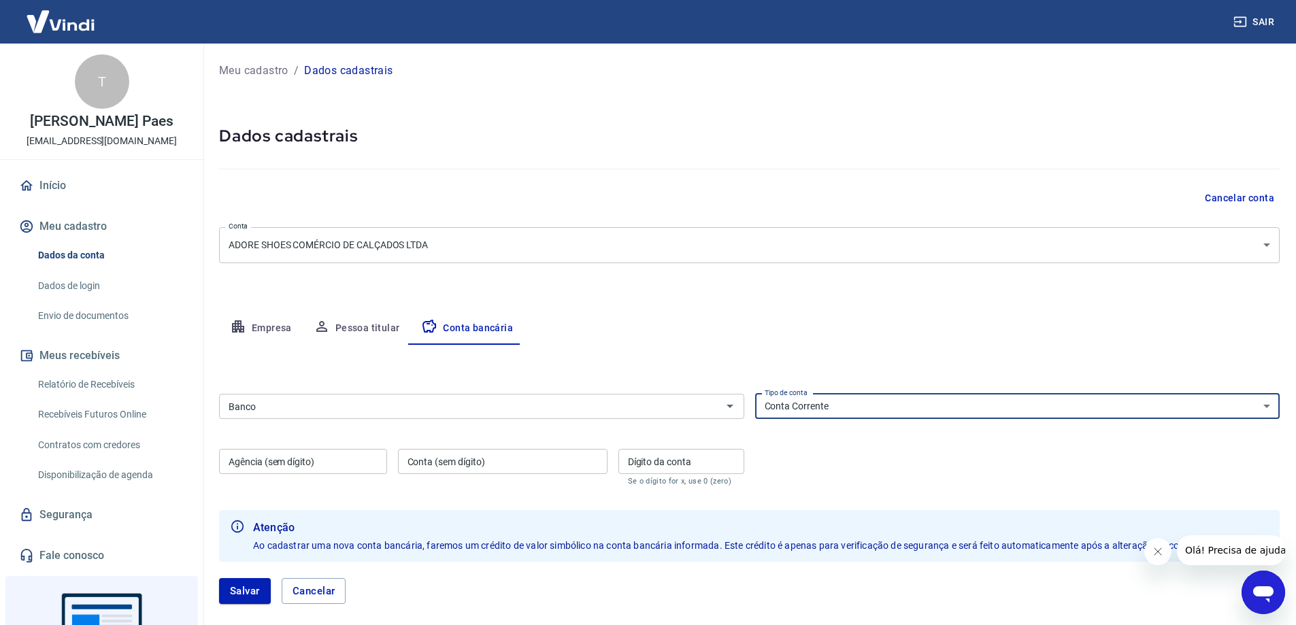
select select "3"
click at [755, 394] on select "Conta Corrente Conta Poupança" at bounding box center [1017, 406] width 525 height 25
click at [819, 478] on div "Banco Banco Tipo de conta Conta Corrente Conta Poupança Tipo de conta Agência (…" at bounding box center [749, 439] width 1061 height 100
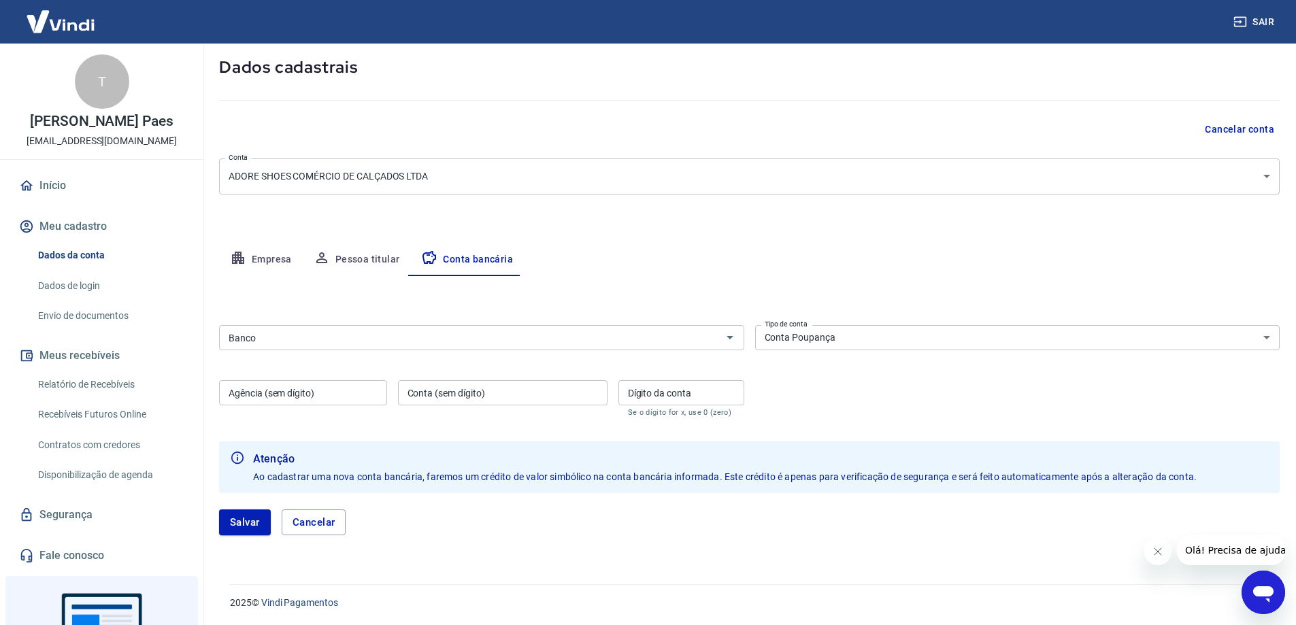
scroll to position [70, 0]
click at [249, 517] on button "Salvar" at bounding box center [245, 521] width 52 height 26
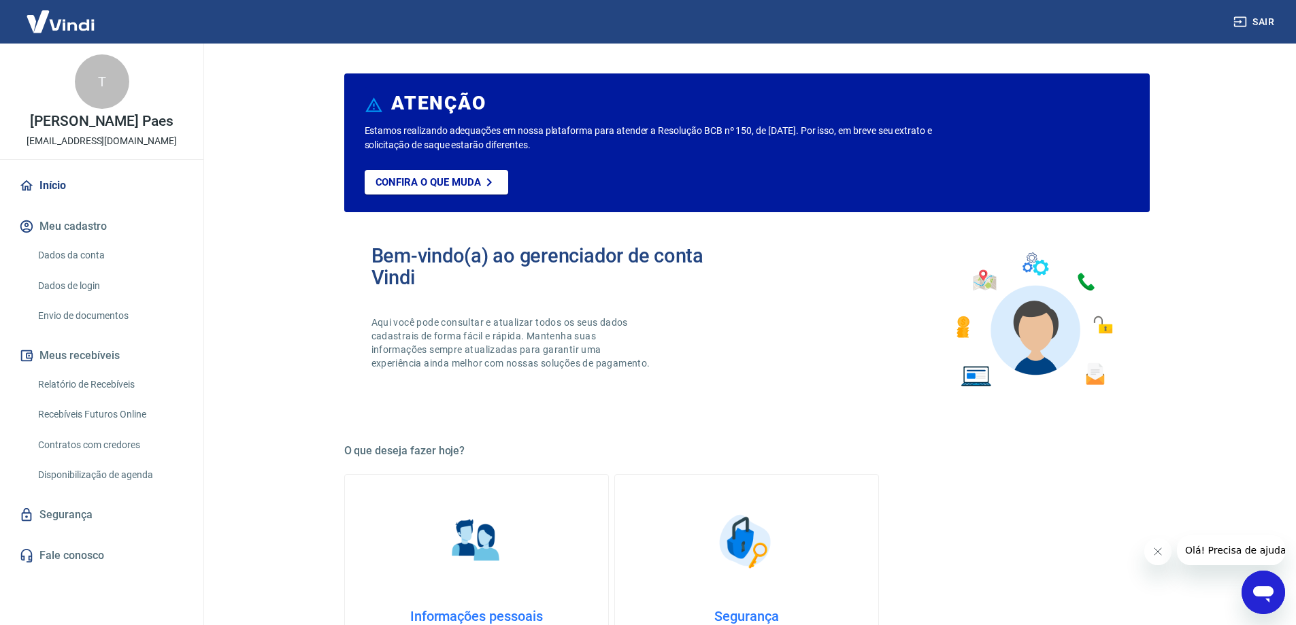
click at [88, 253] on link "Dados da conta" at bounding box center [110, 256] width 154 height 28
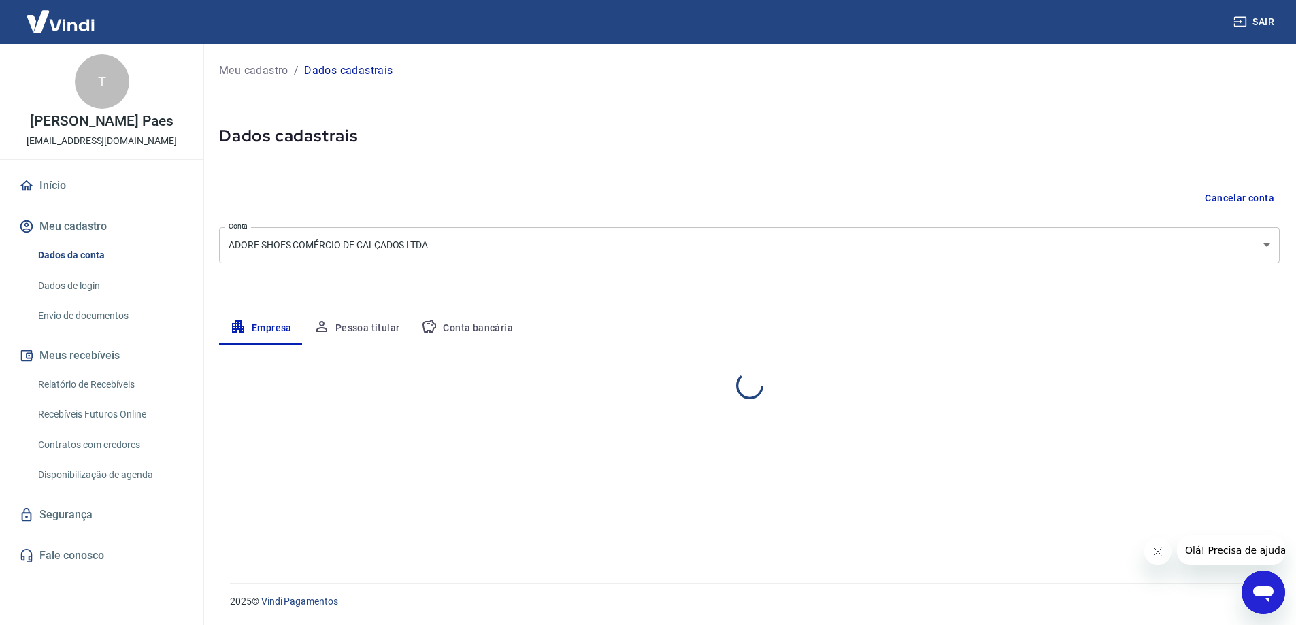
select select "SC"
select select "business"
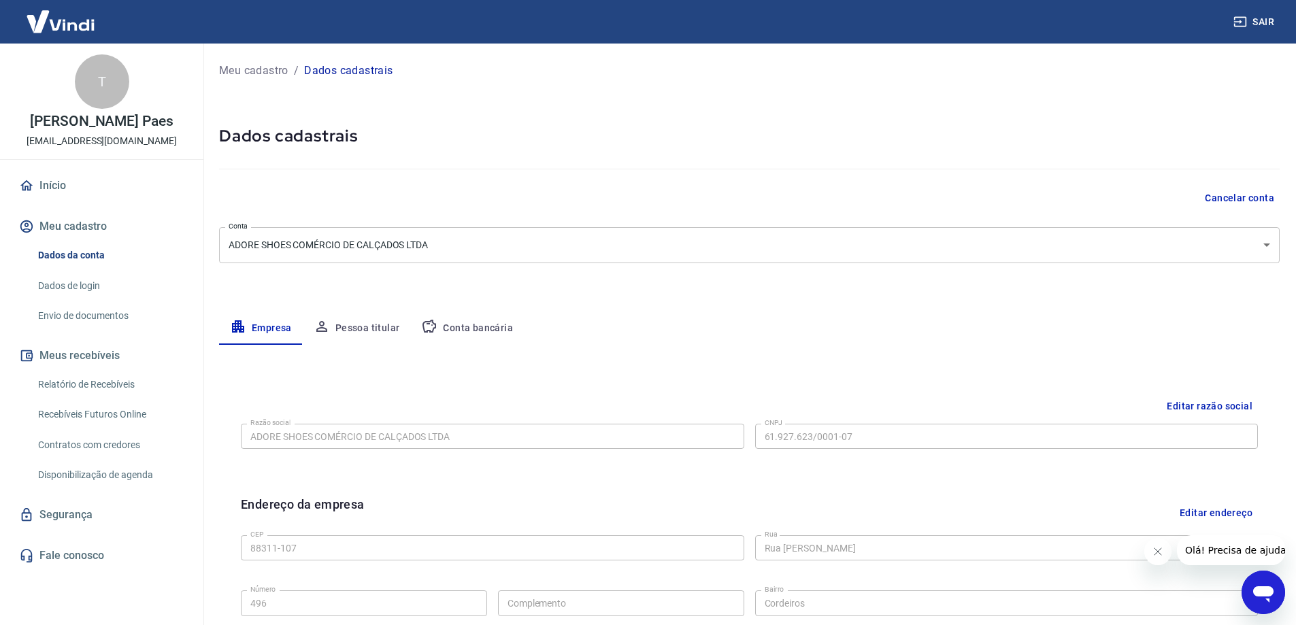
click at [471, 325] on button "Conta bancária" at bounding box center [467, 328] width 114 height 33
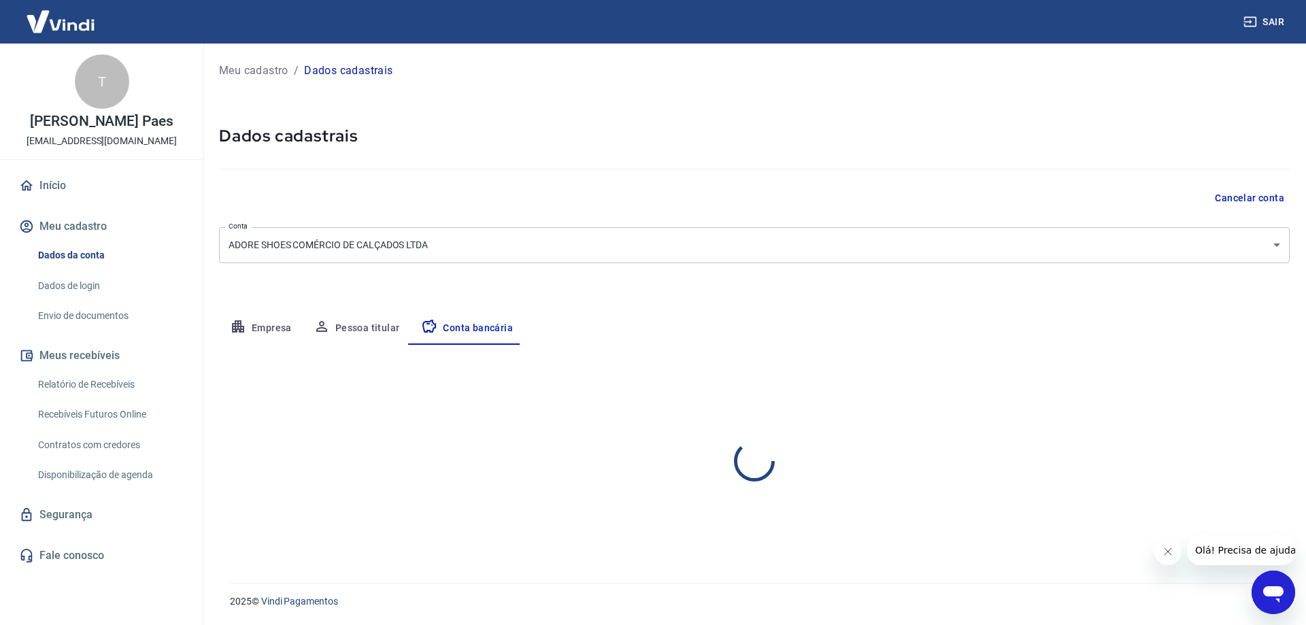
select select "1"
click at [1243, 386] on button "Editar conta bancária" at bounding box center [1233, 385] width 114 height 26
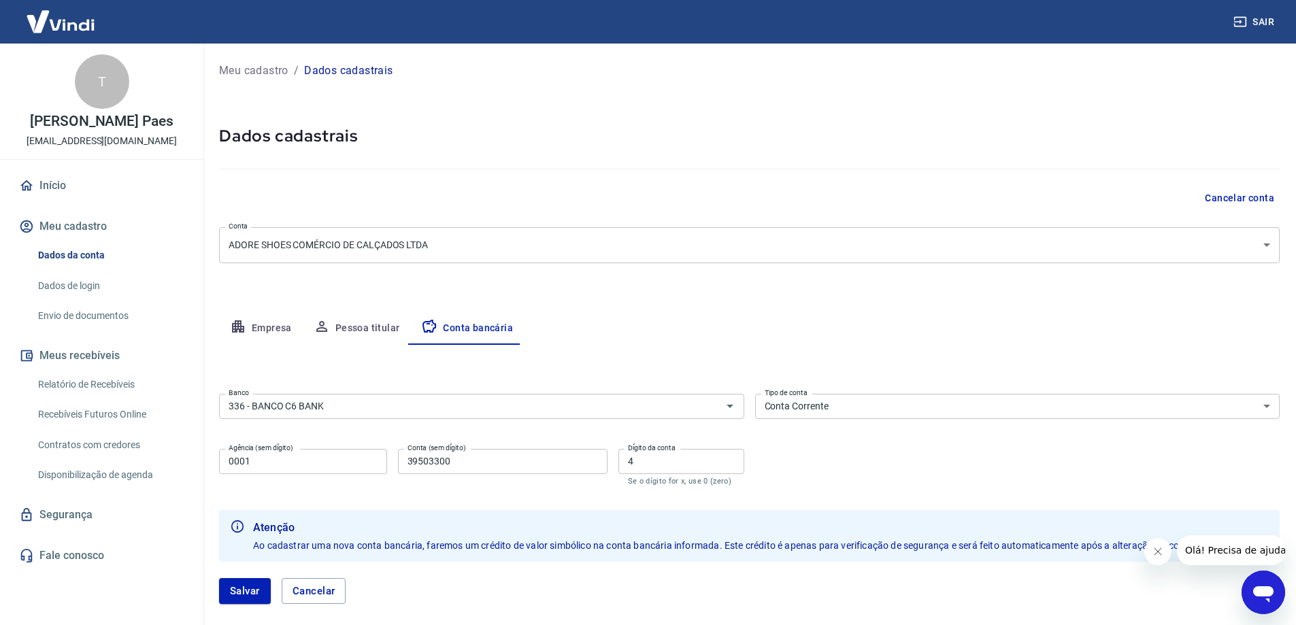
click at [568, 464] on div "Agência (sem dígito) 0001 Agência (sem dígito) Conta (sem dígito) 39503300 Cont…" at bounding box center [481, 466] width 525 height 45
drag, startPoint x: 247, startPoint y: 463, endPoint x: 186, endPoint y: 463, distance: 61.2
click at [225, 463] on div "Agência (sem dígito) 0001 Agência (sem dígito) Conta (sem dígito) 39503300 Cont…" at bounding box center [481, 466] width 525 height 45
click at [167, 459] on div "Sair T Thuane Silva Paes [EMAIL_ADDRESS][DOMAIN_NAME] Início Meu cadastro Dados…" at bounding box center [648, 312] width 1296 height 625
click at [354, 412] on input "336 - BANCO C6 BANK" at bounding box center [461, 406] width 477 height 17
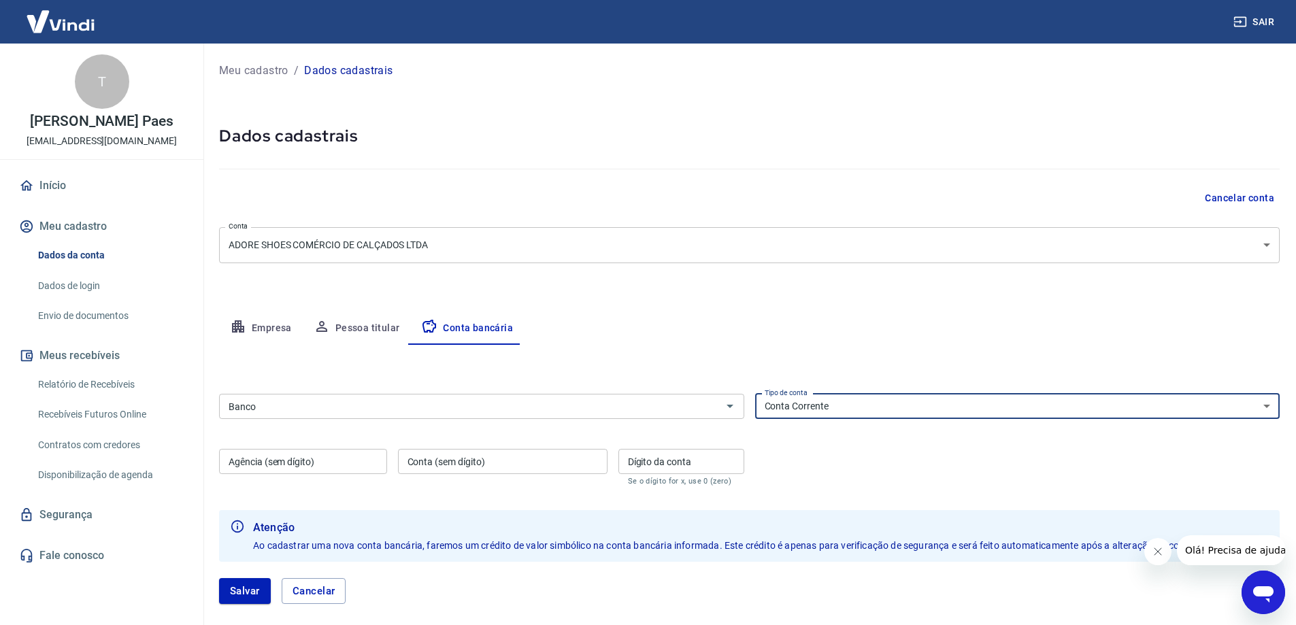
click at [845, 408] on select "Conta Corrente Conta Poupança" at bounding box center [1017, 406] width 525 height 25
select select "3"
click at [755, 394] on select "Conta Corrente Conta Poupança" at bounding box center [1017, 406] width 525 height 25
click at [443, 409] on input "Banco" at bounding box center [470, 406] width 495 height 17
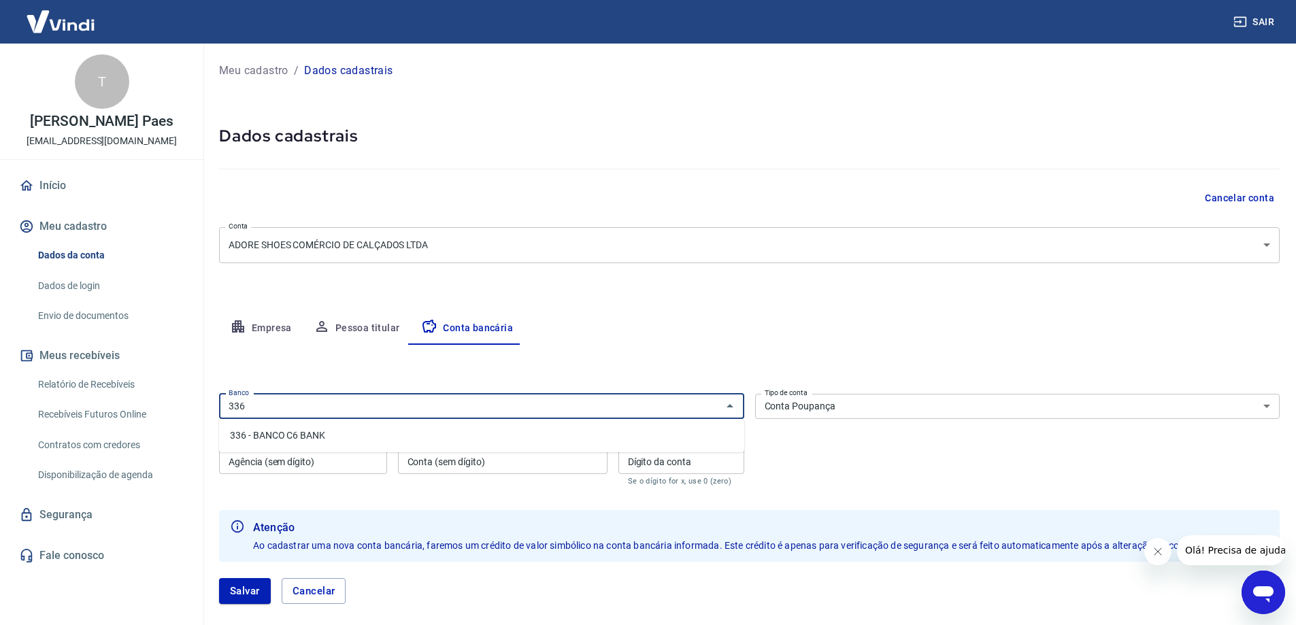
click at [293, 440] on li "336 - BANCO C6 BANK" at bounding box center [481, 436] width 525 height 22
type input "336 - BANCO C6 BANK"
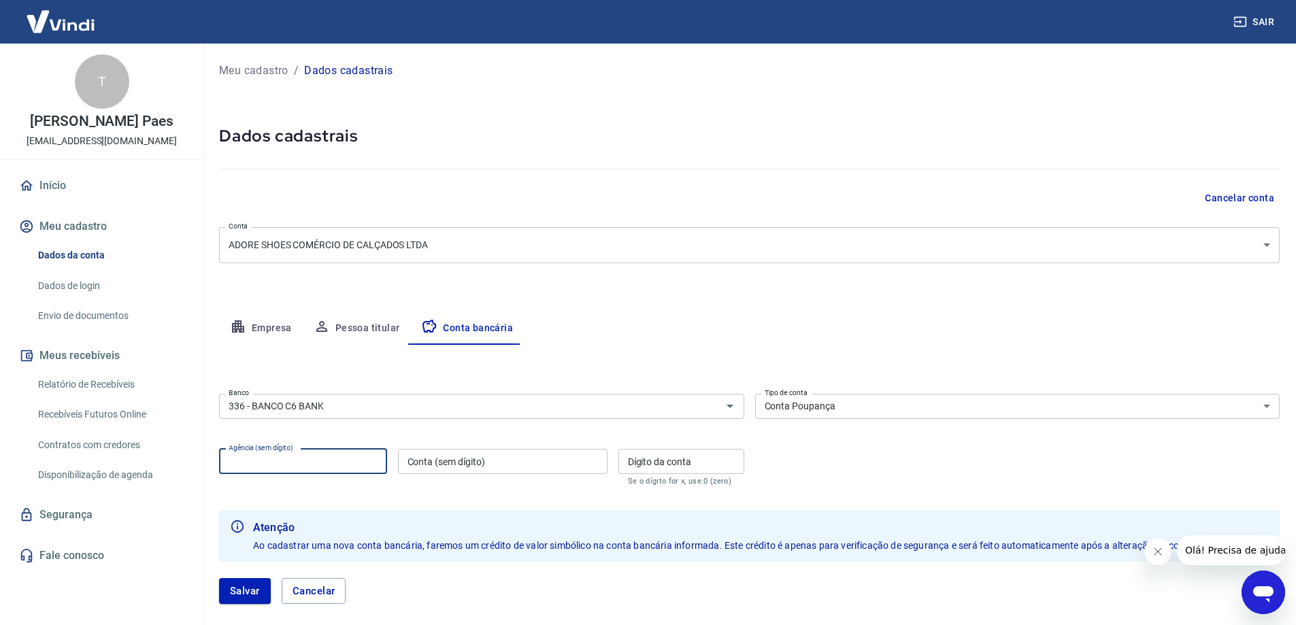
click at [274, 459] on input "Agência (sem dígito)" at bounding box center [303, 461] width 168 height 25
click at [323, 455] on input "Agência (sem dígito)" at bounding box center [303, 461] width 168 height 25
type input "0001"
paste input "39503300-4"
type input "39503300"
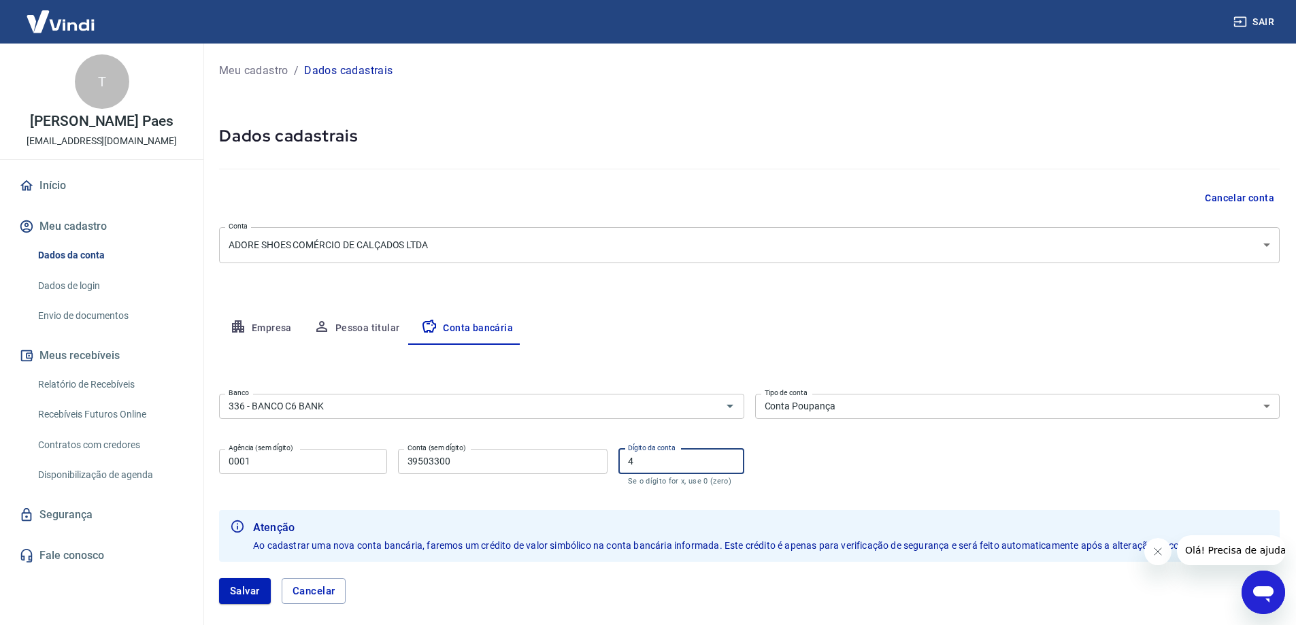
type input "4"
click at [834, 493] on form "Banco 336 - BANCO C6 BANK Banco Tipo de conta Conta Corrente Conta Poupança Tip…" at bounding box center [749, 505] width 1061 height 232
click at [241, 587] on button "Salvar" at bounding box center [245, 591] width 52 height 26
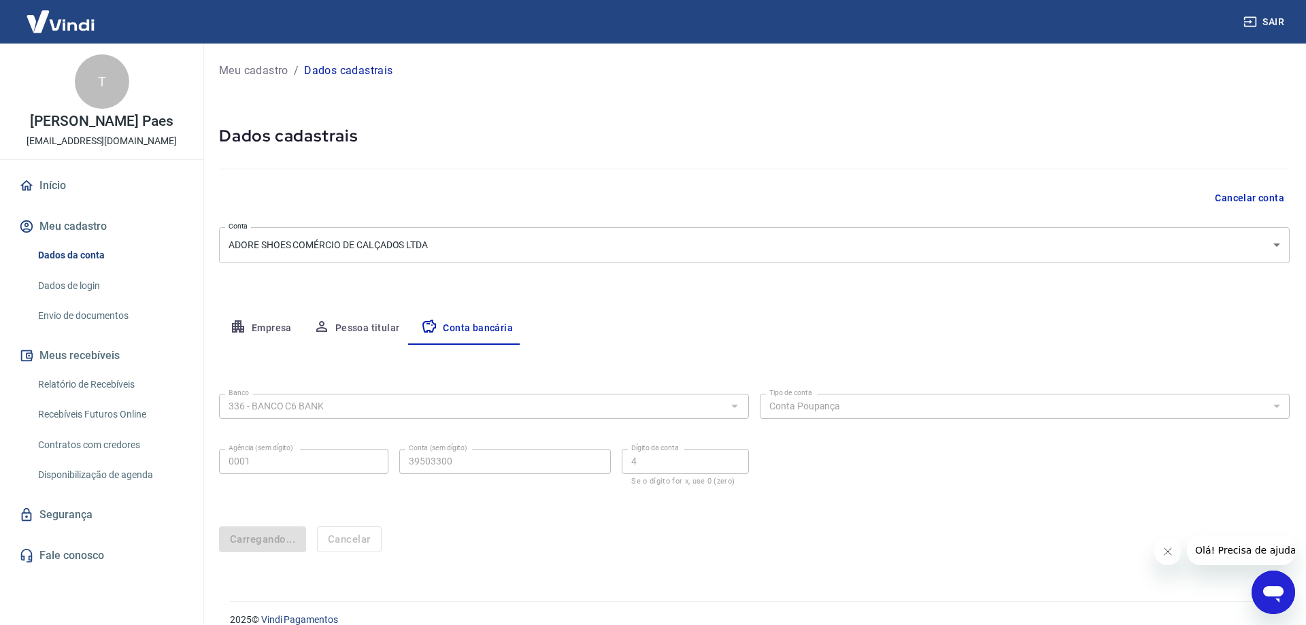
select select "3"
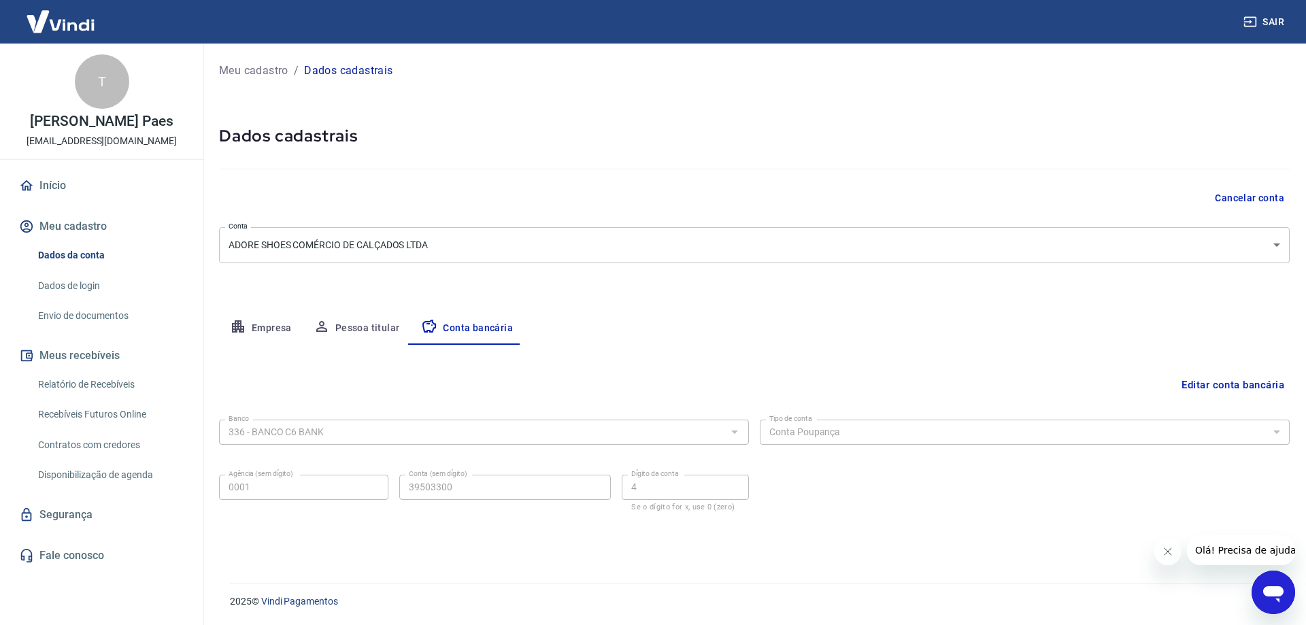
click at [84, 315] on link "Envio de documentos" at bounding box center [110, 316] width 154 height 28
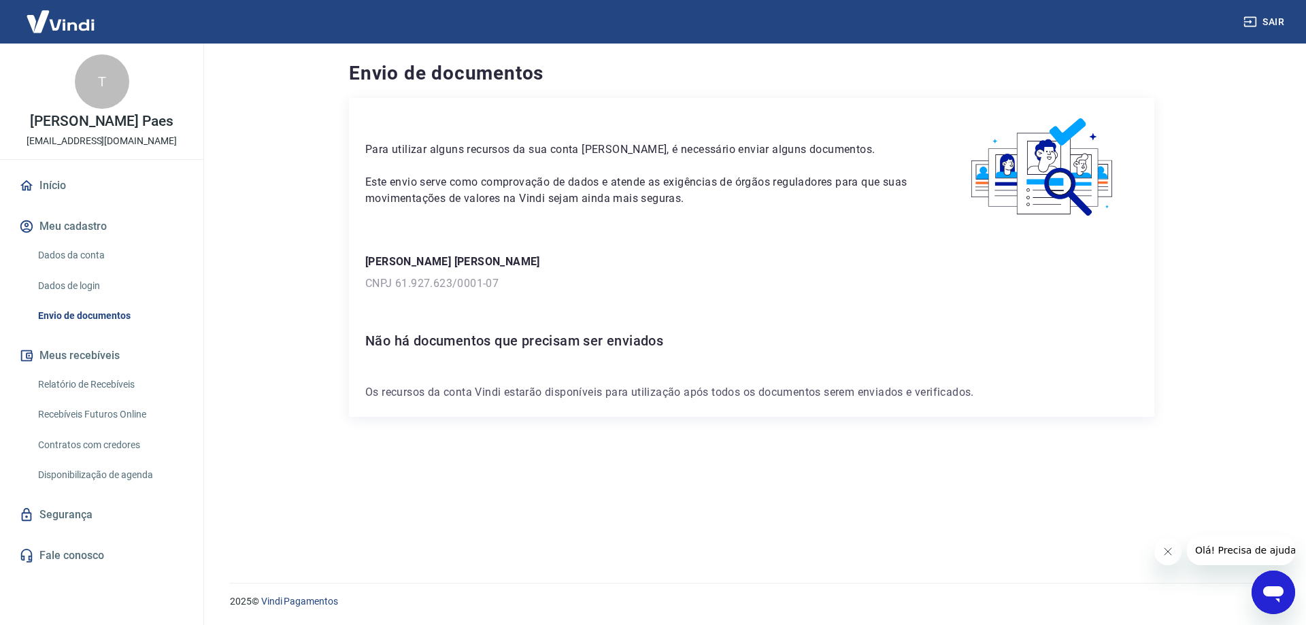
click at [286, 320] on main "Envio de documentos Para utilizar alguns recursos da sua conta [PERSON_NAME], é…" at bounding box center [751, 335] width 1109 height 582
click at [391, 466] on div "Para utilizar alguns recursos da sua conta [PERSON_NAME], é necessário enviar a…" at bounding box center [752, 324] width 806 height 452
click at [601, 297] on div "Para utilizar alguns recursos da sua conta [PERSON_NAME], é necessário enviar a…" at bounding box center [752, 257] width 806 height 319
click at [297, 253] on main "Envio de documentos Para utilizar alguns recursos da sua conta [PERSON_NAME], é…" at bounding box center [751, 335] width 1109 height 582
click at [692, 266] on p "[PERSON_NAME] [PERSON_NAME]" at bounding box center [751, 262] width 773 height 16
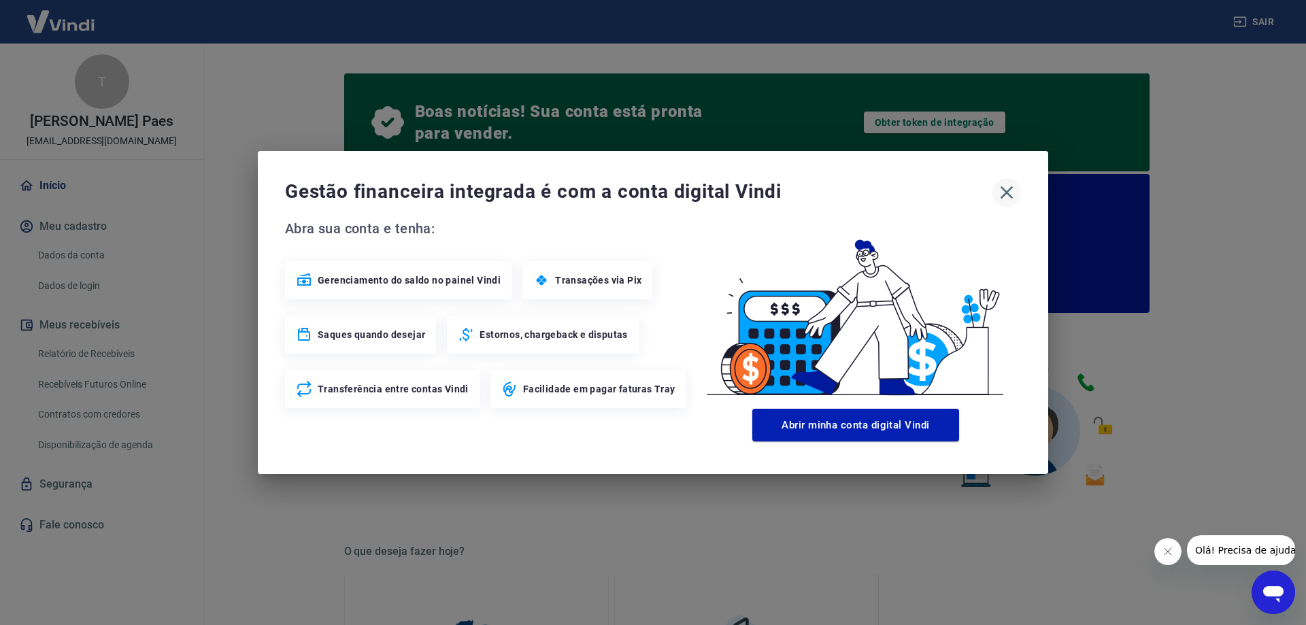
click at [1004, 188] on icon "button" at bounding box center [1007, 192] width 13 height 13
